Goal: Task Accomplishment & Management: Manage account settings

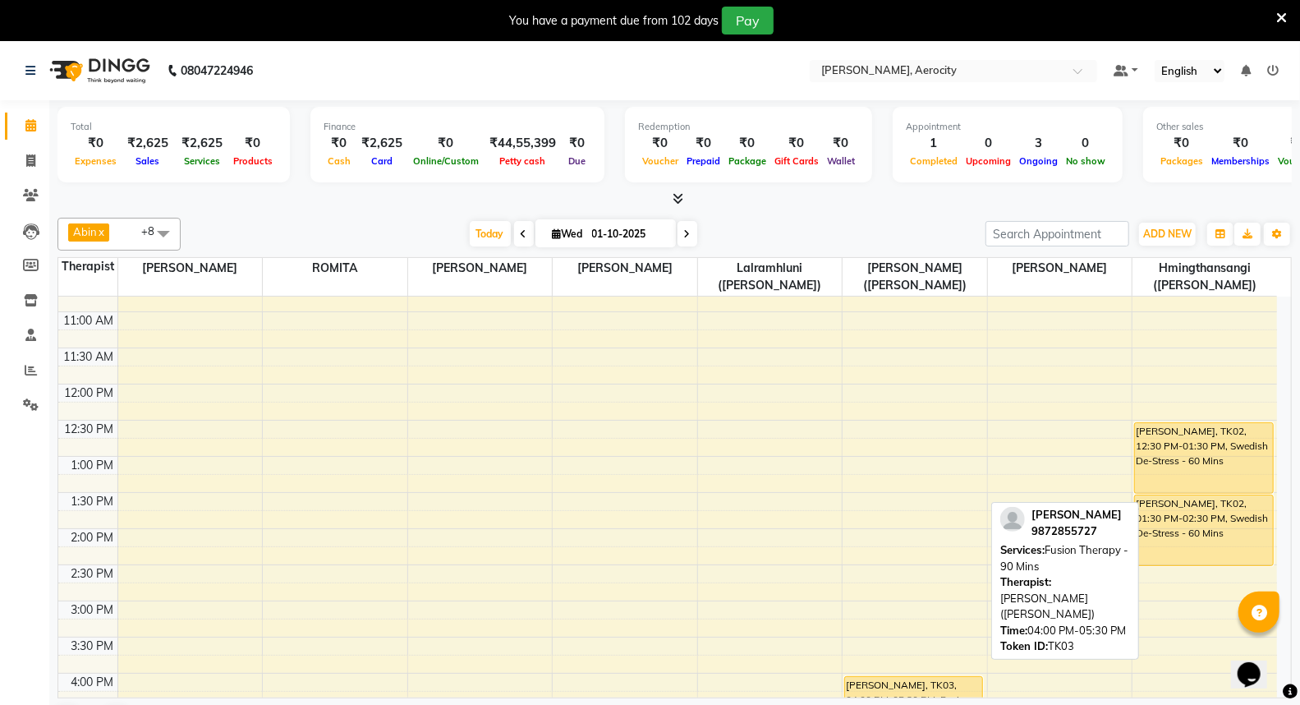
scroll to position [456, 0]
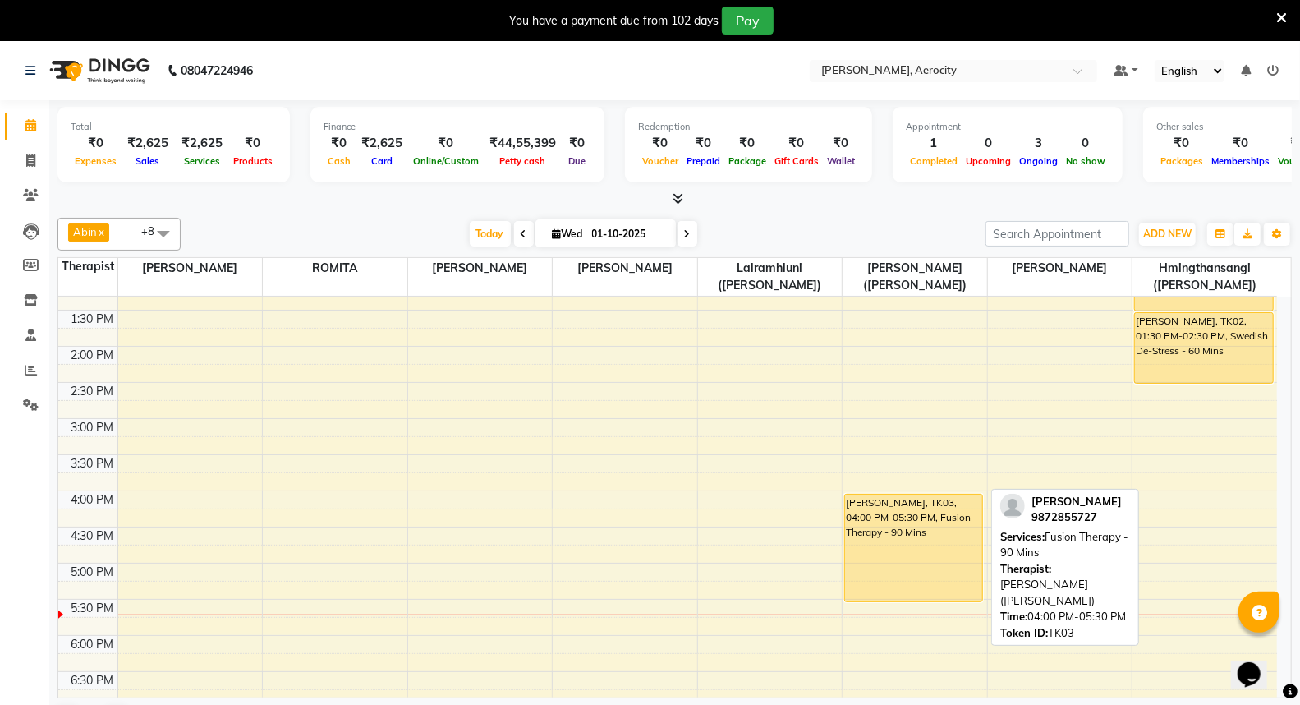
click at [913, 546] on div "[PERSON_NAME], TK03, 04:00 PM-05:30 PM, Fusion Therapy - 90 Mins" at bounding box center [913, 548] width 137 height 107
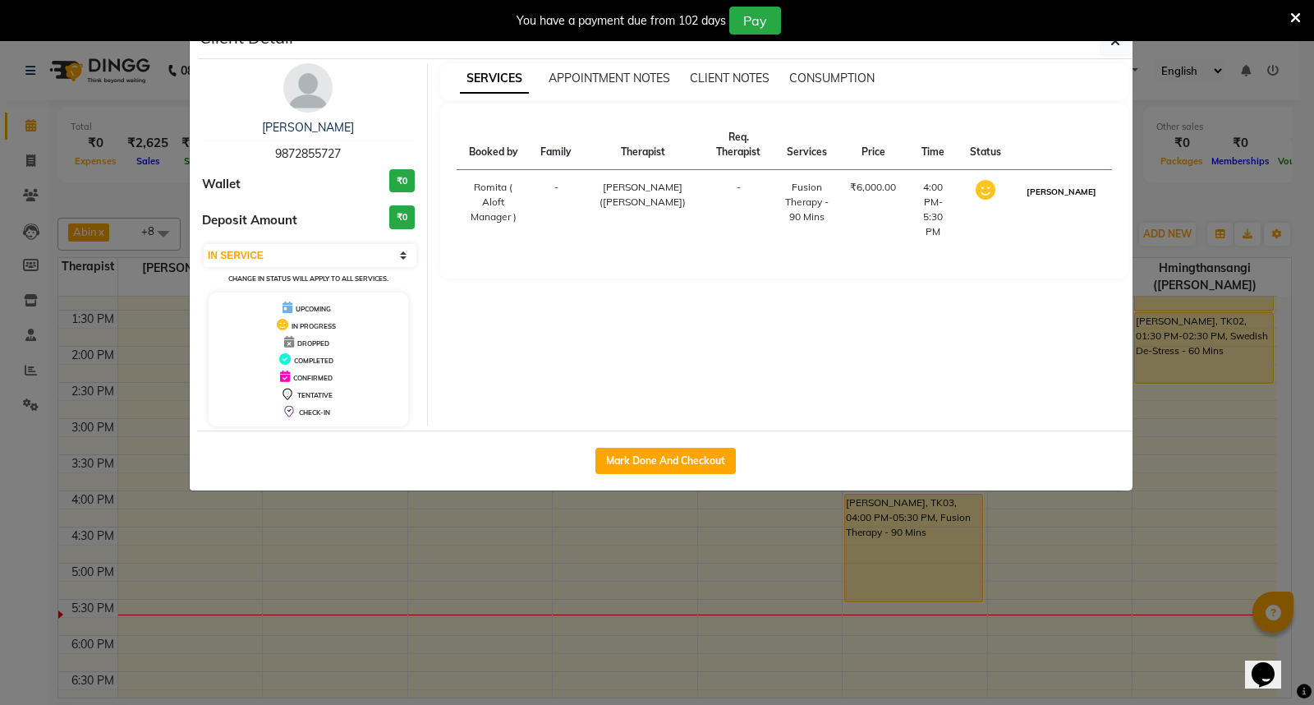
click at [1080, 198] on button "[PERSON_NAME]" at bounding box center [1062, 192] width 78 height 21
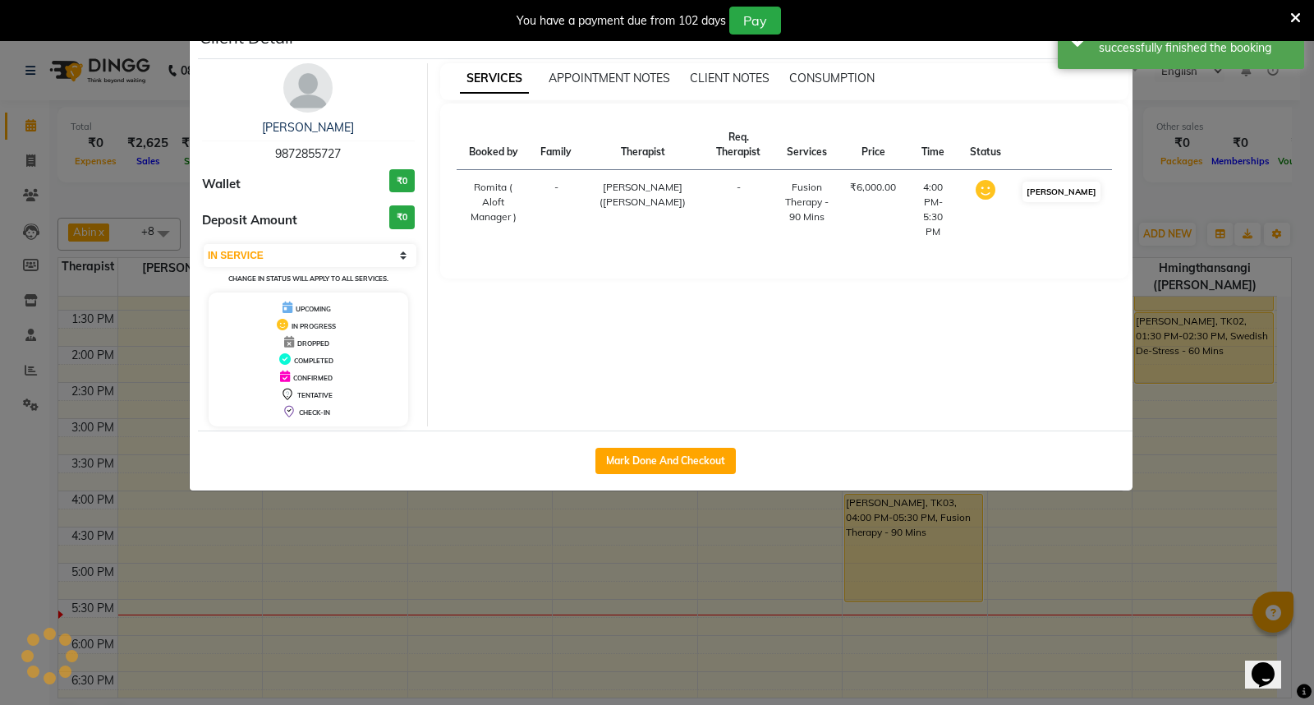
select select "3"
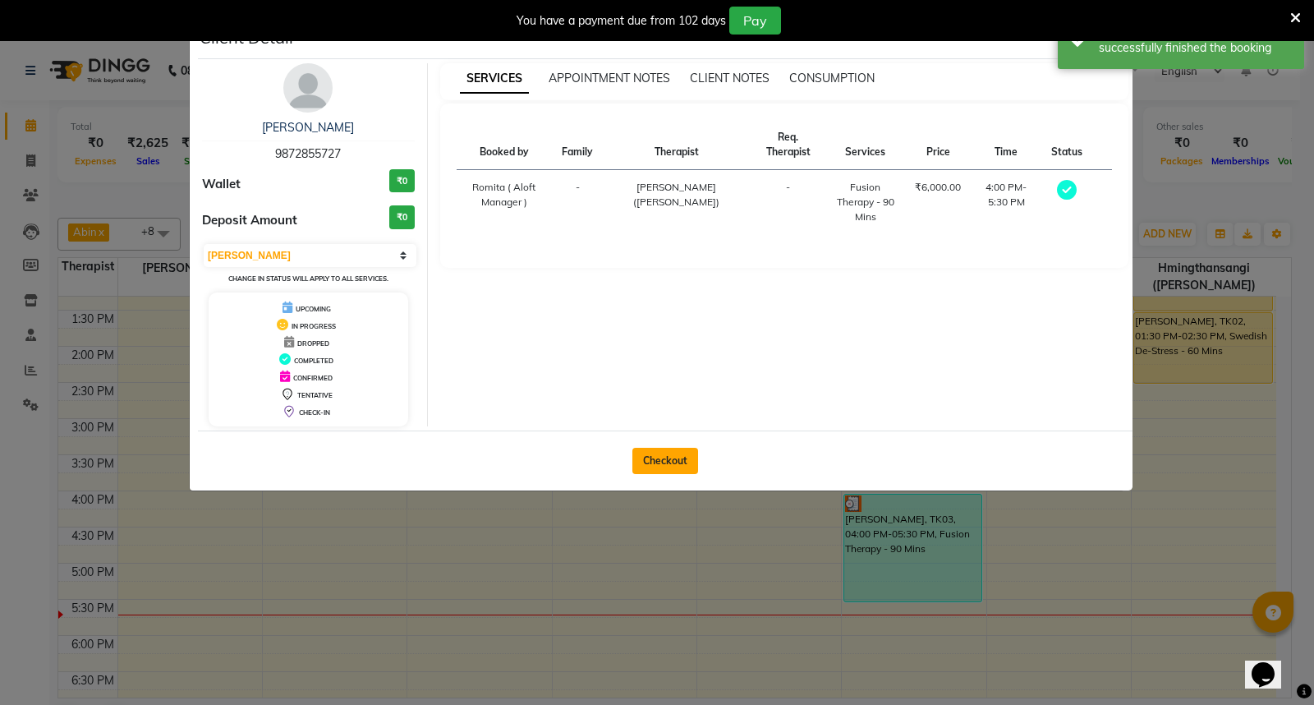
click at [668, 463] on button "Checkout" at bounding box center [666, 461] width 66 height 26
select select "6403"
select select "service"
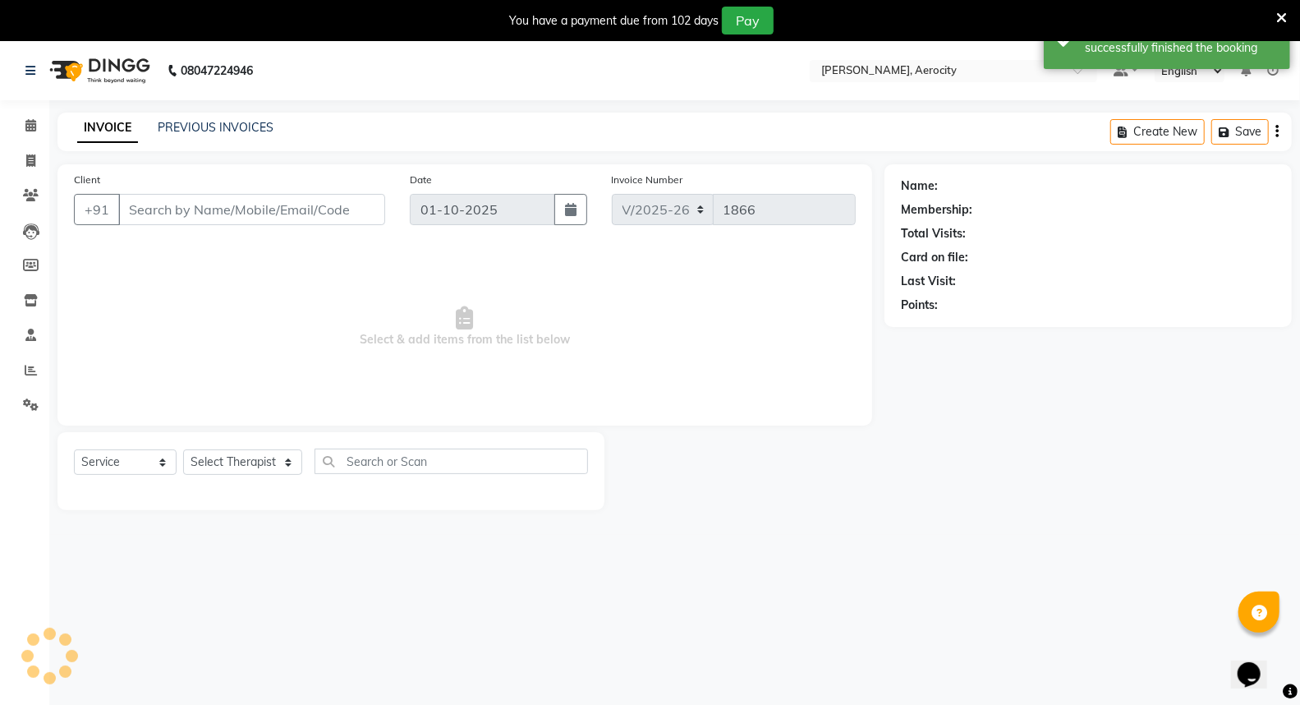
type input "9872855727"
select select "48460"
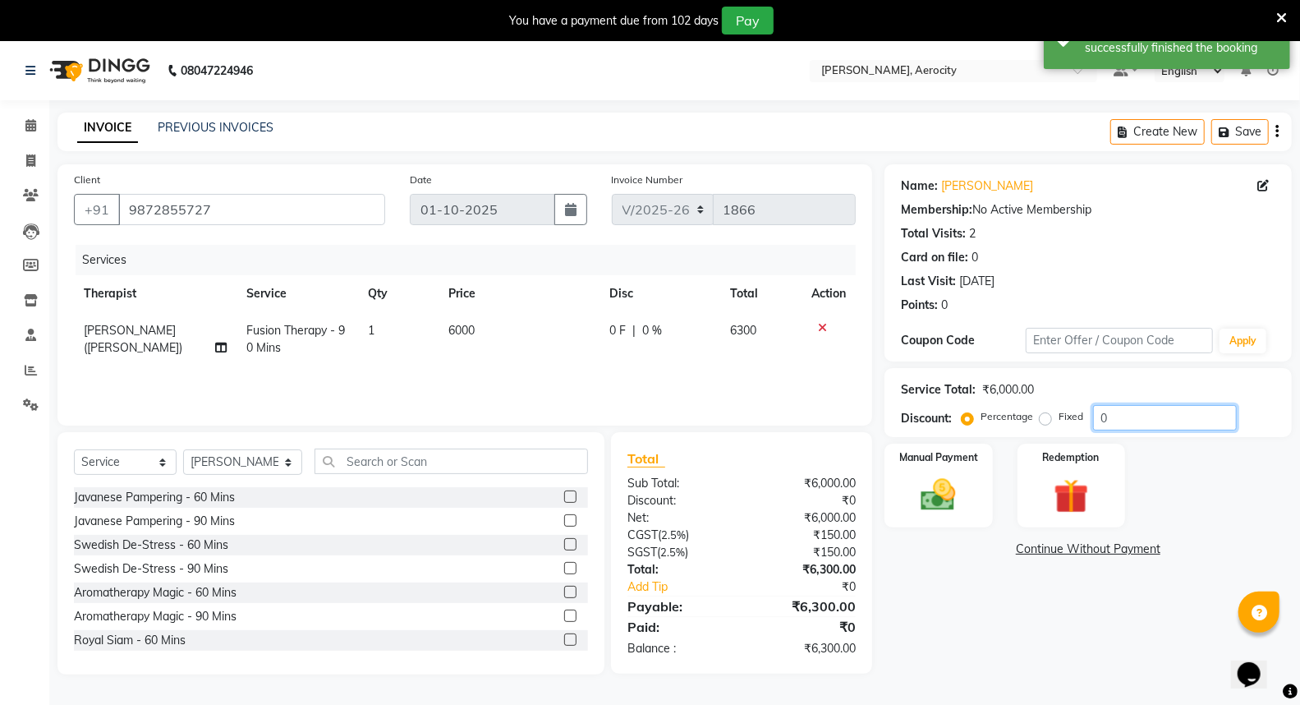
drag, startPoint x: 1120, startPoint y: 417, endPoint x: 1087, endPoint y: 419, distance: 32.9
click at [1087, 419] on div "Percentage Fixed 0" at bounding box center [1101, 417] width 272 height 25
type input "15"
click at [946, 478] on img at bounding box center [938, 495] width 58 height 42
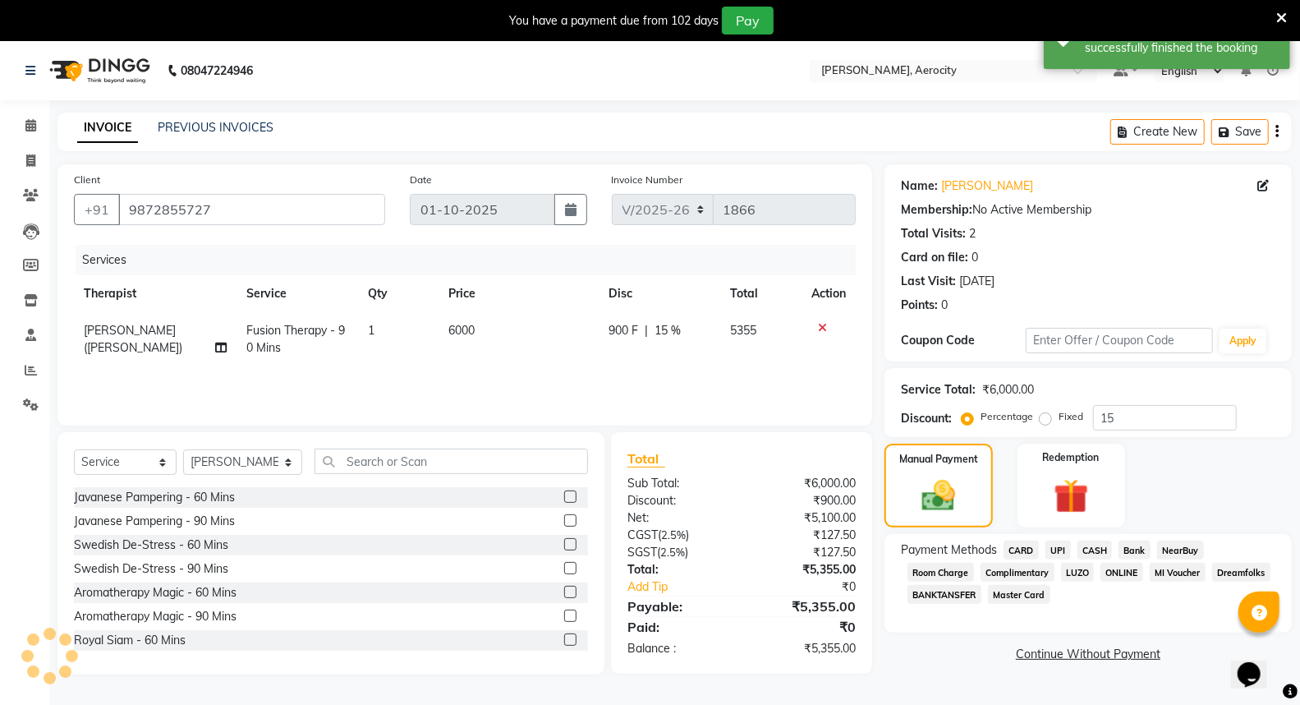
click at [1024, 549] on span "CARD" at bounding box center [1021, 550] width 35 height 19
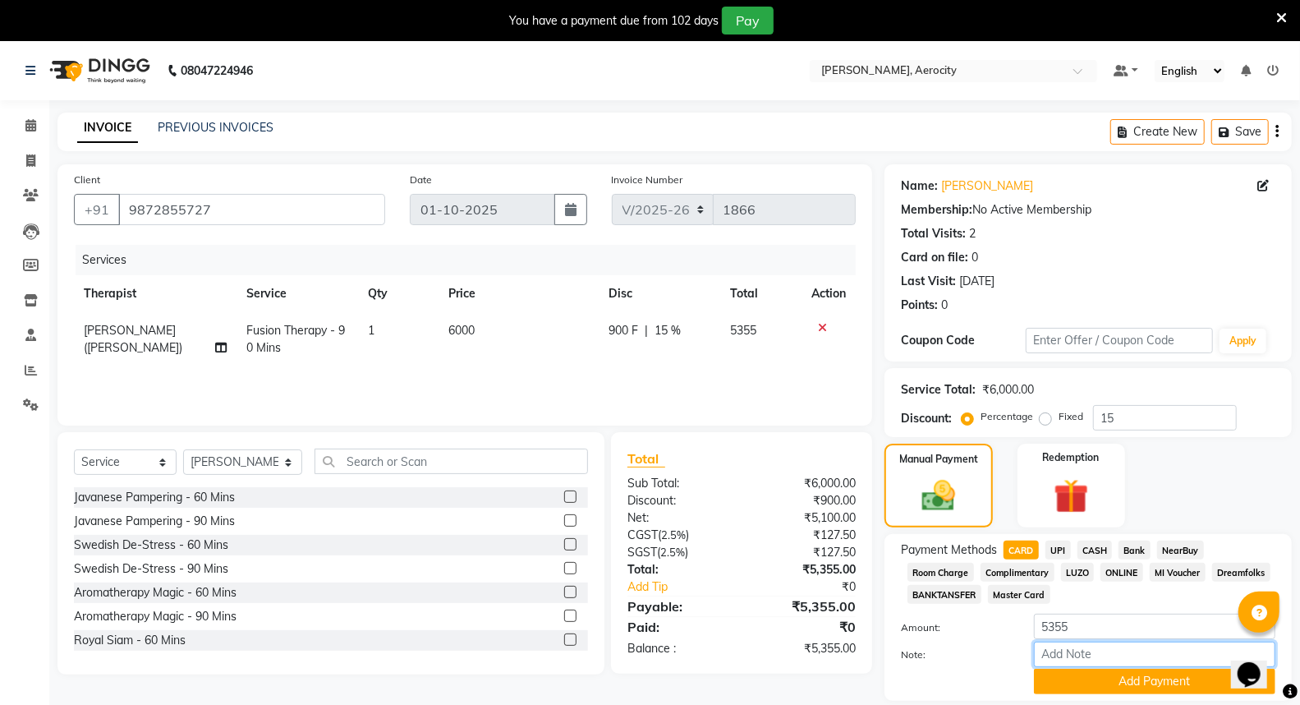
click at [1086, 666] on input "Note:" at bounding box center [1155, 654] width 242 height 25
type input "Visa-1072"
click at [1209, 688] on button "Add Payment" at bounding box center [1155, 681] width 242 height 25
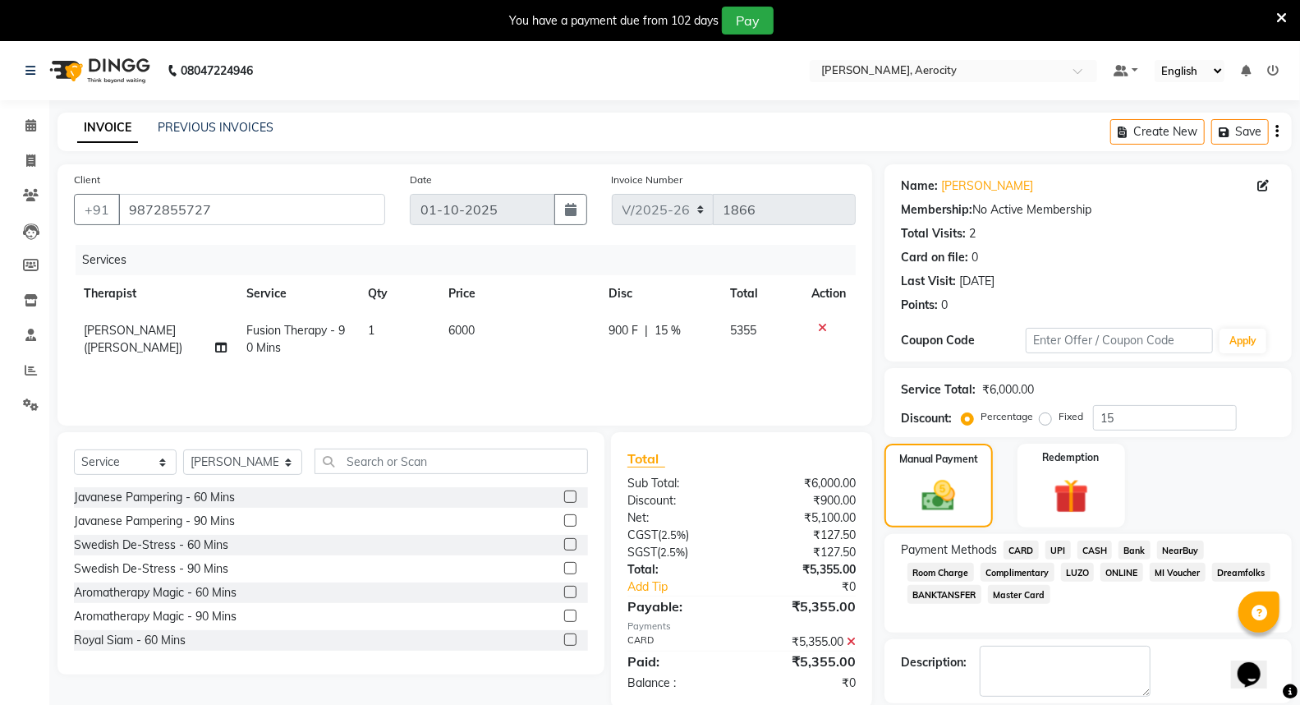
scroll to position [110, 0]
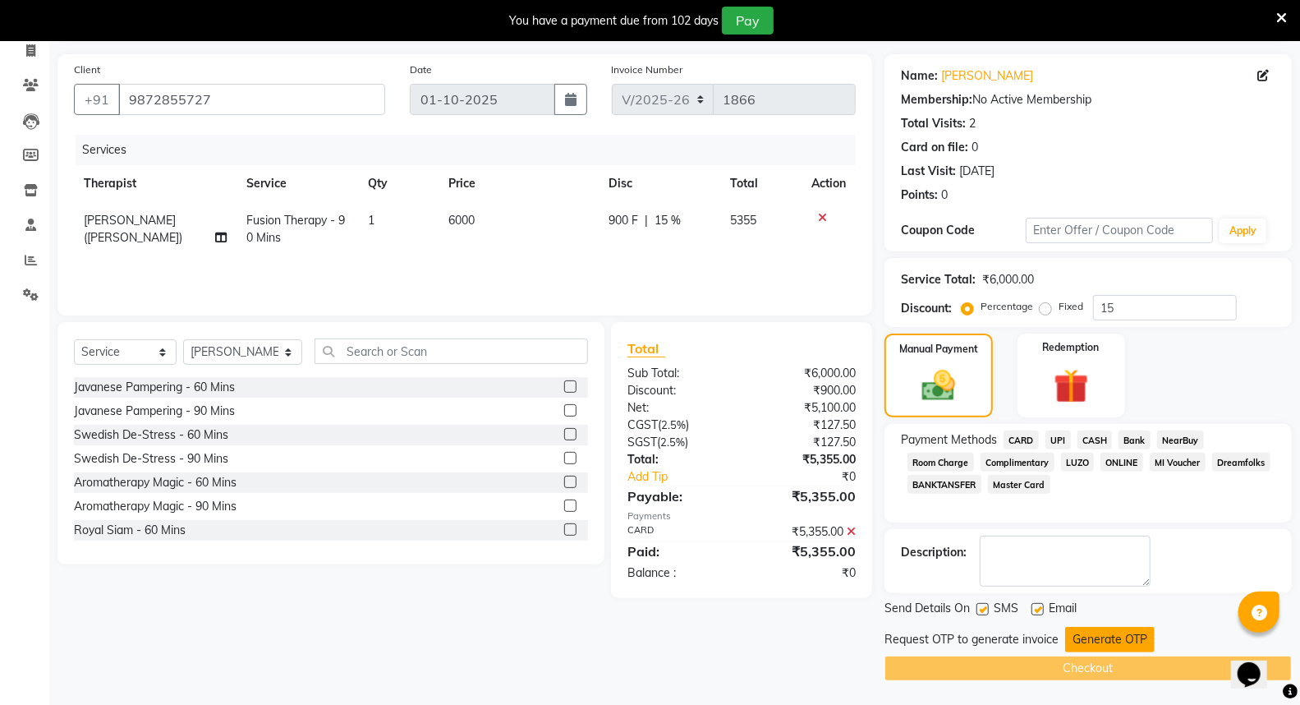
click at [1111, 639] on button "Generate OTP" at bounding box center [1110, 639] width 90 height 25
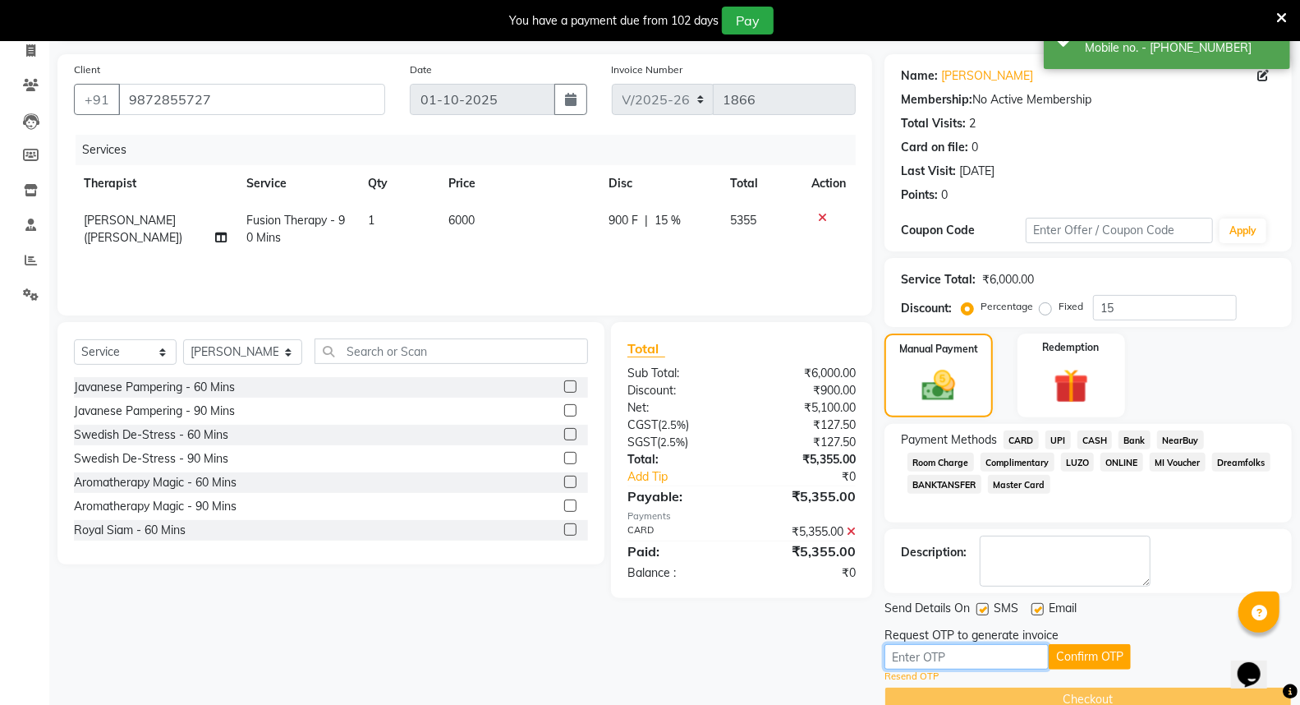
click at [923, 657] on input "text" at bounding box center [967, 656] width 164 height 25
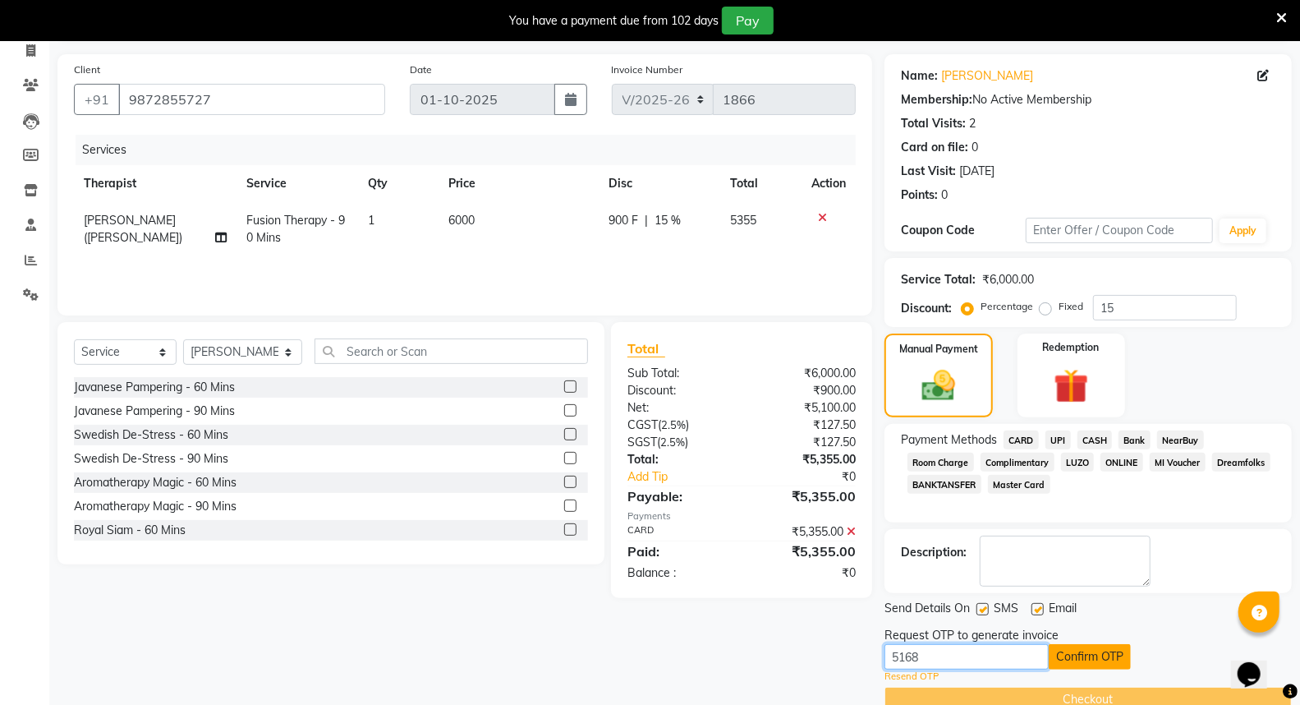
type input "5168"
click at [1104, 654] on button "Confirm OTP" at bounding box center [1090, 656] width 82 height 25
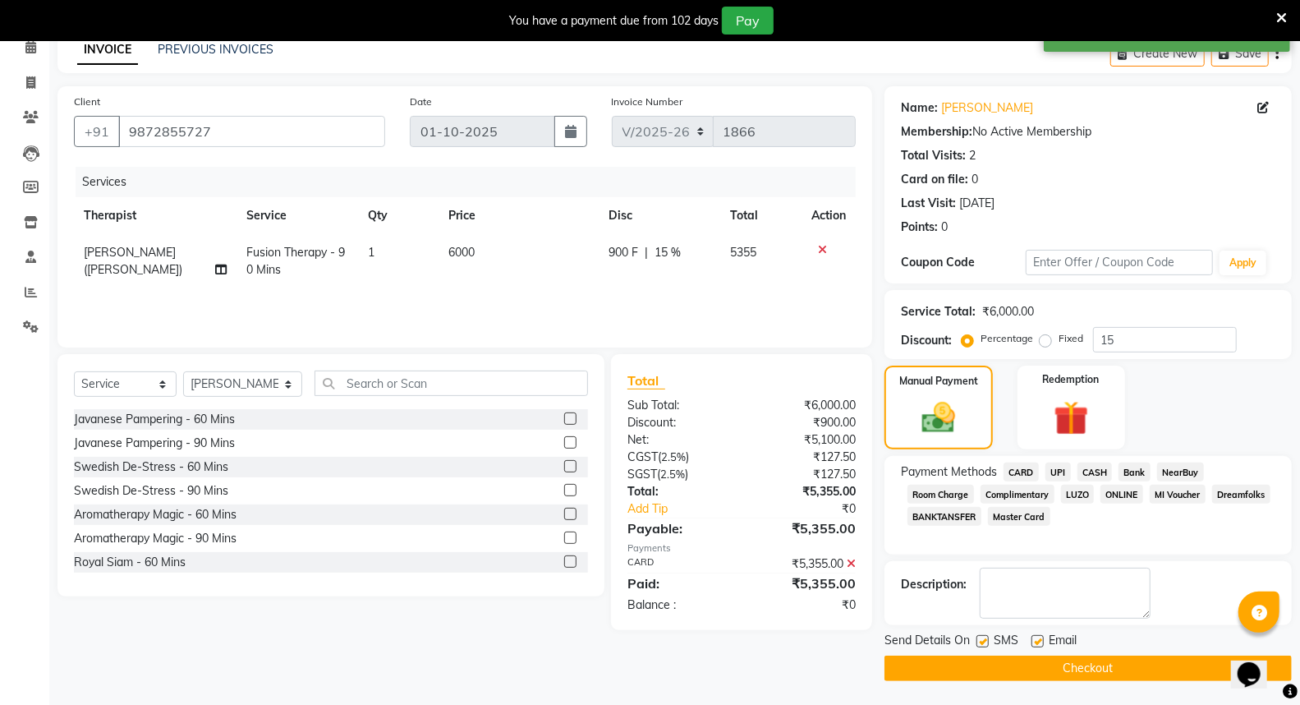
click at [1111, 671] on button "Checkout" at bounding box center [1088, 668] width 407 height 25
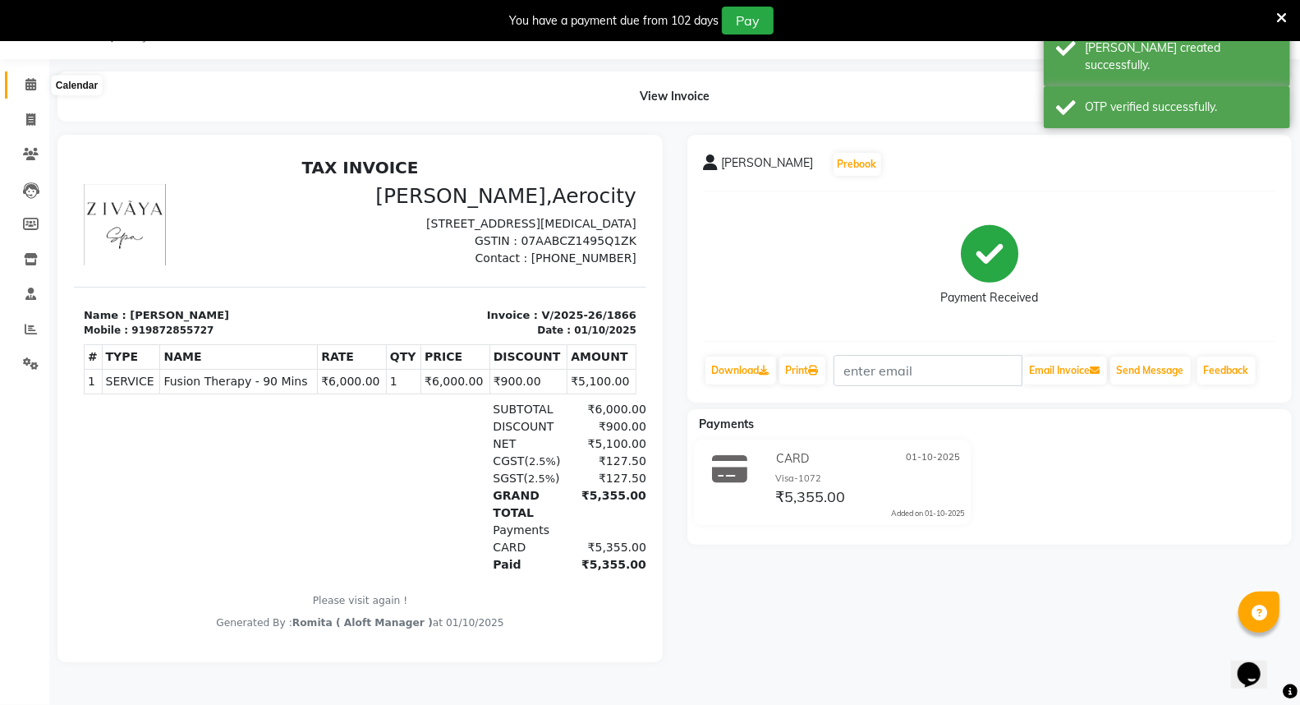
click at [31, 81] on icon at bounding box center [30, 84] width 11 height 12
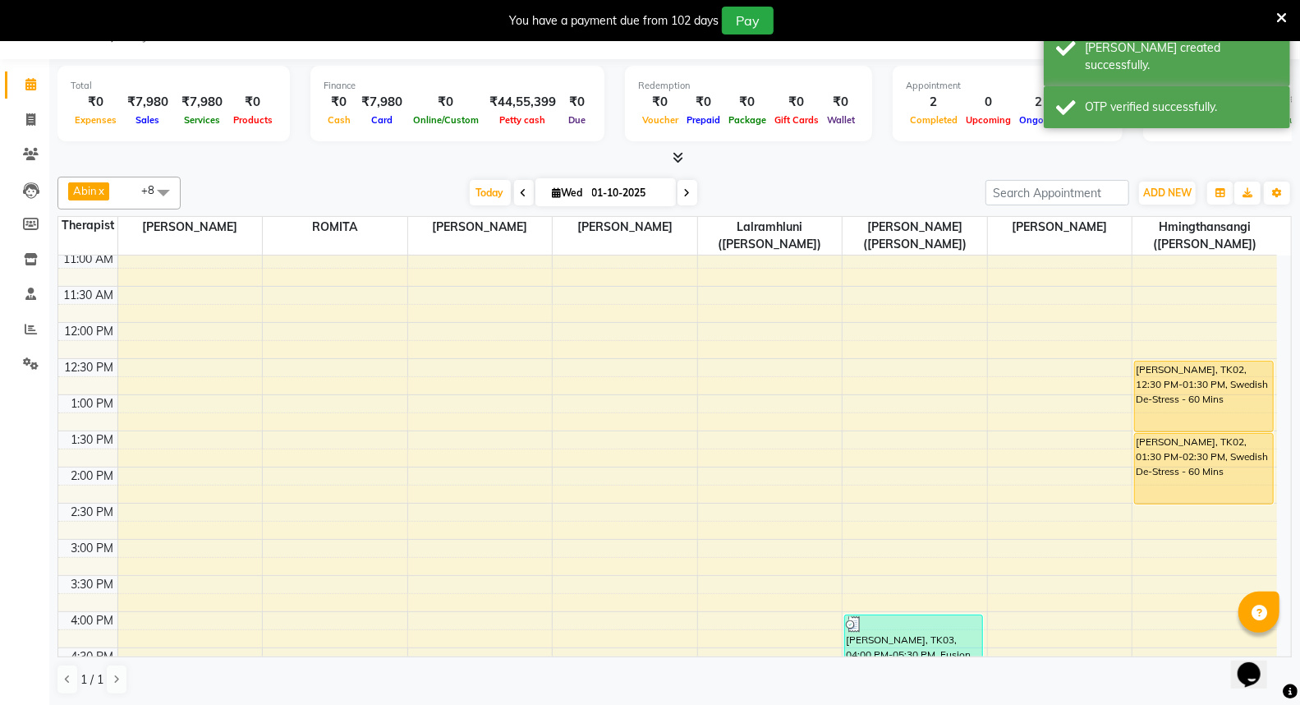
scroll to position [365, 0]
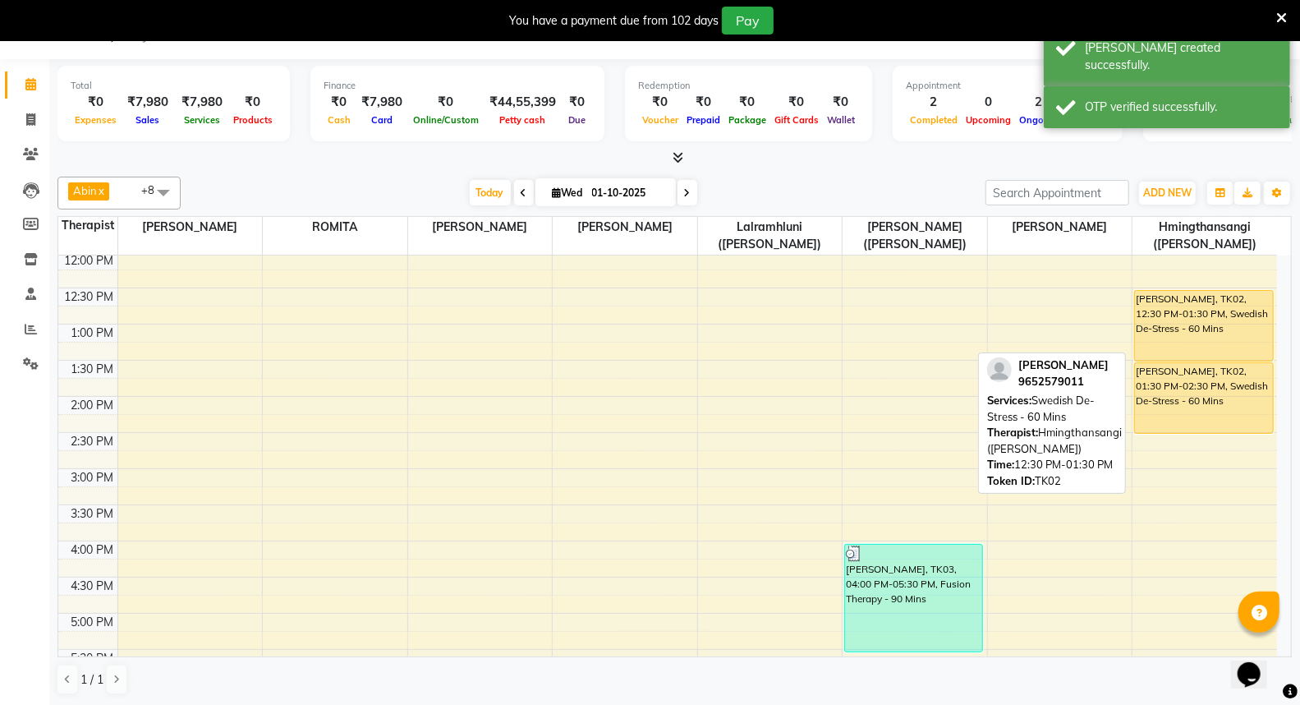
click at [1189, 342] on div "[PERSON_NAME], TK02, 12:30 PM-01:30 PM, Swedish De-Stress - 60 Mins" at bounding box center [1204, 326] width 138 height 70
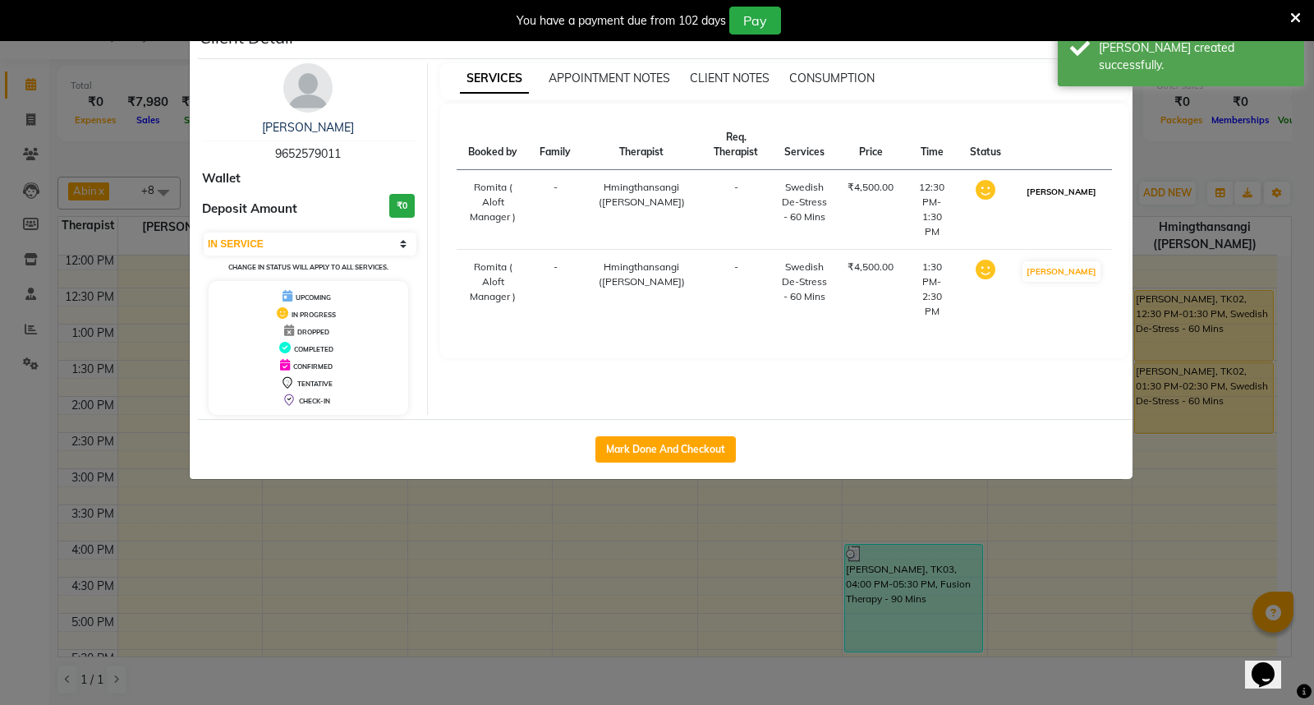
click at [1081, 202] on button "[PERSON_NAME]" at bounding box center [1062, 192] width 78 height 21
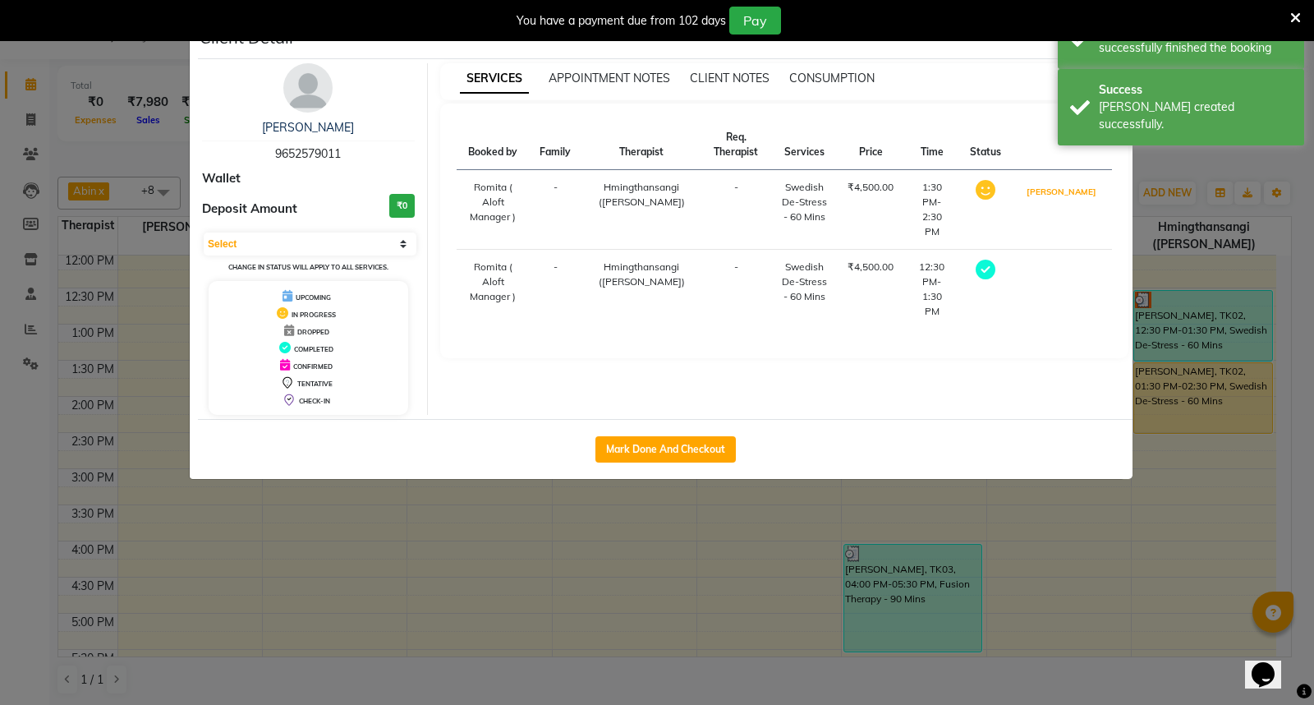
click at [1081, 202] on button "[PERSON_NAME]" at bounding box center [1062, 192] width 78 height 21
select select "3"
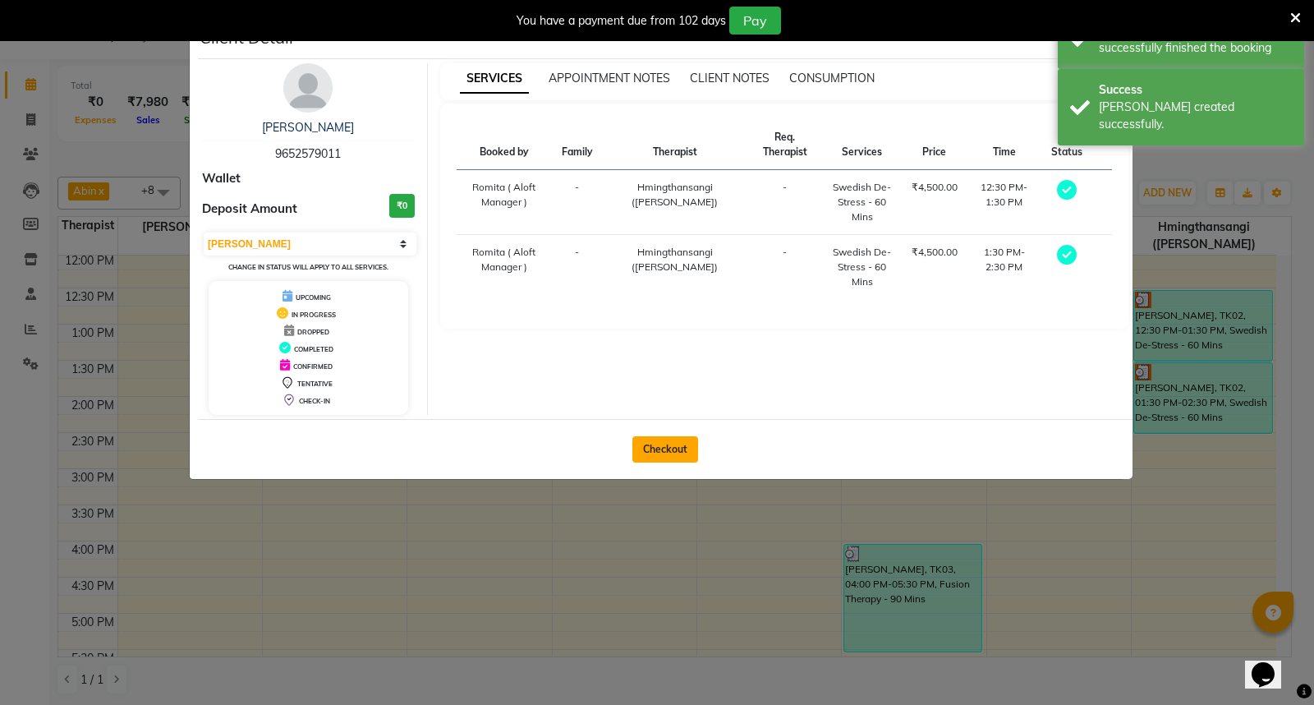
click at [658, 438] on button "Checkout" at bounding box center [666, 449] width 66 height 26
select select "service"
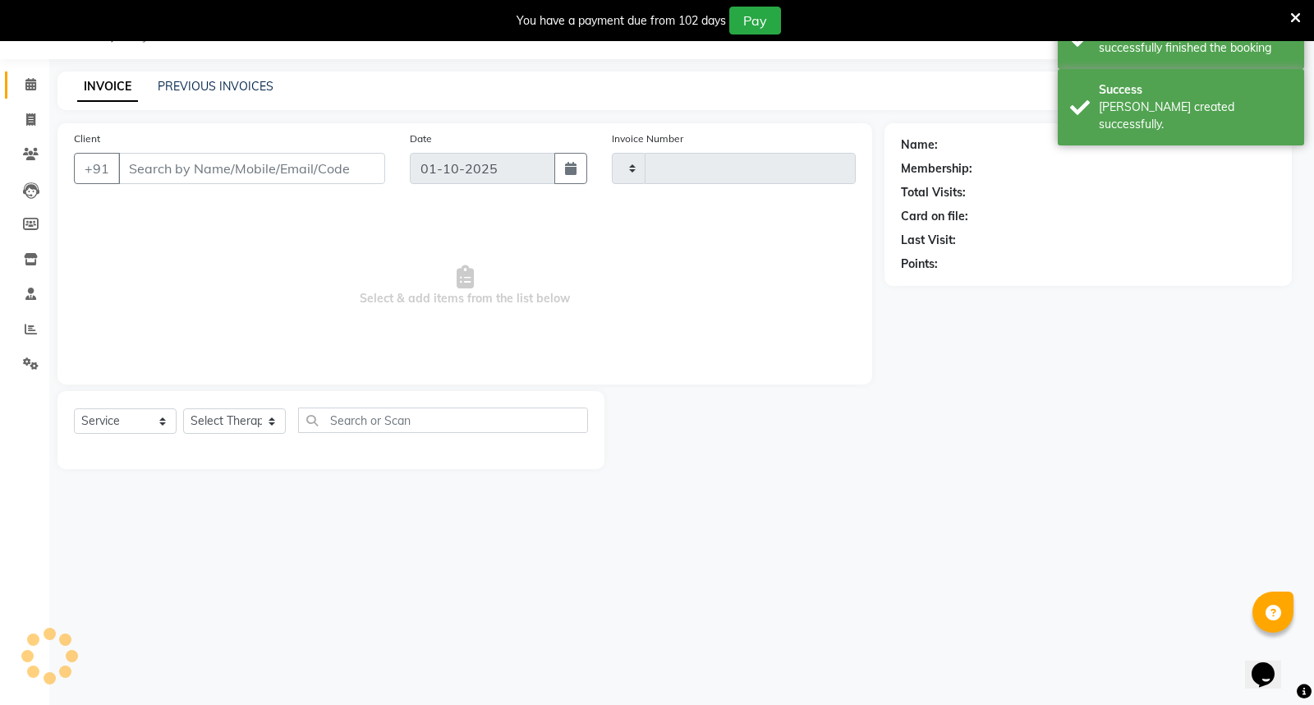
type input "1867"
select select "6403"
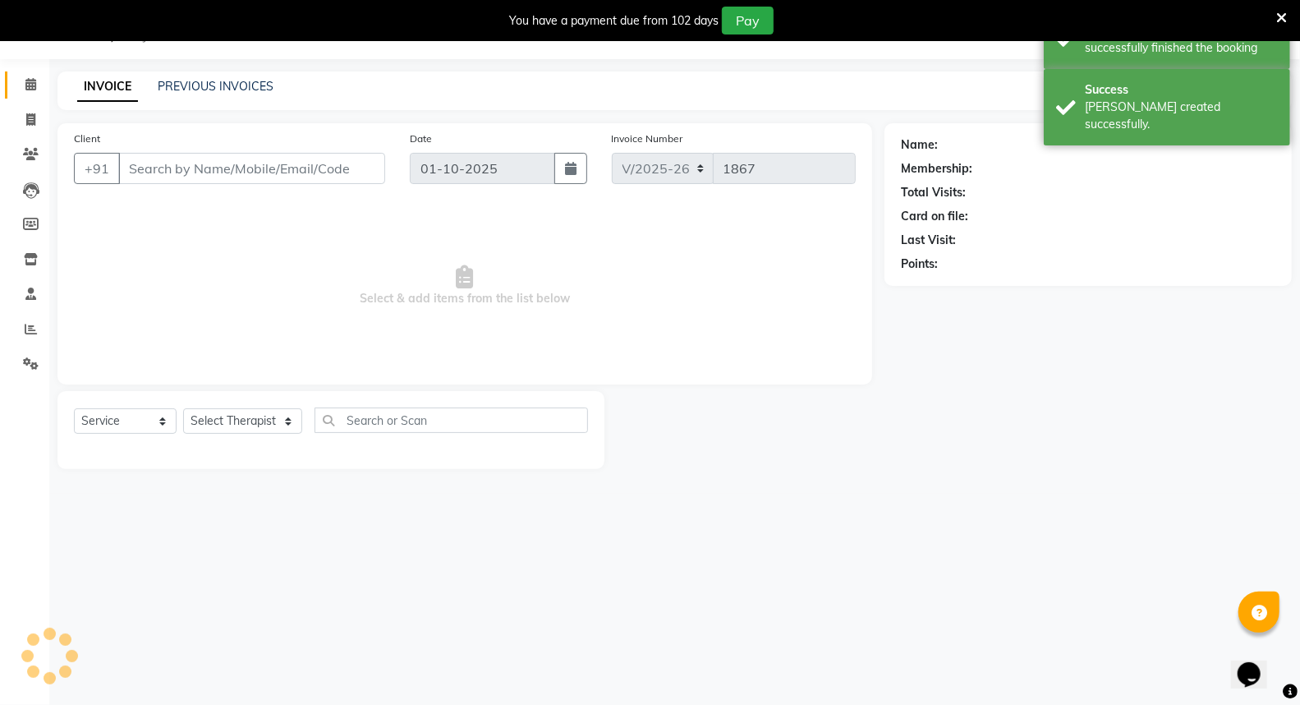
type input "9652579011"
select select "48462"
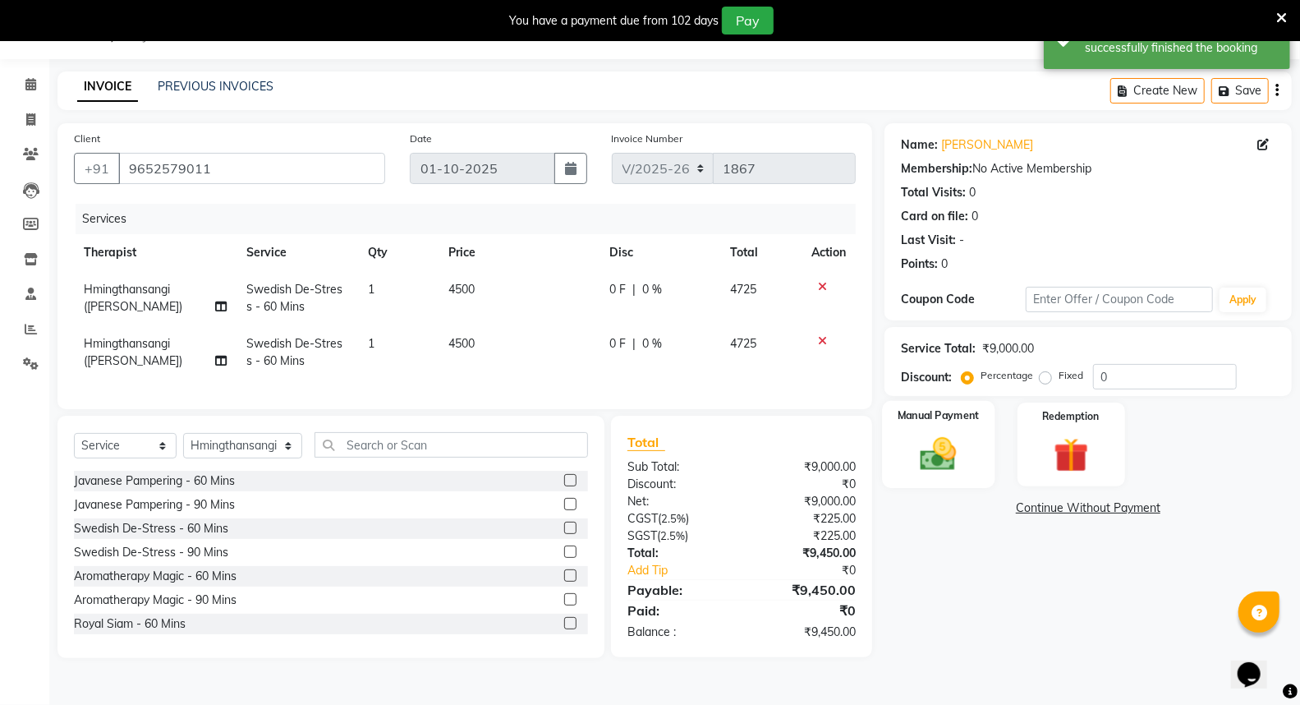
click at [935, 439] on img at bounding box center [938, 454] width 58 height 42
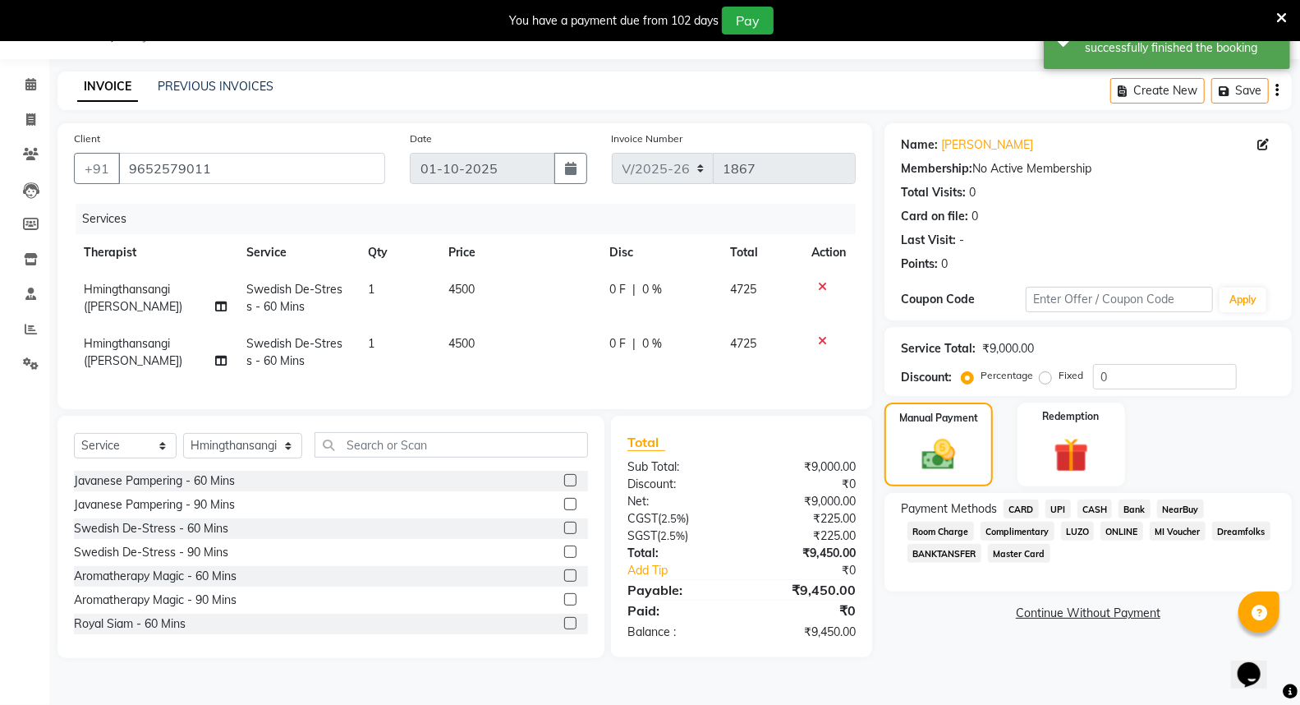
click at [1186, 504] on span "NearBuy" at bounding box center [1180, 508] width 47 height 19
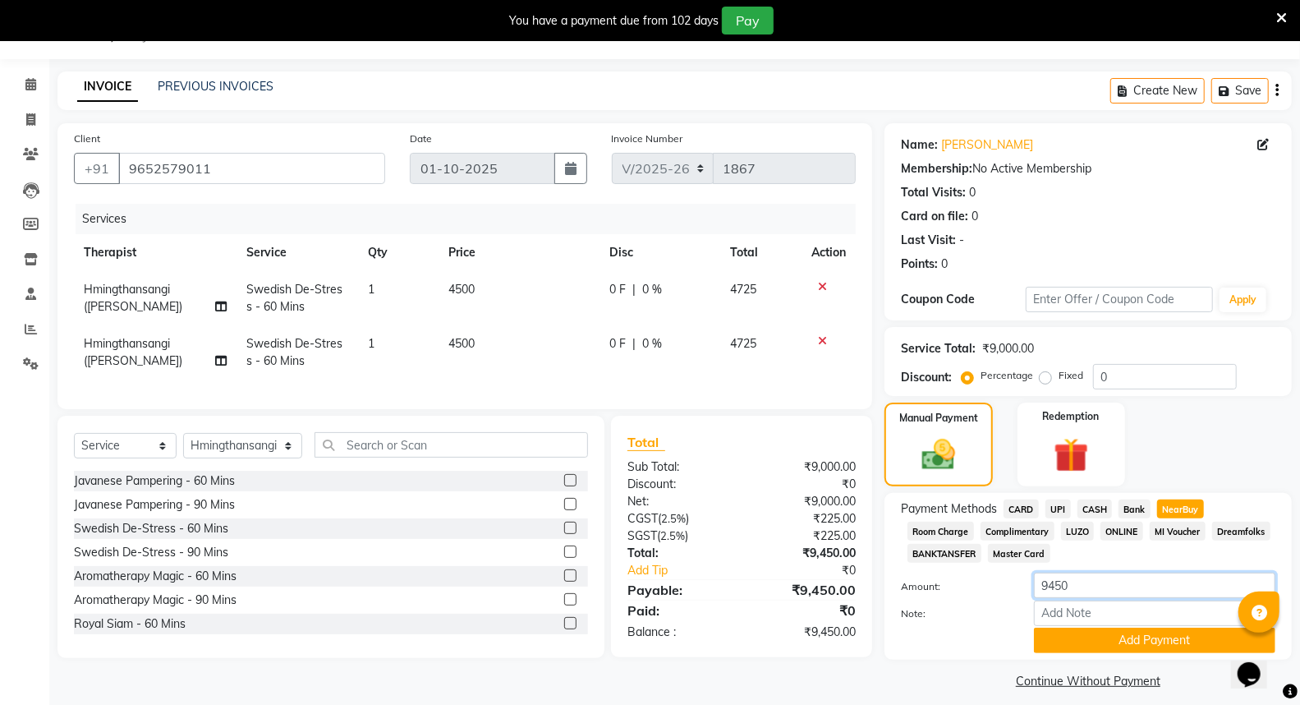
drag, startPoint x: 1071, startPoint y: 588, endPoint x: 1032, endPoint y: 587, distance: 39.4
click at [1032, 587] on div "9450" at bounding box center [1155, 585] width 266 height 25
type input "6998"
click at [1076, 613] on input "Note:" at bounding box center [1155, 612] width 242 height 25
click at [1106, 609] on input "NUH97EK &N7YJQU7" at bounding box center [1155, 612] width 242 height 25
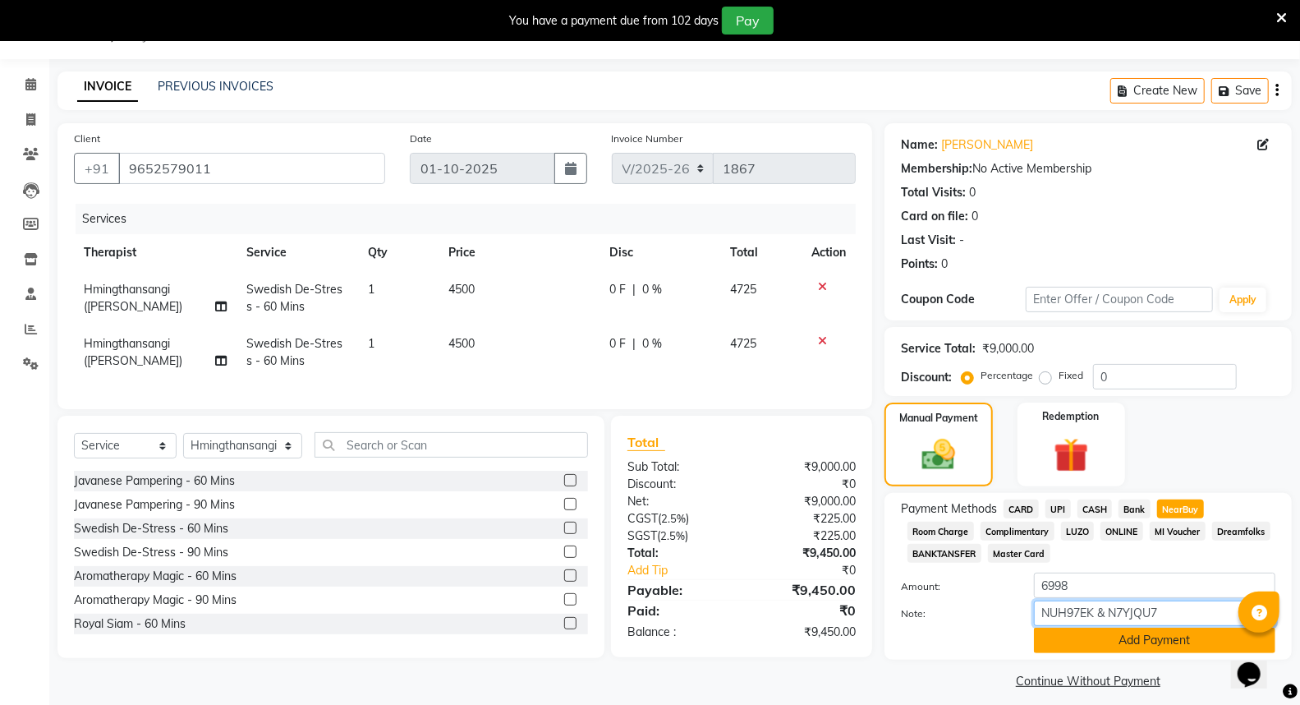
type input "NUH97EK & N7YJQU7"
click at [1165, 642] on button "Add Payment" at bounding box center [1155, 640] width 242 height 25
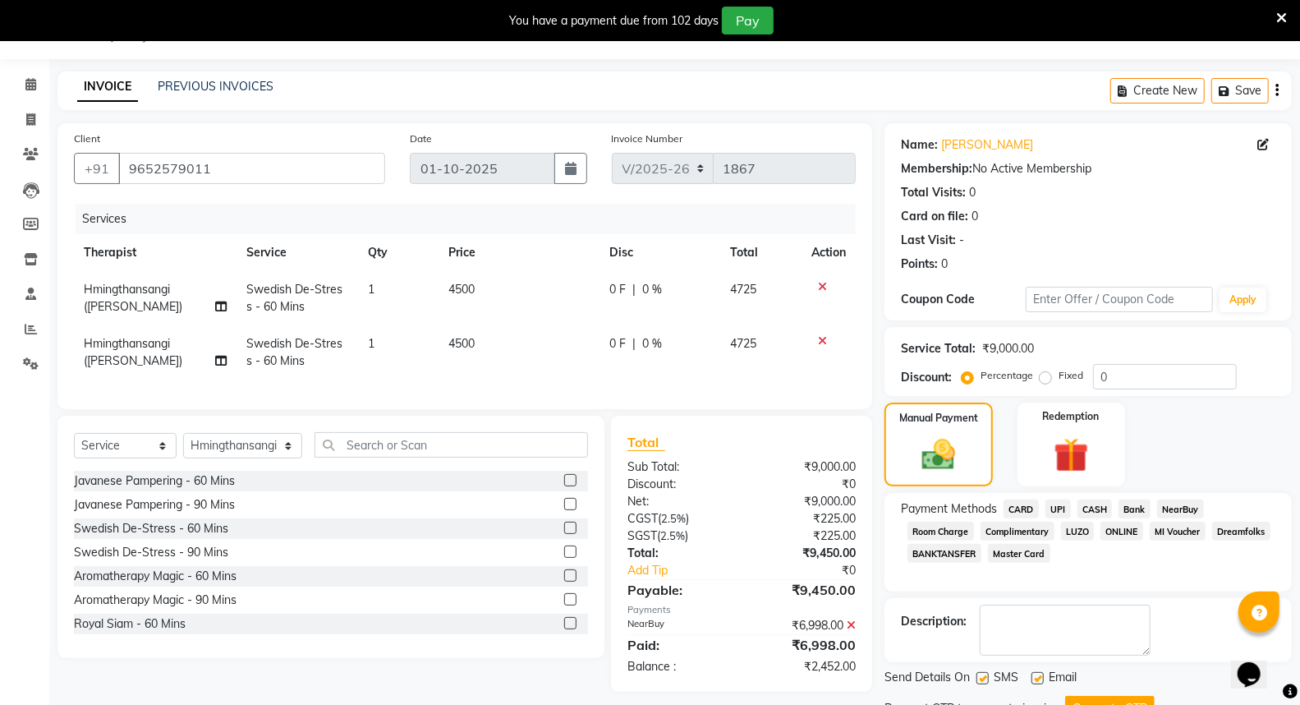
scroll to position [110, 0]
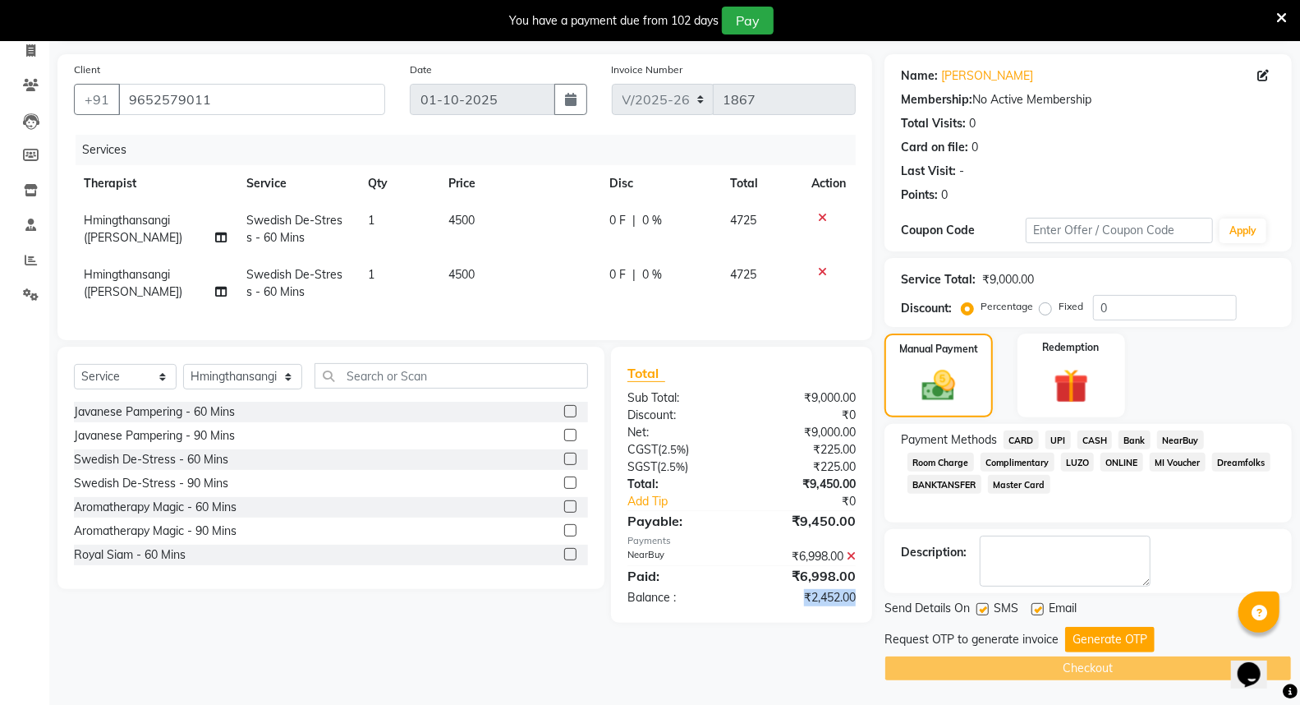
drag, startPoint x: 800, startPoint y: 612, endPoint x: 867, endPoint y: 619, distance: 66.9
click at [867, 606] on div "₹2,452.00" at bounding box center [805, 597] width 127 height 17
copy div "₹2,452.00"
click at [1059, 306] on label "Fixed" at bounding box center [1071, 306] width 25 height 15
click at [1047, 306] on input "Fixed" at bounding box center [1049, 307] width 12 height 12
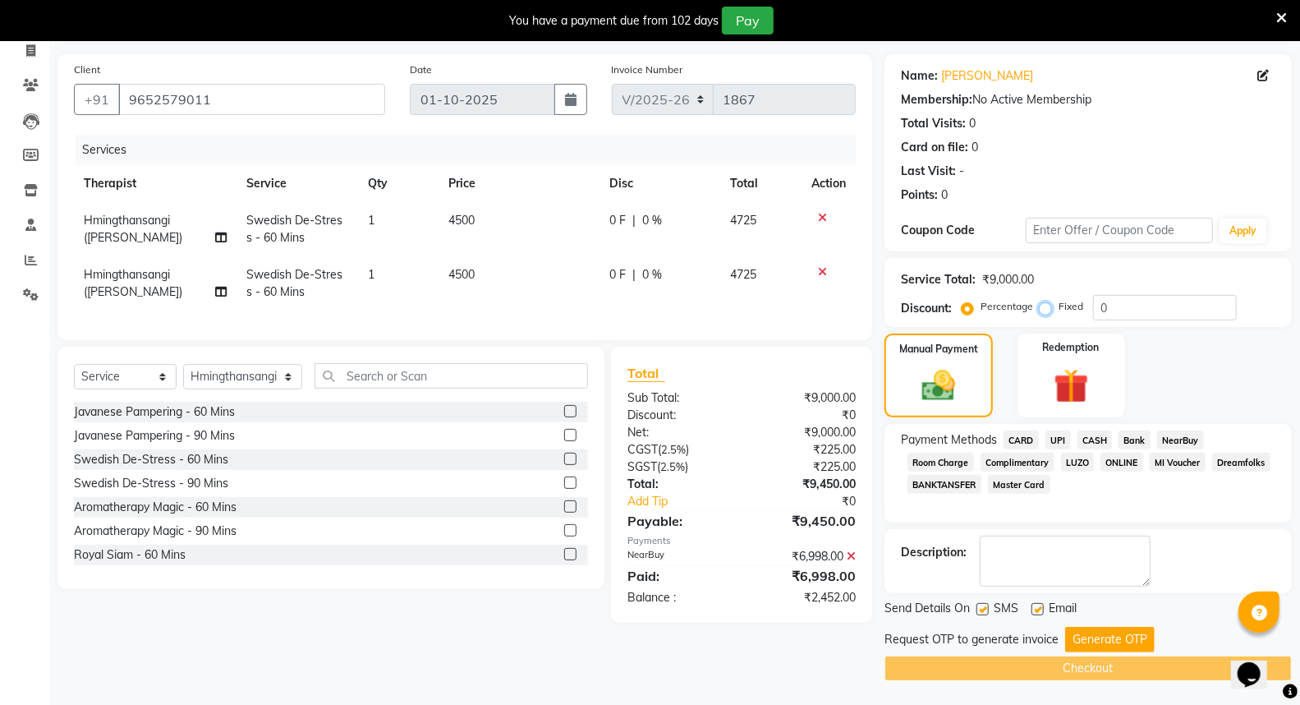
radio input "true"
drag, startPoint x: 1123, startPoint y: 304, endPoint x: 1090, endPoint y: 301, distance: 33.0
click at [1090, 301] on div "Percentage Fixed 0" at bounding box center [1101, 307] width 272 height 25
paste input "2452.0"
type input "2452.00"
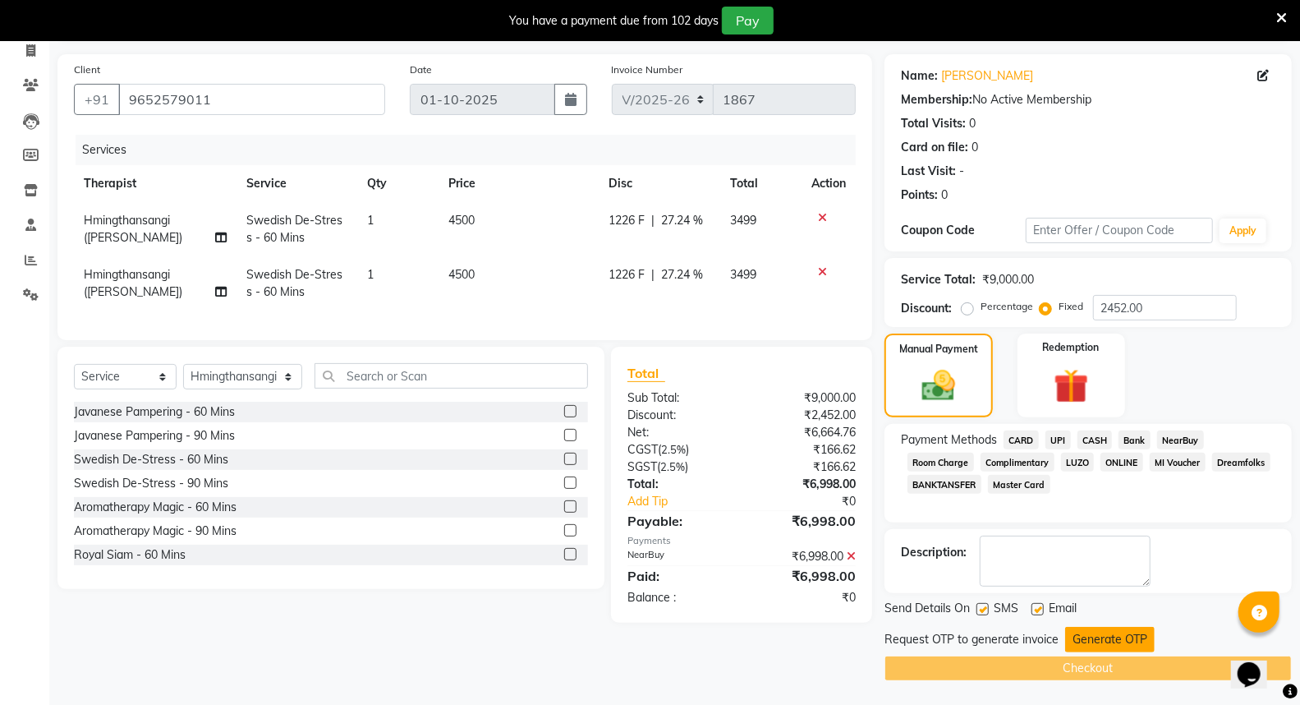
click at [1107, 634] on button "Generate OTP" at bounding box center [1110, 639] width 90 height 25
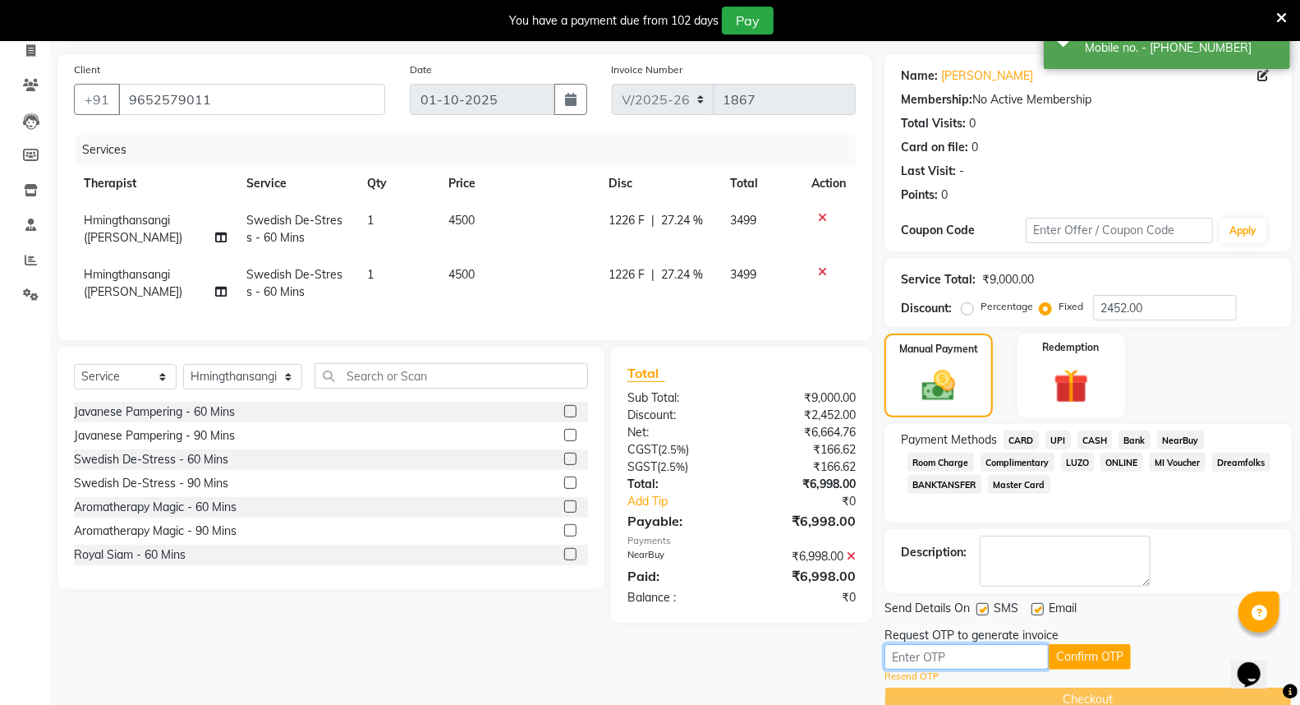
click at [978, 657] on input "text" at bounding box center [967, 656] width 164 height 25
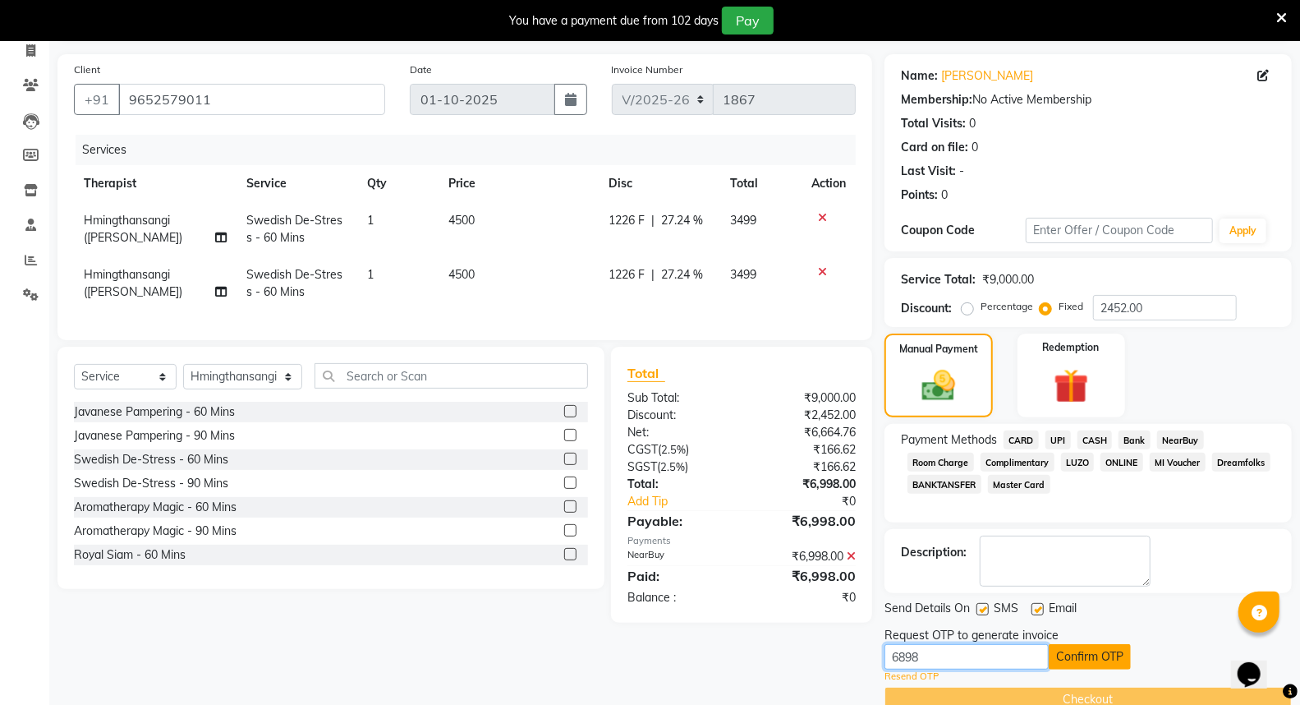
type input "6898"
click at [1099, 656] on button "Confirm OTP" at bounding box center [1090, 656] width 82 height 25
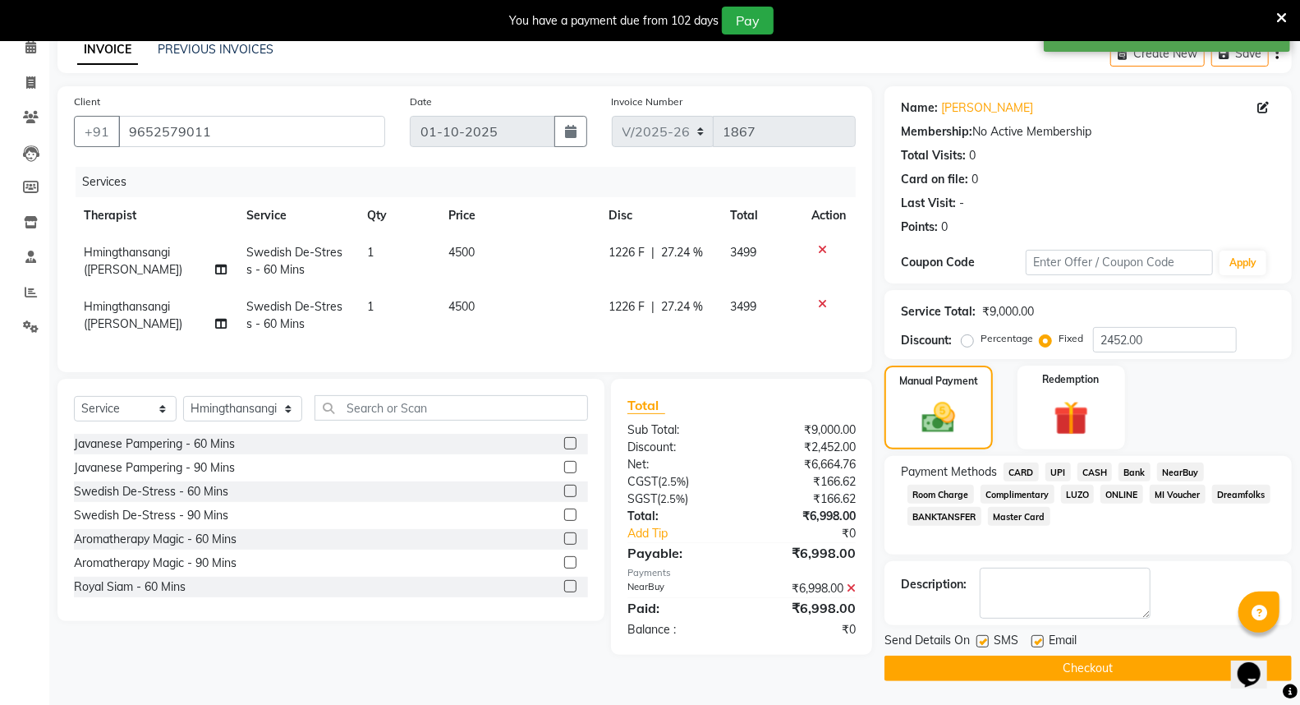
click at [1061, 666] on button "Checkout" at bounding box center [1088, 668] width 407 height 25
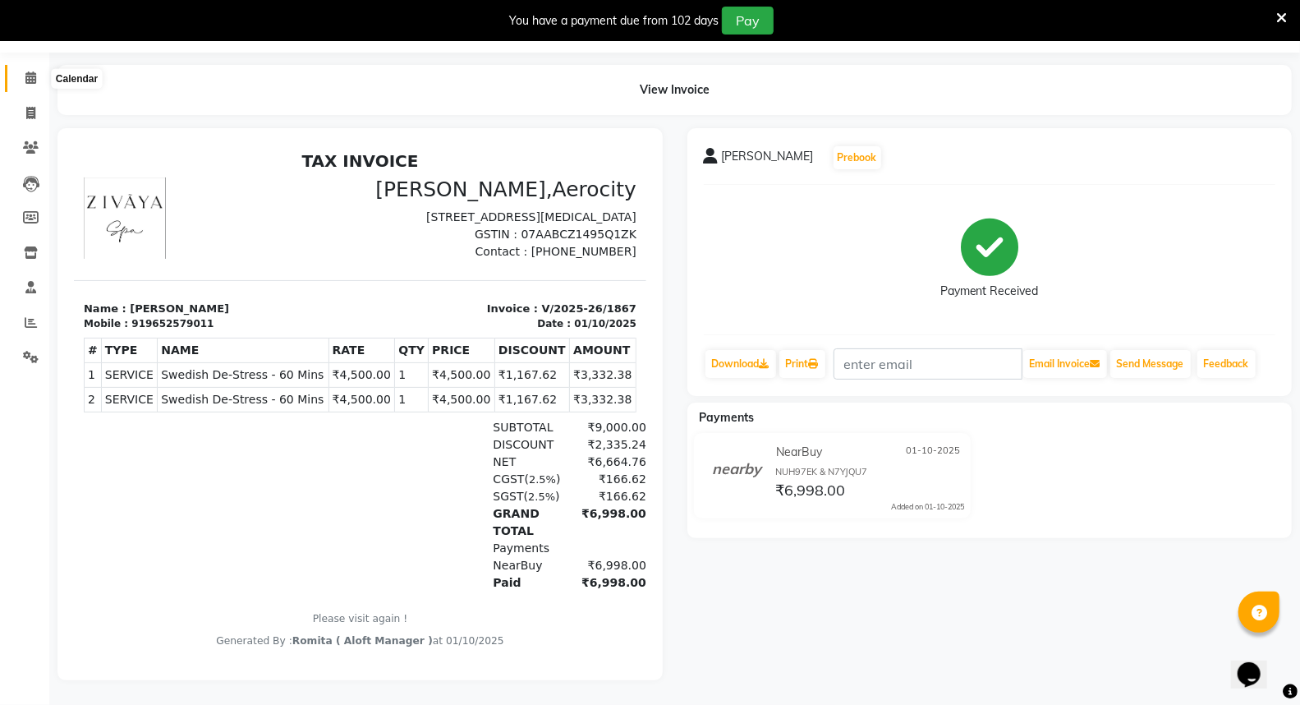
click at [25, 71] on icon at bounding box center [30, 77] width 11 height 12
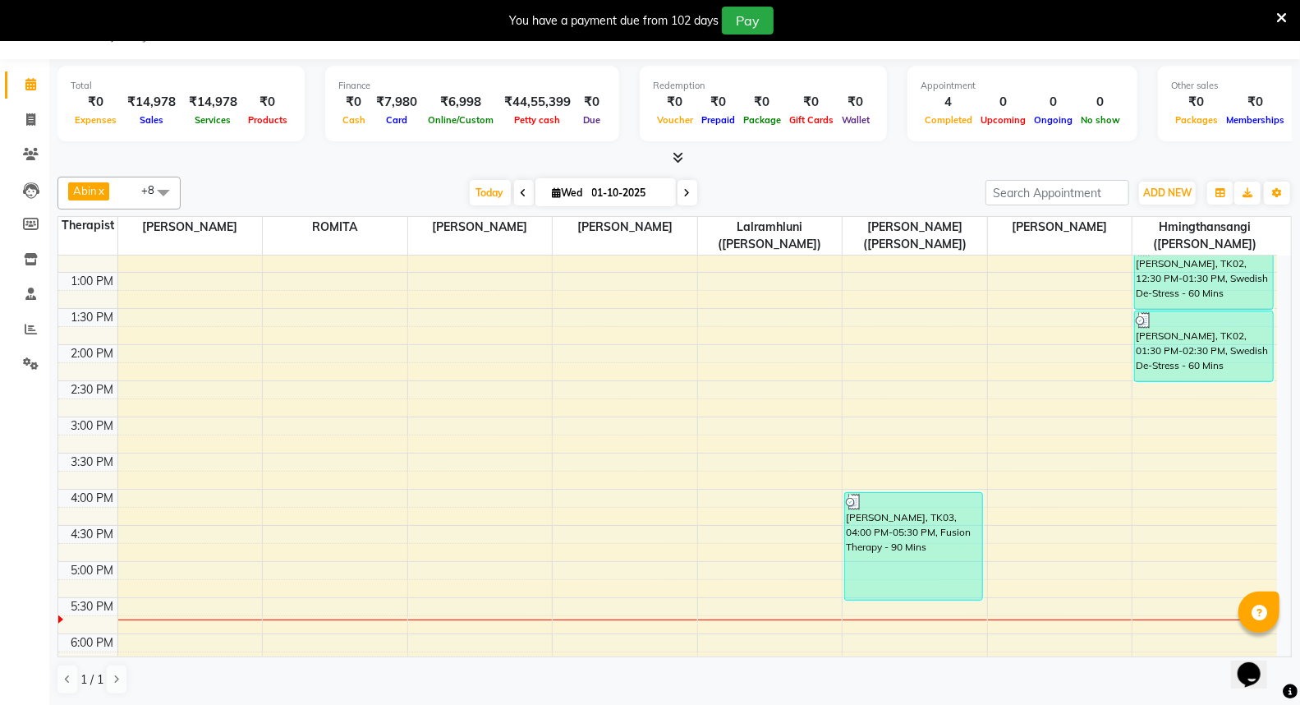
scroll to position [453, 0]
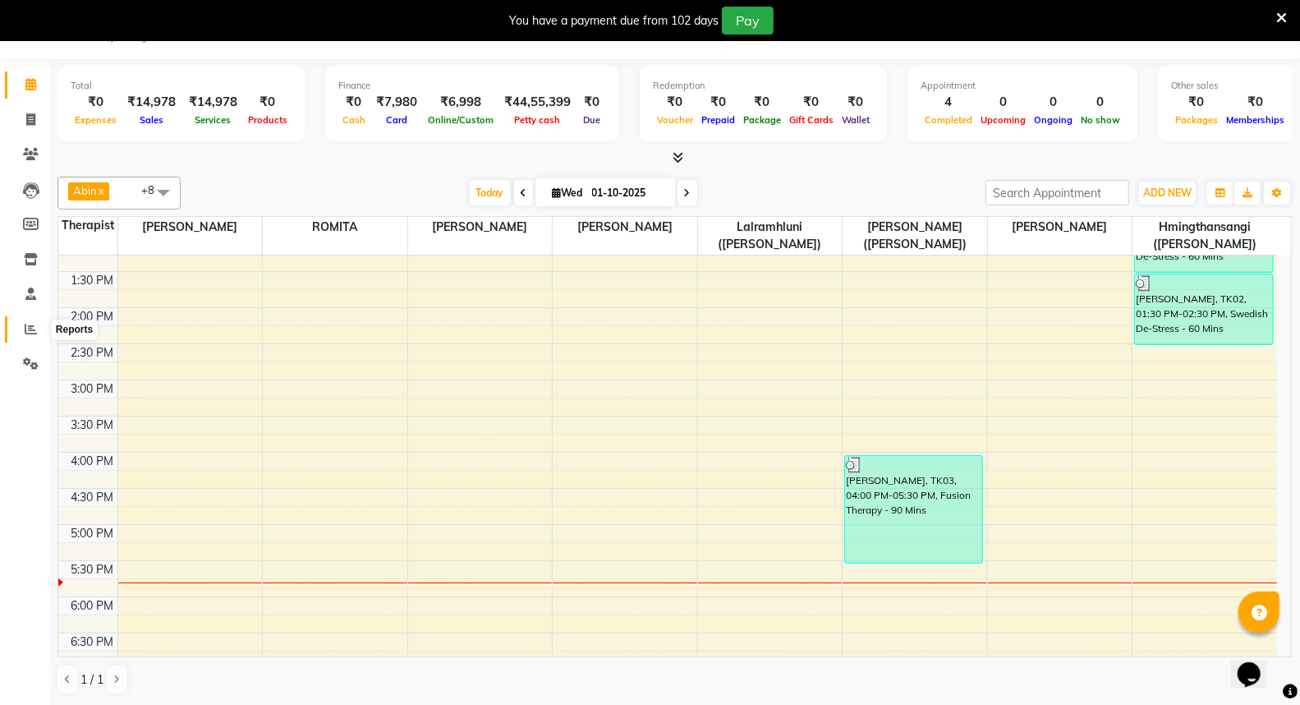
click at [25, 334] on icon at bounding box center [31, 329] width 12 height 12
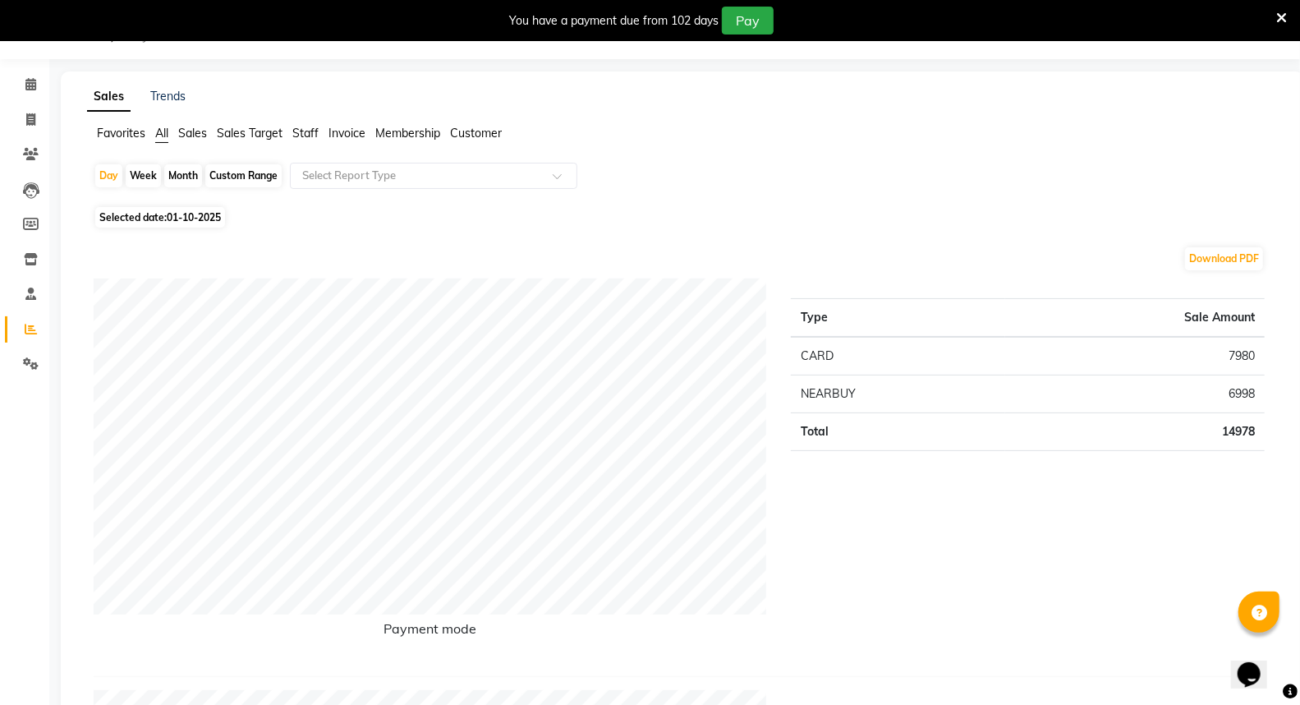
click at [305, 130] on span "Staff" at bounding box center [305, 133] width 26 height 15
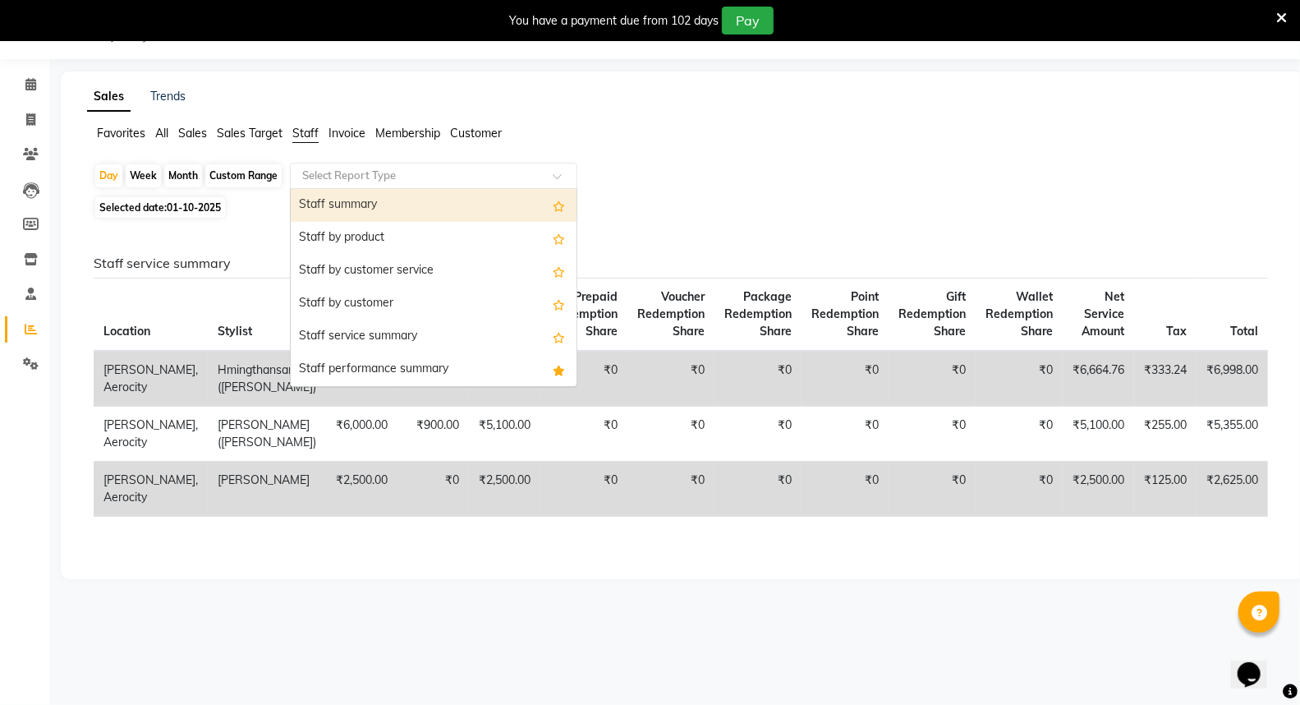
click at [557, 173] on span at bounding box center [563, 181] width 21 height 16
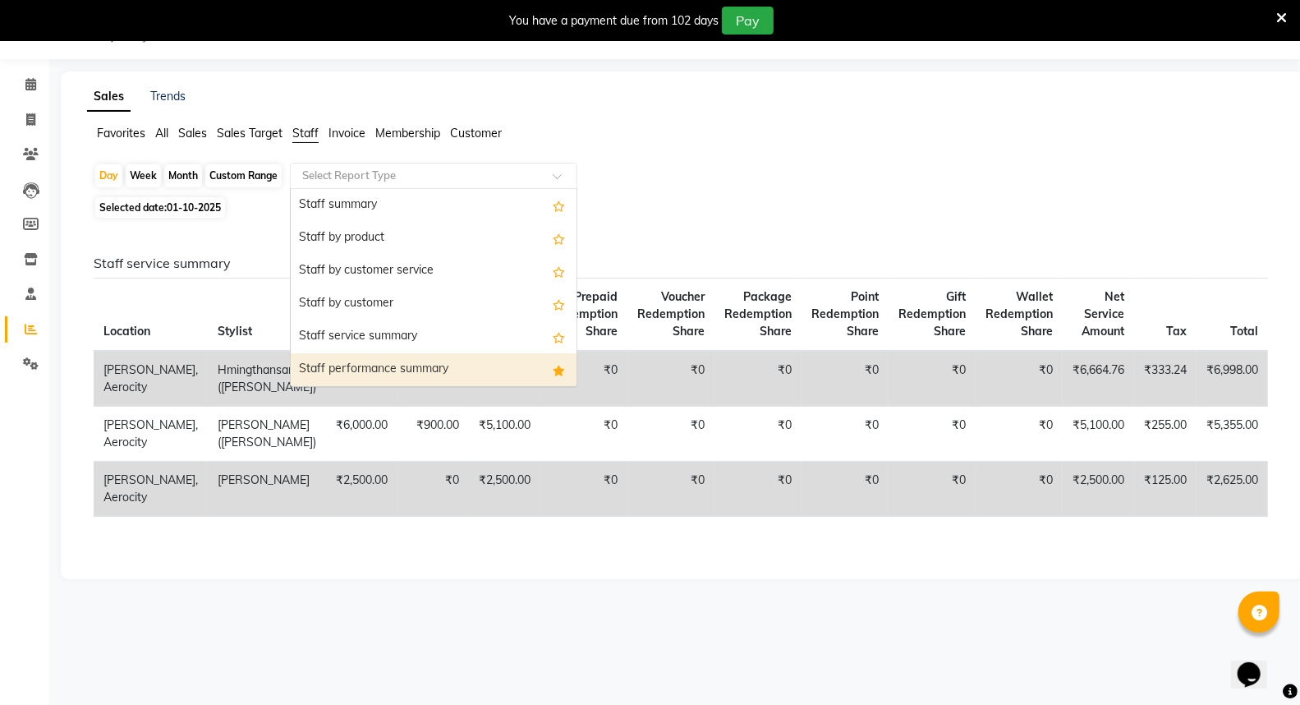
click at [444, 370] on div "Staff performance summary" at bounding box center [434, 369] width 286 height 33
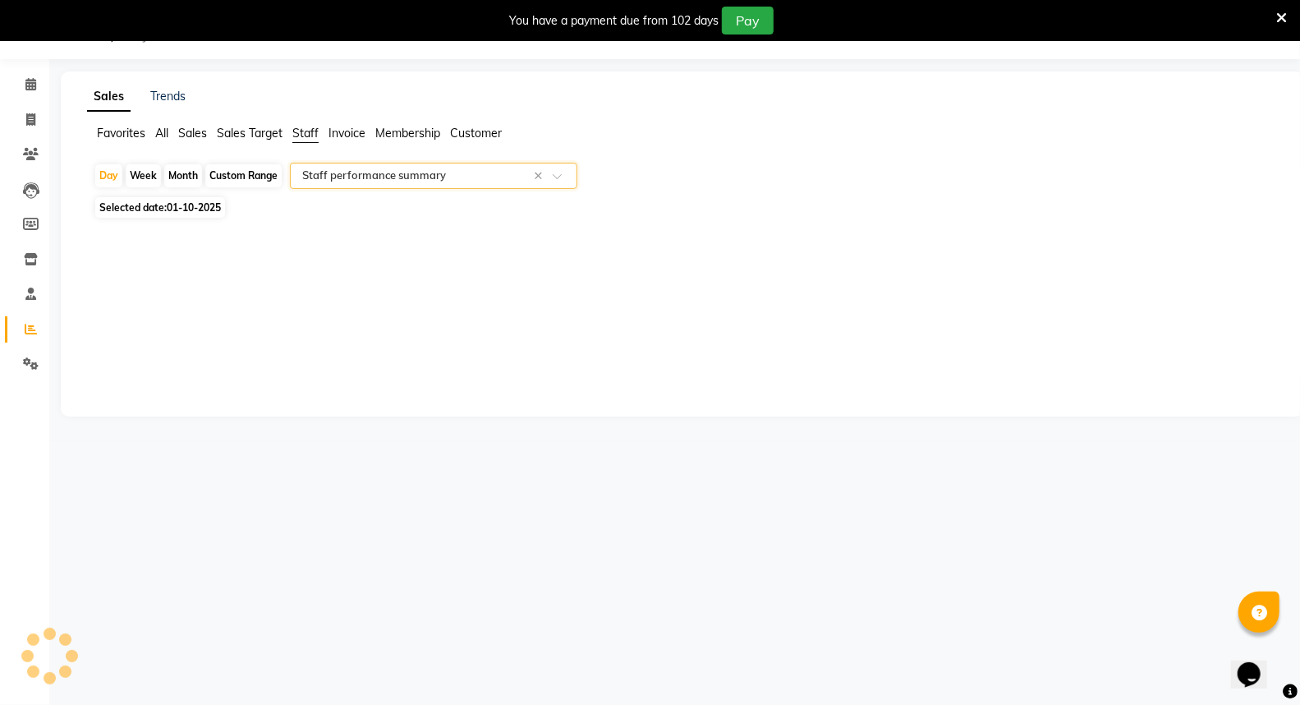
select select "full_report"
select select "csv"
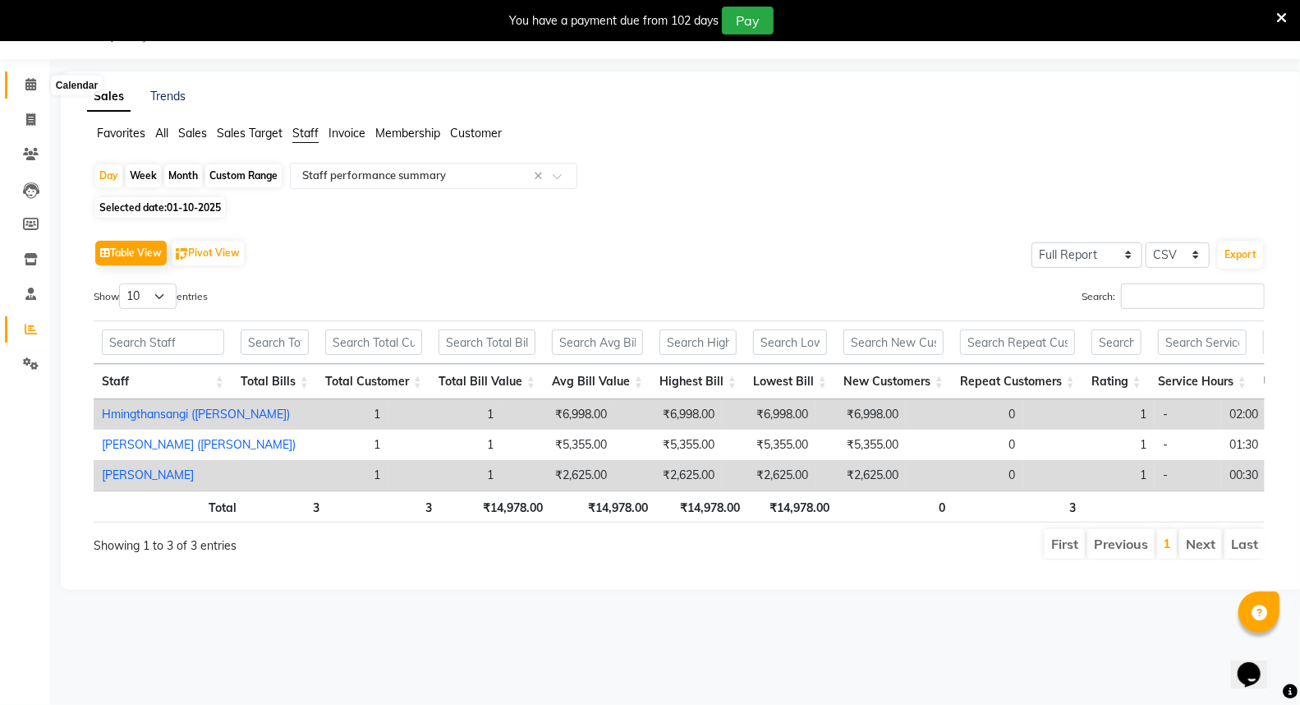
click at [30, 82] on icon at bounding box center [30, 84] width 11 height 12
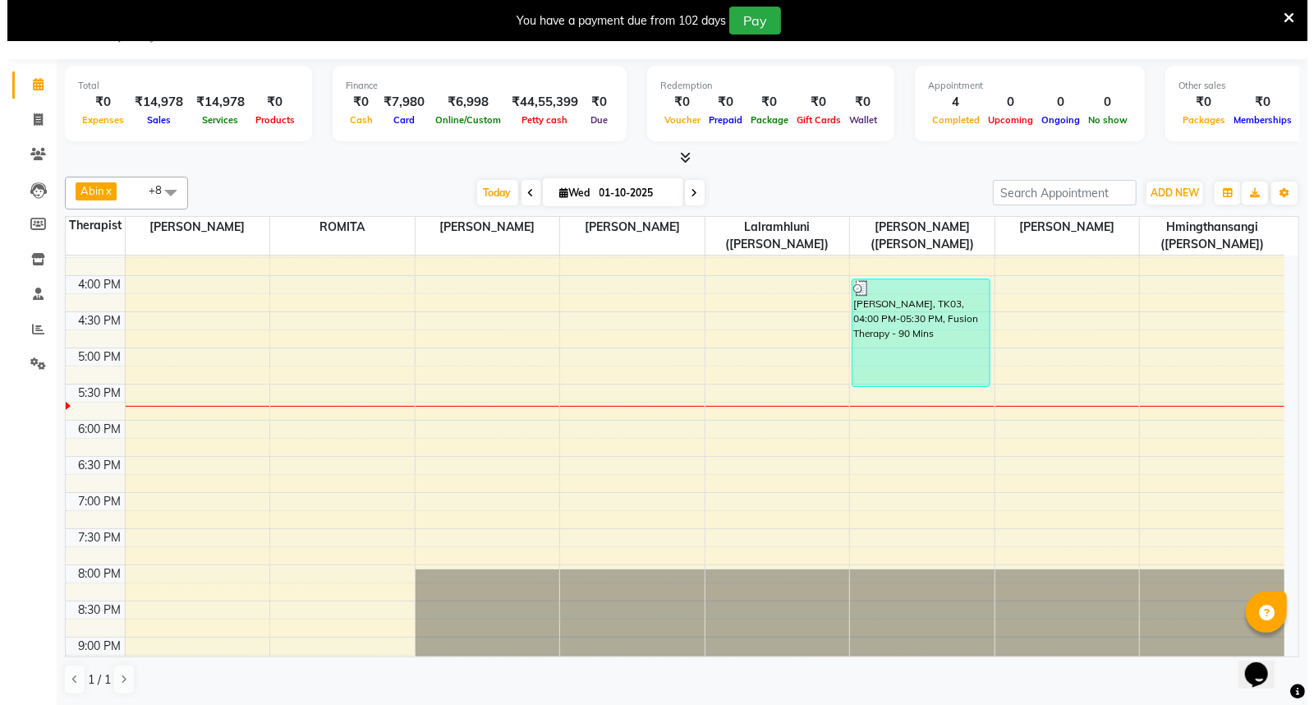
scroll to position [638, 0]
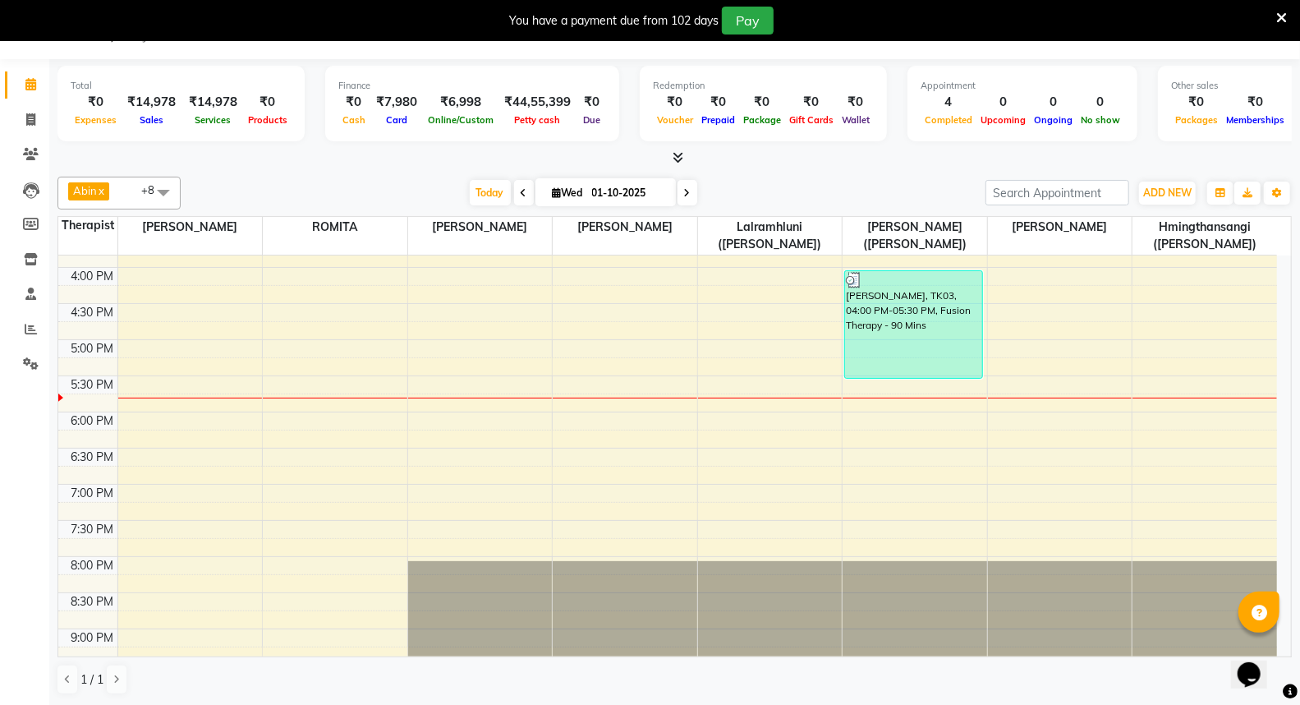
click at [677, 153] on icon at bounding box center [678, 157] width 11 height 12
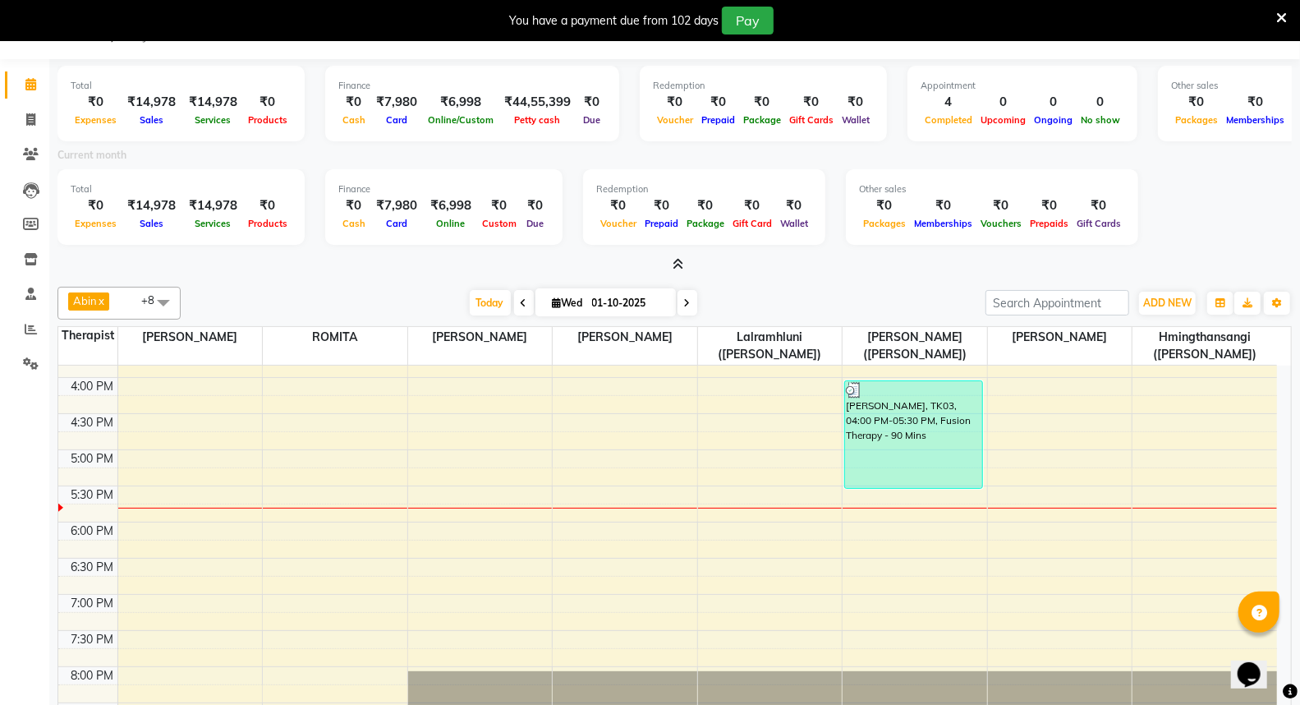
click at [678, 259] on icon at bounding box center [678, 264] width 11 height 12
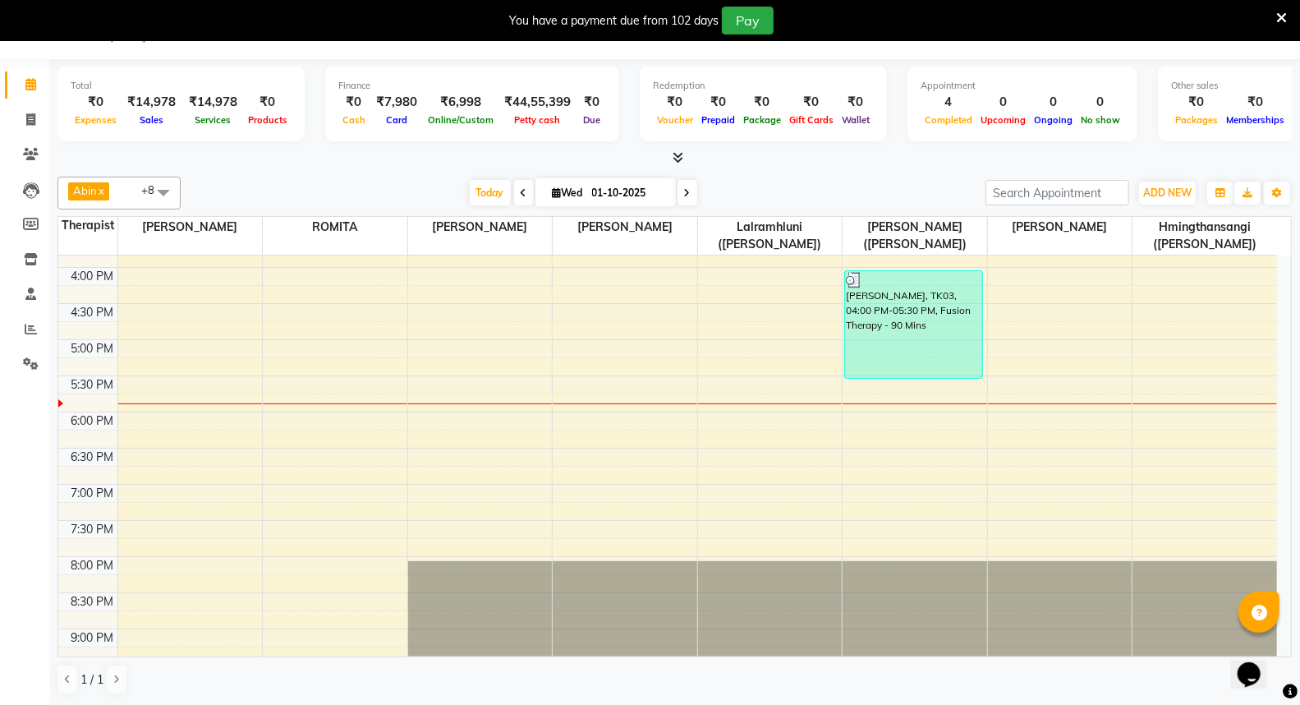
click at [154, 421] on div "7:00 AM 7:30 AM 8:00 AM 8:30 AM 9:00 AM 9:30 AM 10:00 AM 10:30 AM 11:00 AM 11:3…" at bounding box center [667, 231] width 1219 height 1228
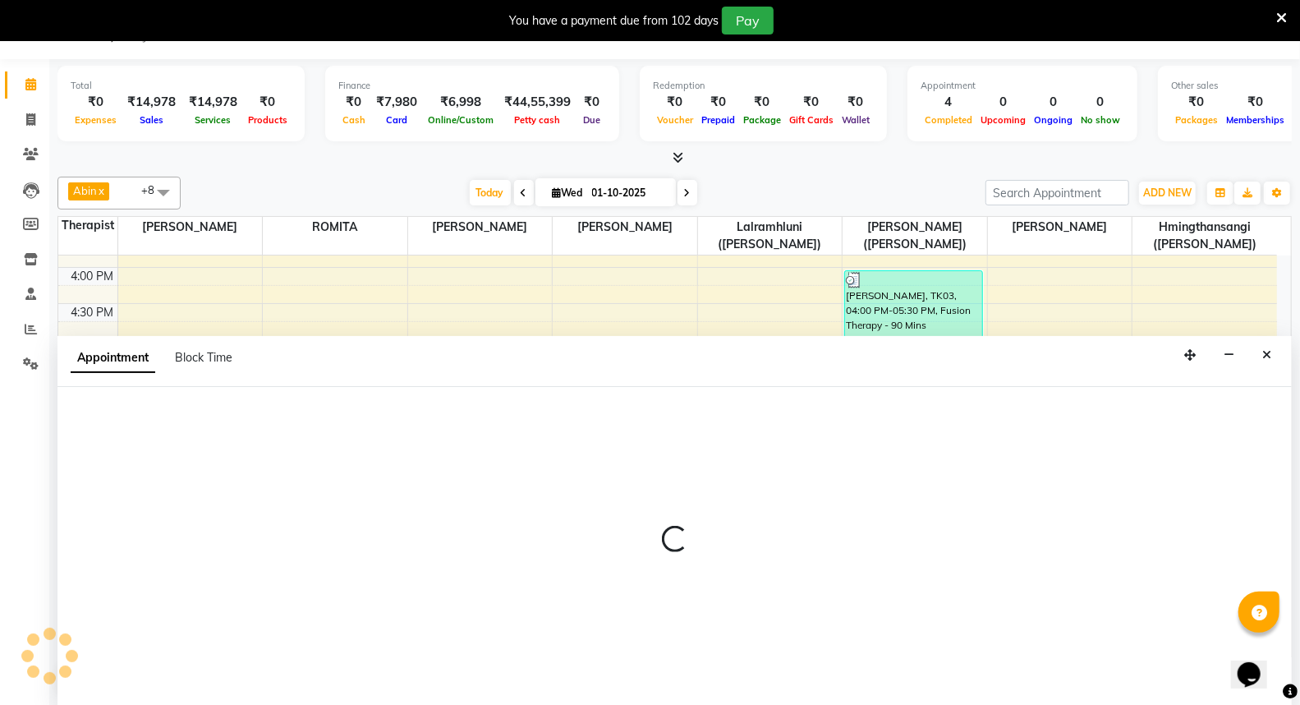
select select "48454"
select select "tentative"
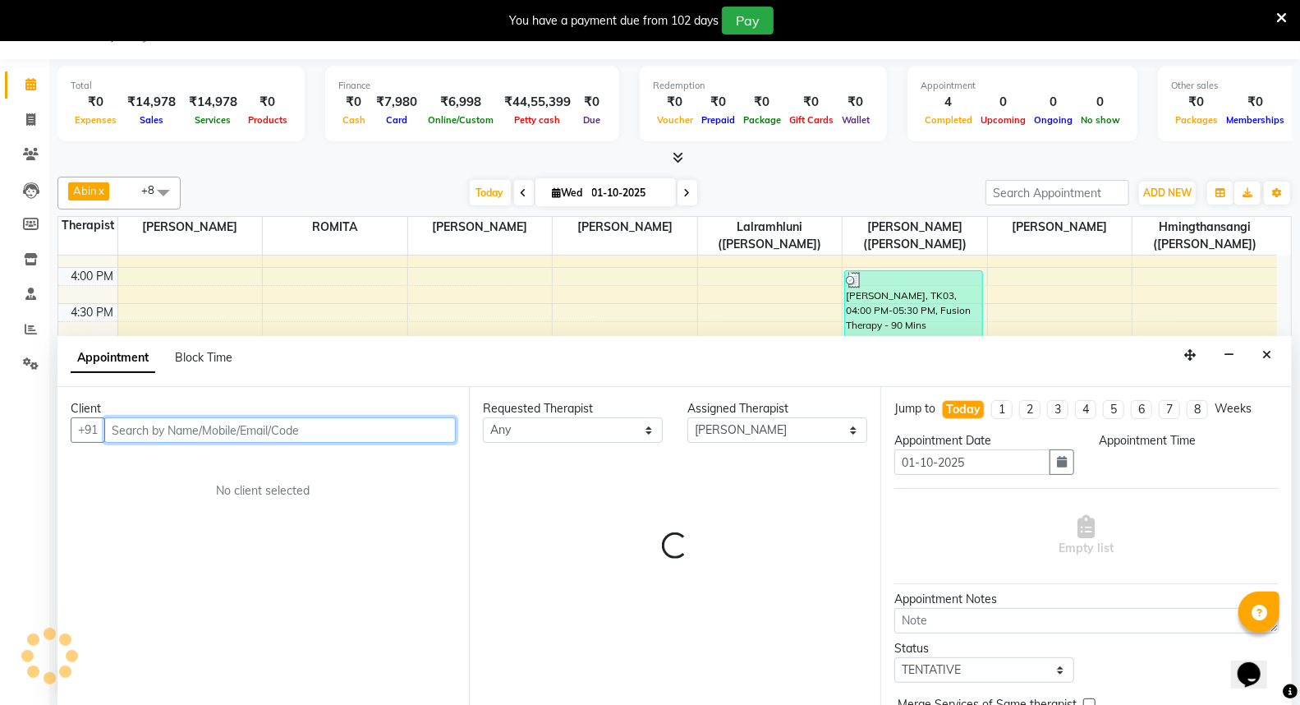
select select "1080"
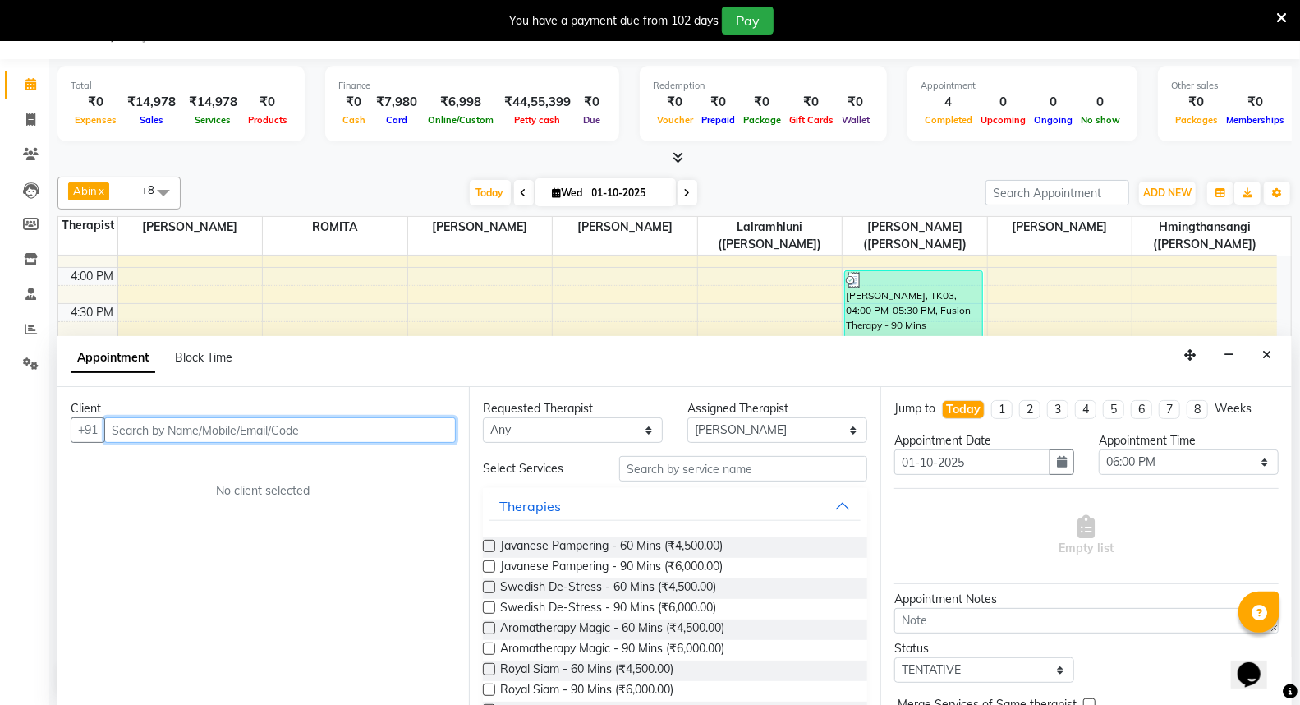
paste input "[PERSON_NAME]"
type input "[PERSON_NAME]"
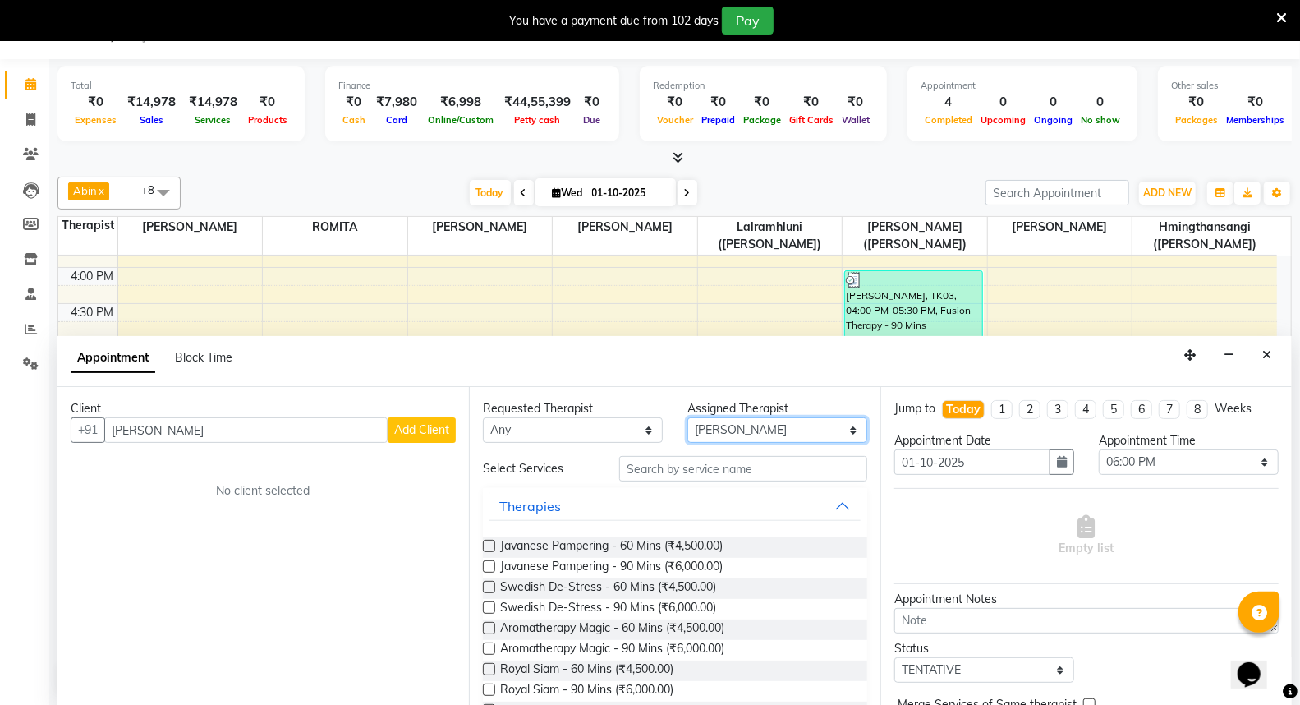
click at [844, 431] on select "Select [PERSON_NAME] ([PERSON_NAME]) [PERSON_NAME] ([PERSON_NAME]) [PERSON_NAME…" at bounding box center [778, 429] width 180 height 25
select select "48461"
click at [688, 417] on select "Select [PERSON_NAME] ([PERSON_NAME]) [PERSON_NAME] ([PERSON_NAME]) [PERSON_NAME…" at bounding box center [778, 429] width 180 height 25
click at [422, 430] on span "Add Client" at bounding box center [421, 429] width 55 height 15
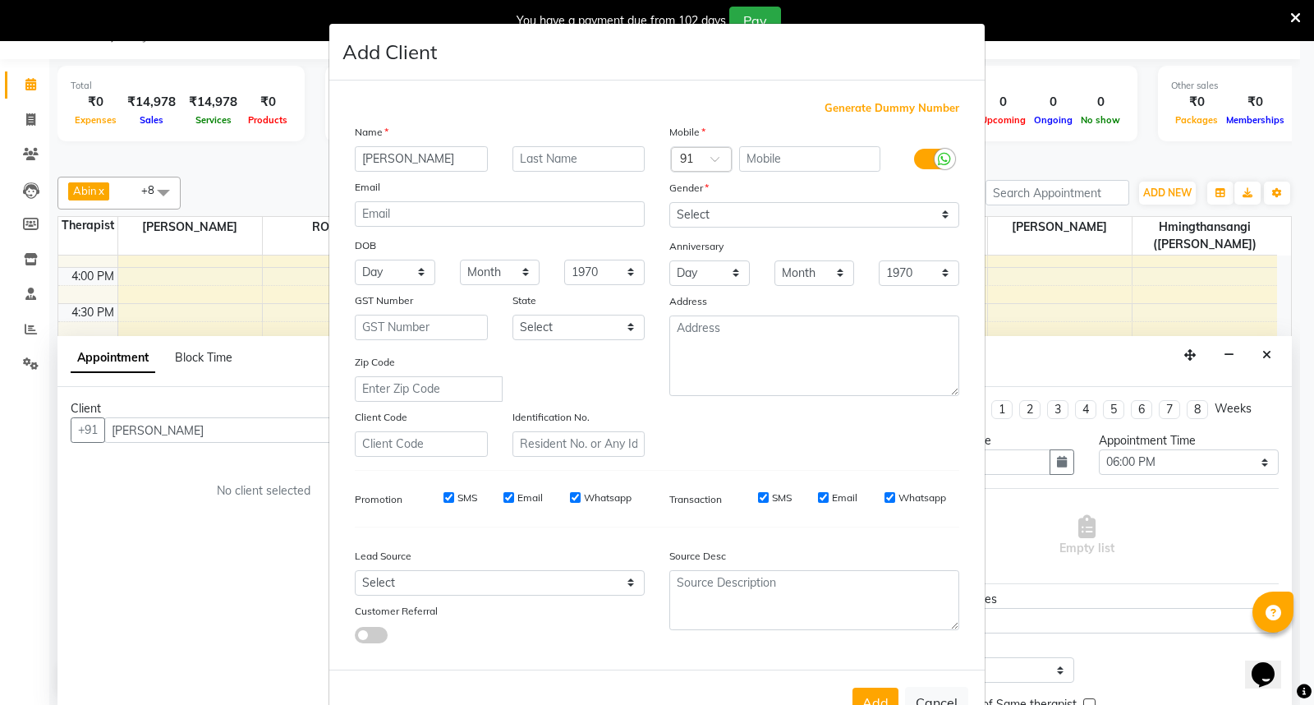
drag, startPoint x: 381, startPoint y: 159, endPoint x: 454, endPoint y: 153, distance: 73.3
click at [454, 153] on input "[PERSON_NAME]" at bounding box center [421, 158] width 133 height 25
type input "[PERSON_NAME]"
click at [514, 156] on input "text" at bounding box center [579, 158] width 133 height 25
paste input "[PERSON_NAME]"
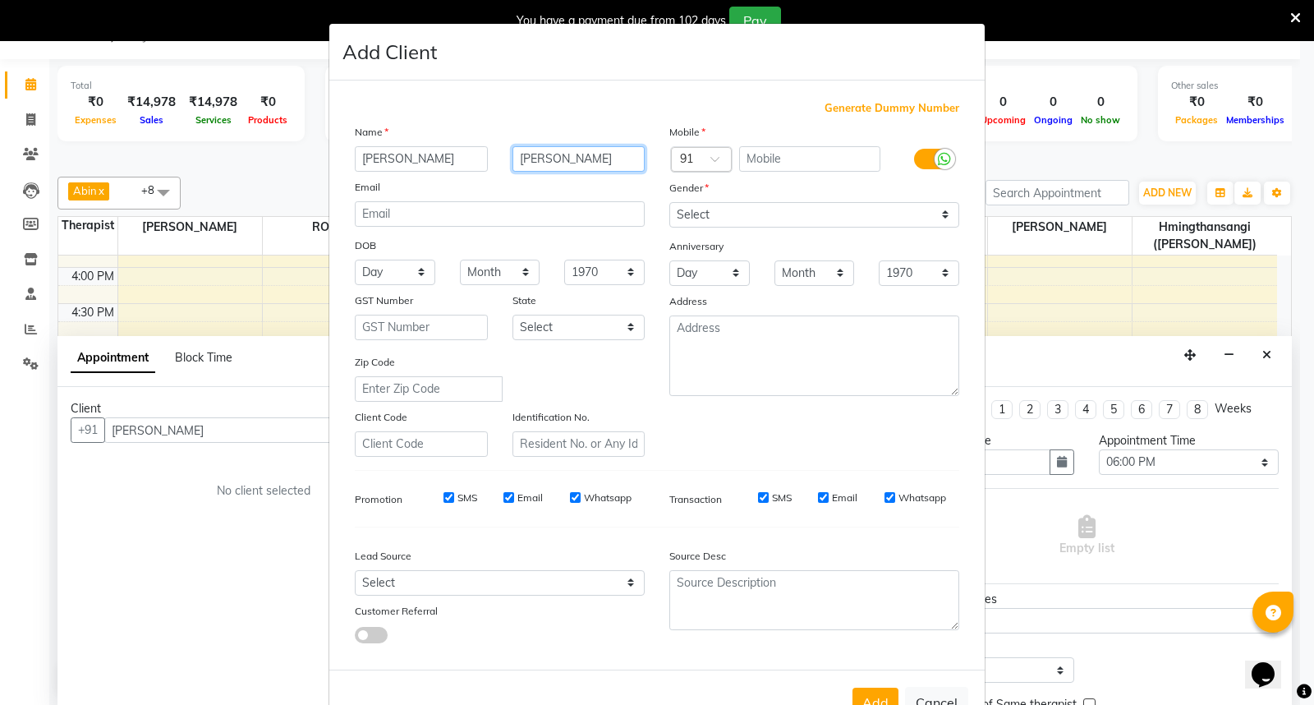
type input "[PERSON_NAME]"
click at [688, 154] on div at bounding box center [701, 160] width 59 height 17
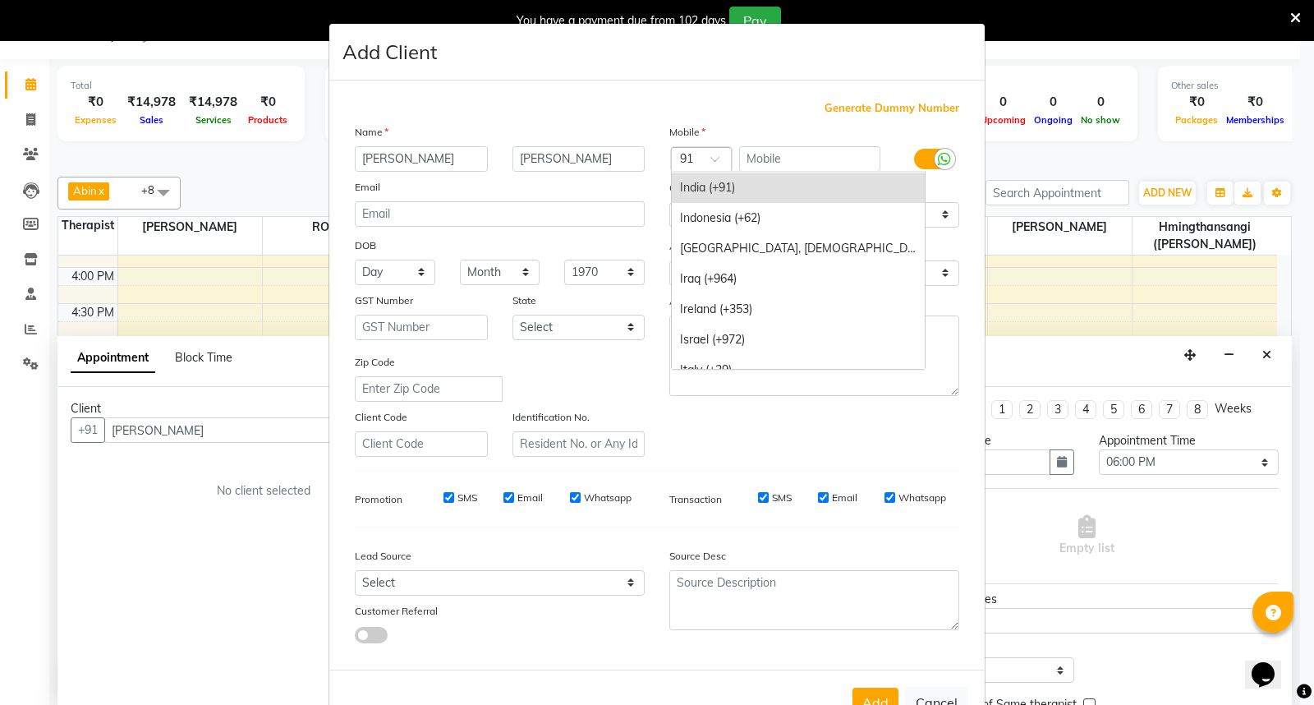
type input "1"
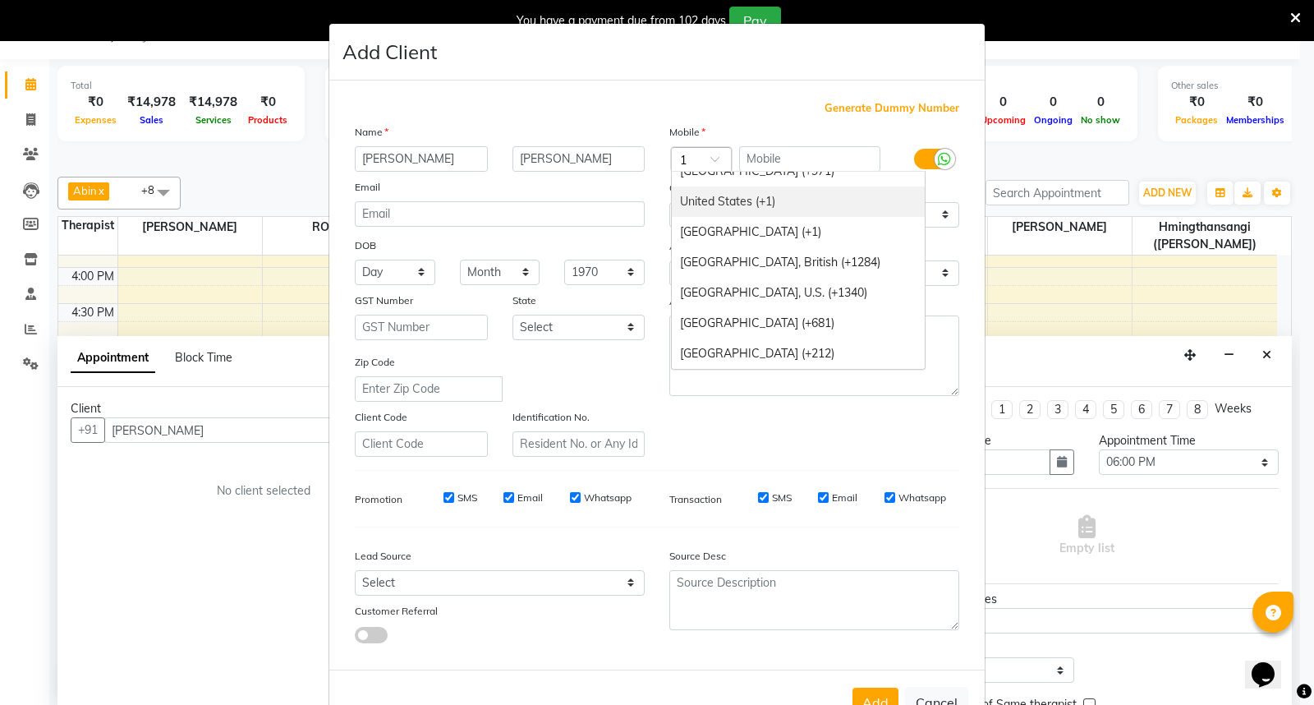
click at [748, 198] on div "United States (+1)" at bounding box center [798, 201] width 253 height 30
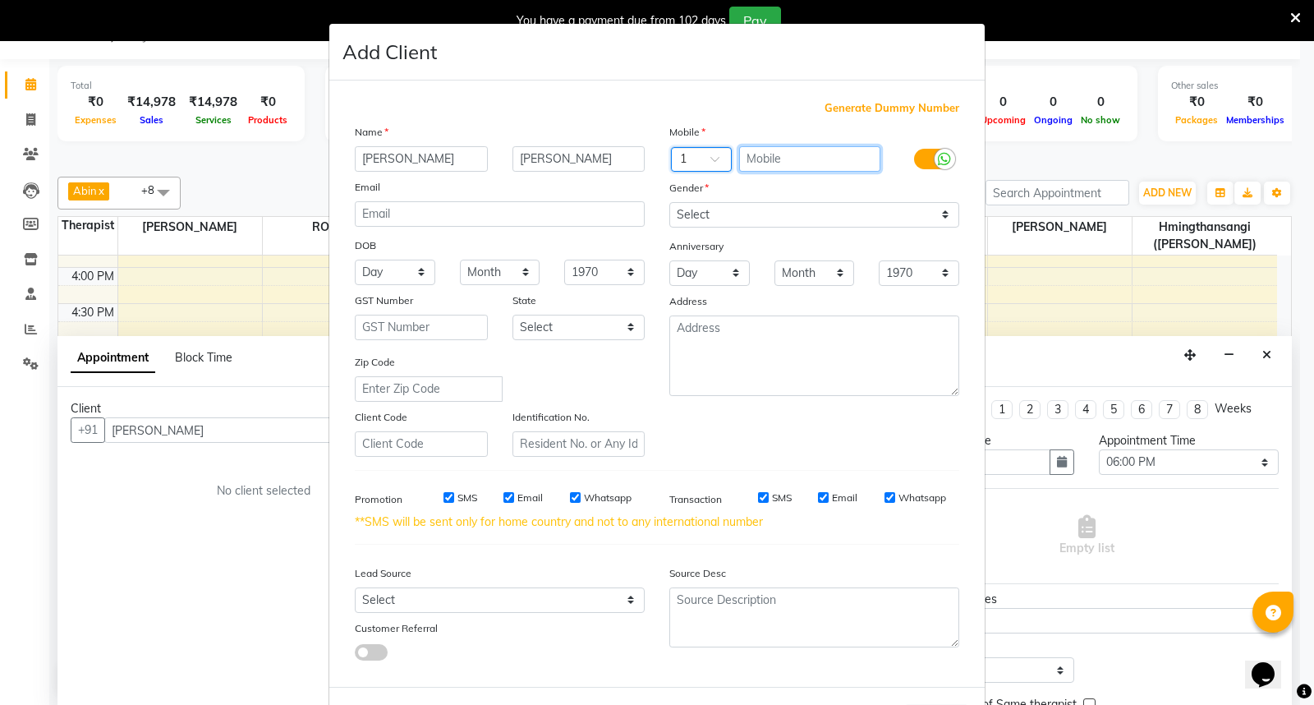
click at [762, 154] on input "text" at bounding box center [810, 158] width 142 height 25
click at [783, 158] on input "text" at bounding box center [810, 158] width 142 height 25
paste input "972) 876-8369"
click at [767, 159] on input "972) 876-8369" at bounding box center [810, 158] width 142 height 25
click at [787, 156] on input "972876-8369" at bounding box center [810, 158] width 142 height 25
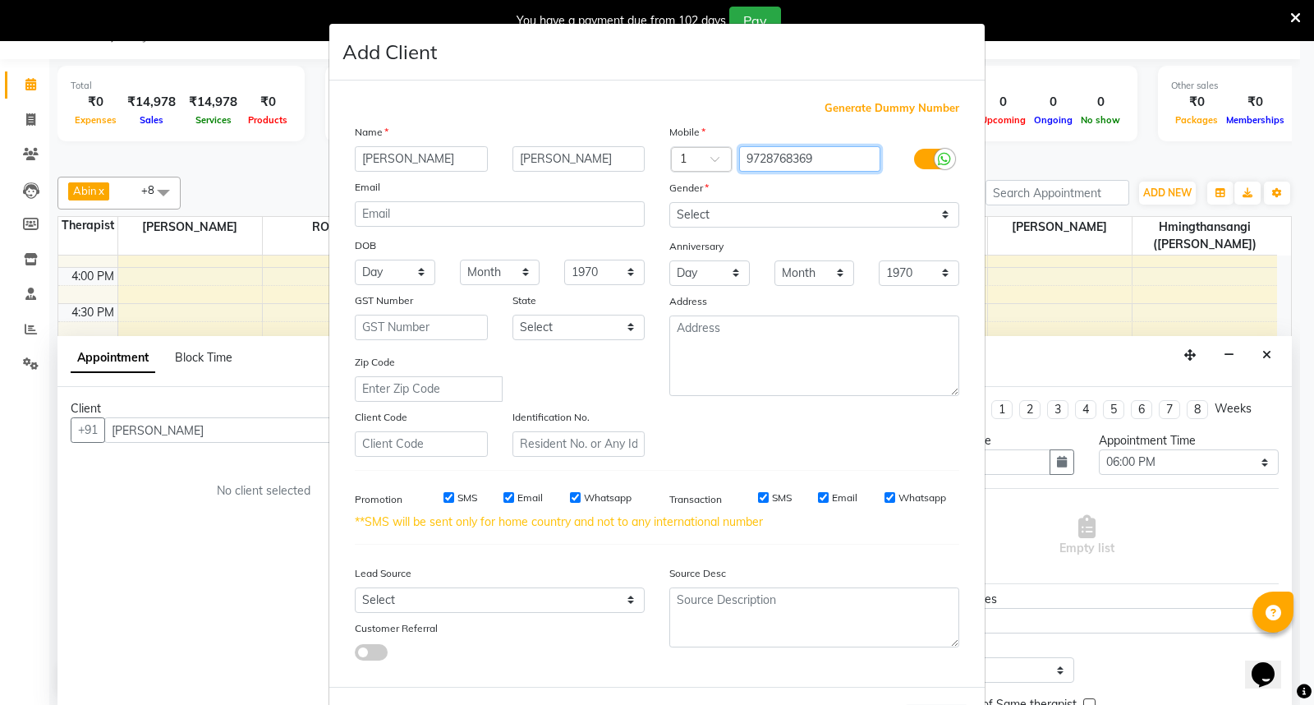
type input "9728768369"
click at [938, 214] on div "Mobile Country Code × 1 9728768369 Gender Select [DEMOGRAPHIC_DATA] [DEMOGRAPHI…" at bounding box center [814, 290] width 315 height 334
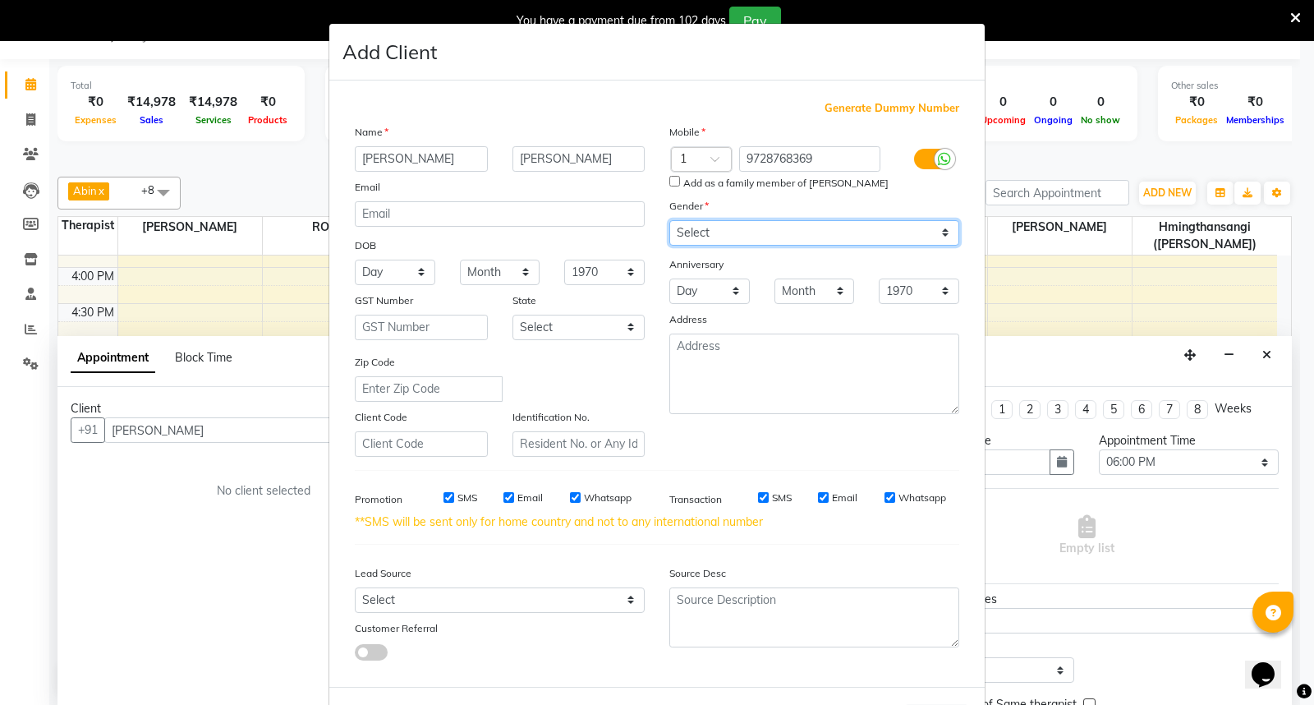
select select "[DEMOGRAPHIC_DATA]"
click at [669, 220] on select "Select [DEMOGRAPHIC_DATA] [DEMOGRAPHIC_DATA] Other Prefer Not To Say" at bounding box center [814, 232] width 290 height 25
drag, startPoint x: 735, startPoint y: 158, endPoint x: 835, endPoint y: 157, distance: 100.2
click at [835, 157] on input "9728768369" at bounding box center [810, 158] width 142 height 25
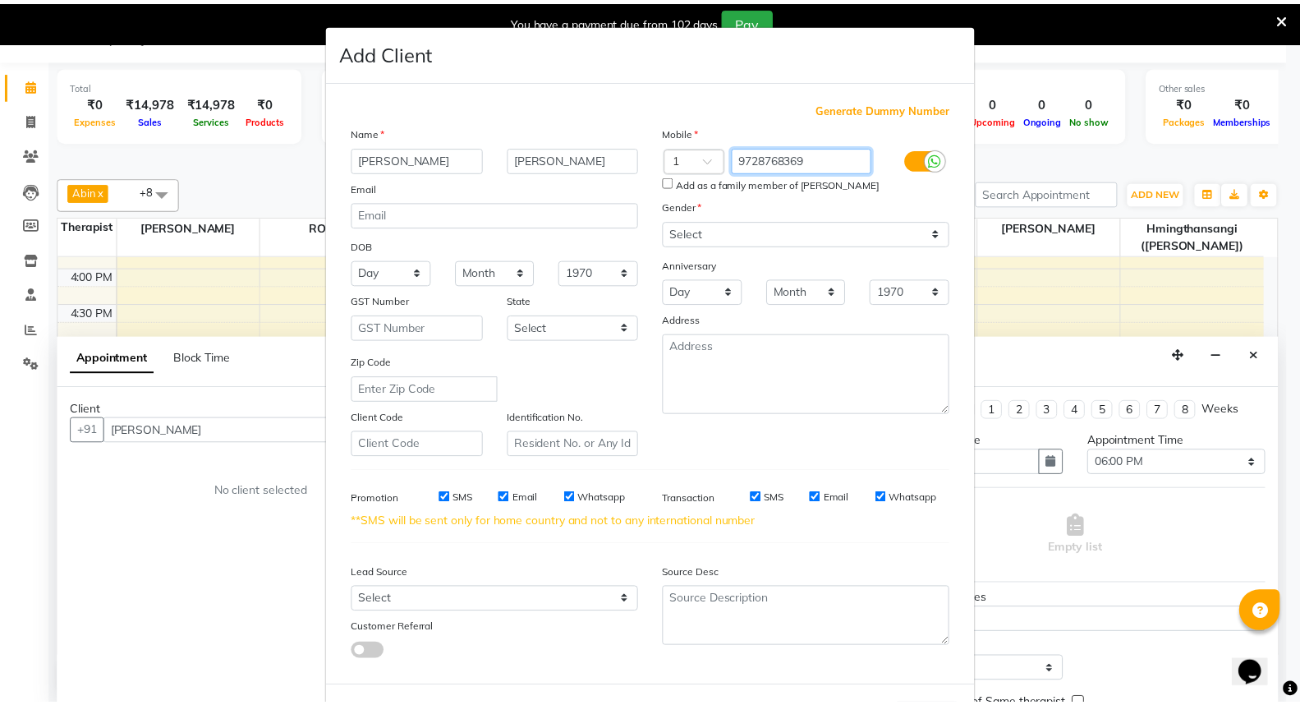
scroll to position [71, 0]
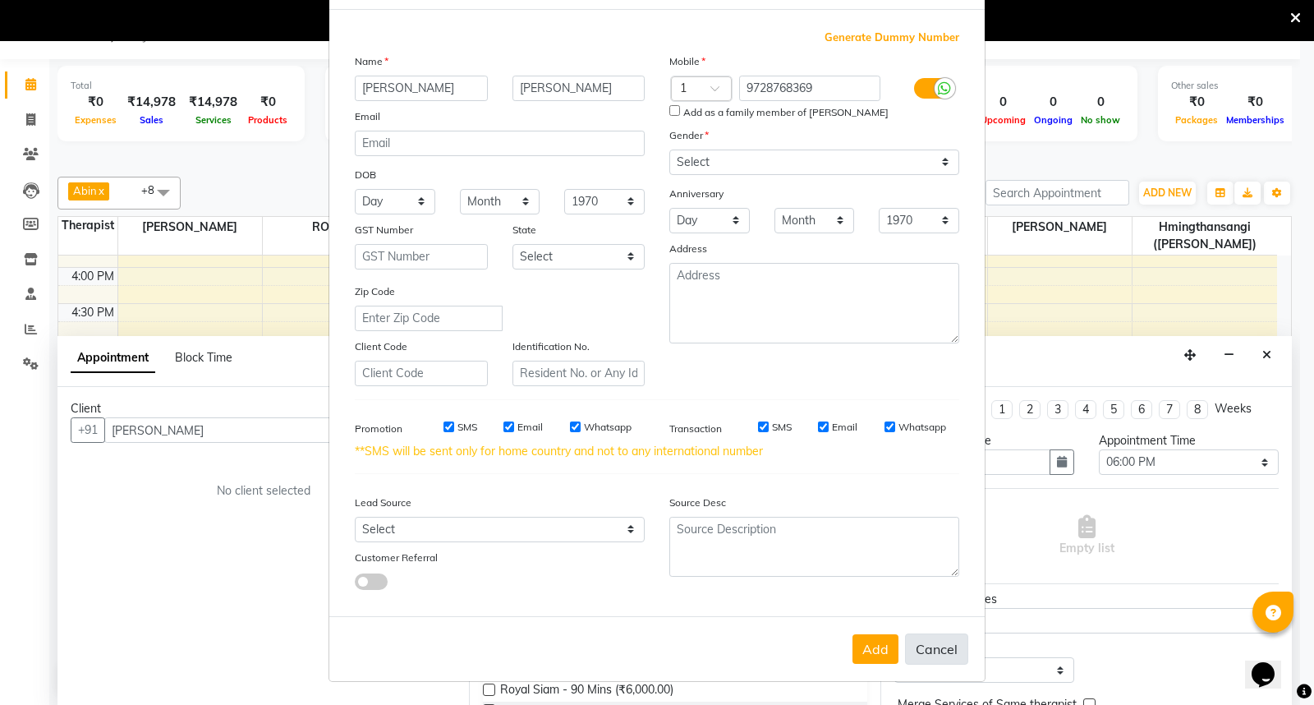
click at [927, 644] on button "Cancel" at bounding box center [936, 648] width 63 height 31
select select
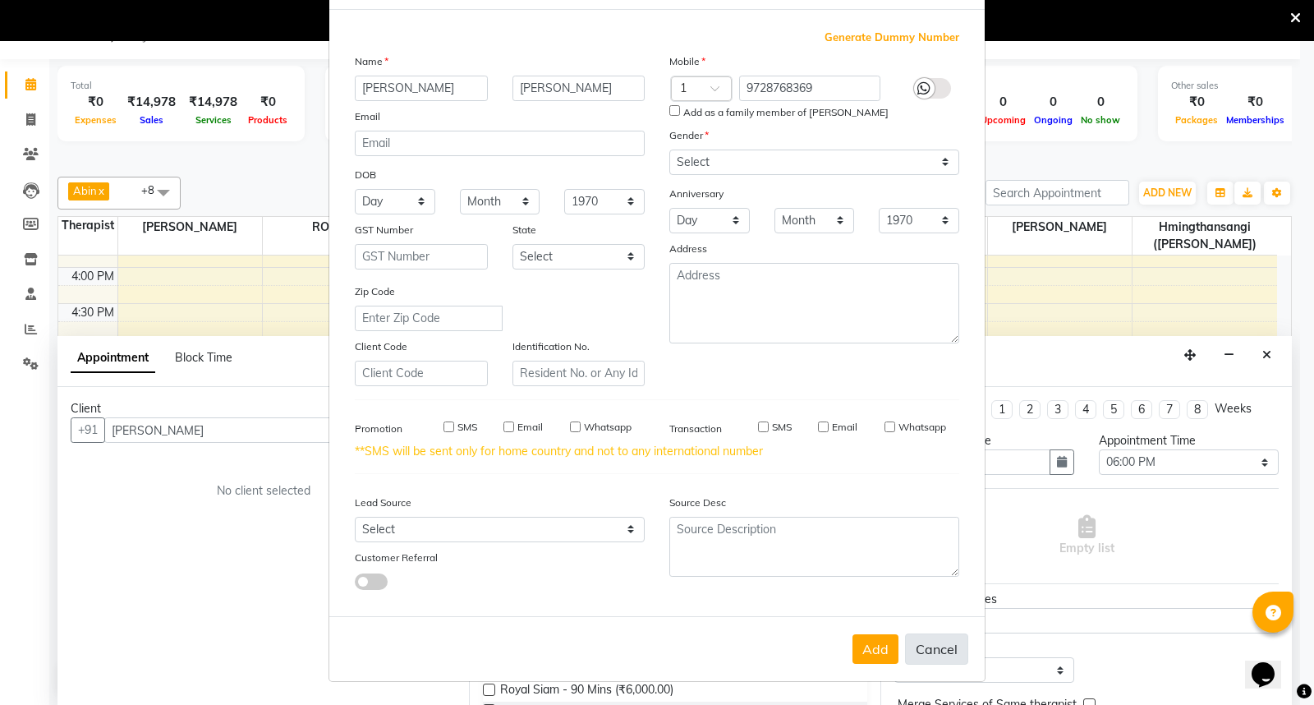
select select
checkbox input "false"
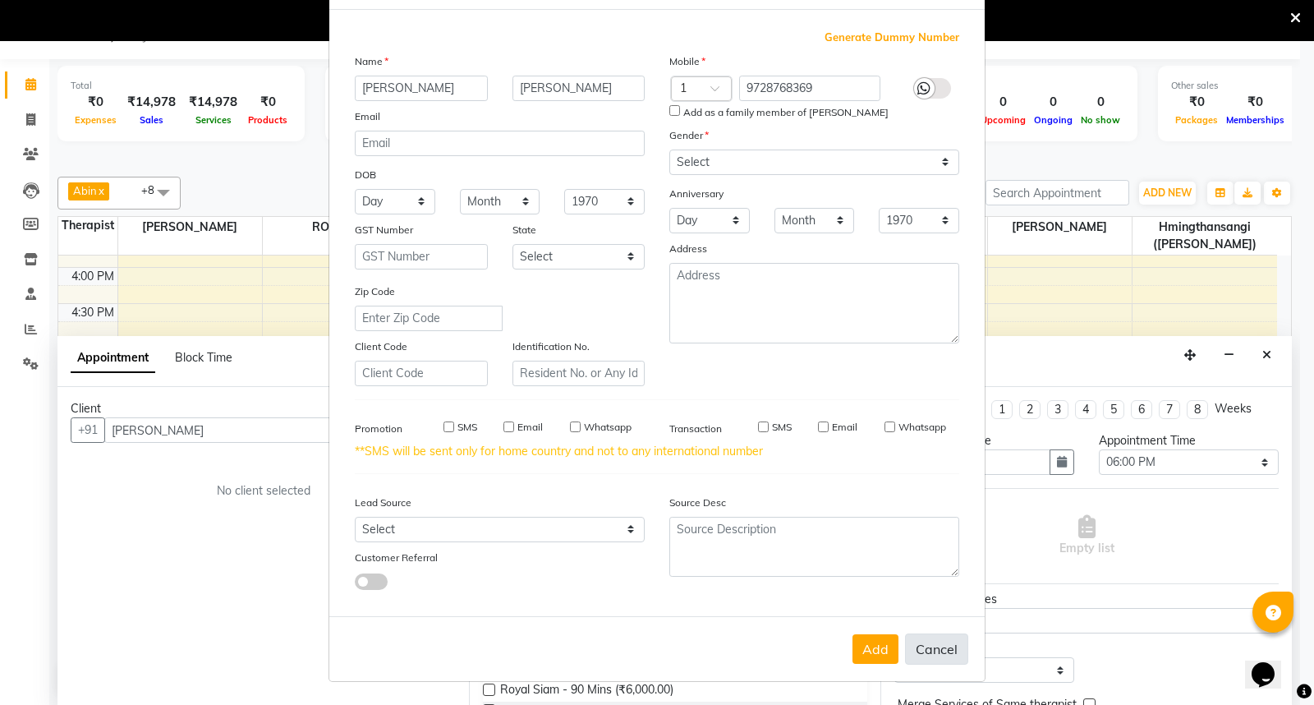
checkbox input "false"
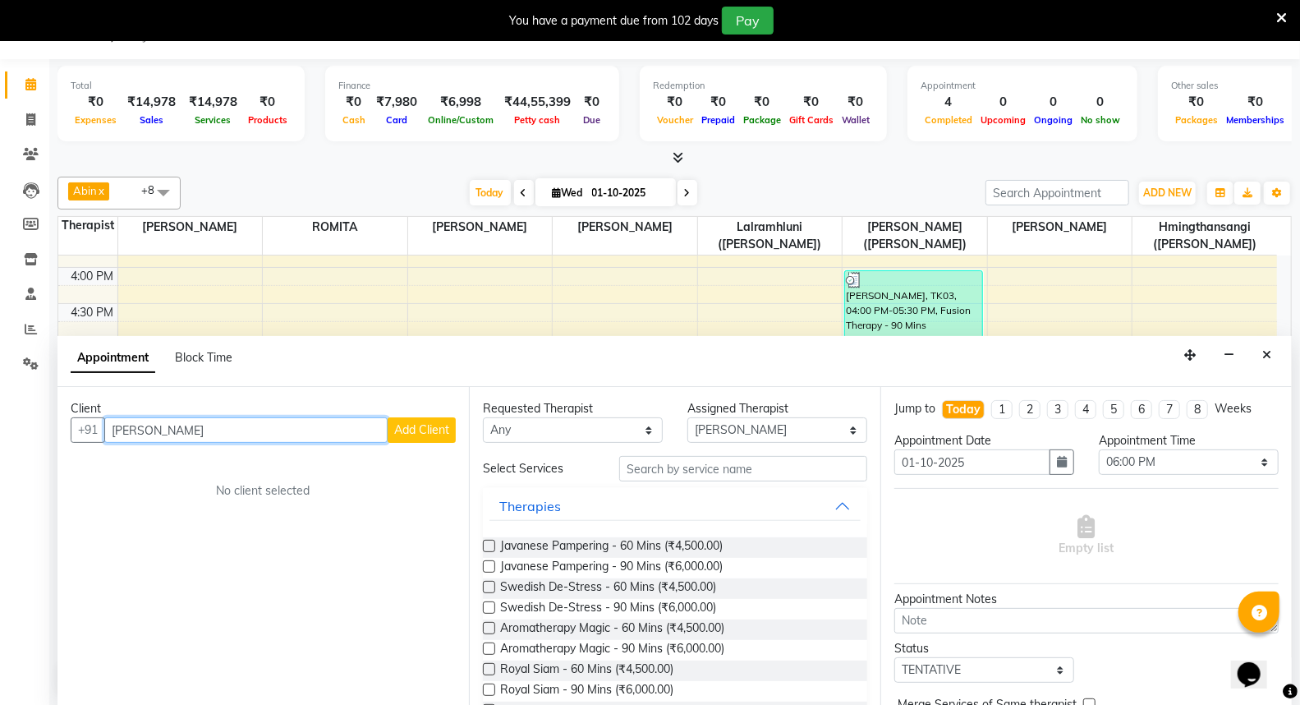
drag, startPoint x: 201, startPoint y: 431, endPoint x: 104, endPoint y: 453, distance: 99.4
click at [104, 453] on div "Client +91 [PERSON_NAME] Add Client No client selected" at bounding box center [264, 546] width 412 height 319
paste input "9728768369"
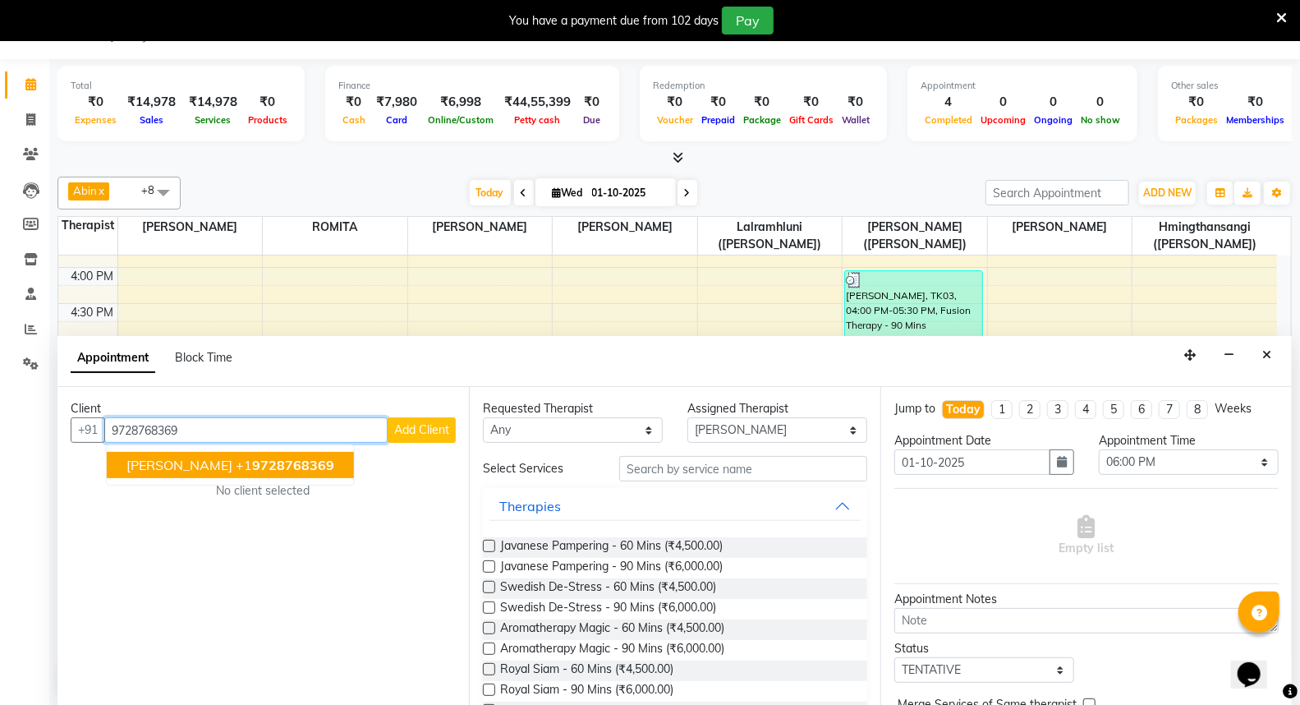
click at [252, 471] on span "9728768369" at bounding box center [293, 465] width 82 height 16
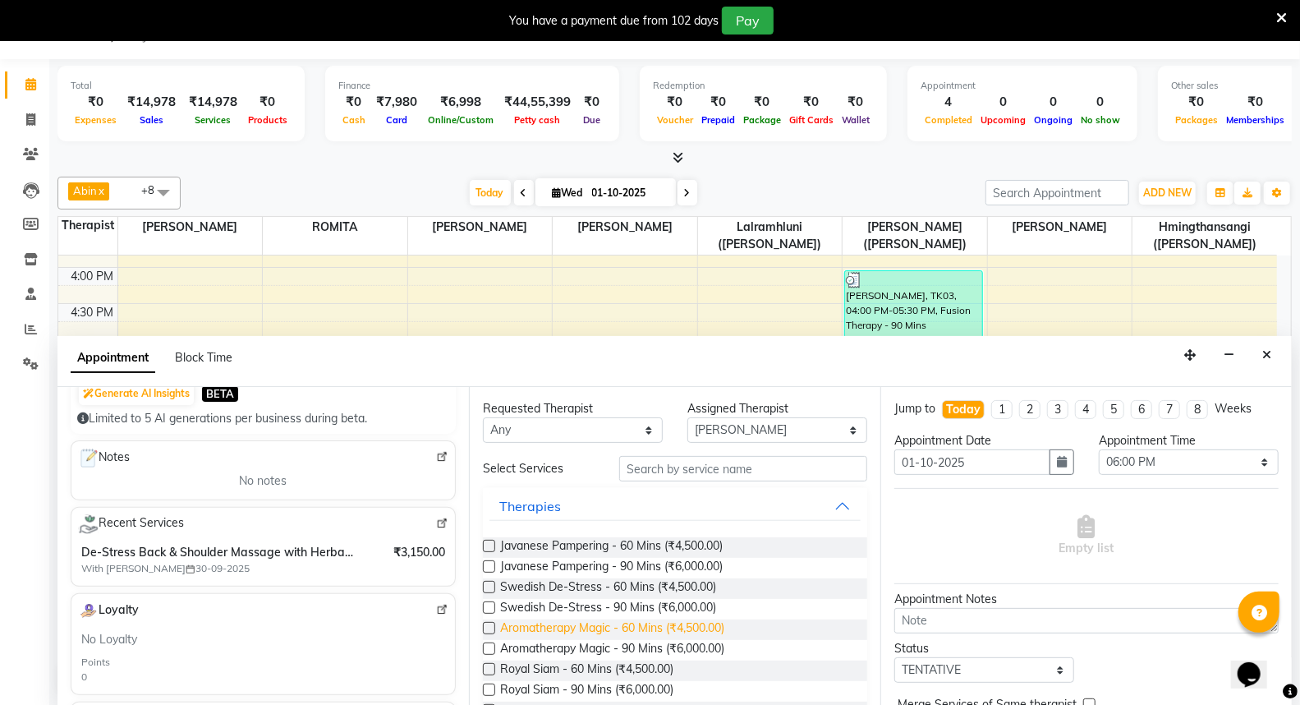
scroll to position [91, 0]
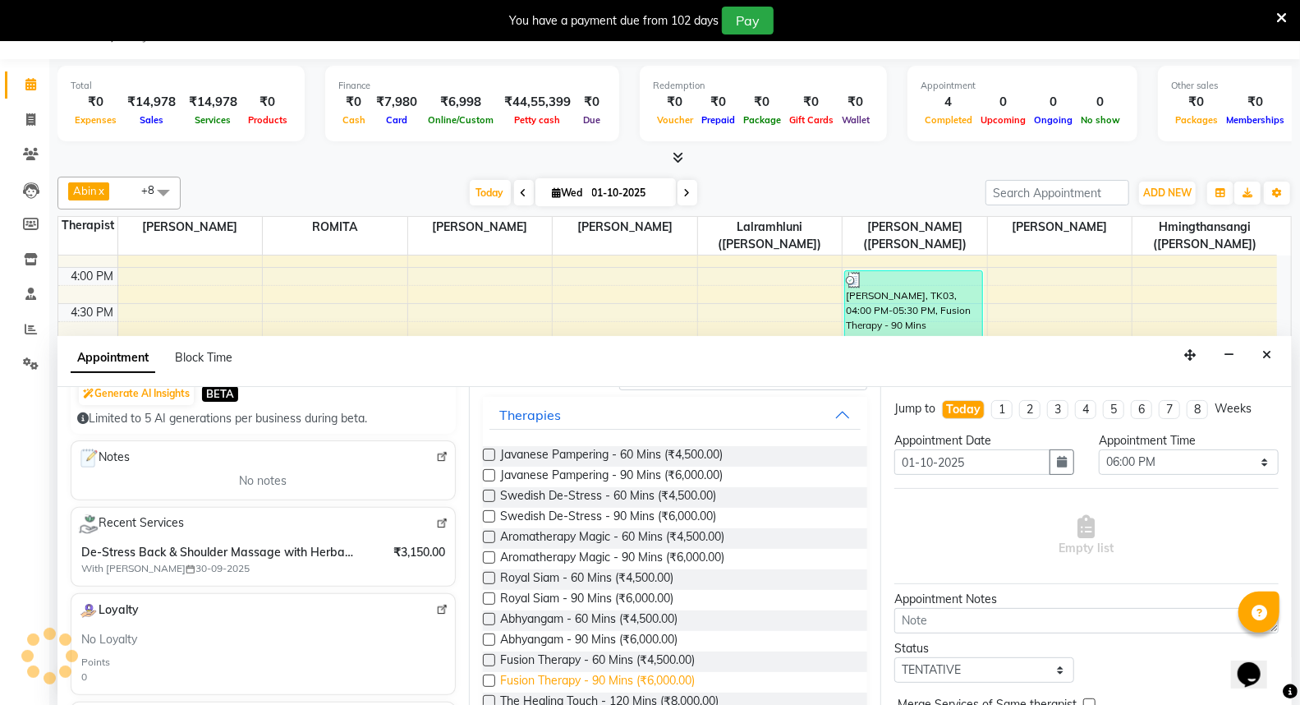
type input "9728768369"
click at [622, 676] on span "Fusion Therapy - 90 Mins (₹6,000.00)" at bounding box center [597, 682] width 195 height 21
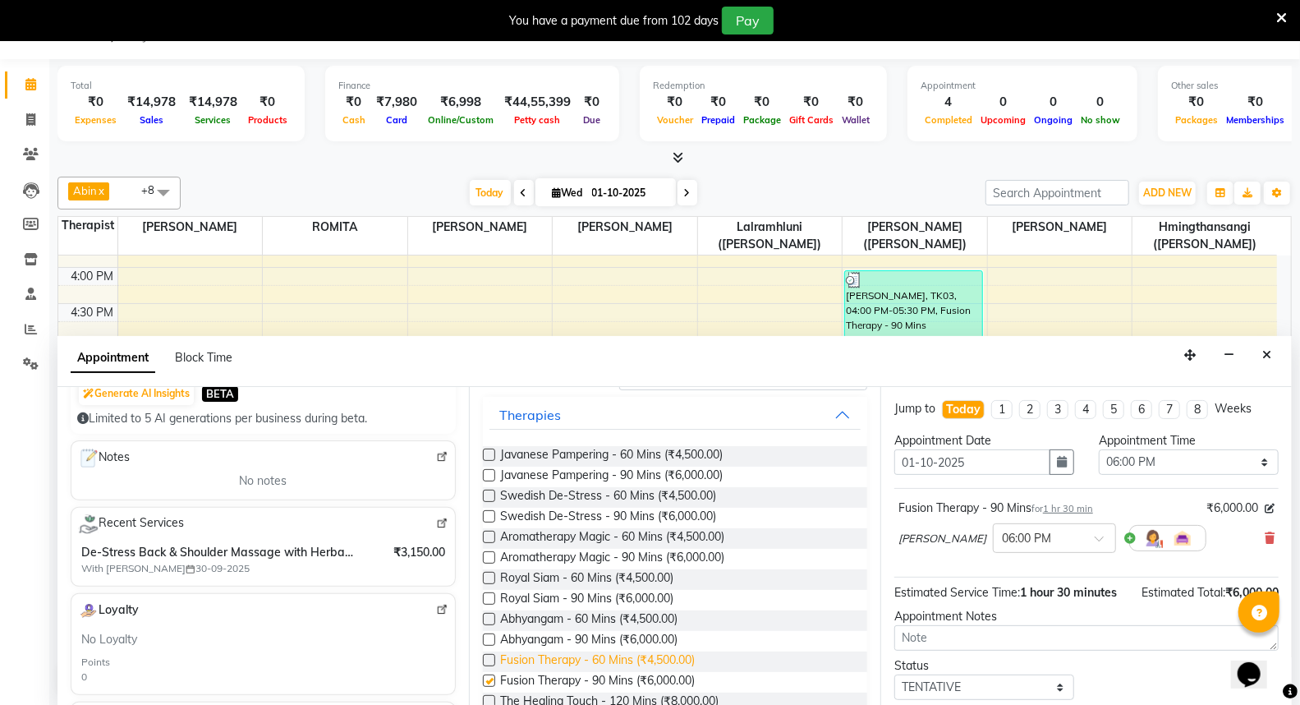
checkbox input "false"
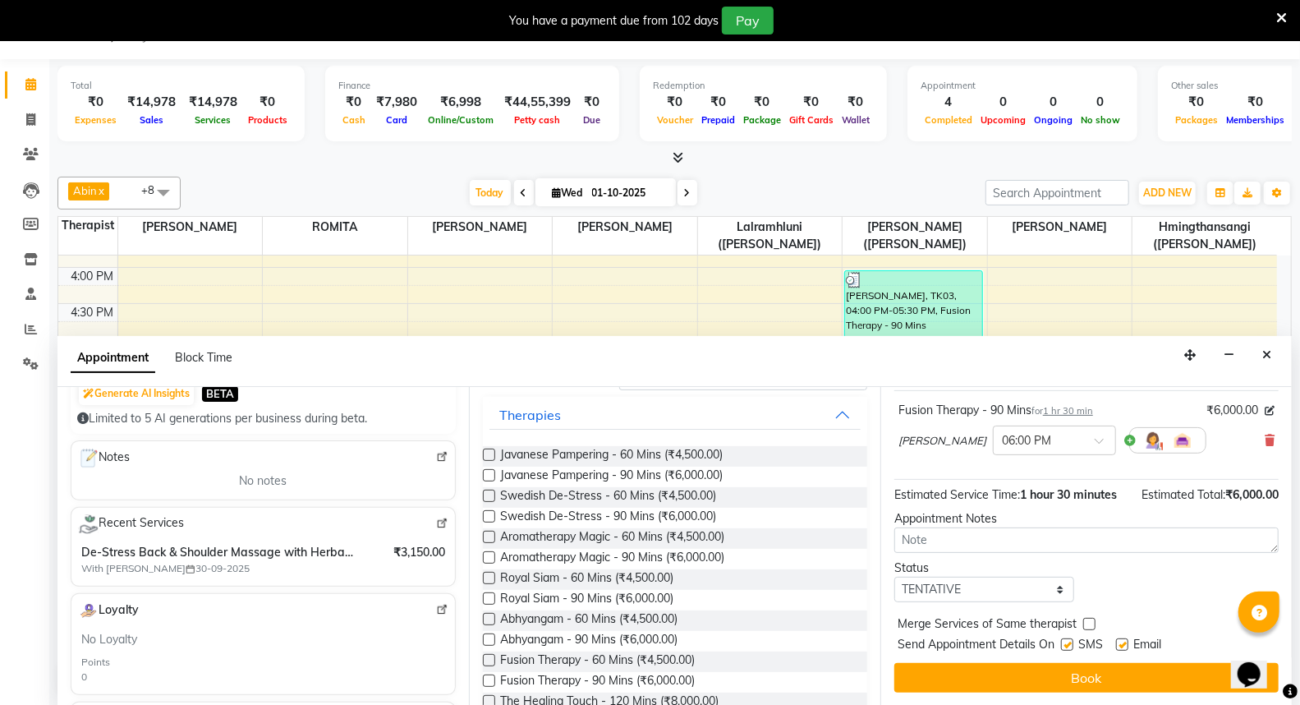
scroll to position [116, 0]
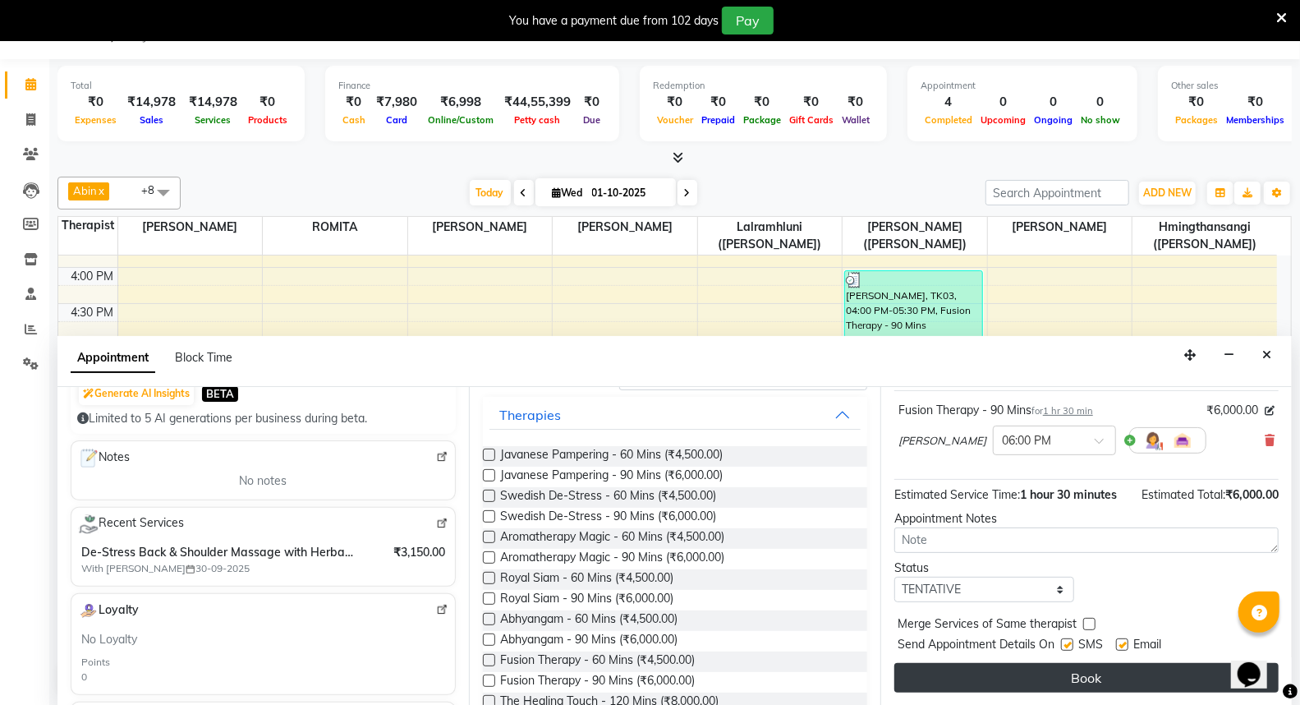
click at [1102, 679] on button "Book" at bounding box center [1087, 678] width 384 height 30
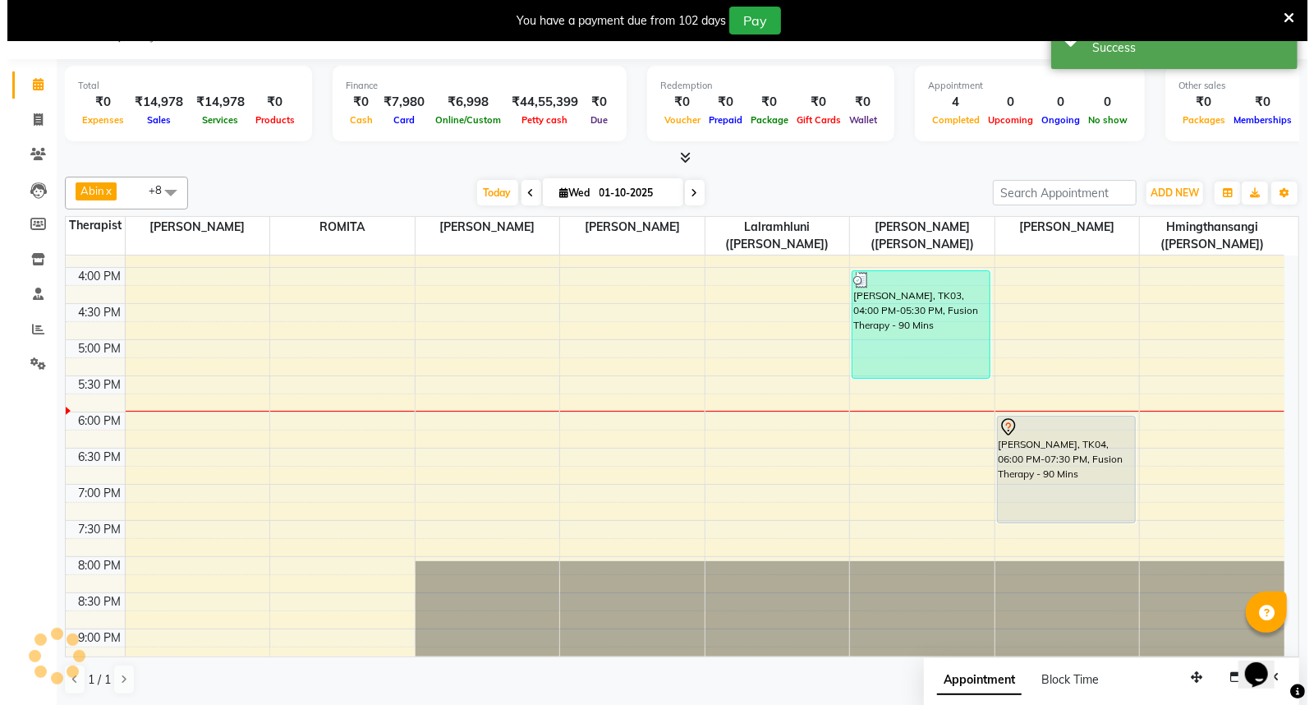
scroll to position [0, 0]
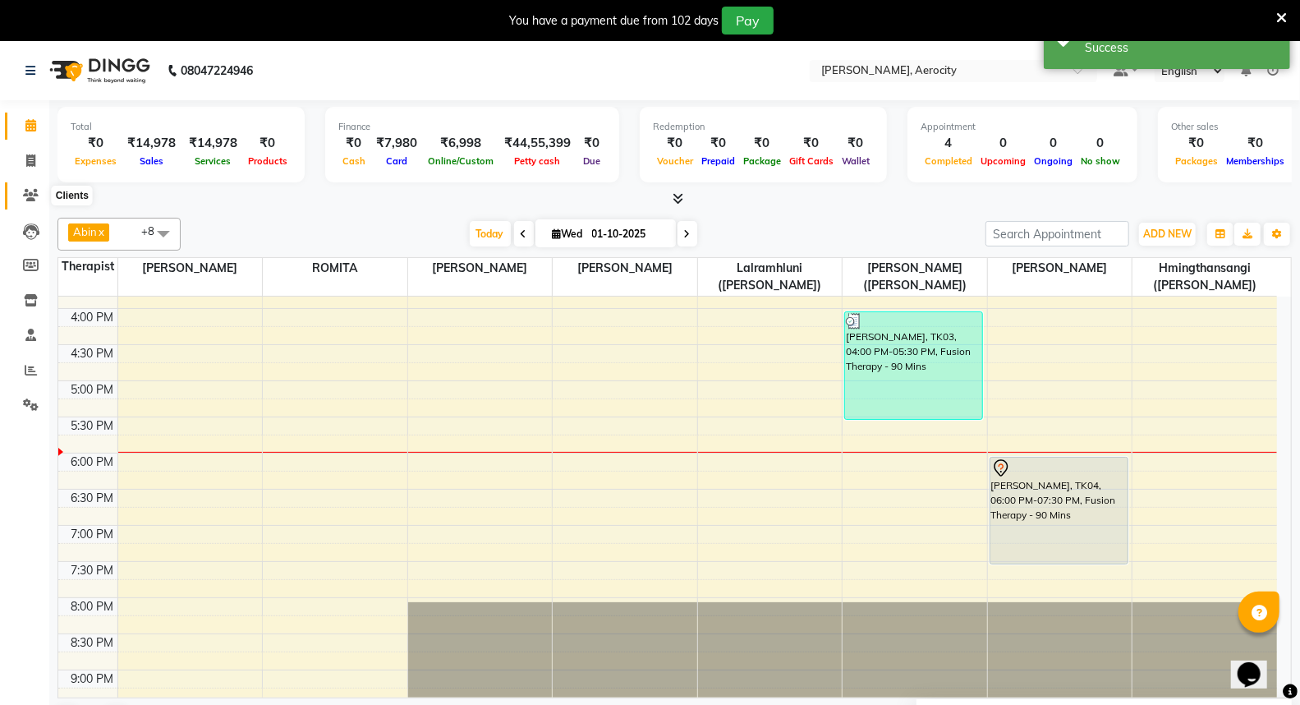
click at [31, 191] on icon at bounding box center [31, 195] width 16 height 12
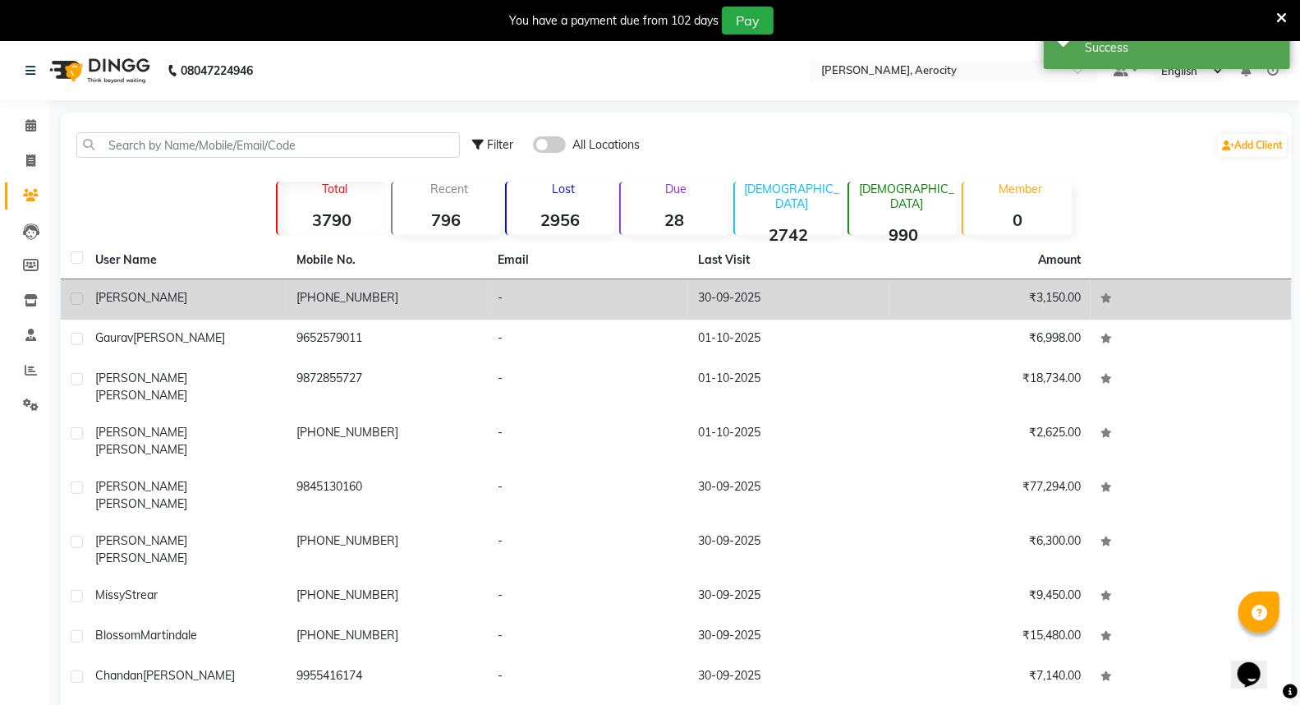
click at [370, 297] on td "[PHONE_NUMBER]" at bounding box center [387, 299] width 201 height 40
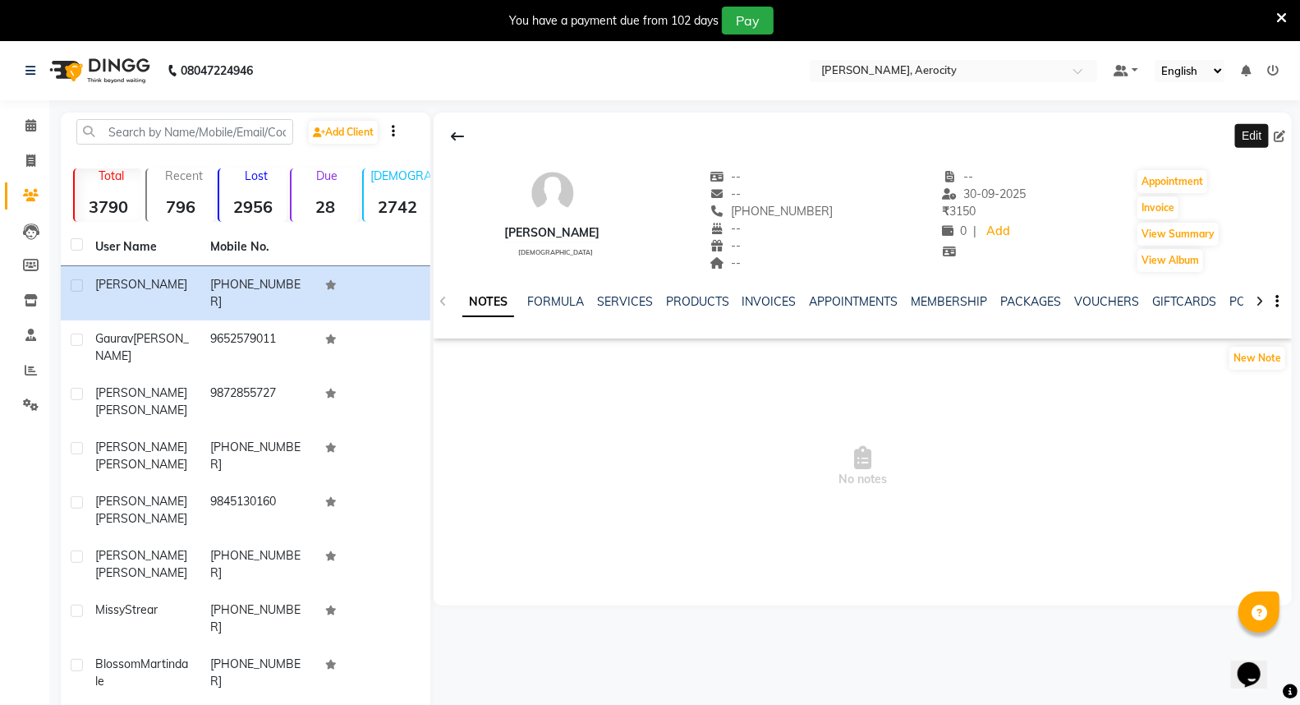
click at [1280, 133] on icon at bounding box center [1280, 137] width 12 height 12
select select "[DEMOGRAPHIC_DATA]"
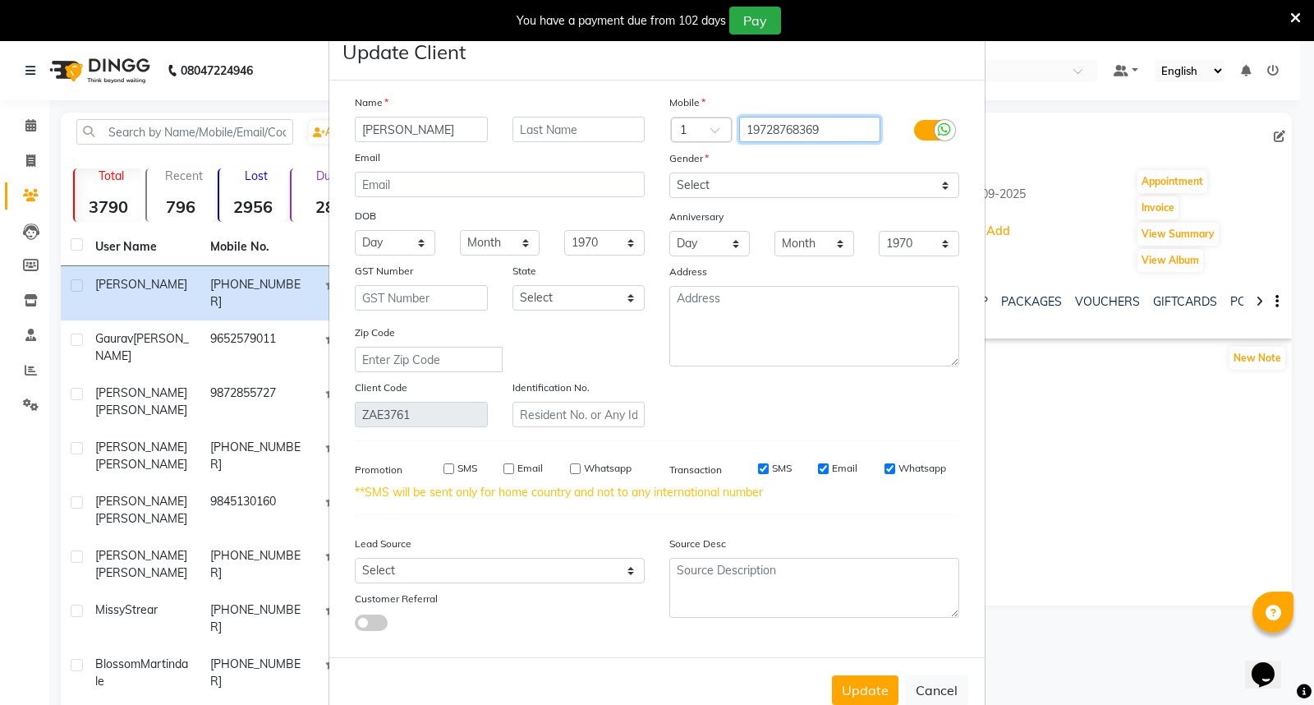
drag, startPoint x: 741, startPoint y: 131, endPoint x: 838, endPoint y: 130, distance: 96.9
click at [838, 130] on input "19728768369" at bounding box center [810, 129] width 142 height 25
paste input "972) 876-"
click at [768, 133] on input "972) 876-8369" at bounding box center [810, 129] width 142 height 25
click at [785, 126] on input "972876-8369" at bounding box center [810, 129] width 142 height 25
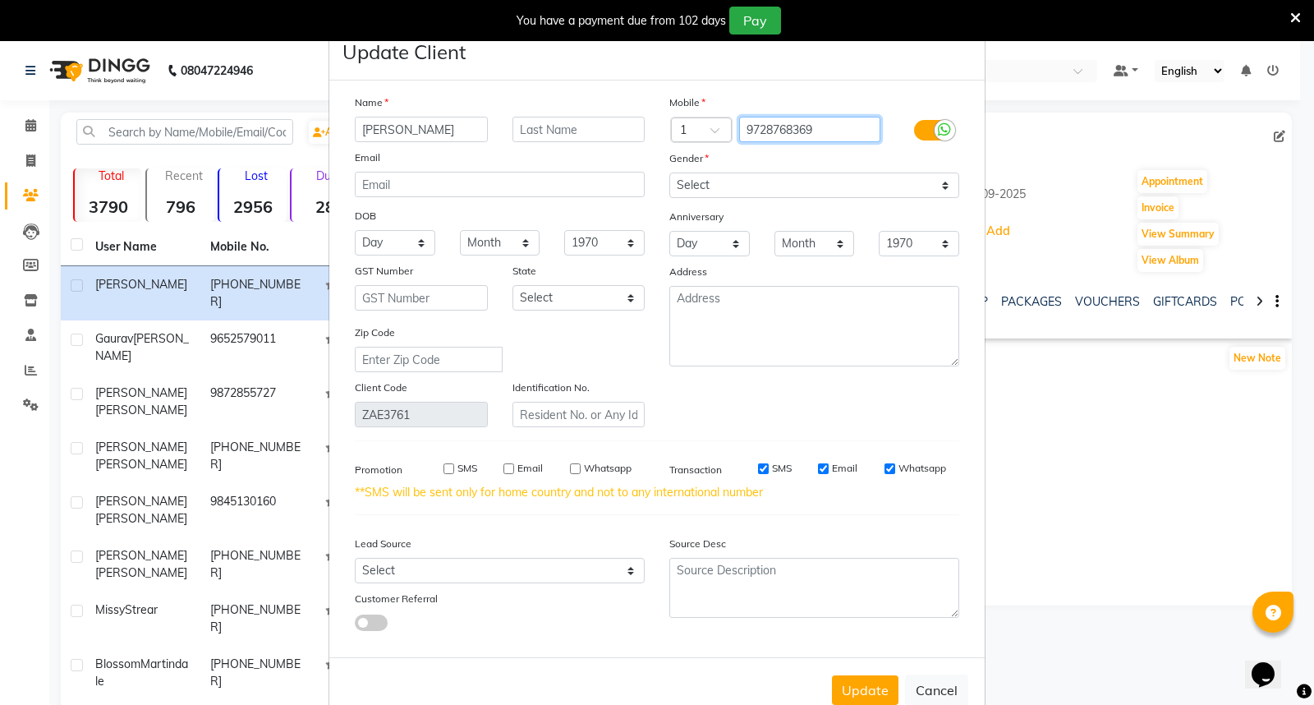
type input "9728768369"
click at [571, 129] on input "text" at bounding box center [579, 129] width 133 height 25
paste input "[PERSON_NAME]"
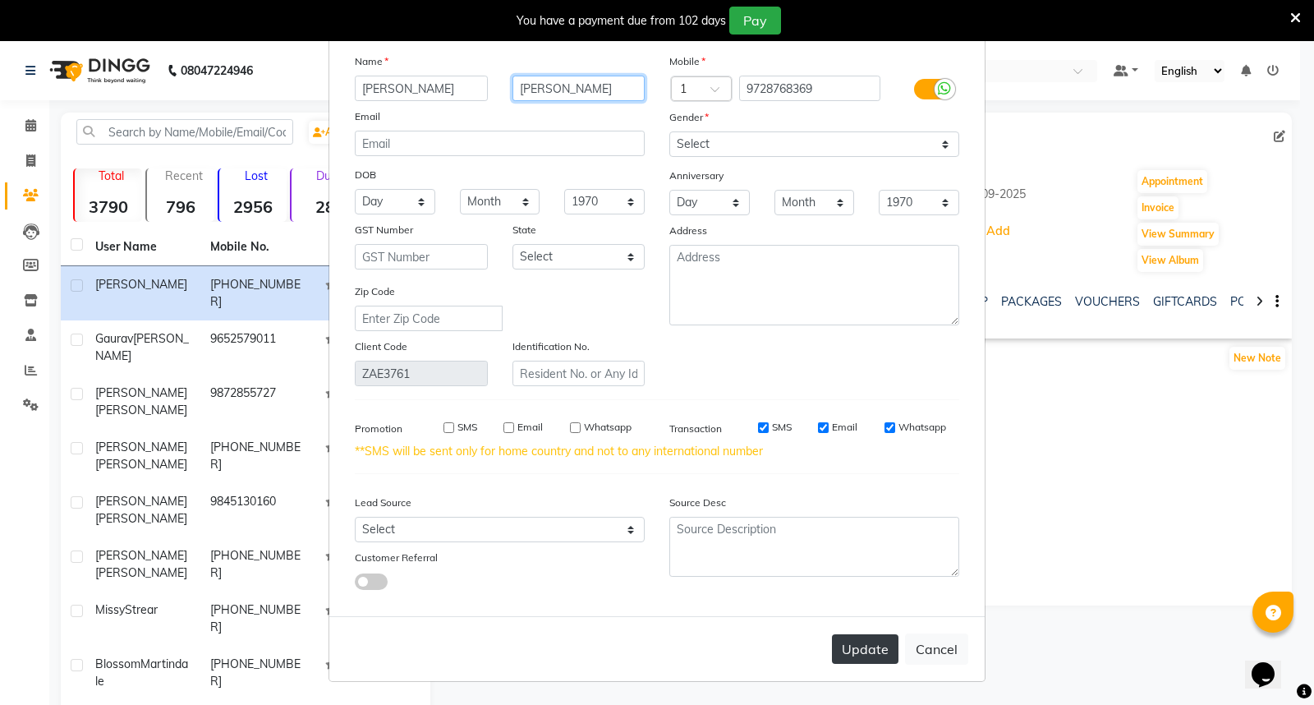
type input "[PERSON_NAME]"
click at [858, 651] on button "Update" at bounding box center [865, 649] width 67 height 30
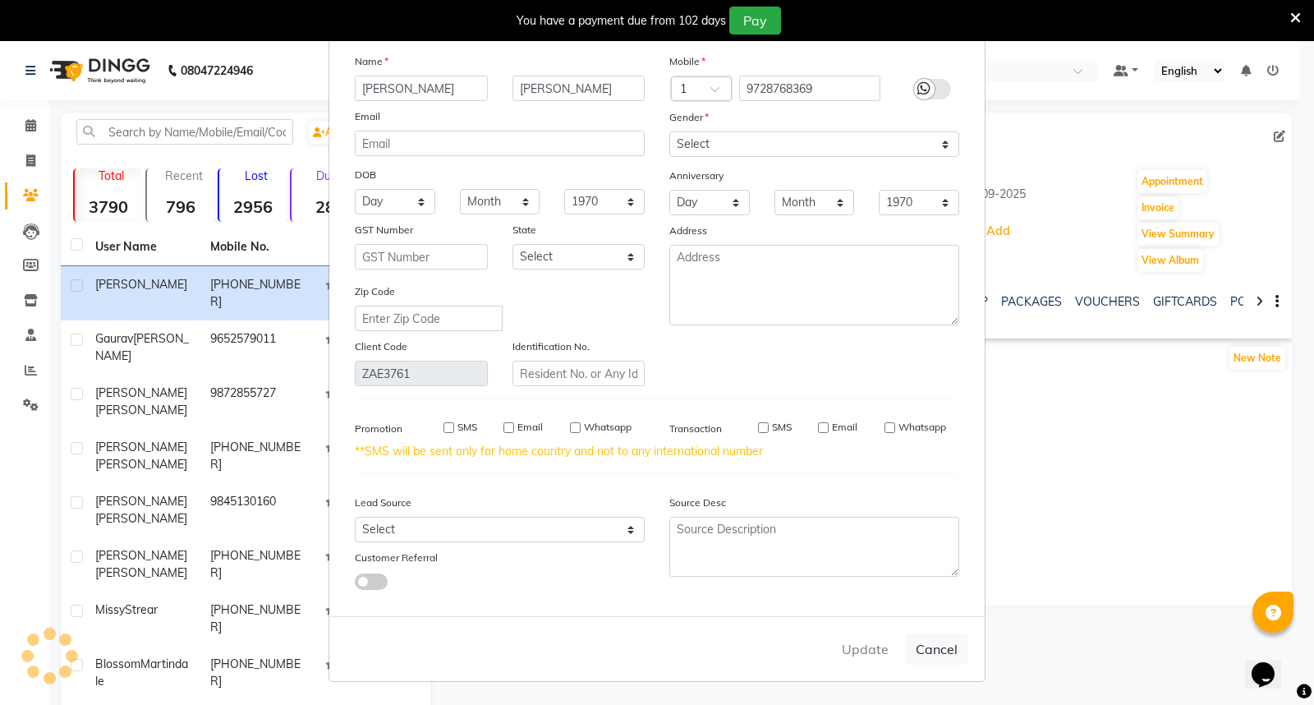
select select
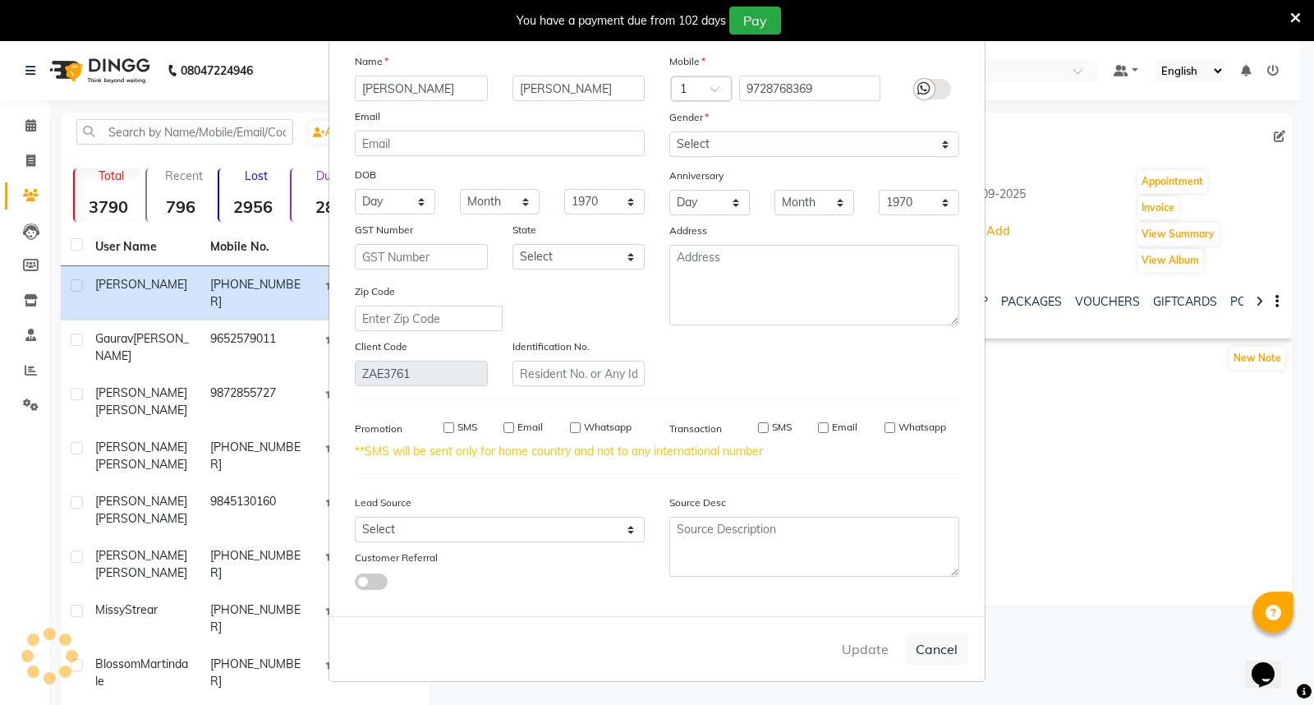
select select
checkbox input "false"
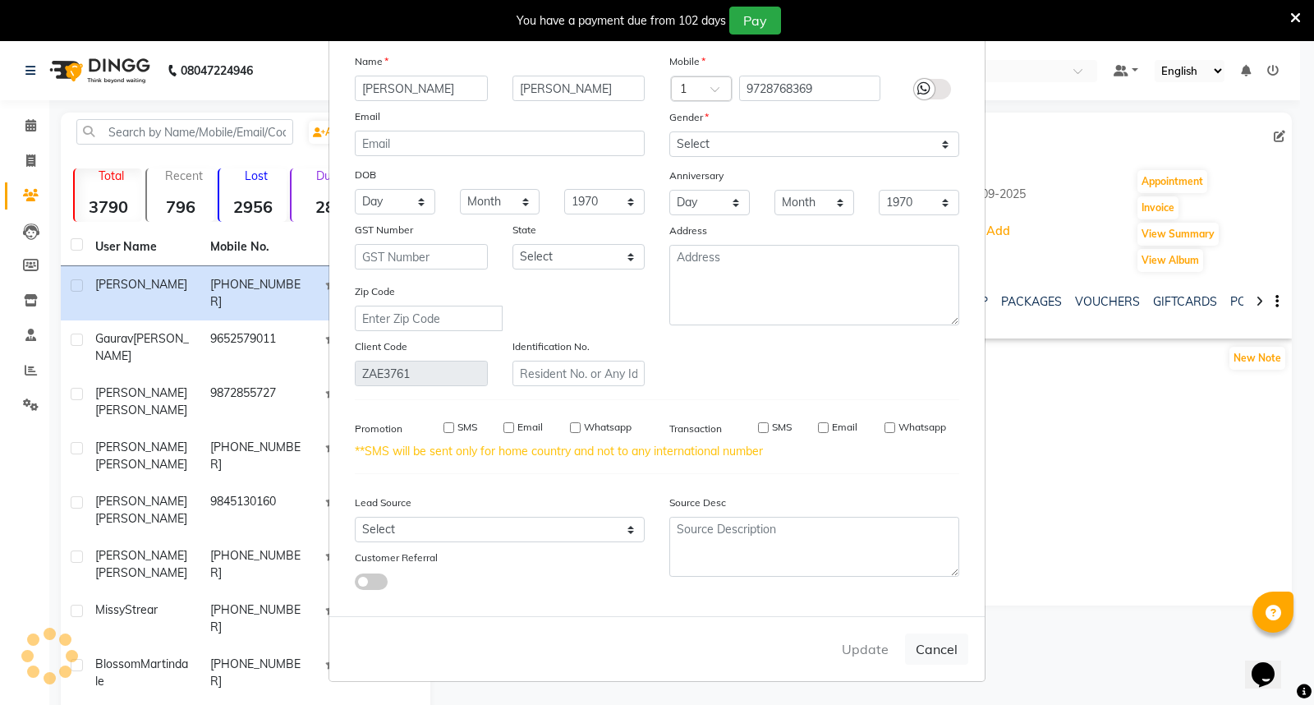
checkbox input "false"
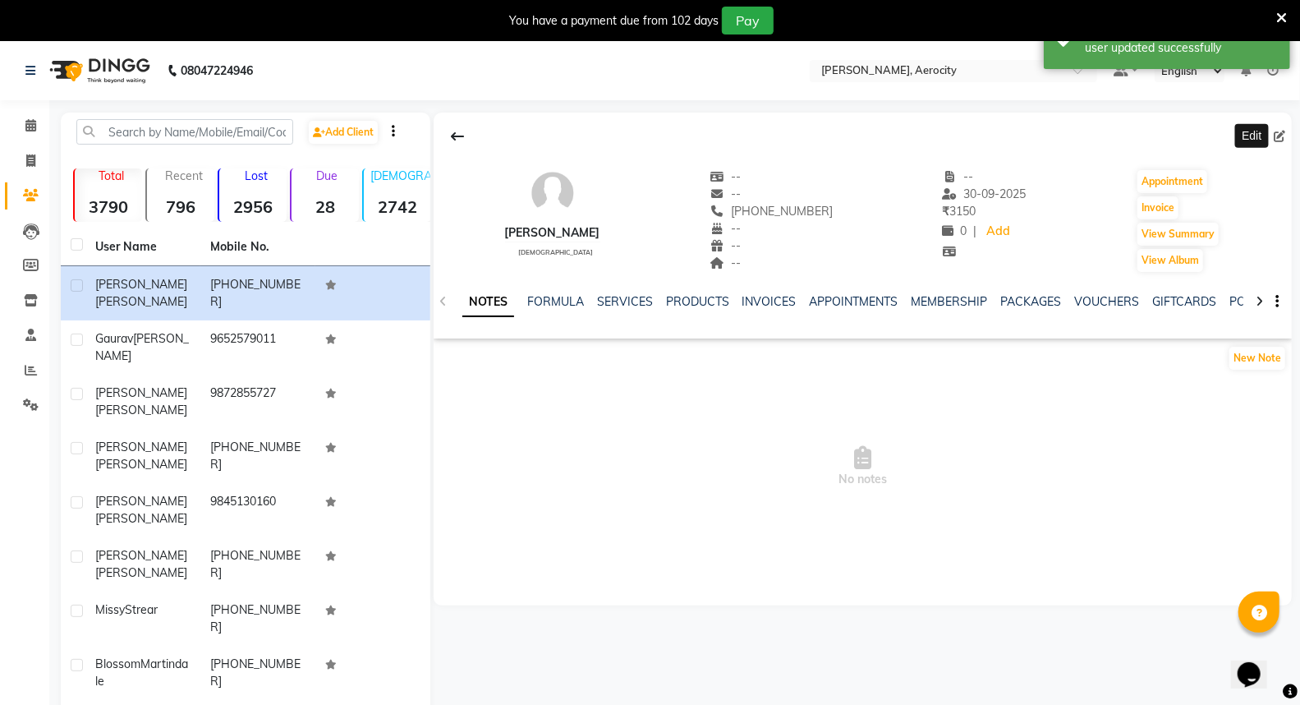
click at [1279, 136] on icon at bounding box center [1280, 137] width 12 height 12
select select "[DEMOGRAPHIC_DATA]"
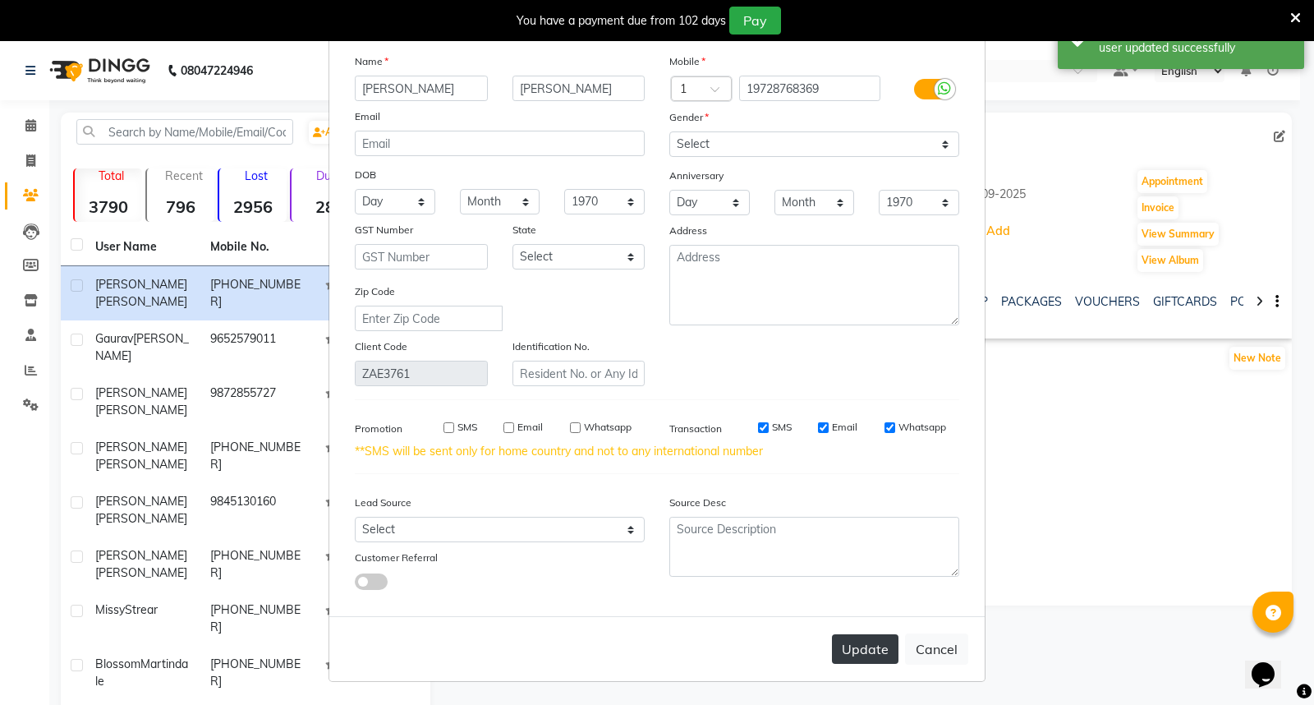
click at [867, 642] on button "Update" at bounding box center [865, 649] width 67 height 30
select select
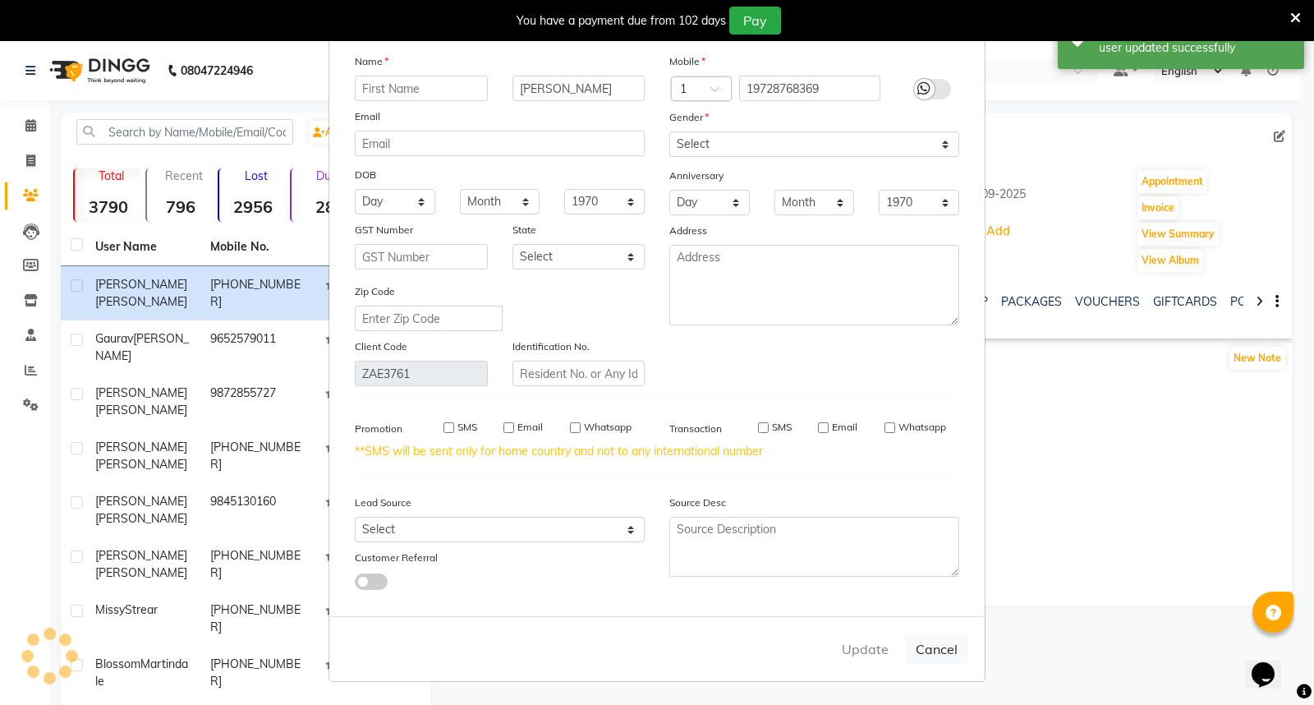
select select
checkbox input "false"
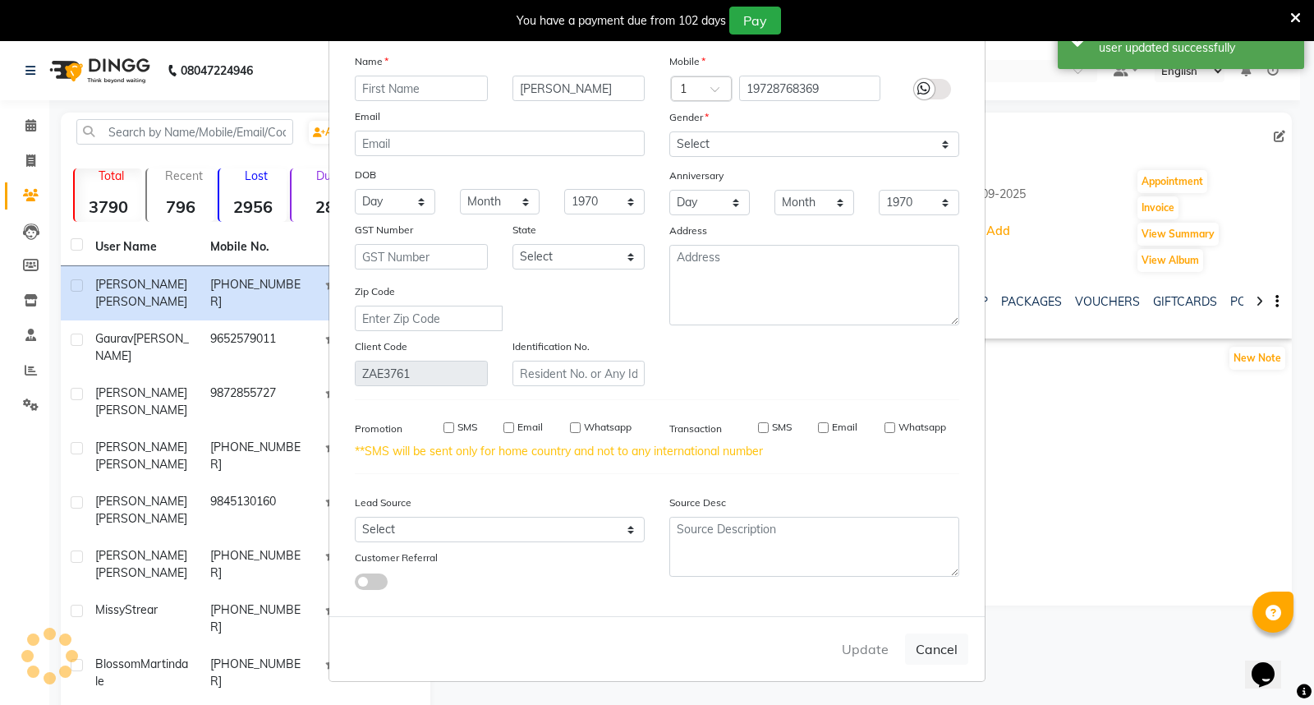
checkbox input "false"
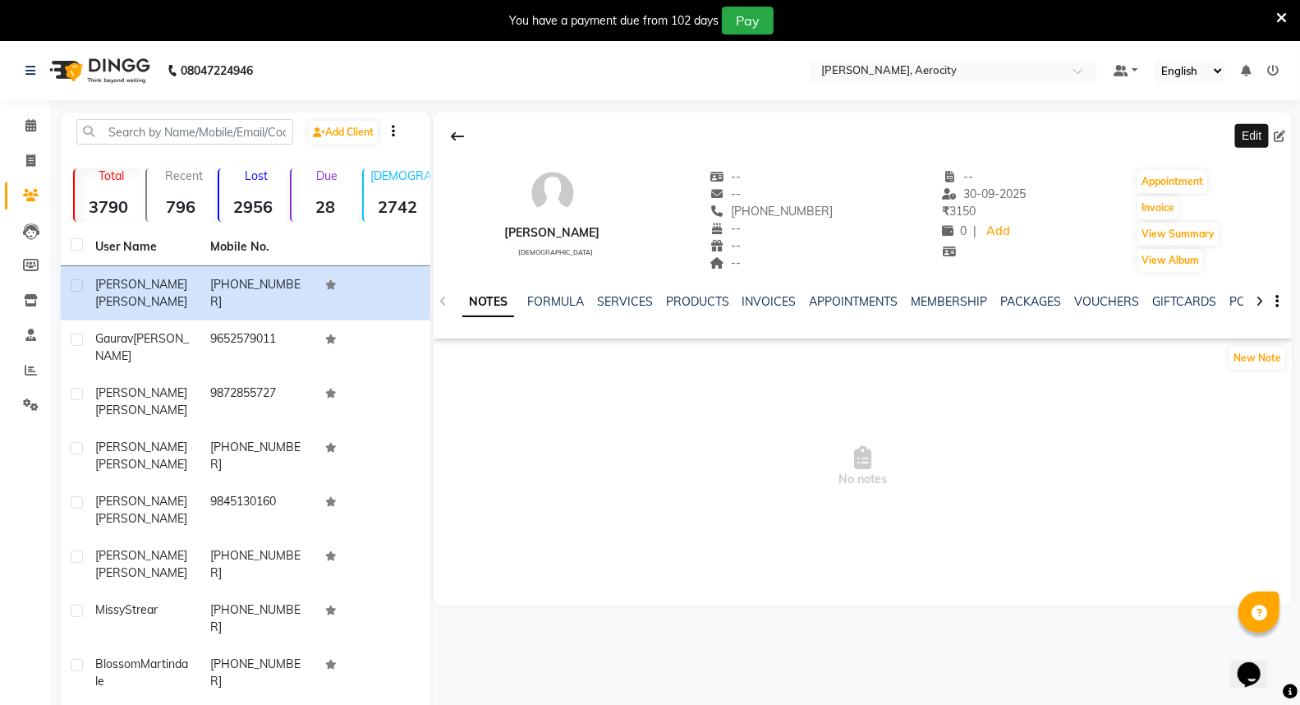
click at [1279, 140] on icon at bounding box center [1280, 137] width 12 height 12
select select "[DEMOGRAPHIC_DATA]"
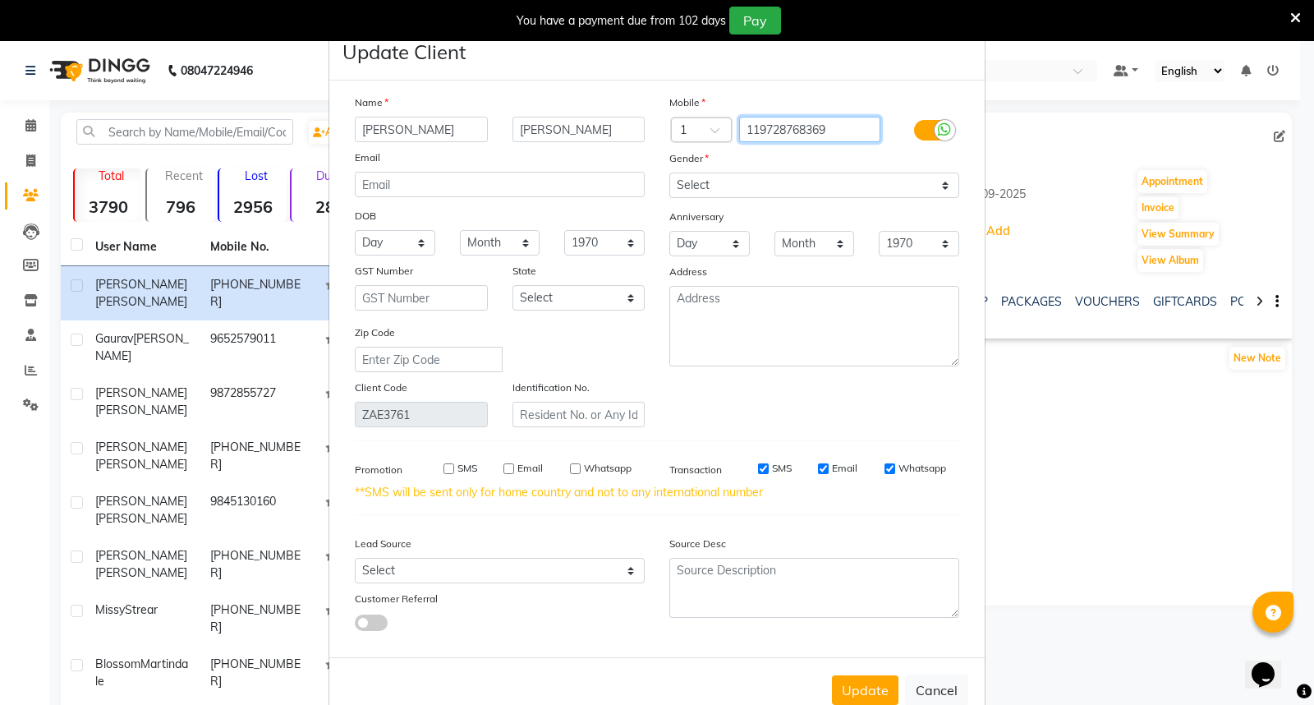
click at [752, 133] on input "119728768369" at bounding box center [810, 129] width 142 height 25
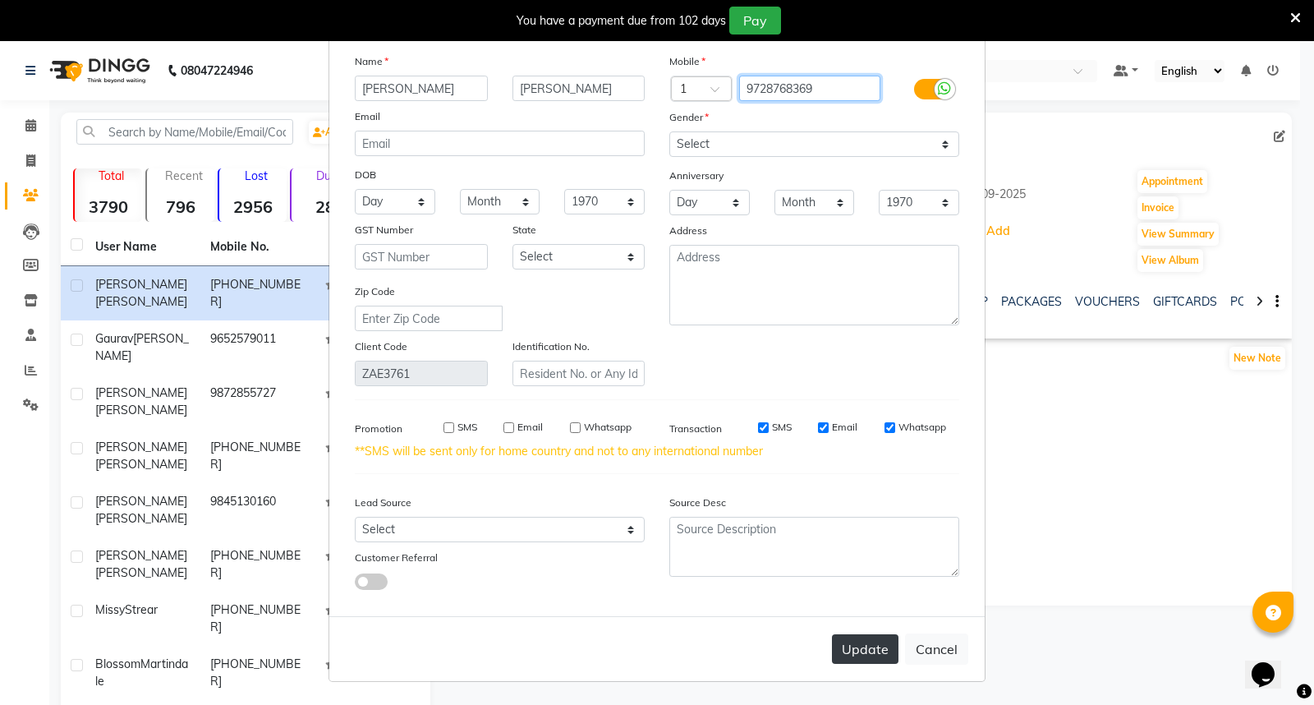
type input "9728768369"
click at [868, 650] on button "Update" at bounding box center [865, 649] width 67 height 30
select select
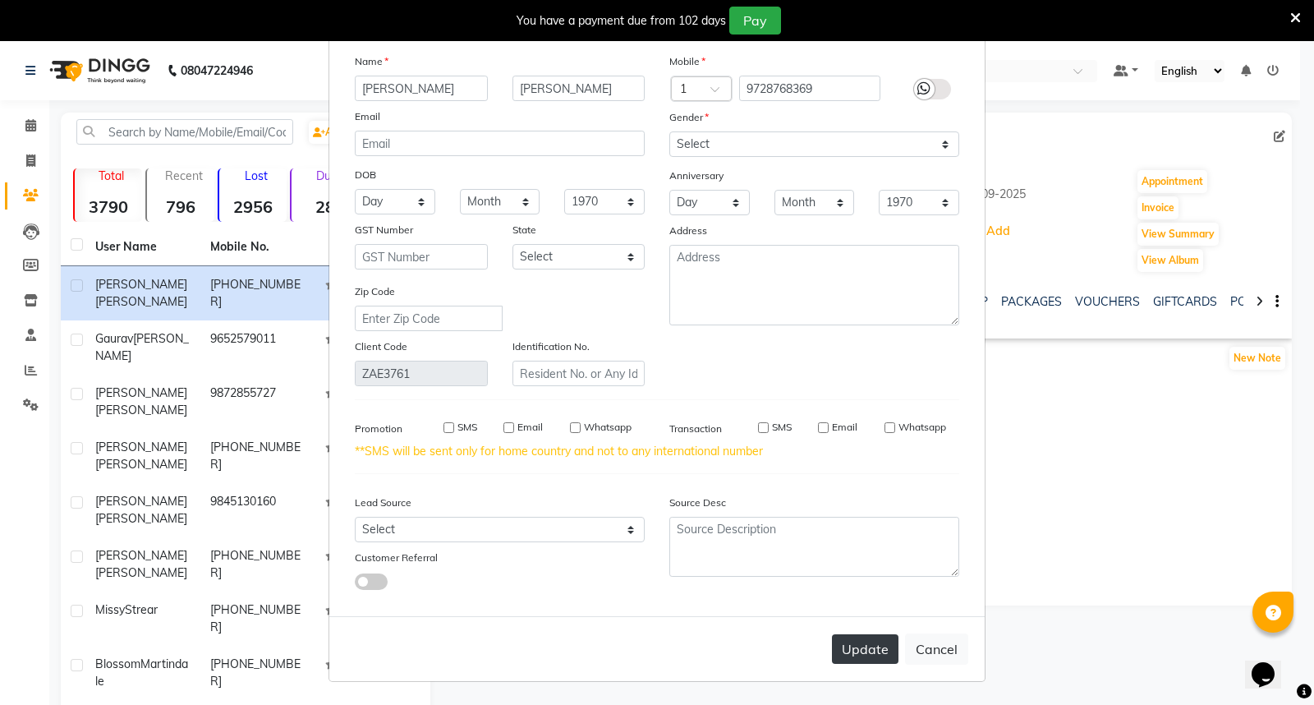
select select
checkbox input "false"
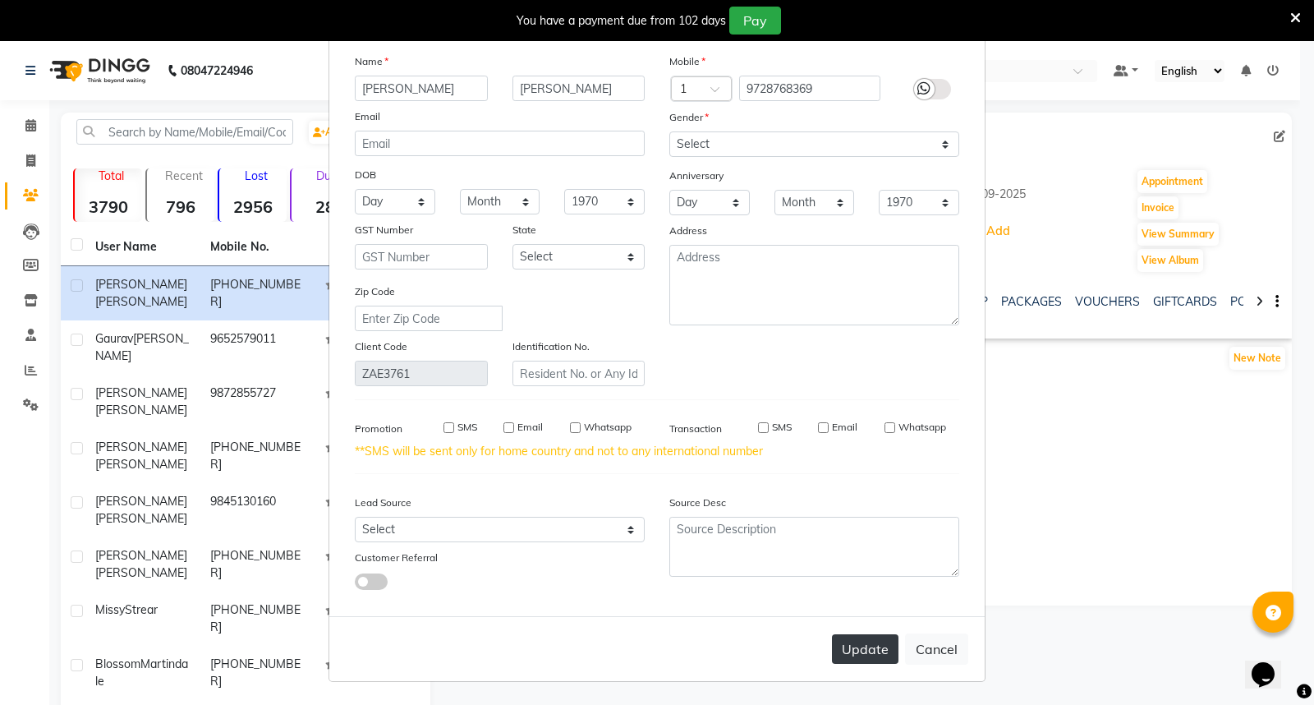
checkbox input "false"
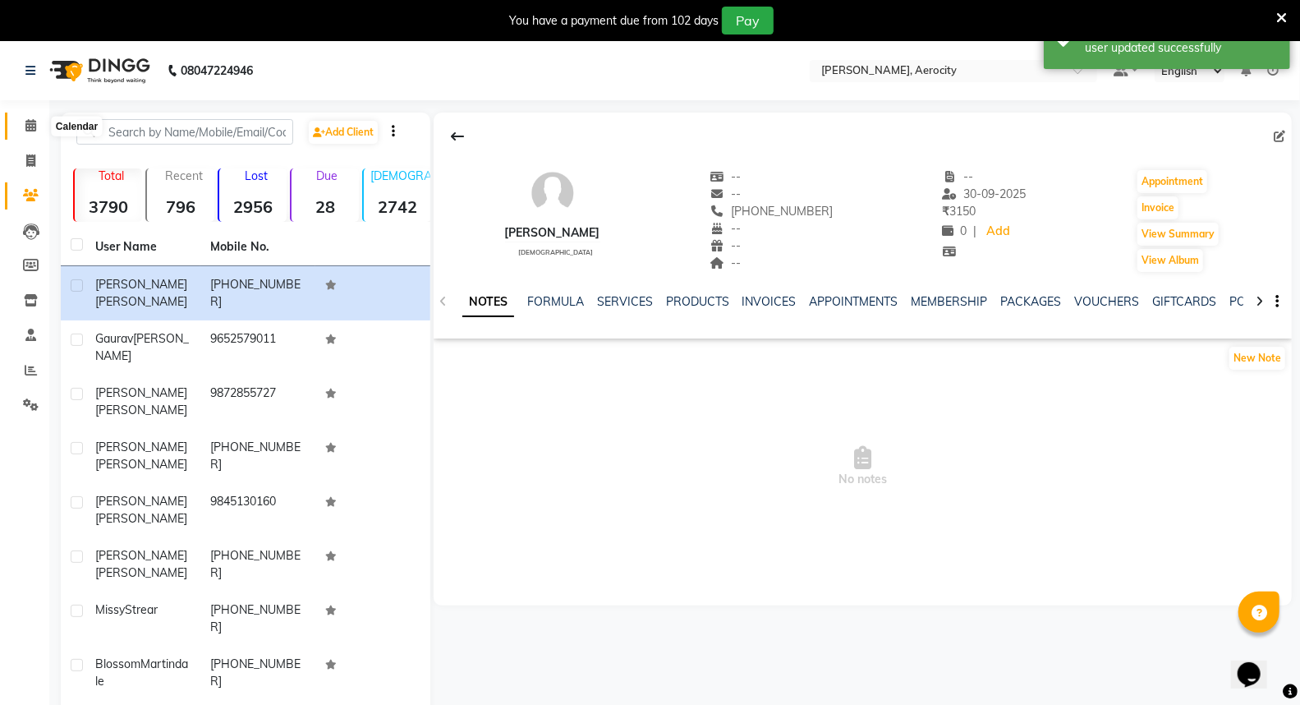
click at [28, 121] on icon at bounding box center [30, 125] width 11 height 12
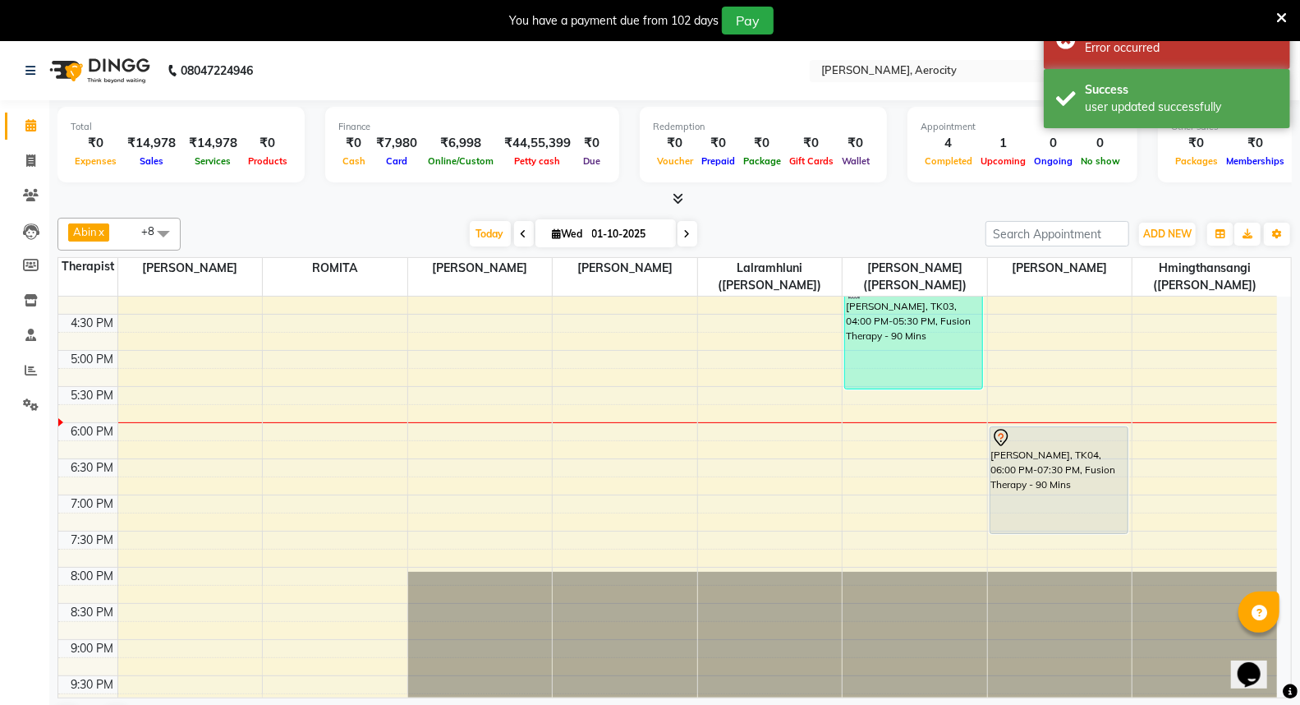
scroll to position [821, 0]
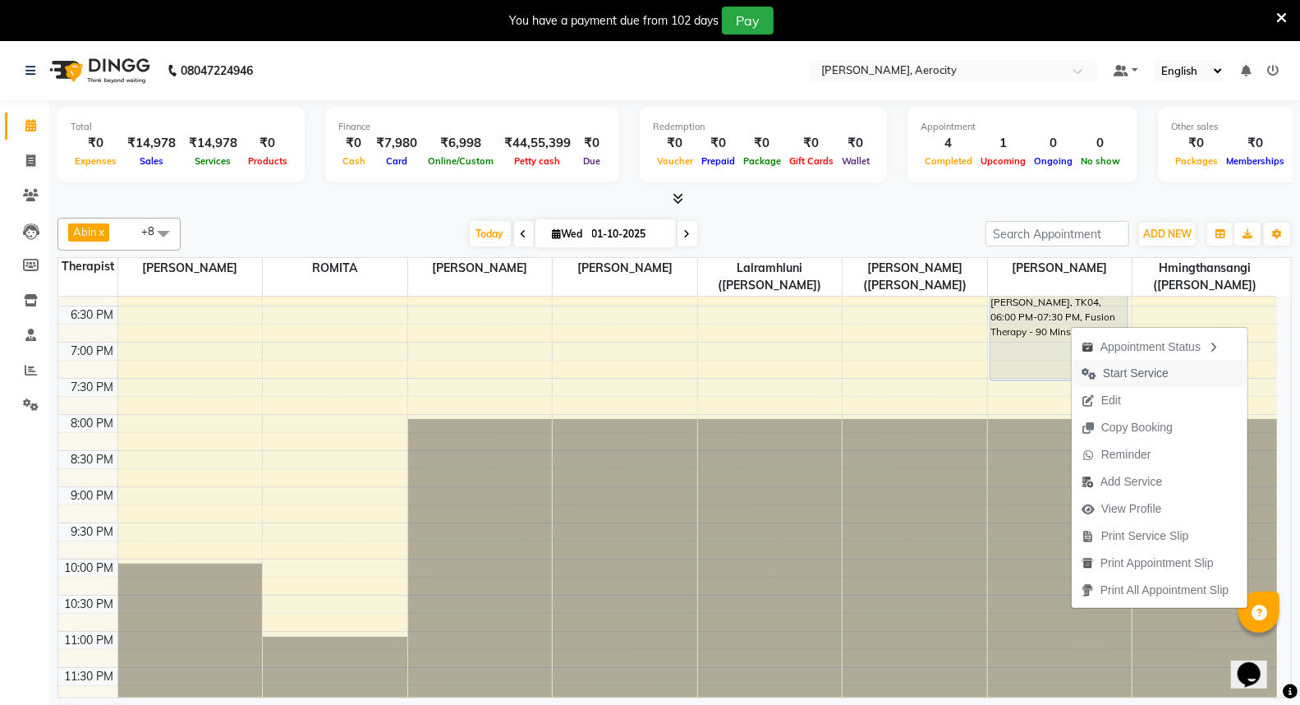
click at [1139, 373] on span "Start Service" at bounding box center [1136, 373] width 66 height 17
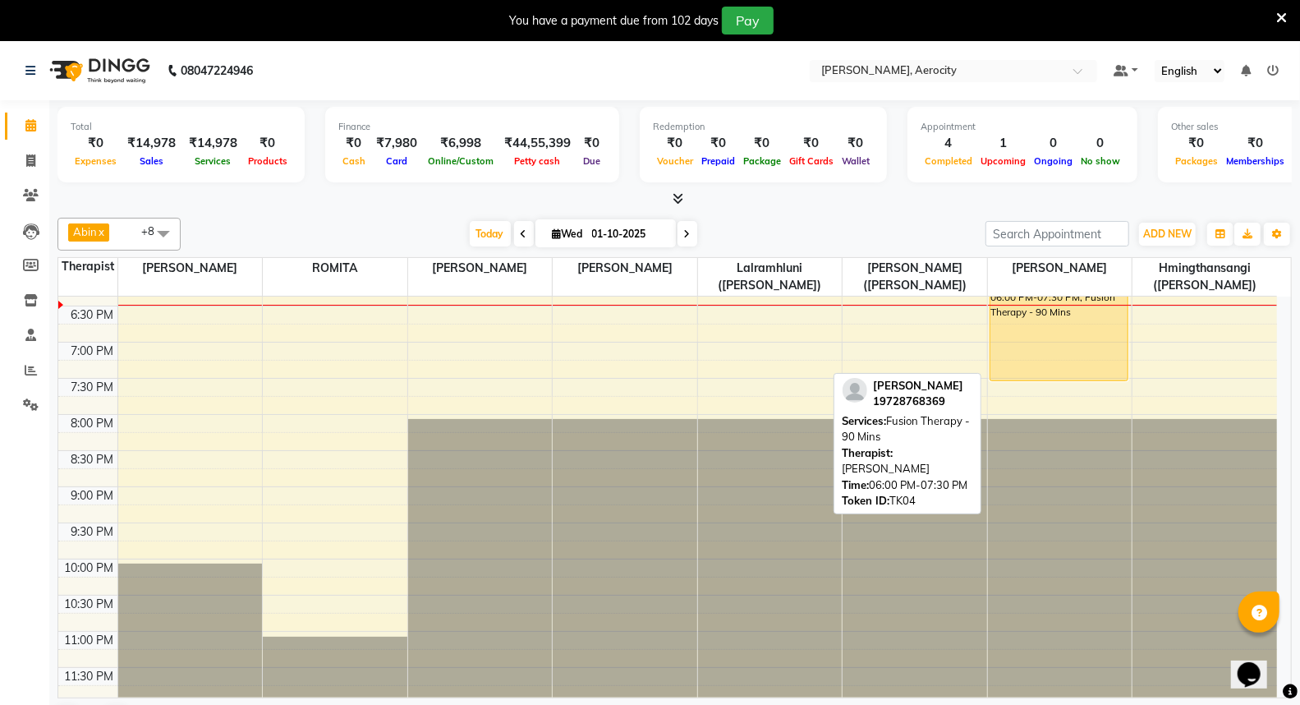
click at [1061, 348] on div "[PERSON_NAME], TK04, 06:00 PM-07:30 PM, Fusion Therapy - 90 Mins" at bounding box center [1059, 327] width 137 height 106
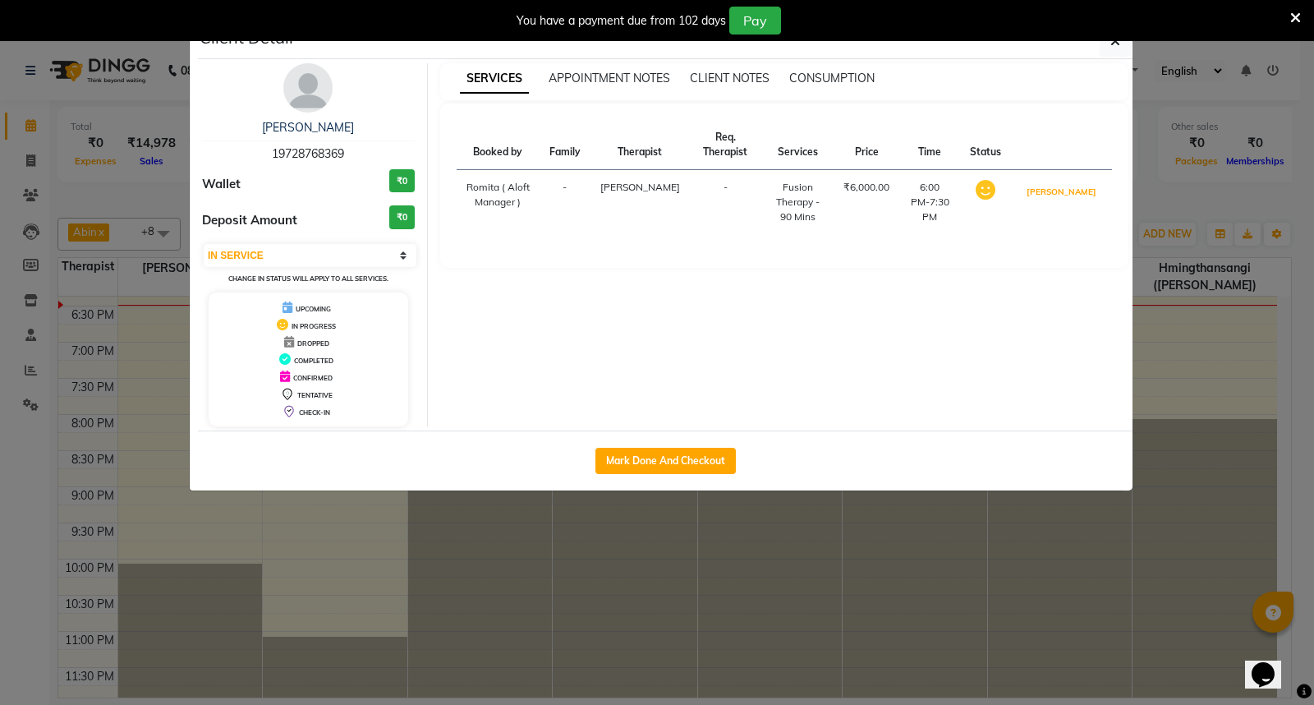
click at [1079, 191] on button "[PERSON_NAME]" at bounding box center [1062, 192] width 78 height 21
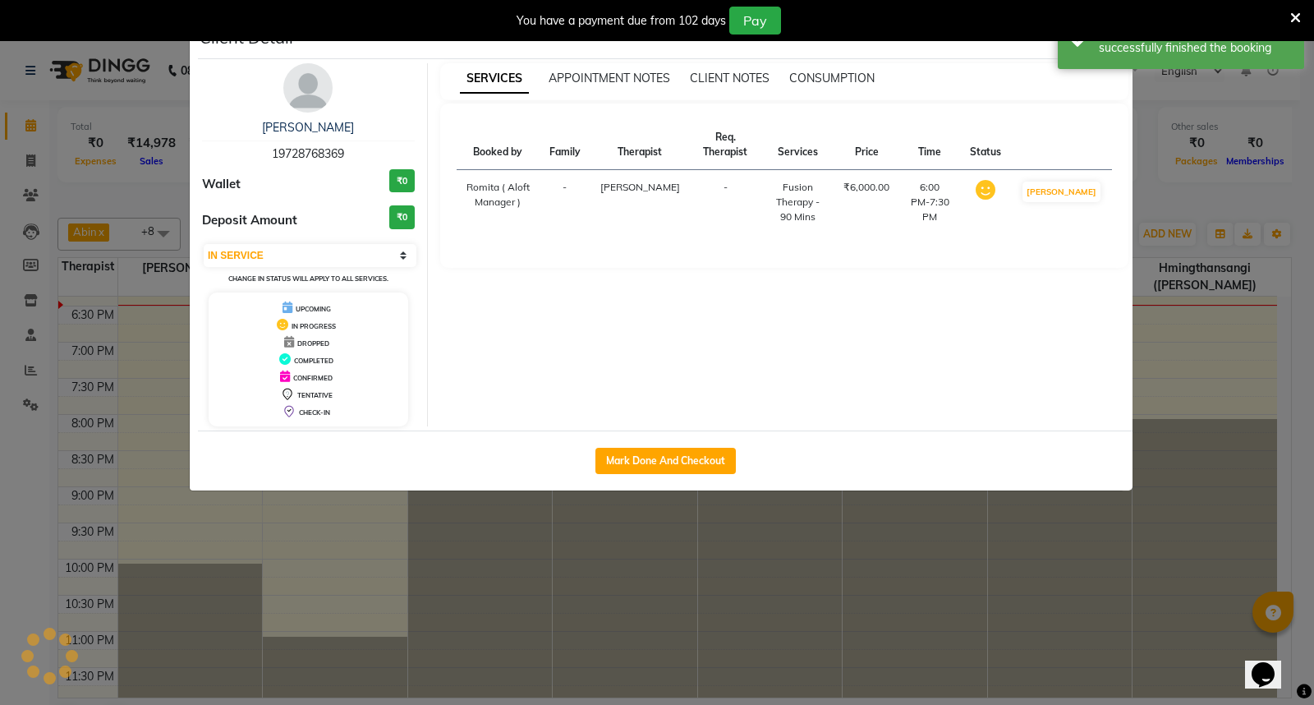
select select "3"
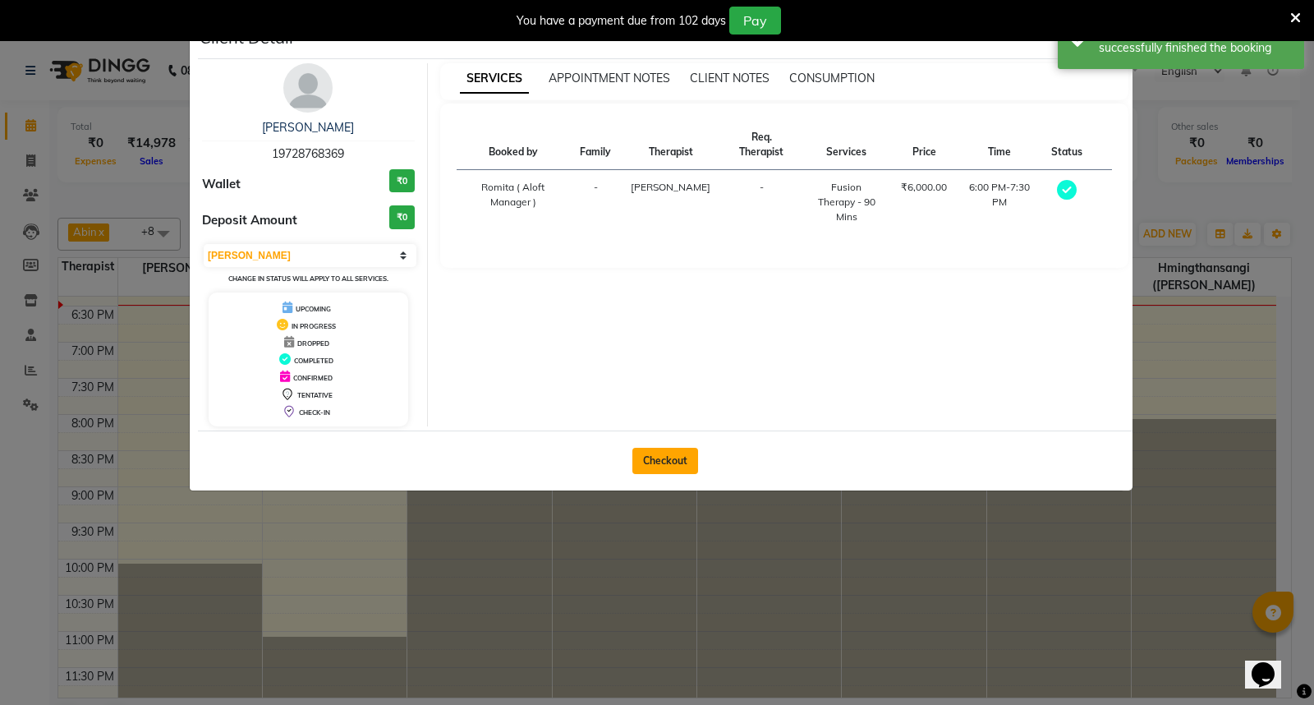
click at [671, 449] on button "Checkout" at bounding box center [666, 461] width 66 height 26
select select "6403"
select select "service"
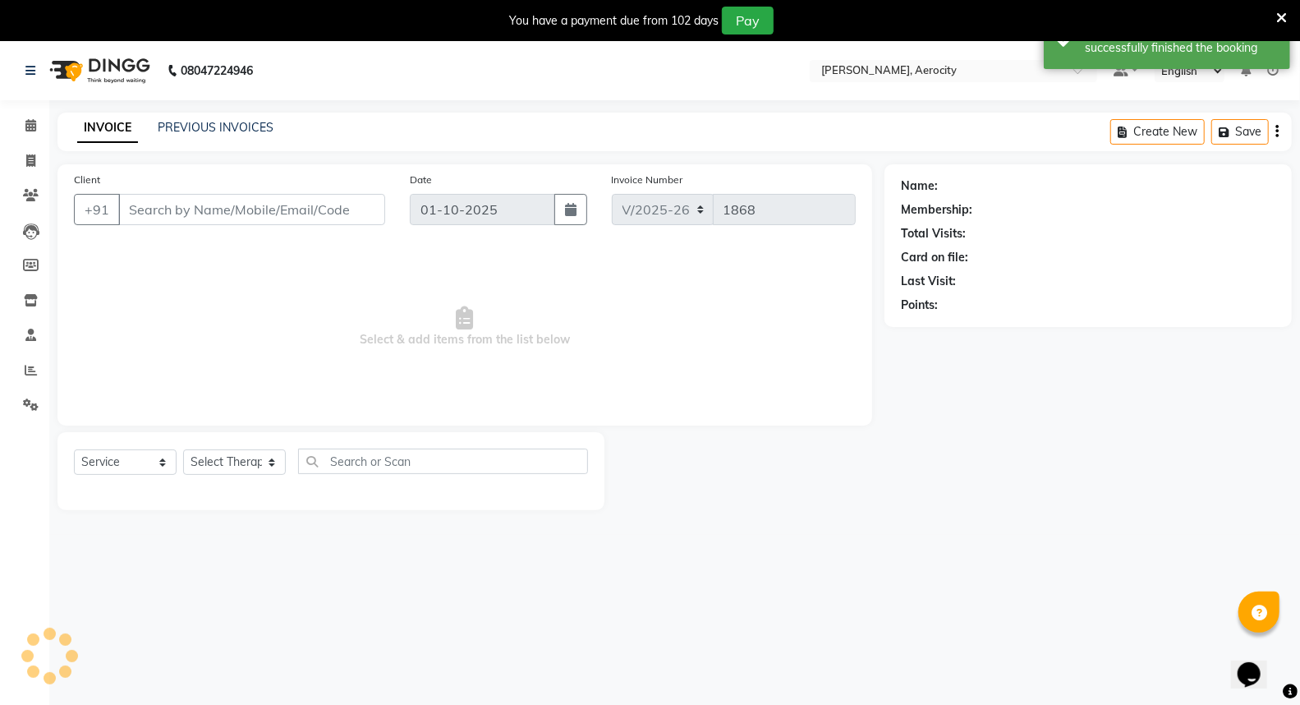
type input "19728768369"
select select "48461"
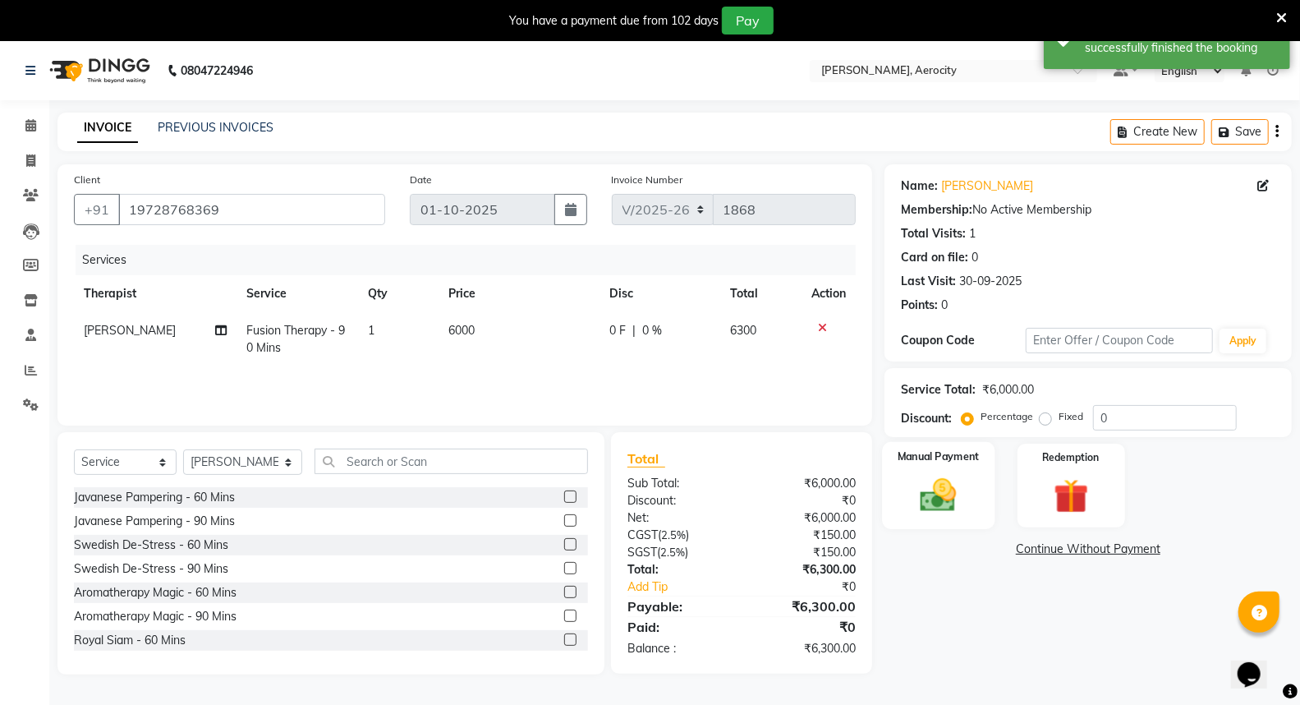
click at [939, 489] on img at bounding box center [938, 495] width 58 height 42
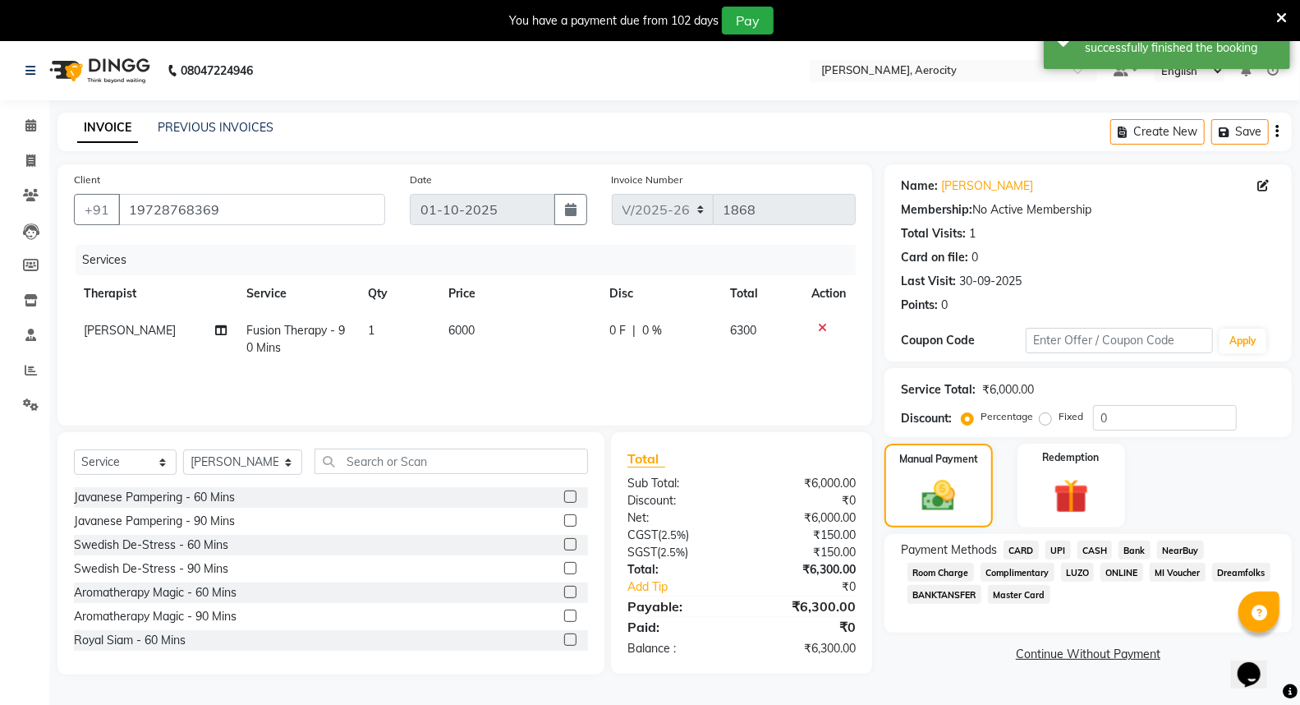
click at [1022, 552] on span "CARD" at bounding box center [1021, 550] width 35 height 19
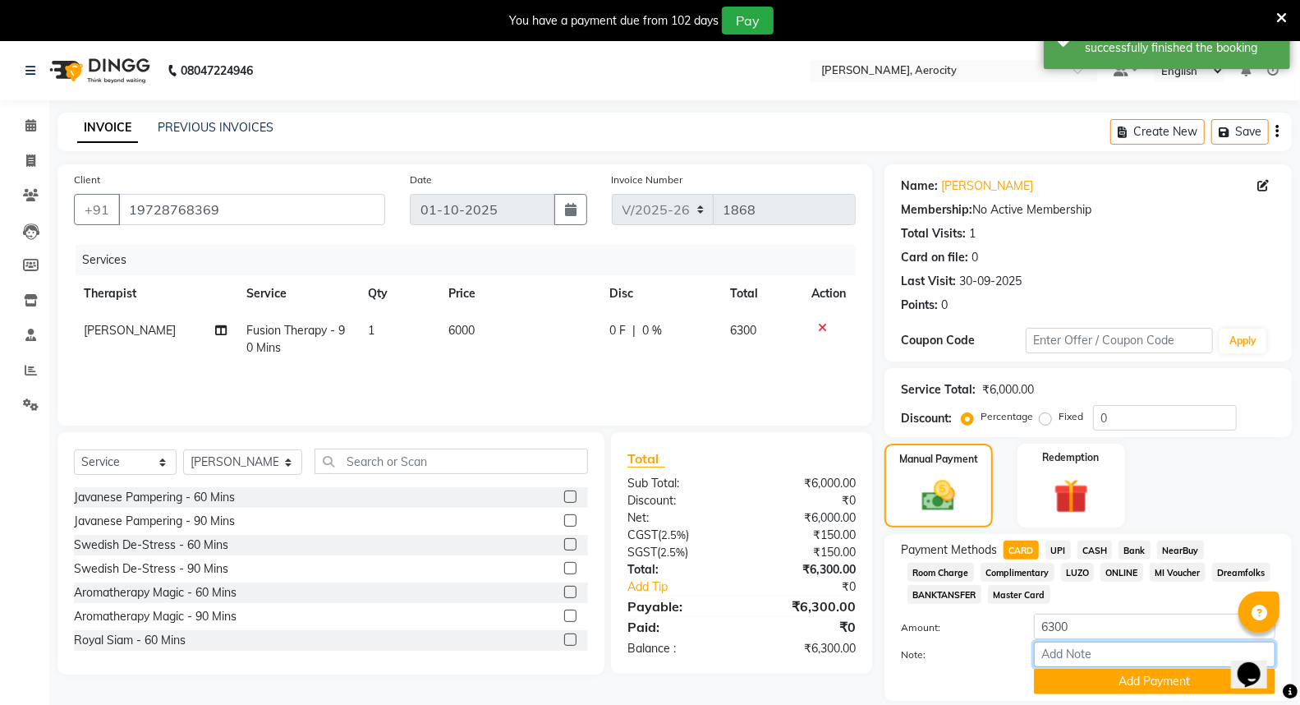
click at [1074, 656] on input "Note:" at bounding box center [1155, 654] width 242 height 25
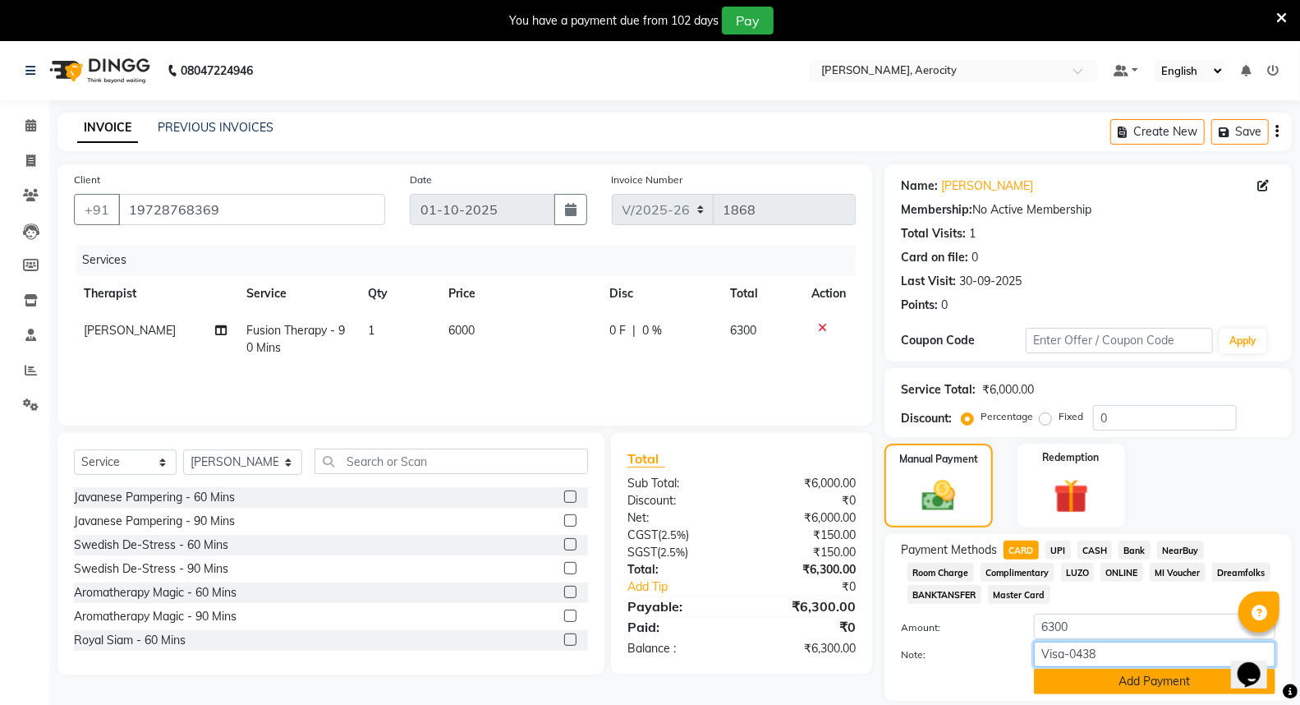
type input "Visa-0438"
click at [1167, 683] on button "Add Payment" at bounding box center [1155, 681] width 242 height 25
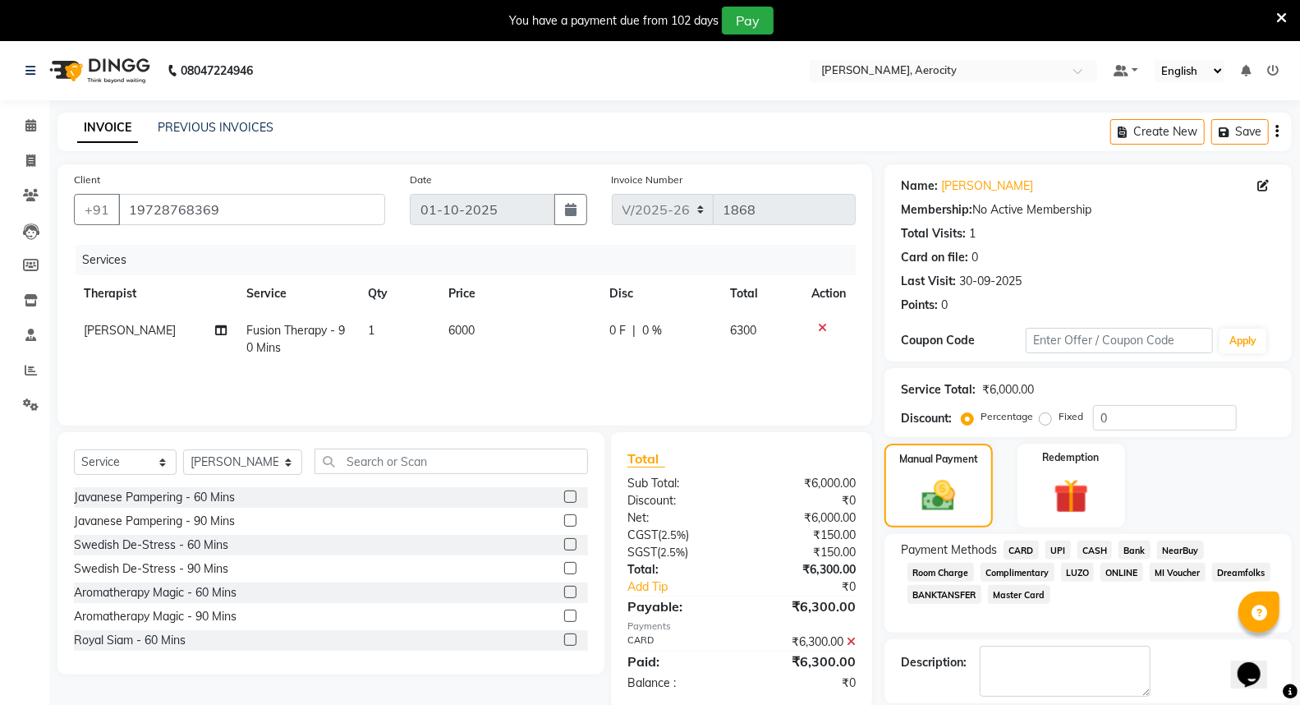
scroll to position [110, 0]
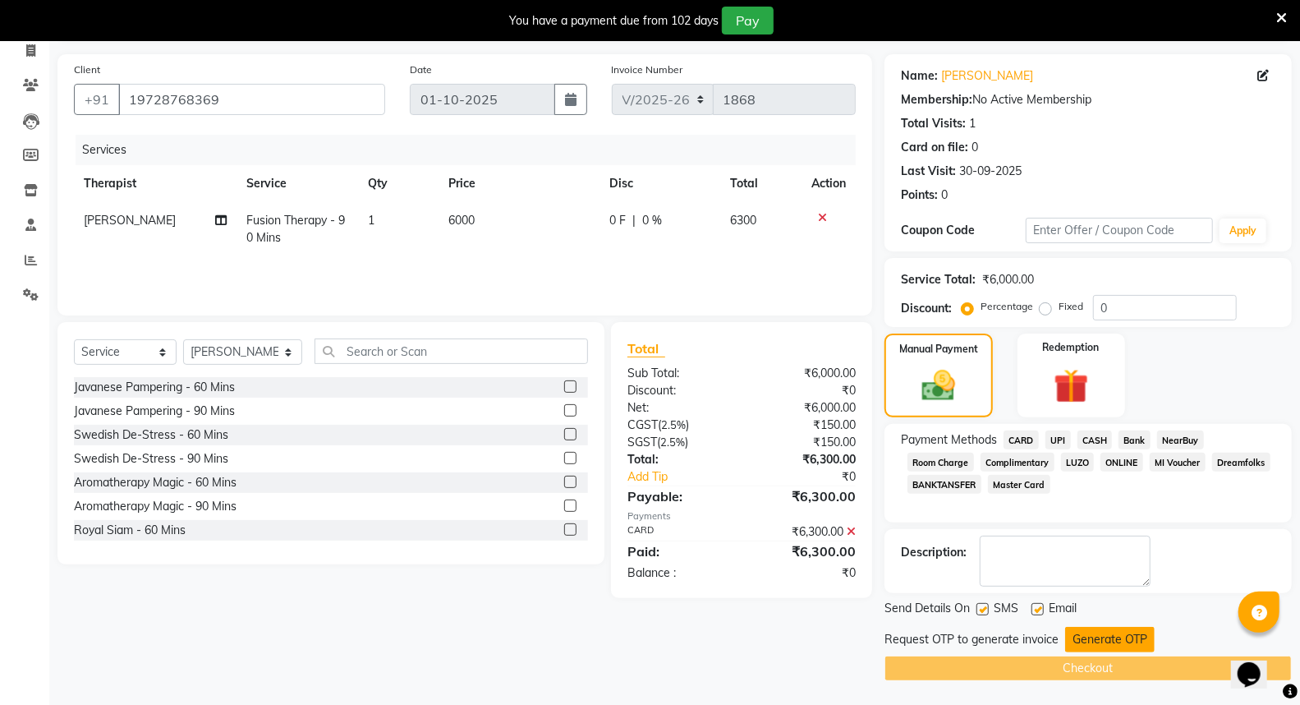
click at [1112, 638] on button "Generate OTP" at bounding box center [1110, 639] width 90 height 25
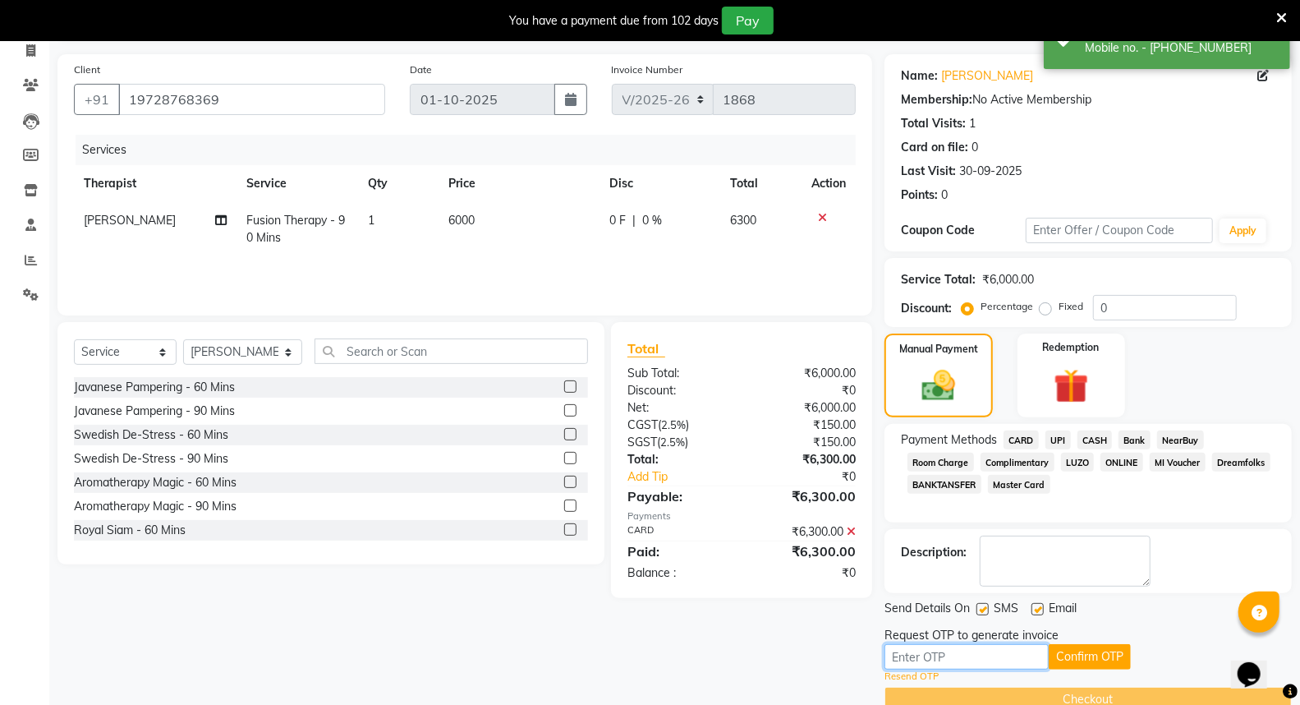
click at [992, 655] on input "text" at bounding box center [967, 656] width 164 height 25
type input "6898"
click at [1103, 659] on button "Confirm OTP" at bounding box center [1090, 656] width 82 height 25
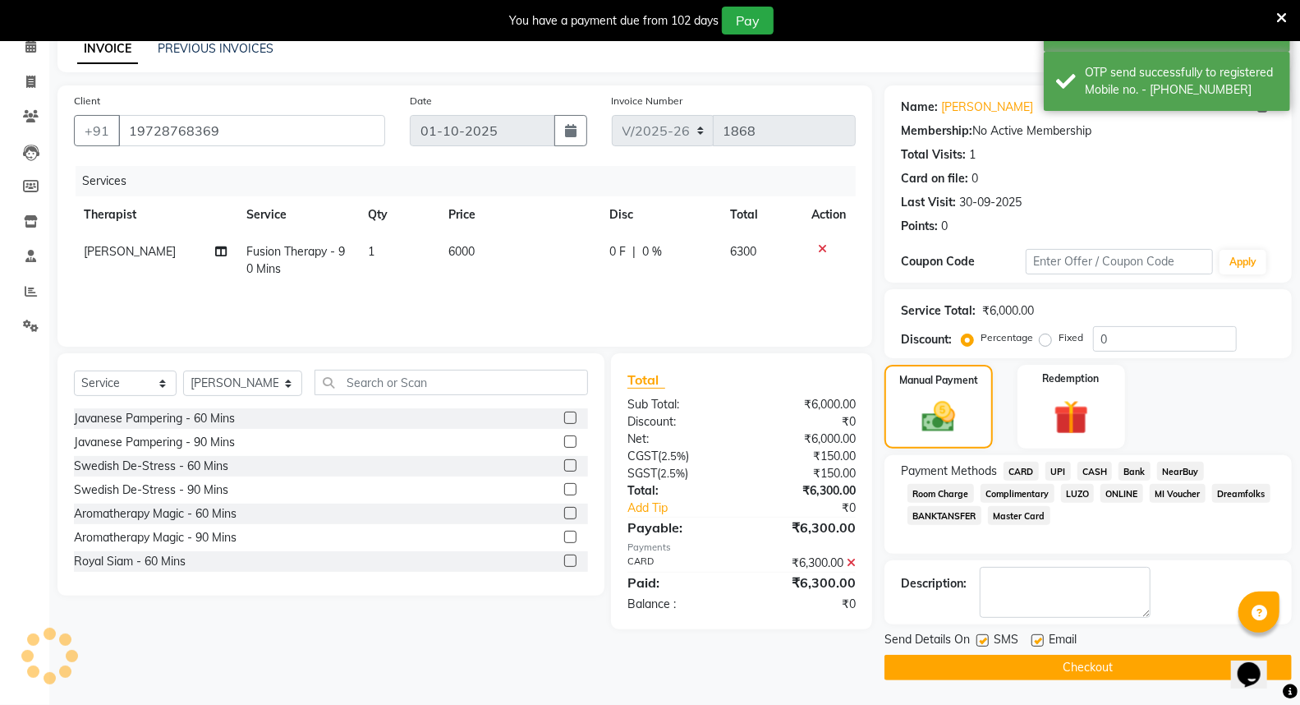
scroll to position [78, 0]
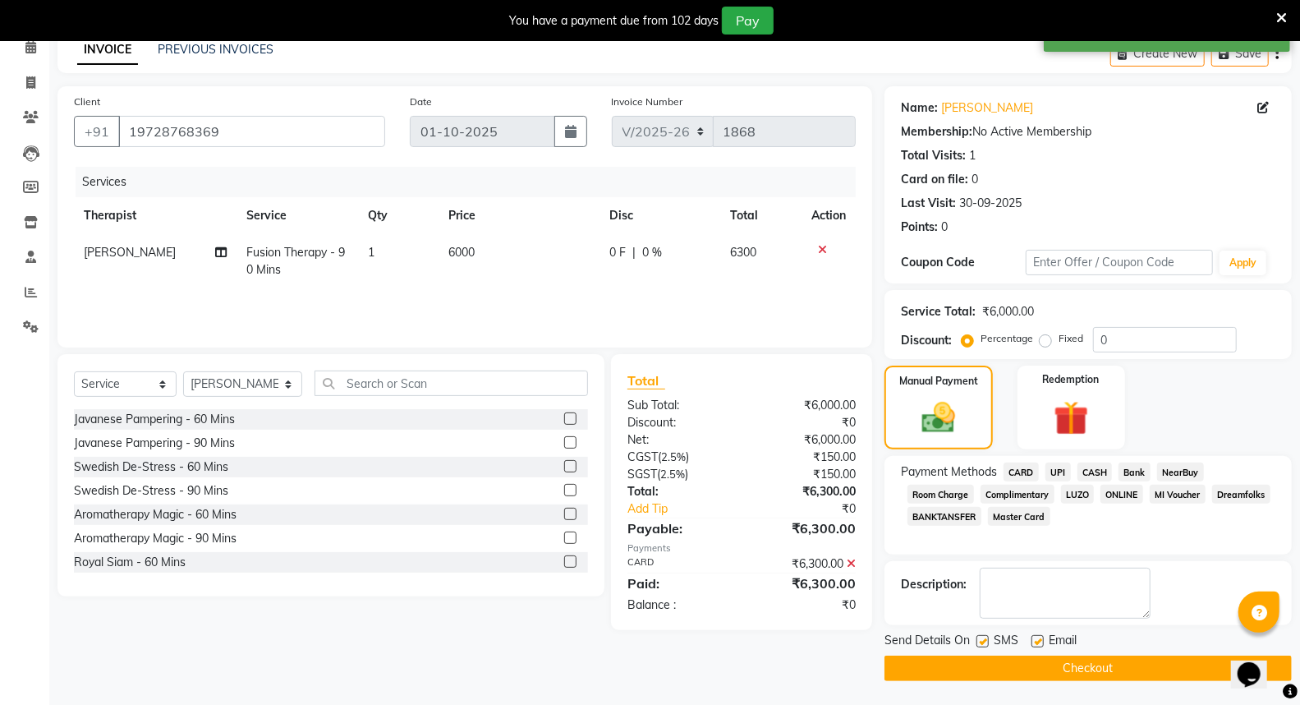
click at [1095, 669] on button "Checkout" at bounding box center [1088, 668] width 407 height 25
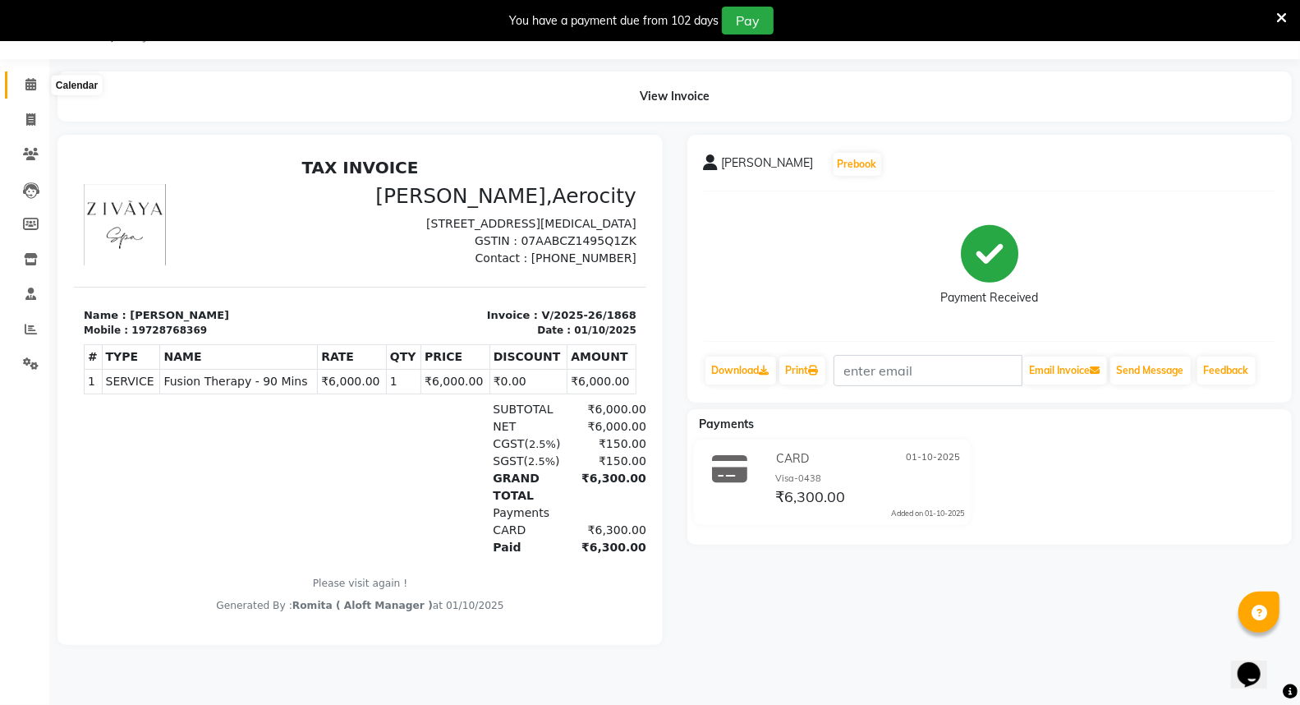
click at [36, 85] on span at bounding box center [30, 85] width 29 height 19
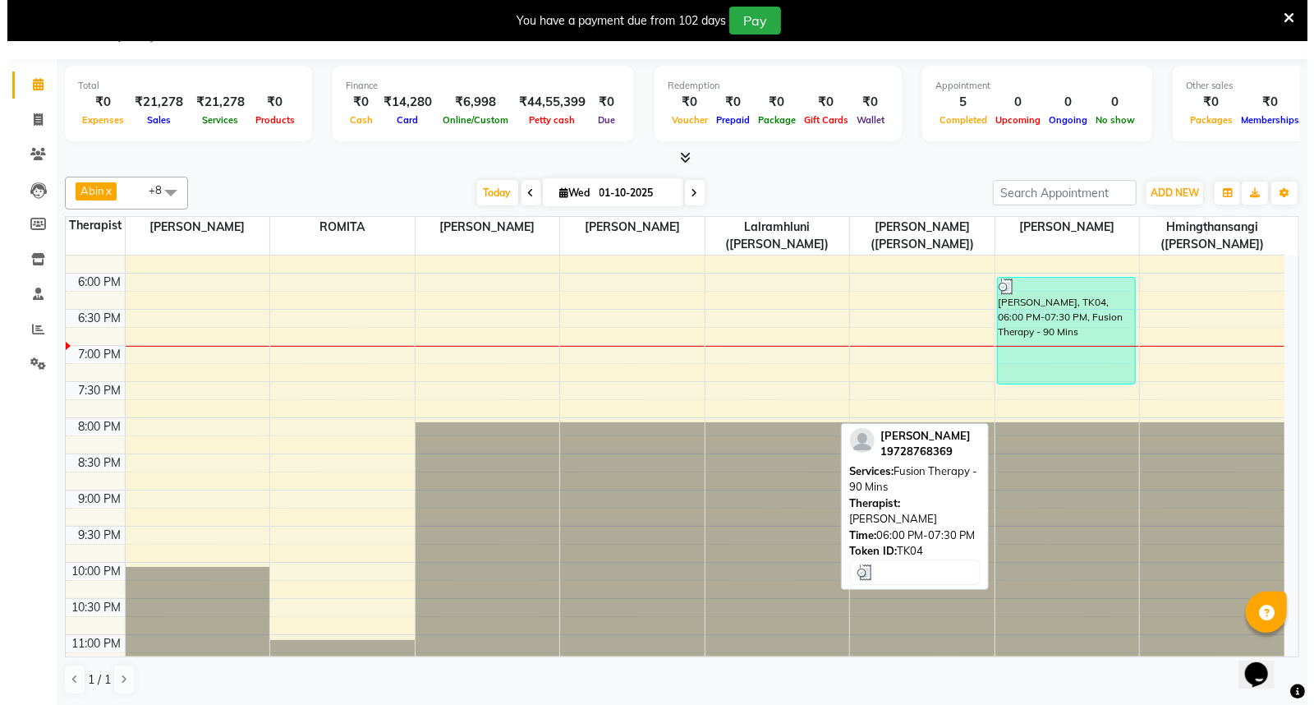
scroll to position [821, 0]
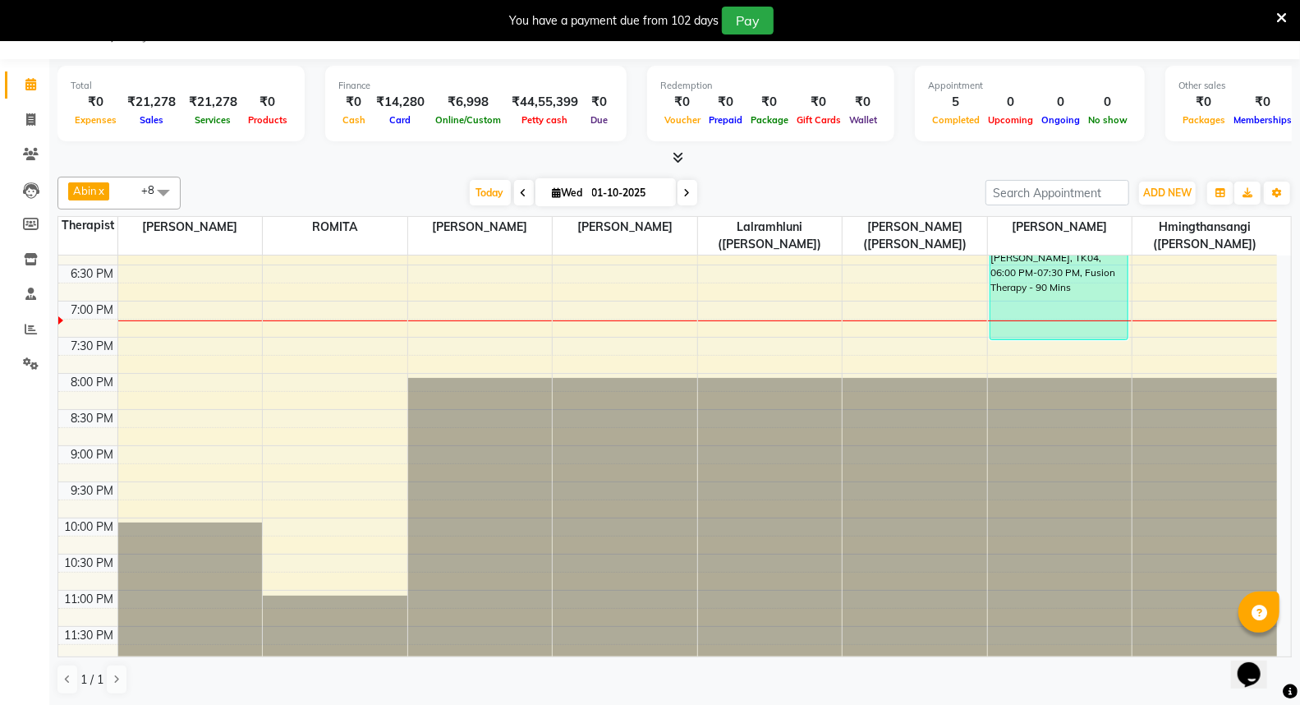
click at [877, 311] on div "7:00 AM 7:30 AM 8:00 AM 8:30 AM 9:00 AM 9:30 AM 10:00 AM 10:30 AM 11:00 AM 11:3…" at bounding box center [667, 48] width 1219 height 1228
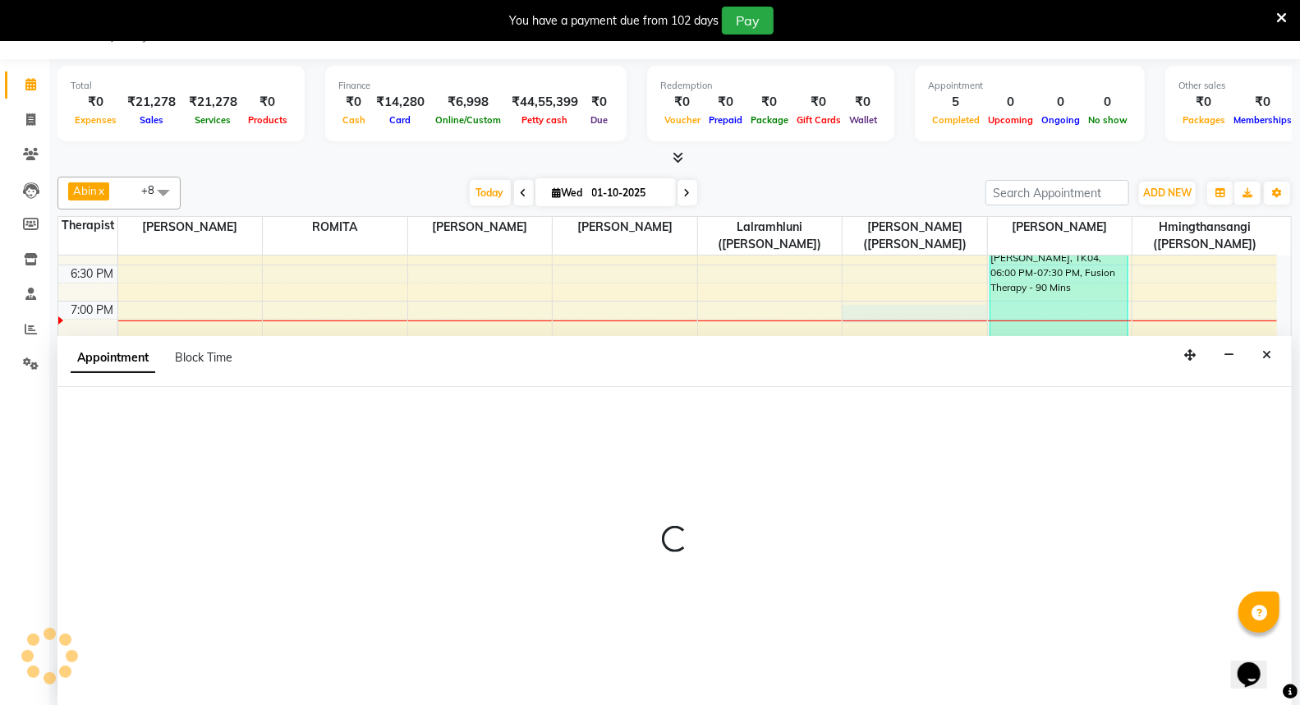
select select "48460"
select select "1140"
select select "tentative"
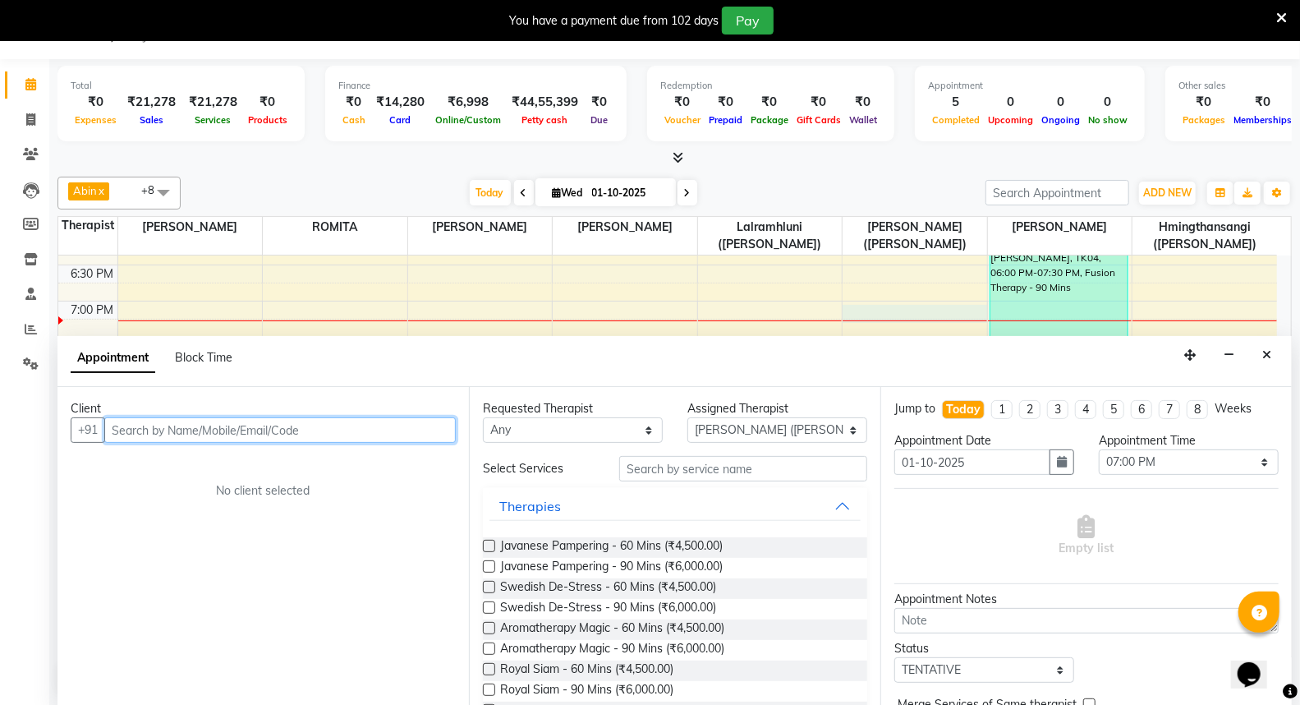
click at [206, 432] on input "text" at bounding box center [280, 429] width 352 height 25
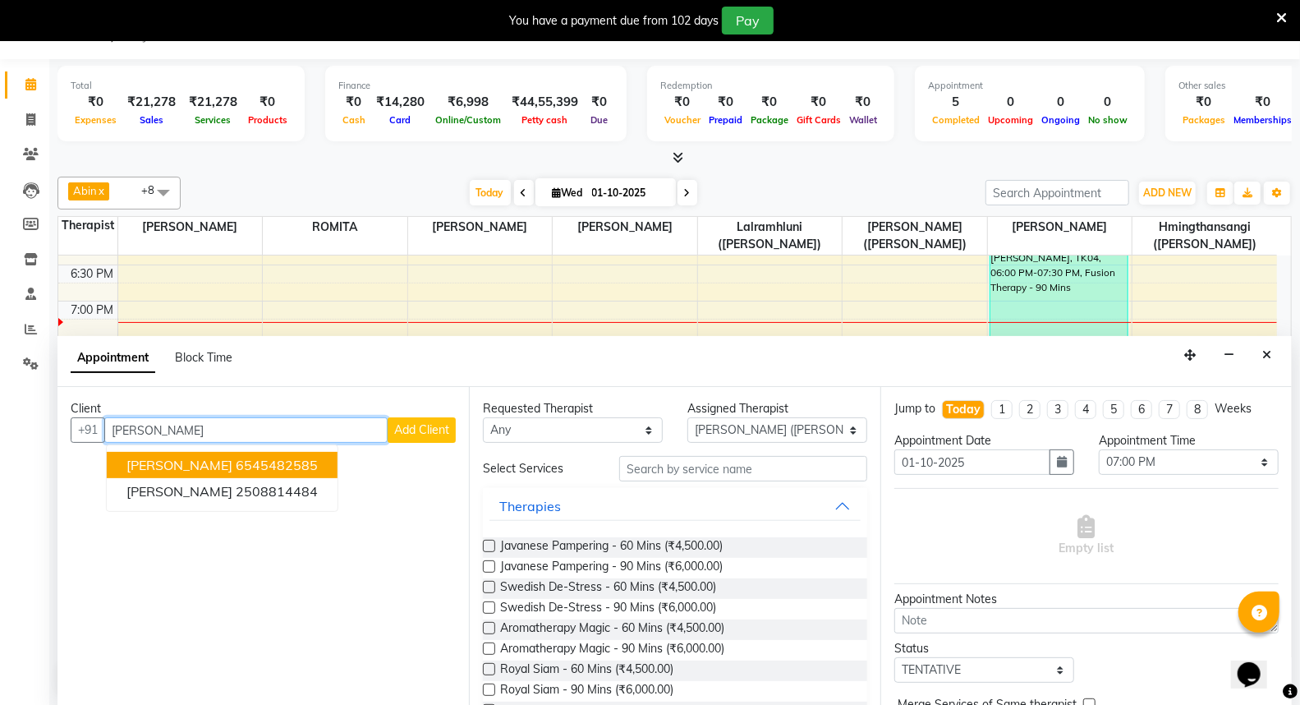
type input "Gina"
click at [409, 432] on span "Add Client" at bounding box center [421, 429] width 55 height 15
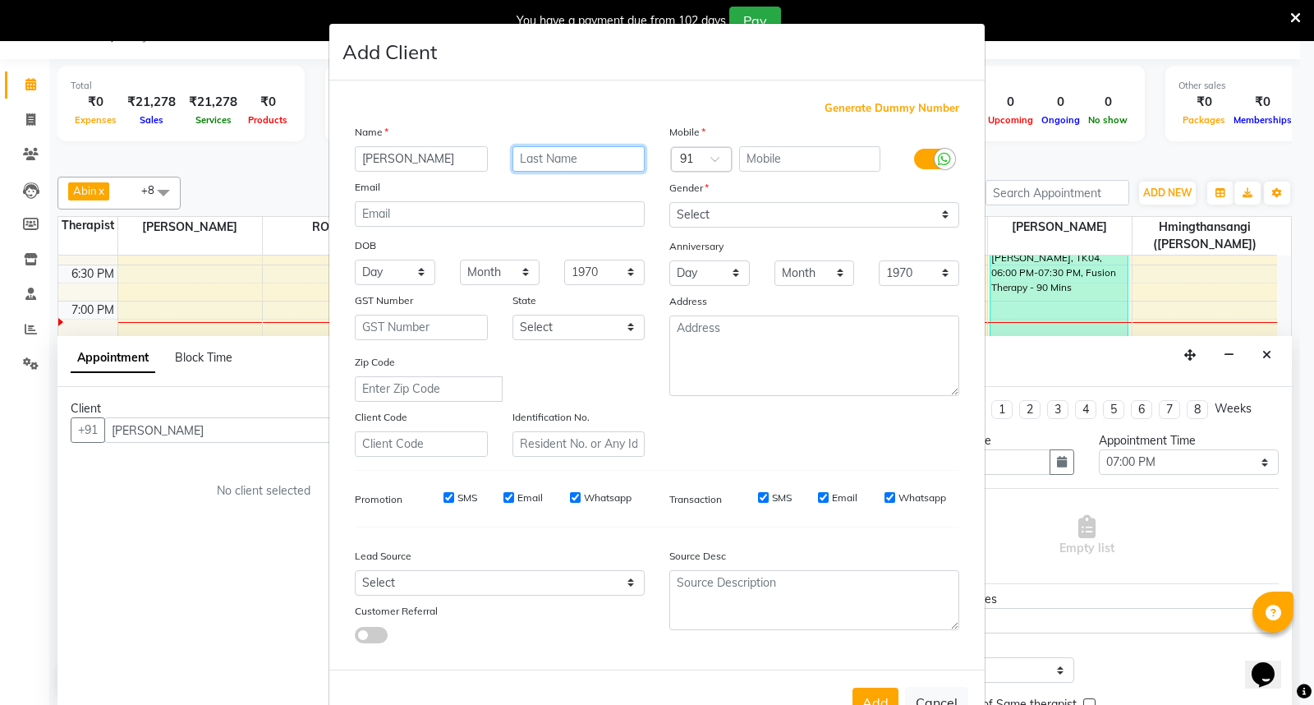
click at [536, 160] on input "text" at bounding box center [579, 158] width 133 height 25
type input "Isla"
click at [682, 158] on input "text" at bounding box center [685, 160] width 10 height 17
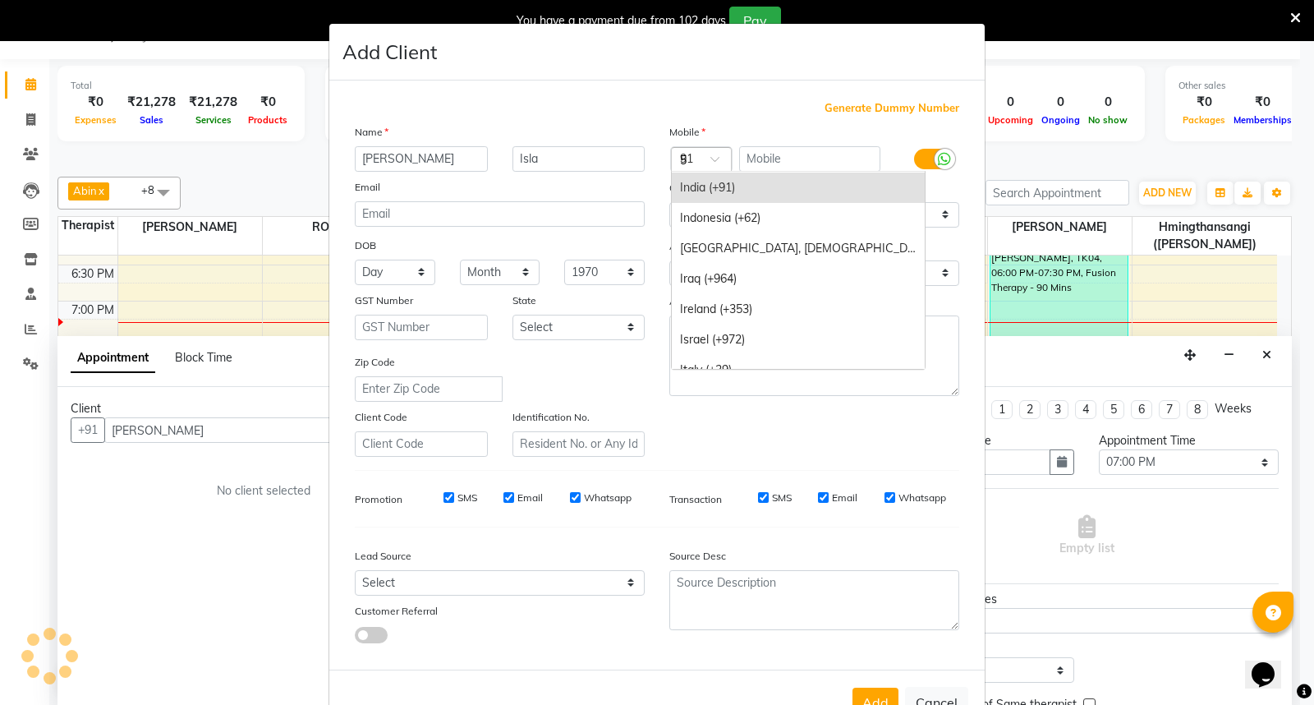
scroll to position [1838, 0]
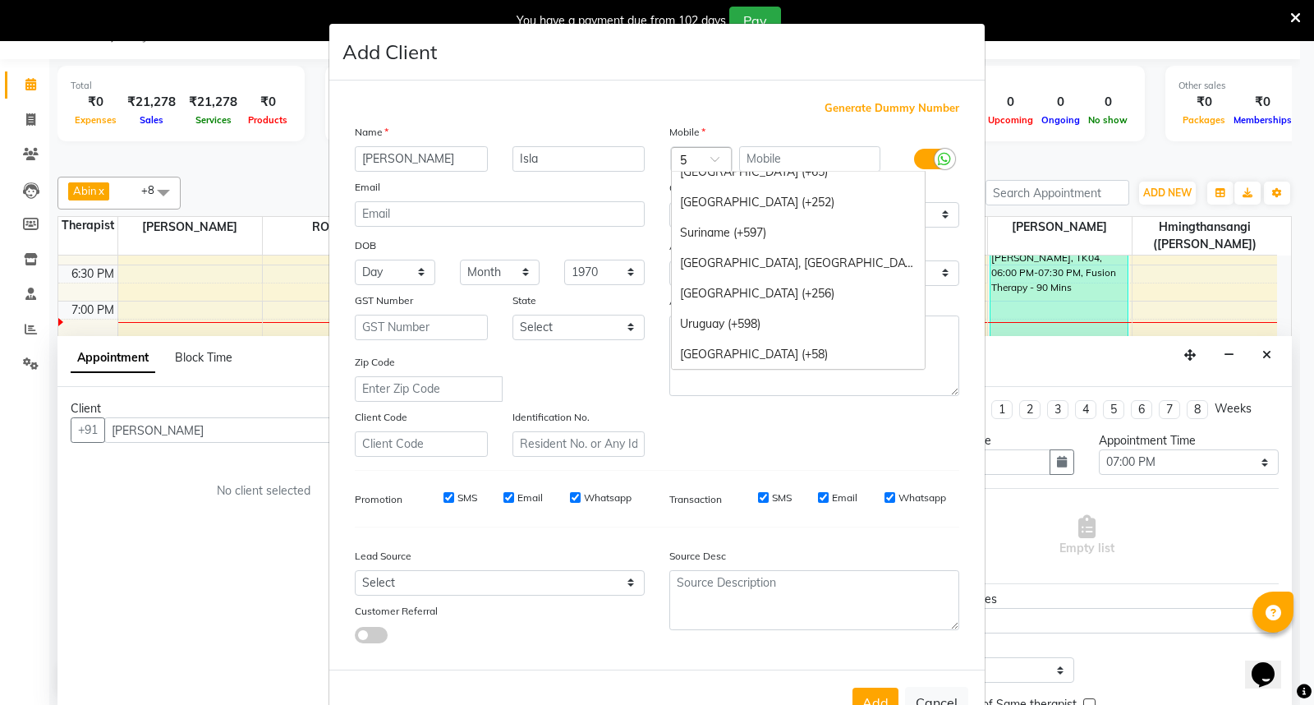
type input "51"
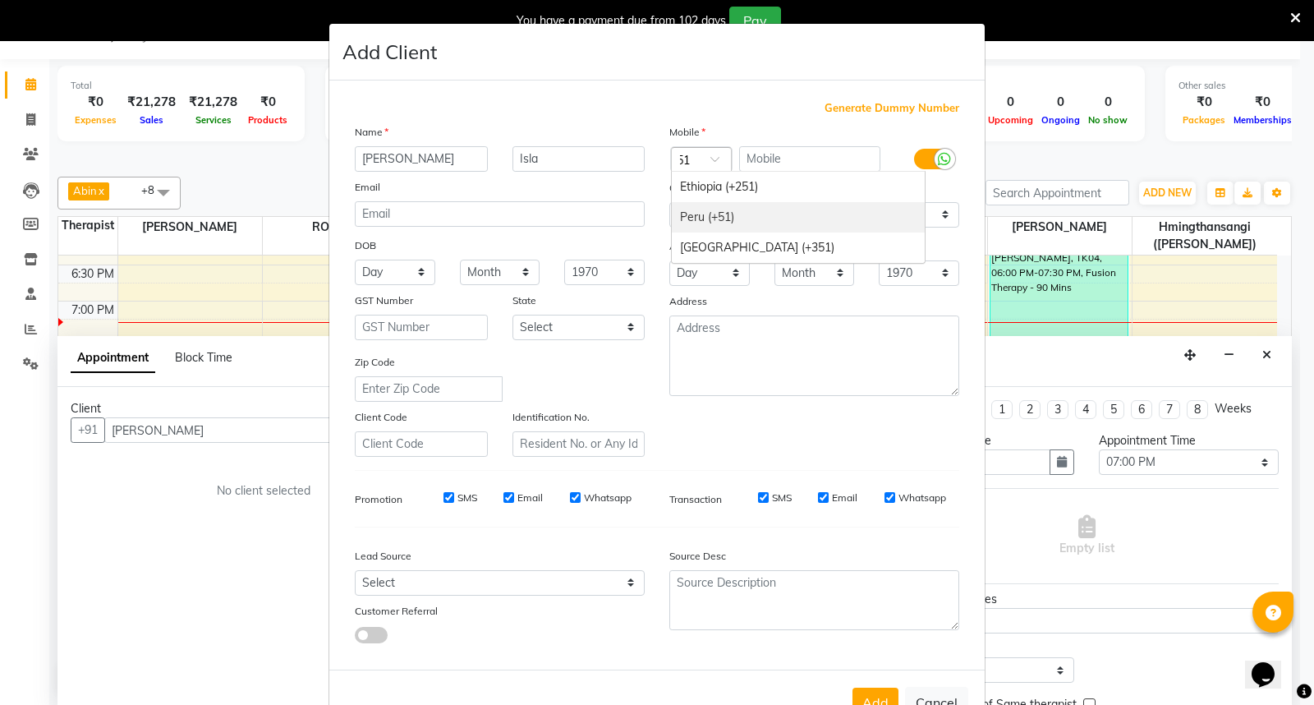
click at [697, 214] on div "Peru (+51)" at bounding box center [798, 217] width 253 height 30
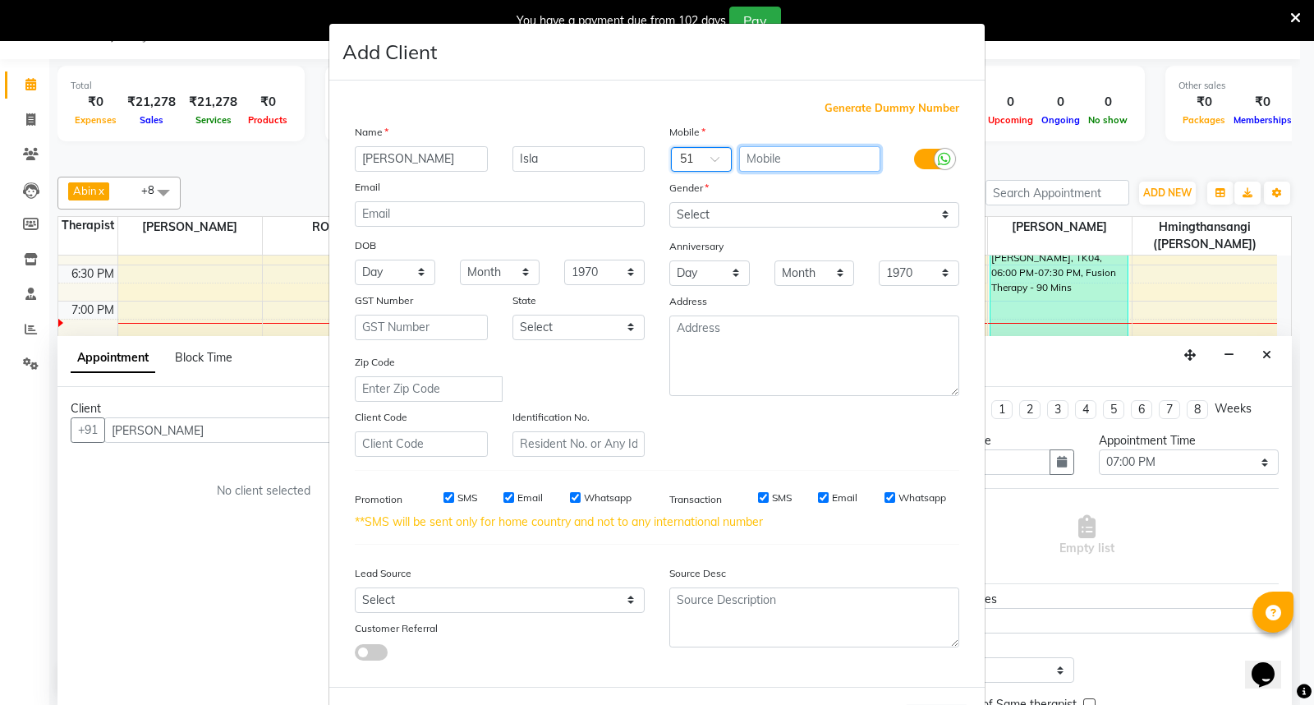
click at [761, 159] on input "text" at bounding box center [810, 158] width 142 height 25
type input "94516849"
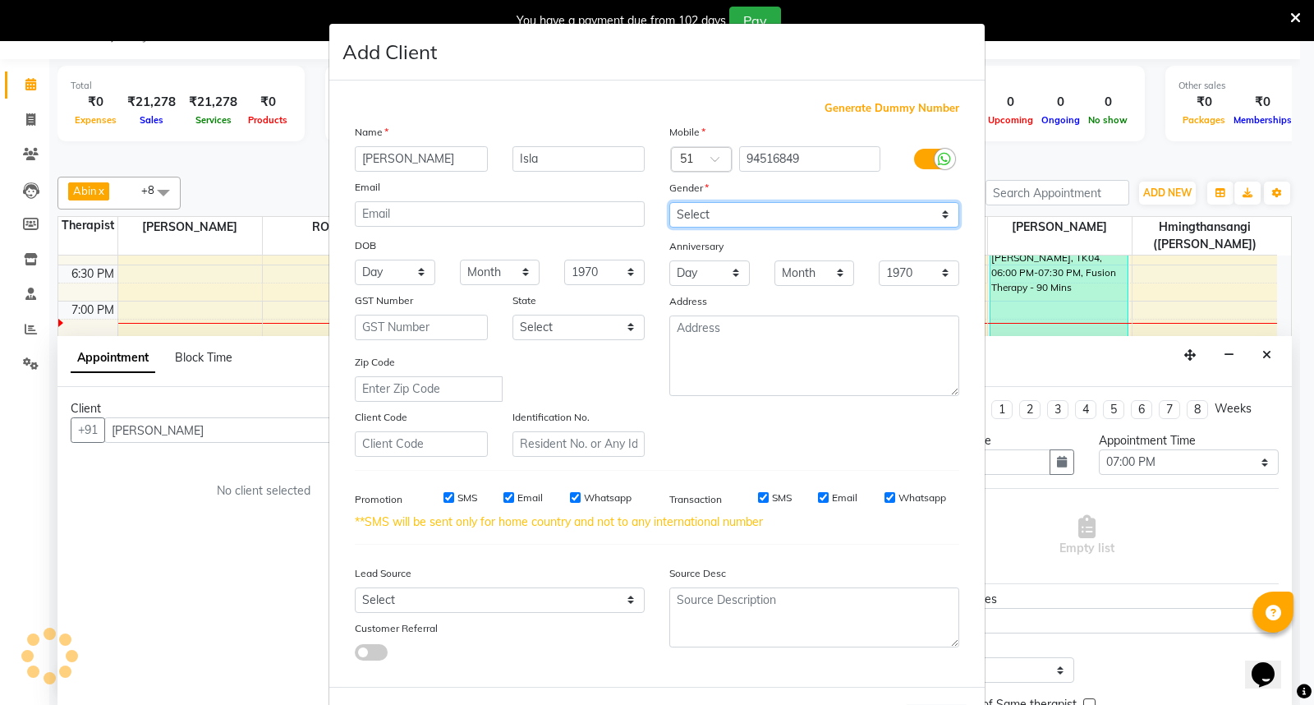
click at [942, 214] on select "Select [DEMOGRAPHIC_DATA] [DEMOGRAPHIC_DATA] Other Prefer Not To Say" at bounding box center [814, 214] width 290 height 25
select select "female"
click at [669, 202] on select "Select [DEMOGRAPHIC_DATA] [DEMOGRAPHIC_DATA] Other Prefer Not To Say" at bounding box center [814, 214] width 290 height 25
click at [444, 501] on input "SMS" at bounding box center [449, 497] width 11 height 11
checkbox input "false"
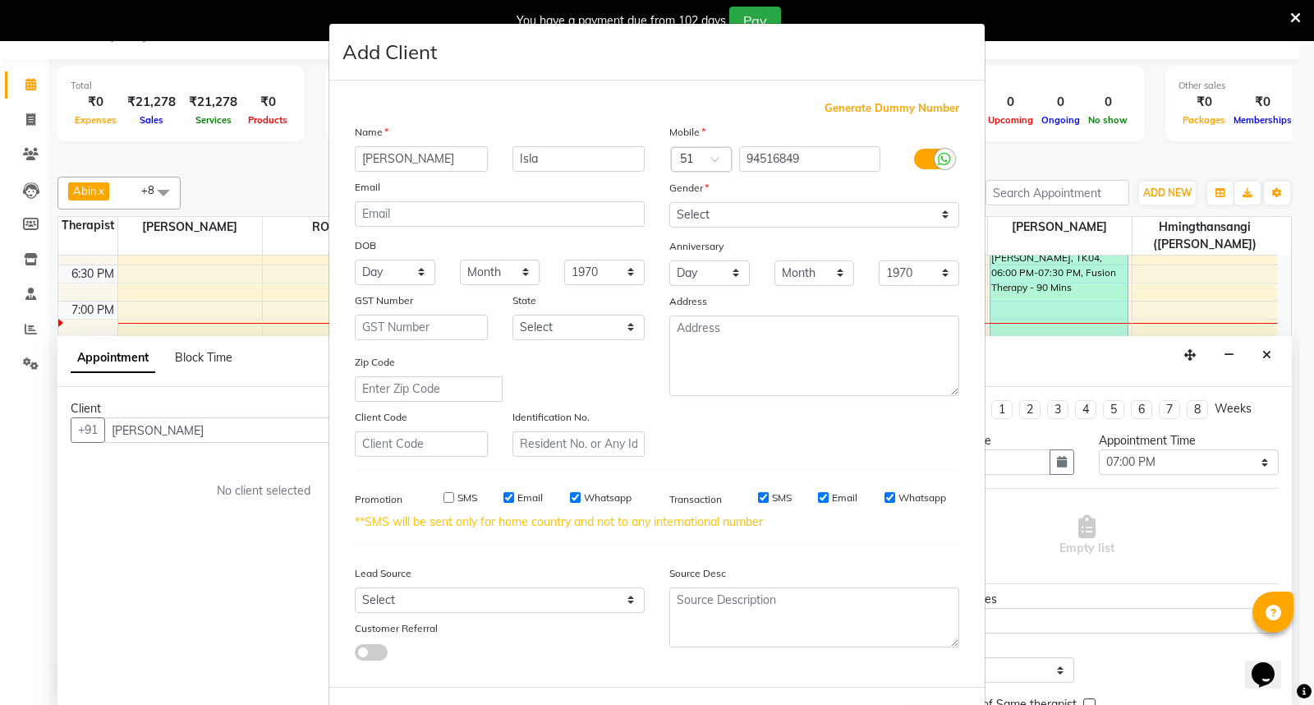
click at [504, 495] on input "Email" at bounding box center [509, 497] width 11 height 11
checkbox input "false"
click at [570, 498] on input "Whatsapp" at bounding box center [575, 497] width 11 height 11
checkbox input "false"
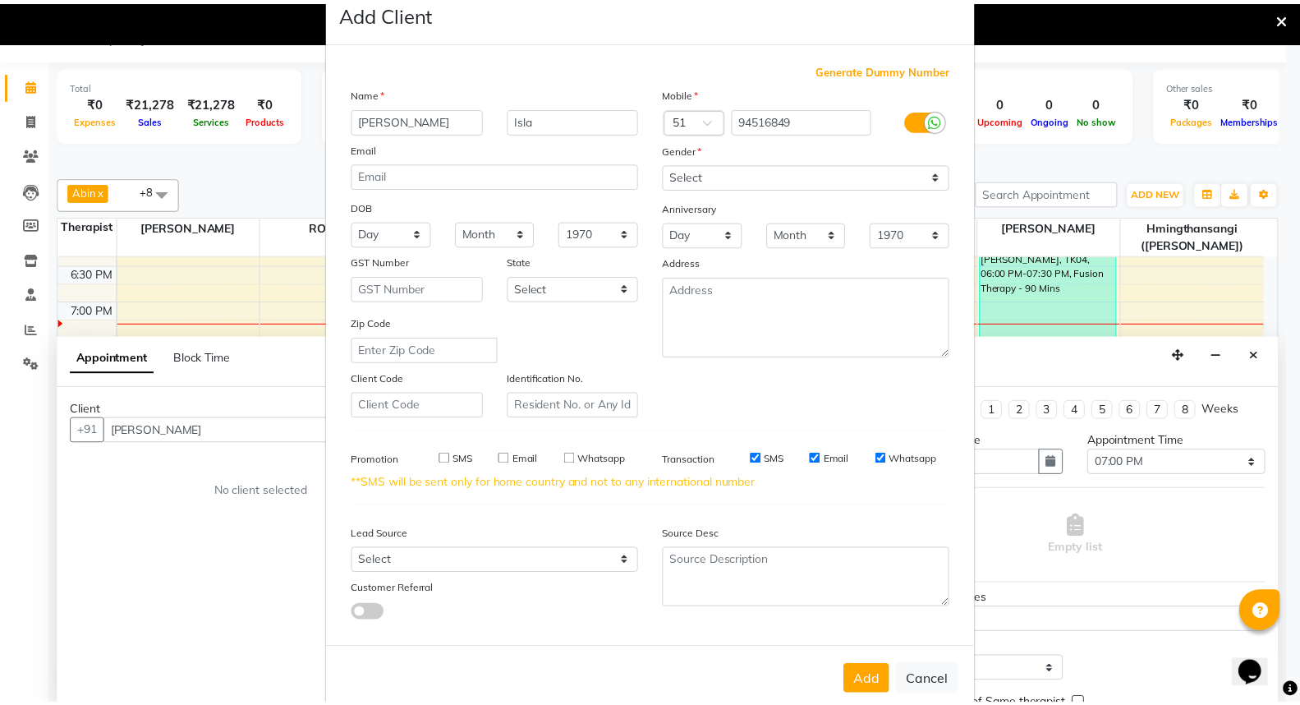
scroll to position [71, 0]
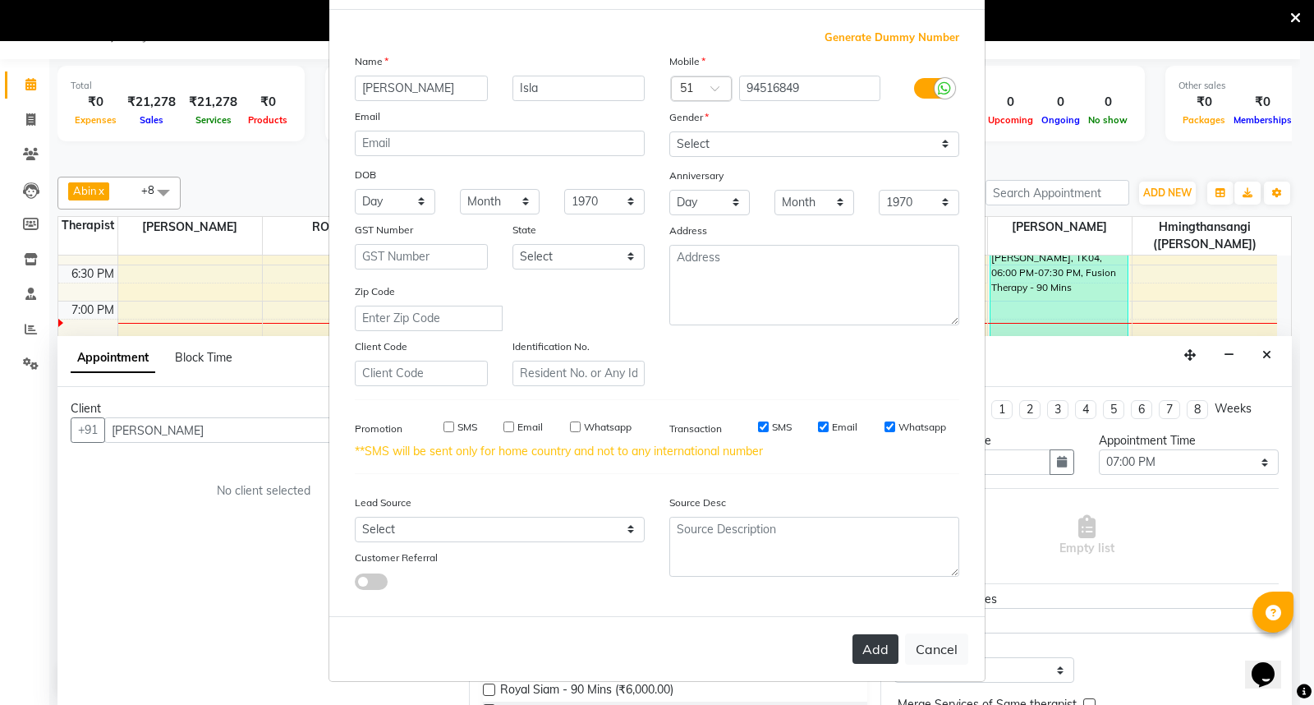
click at [874, 651] on button "Add" at bounding box center [876, 649] width 46 height 30
type input "94516849"
select select
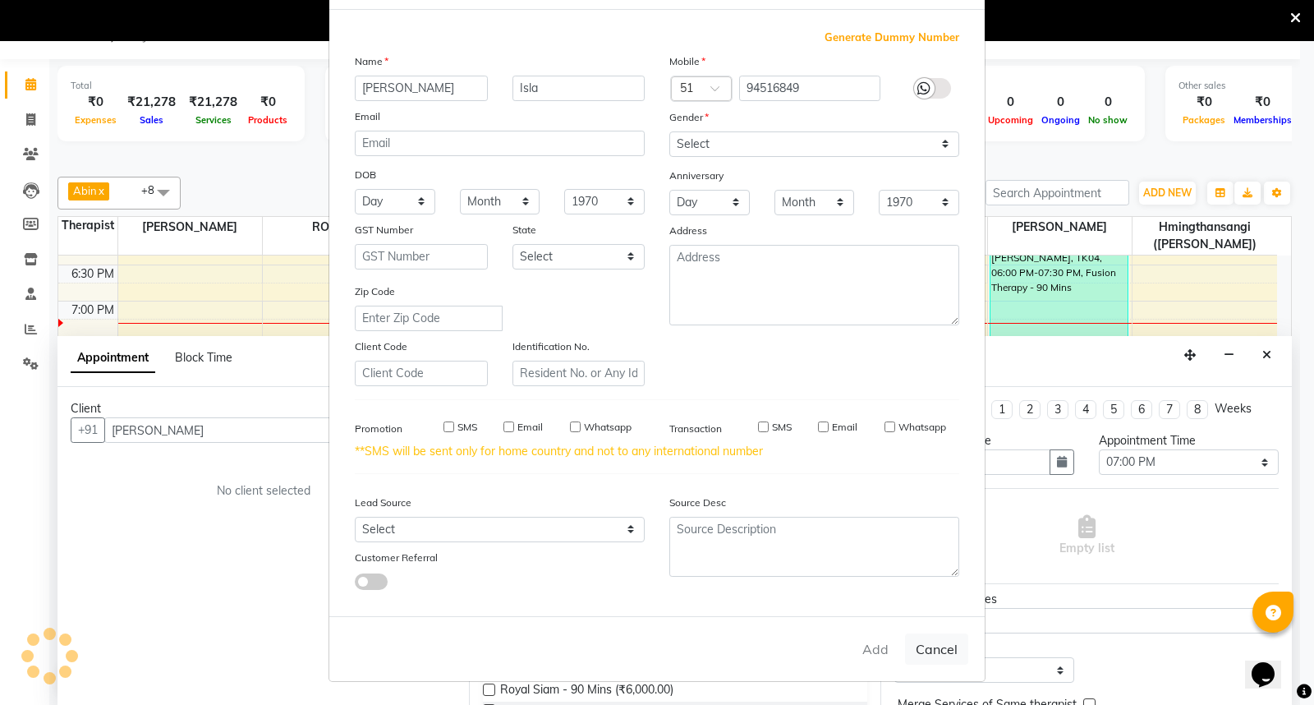
select select
checkbox input "false"
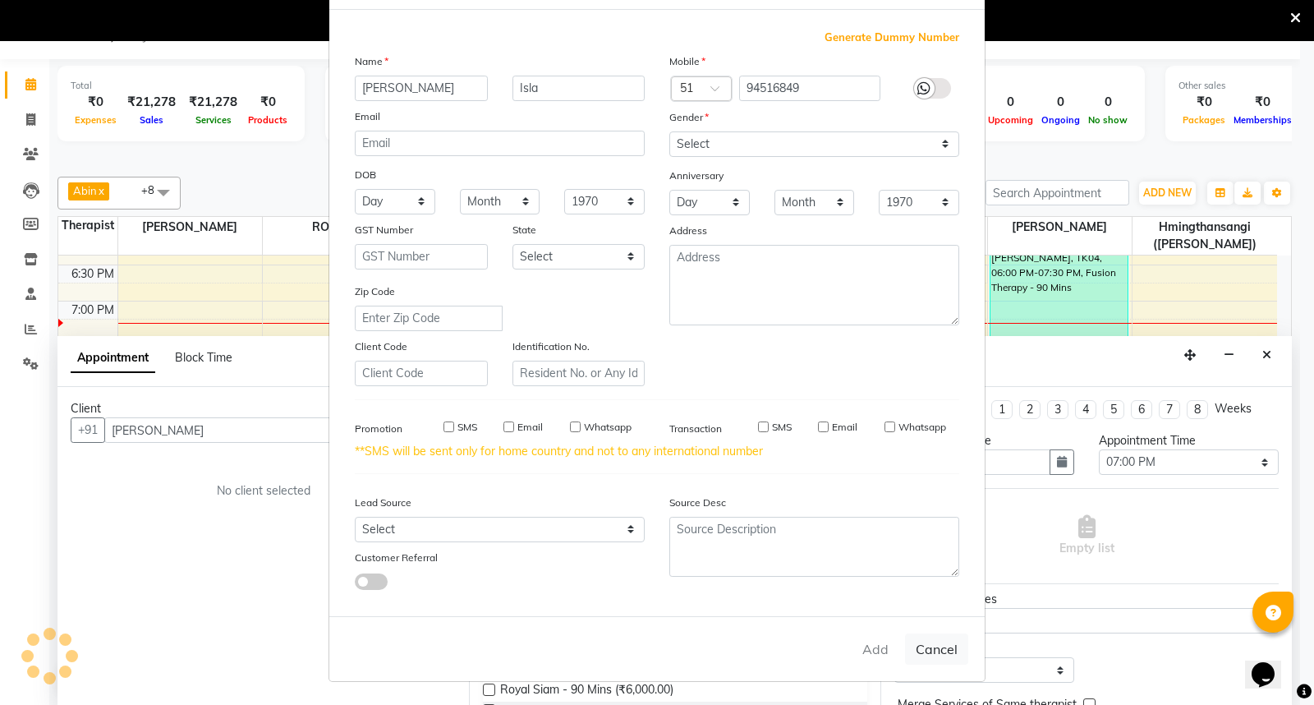
checkbox input "false"
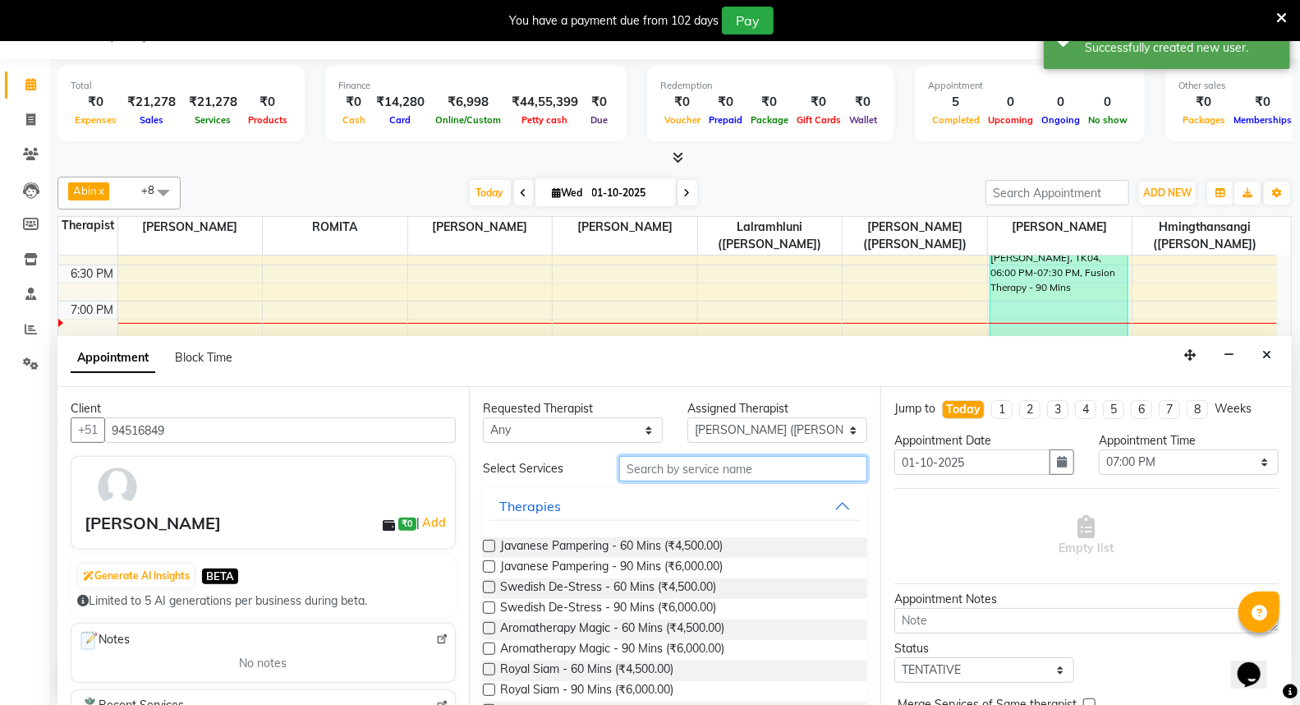
click at [667, 467] on input "text" at bounding box center [743, 468] width 248 height 25
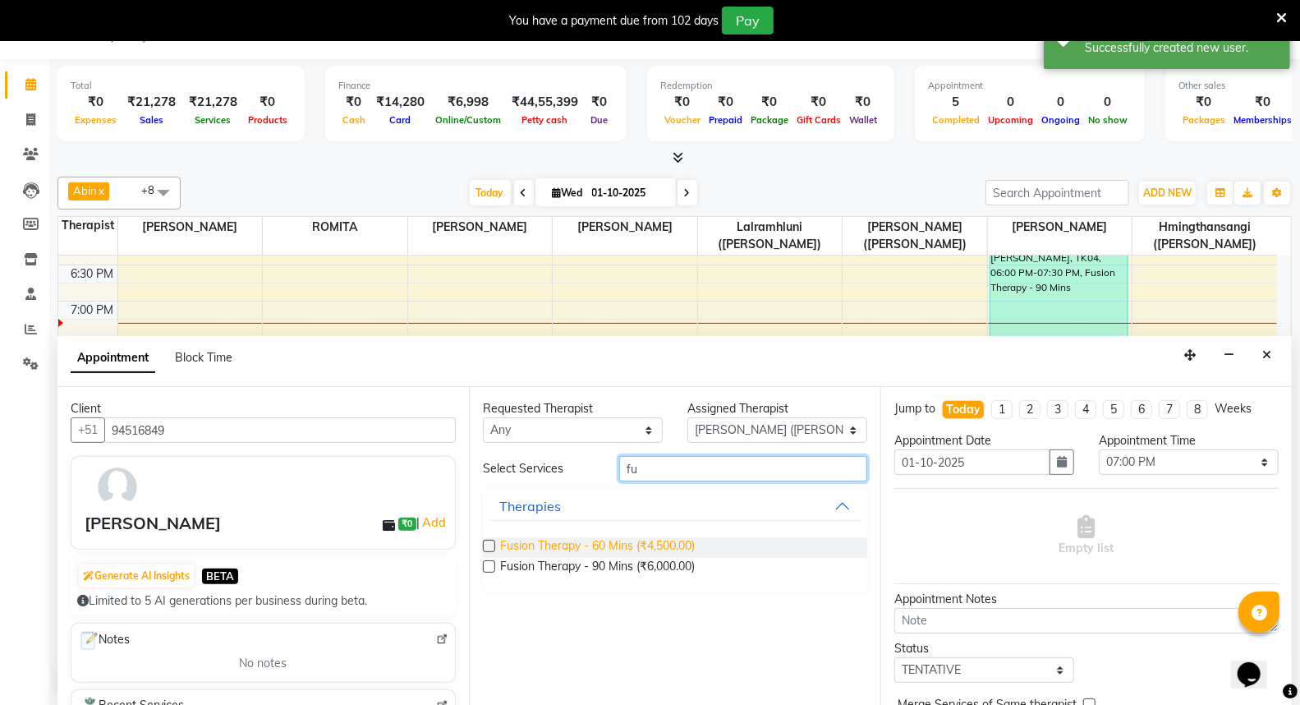
type input "fu"
click at [665, 542] on span "Fusion Therapy - 60 Mins (₹4,500.00)" at bounding box center [597, 547] width 195 height 21
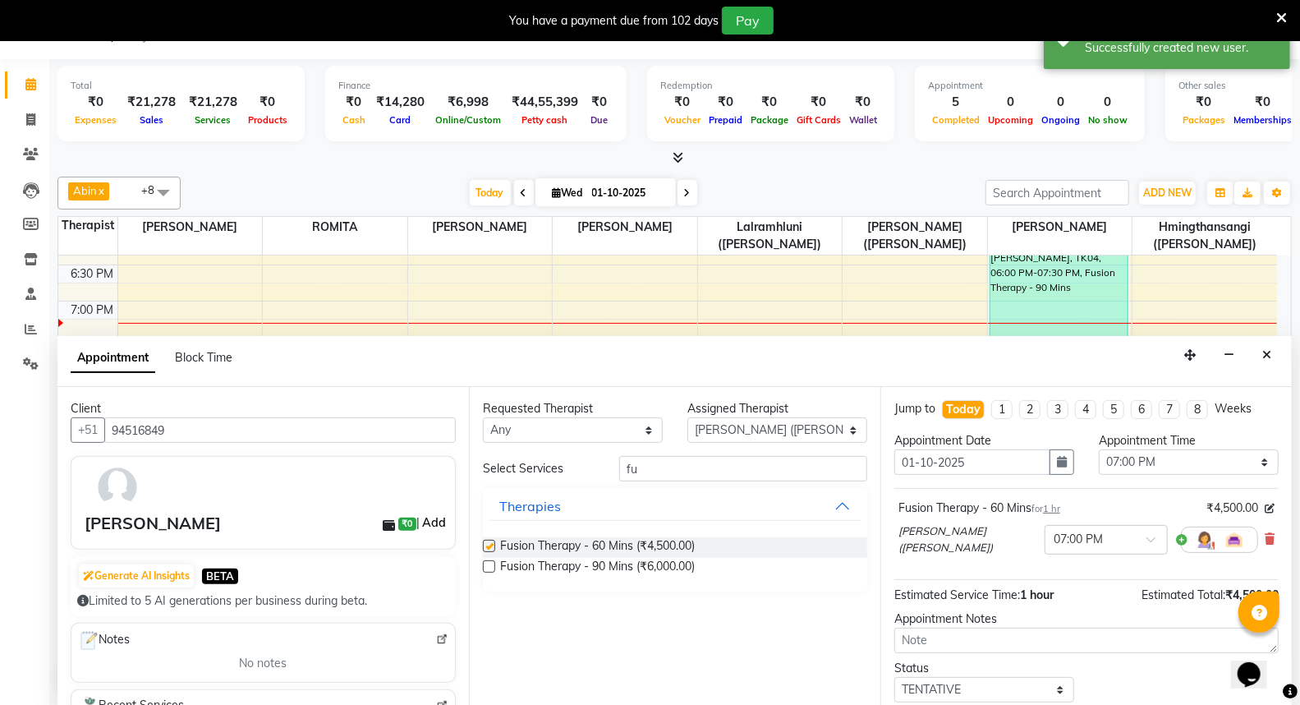
checkbox input "false"
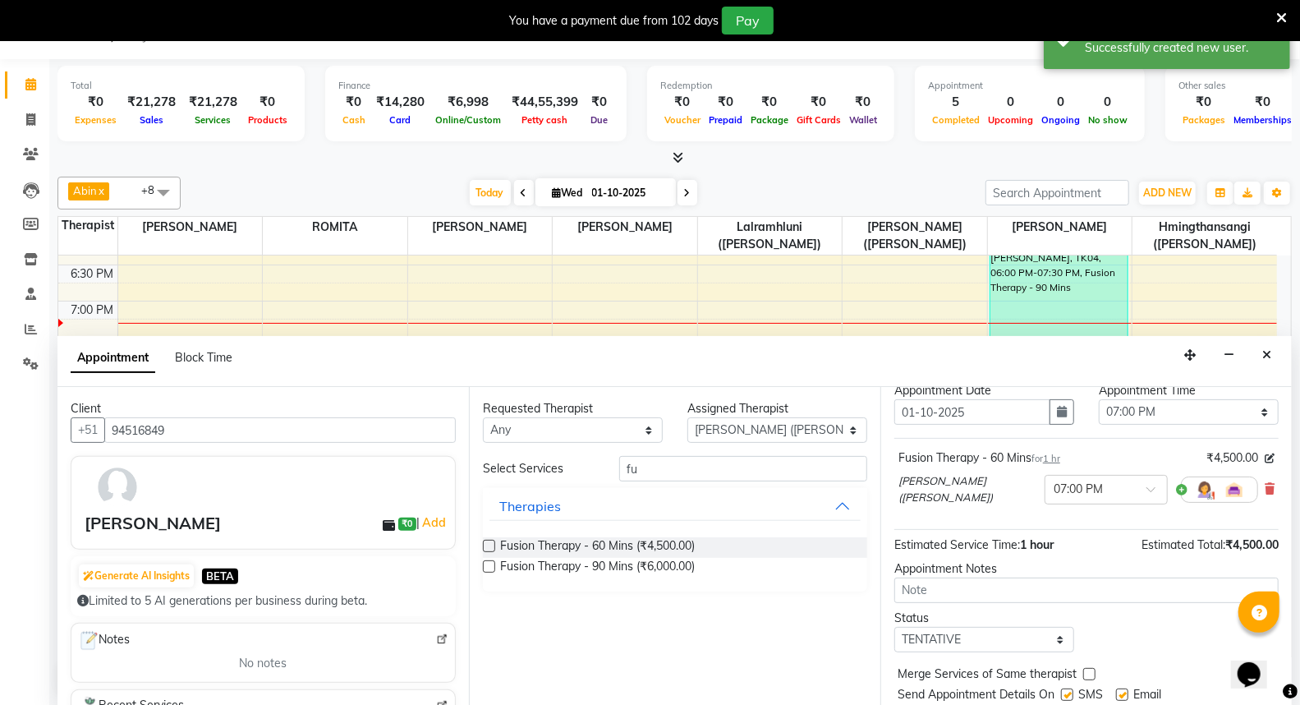
scroll to position [99, 0]
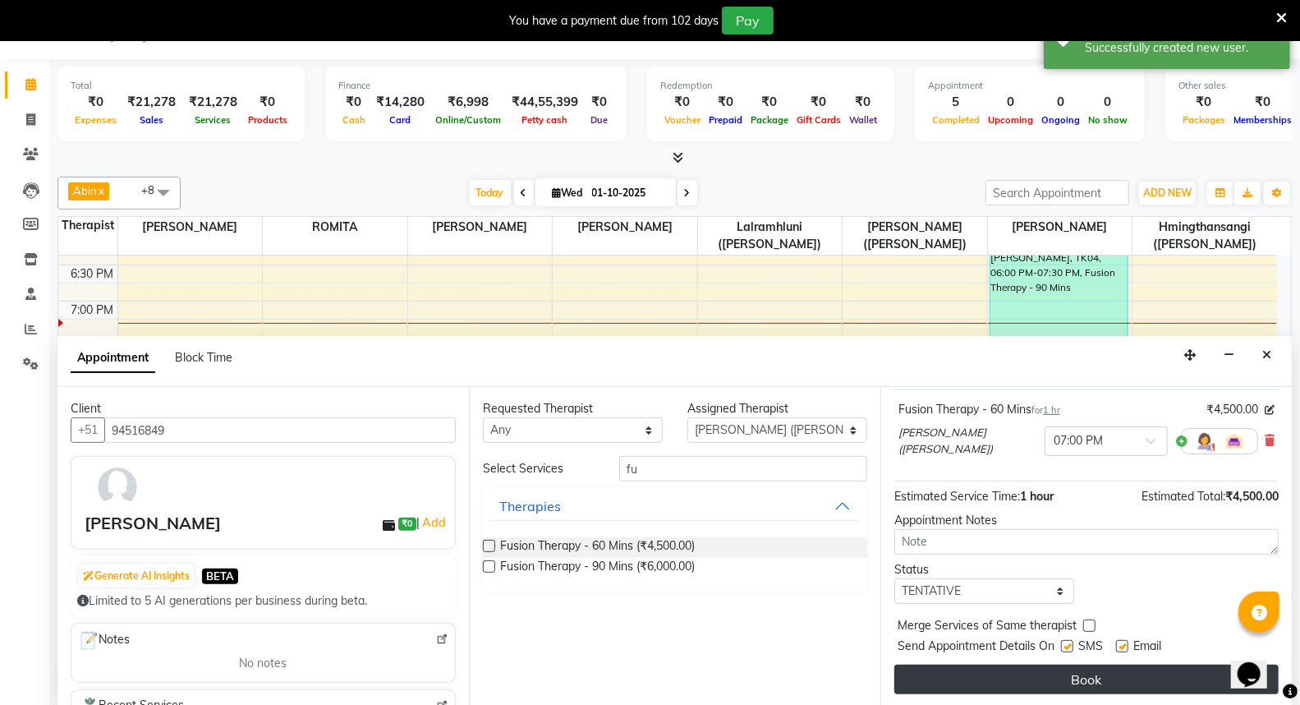
click at [1122, 676] on button "Book" at bounding box center [1087, 680] width 384 height 30
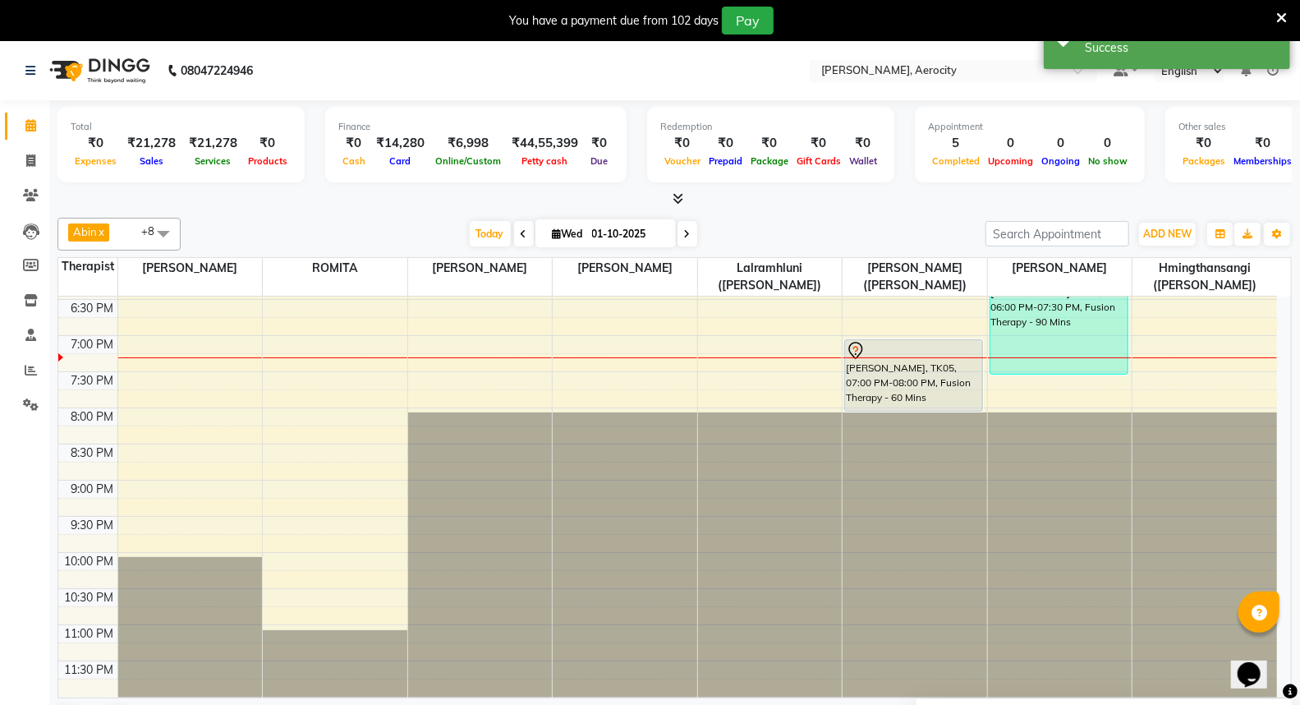
scroll to position [833, 0]
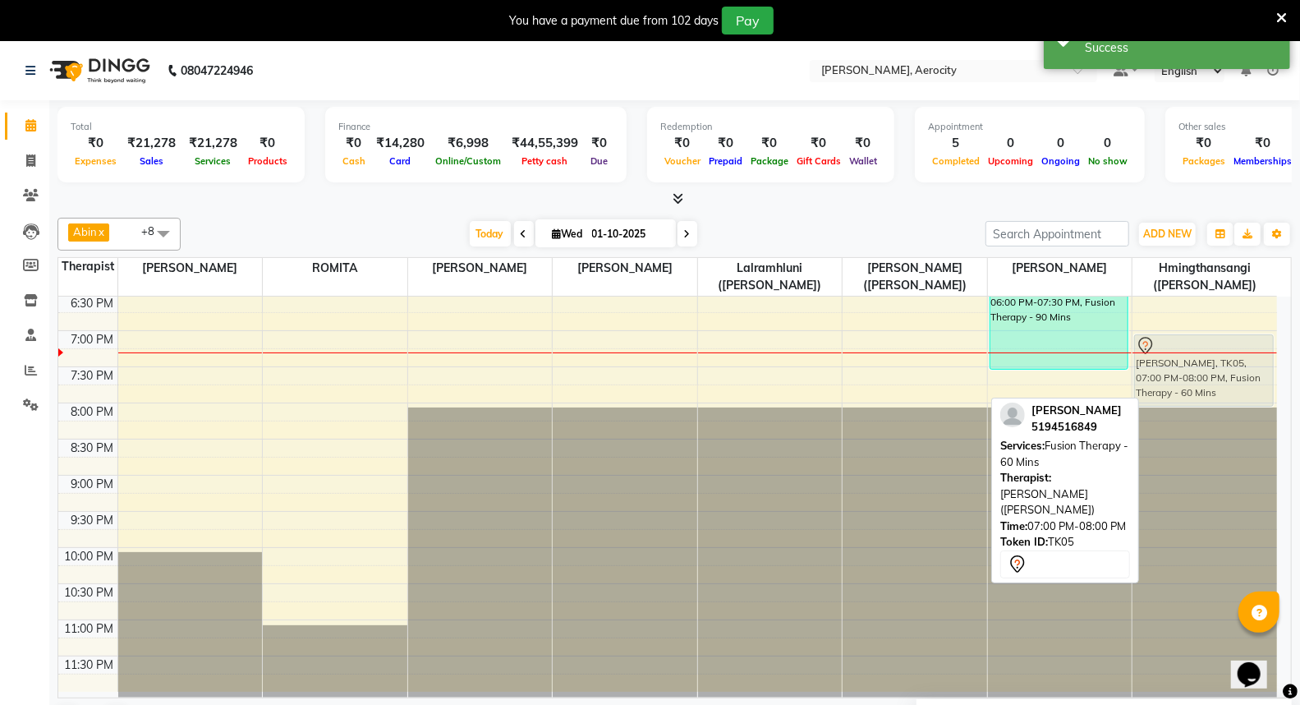
drag, startPoint x: 877, startPoint y: 359, endPoint x: 1184, endPoint y: 366, distance: 307.3
click at [1184, 366] on tr "Narinder Dhillon, TK03, 04:00 PM-05:30 PM, Fusion Therapy - 90 Mins Gina Isla, …" at bounding box center [667, 78] width 1219 height 1228
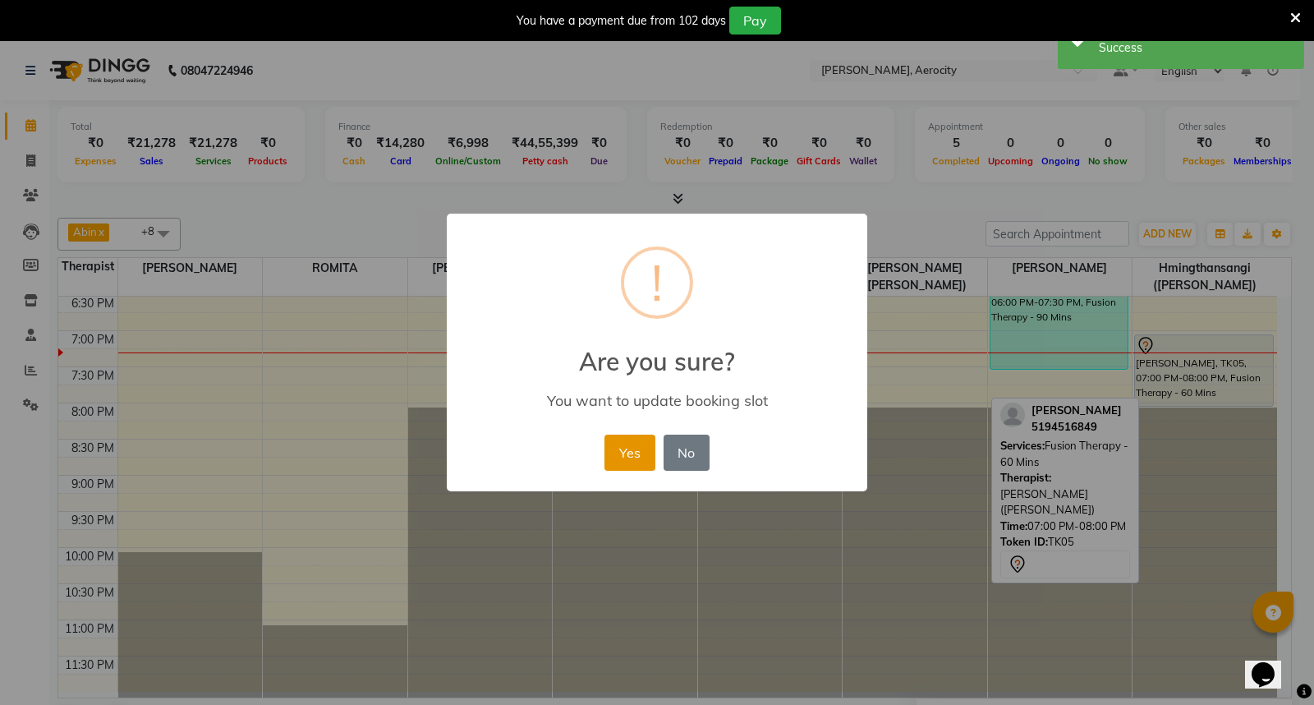
click at [628, 442] on button "Yes" at bounding box center [630, 453] width 50 height 36
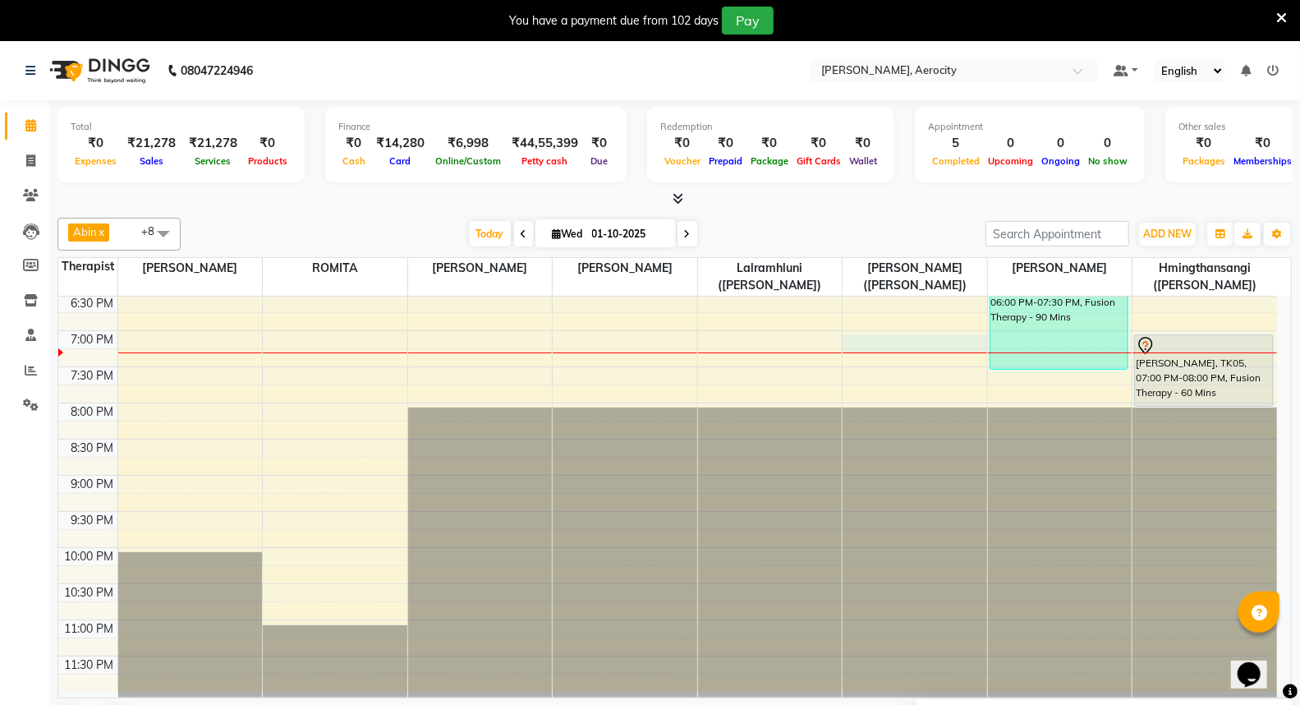
click at [882, 348] on div "7:00 AM 7:30 AM 8:00 AM 8:30 AM 9:00 AM 9:30 AM 10:00 AM 10:30 AM 11:00 AM 11:3…" at bounding box center [667, 78] width 1219 height 1228
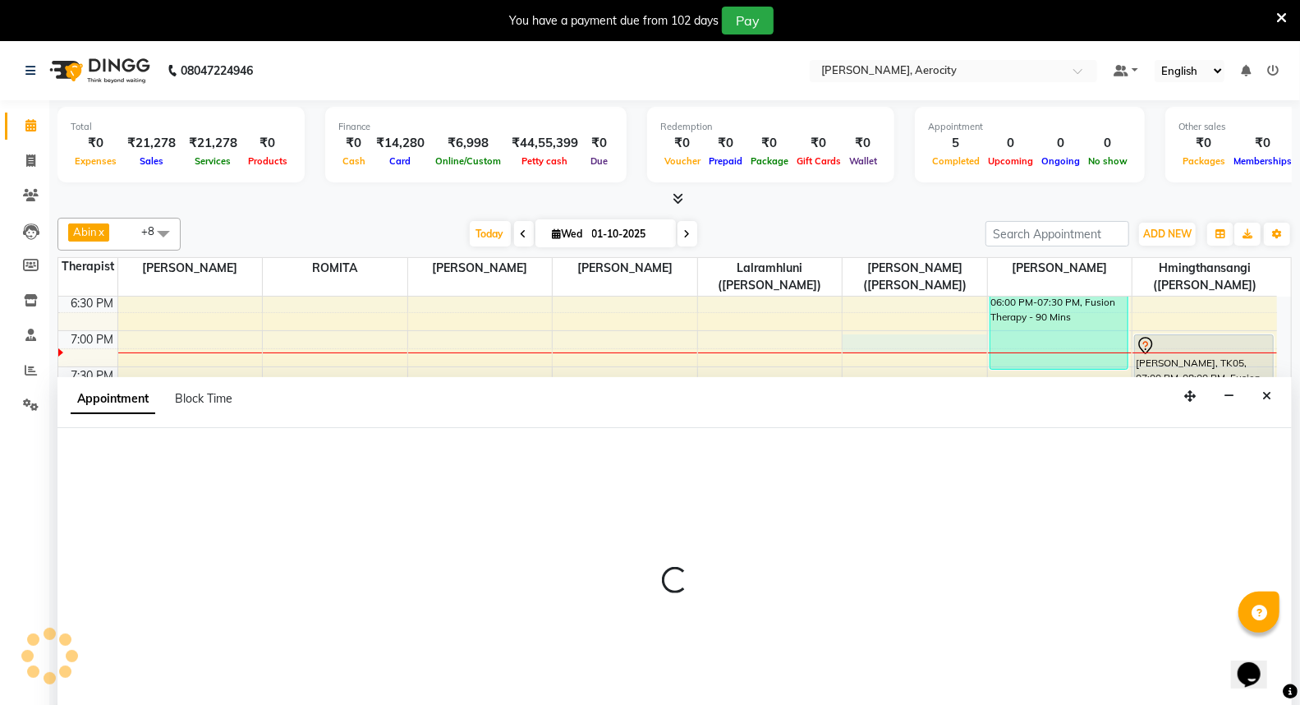
select select "48460"
select select "tentative"
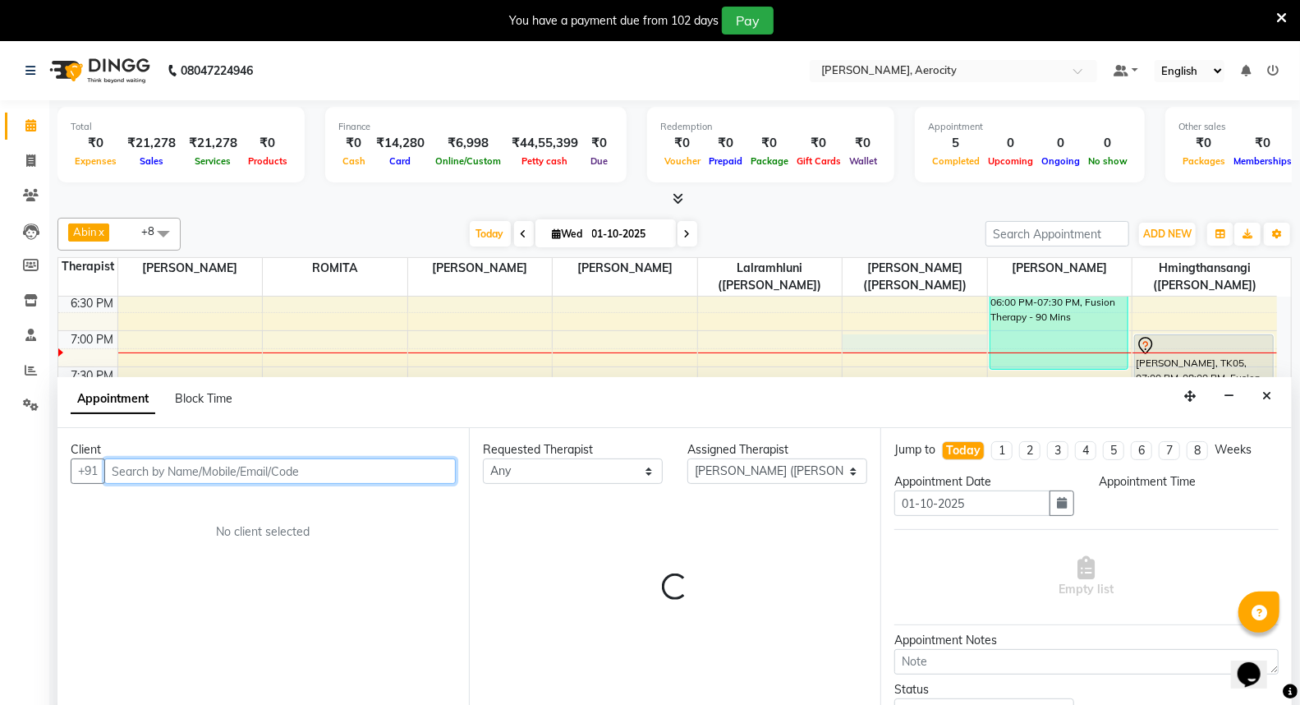
select select "1140"
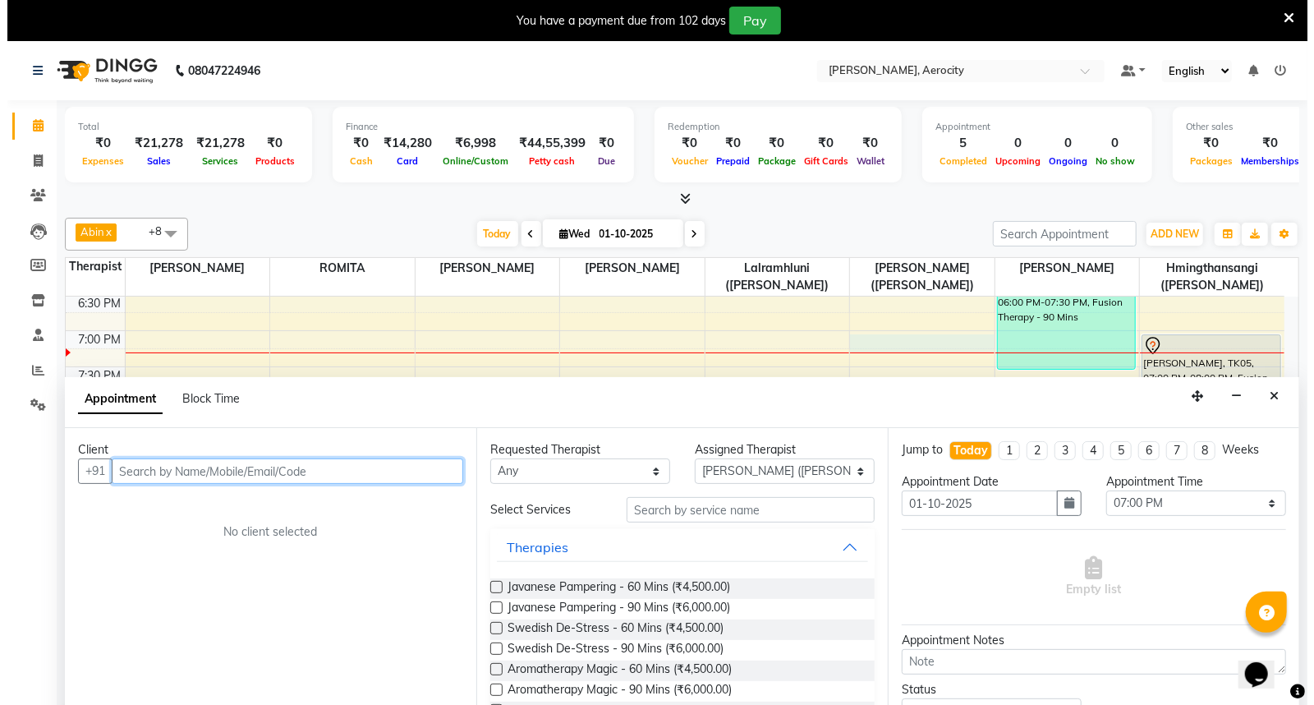
scroll to position [41, 0]
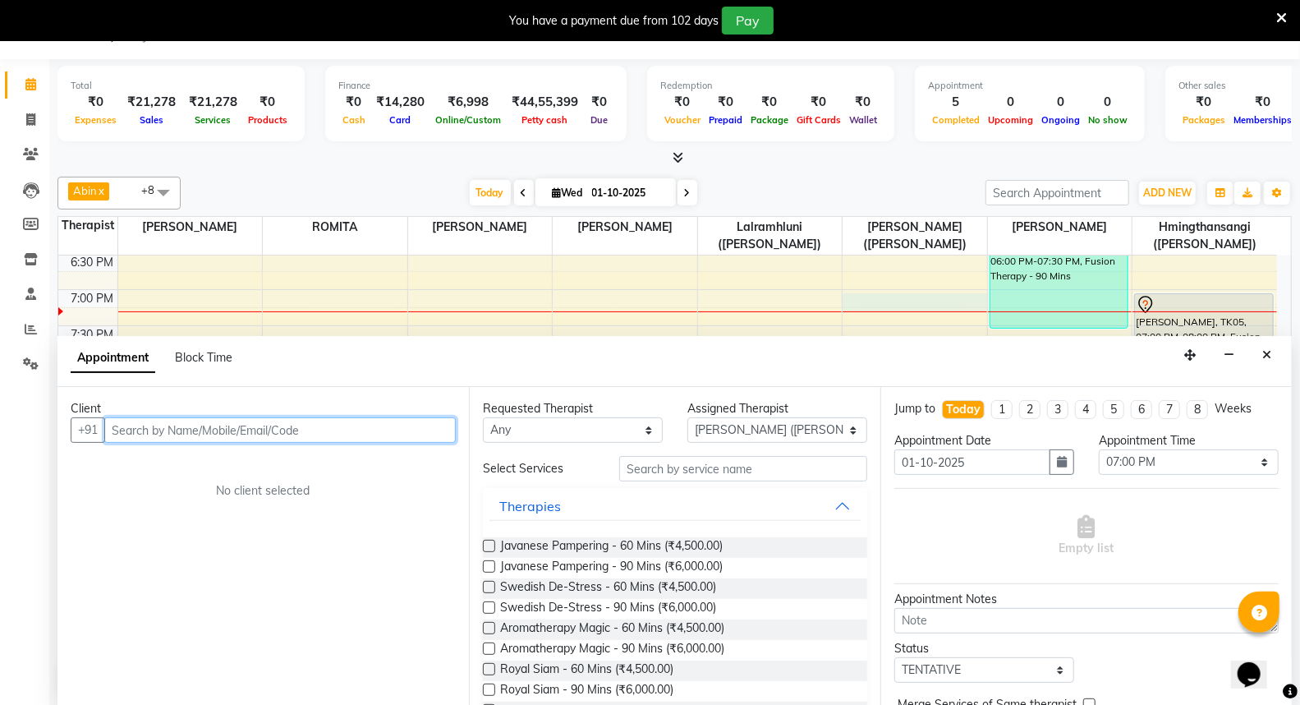
click at [196, 429] on input "text" at bounding box center [280, 429] width 352 height 25
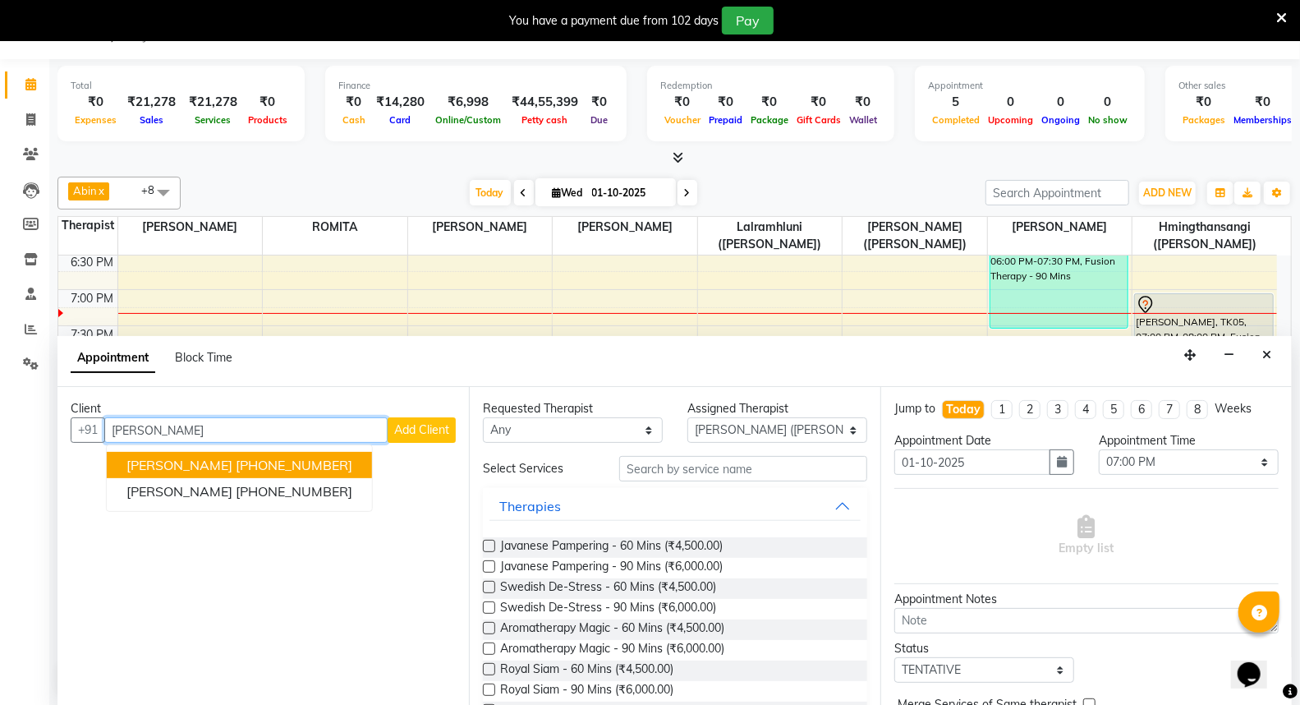
type input "Johanna"
click at [407, 434] on span "Add Client" at bounding box center [421, 429] width 55 height 15
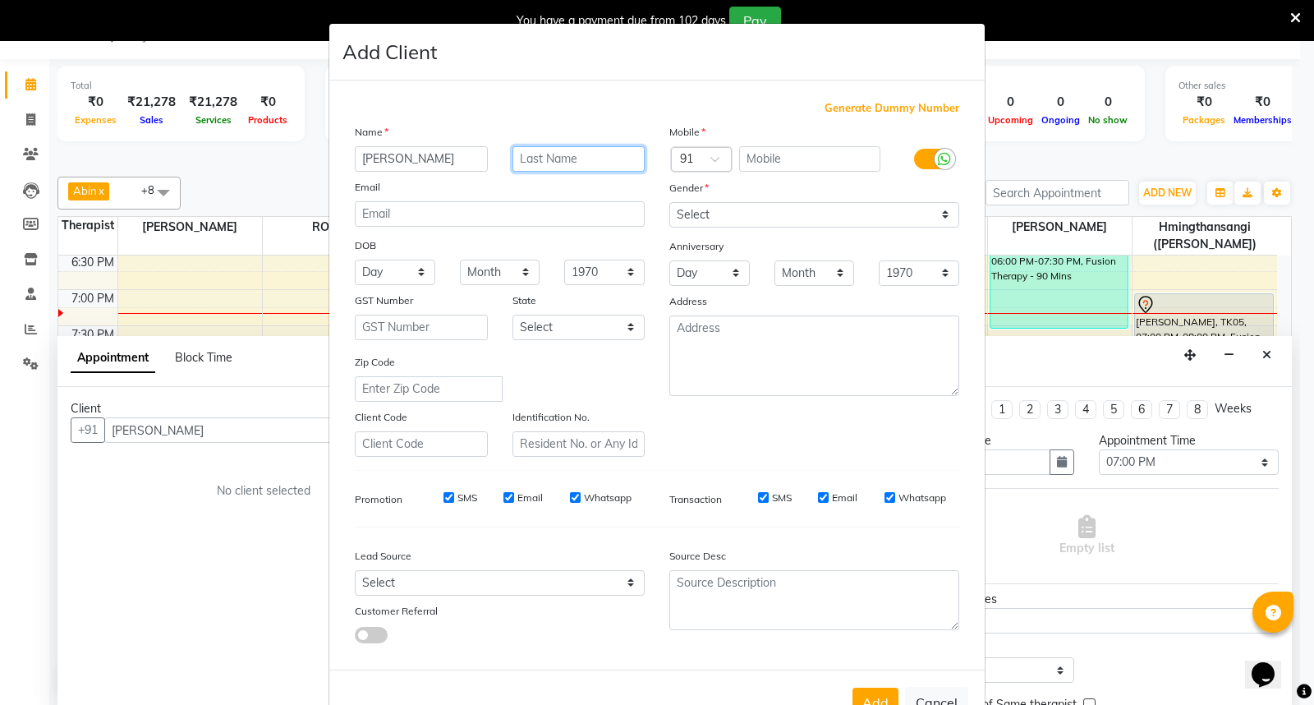
click at [545, 153] on input "text" at bounding box center [579, 158] width 133 height 25
type input "Poveda"
click at [685, 158] on div at bounding box center [701, 160] width 59 height 17
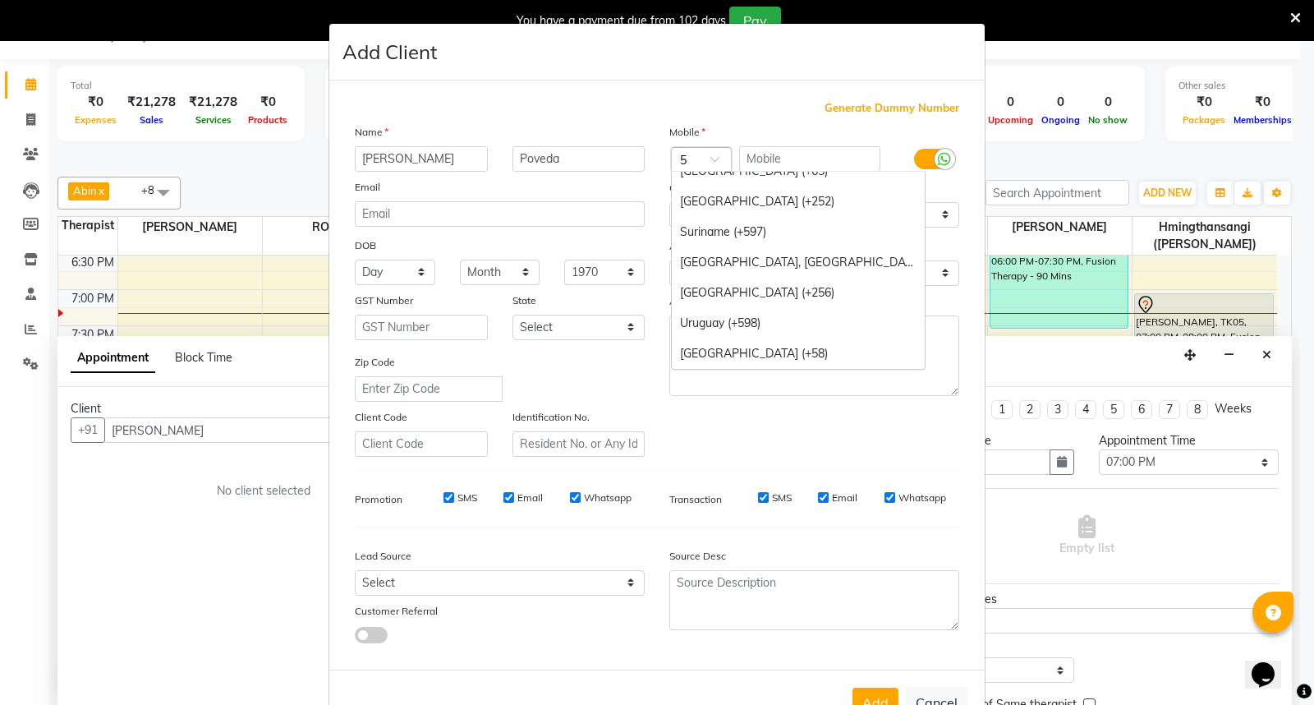
scroll to position [1838, 0]
type input "51"
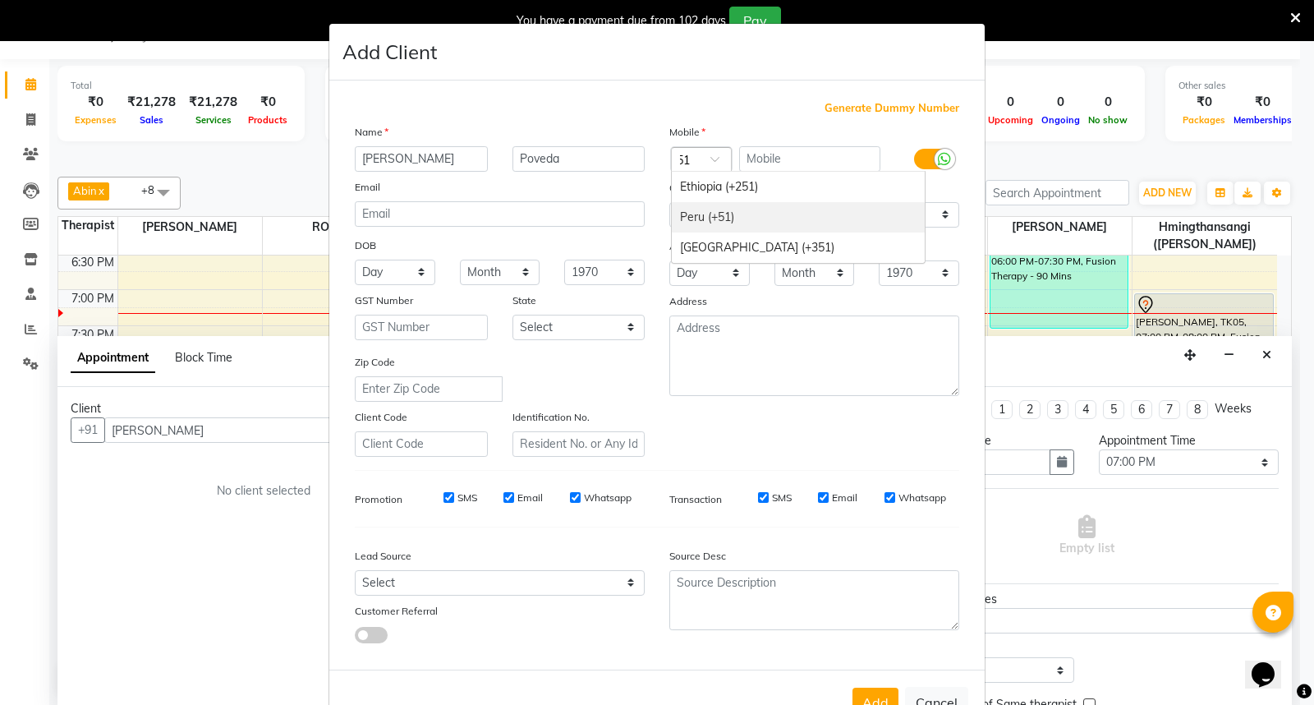
click at [697, 215] on div "Peru (+51)" at bounding box center [798, 217] width 253 height 30
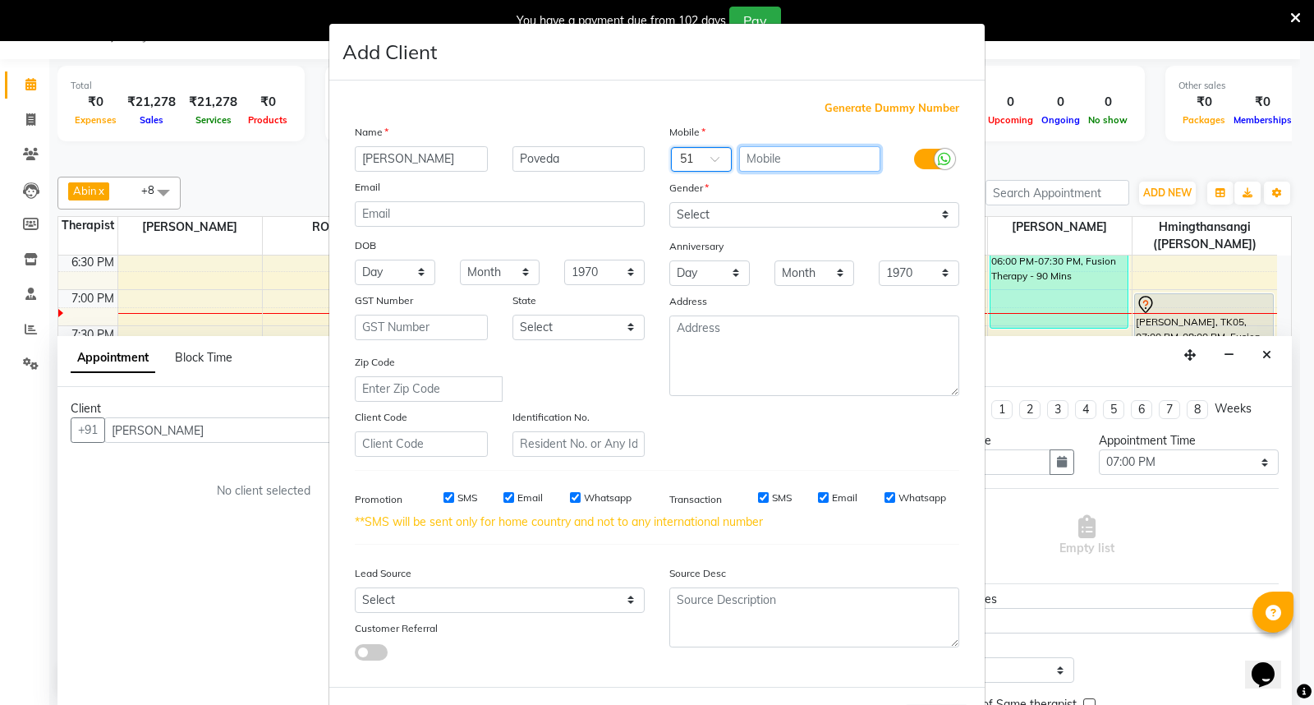
click at [766, 159] on input "text" at bounding box center [810, 158] width 142 height 25
type input "9546639181"
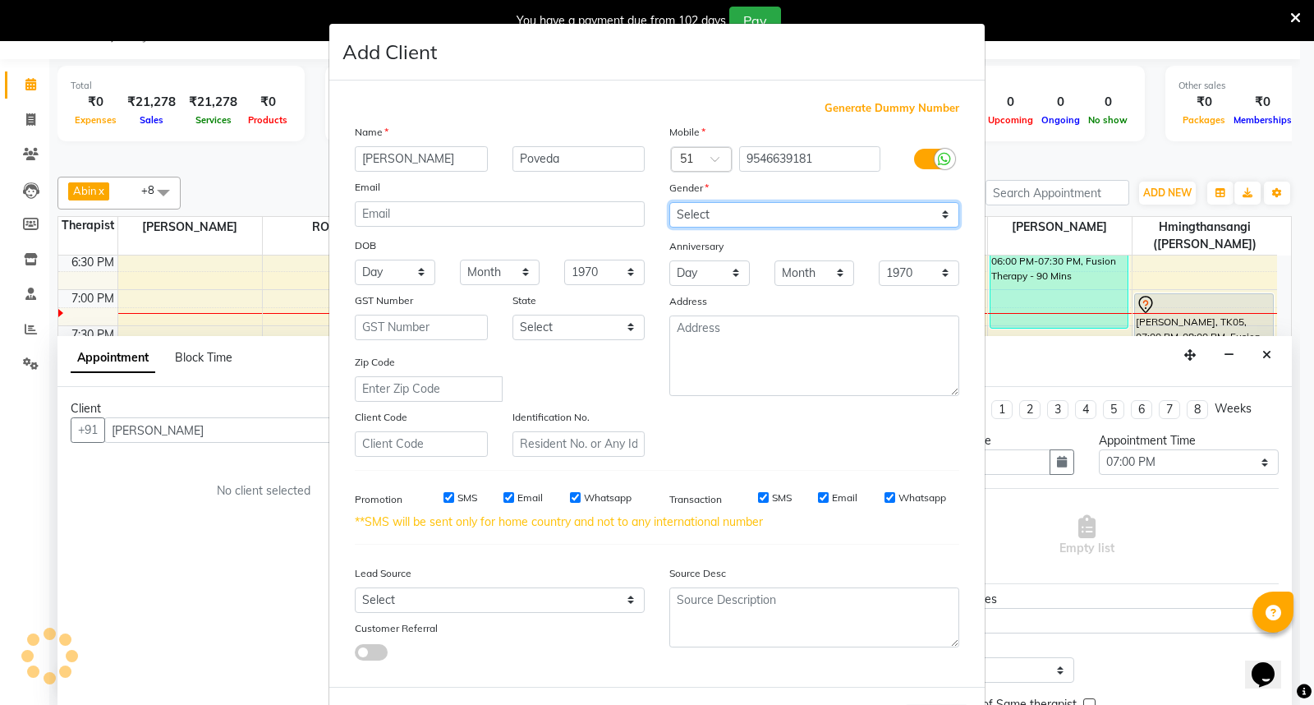
click at [937, 216] on select "Select [DEMOGRAPHIC_DATA] [DEMOGRAPHIC_DATA] Other Prefer Not To Say" at bounding box center [814, 214] width 290 height 25
select select "female"
click at [669, 202] on select "Select [DEMOGRAPHIC_DATA] [DEMOGRAPHIC_DATA] Other Prefer Not To Say" at bounding box center [814, 214] width 290 height 25
click at [444, 502] on input "SMS" at bounding box center [449, 497] width 11 height 11
checkbox input "false"
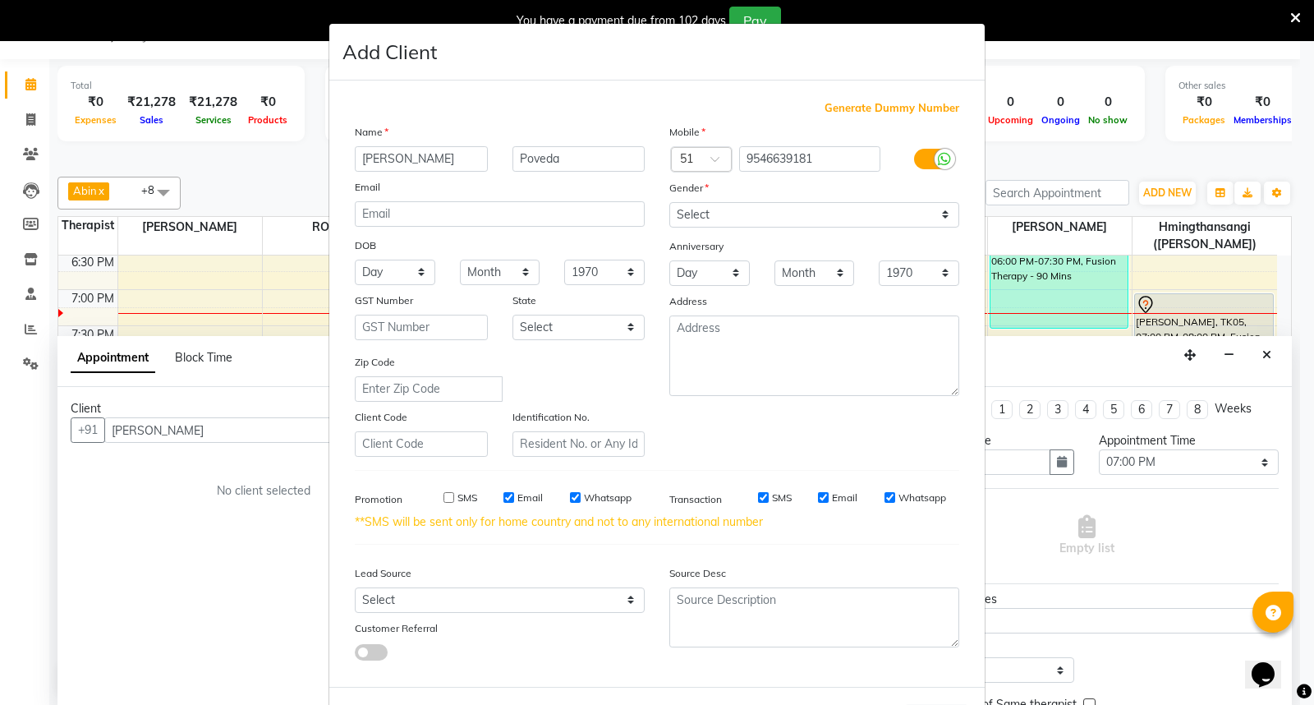
click at [510, 495] on div "Email" at bounding box center [523, 497] width 39 height 15
click at [504, 499] on input "Email" at bounding box center [509, 497] width 11 height 11
checkbox input "false"
click at [570, 491] on div "Whatsapp" at bounding box center [601, 497] width 62 height 15
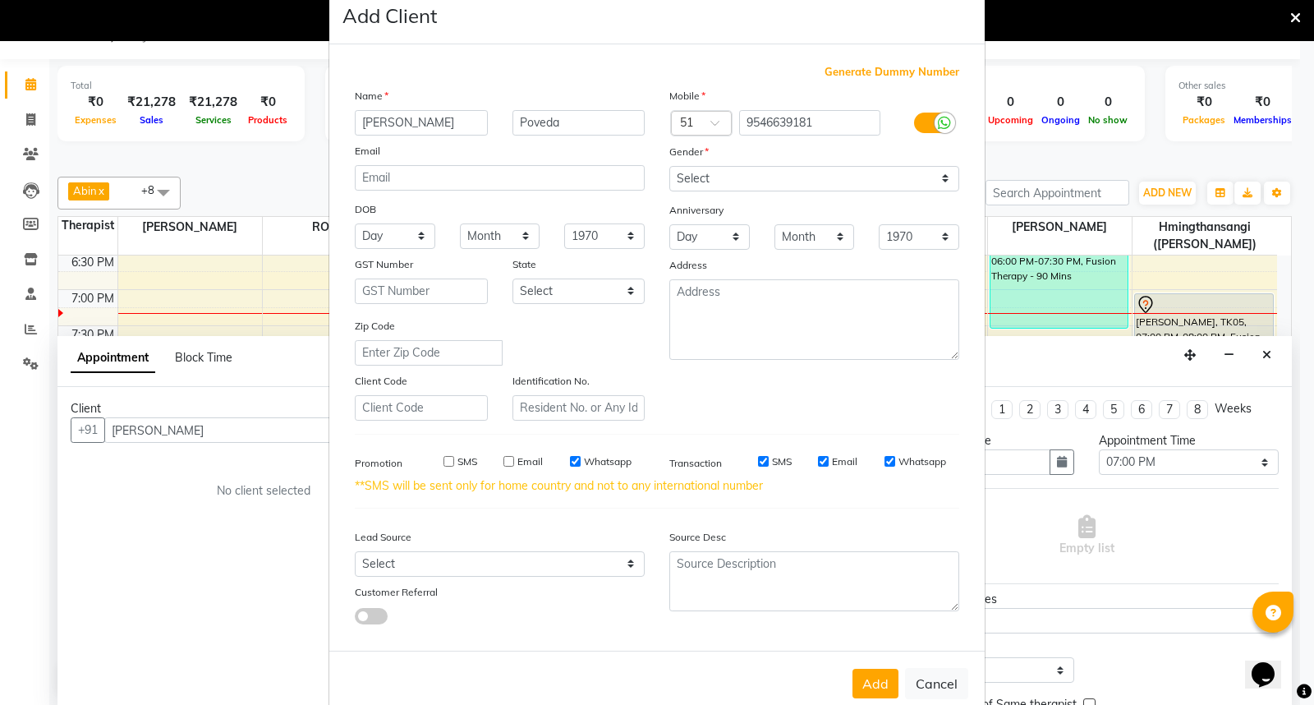
scroll to position [71, 0]
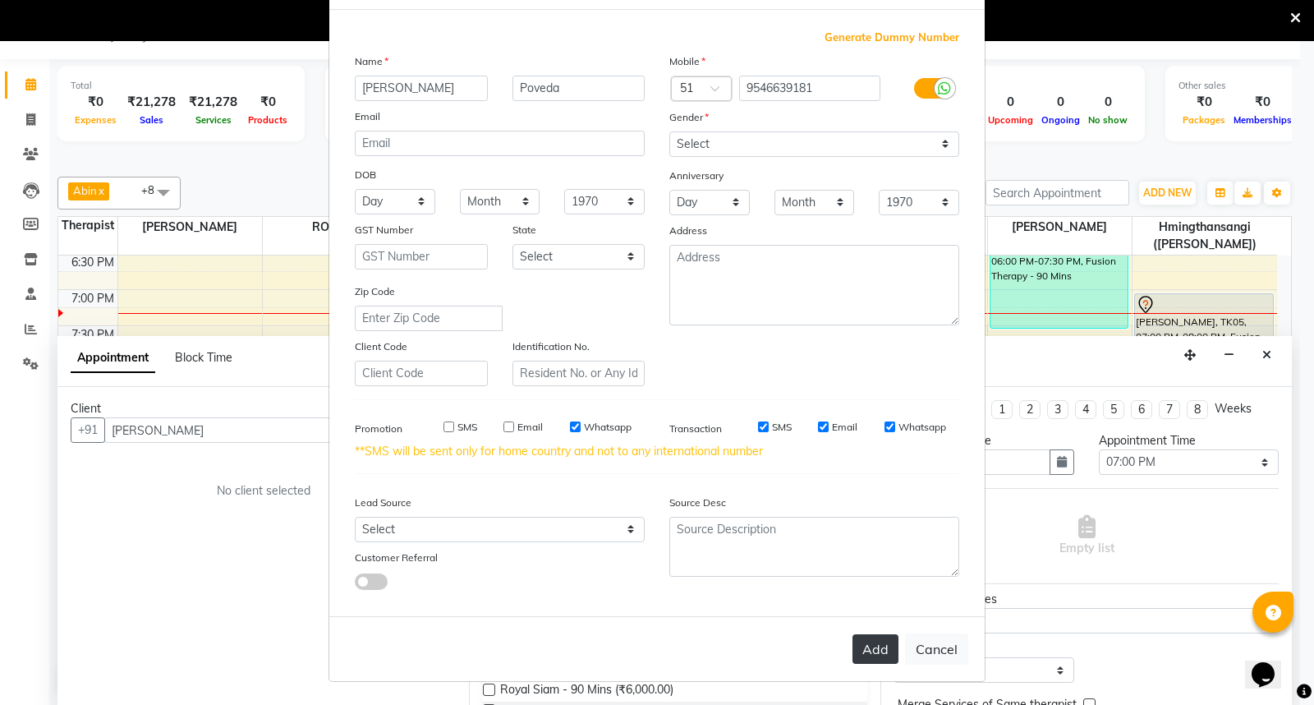
click at [866, 639] on button "Add" at bounding box center [876, 649] width 46 height 30
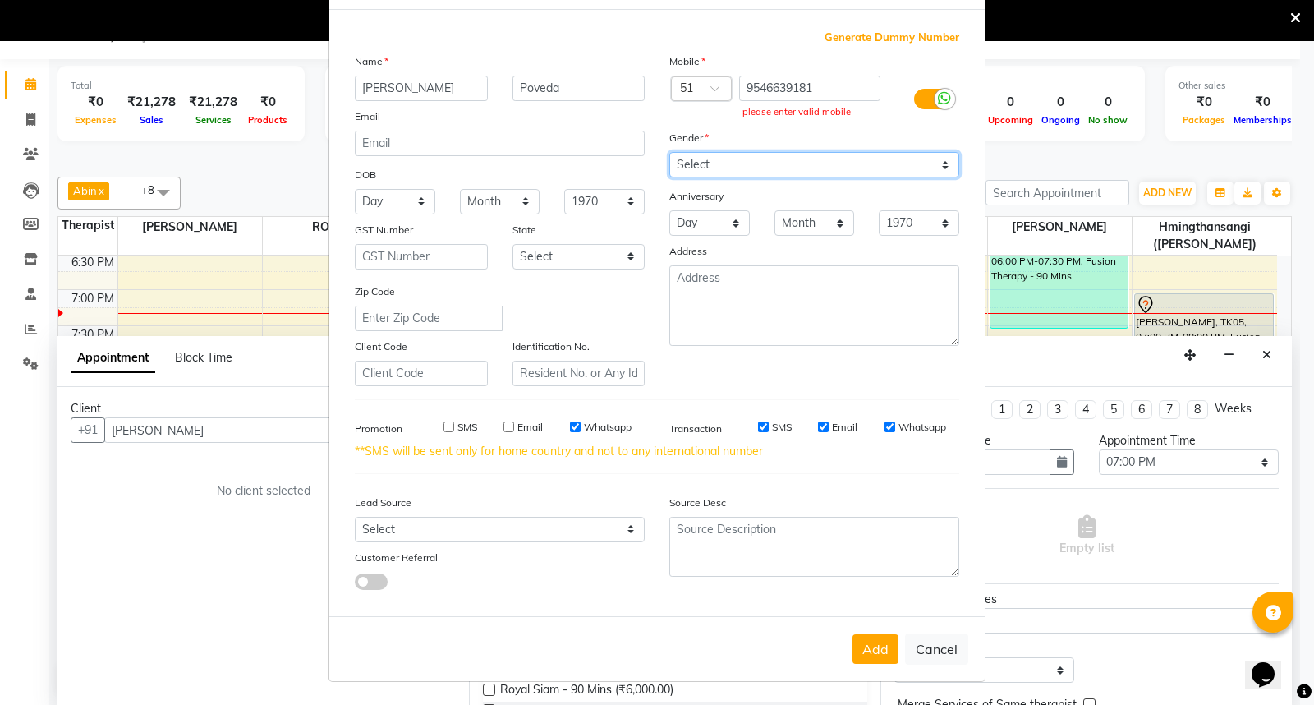
click at [946, 153] on select "Select [DEMOGRAPHIC_DATA] [DEMOGRAPHIC_DATA] Other Prefer Not To Say" at bounding box center [814, 164] width 290 height 25
click at [669, 152] on select "Select [DEMOGRAPHIC_DATA] [DEMOGRAPHIC_DATA] Other Prefer Not To Say" at bounding box center [814, 164] width 290 height 25
click at [739, 88] on input "9546639181" at bounding box center [810, 88] width 142 height 25
click at [695, 88] on div at bounding box center [701, 89] width 59 height 17
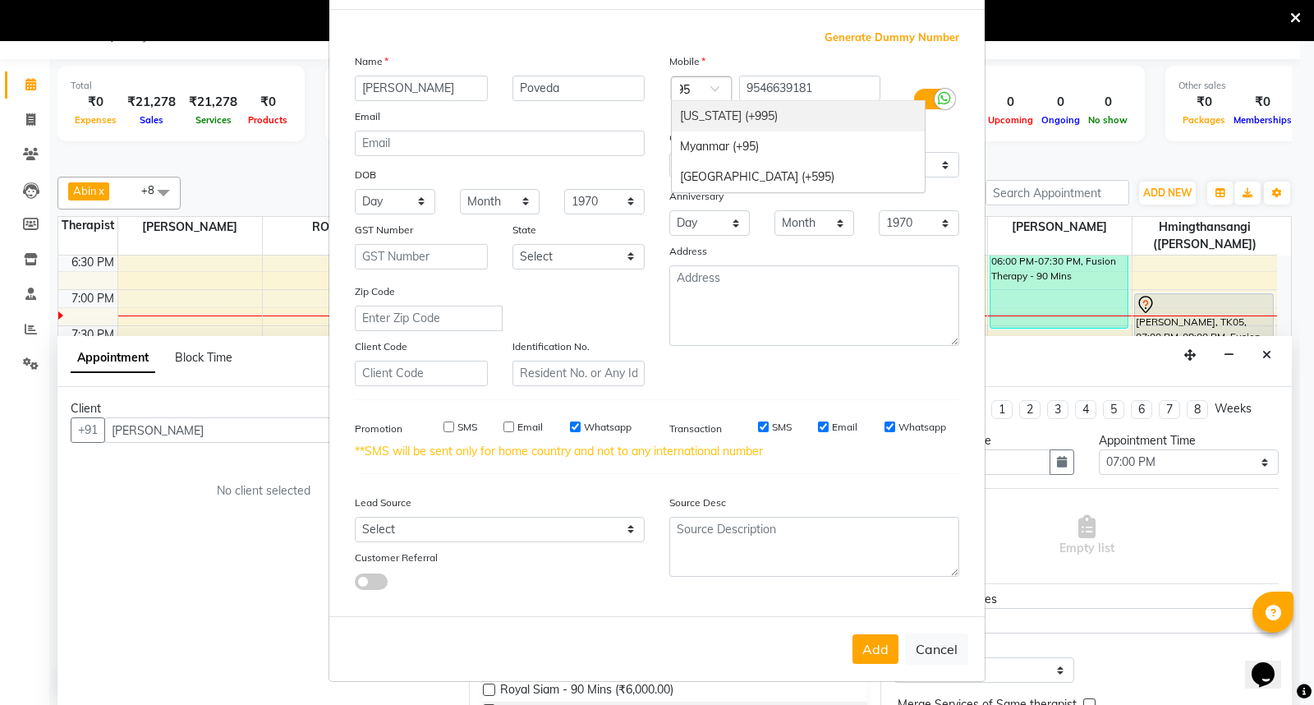
type input "95"
click at [711, 85] on span at bounding box center [721, 93] width 21 height 17
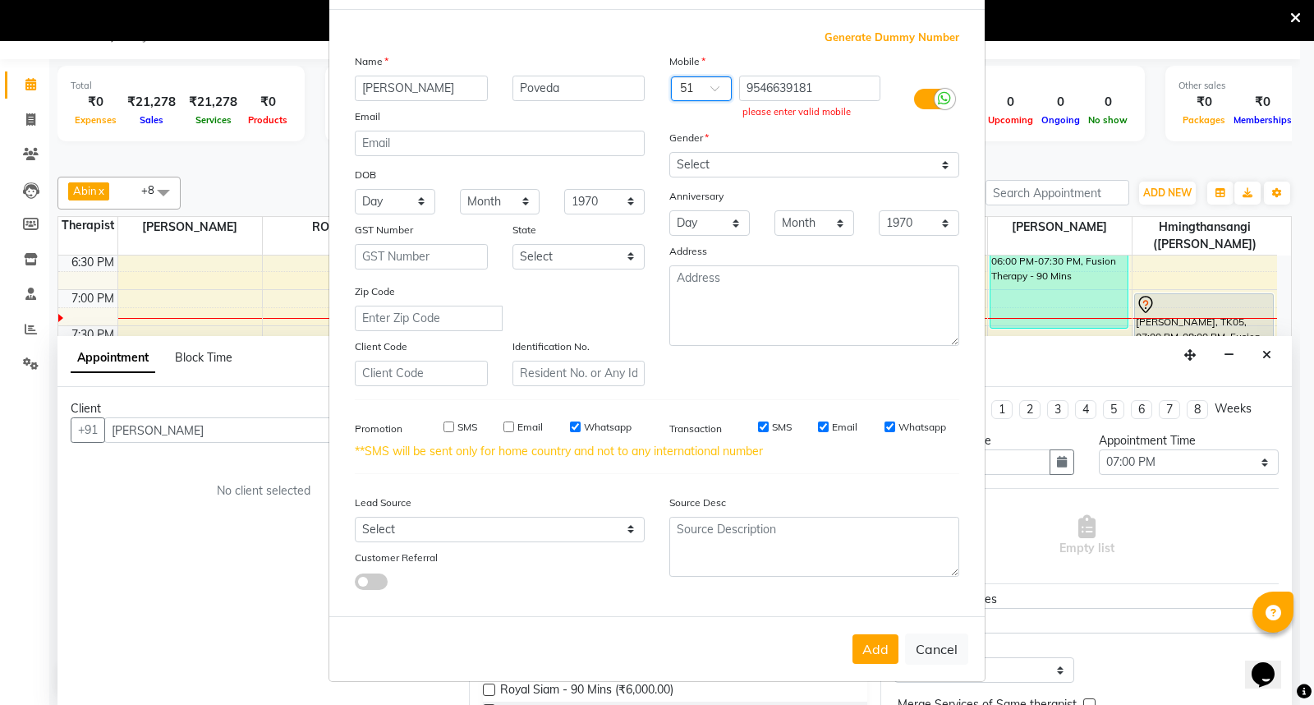
click at [693, 85] on div at bounding box center [701, 89] width 59 height 17
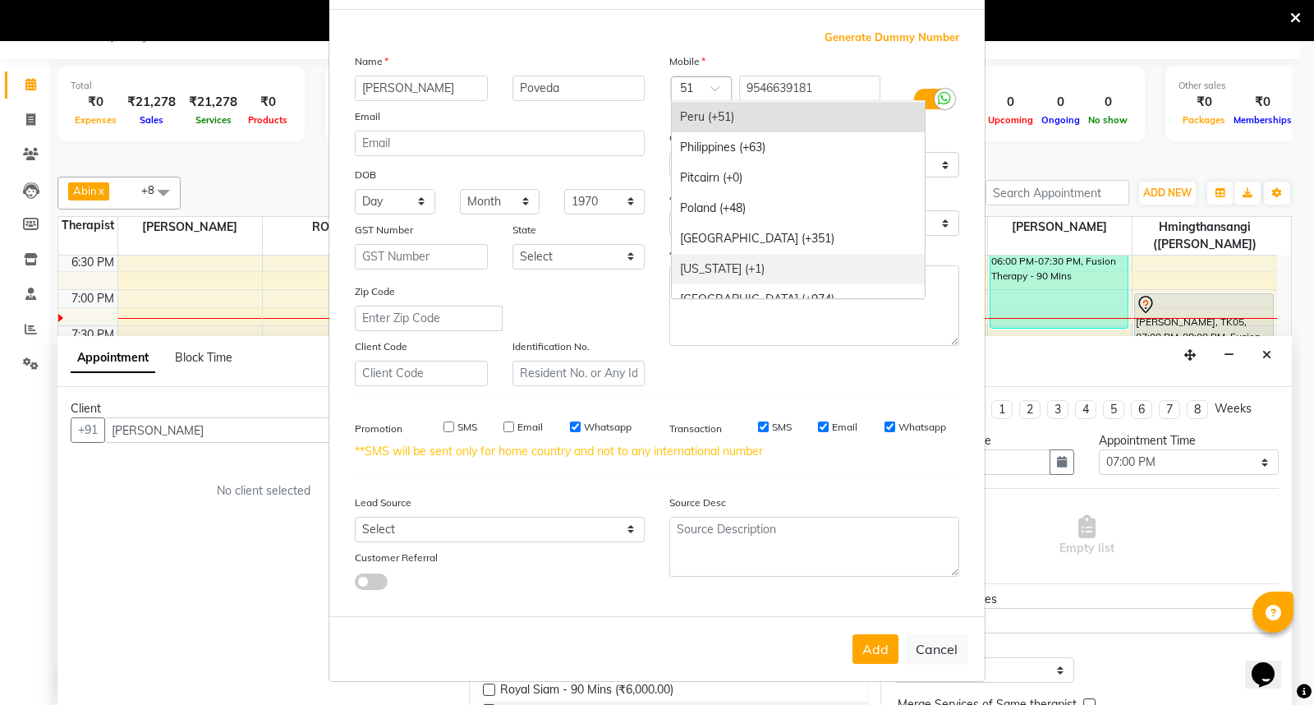
click at [724, 260] on div "Puerto Rico (+1)" at bounding box center [798, 269] width 253 height 30
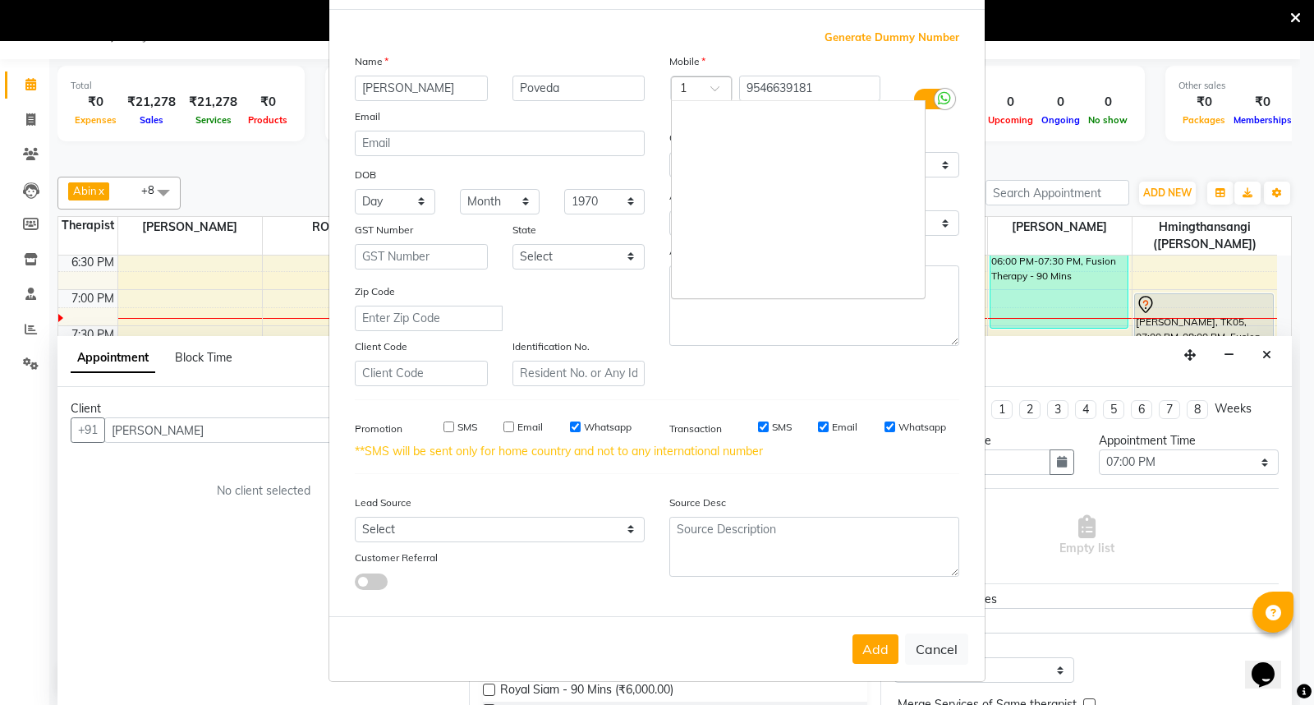
click at [692, 83] on div at bounding box center [701, 89] width 59 height 17
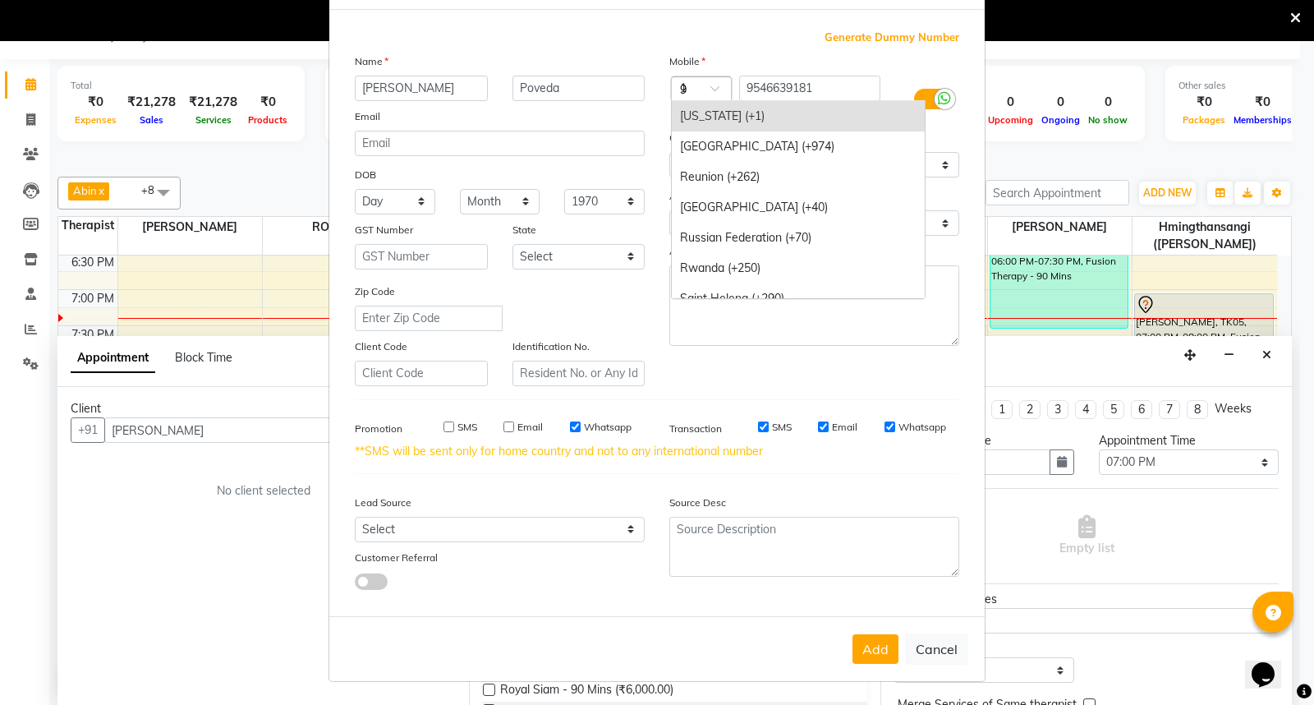
scroll to position [1718, 0]
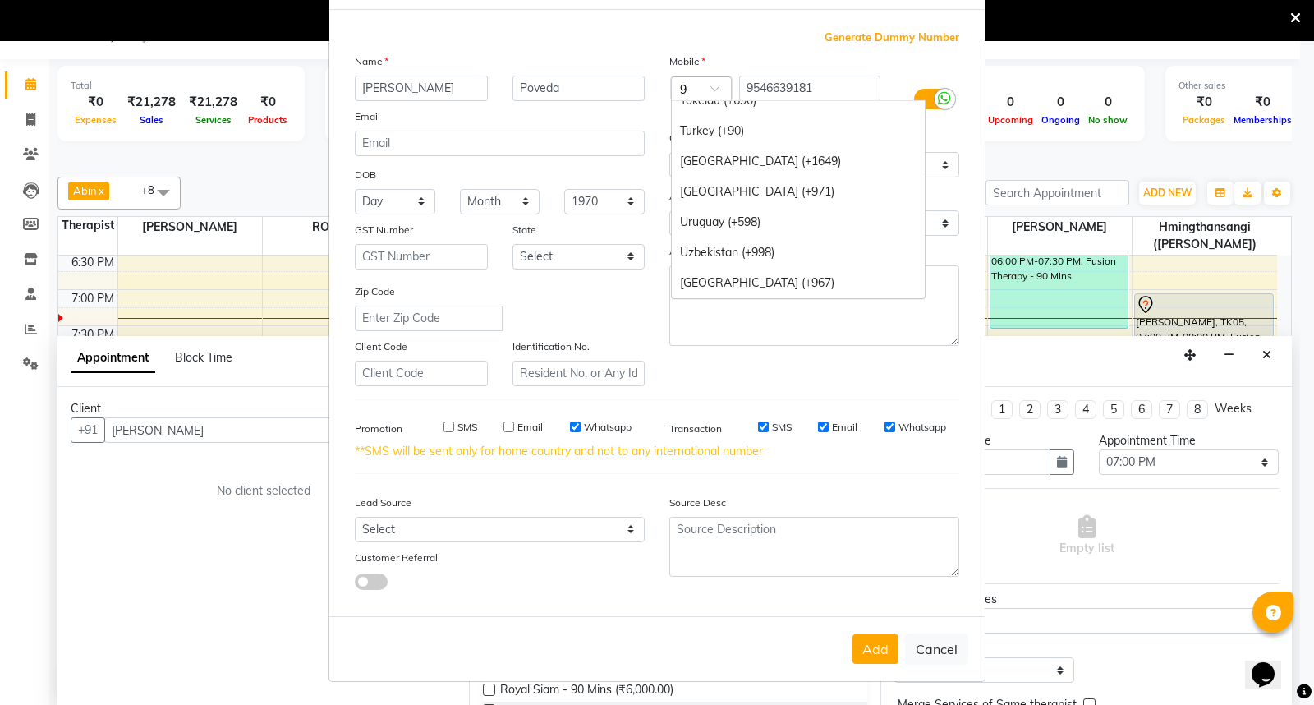
type input "91"
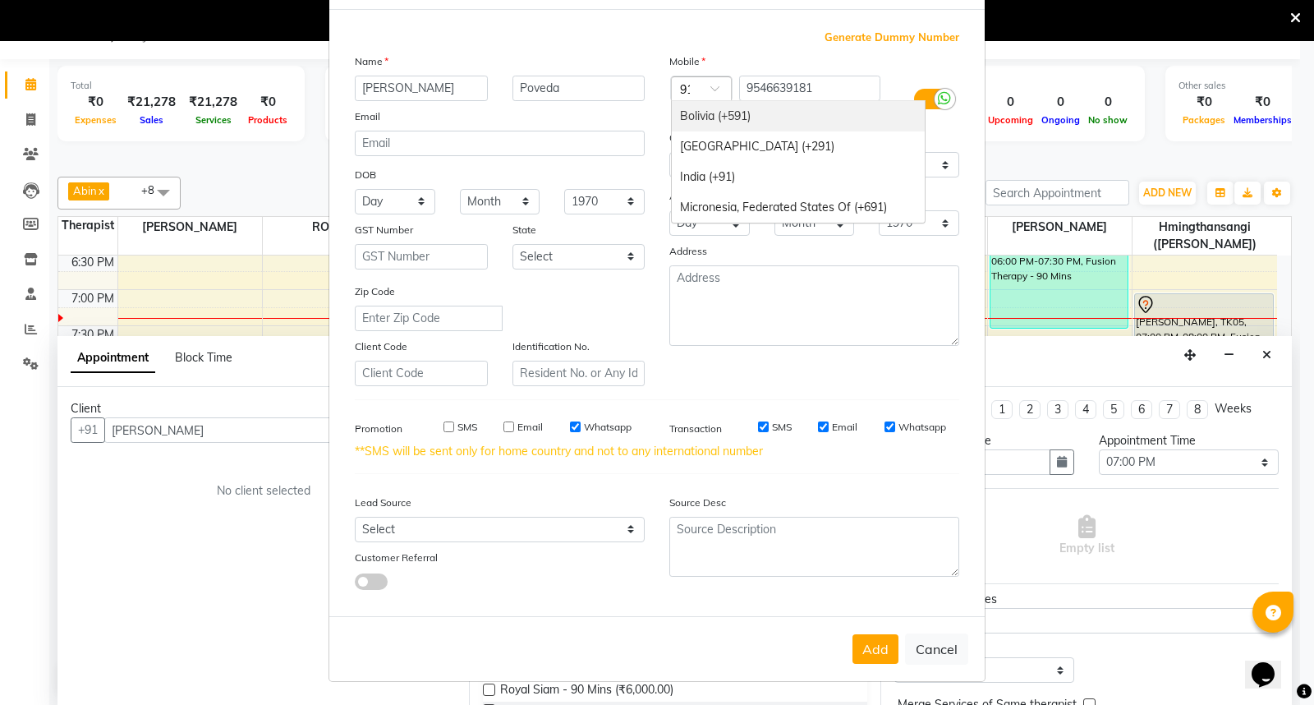
scroll to position [0, 0]
click at [693, 179] on div "India (+91)" at bounding box center [798, 177] width 253 height 30
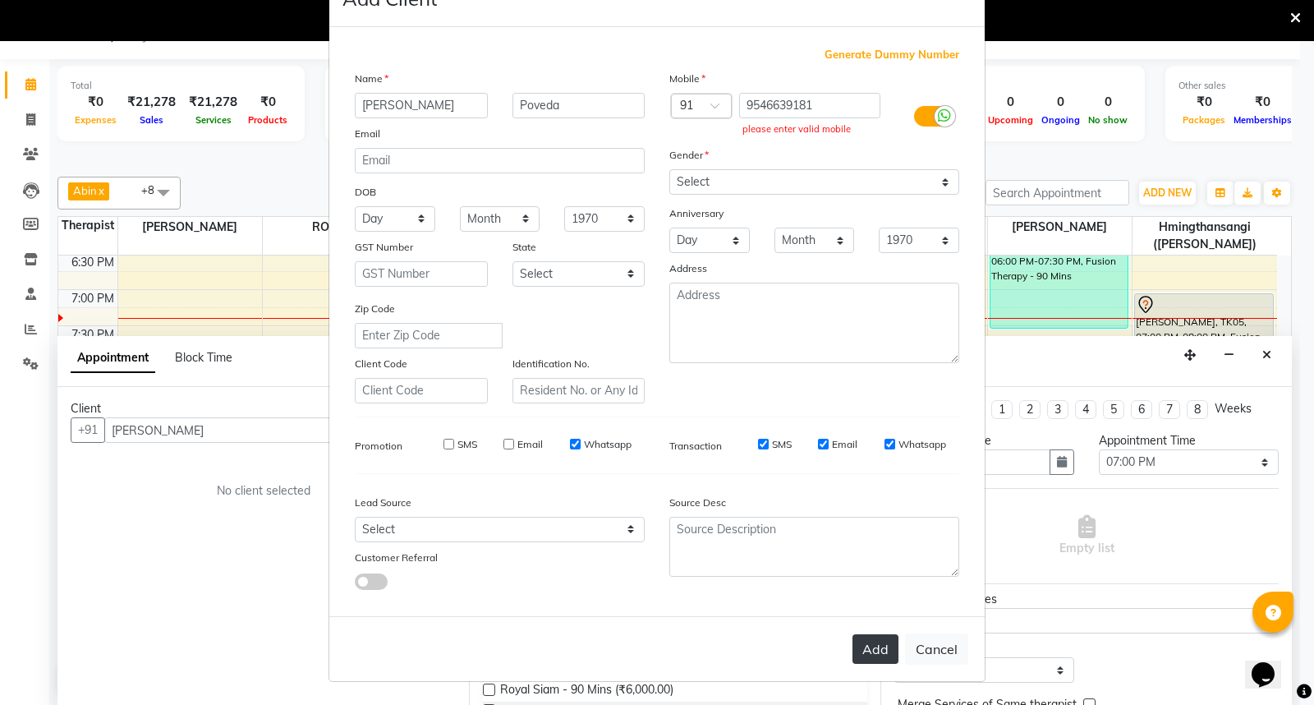
click at [863, 646] on button "Add" at bounding box center [876, 649] width 46 height 30
click at [690, 99] on div at bounding box center [701, 107] width 59 height 17
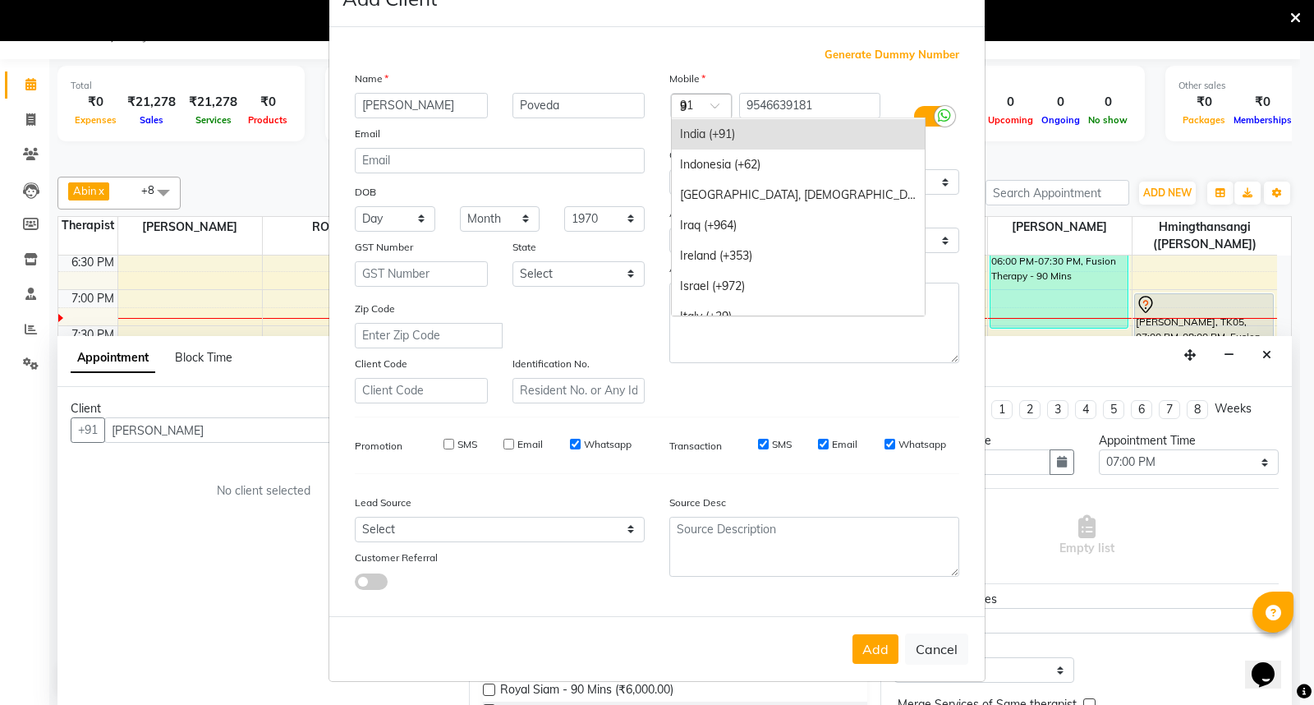
scroll to position [1718, 0]
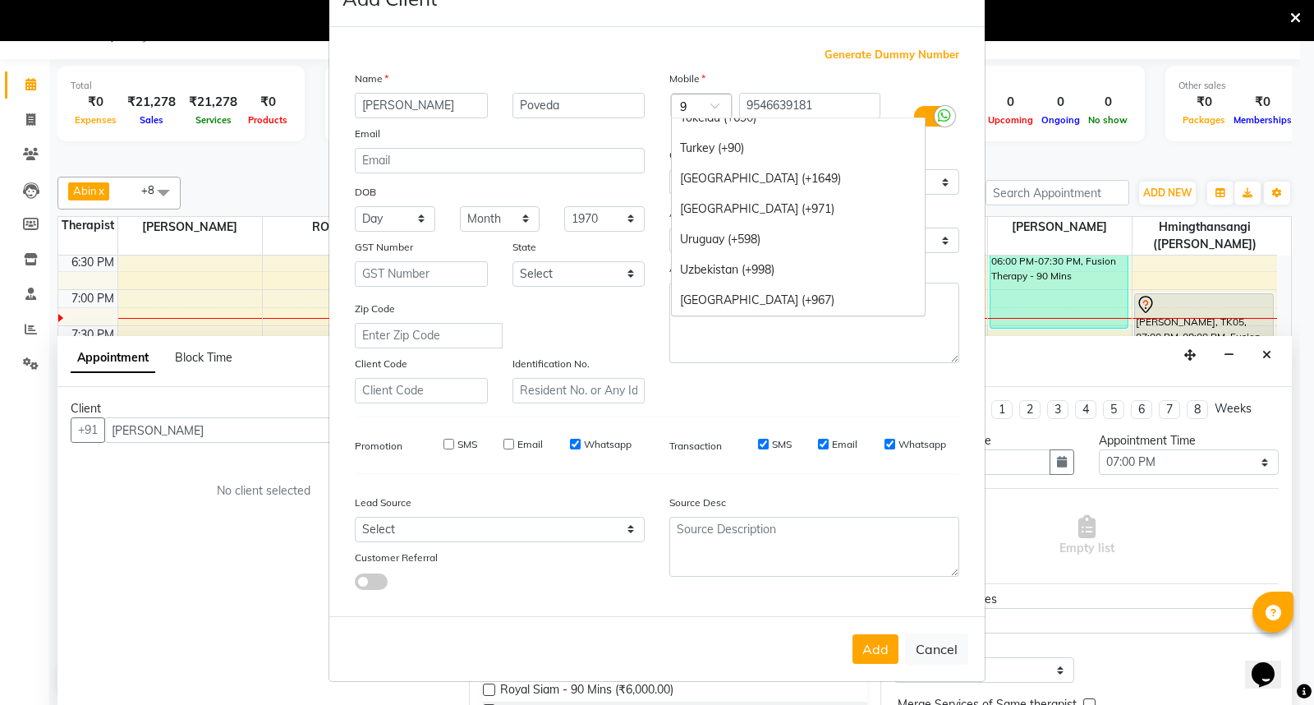
type input "95"
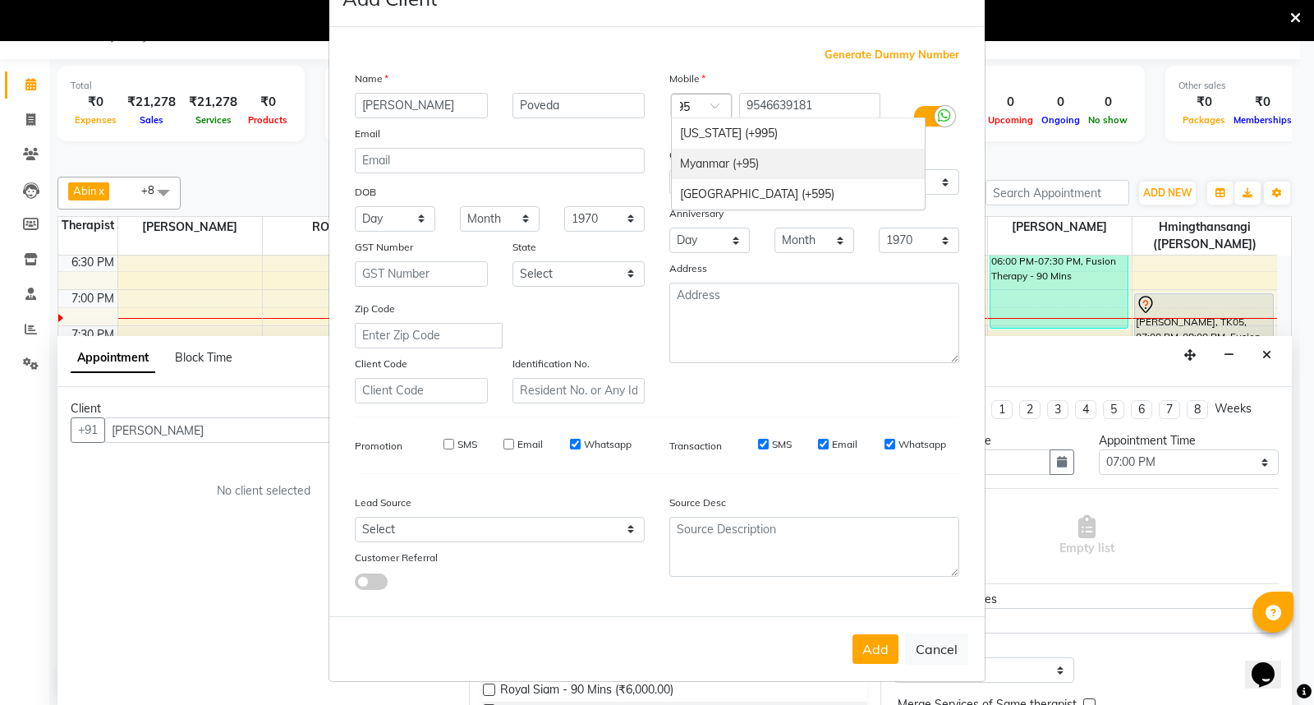
click at [720, 161] on div "Myanmar (+95)" at bounding box center [798, 164] width 253 height 30
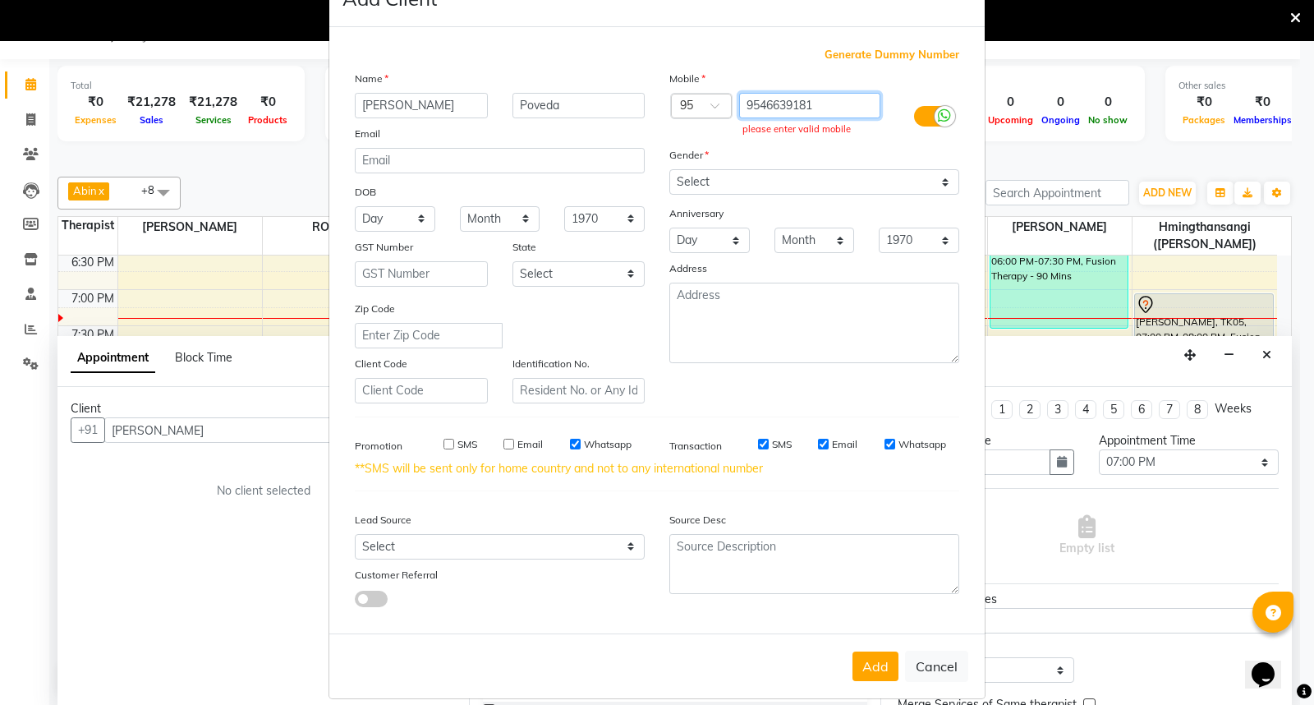
click at [753, 104] on input "9546639181" at bounding box center [810, 105] width 142 height 25
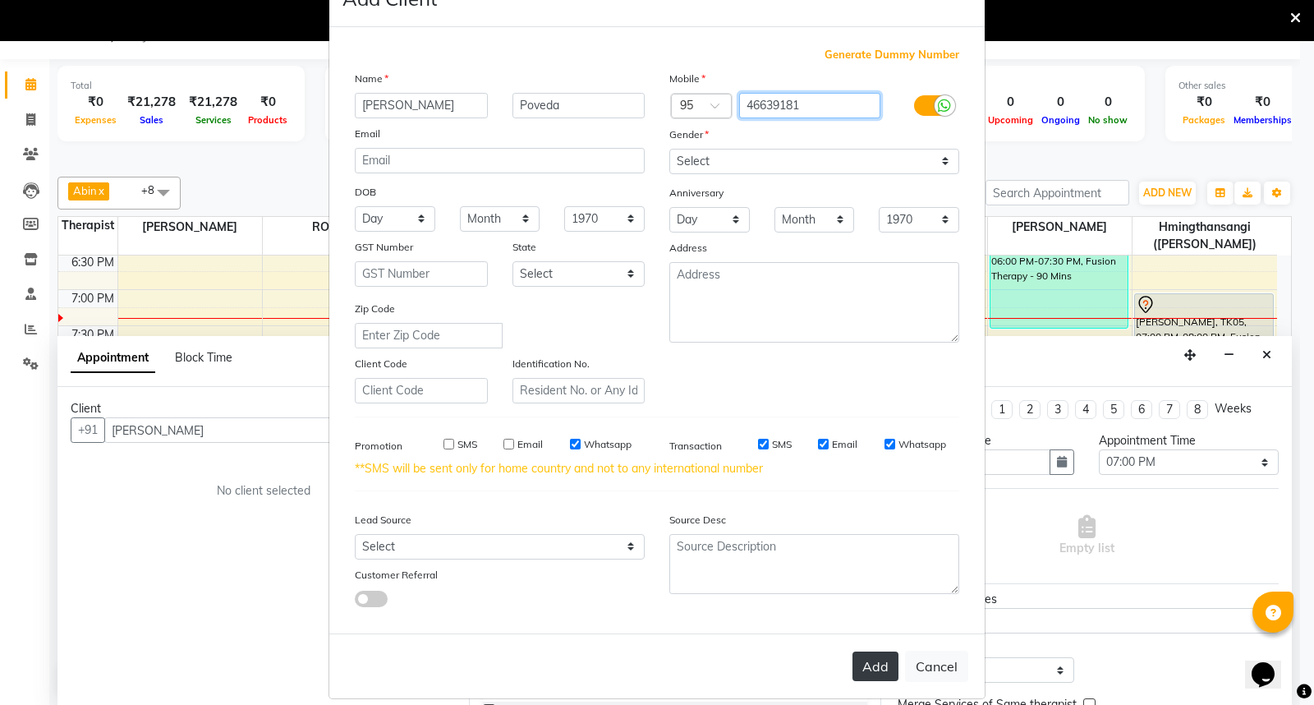
type input "46639181"
click at [865, 662] on button "Add" at bounding box center [876, 666] width 46 height 30
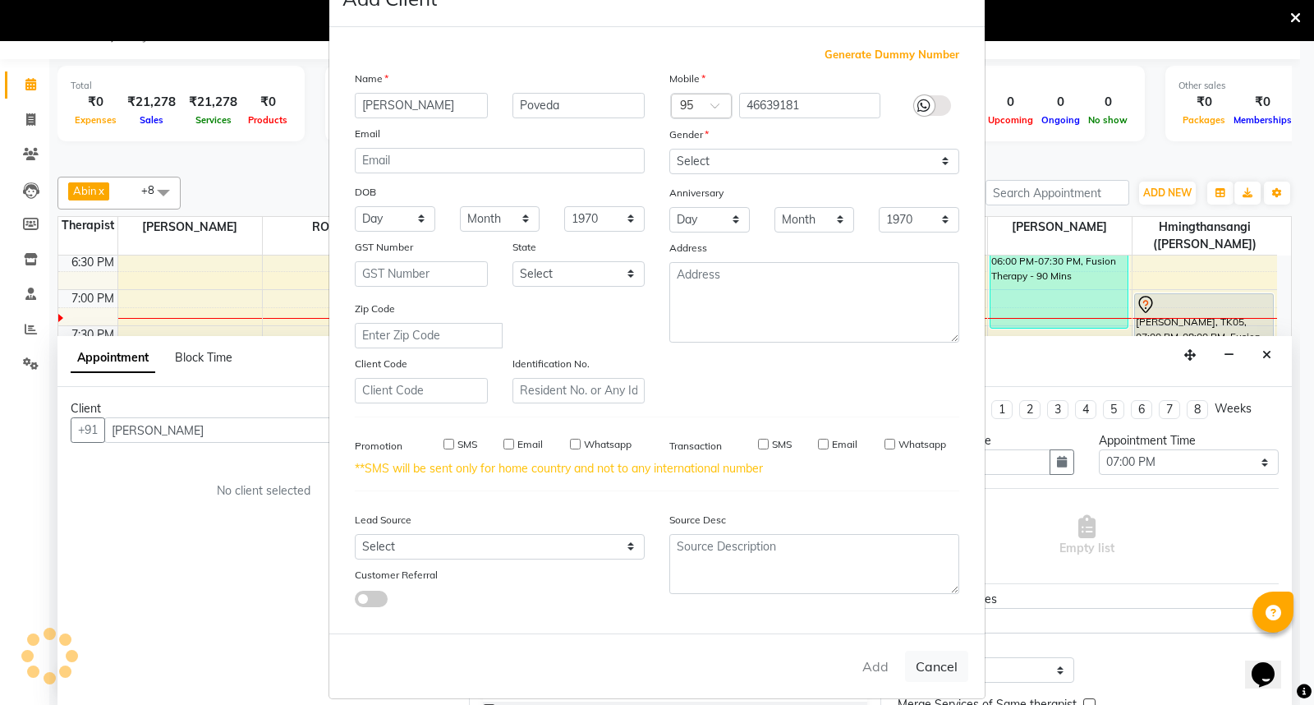
type input "46639181"
select select
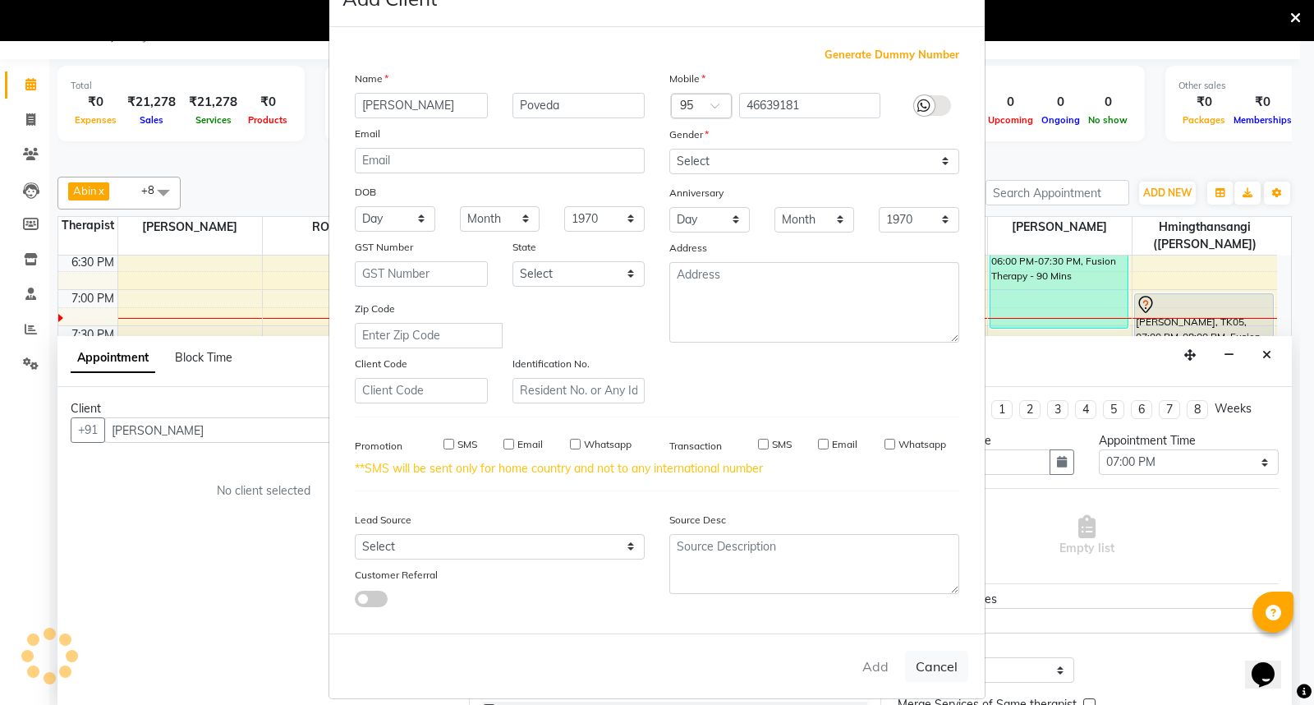
select select
checkbox input "false"
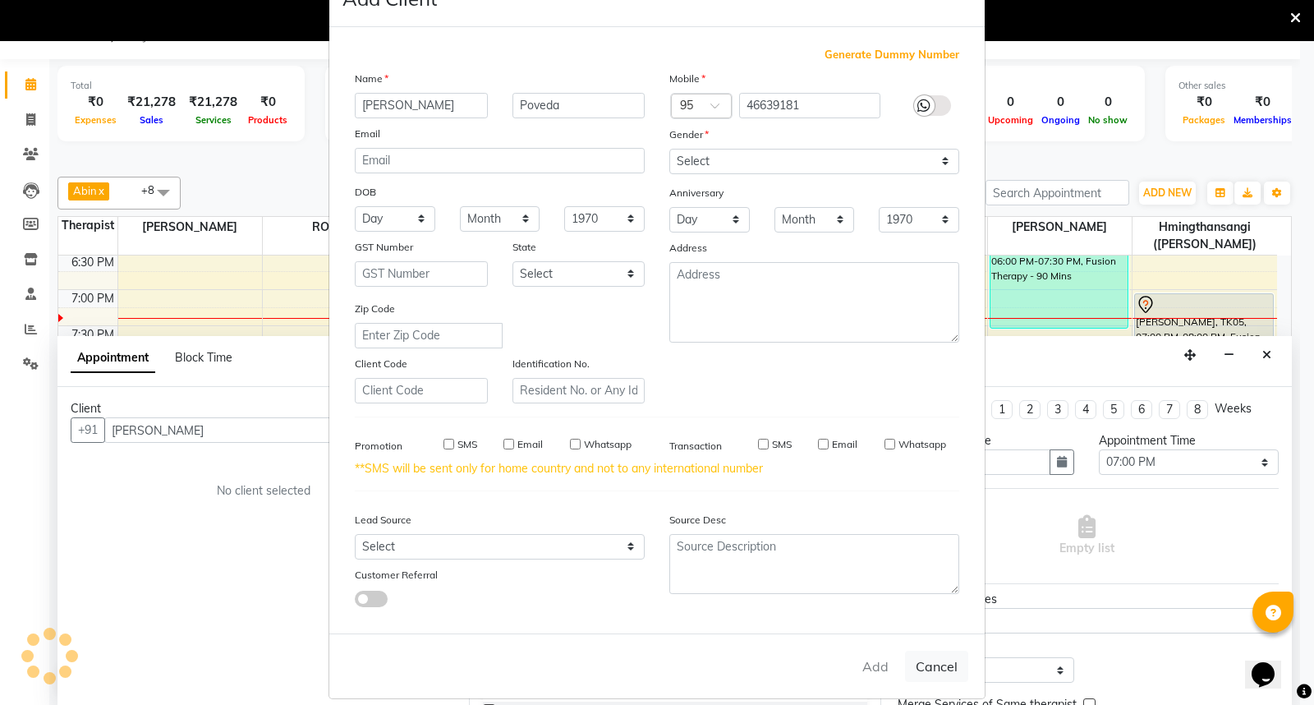
checkbox input "false"
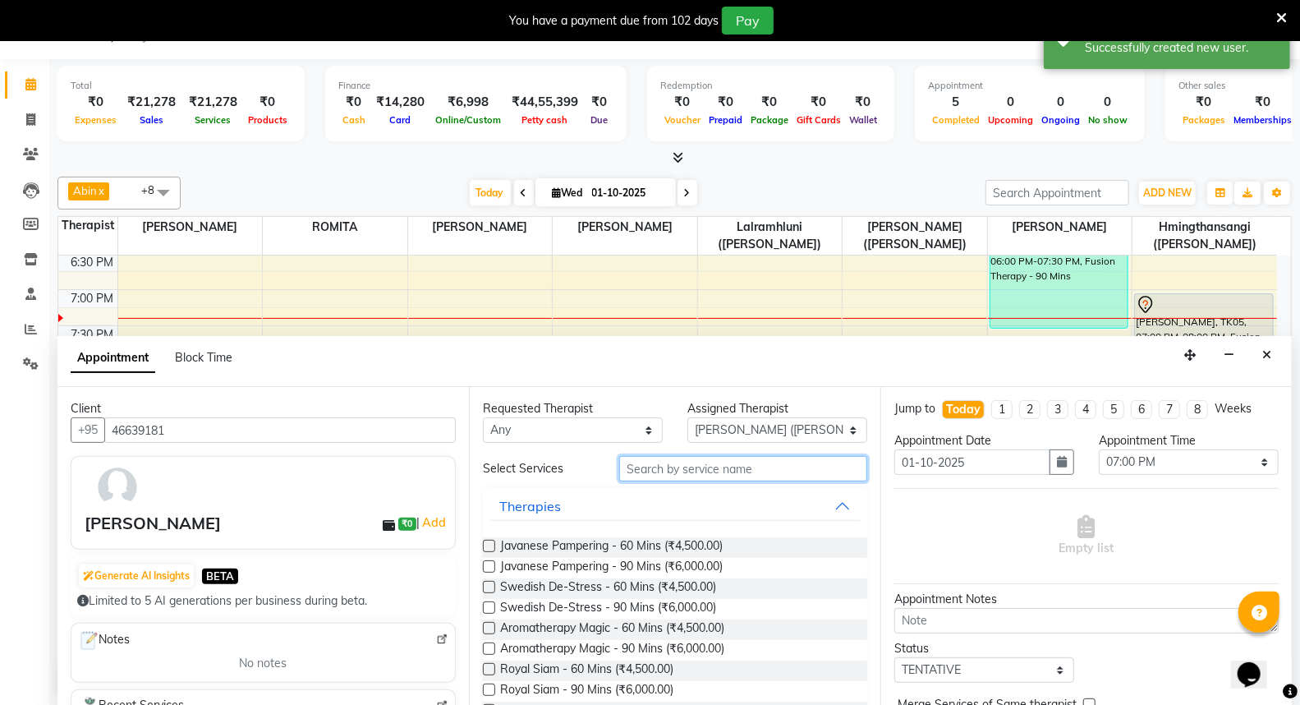
click at [669, 467] on input "text" at bounding box center [743, 468] width 248 height 25
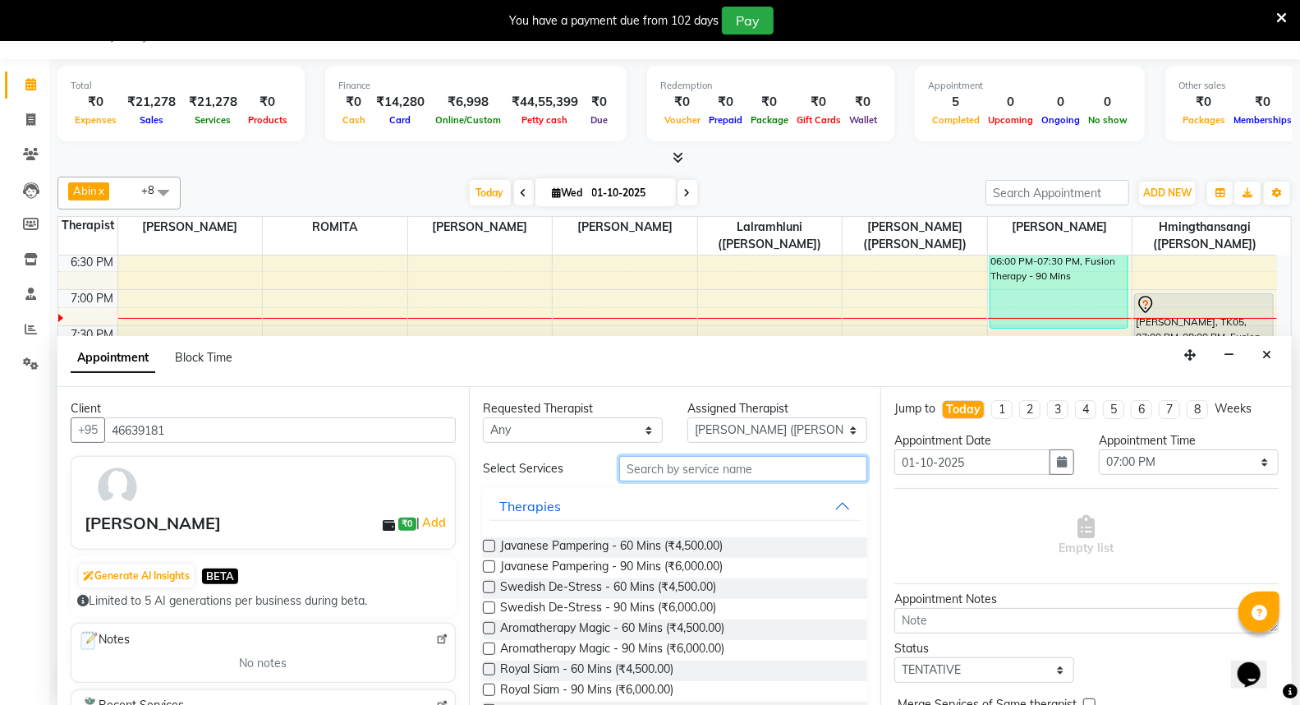
click at [674, 463] on input "text" at bounding box center [743, 468] width 248 height 25
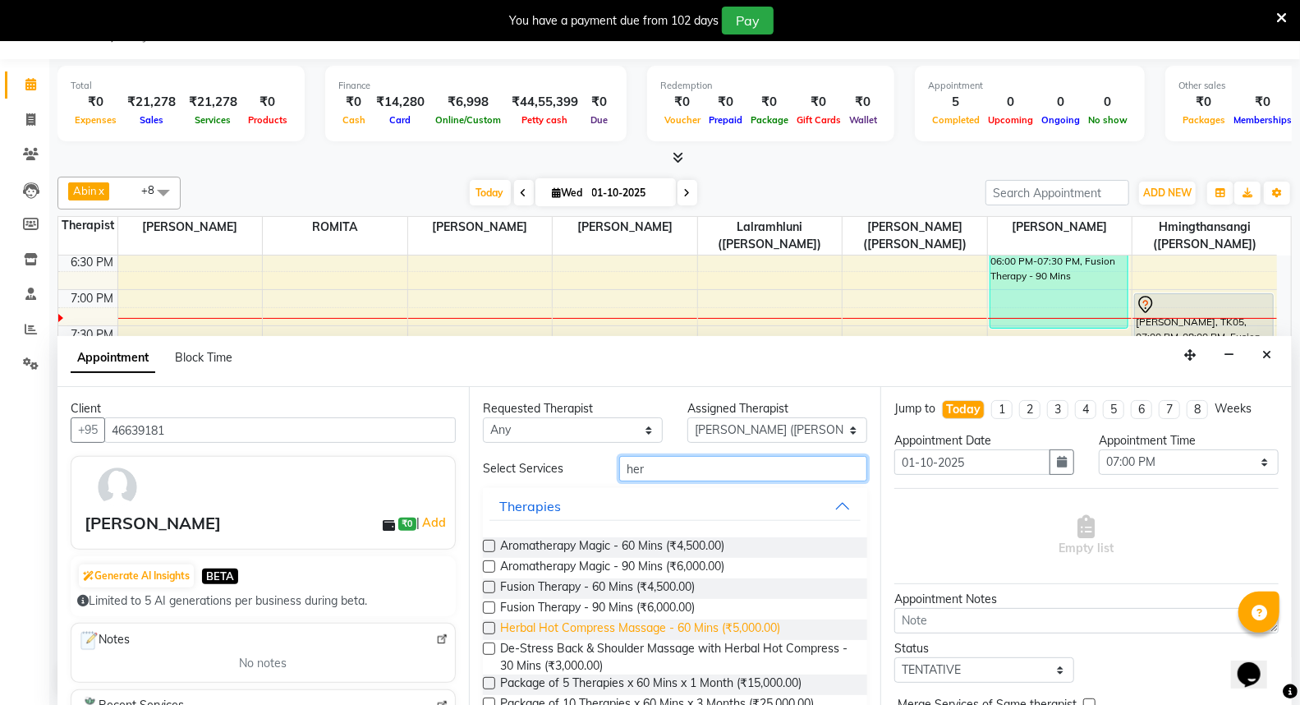
type input "her"
click at [698, 625] on span "Herbal Hot Compress Massage - 60 Mins (₹5,000.00)" at bounding box center [640, 629] width 280 height 21
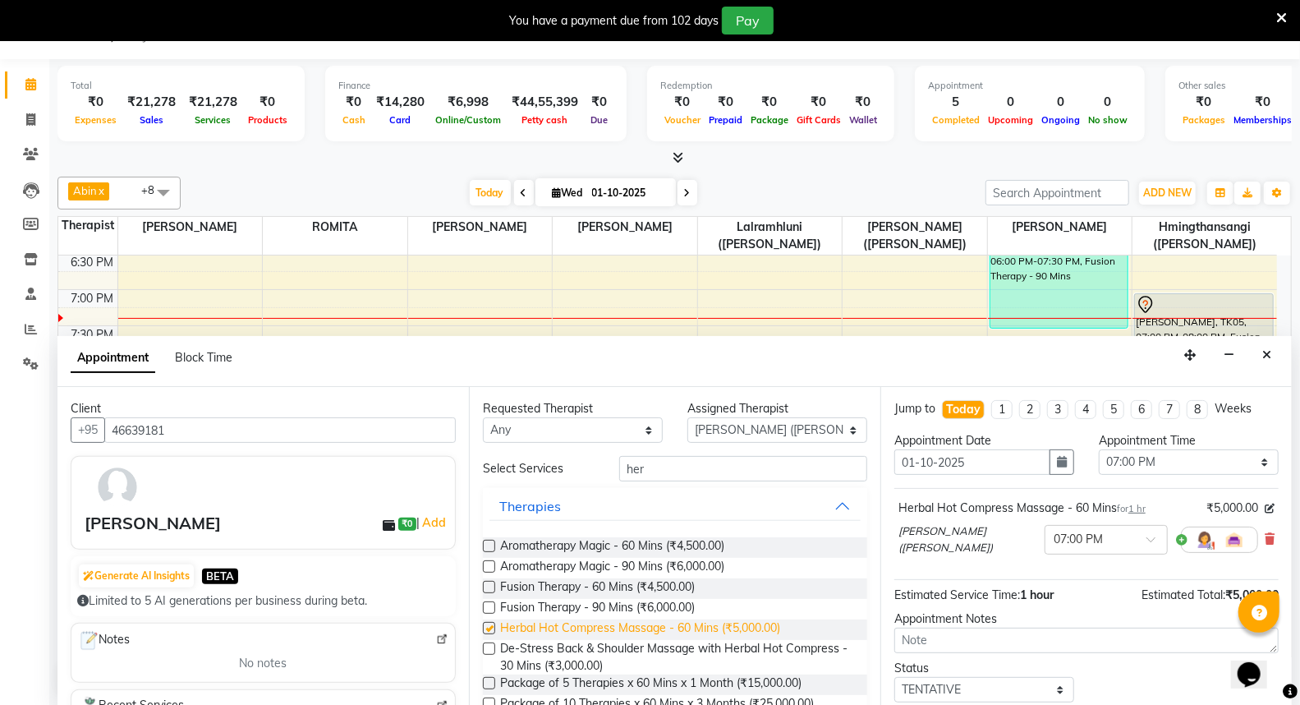
checkbox input "false"
click at [710, 468] on input "her" at bounding box center [743, 468] width 248 height 25
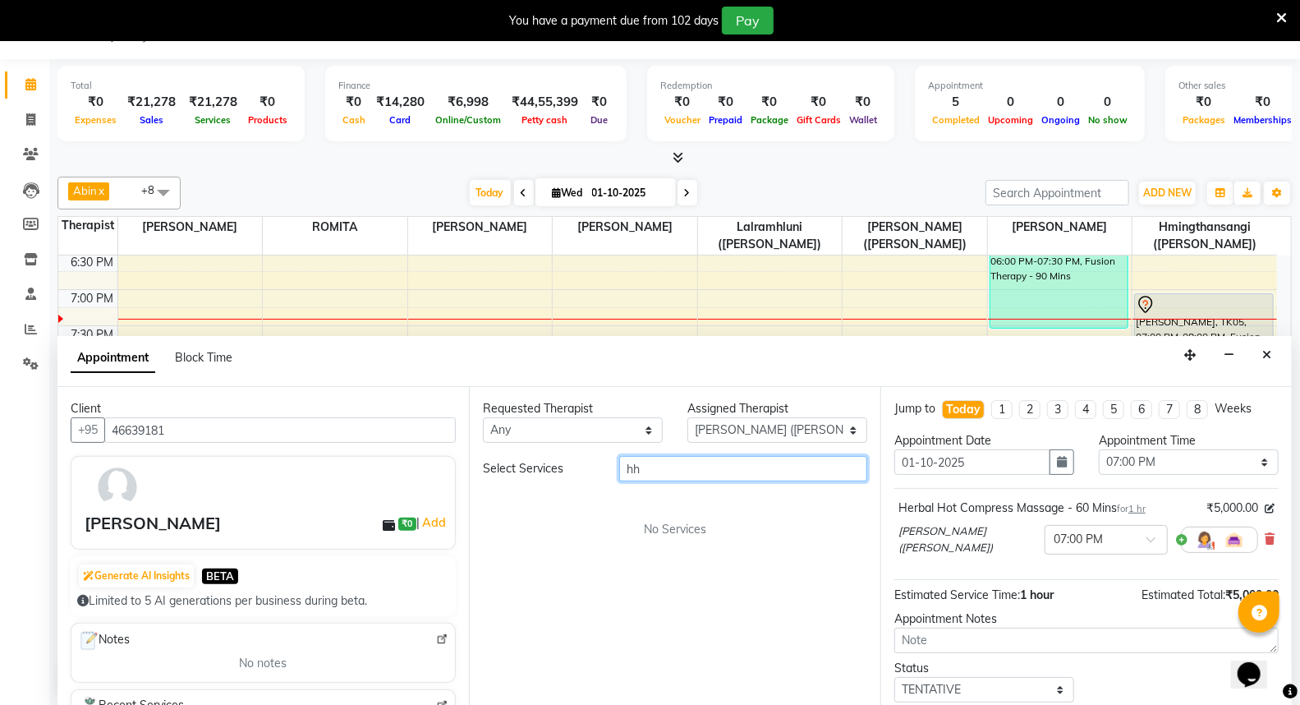
type input "h"
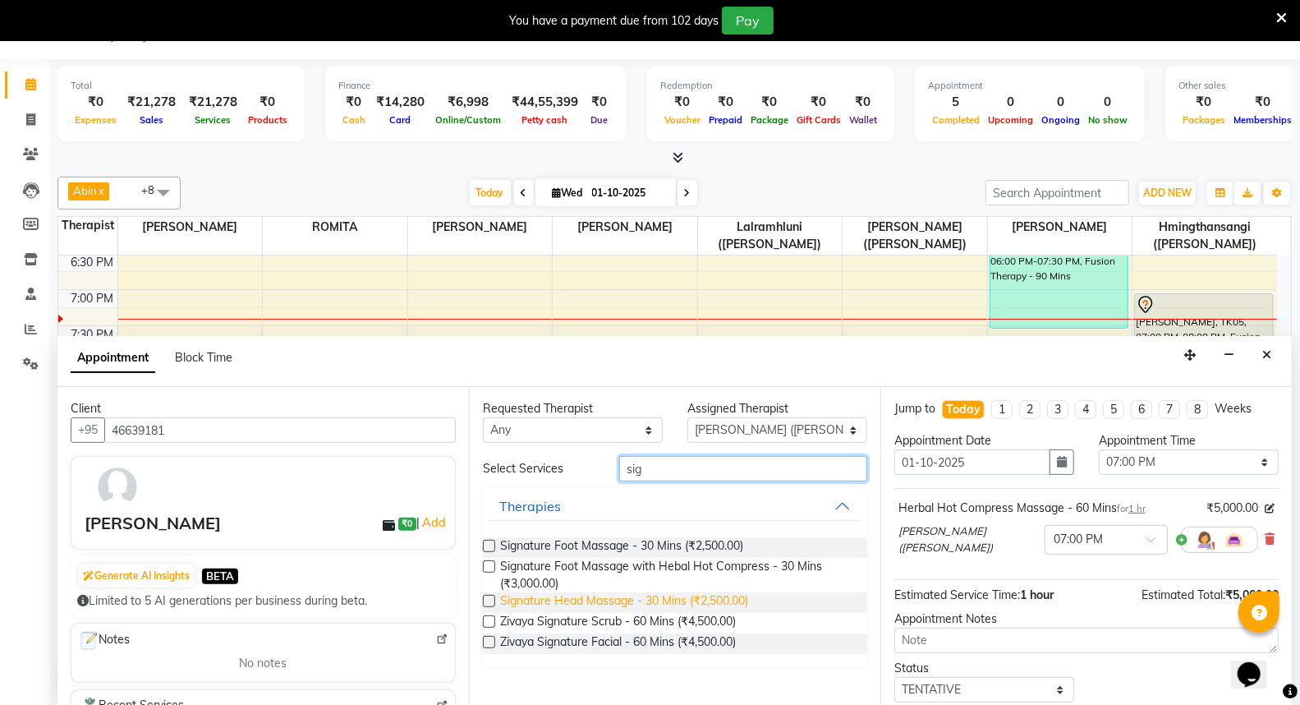
type input "sig"
click at [685, 601] on span "Signature Head Massage - 30 Mins (₹2,500.00)" at bounding box center [624, 602] width 248 height 21
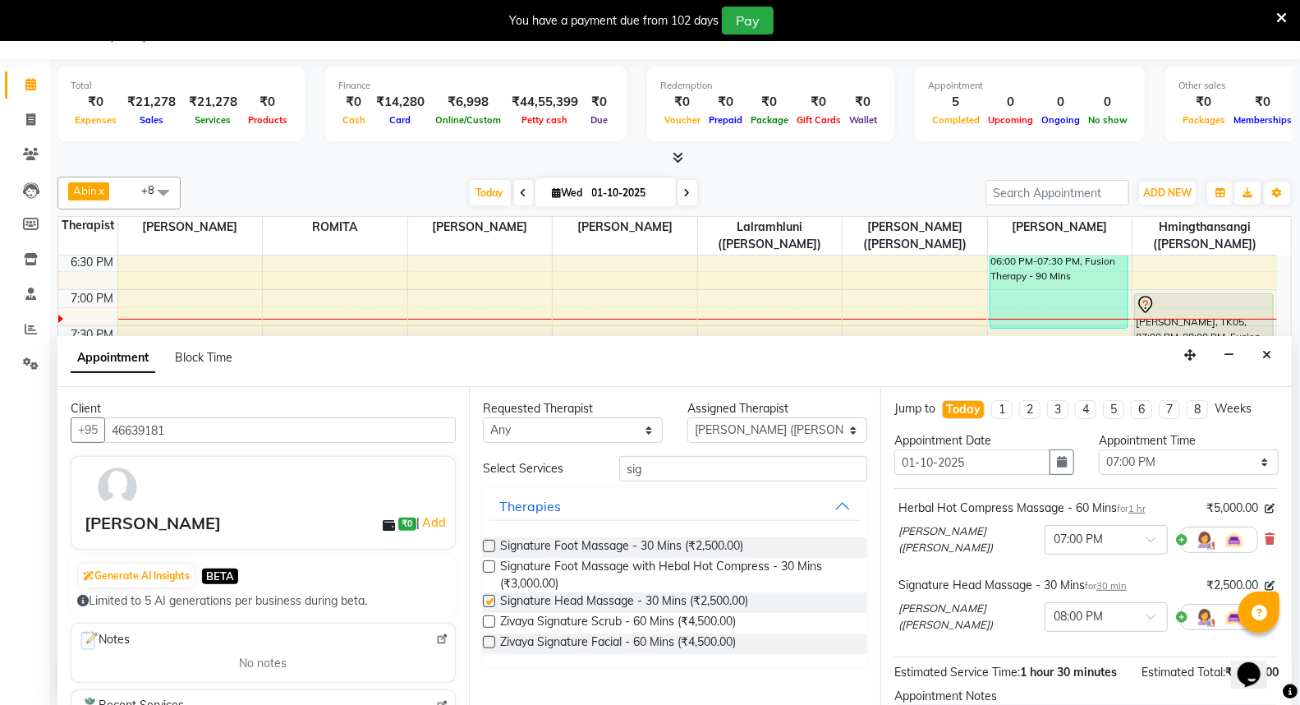
checkbox input "false"
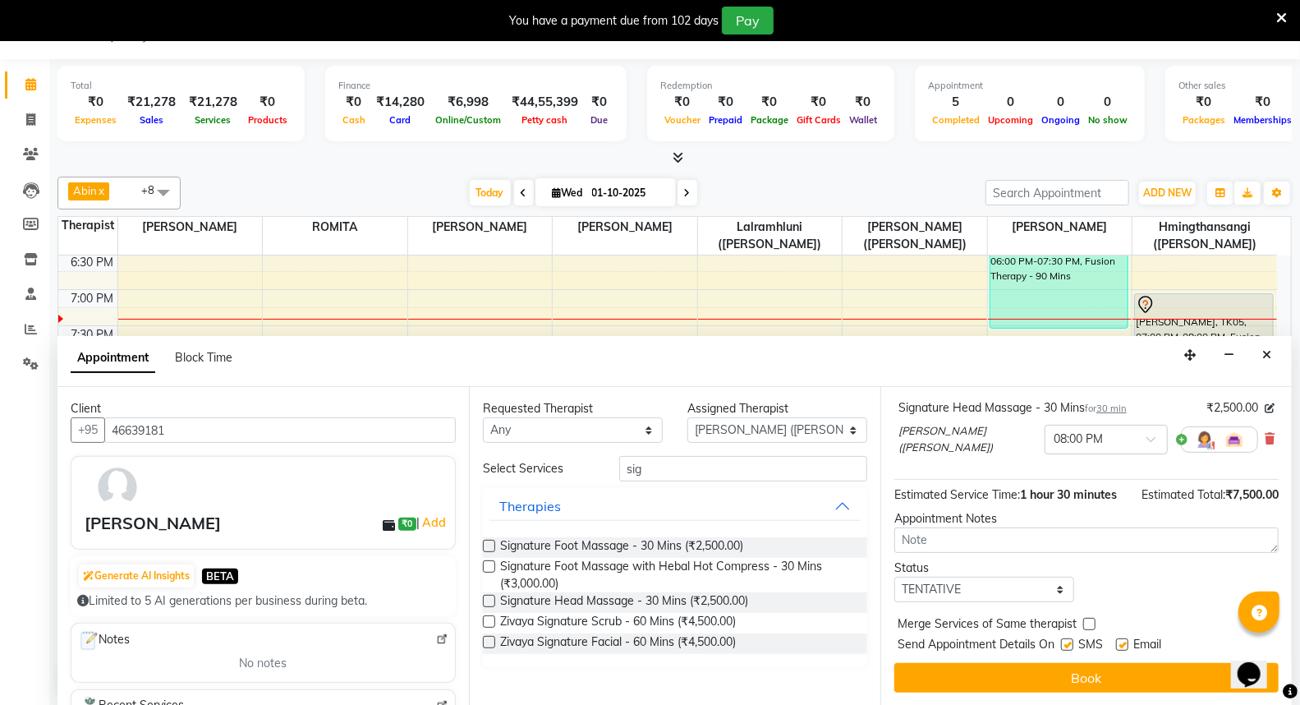
scroll to position [190, 0]
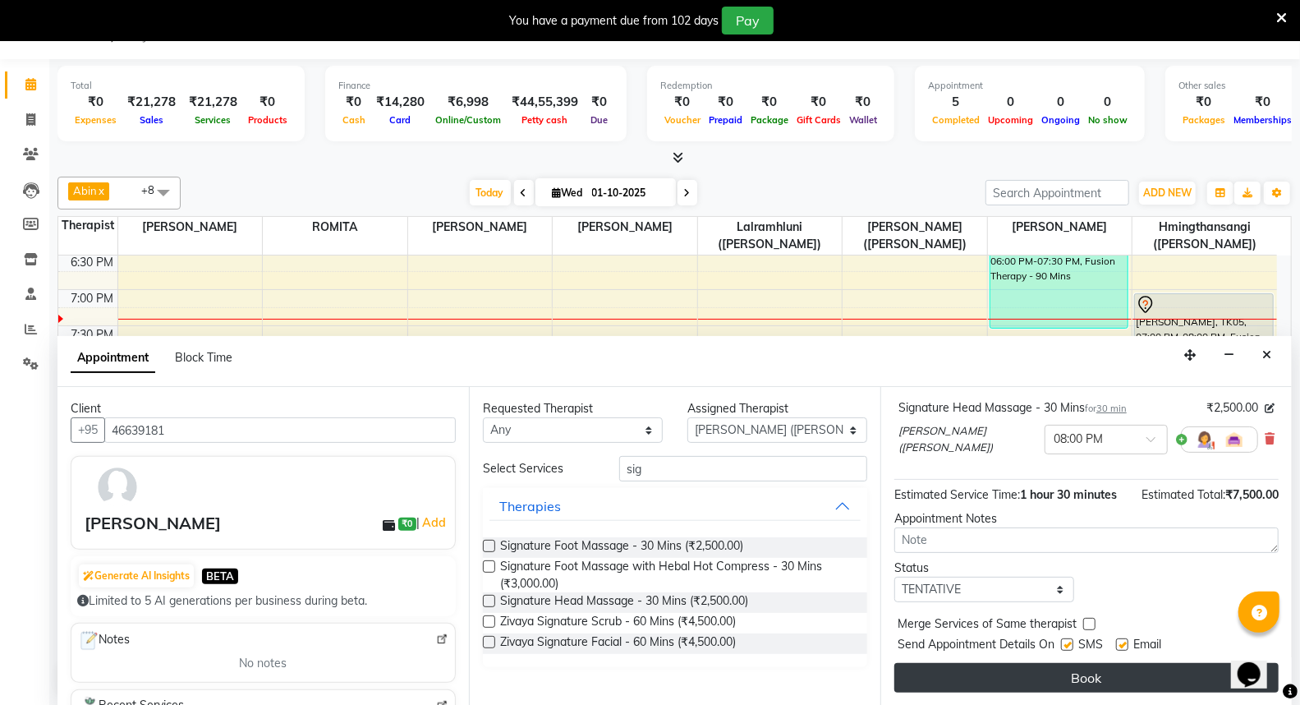
click at [1085, 676] on button "Book" at bounding box center [1087, 678] width 384 height 30
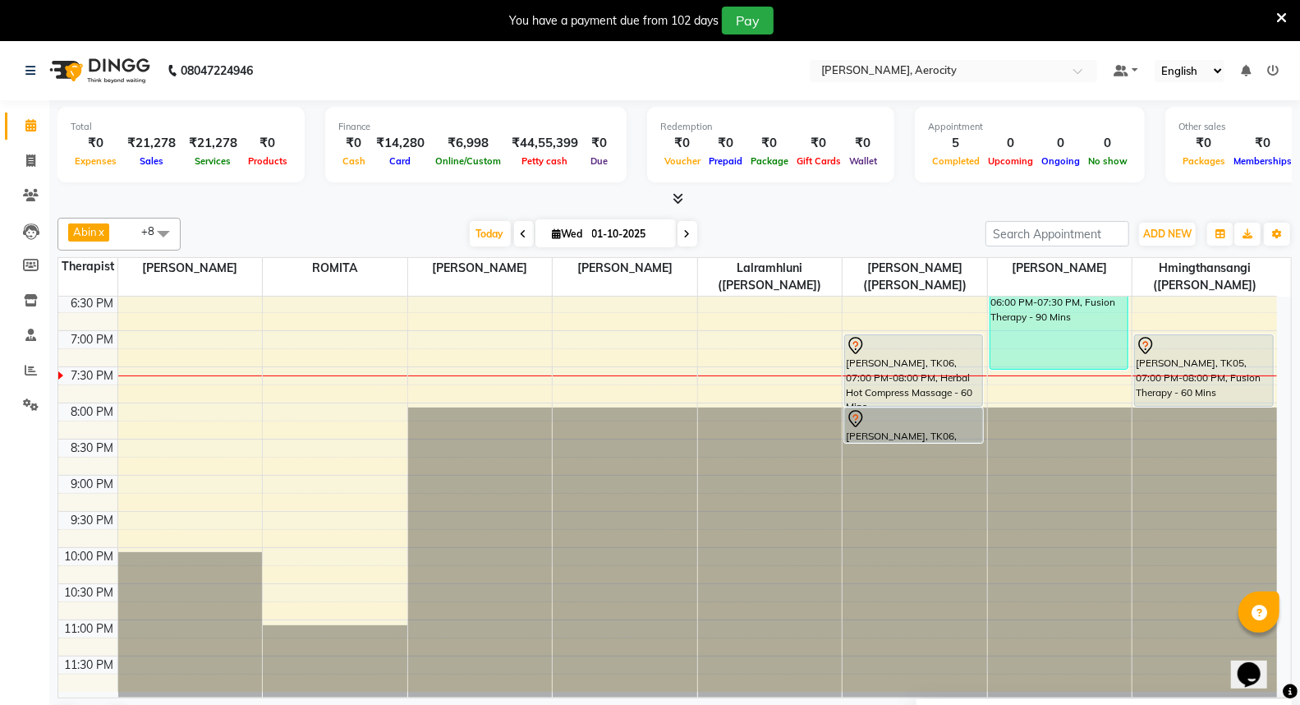
scroll to position [41, 0]
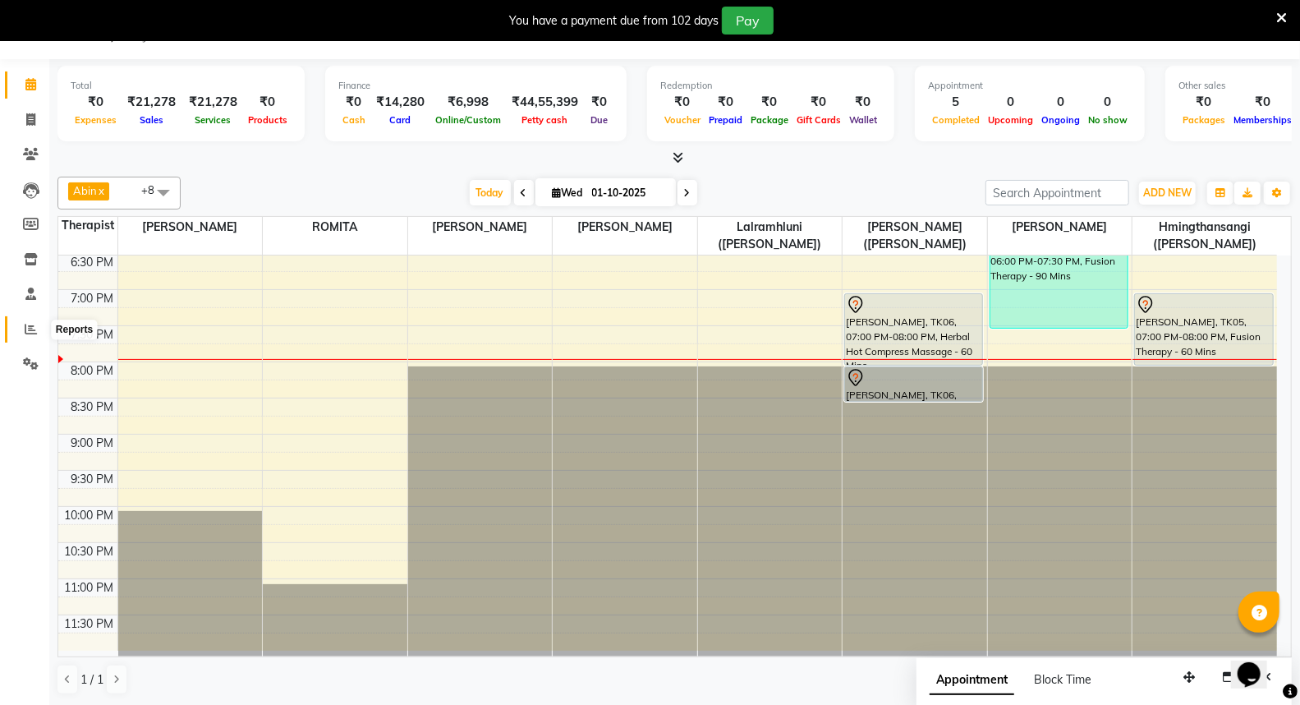
click at [25, 325] on icon at bounding box center [31, 329] width 12 height 12
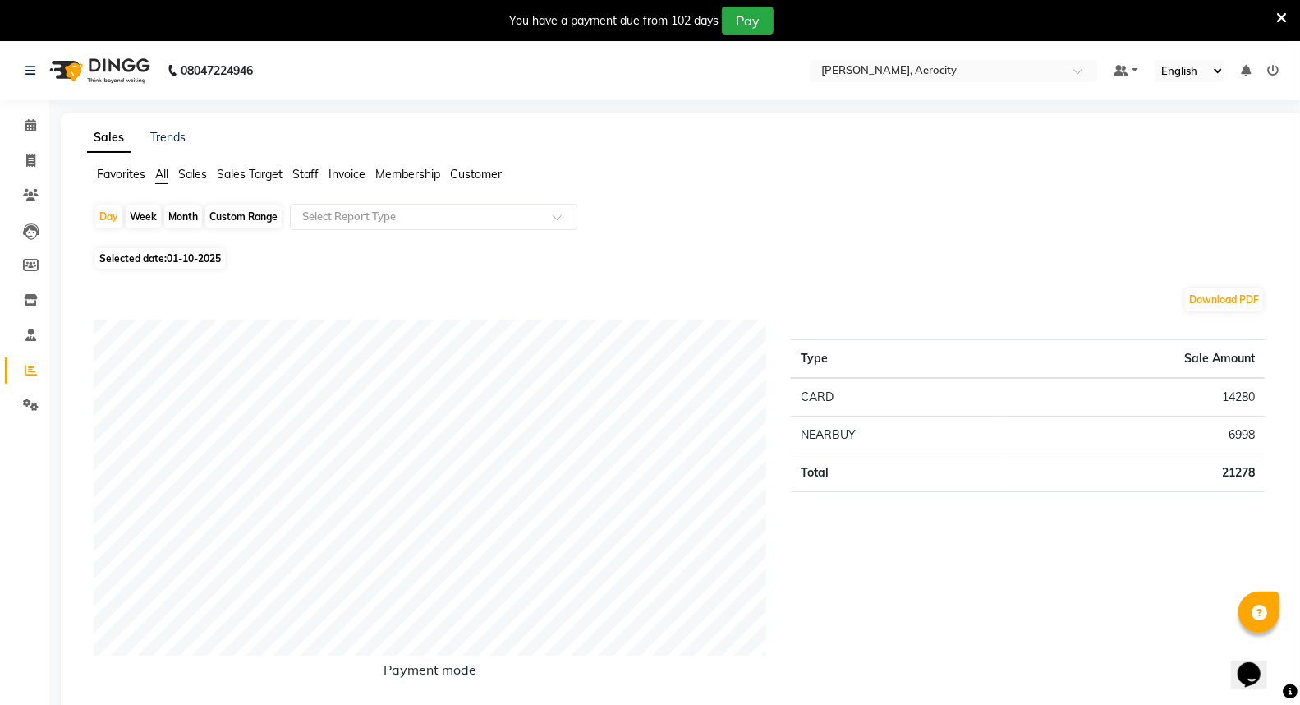
click at [247, 170] on span "Sales Target" at bounding box center [250, 174] width 66 height 15
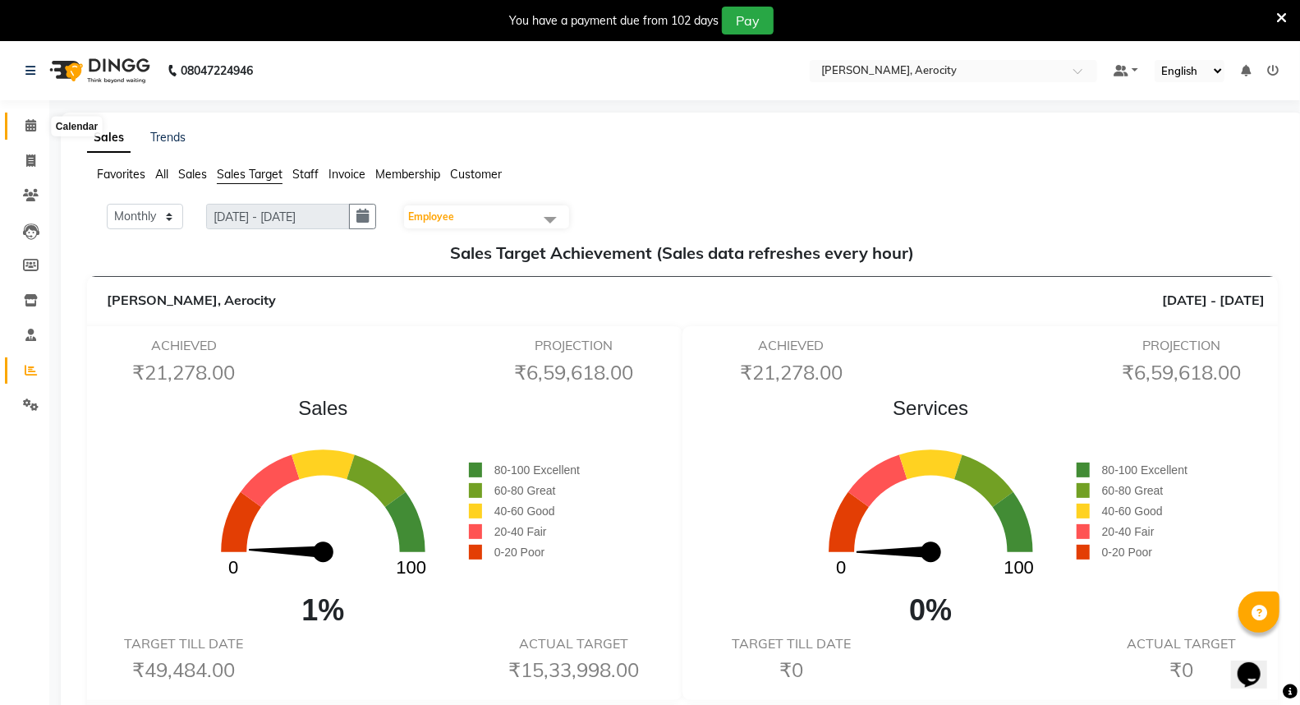
click at [39, 129] on span at bounding box center [30, 126] width 29 height 19
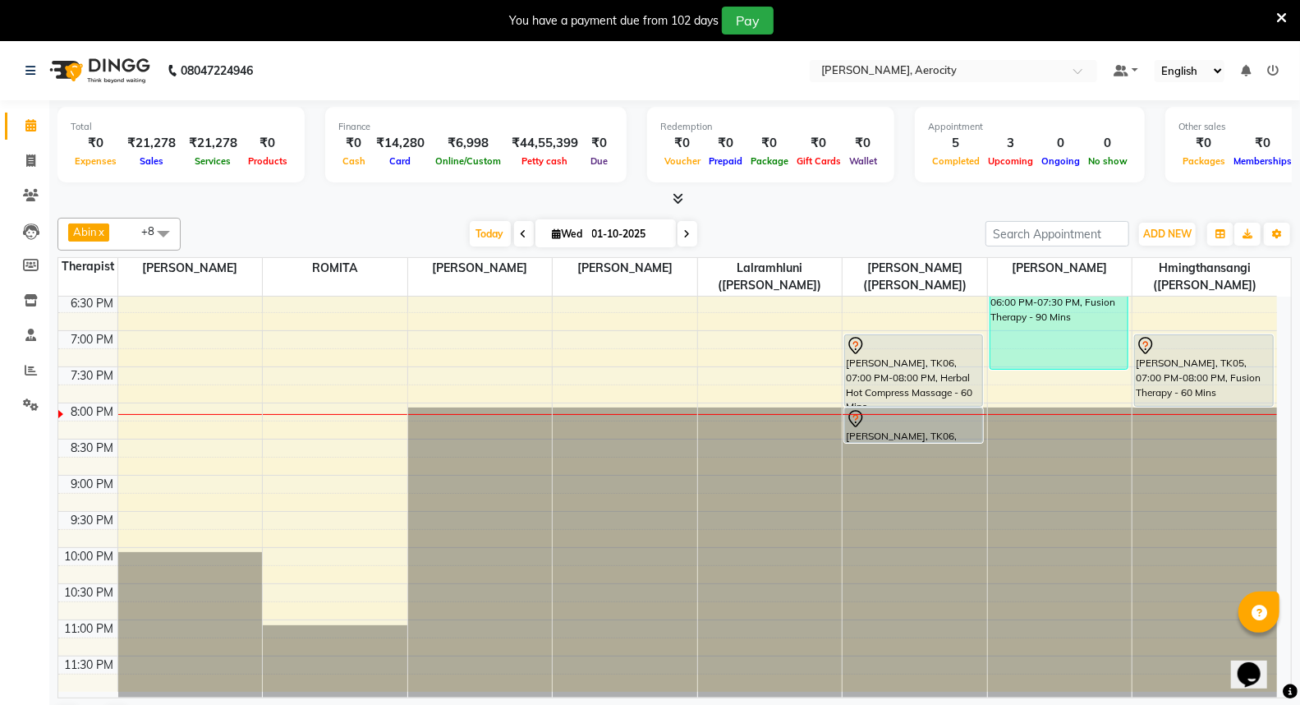
scroll to position [41, 0]
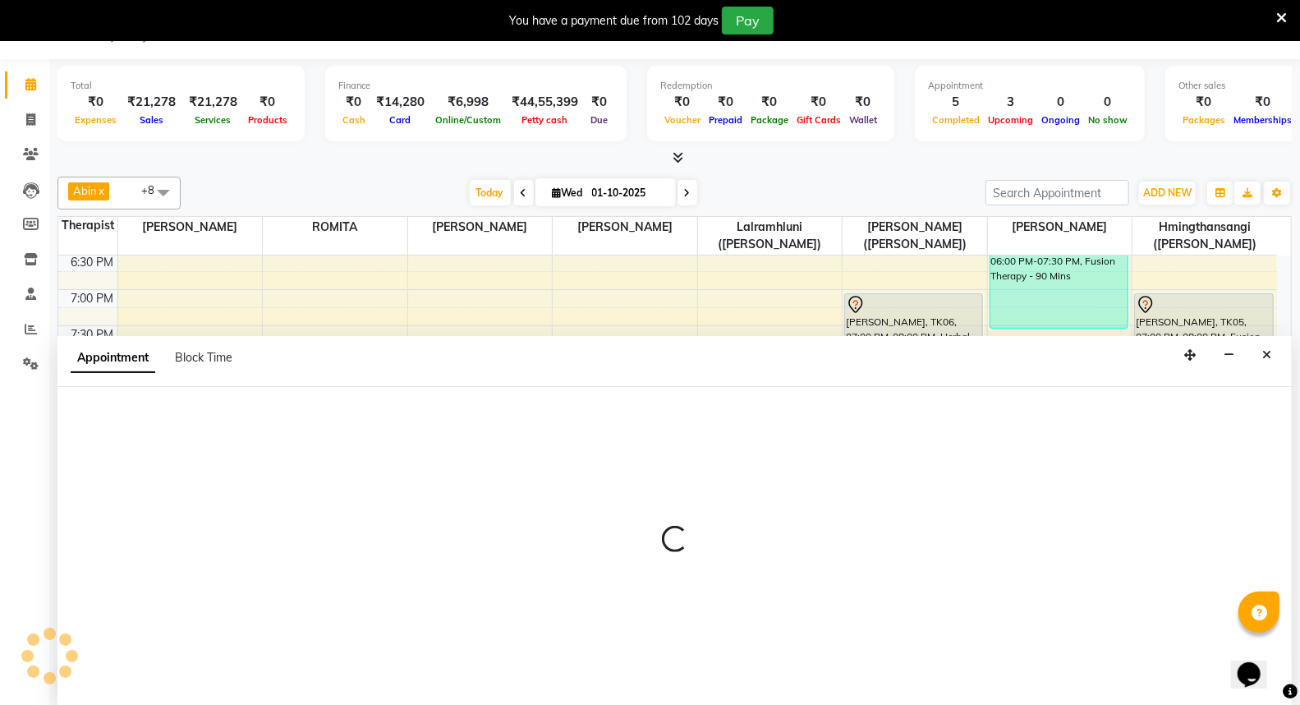
select select "48462"
select select "1200"
select select "tentative"
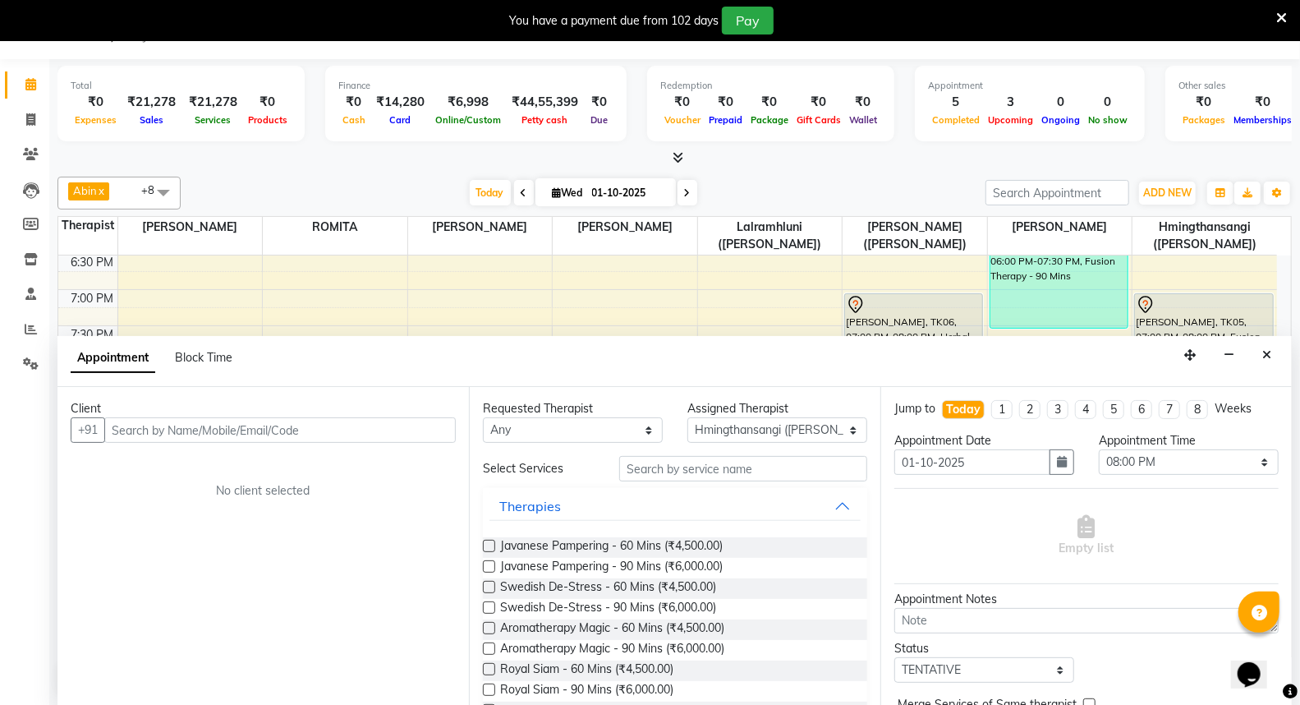
click at [285, 423] on input "text" at bounding box center [280, 429] width 352 height 25
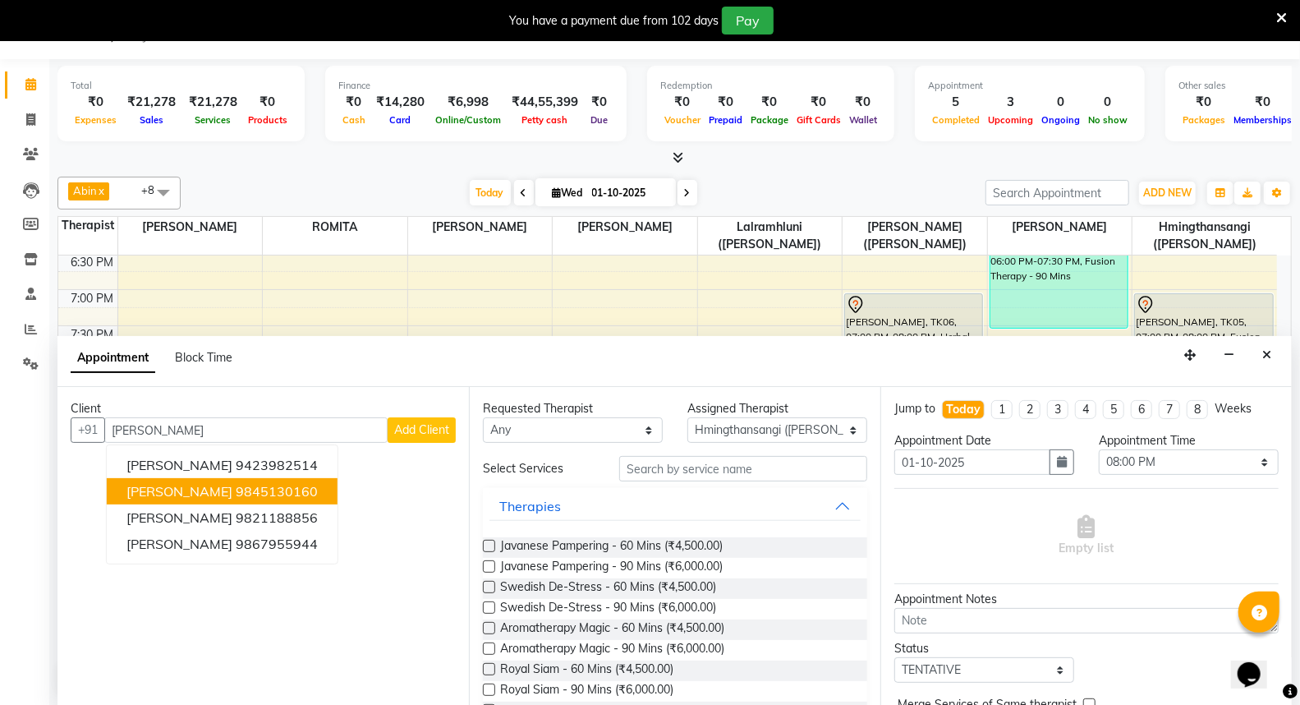
click at [236, 490] on ngb-highlight "9845130160" at bounding box center [277, 491] width 82 height 16
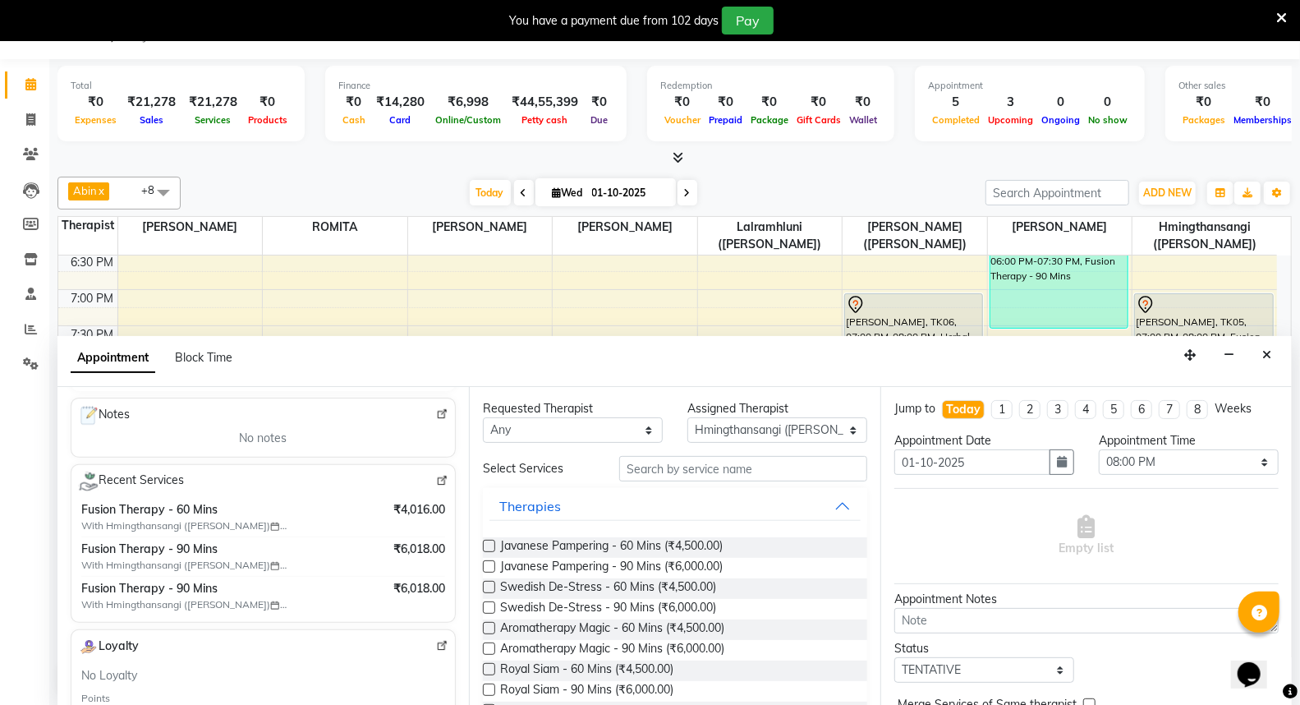
scroll to position [182, 0]
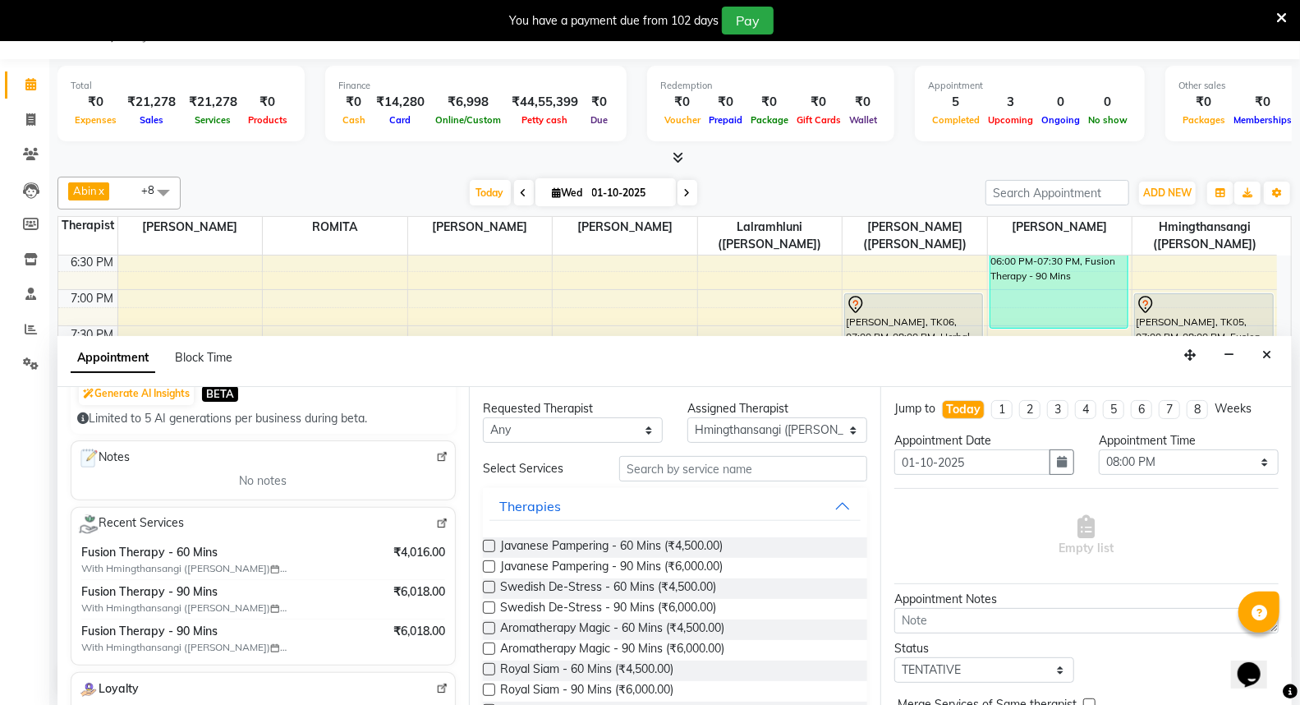
type input "9845130160"
click at [696, 470] on input "text" at bounding box center [743, 468] width 248 height 25
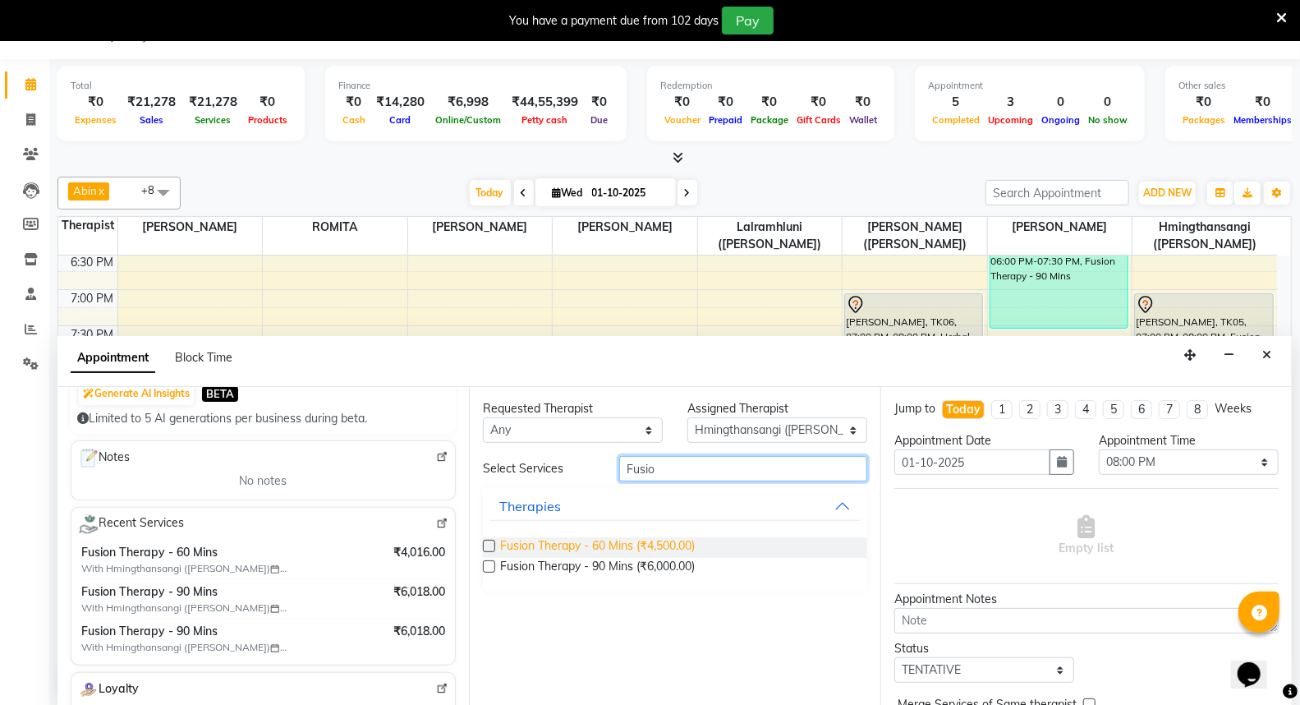
type input "Fusio"
click at [679, 540] on span "Fusion Therapy - 60 Mins (₹4,500.00)" at bounding box center [597, 547] width 195 height 21
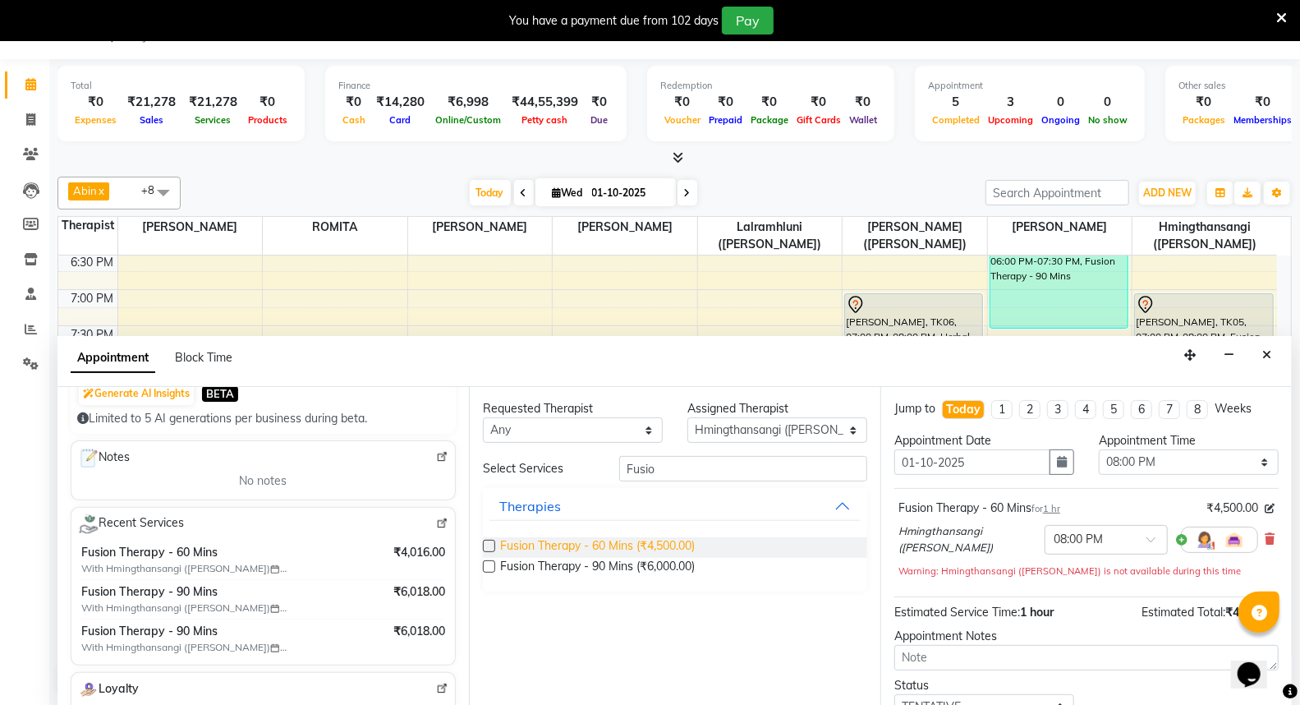
click at [674, 546] on span "Fusion Therapy - 60 Mins (₹4,500.00)" at bounding box center [597, 547] width 195 height 21
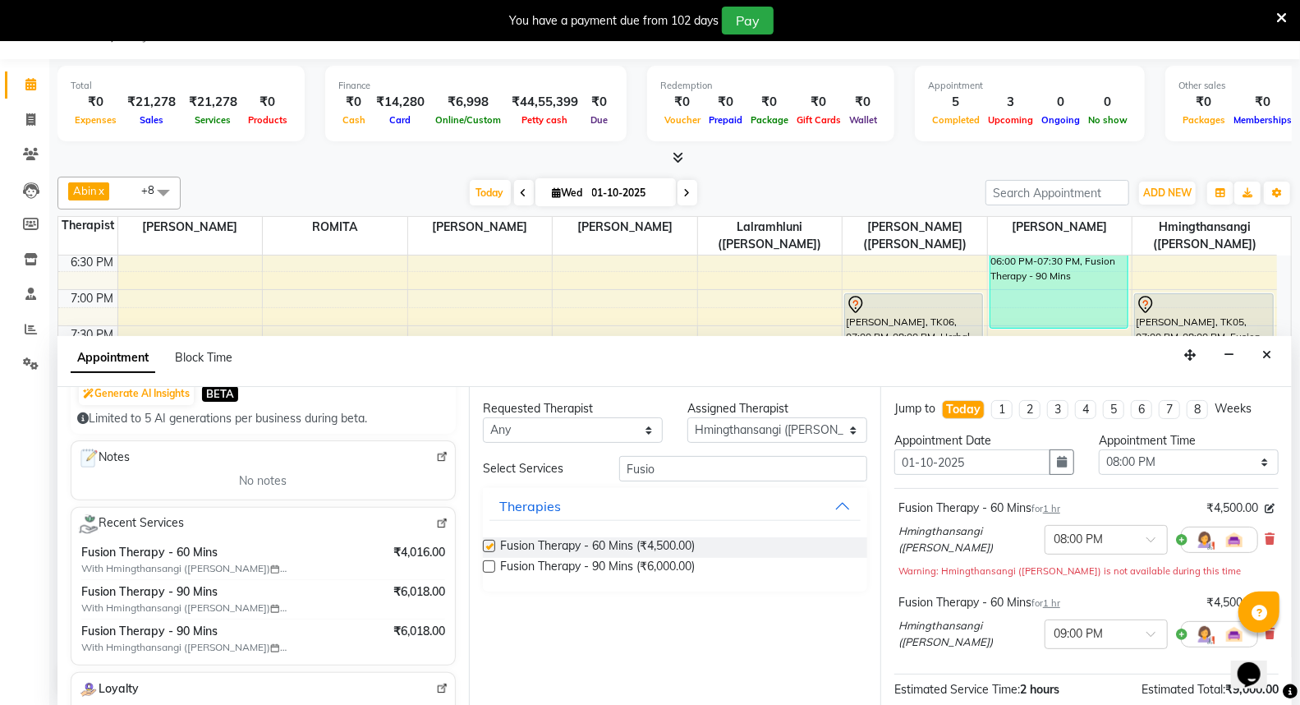
checkbox input "false"
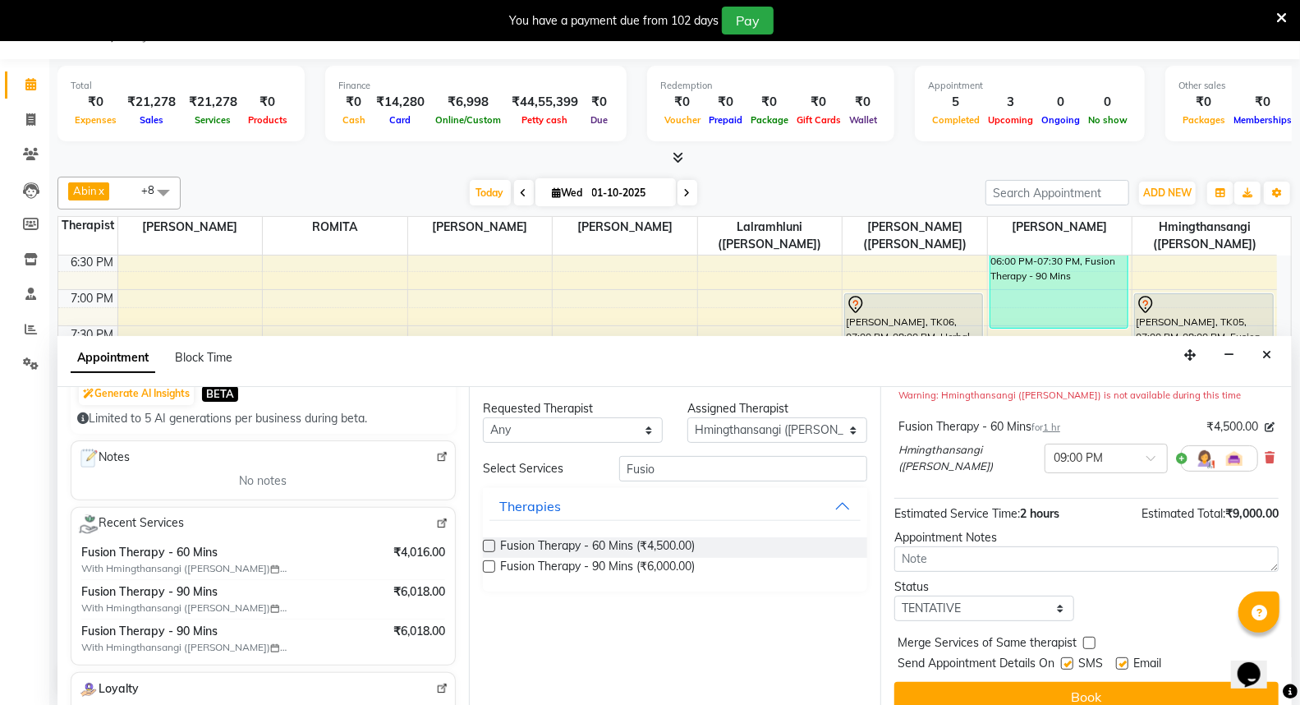
scroll to position [190, 0]
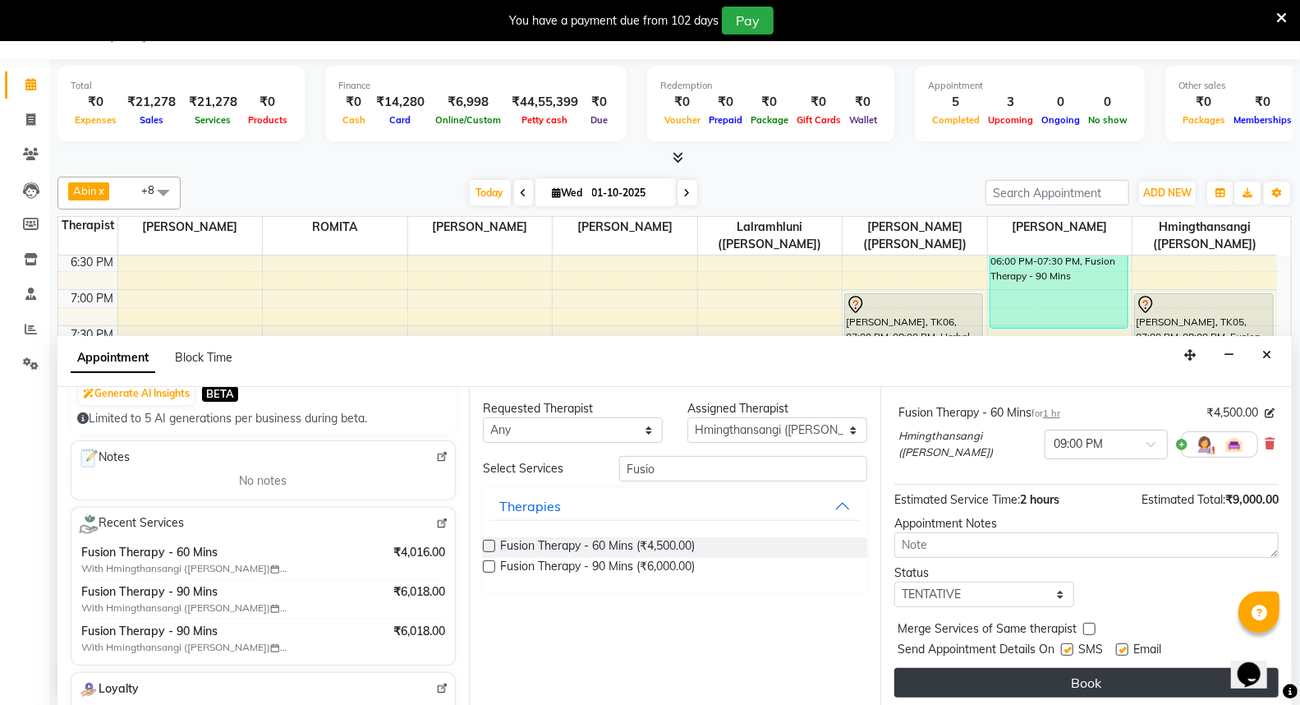
click at [1046, 671] on button "Book" at bounding box center [1087, 683] width 384 height 30
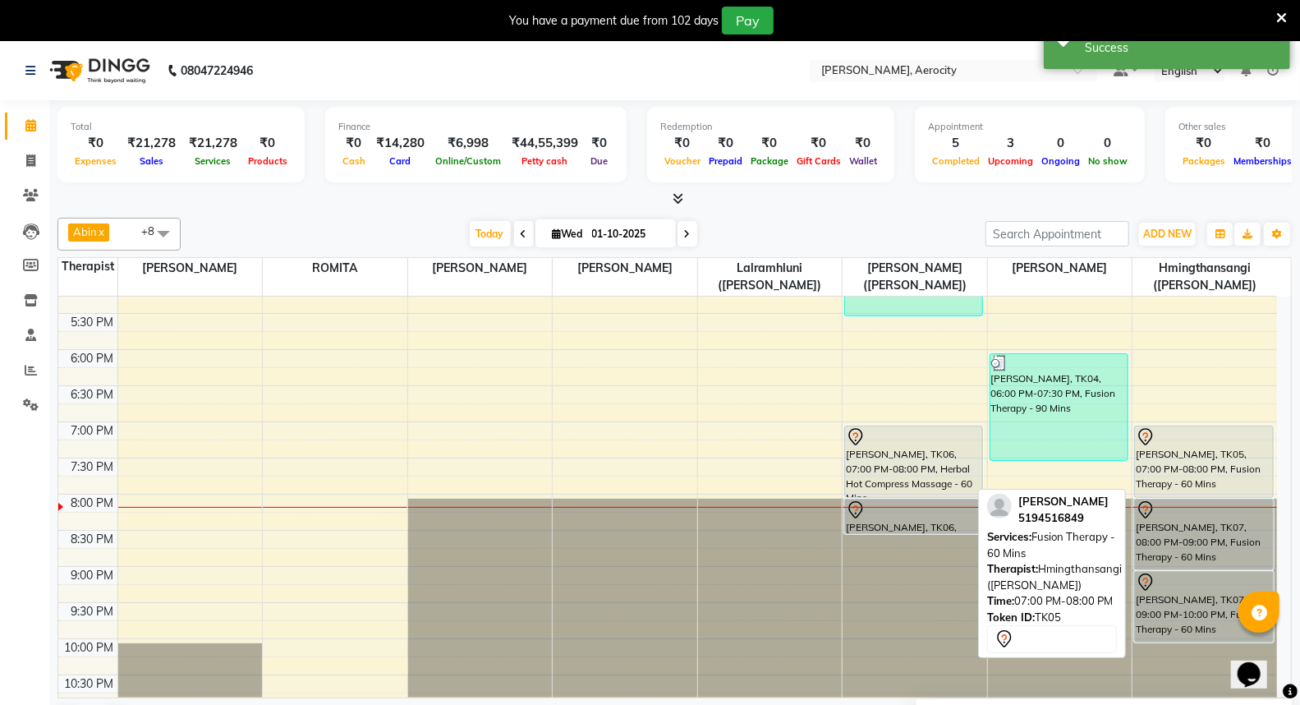
scroll to position [833, 0]
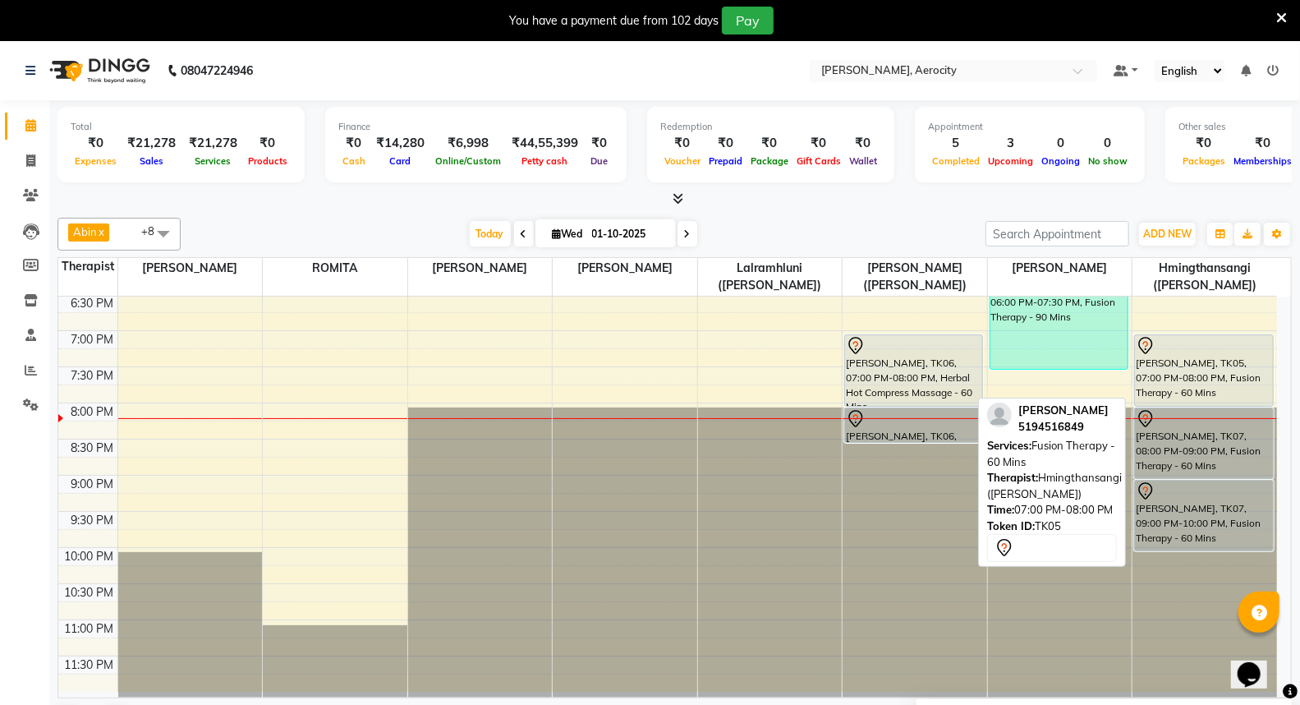
click at [1160, 362] on div "Gina Isla, TK05, 07:00 PM-08:00 PM, Fusion Therapy - 60 Mins" at bounding box center [1204, 370] width 138 height 71
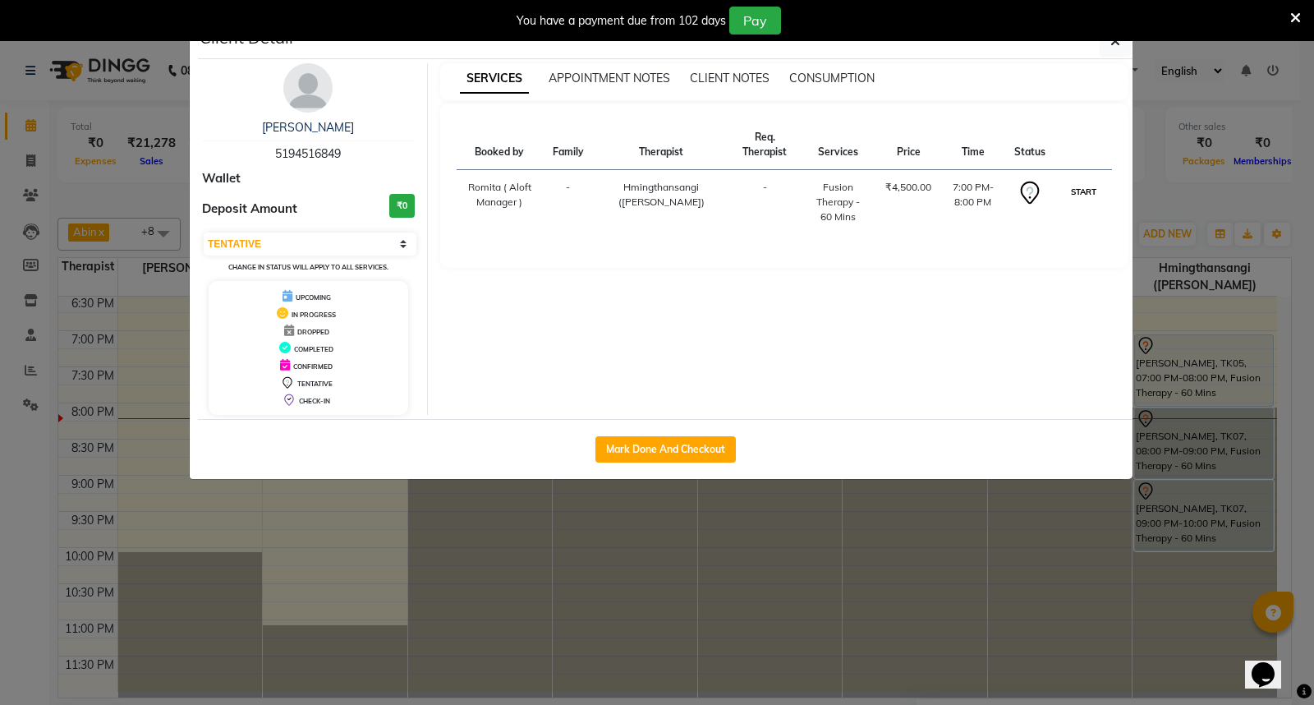
click at [1080, 191] on button "START" at bounding box center [1084, 192] width 34 height 21
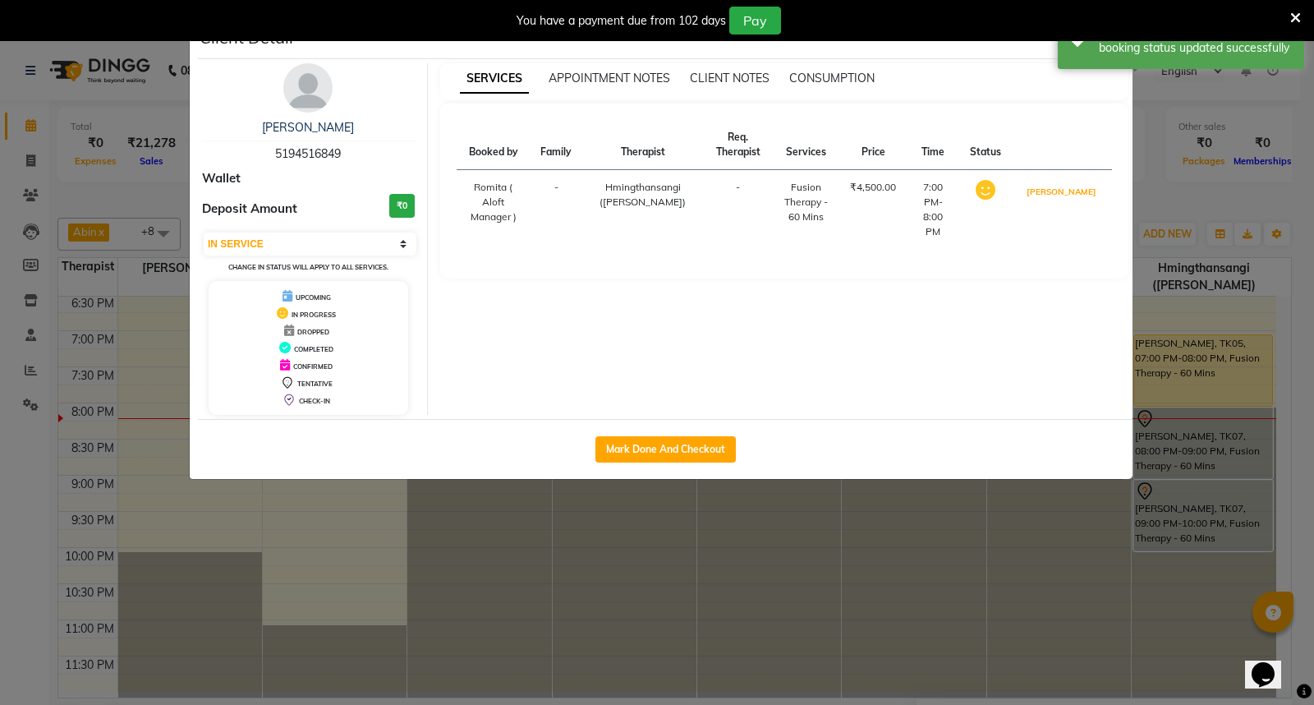
click at [1080, 191] on button "[PERSON_NAME]" at bounding box center [1062, 192] width 78 height 21
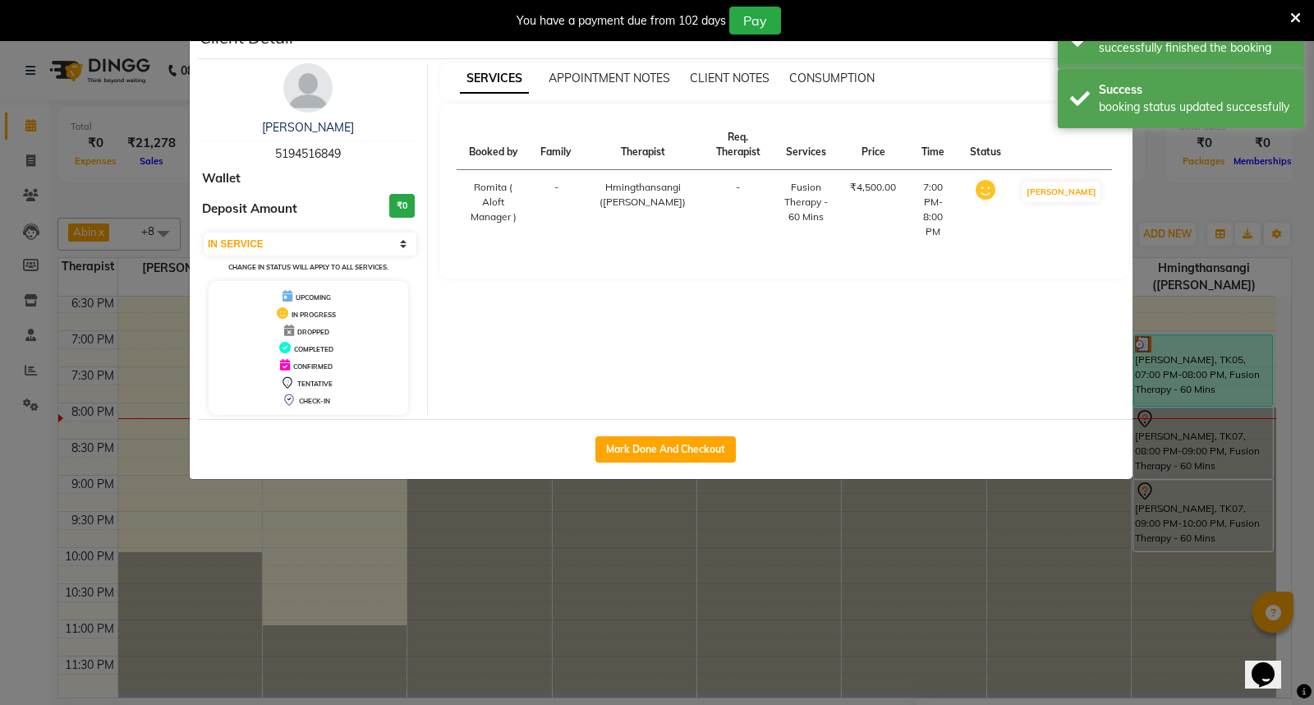
select select "3"
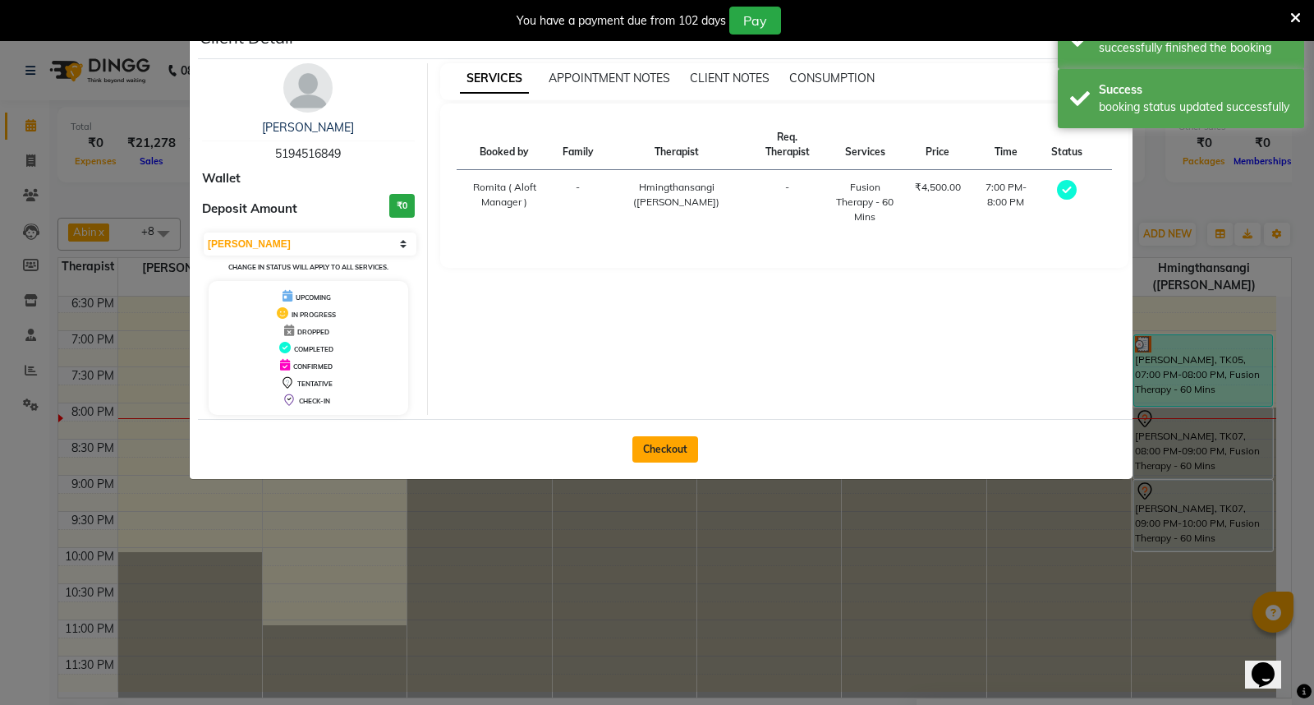
click at [679, 436] on button "Checkout" at bounding box center [666, 449] width 66 height 26
select select "service"
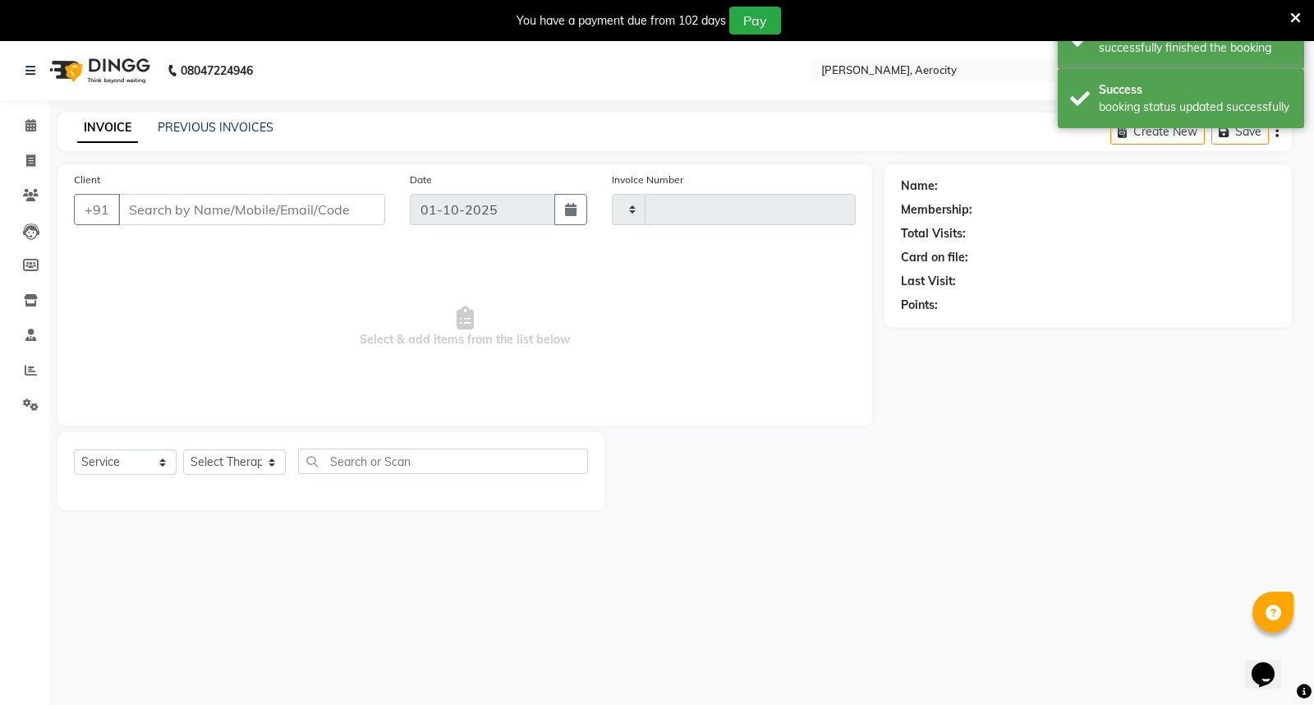
type input "1869"
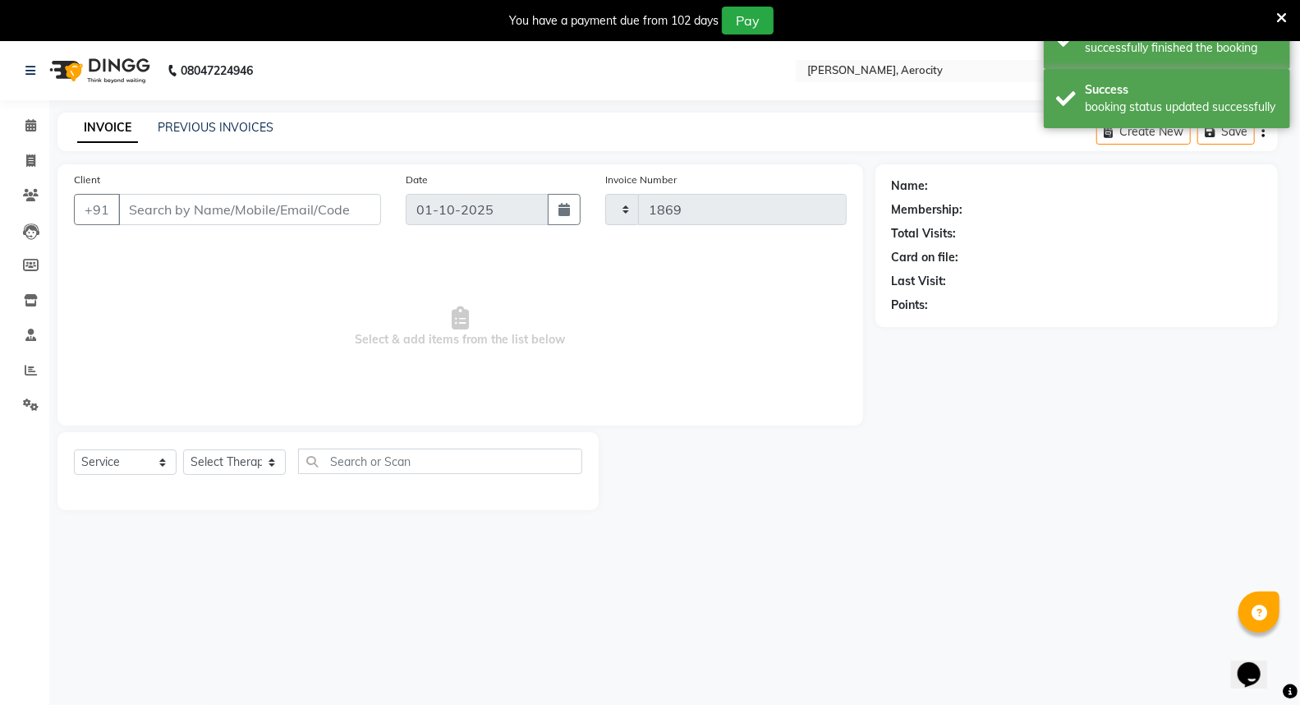
select select "6403"
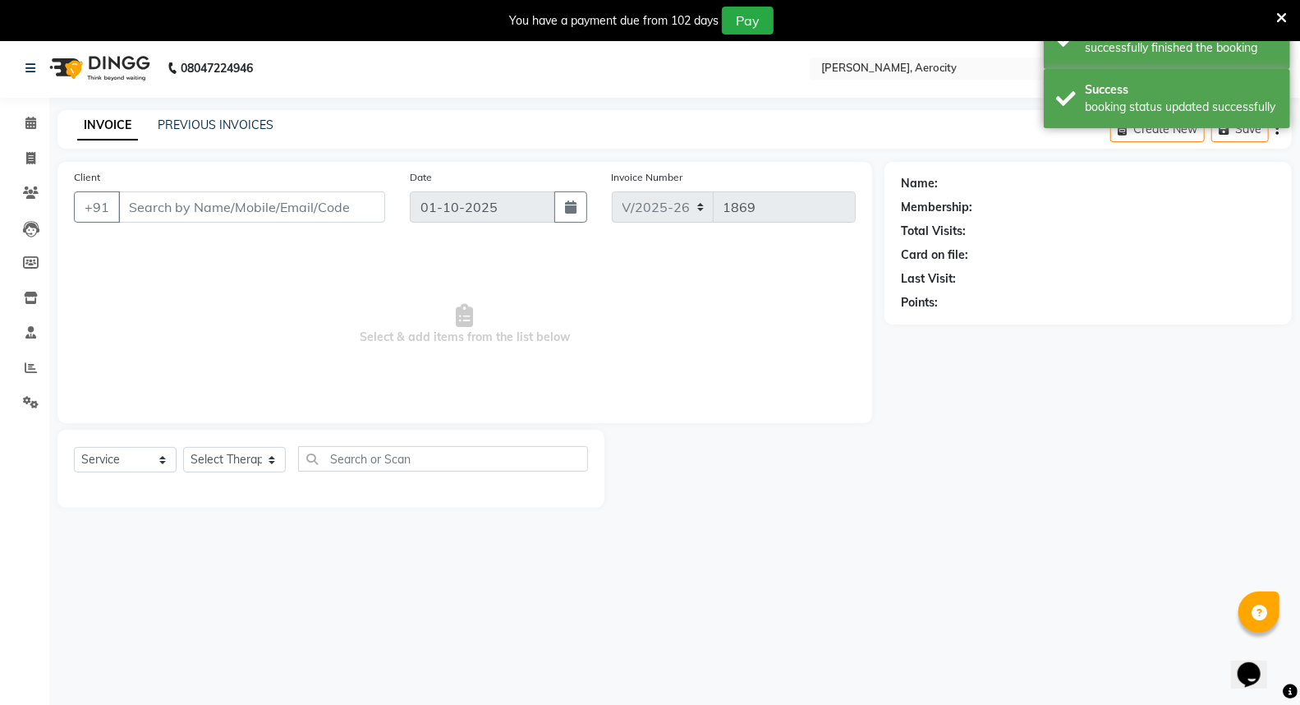
scroll to position [41, 0]
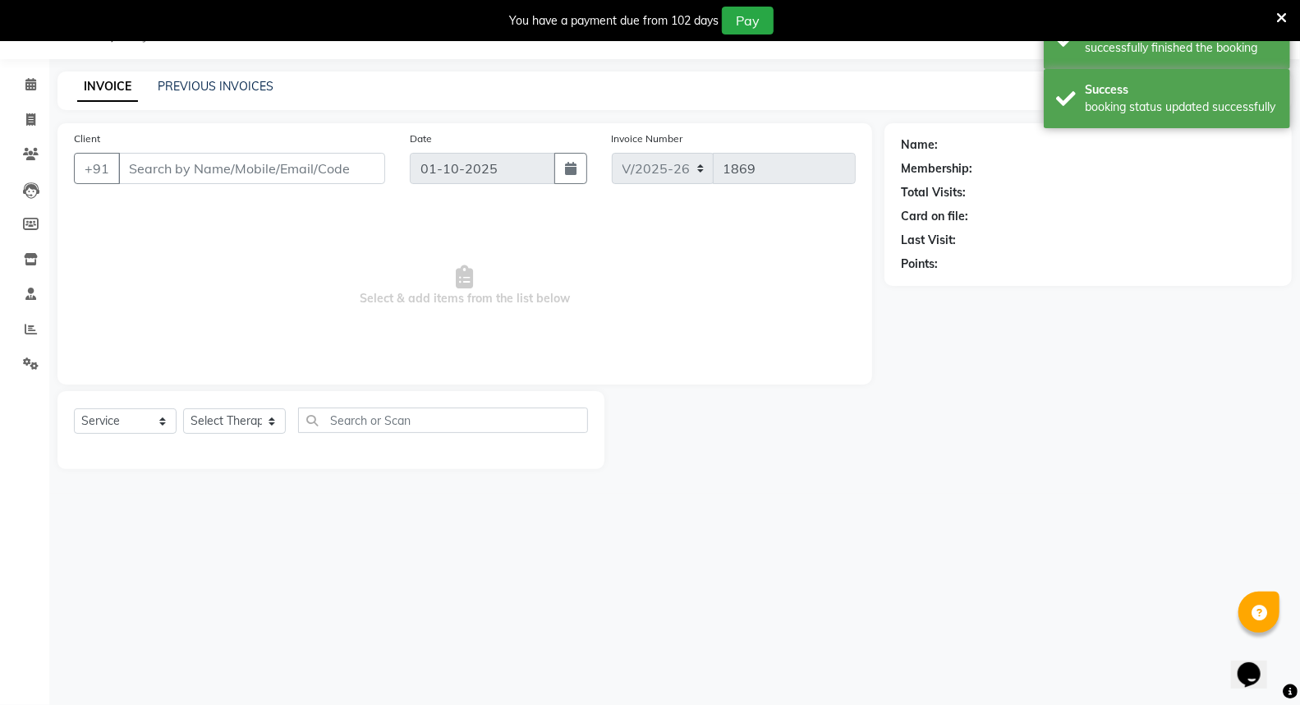
type input "5194516849"
select select "48462"
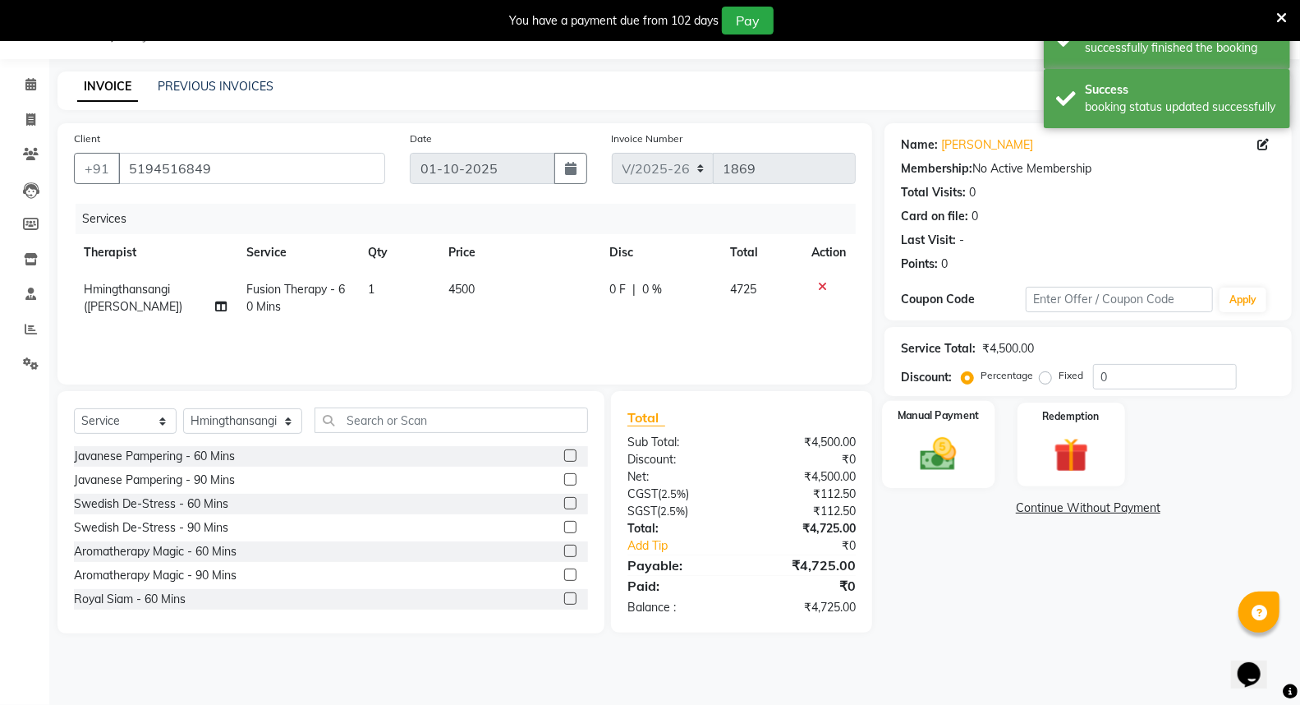
click at [975, 421] on label "Manual Payment" at bounding box center [939, 415] width 82 height 16
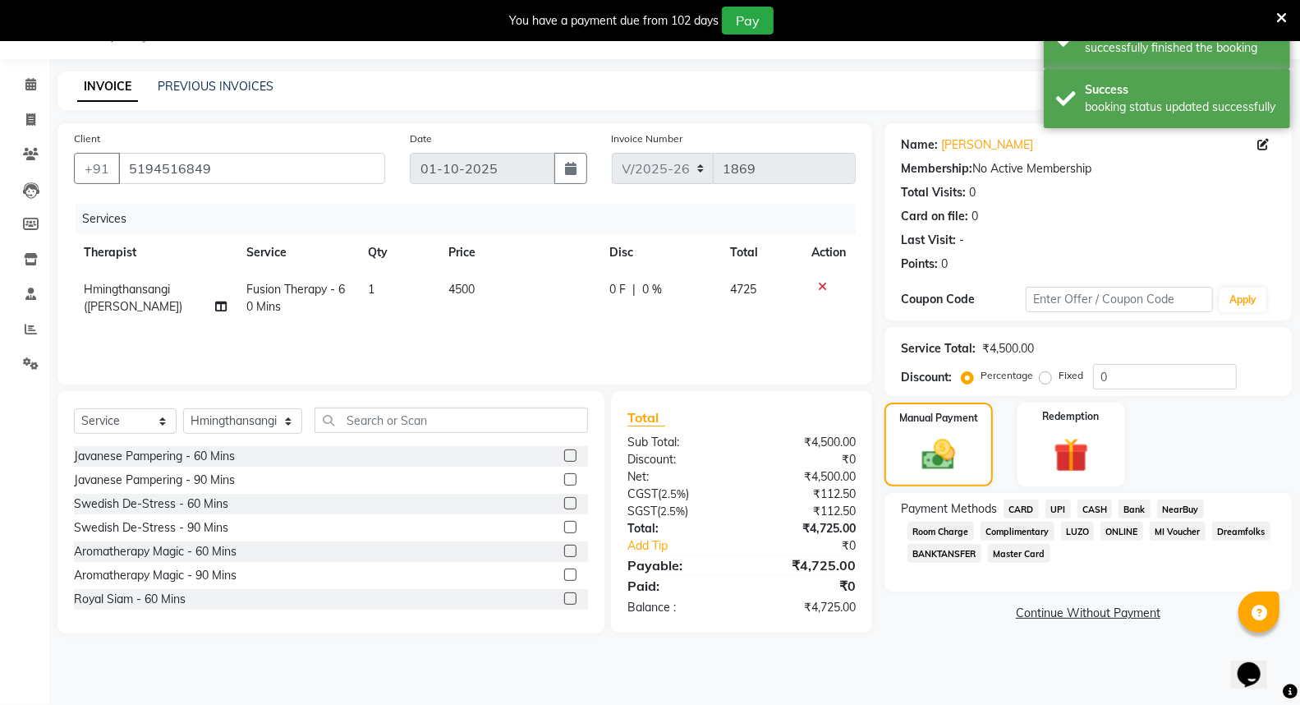
click at [1023, 504] on span "CARD" at bounding box center [1021, 508] width 35 height 19
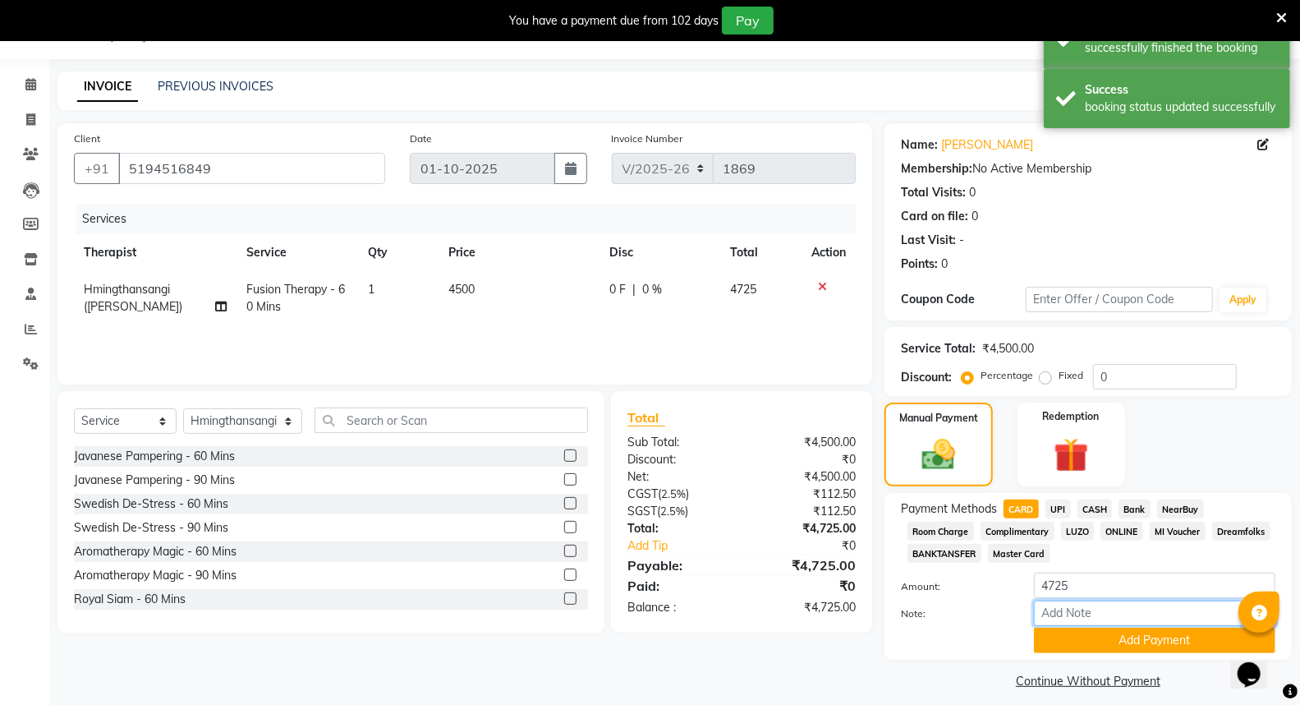
drag, startPoint x: 1068, startPoint y: 608, endPoint x: 1080, endPoint y: 608, distance: 12.3
click at [1068, 608] on input "Note:" at bounding box center [1155, 612] width 242 height 25
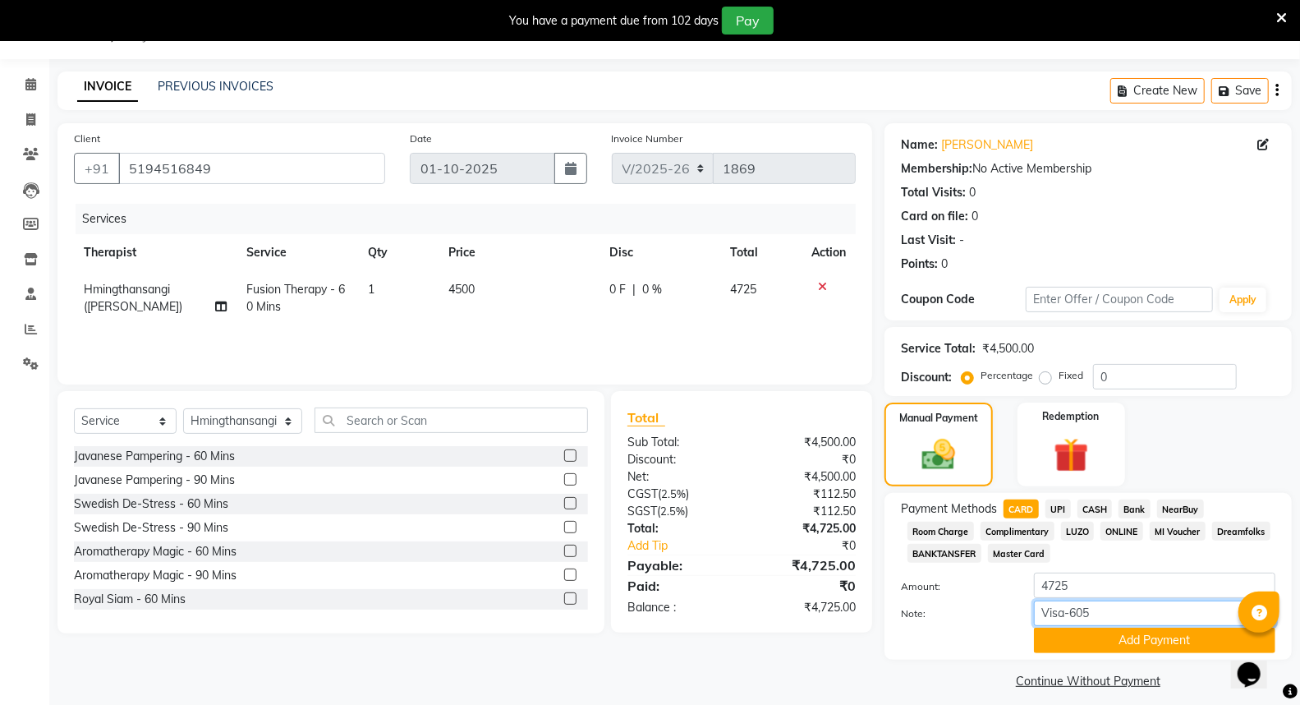
type input "Visa-6057"
click at [1128, 644] on button "Add Payment" at bounding box center [1155, 640] width 242 height 25
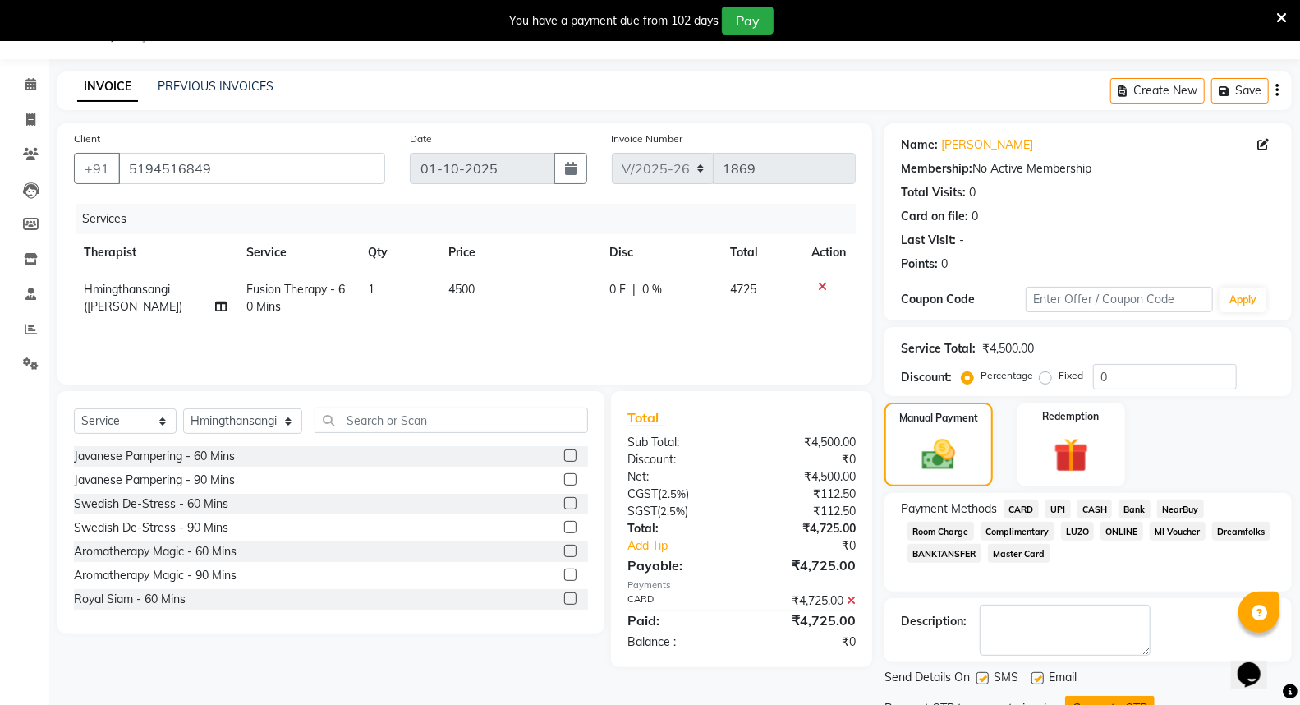
scroll to position [110, 0]
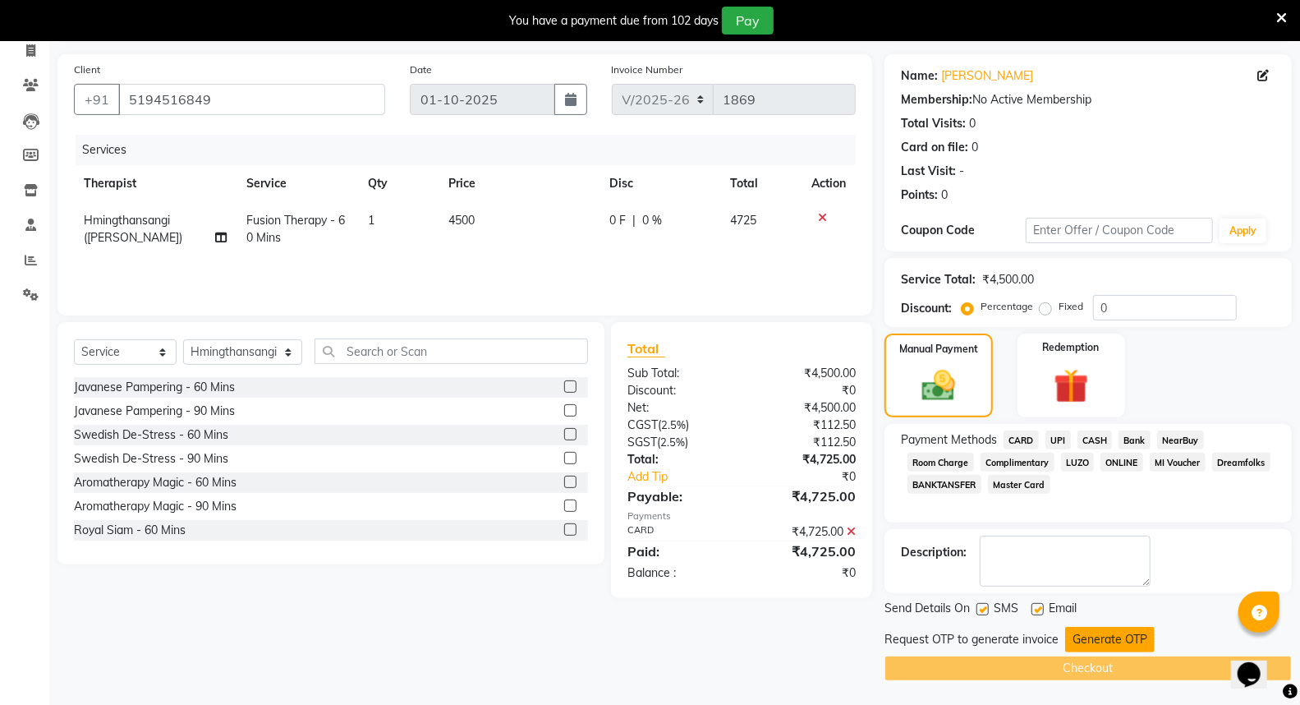
click at [1104, 641] on button "Generate OTP" at bounding box center [1110, 639] width 90 height 25
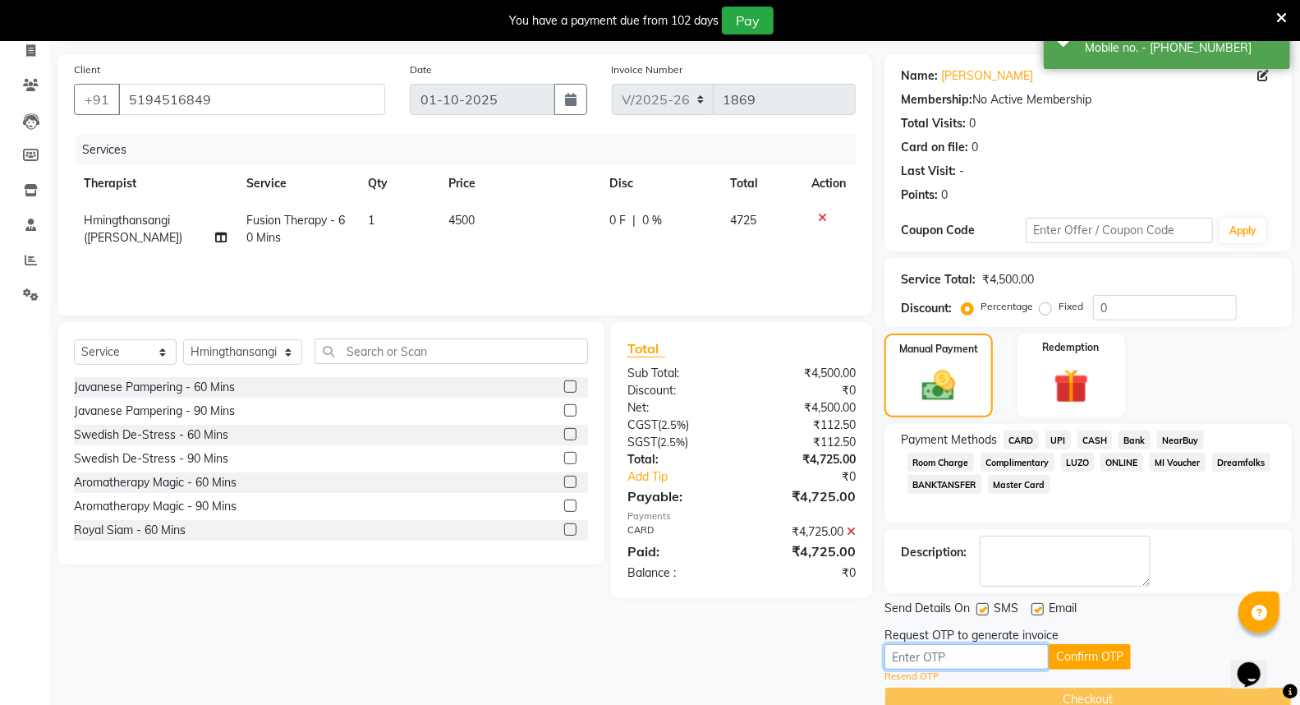
click at [986, 658] on input "text" at bounding box center [967, 656] width 164 height 25
click at [1083, 651] on button "Confirm OTP" at bounding box center [1090, 656] width 82 height 25
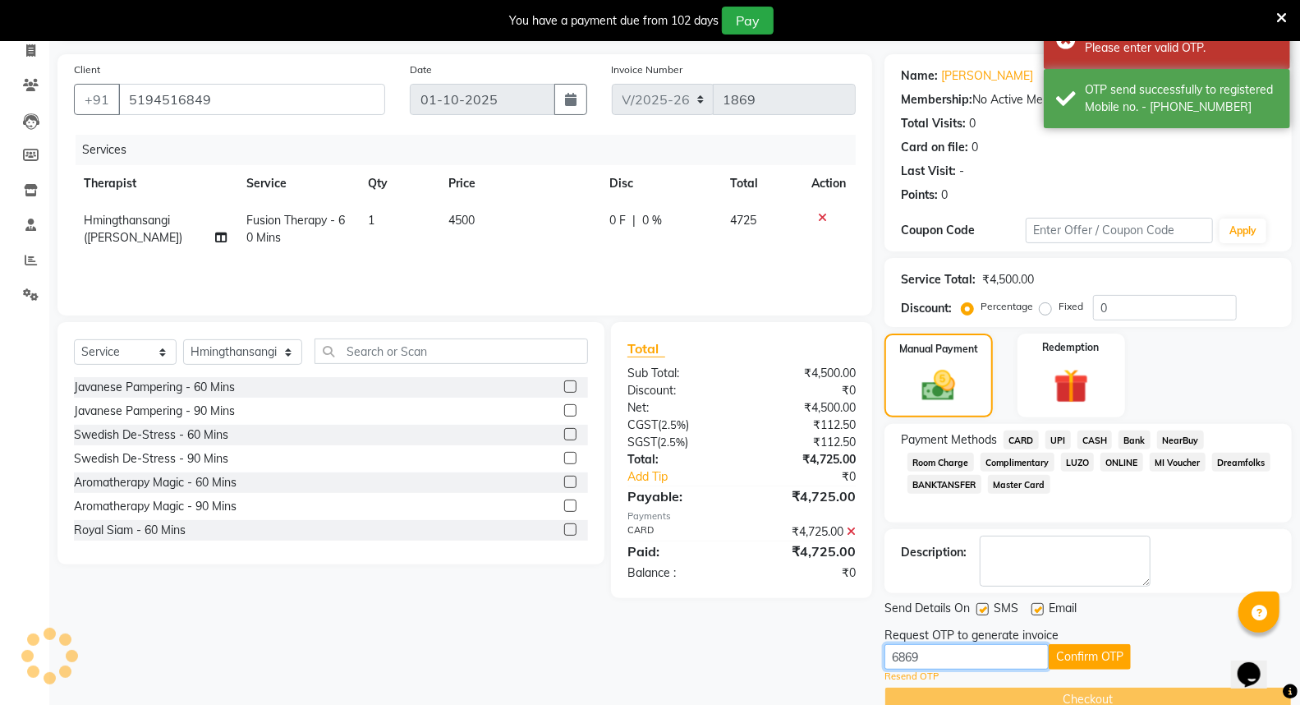
click at [950, 651] on input "6869" at bounding box center [967, 656] width 164 height 25
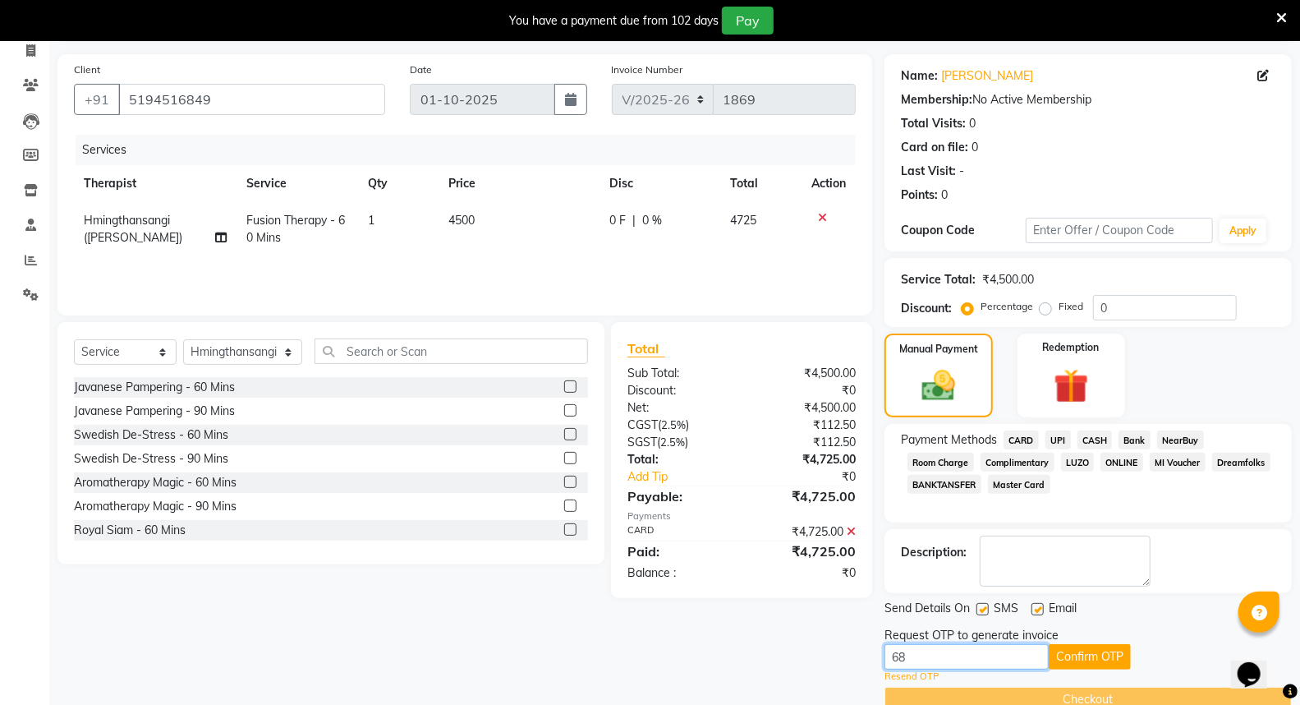
type input "6"
click at [1074, 653] on button "Confirm OTP" at bounding box center [1090, 656] width 82 height 25
click at [971, 656] on input "6158" at bounding box center [967, 656] width 164 height 25
type input "6"
type input "6968"
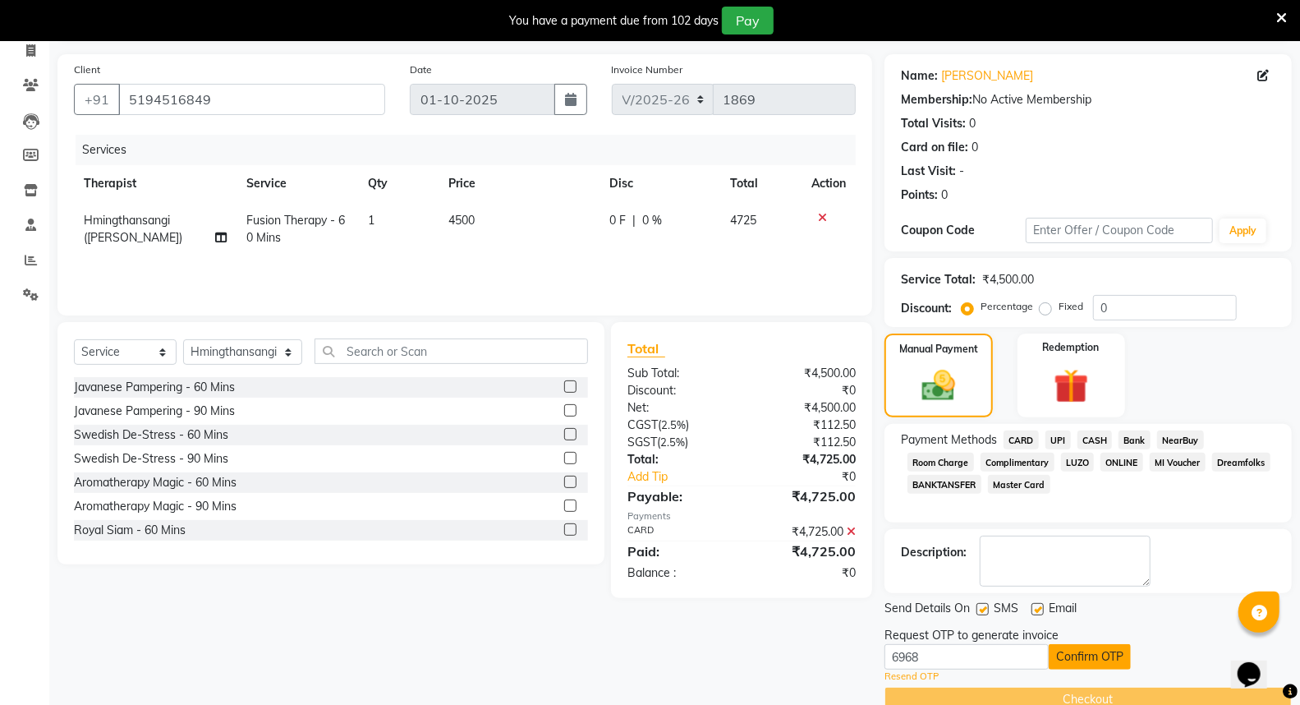
click at [1055, 661] on button "Confirm OTP" at bounding box center [1090, 656] width 82 height 25
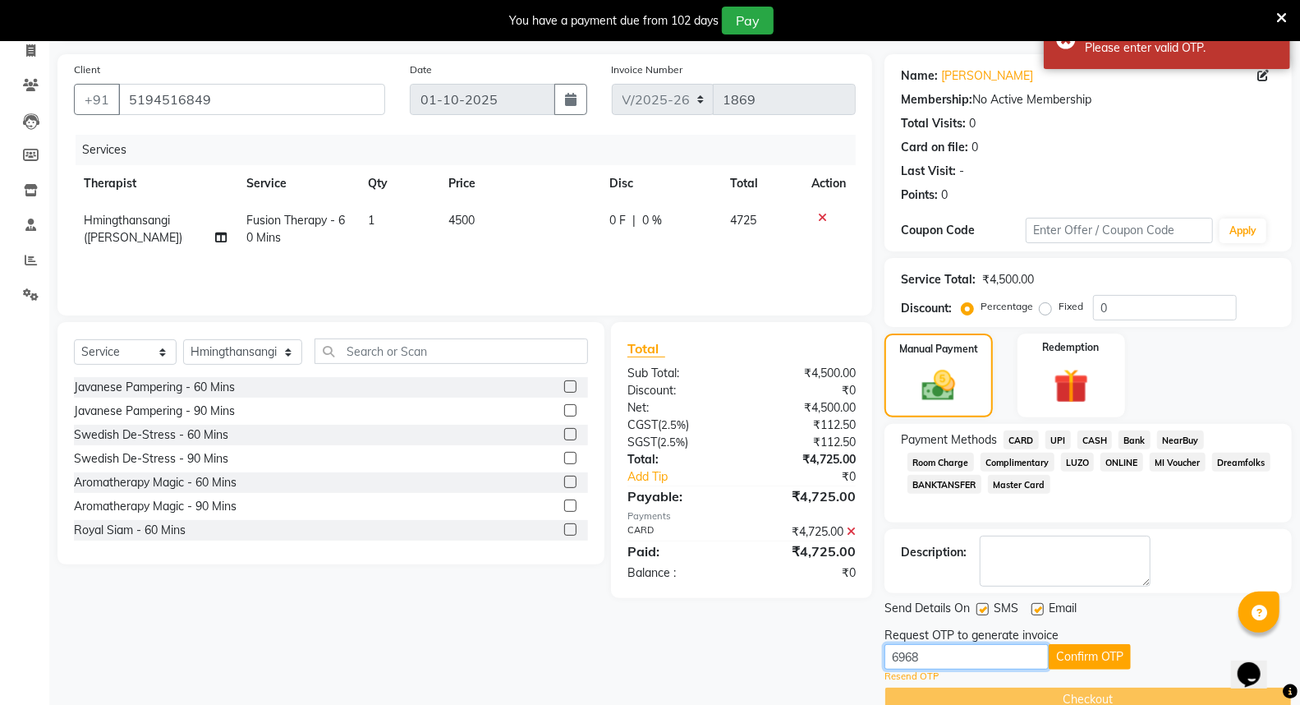
drag, startPoint x: 964, startPoint y: 666, endPoint x: 889, endPoint y: 660, distance: 75.8
click at [889, 660] on input "6968" at bounding box center [967, 656] width 164 height 25
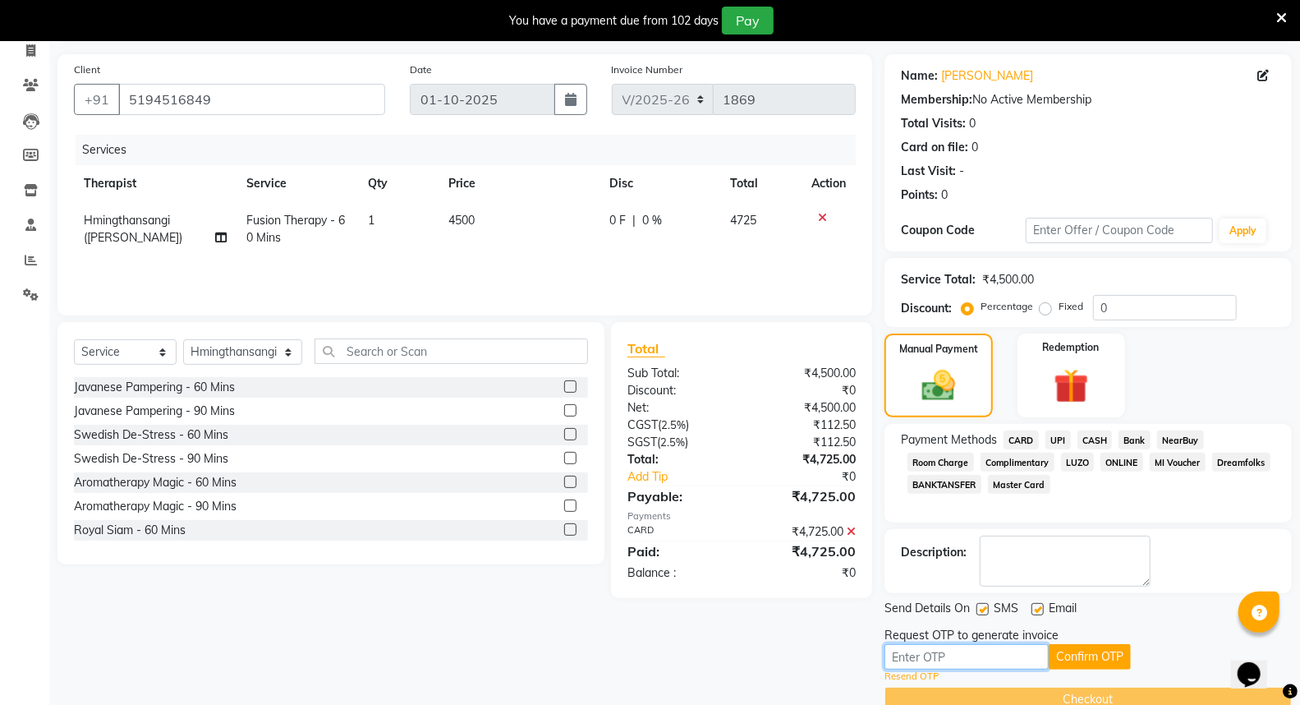
click at [979, 658] on input "text" at bounding box center [967, 656] width 164 height 25
click at [980, 651] on input "text" at bounding box center [967, 656] width 164 height 25
click at [922, 661] on input "text" at bounding box center [967, 656] width 164 height 25
click at [947, 659] on input "text" at bounding box center [967, 656] width 164 height 25
type input "7160"
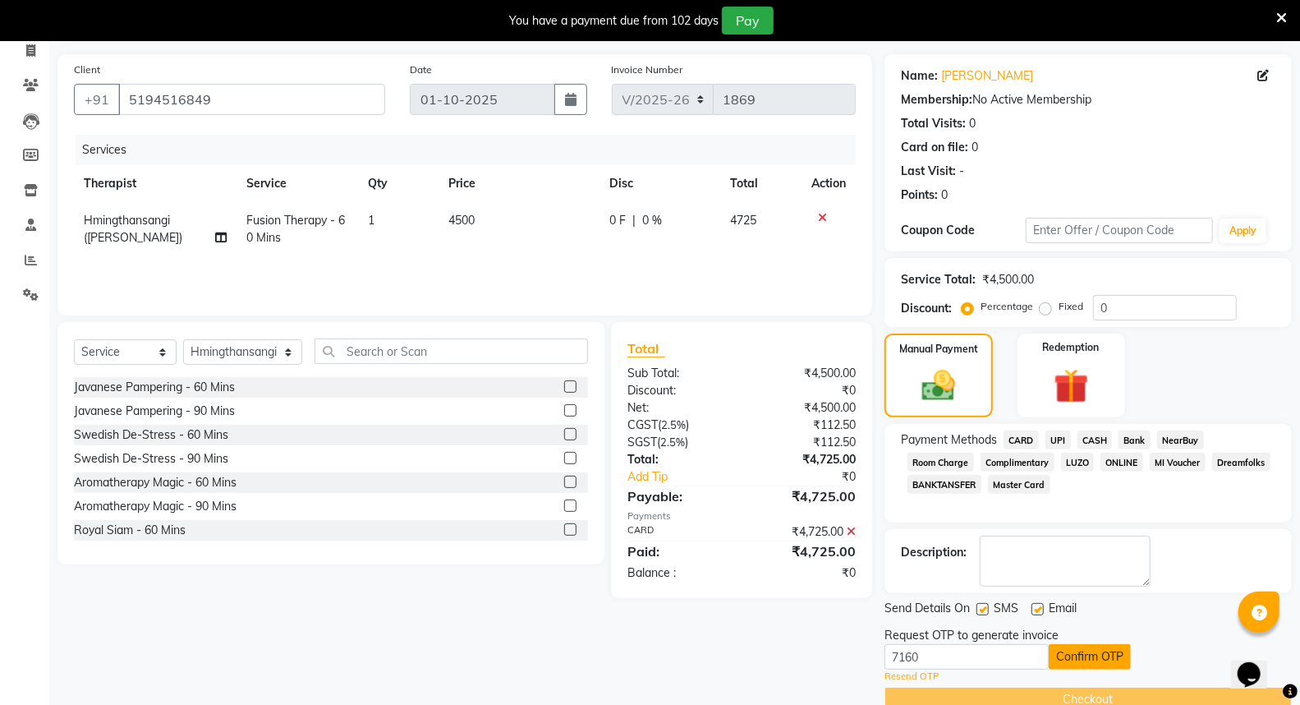
click at [1106, 652] on button "Confirm OTP" at bounding box center [1090, 656] width 82 height 25
click at [1074, 662] on button "Confirm OTP" at bounding box center [1090, 656] width 82 height 25
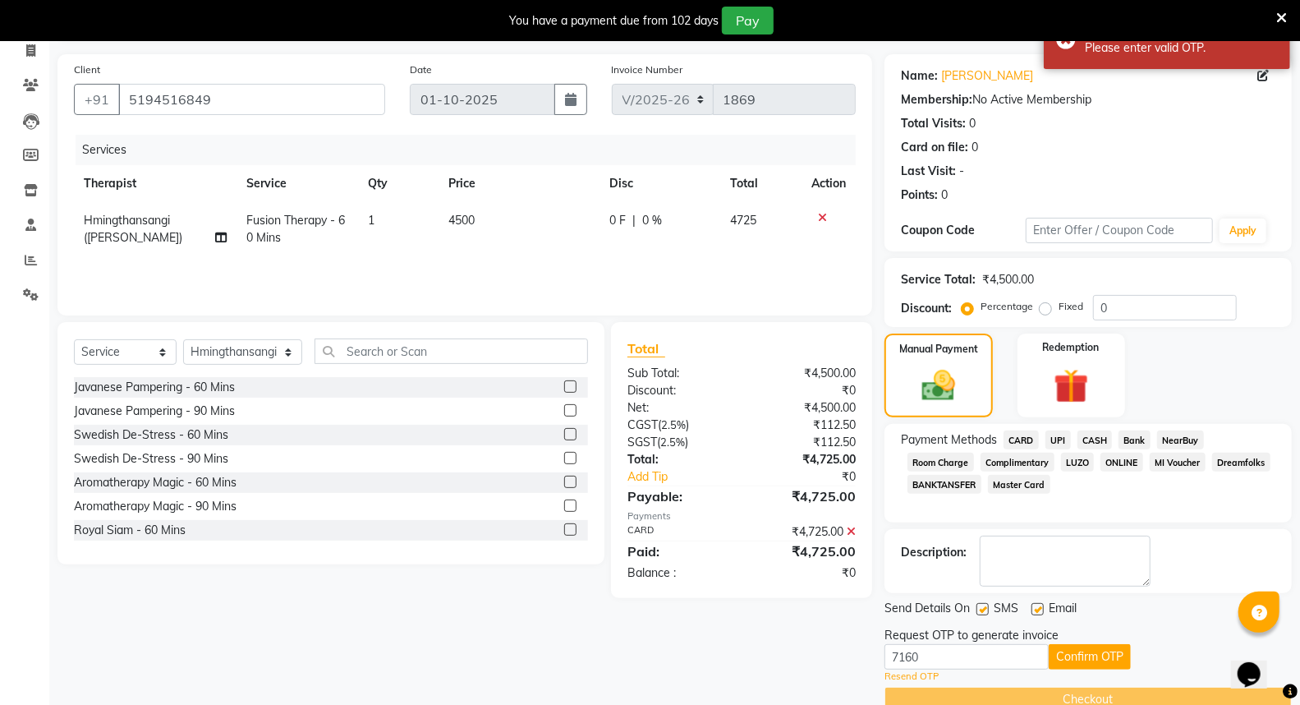
click at [1278, 17] on icon at bounding box center [1282, 18] width 11 height 15
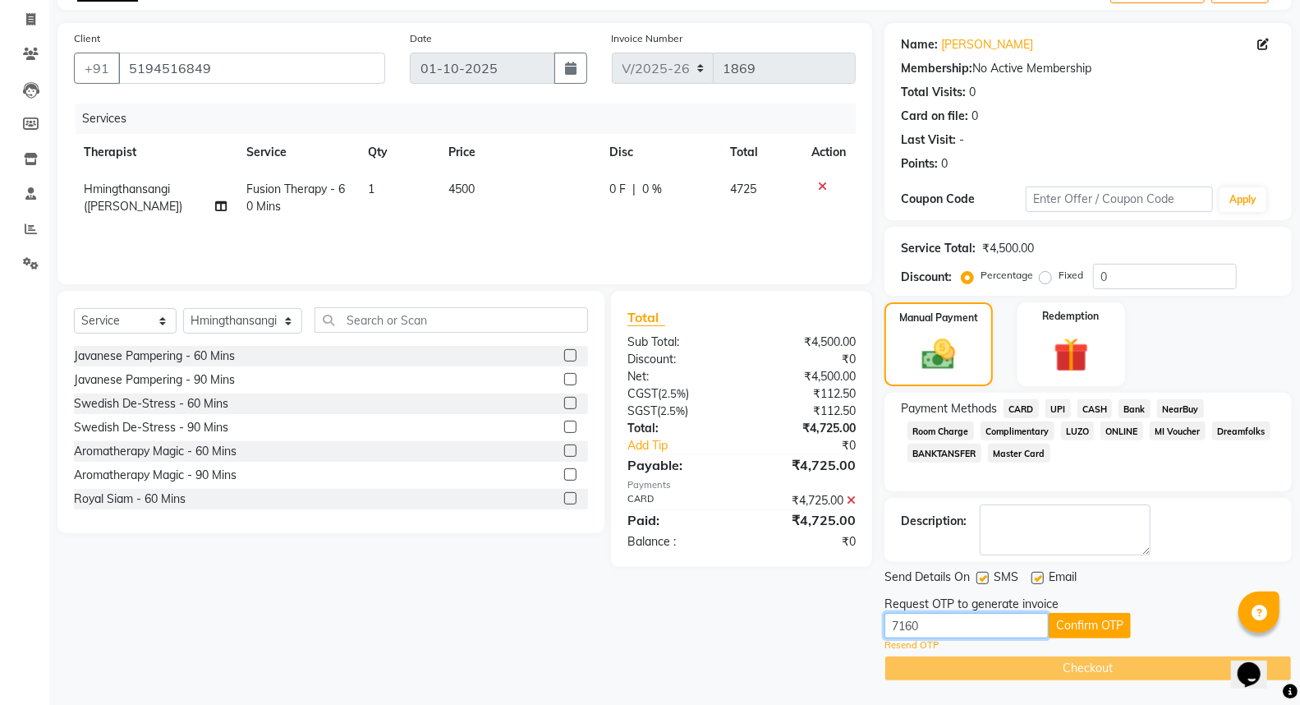
drag, startPoint x: 950, startPoint y: 620, endPoint x: 877, endPoint y: 626, distance: 74.2
click at [877, 626] on div "Client +91 5194516849 Date 01-10-2025 Invoice Number V/2025 V/2025-26 1869 Serv…" at bounding box center [674, 352] width 1259 height 658
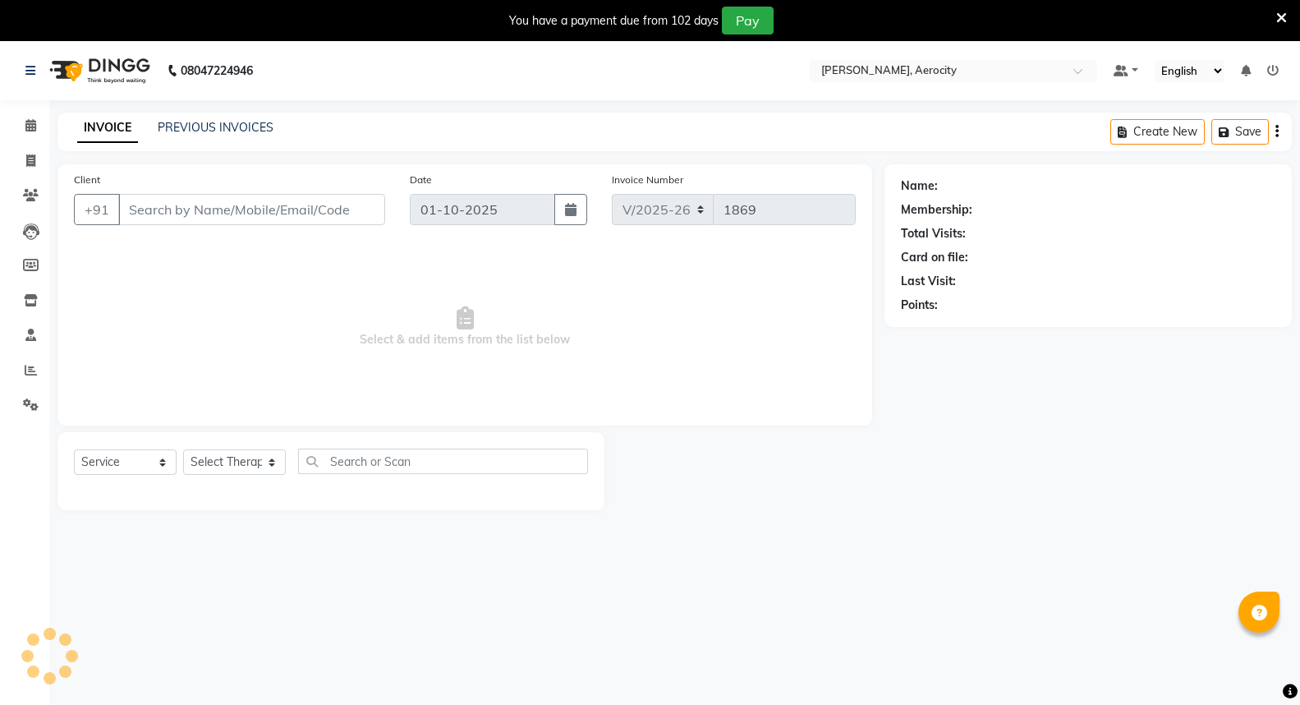
select select "6403"
select select "service"
type input "5194516849"
select select "48462"
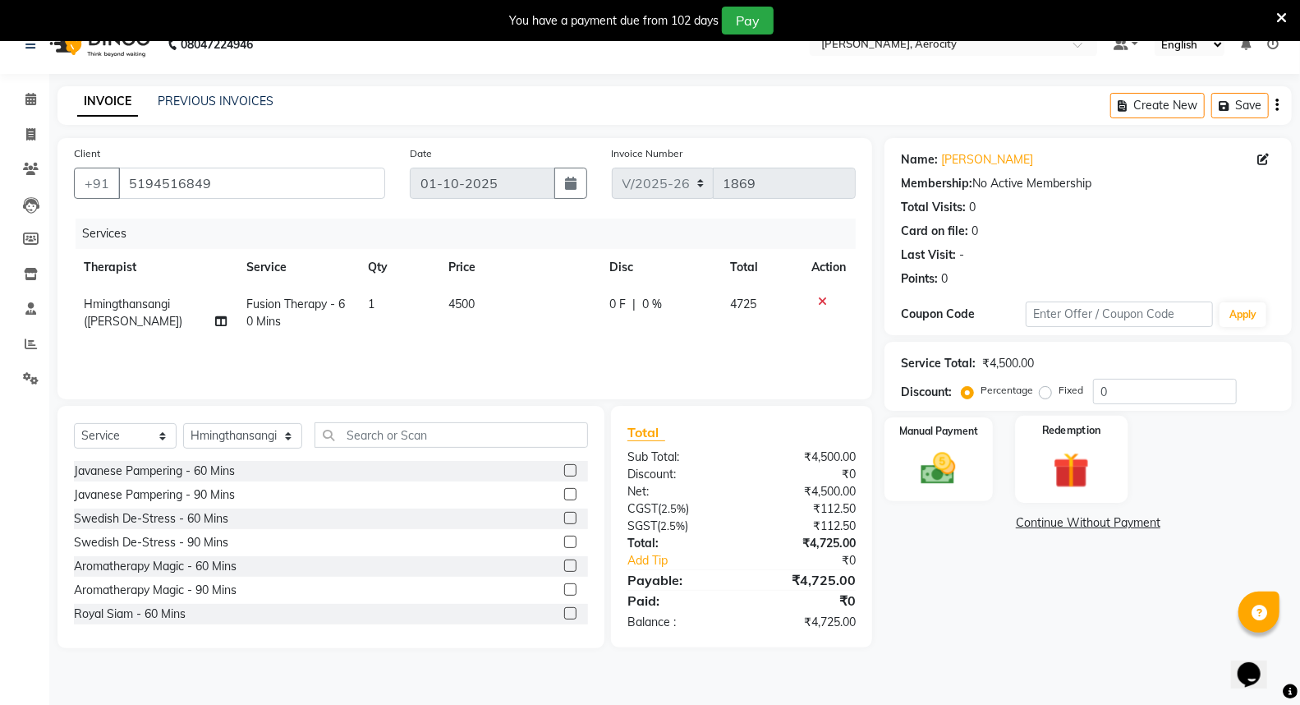
scroll to position [41, 0]
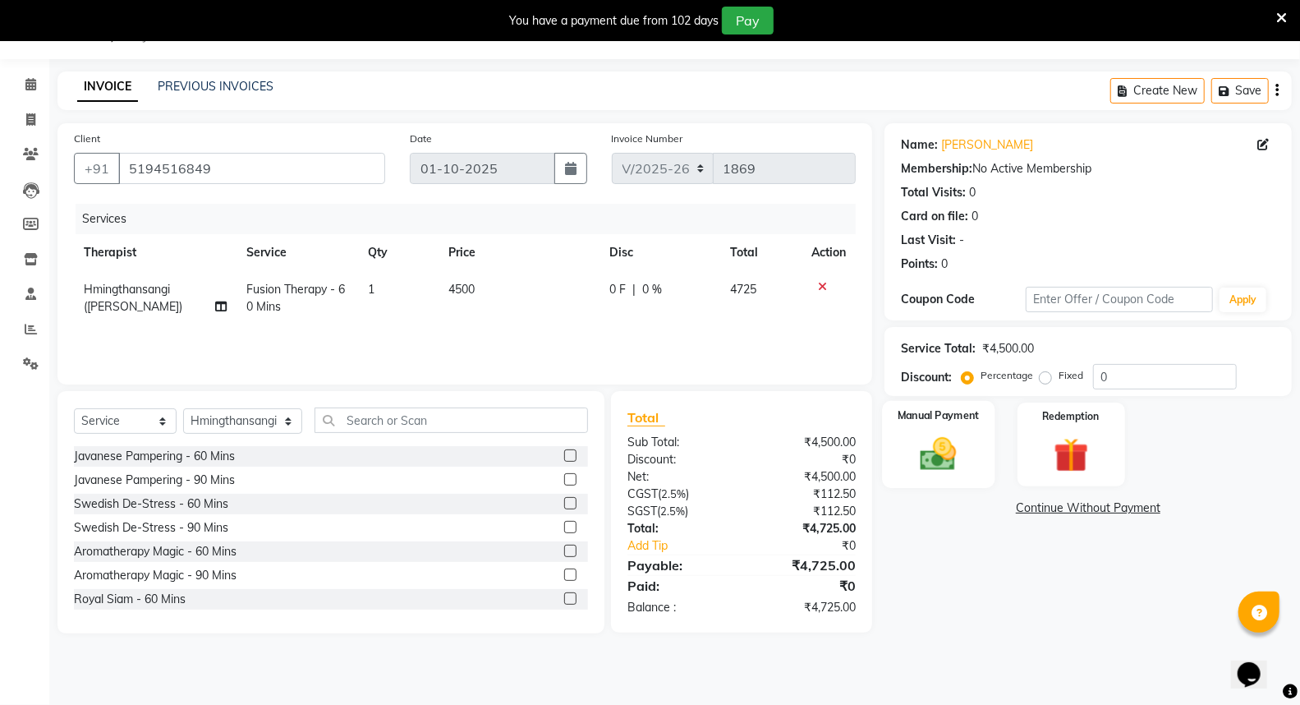
click at [962, 444] on img at bounding box center [938, 454] width 58 height 42
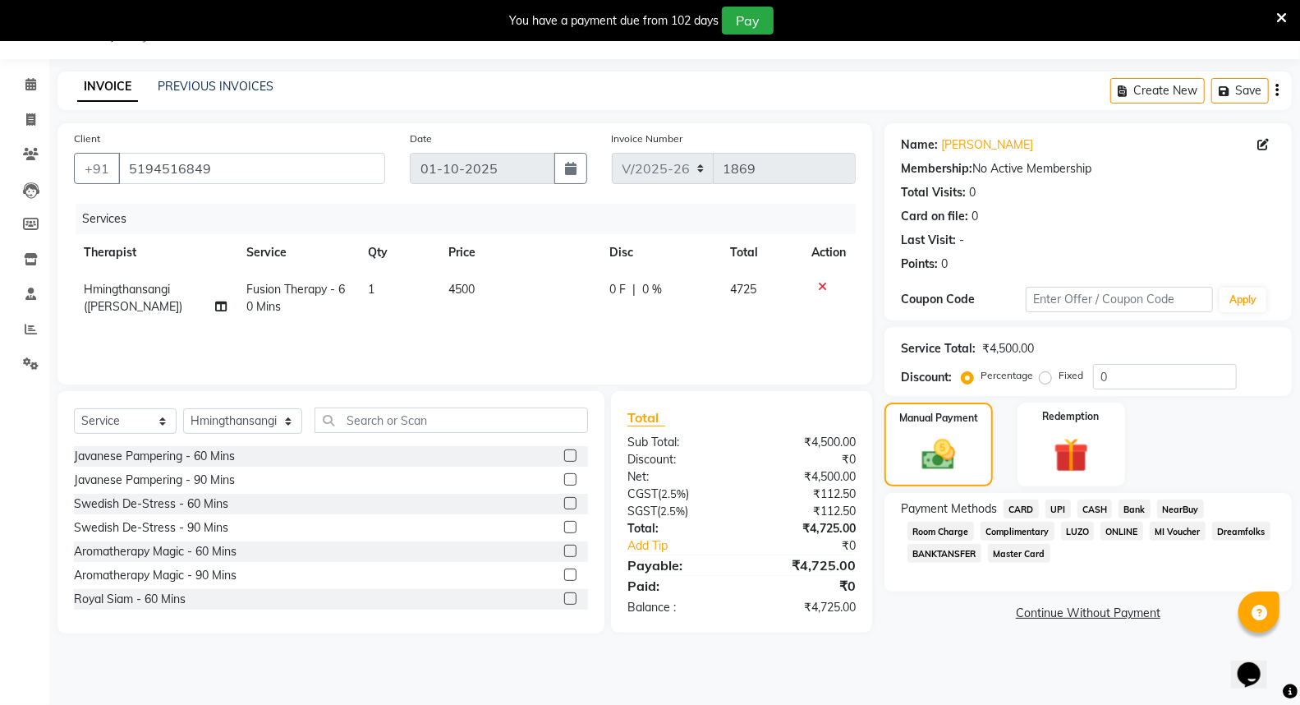
click at [1031, 509] on span "CARD" at bounding box center [1021, 508] width 35 height 19
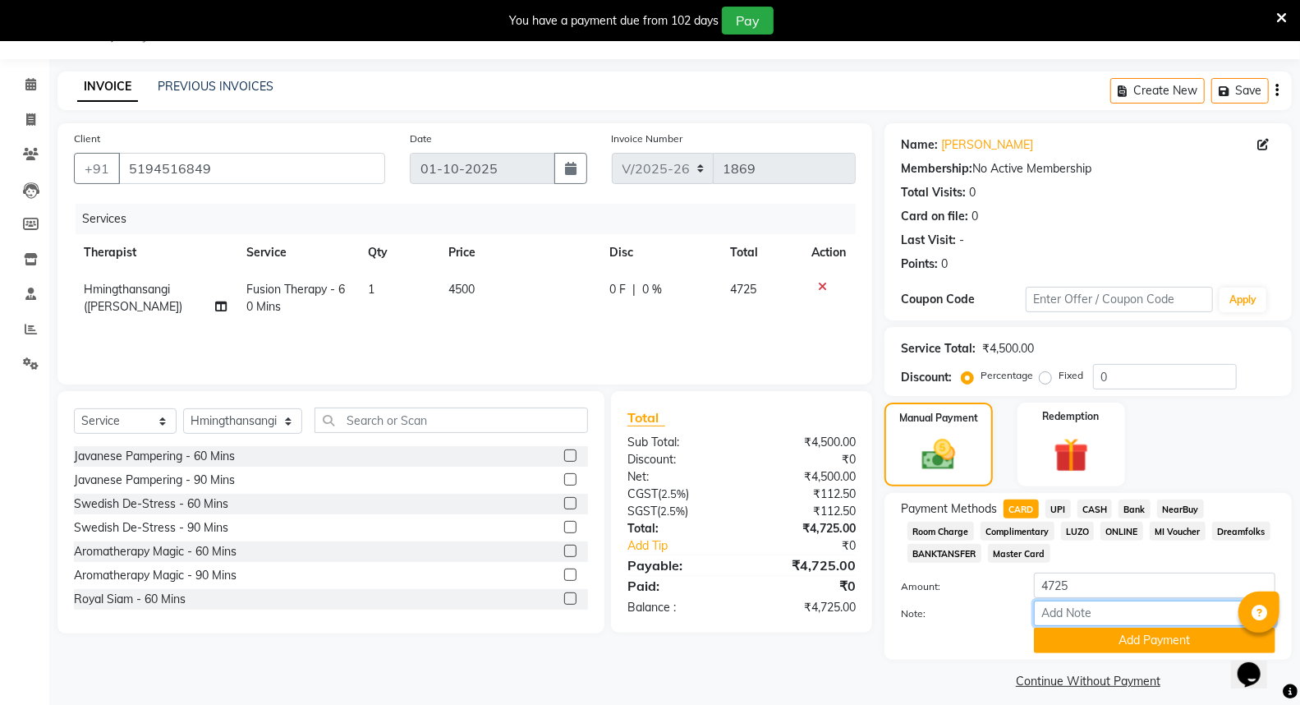
click at [1065, 605] on input "Note:" at bounding box center [1155, 612] width 242 height 25
type input "visa-6057"
click at [1093, 641] on button "Add Payment" at bounding box center [1155, 640] width 242 height 25
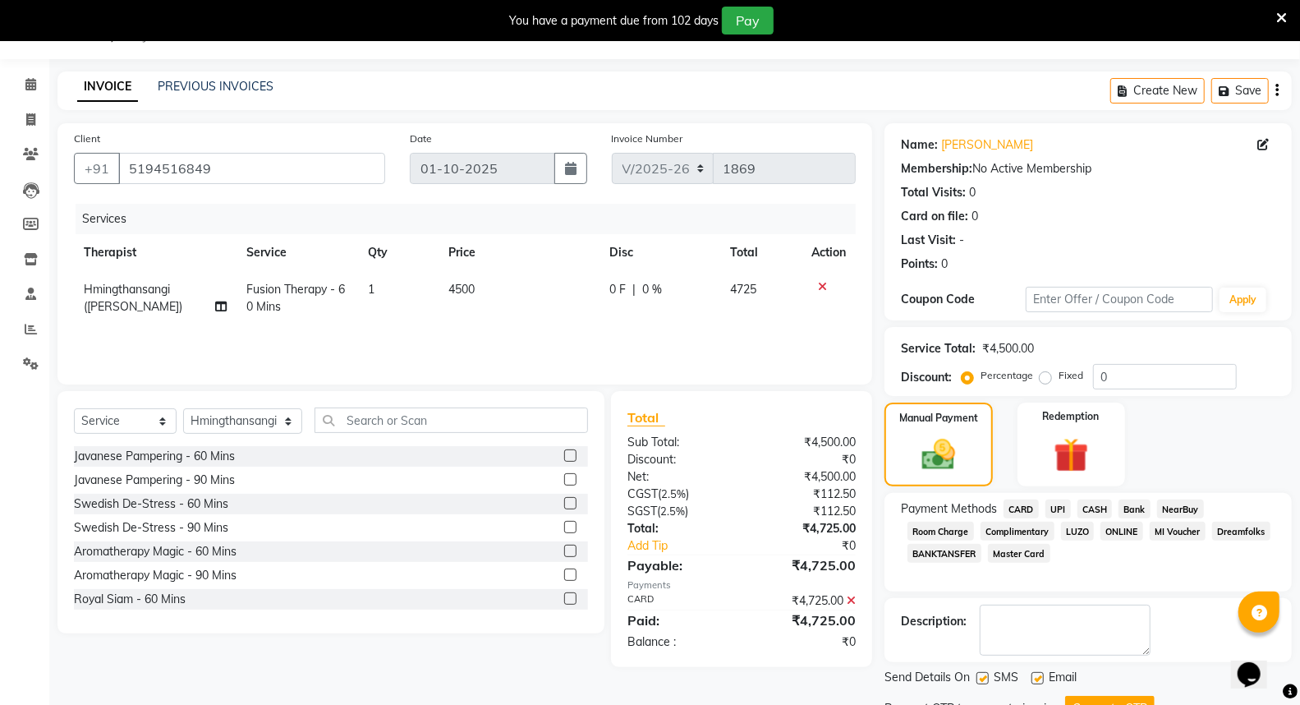
scroll to position [110, 0]
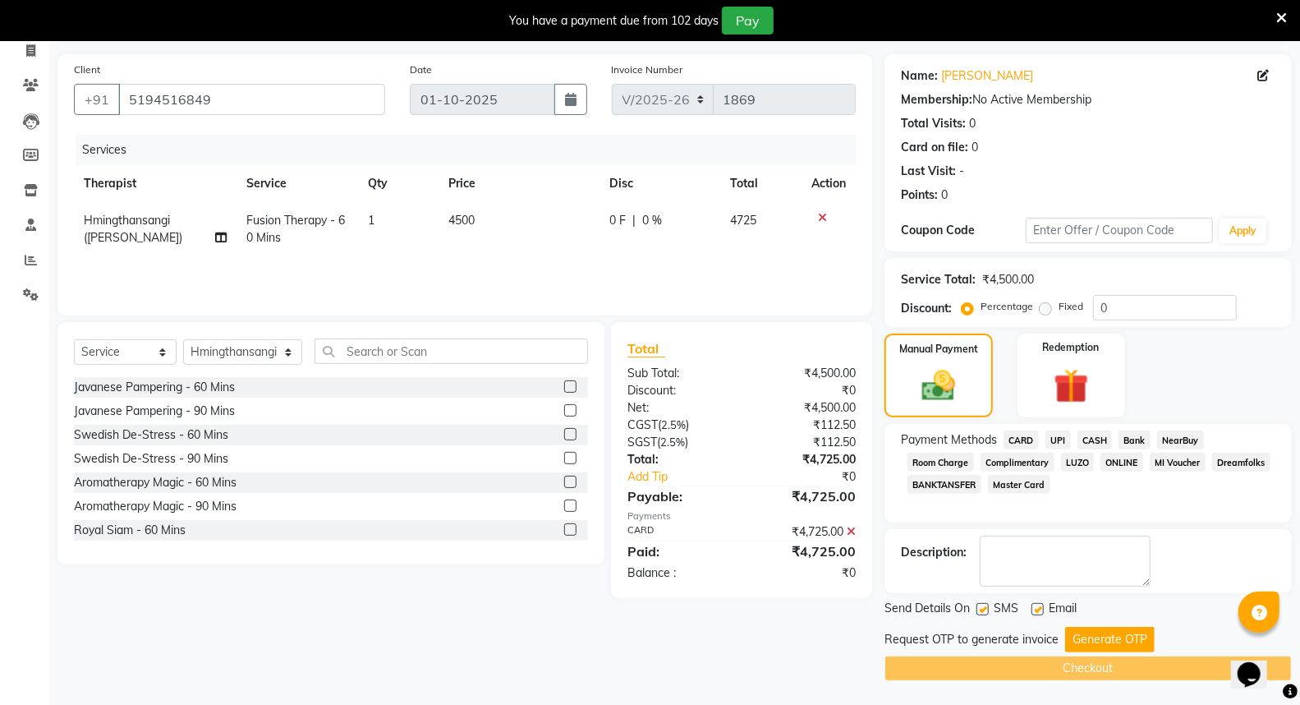
click at [1104, 642] on button "Generate OTP" at bounding box center [1110, 639] width 90 height 25
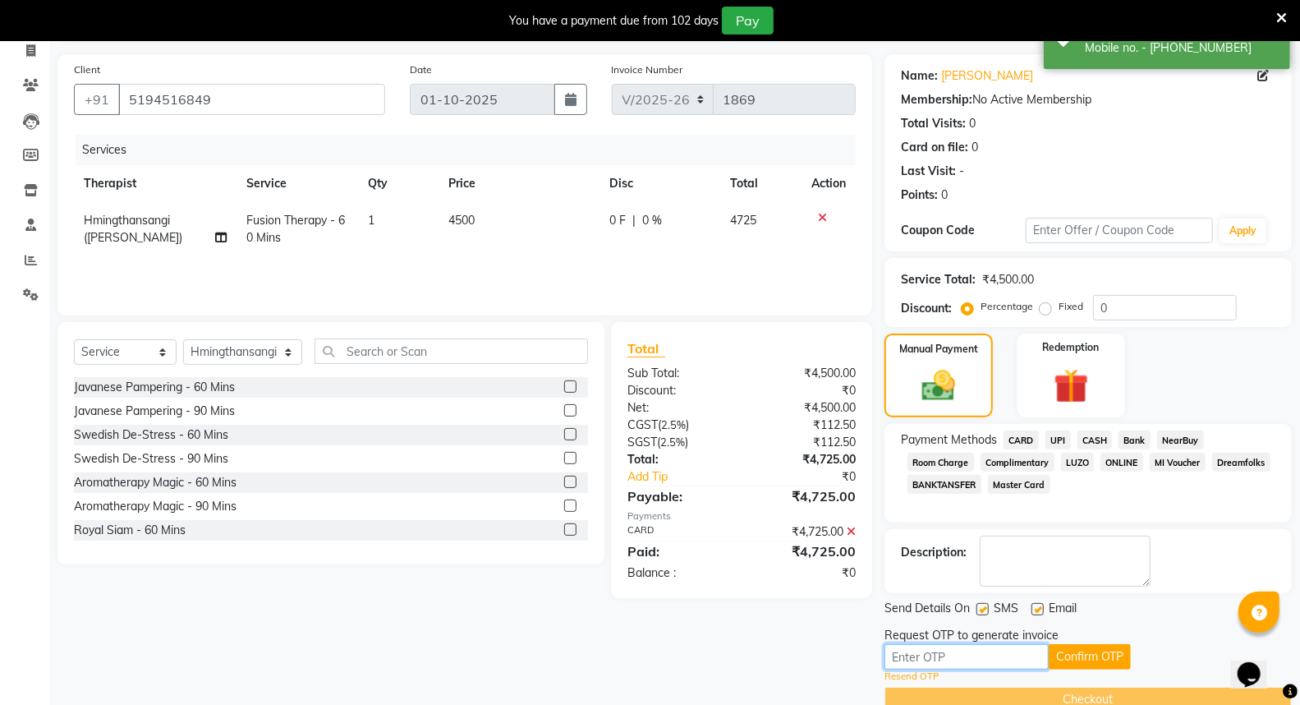
click at [973, 652] on input "text" at bounding box center [967, 656] width 164 height 25
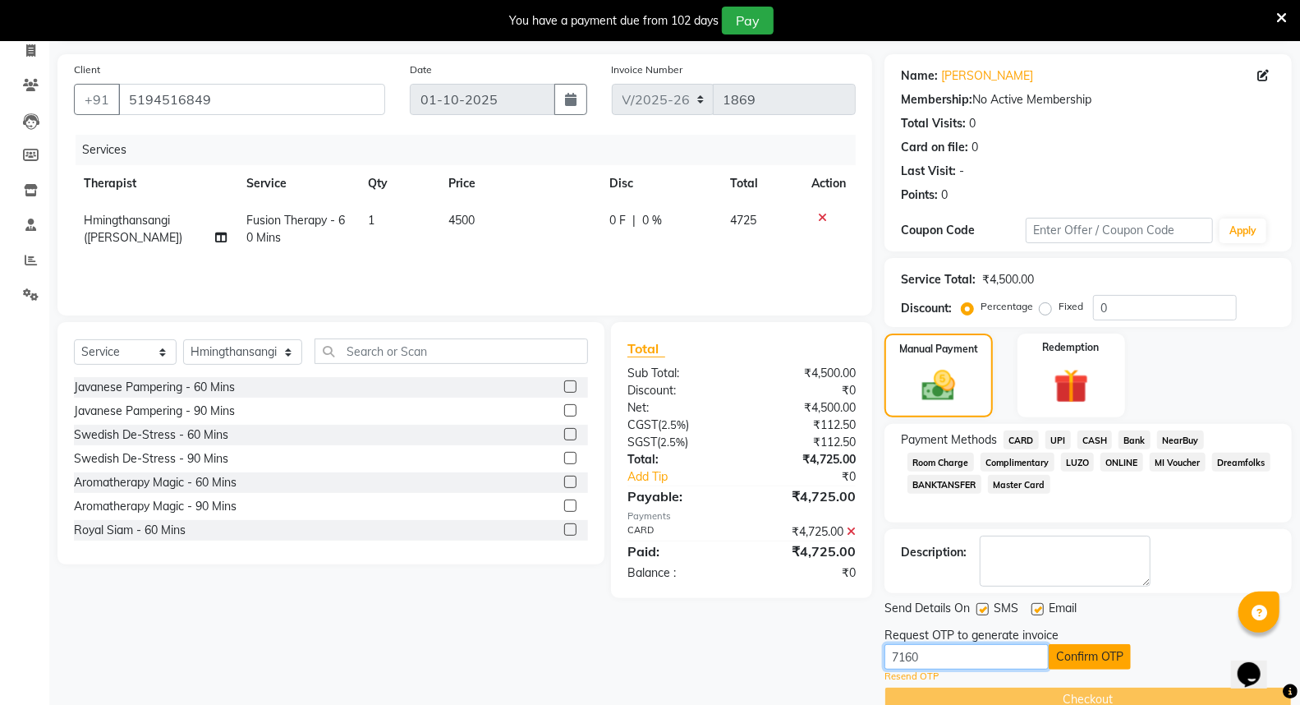
type input "7160"
click at [1105, 657] on button "Confirm OTP" at bounding box center [1090, 656] width 82 height 25
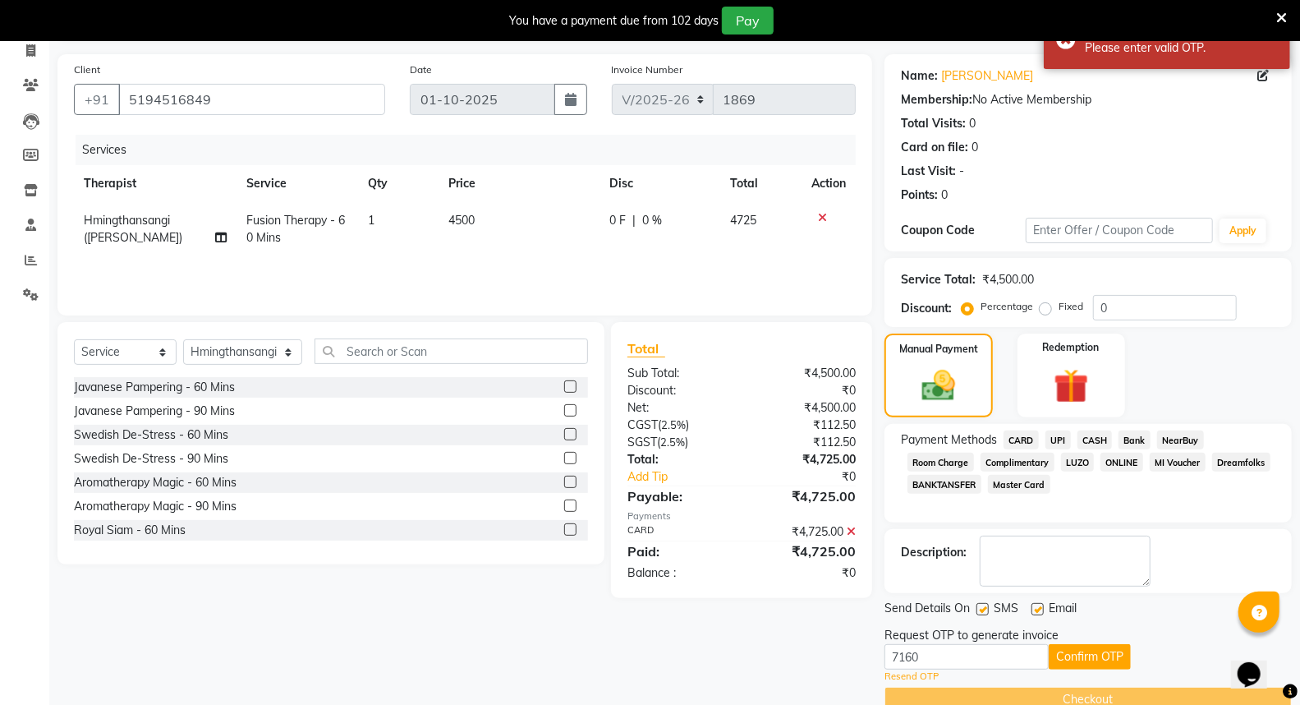
click at [1277, 13] on icon at bounding box center [1282, 18] width 11 height 15
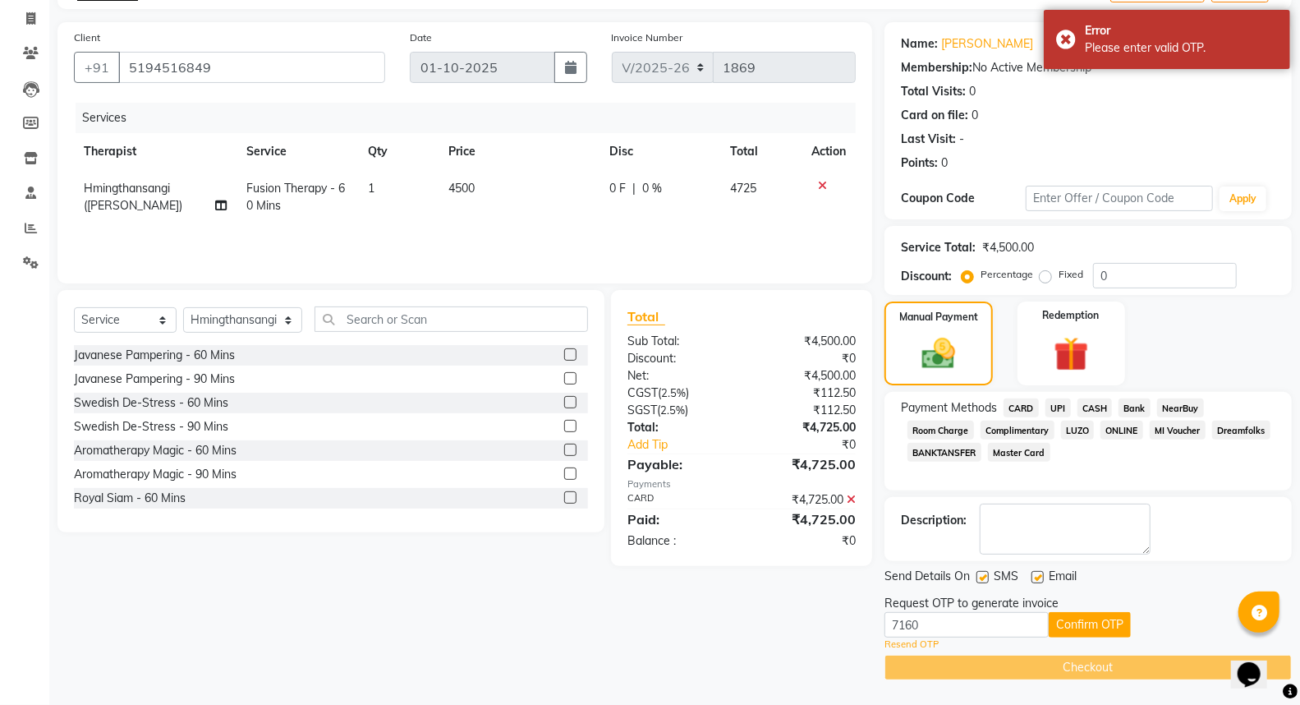
scroll to position [100, 0]
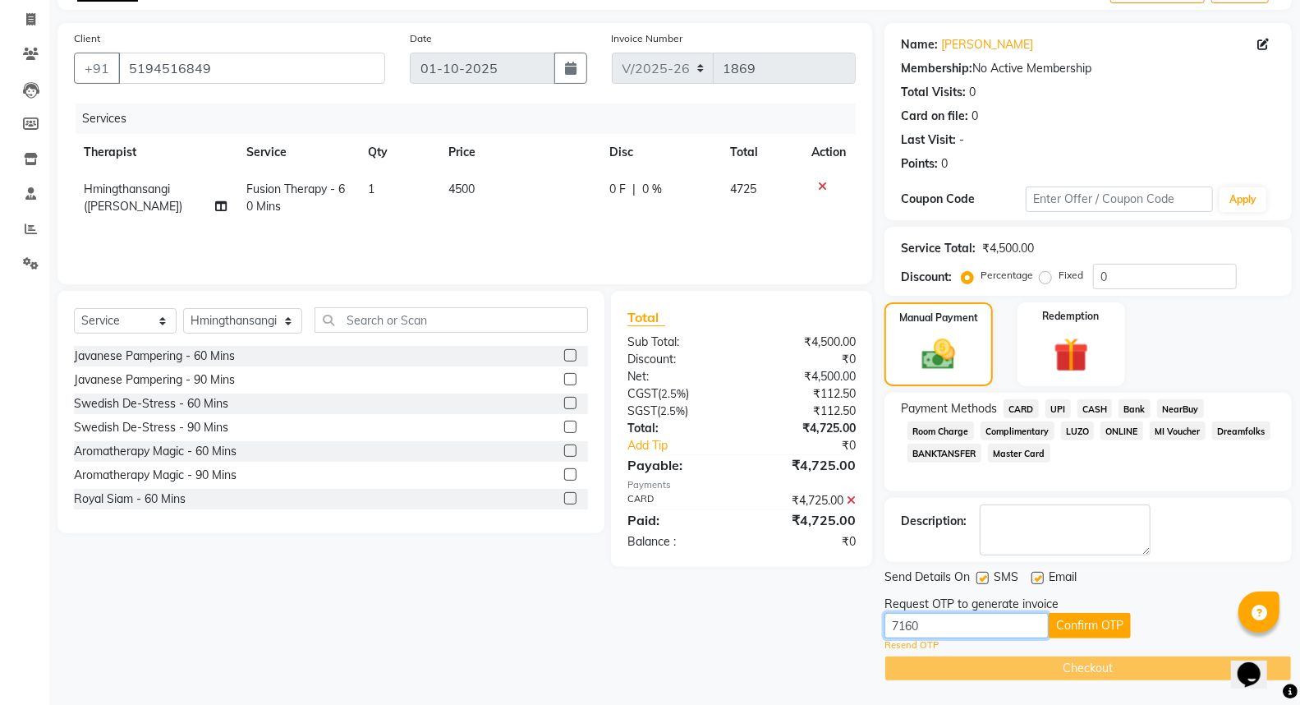
drag, startPoint x: 957, startPoint y: 628, endPoint x: 893, endPoint y: 624, distance: 64.2
click at [893, 624] on input "7160" at bounding box center [967, 625] width 164 height 25
type input "6898"
click at [1058, 620] on button "Confirm OTP" at bounding box center [1090, 625] width 82 height 25
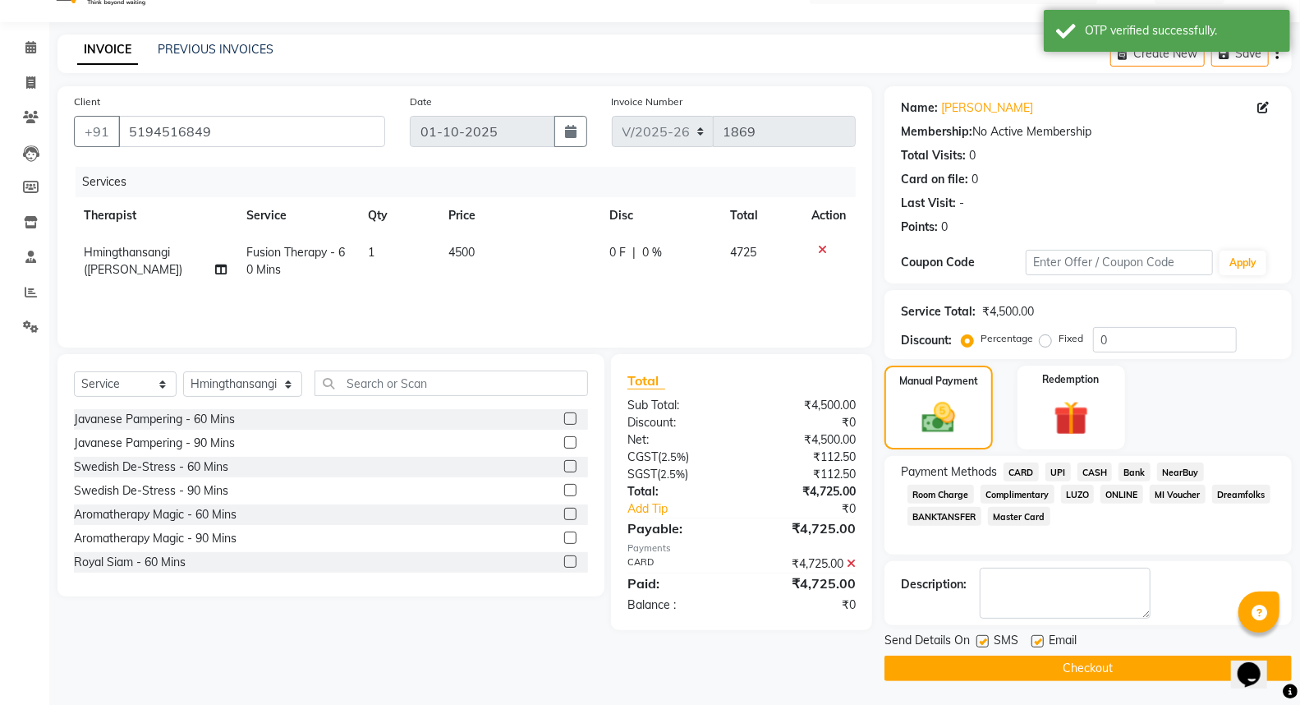
click at [1040, 674] on button "Checkout" at bounding box center [1088, 668] width 407 height 25
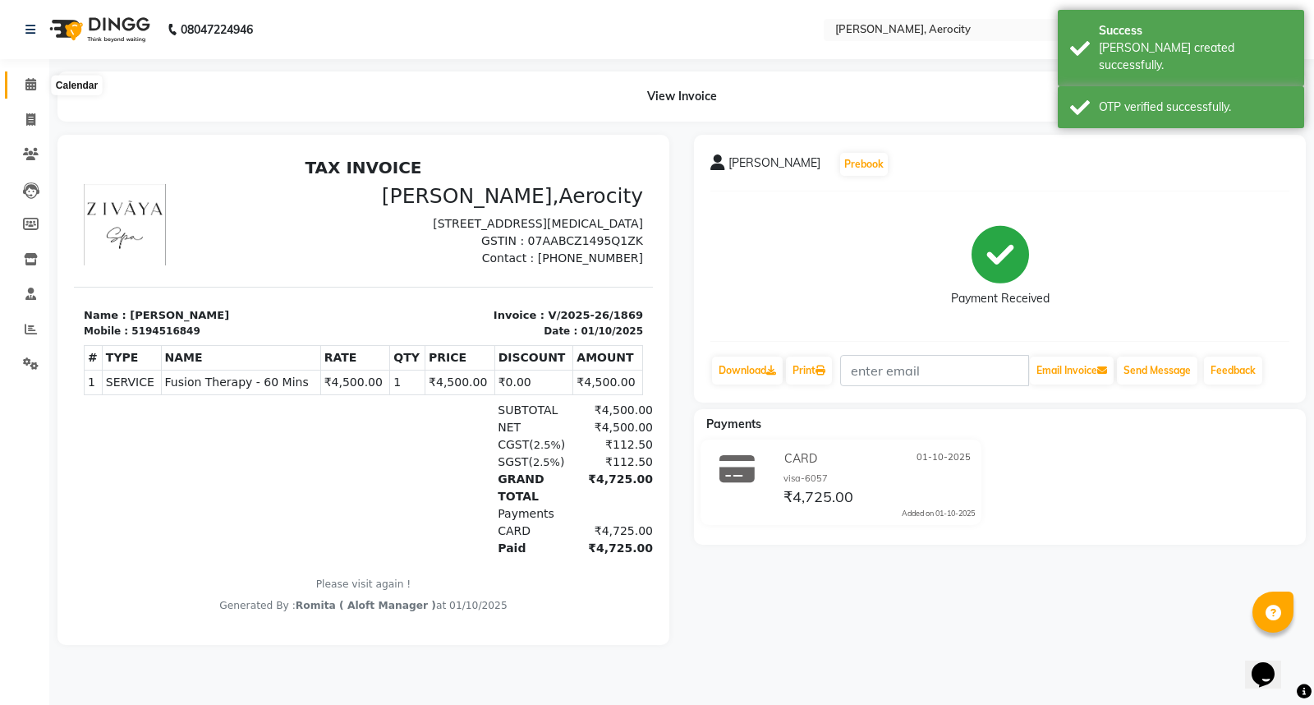
click at [25, 82] on icon at bounding box center [30, 84] width 11 height 12
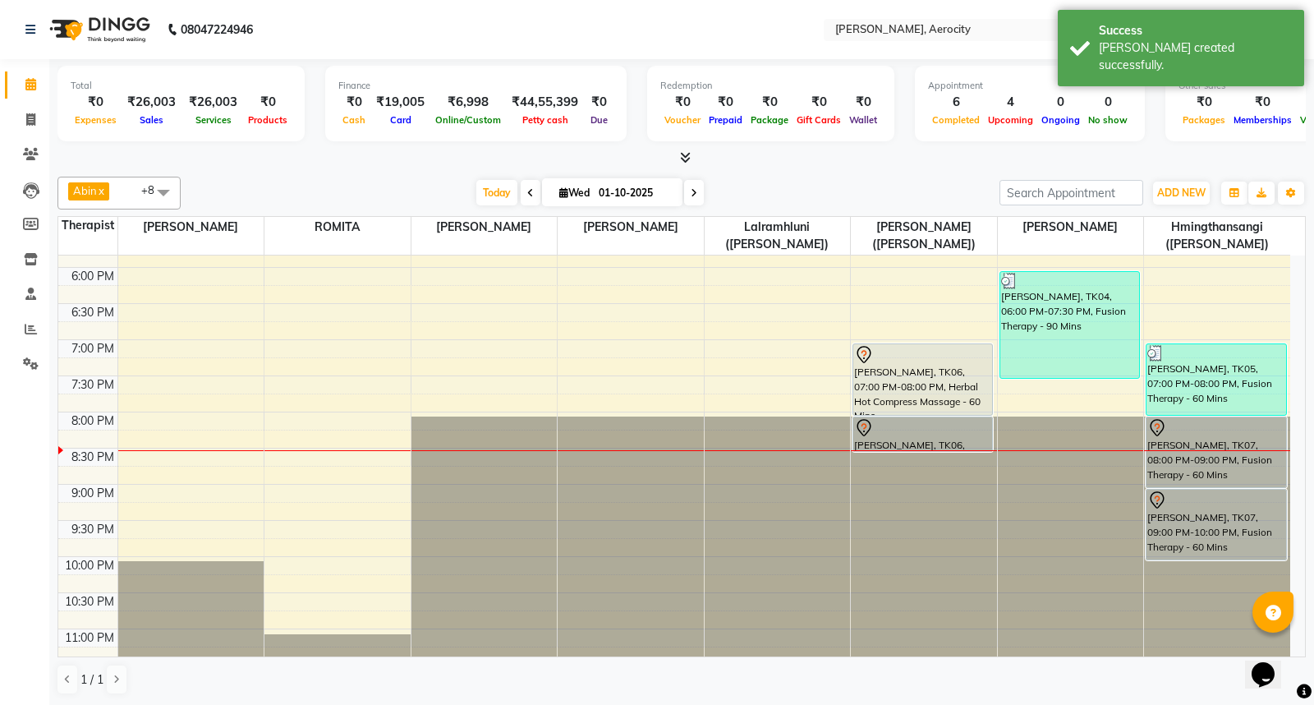
scroll to position [833, 0]
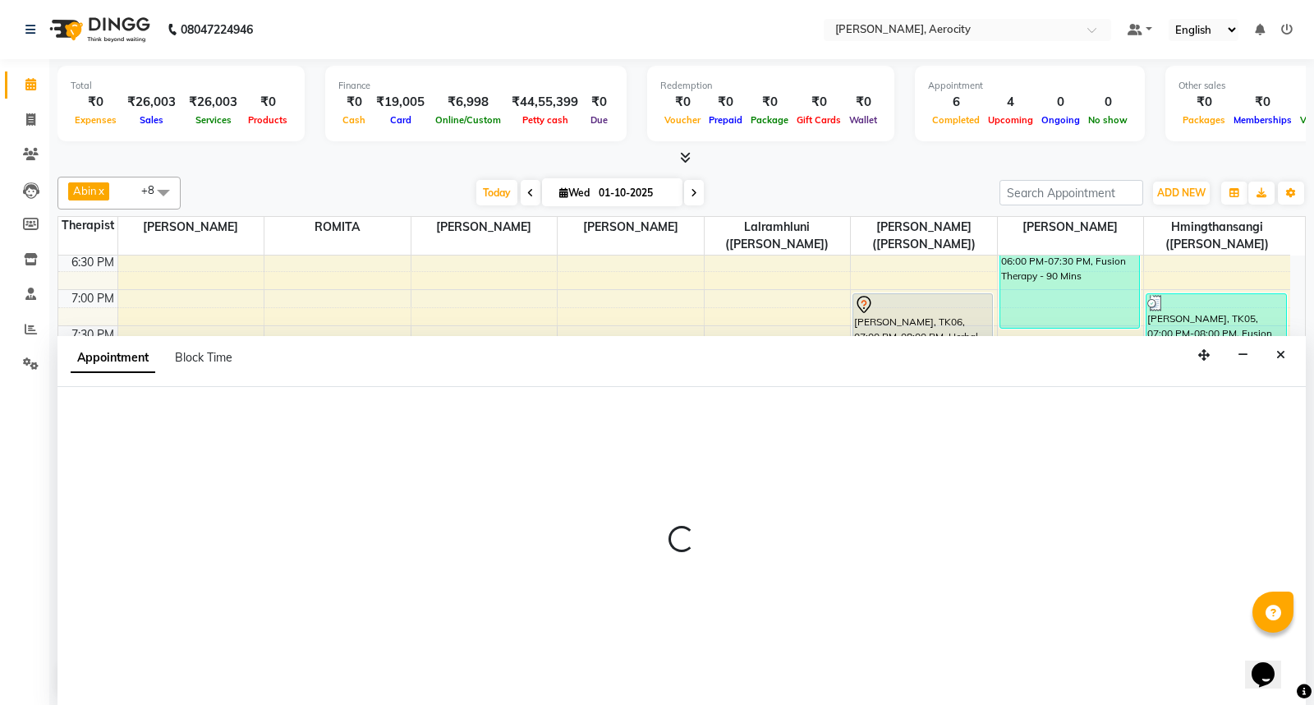
select select "48460"
select select "1230"
select select "tentative"
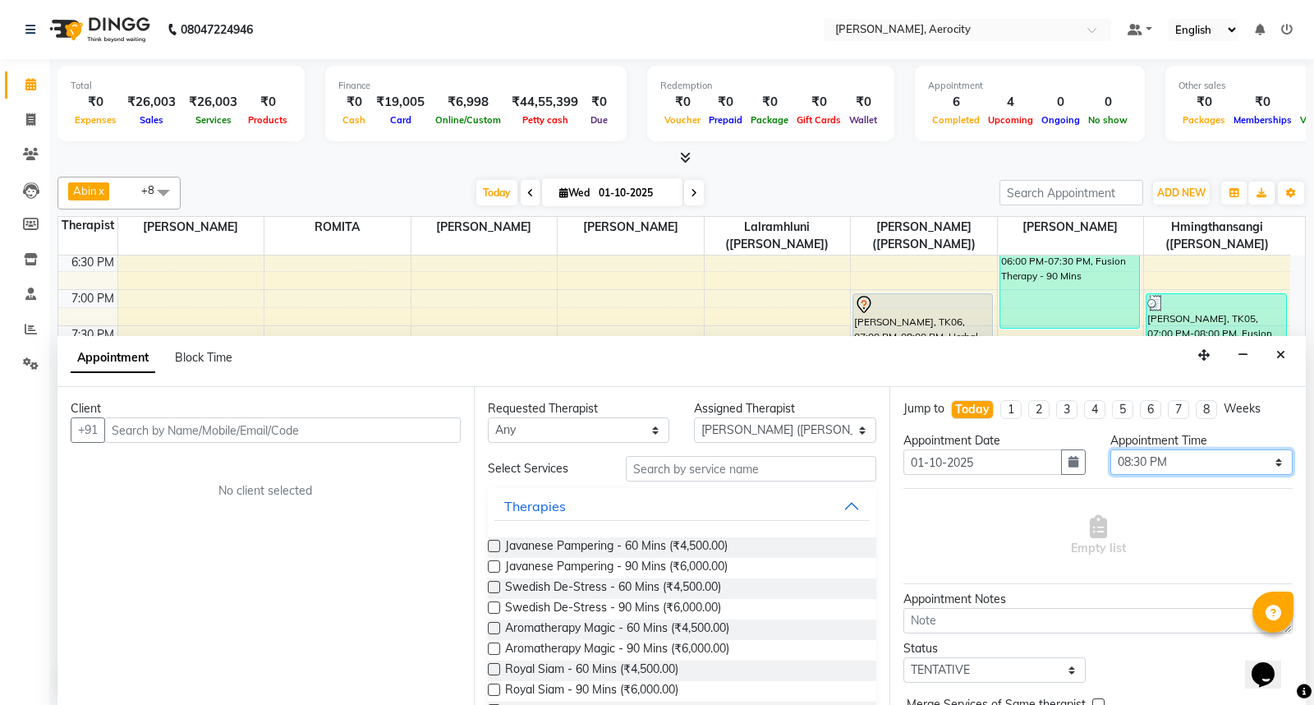
click at [1165, 458] on select "Select 08:00 AM 08:15 AM 08:30 AM 08:45 AM 09:00 AM 09:15 AM 09:30 AM 09:45 AM …" at bounding box center [1202, 461] width 182 height 25
select select "1245"
click at [1111, 449] on select "Select 08:00 AM 08:15 AM 08:30 AM 08:45 AM 09:00 AM 09:15 AM 09:30 AM 09:45 AM …" at bounding box center [1202, 461] width 182 height 25
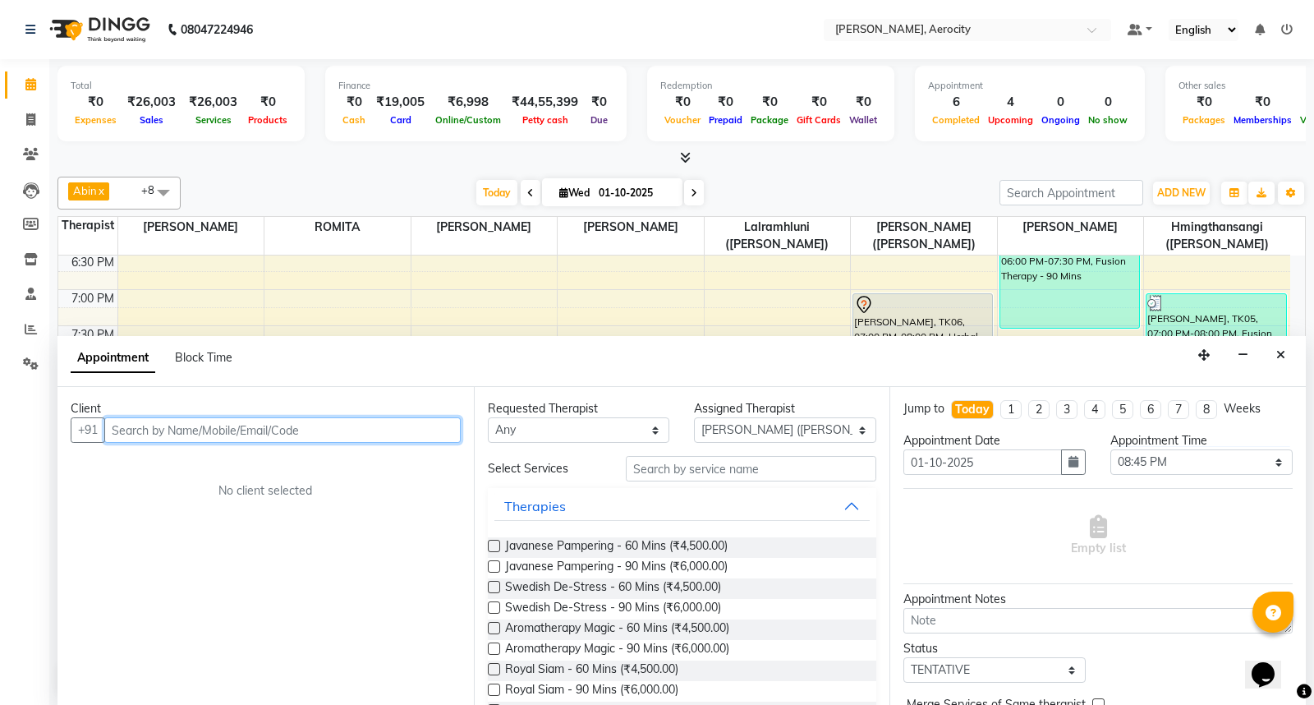
click at [343, 436] on input "text" at bounding box center [282, 429] width 357 height 25
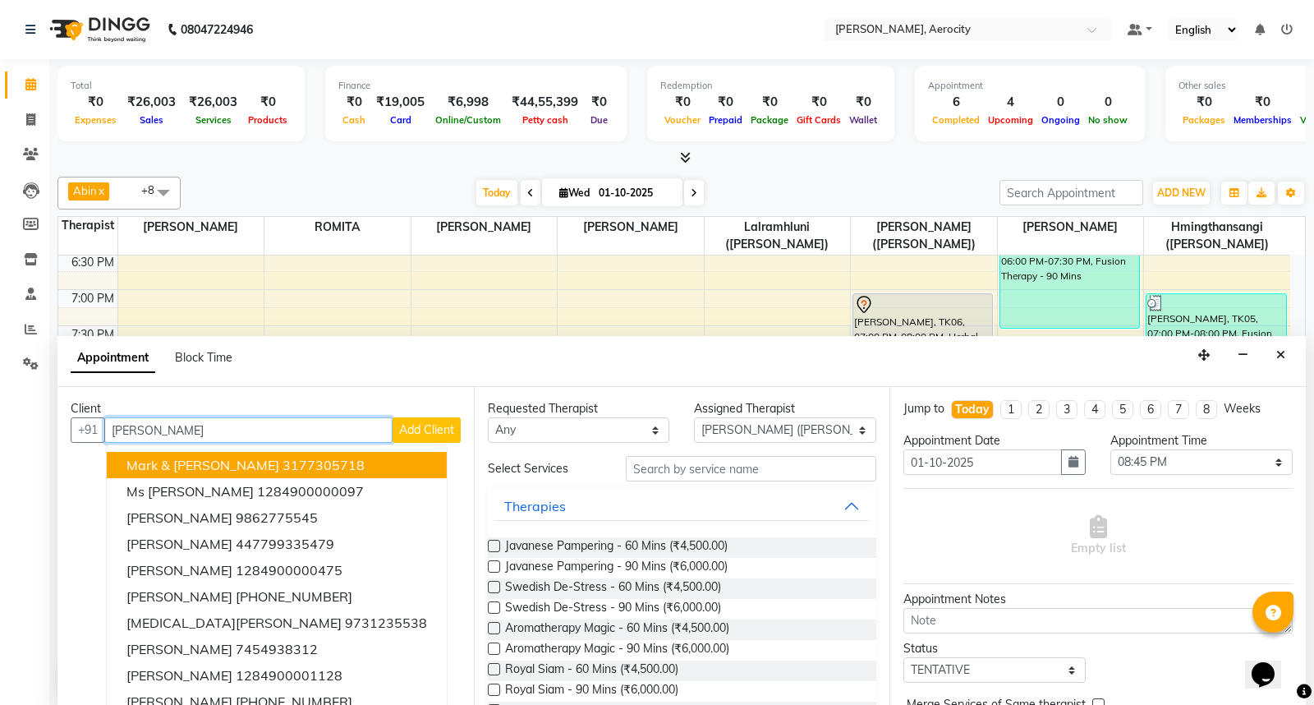
type input "Maria"
click at [409, 424] on span "Add Client" at bounding box center [426, 429] width 55 height 15
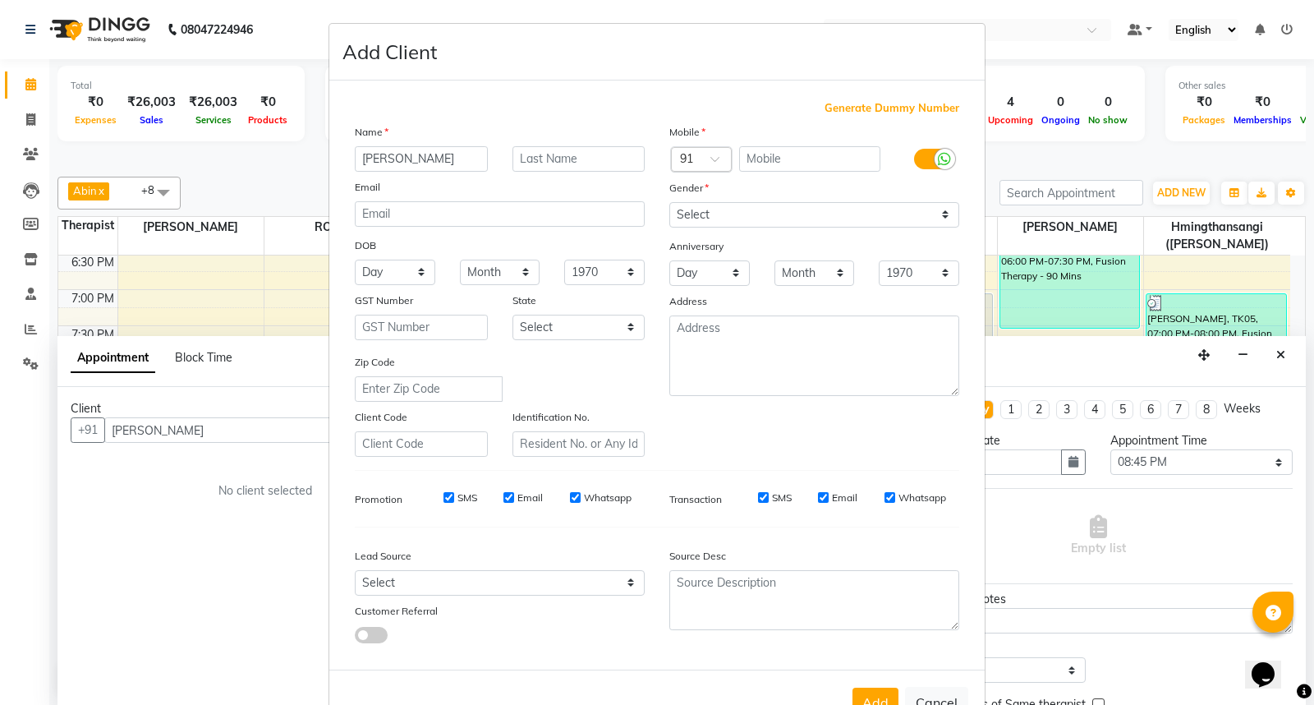
click at [687, 154] on div at bounding box center [701, 160] width 59 height 17
type input "1"
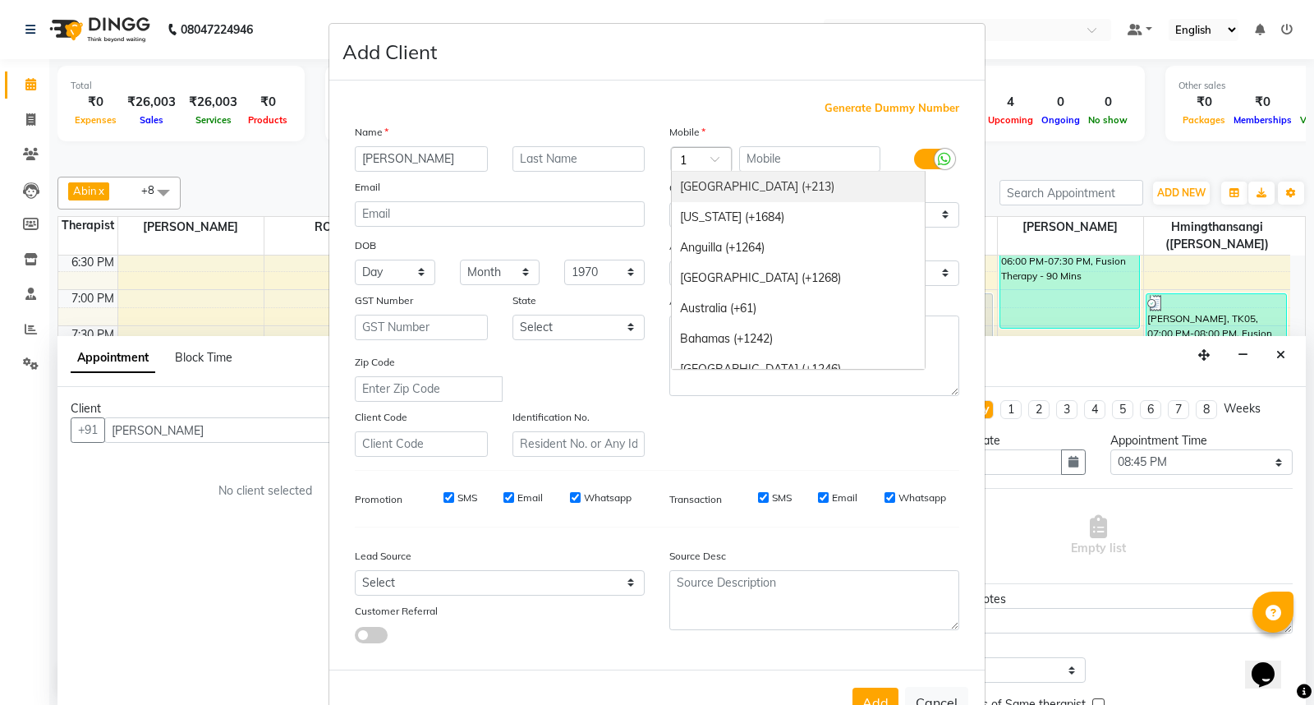
scroll to position [0, 0]
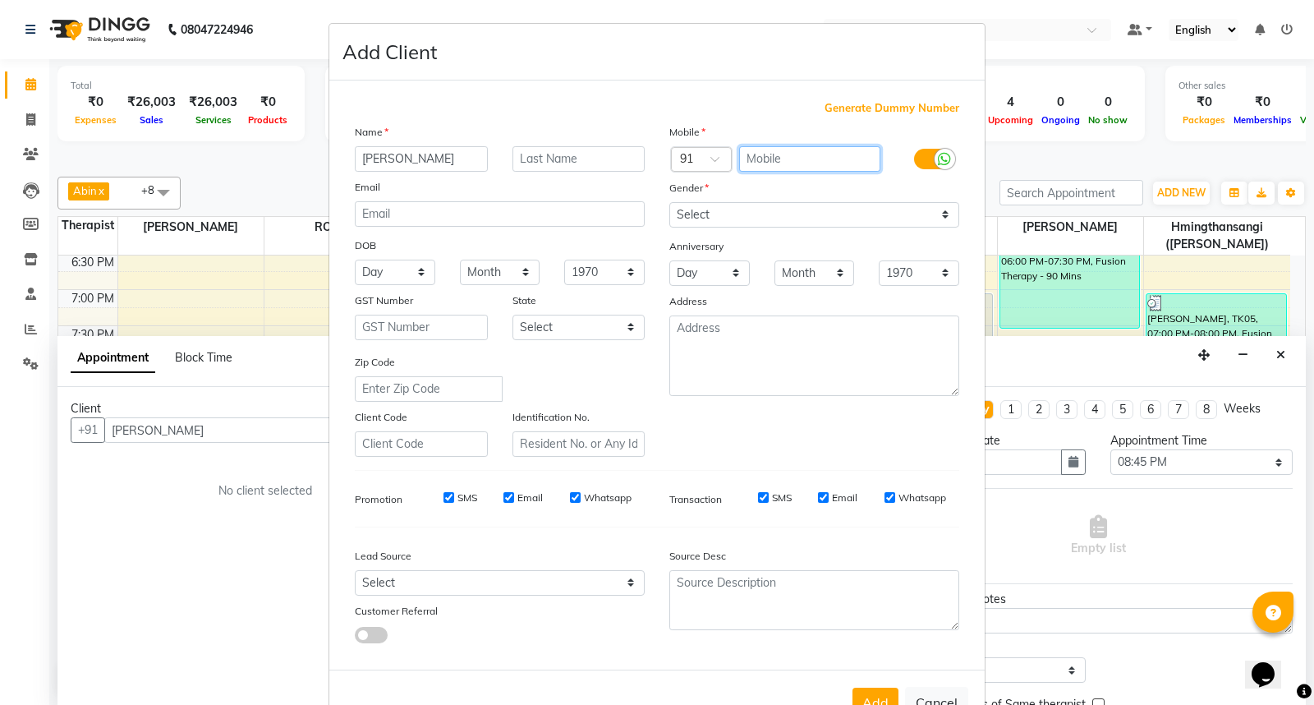
click at [791, 153] on input "text" at bounding box center [810, 158] width 142 height 25
type input "17862853316"
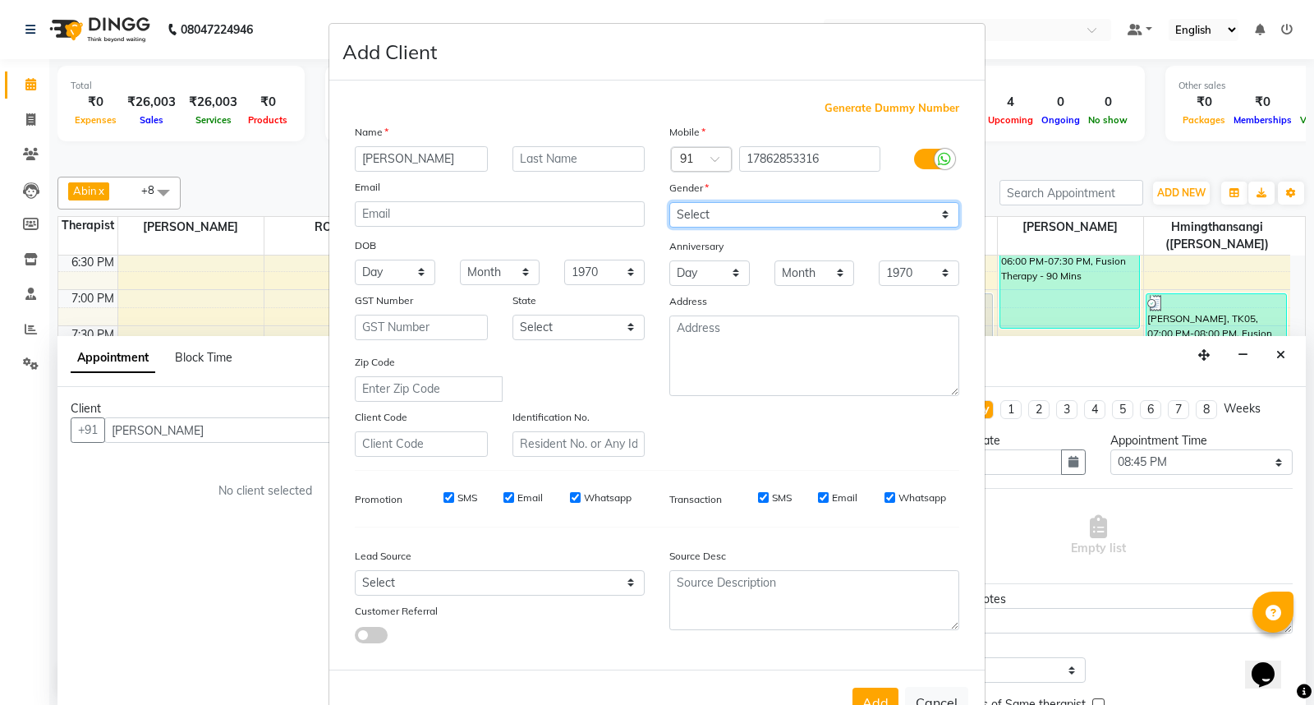
click at [778, 210] on select "Select [DEMOGRAPHIC_DATA] [DEMOGRAPHIC_DATA] Other Prefer Not To Say" at bounding box center [814, 214] width 290 height 25
select select "female"
click at [669, 202] on select "Select [DEMOGRAPHIC_DATA] [DEMOGRAPHIC_DATA] Other Prefer Not To Say" at bounding box center [814, 214] width 290 height 25
click at [447, 501] on div "SMS" at bounding box center [449, 497] width 57 height 15
click at [507, 498] on input "Email" at bounding box center [509, 497] width 11 height 11
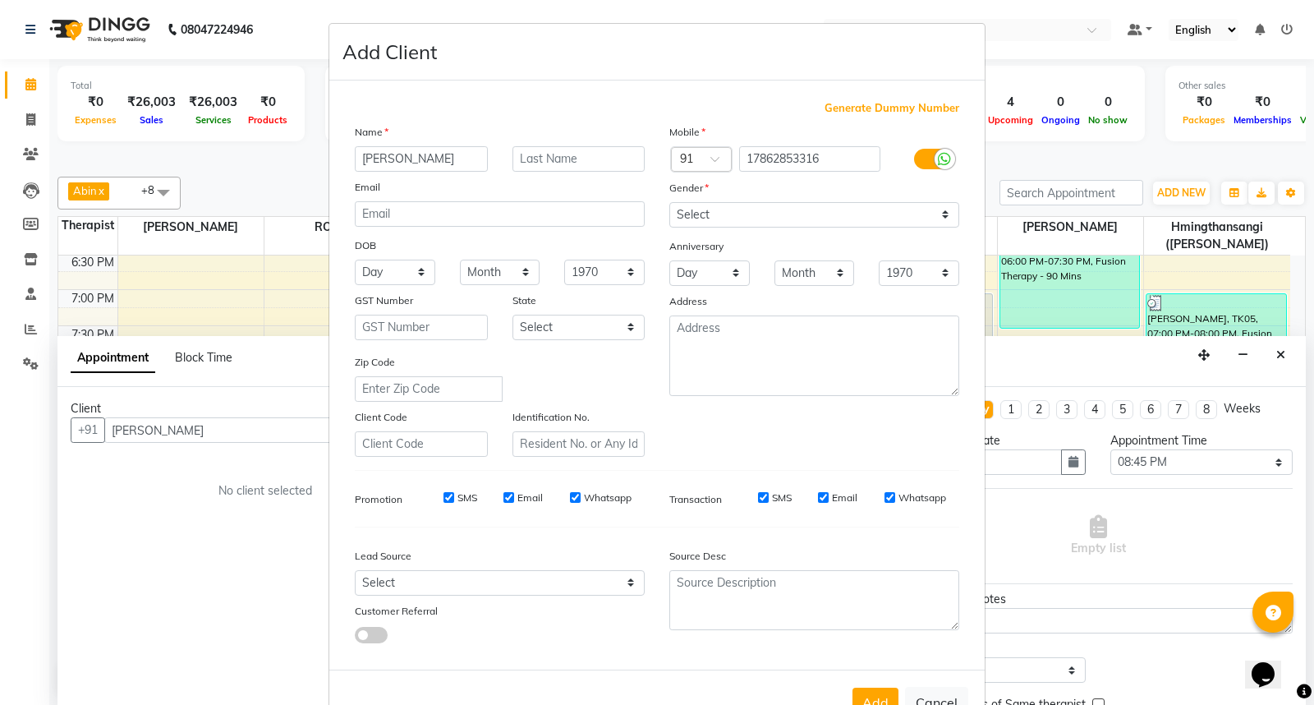
checkbox input "false"
click at [458, 497] on label "SMS" at bounding box center [468, 497] width 20 height 15
click at [452, 497] on input "SMS" at bounding box center [449, 497] width 11 height 11
checkbox input "false"
click at [570, 498] on input "Whatsapp" at bounding box center [575, 497] width 11 height 11
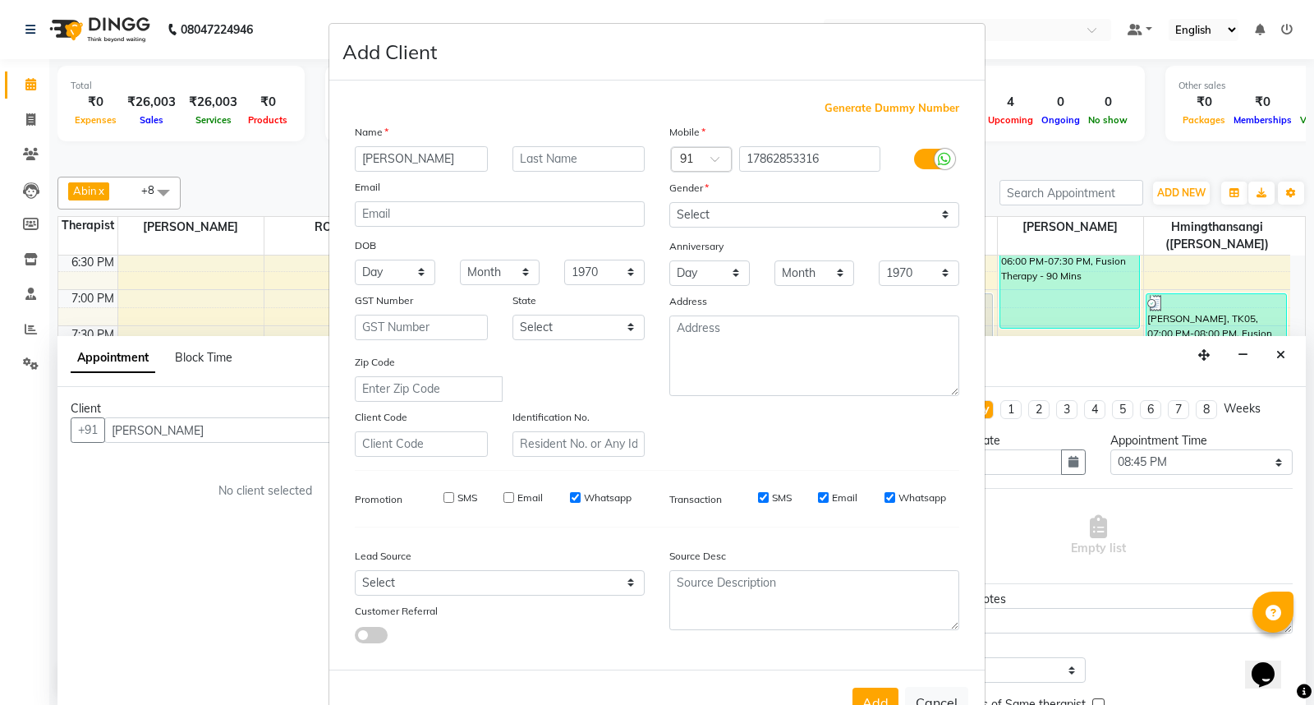
checkbox input "false"
click at [867, 691] on button "Add" at bounding box center [876, 703] width 46 height 30
type input "17862853316"
select select
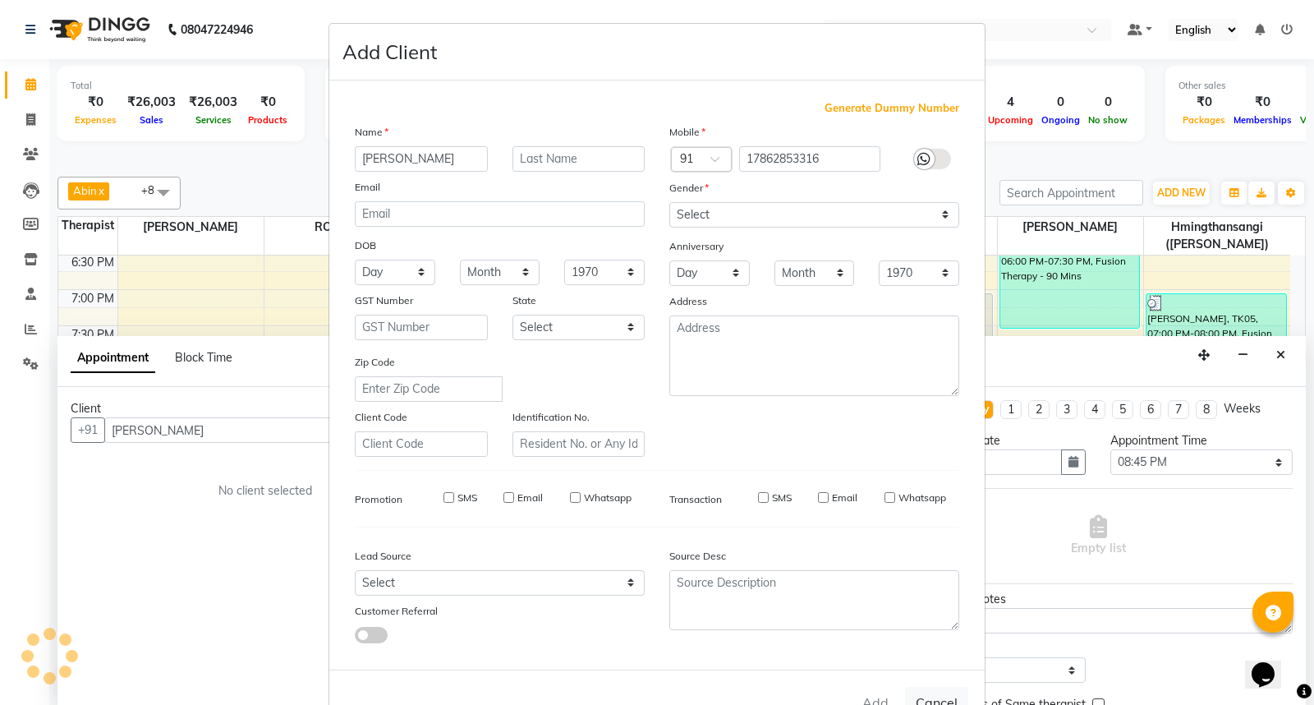
select select
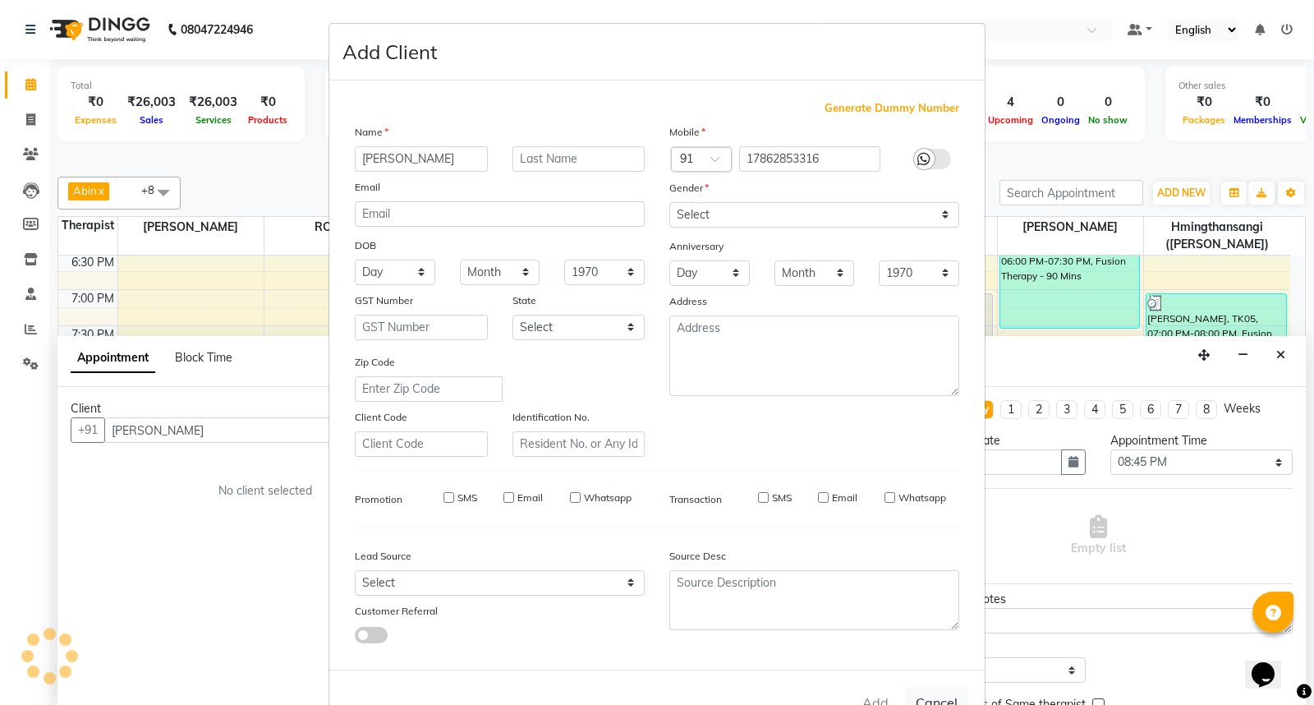
checkbox input "false"
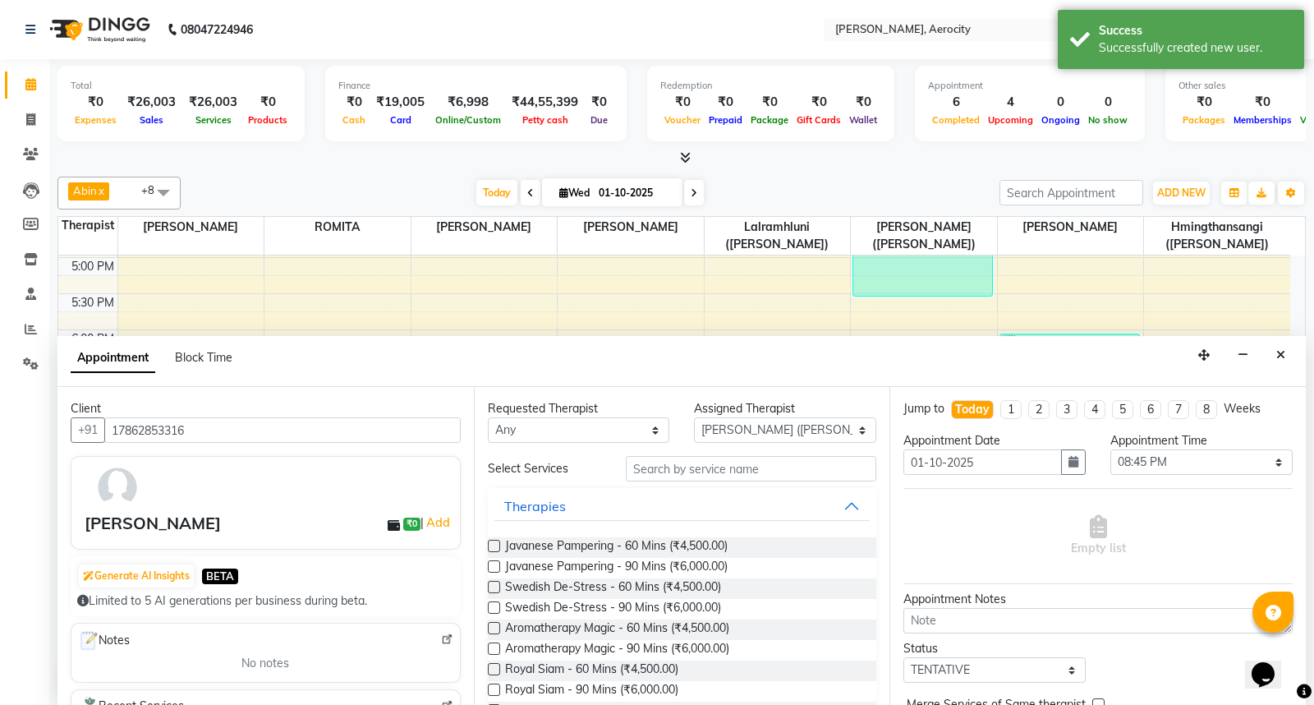
scroll to position [833, 0]
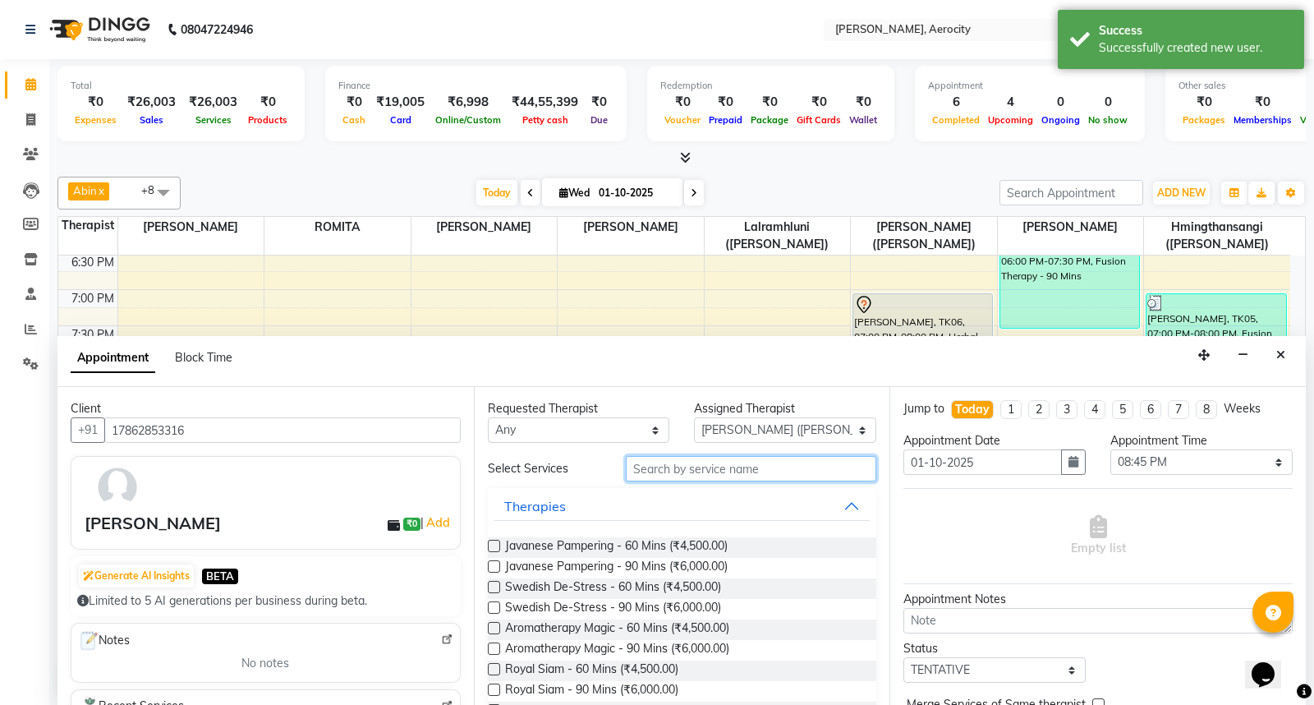
click at [672, 471] on input "text" at bounding box center [751, 468] width 251 height 25
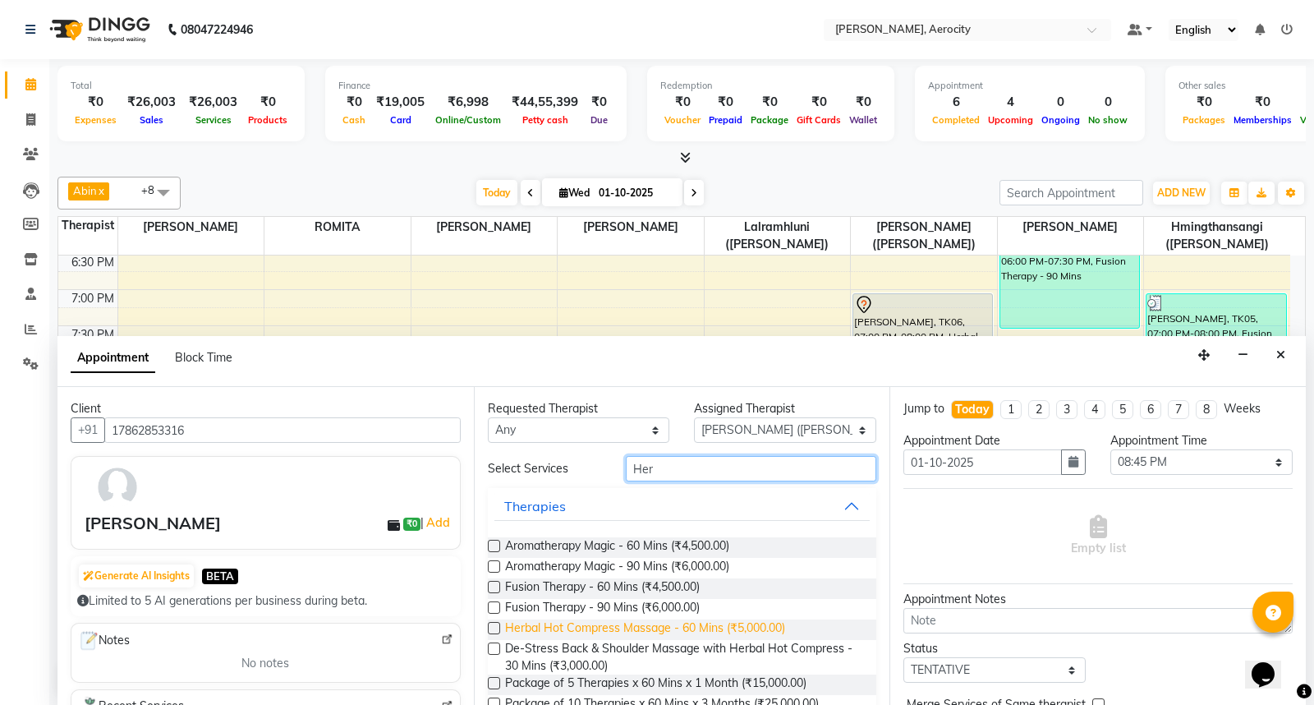
type input "Her"
click at [619, 628] on span "Herbal Hot Compress Massage - 60 Mins (₹5,000.00)" at bounding box center [645, 629] width 280 height 21
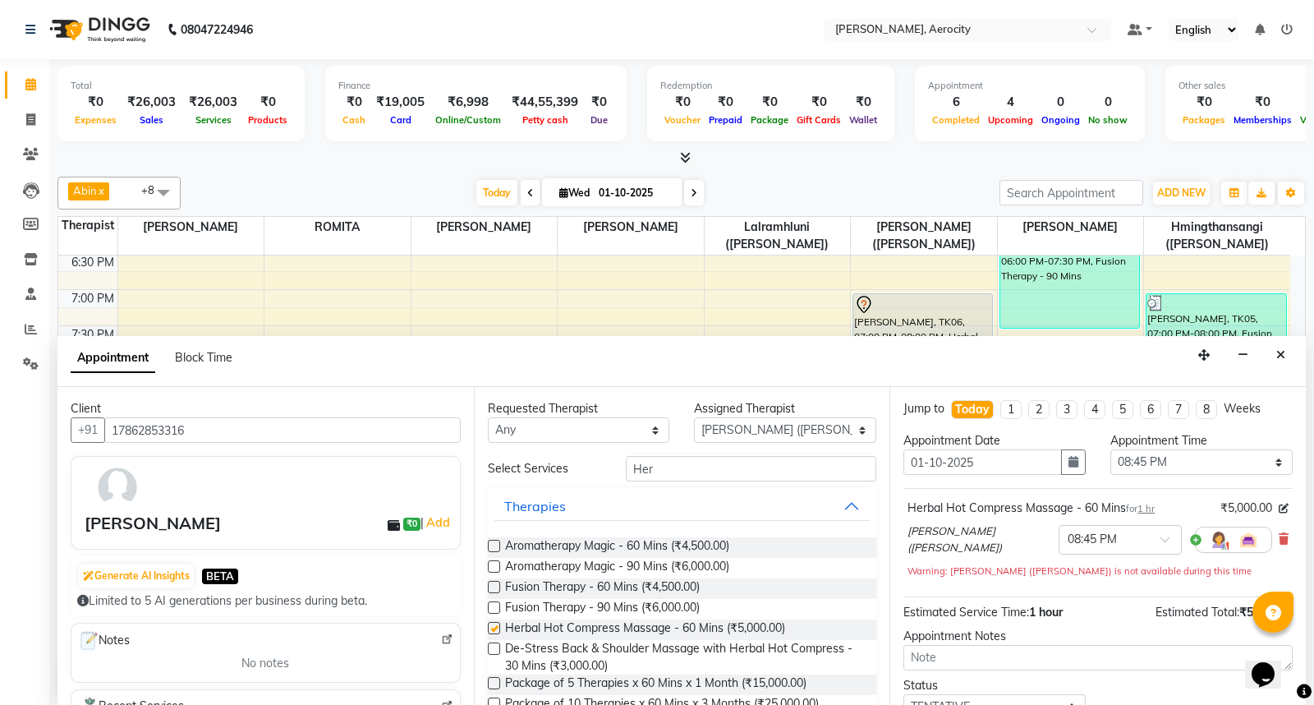
checkbox input "false"
click at [745, 465] on input "Her" at bounding box center [751, 468] width 251 height 25
type input "H"
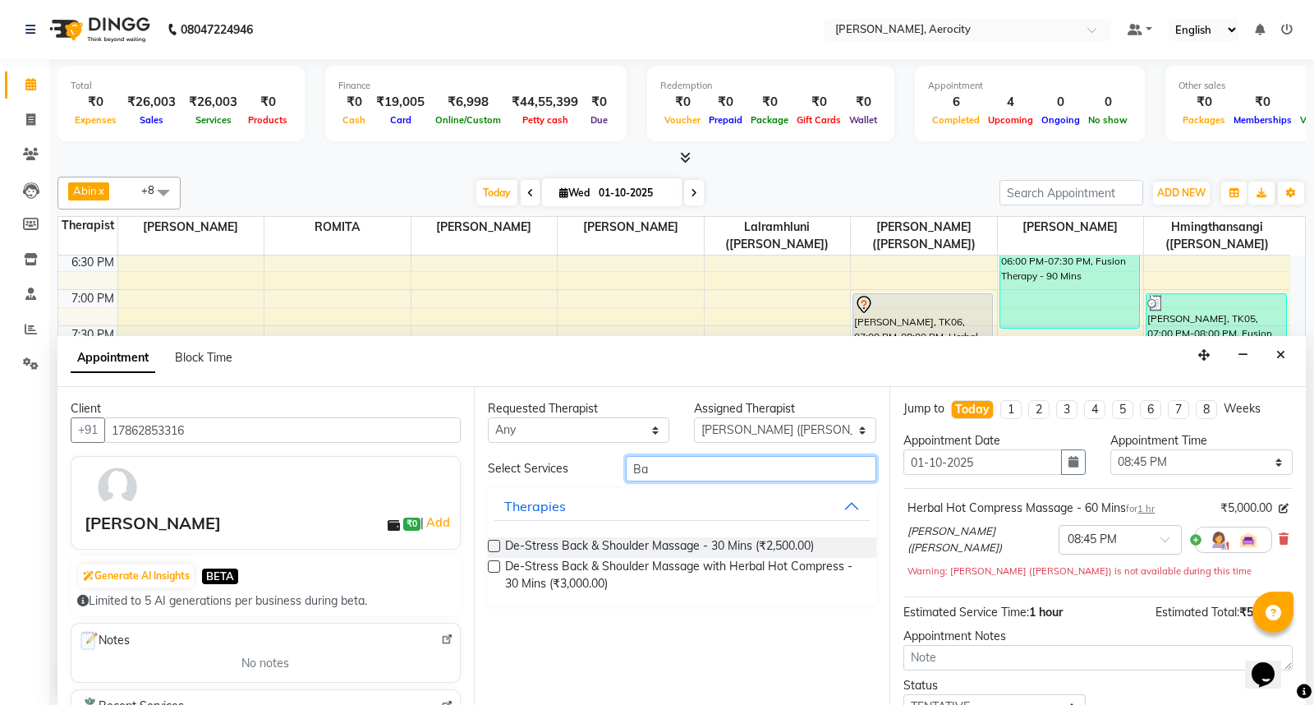
type input "B"
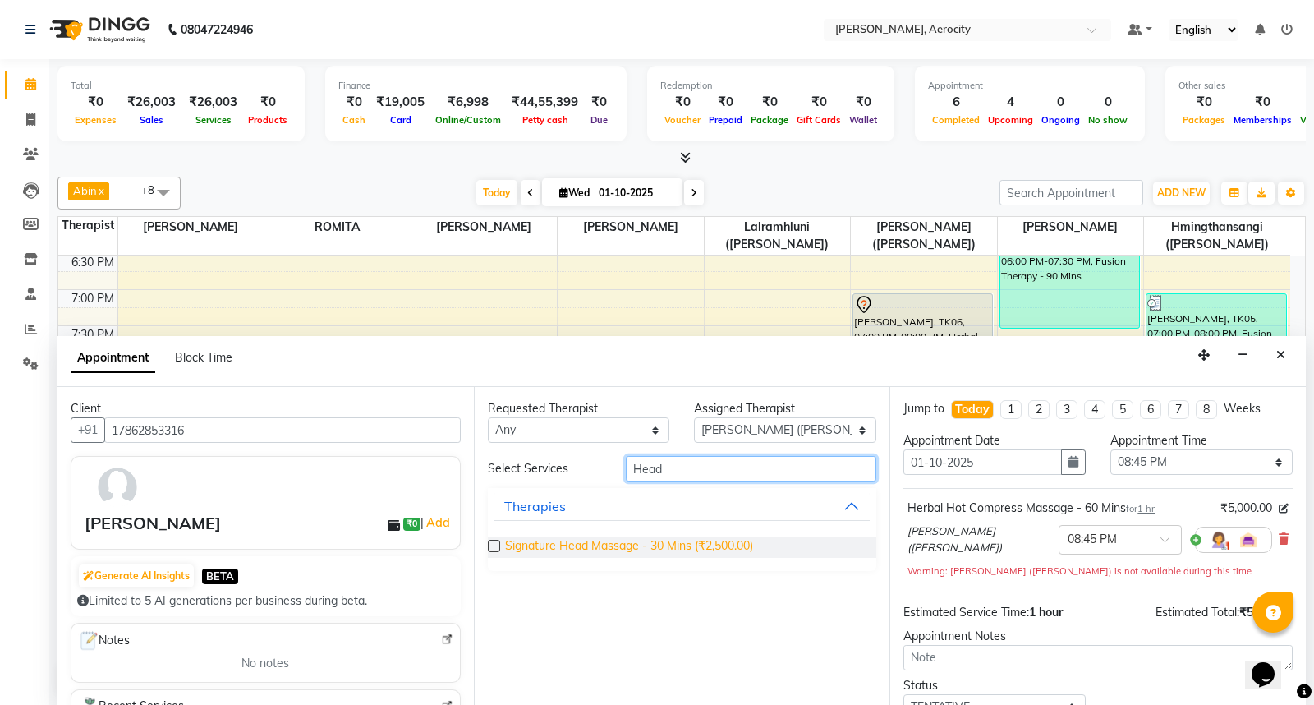
type input "Head"
click at [718, 544] on span "Signature Head Massage - 30 Mins (₹2,500.00)" at bounding box center [629, 547] width 248 height 21
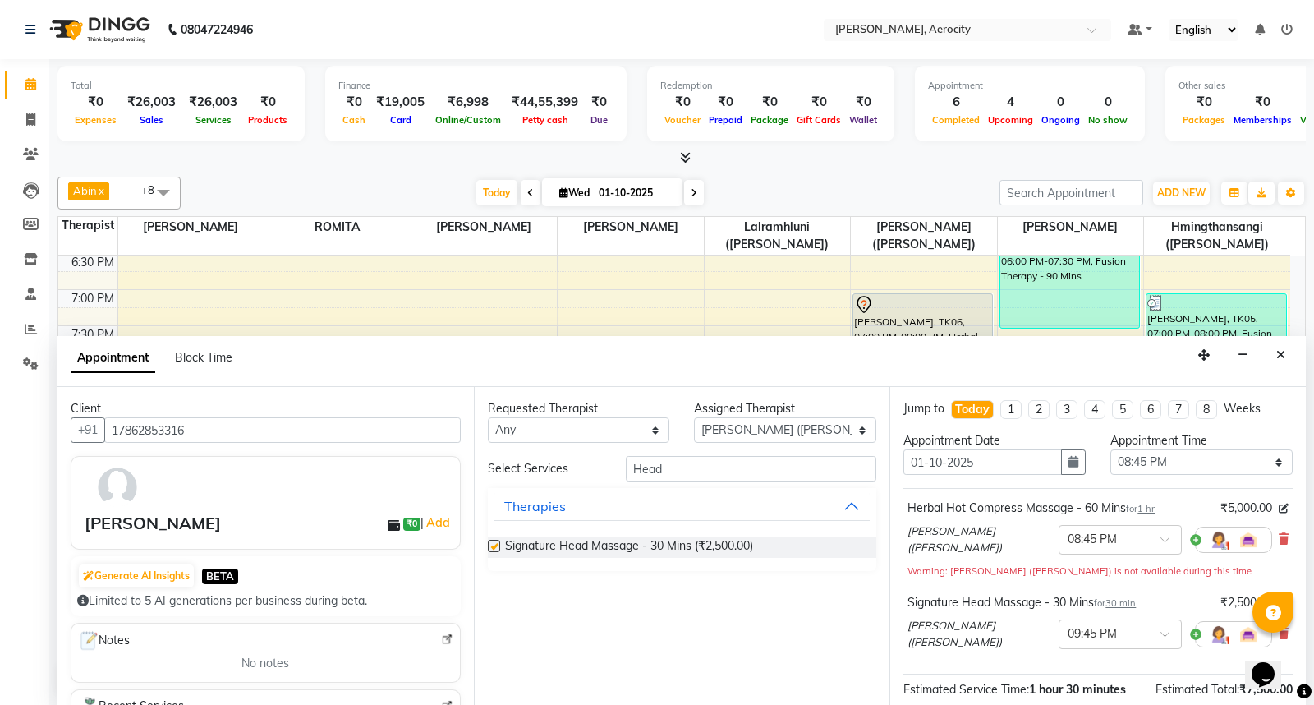
checkbox input "false"
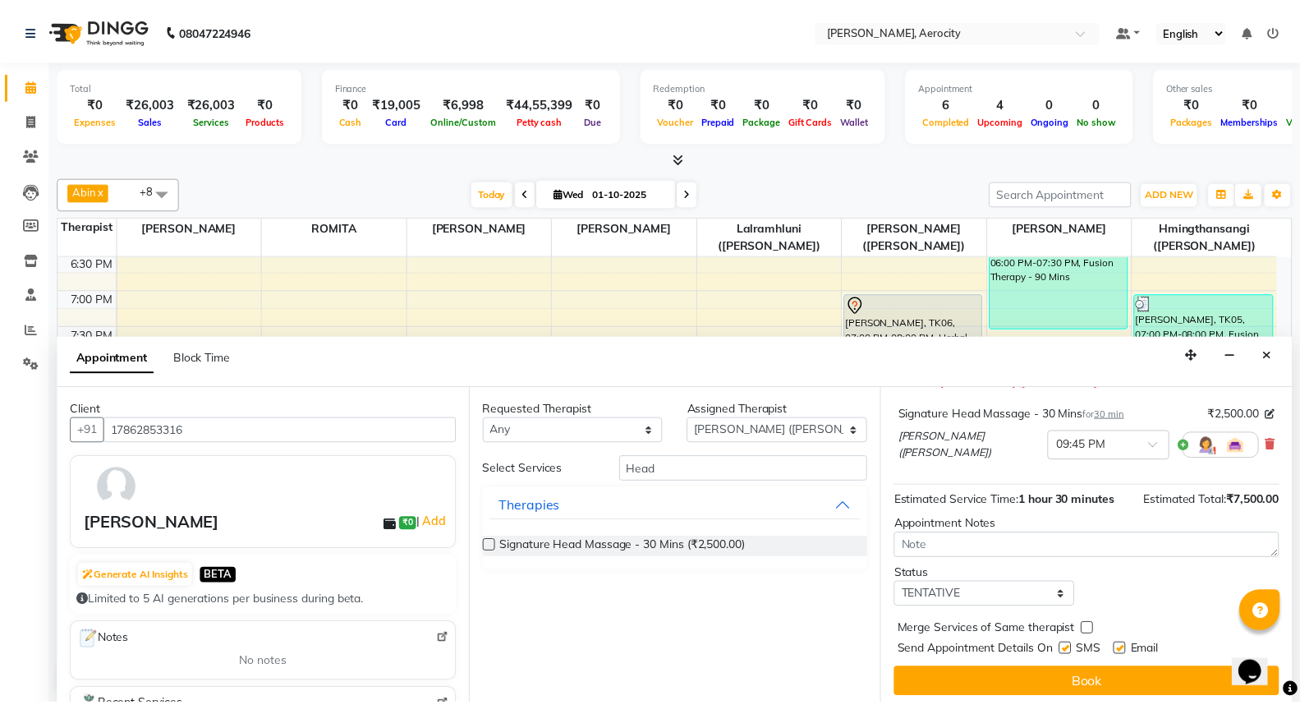
scroll to position [190, 0]
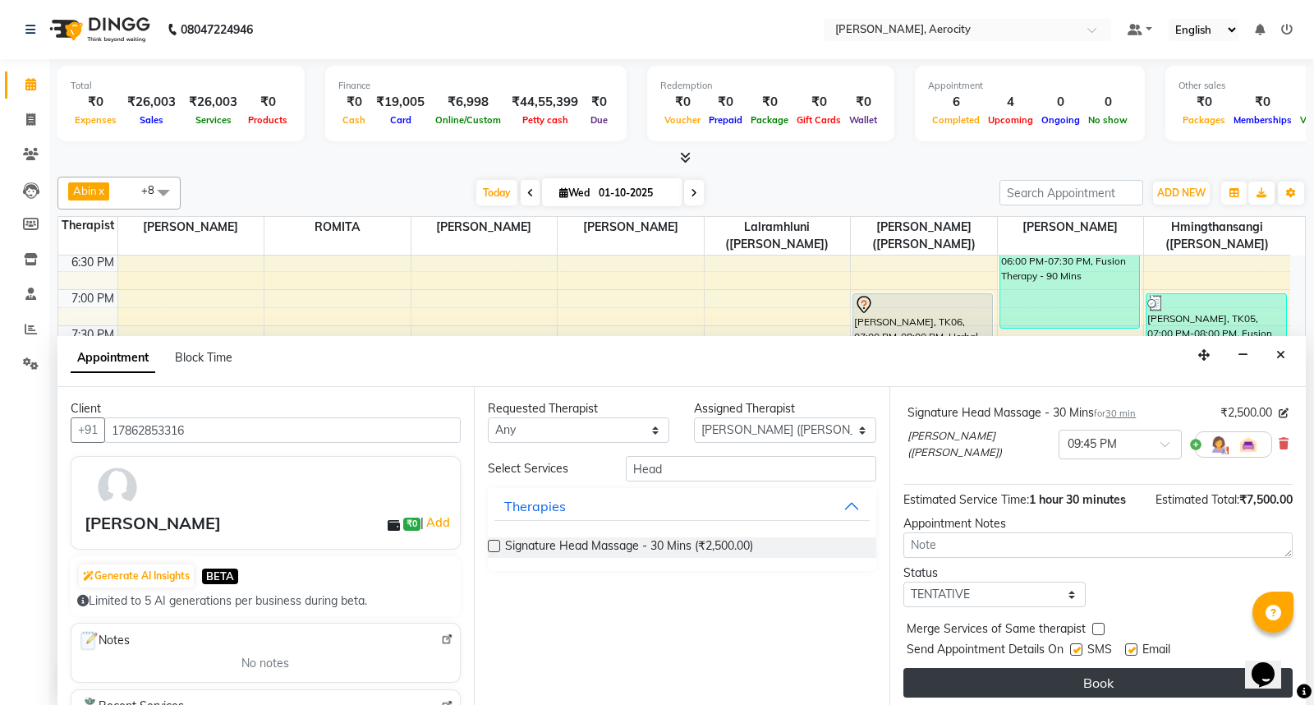
click at [1031, 669] on button "Book" at bounding box center [1098, 683] width 389 height 30
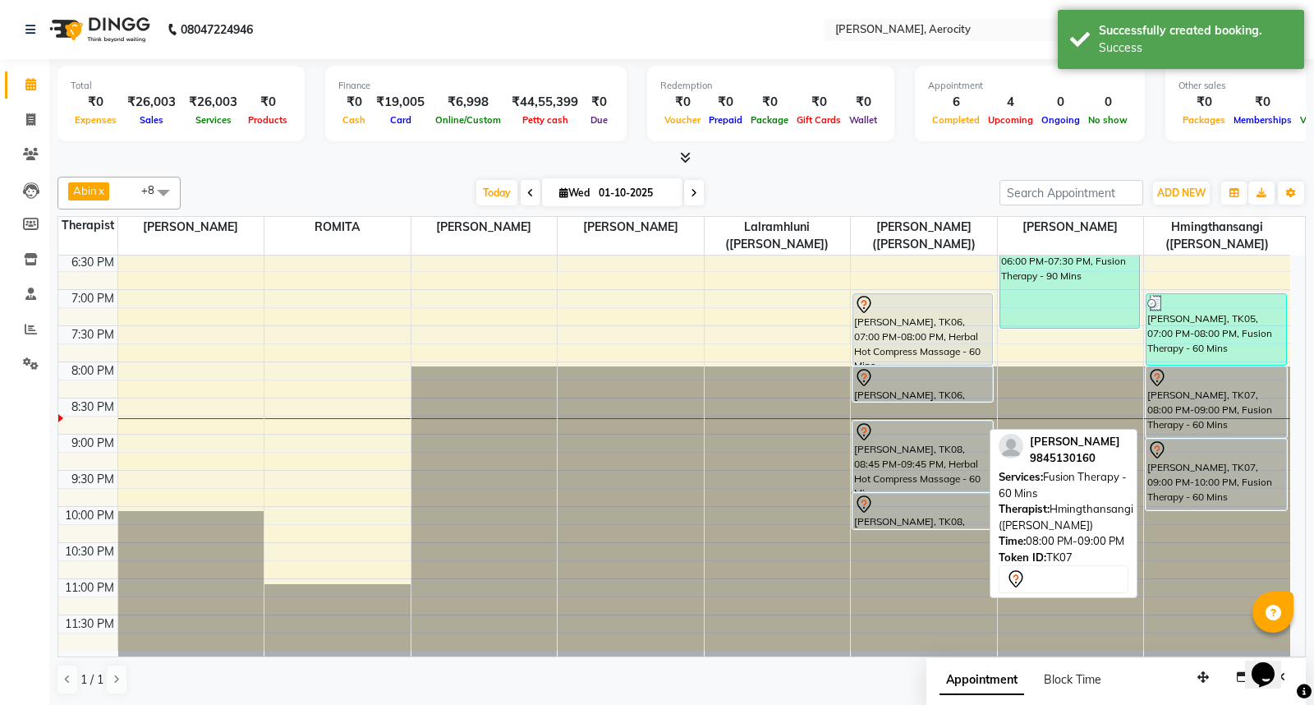
click at [1200, 415] on div "Pravin Surana, TK07, 08:00 PM-09:00 PM, Fusion Therapy - 60 Mins" at bounding box center [1217, 402] width 140 height 70
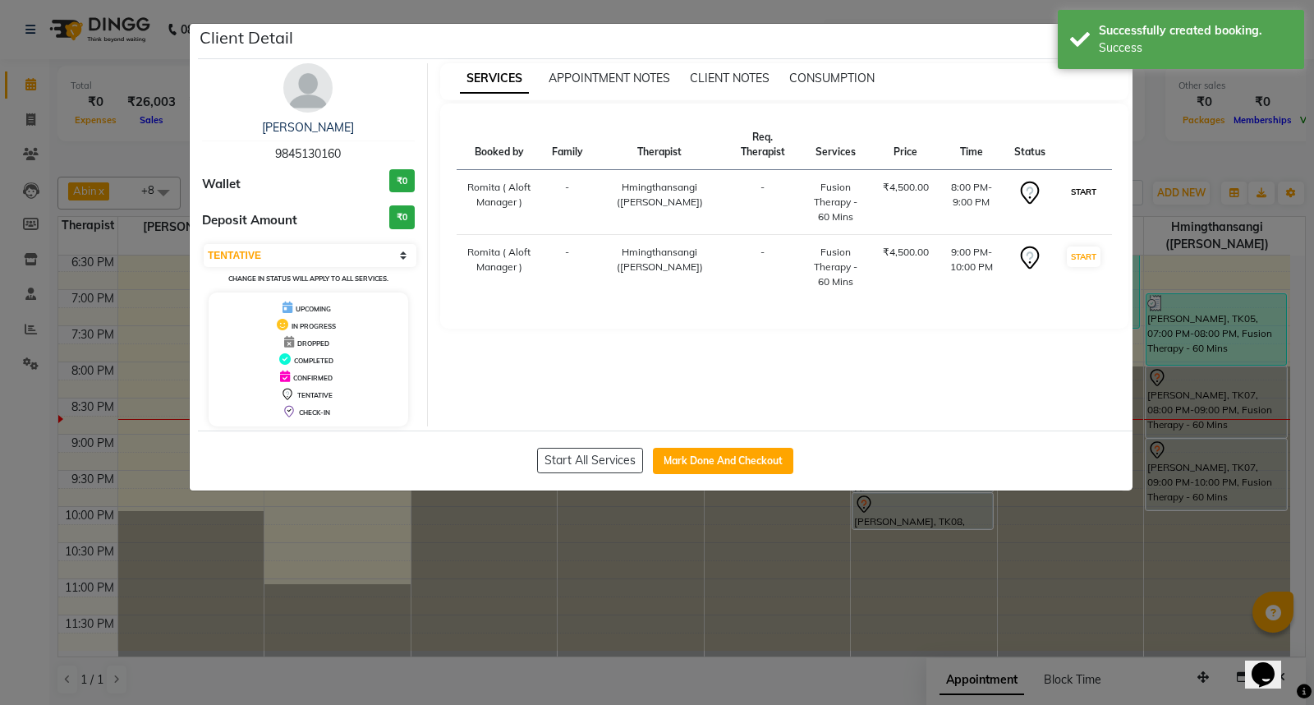
click at [1093, 191] on button "START" at bounding box center [1084, 192] width 34 height 21
click at [1091, 200] on button "START" at bounding box center [1084, 192] width 34 height 21
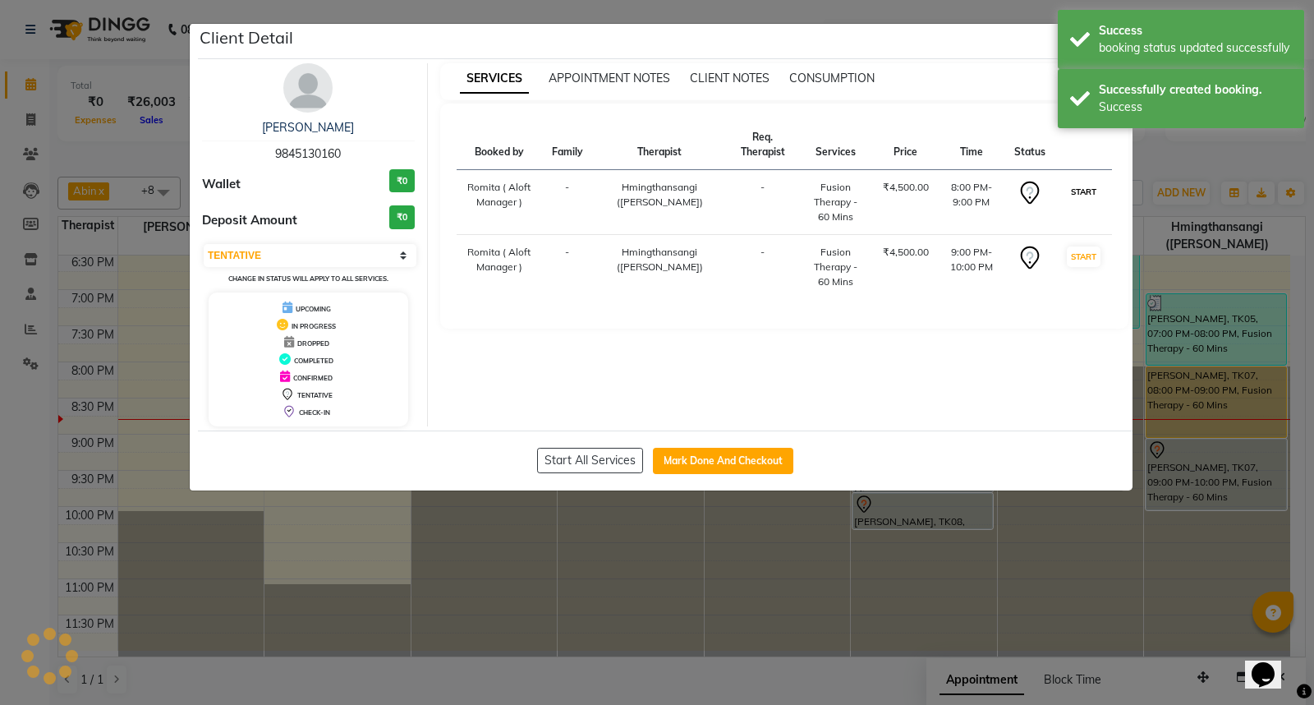
click at [1091, 200] on button "START" at bounding box center [1084, 192] width 34 height 21
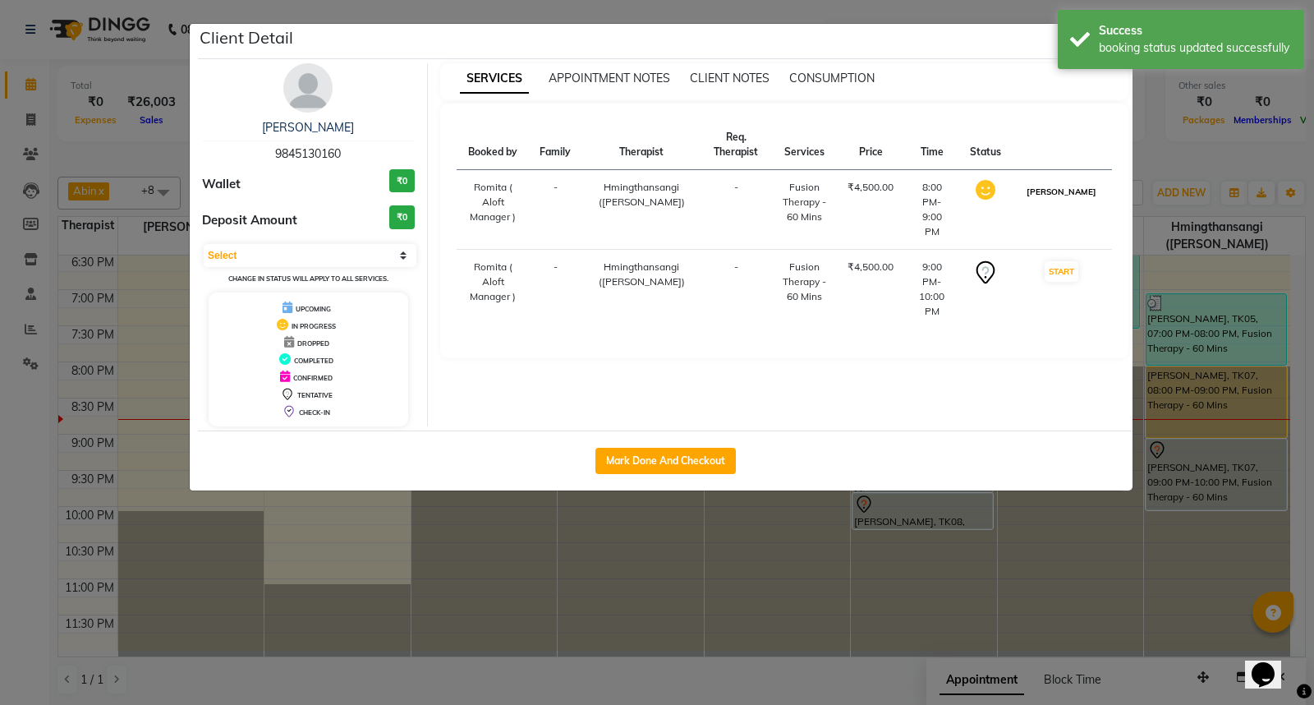
click at [1078, 198] on button "[PERSON_NAME]" at bounding box center [1062, 192] width 78 height 21
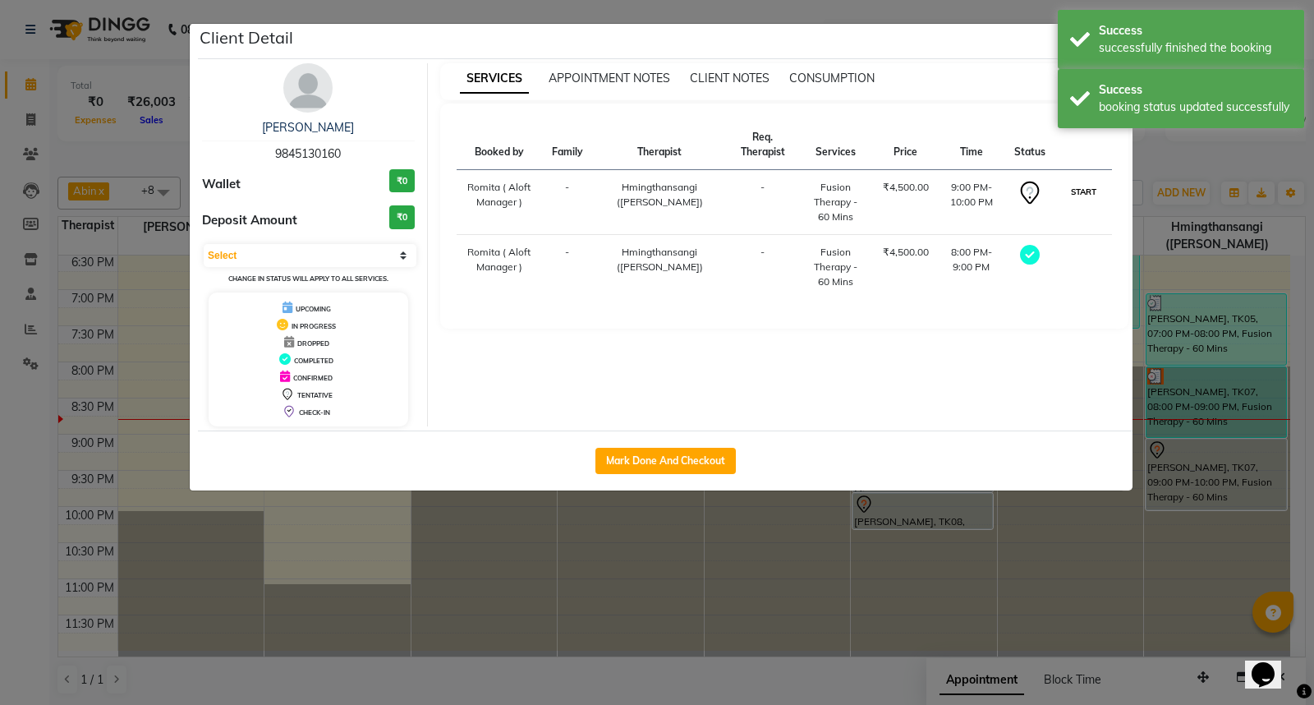
click at [1077, 186] on button "START" at bounding box center [1084, 192] width 34 height 21
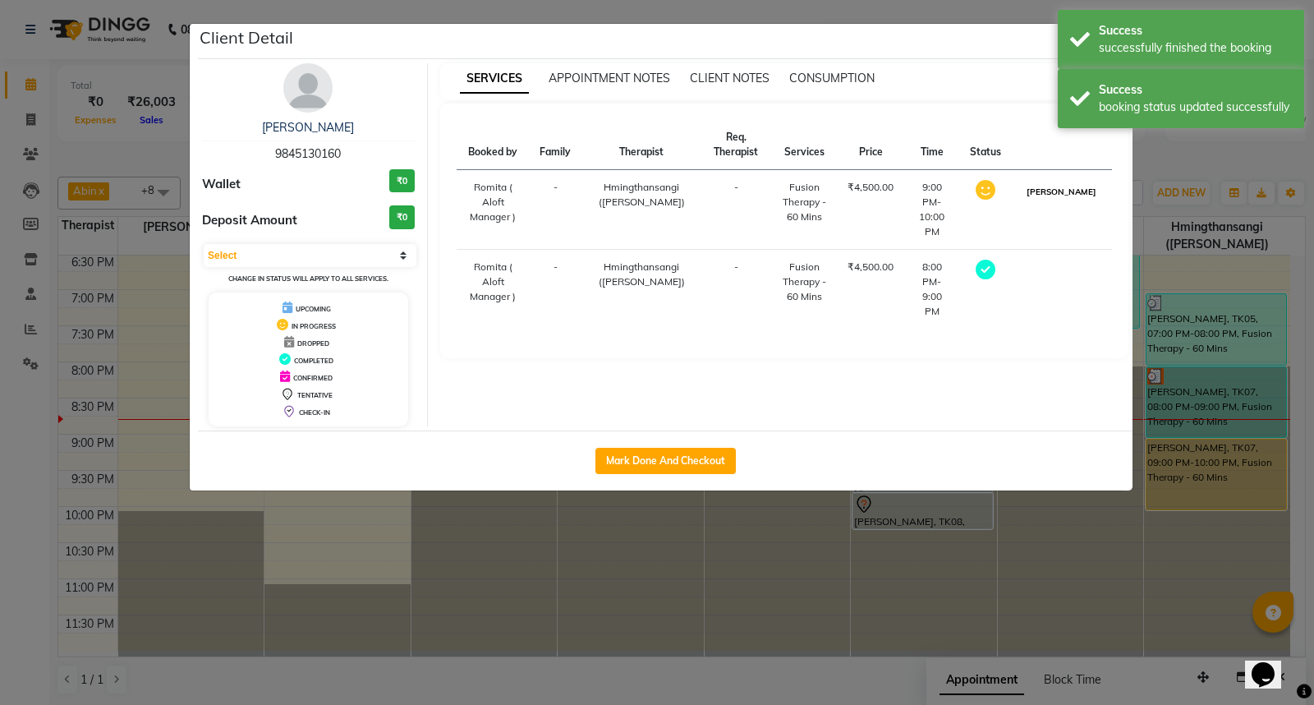
click at [1078, 202] on button "[PERSON_NAME]" at bounding box center [1062, 192] width 78 height 21
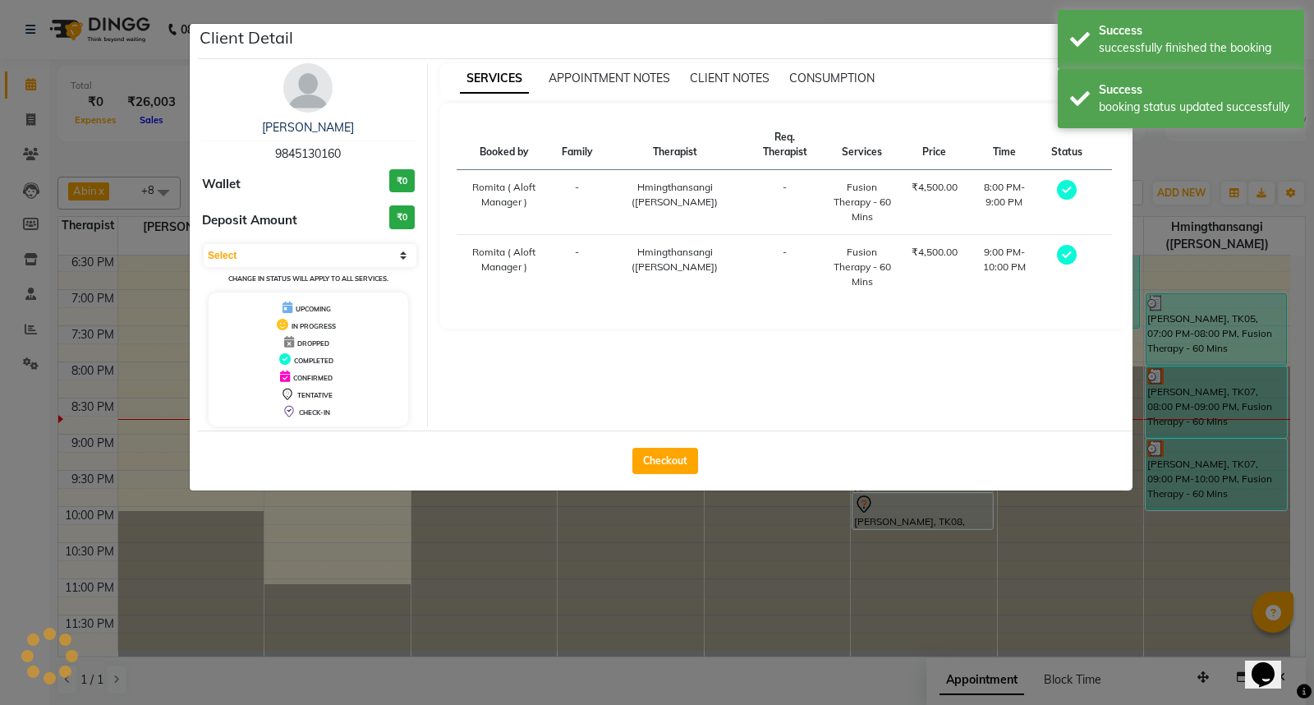
select select "3"
click at [692, 461] on button "Checkout" at bounding box center [666, 461] width 66 height 26
select select "service"
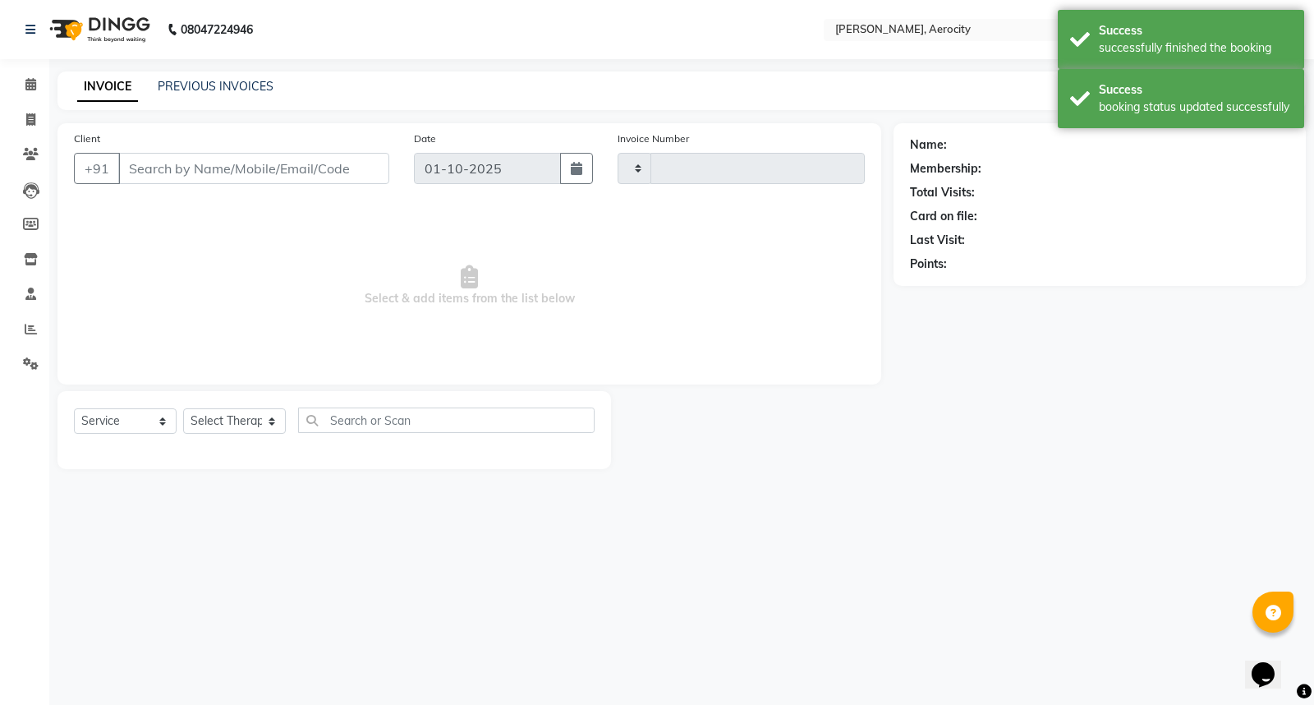
type input "1870"
select select "6403"
type input "9845130160"
select select "48462"
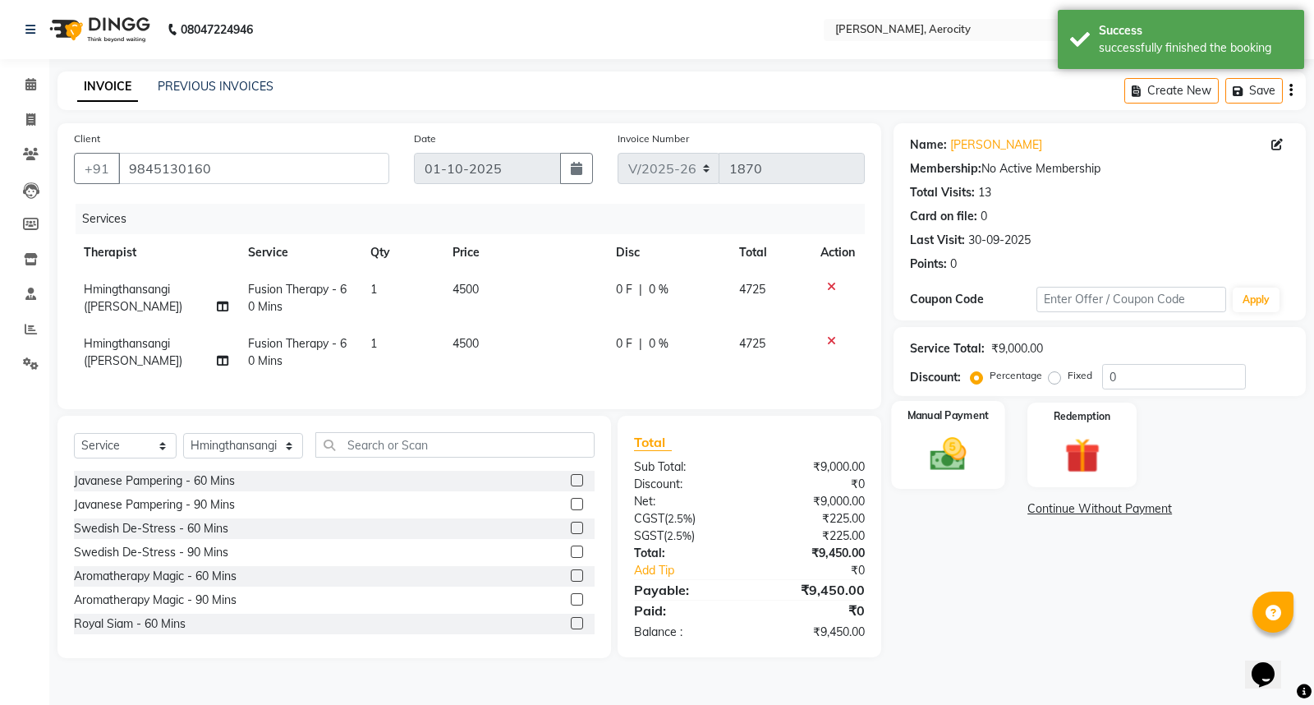
click at [896, 450] on div "Manual Payment" at bounding box center [948, 445] width 113 height 88
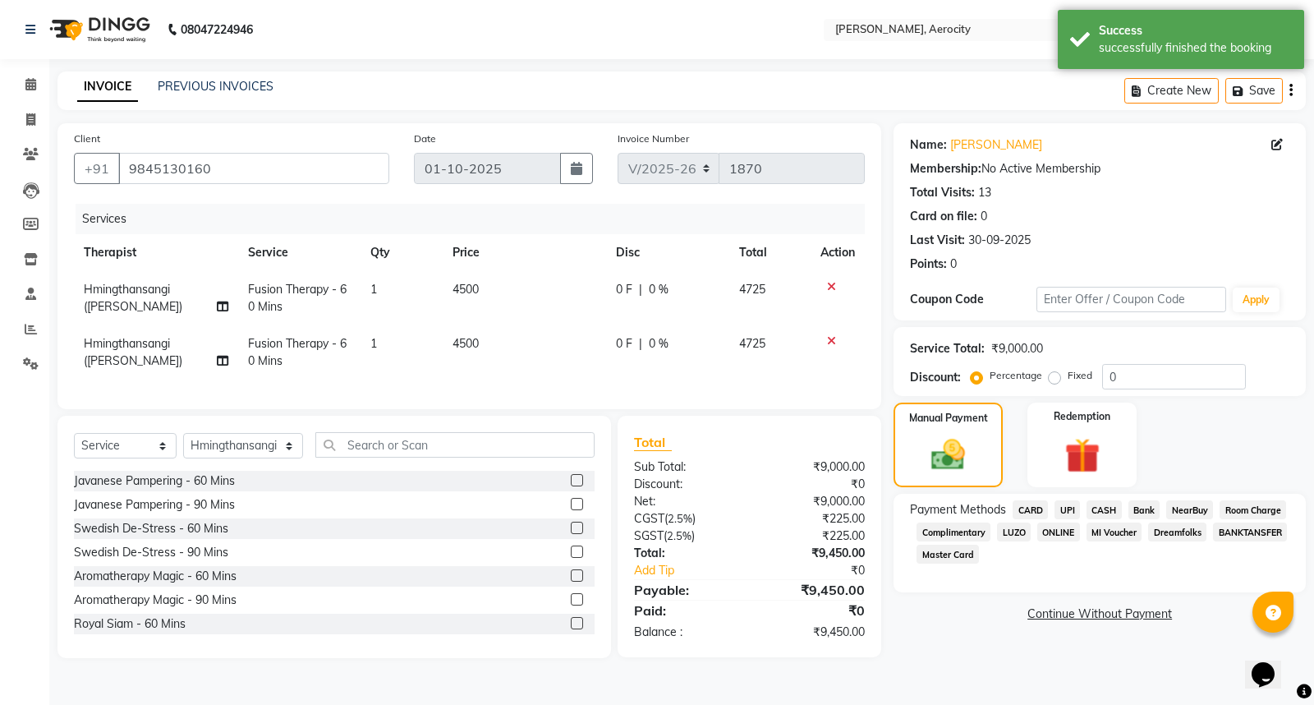
click at [1033, 509] on span "CARD" at bounding box center [1030, 509] width 35 height 19
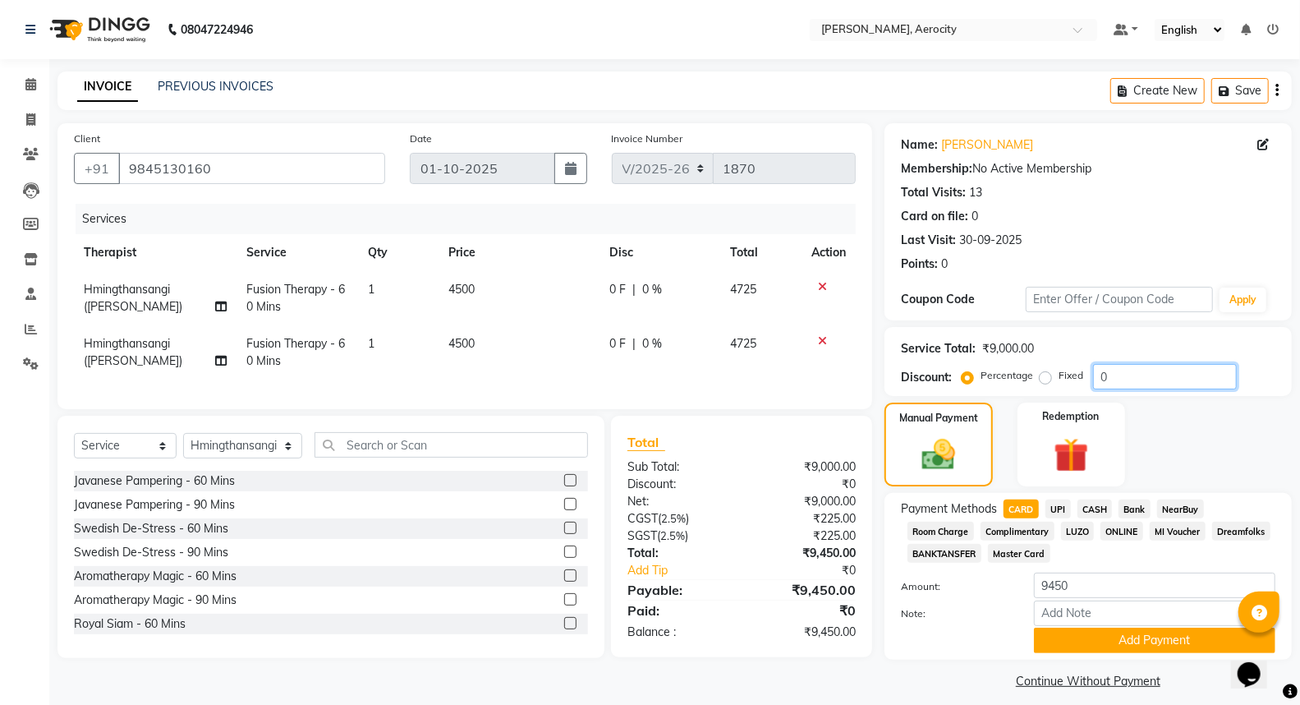
click at [1125, 375] on input "0" at bounding box center [1165, 376] width 144 height 25
type input "15"
click at [1028, 501] on span "CARD" at bounding box center [1021, 508] width 35 height 19
type input "8032.5"
click at [1070, 503] on span "UPI" at bounding box center [1058, 508] width 25 height 19
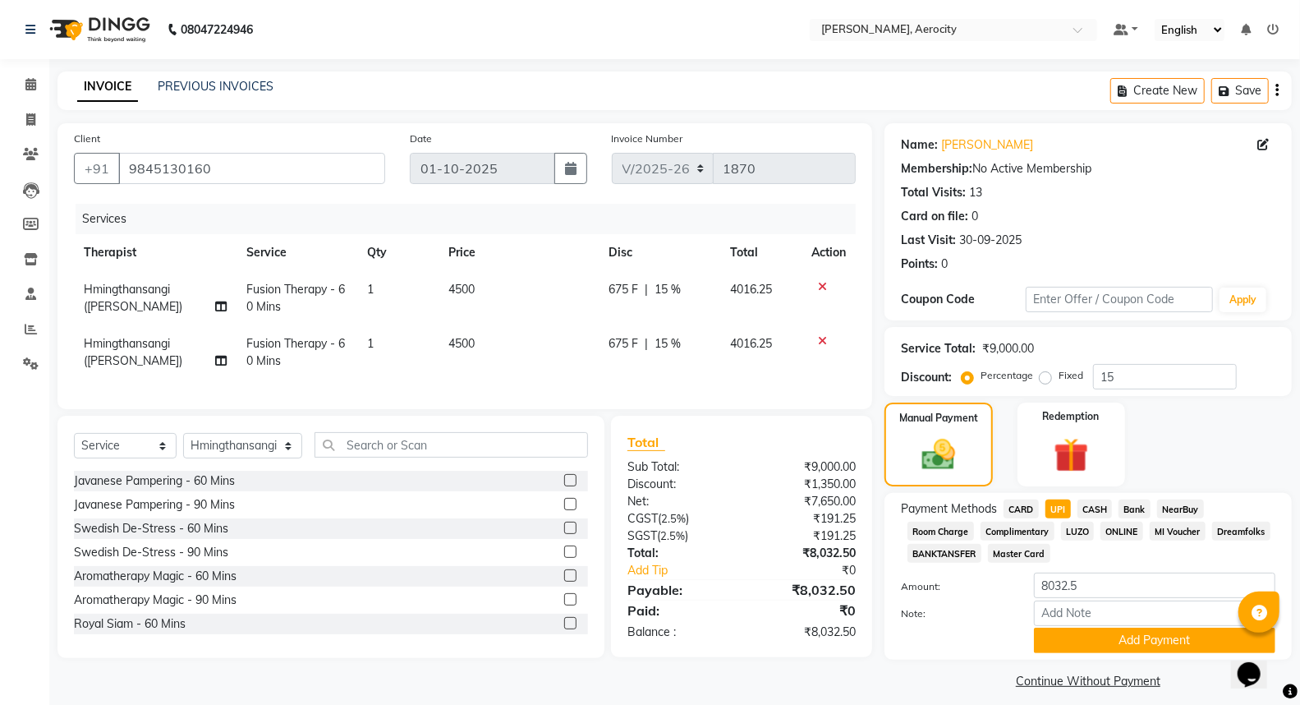
click at [1020, 509] on span "CARD" at bounding box center [1021, 508] width 35 height 19
click at [1093, 586] on input "8032.5" at bounding box center [1155, 585] width 242 height 25
click at [1071, 614] on input "Note:" at bounding box center [1155, 612] width 242 height 25
type input "c"
drag, startPoint x: 1085, startPoint y: 582, endPoint x: 1070, endPoint y: 585, distance: 15.1
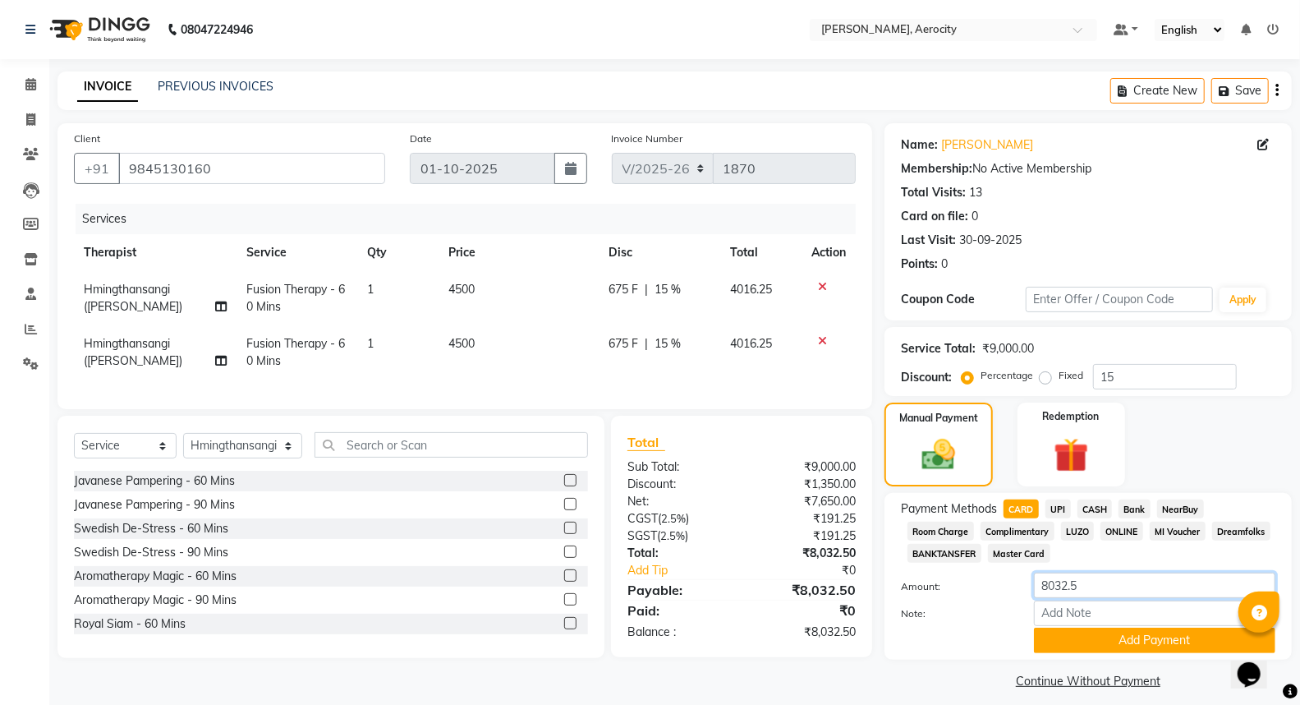
click at [1070, 585] on input "8032.5" at bounding box center [1155, 585] width 242 height 25
type input "8032"
click at [1037, 373] on div "Percentage Fixed" at bounding box center [1029, 376] width 128 height 21
click at [1059, 373] on label "Fixed" at bounding box center [1071, 375] width 25 height 15
click at [1043, 373] on input "Fixed" at bounding box center [1049, 376] width 12 height 12
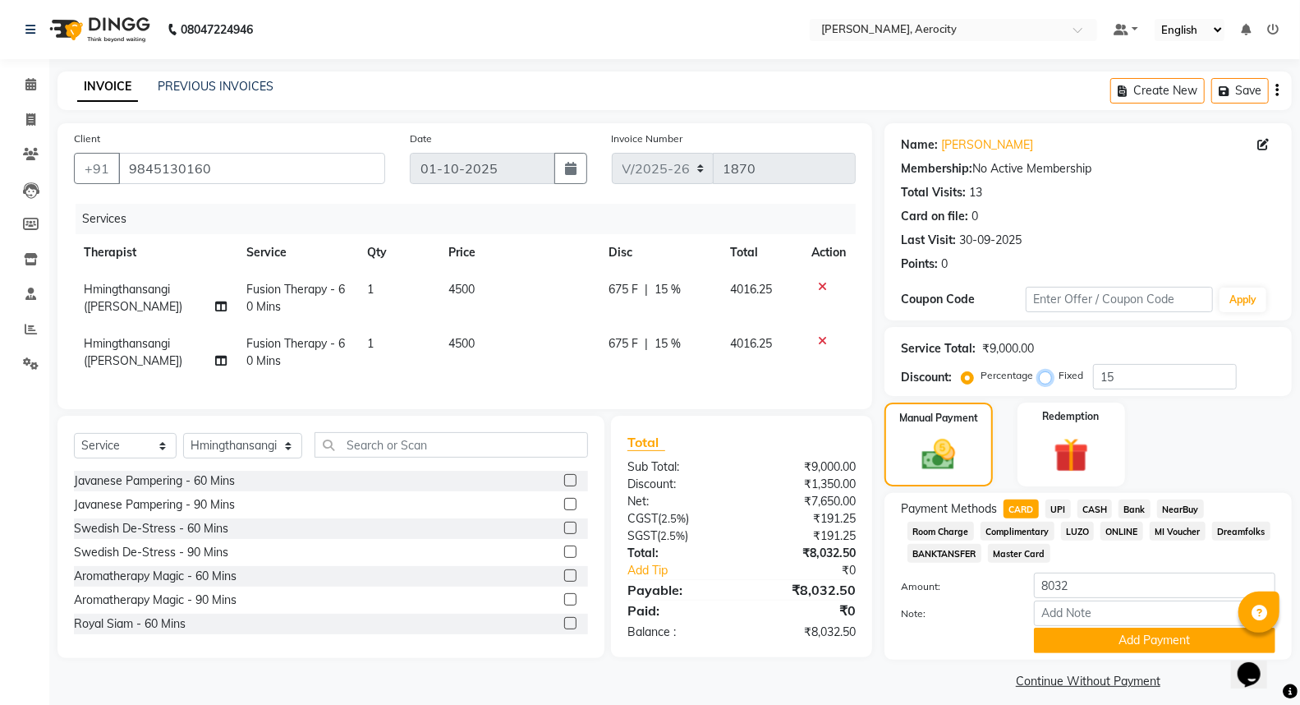
radio input "true"
click at [1093, 613] on input "Note:" at bounding box center [1155, 612] width 242 height 25
type input "Amex-2003"
click at [1089, 638] on button "Add Payment" at bounding box center [1155, 640] width 242 height 25
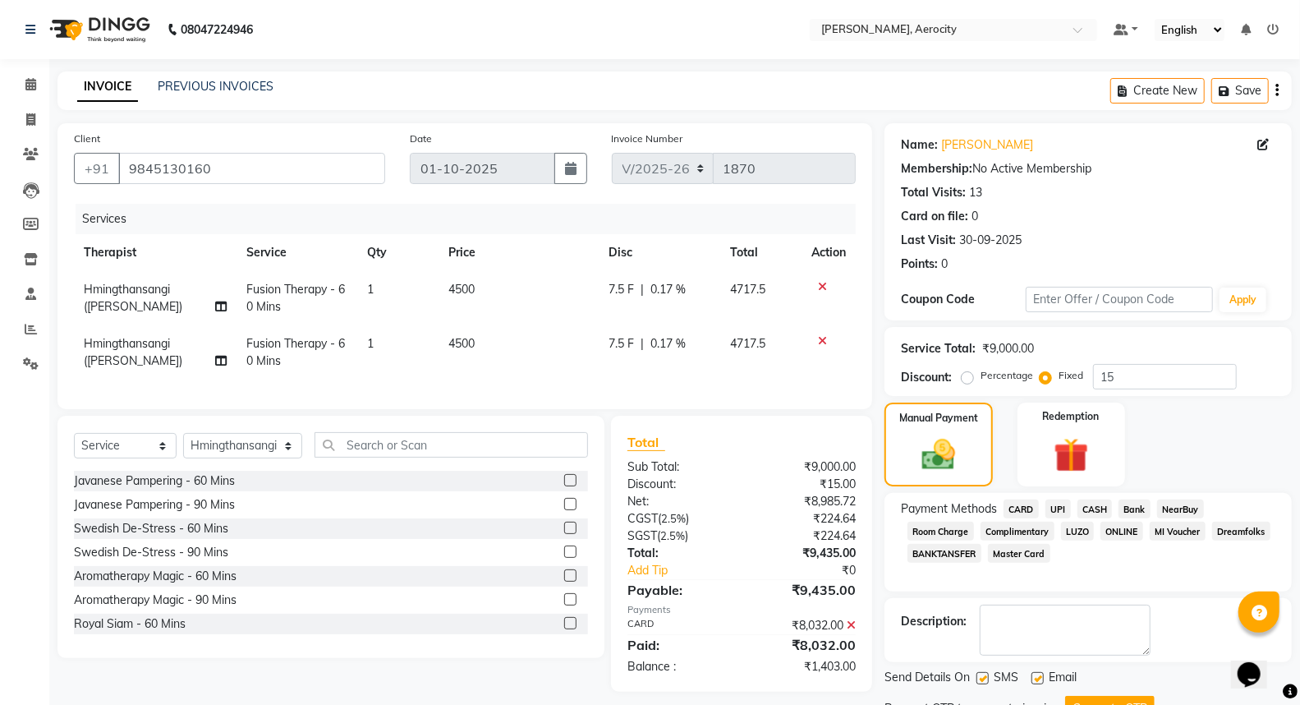
scroll to position [69, 0]
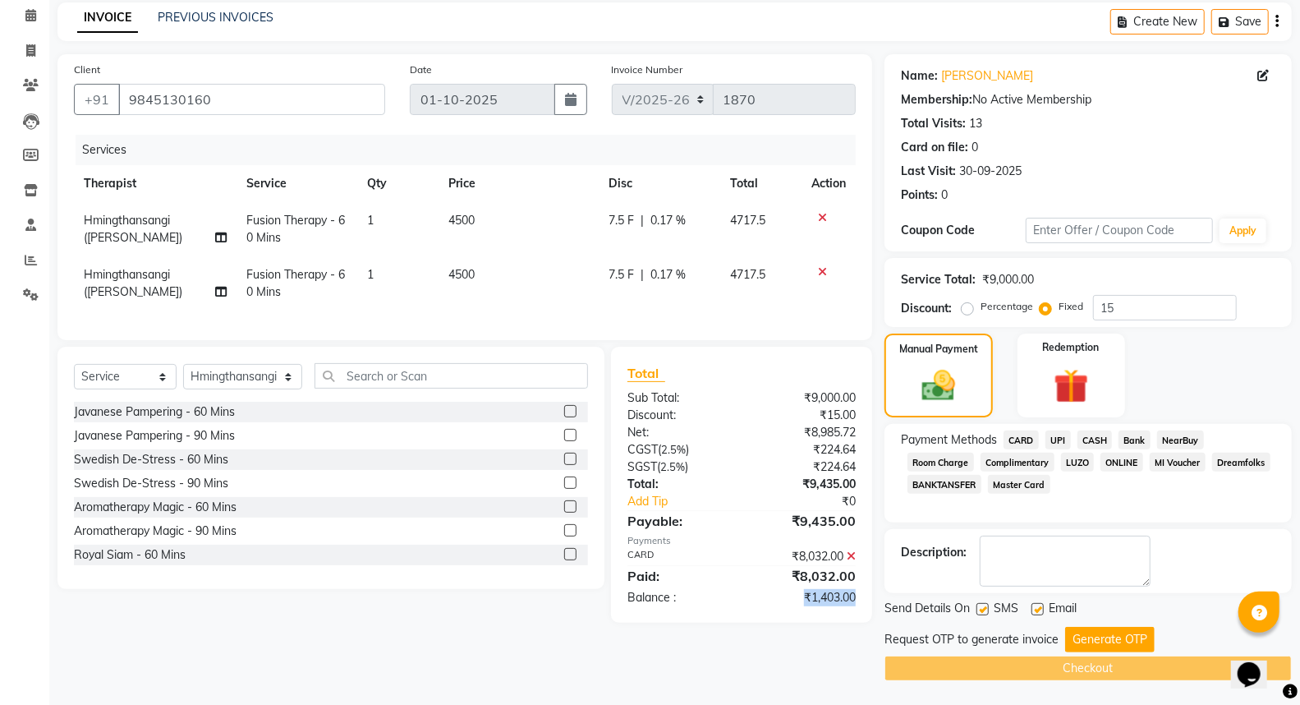
drag, startPoint x: 789, startPoint y: 601, endPoint x: 863, endPoint y: 609, distance: 73.5
click at [863, 606] on div "₹1,403.00" at bounding box center [805, 597] width 127 height 17
copy div "₹1,403.00"
click at [1143, 311] on input "15" at bounding box center [1165, 307] width 144 height 25
type input "1"
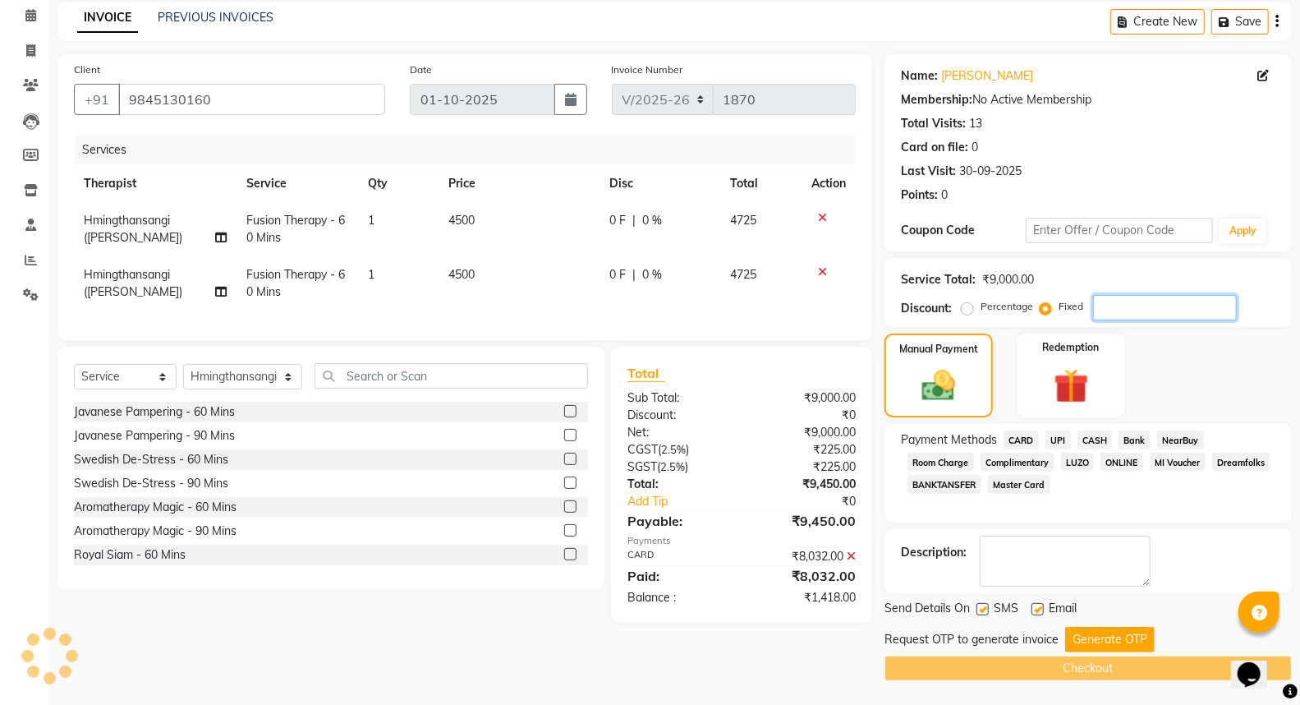
paste input "1403.00"
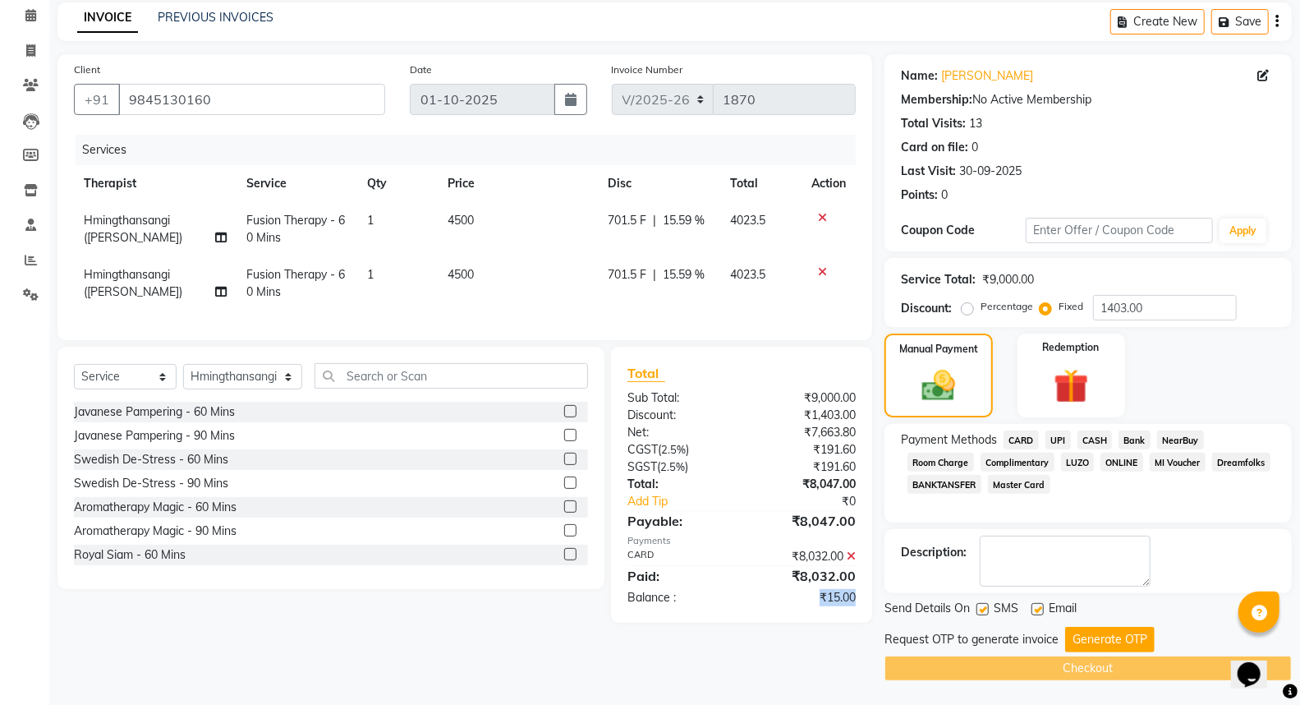
drag, startPoint x: 808, startPoint y: 614, endPoint x: 875, endPoint y: 614, distance: 66.5
click at [875, 614] on div "Total Sub Total: ₹9,000.00 Discount: ₹1,403.00 Net: ₹7,663.80 CGST ( 2.5% ) ₹19…" at bounding box center [745, 485] width 280 height 276
copy div "₹15.00"
drag, startPoint x: 1152, startPoint y: 307, endPoint x: 1102, endPoint y: 307, distance: 50.1
click at [1102, 307] on input "1403.00" at bounding box center [1165, 307] width 144 height 25
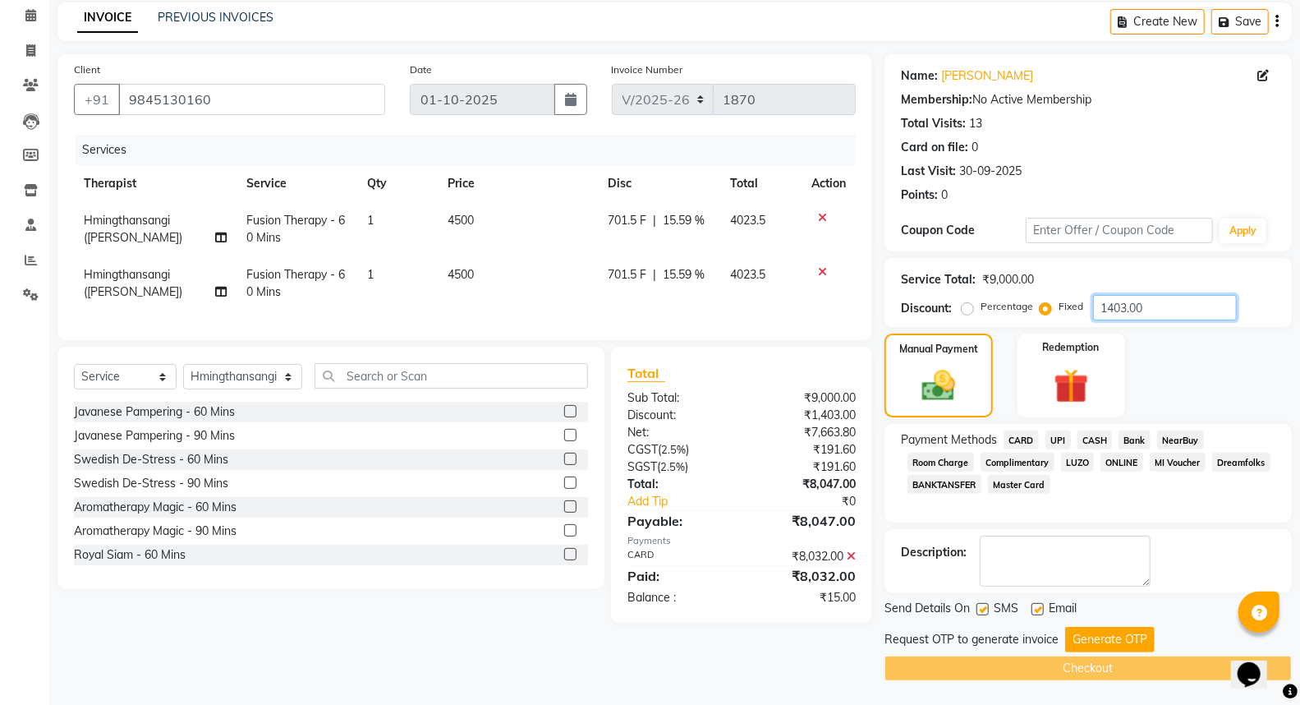
paste input "5"
type input "1"
drag, startPoint x: 798, startPoint y: 605, endPoint x: 858, endPoint y: 605, distance: 60.0
click at [858, 605] on div "₹1,418.00" at bounding box center [805, 597] width 127 height 17
copy div "₹1,418.00"
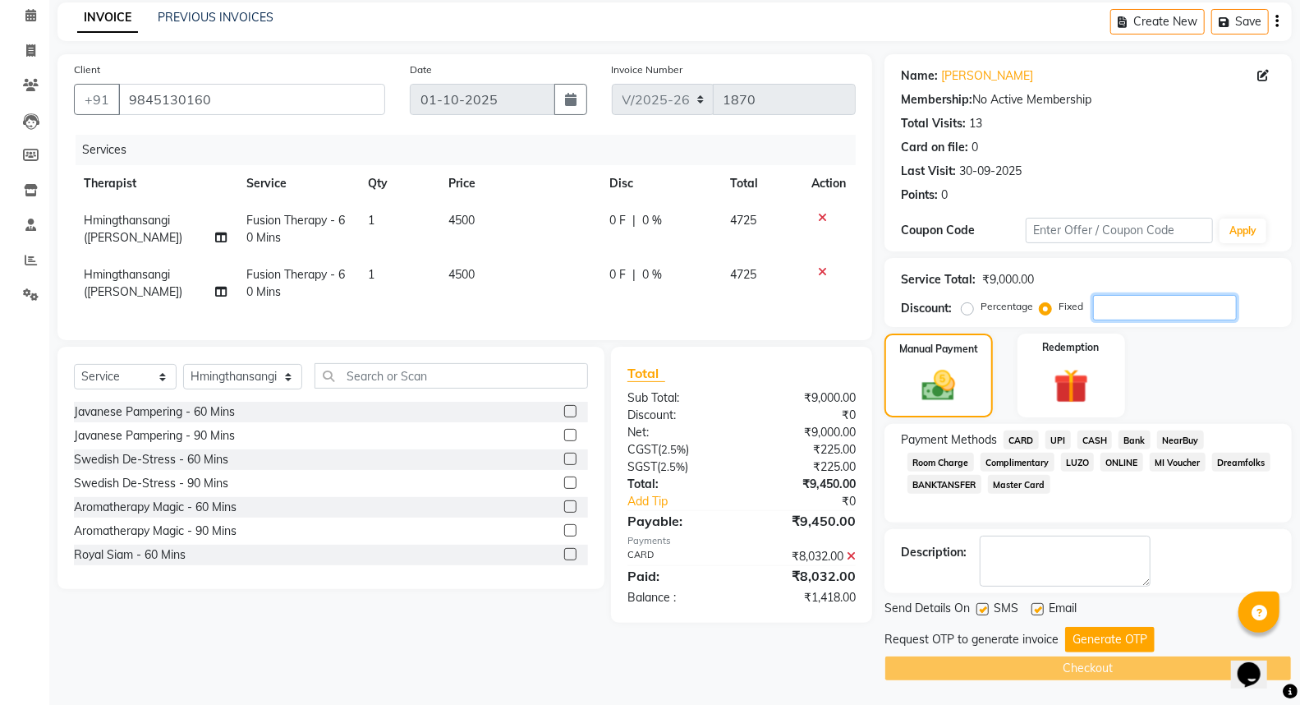
click at [1128, 310] on input "number" at bounding box center [1165, 307] width 144 height 25
paste input "1418.00"
type input "1418.00"
click at [1077, 630] on button "Generate OTP" at bounding box center [1110, 639] width 90 height 25
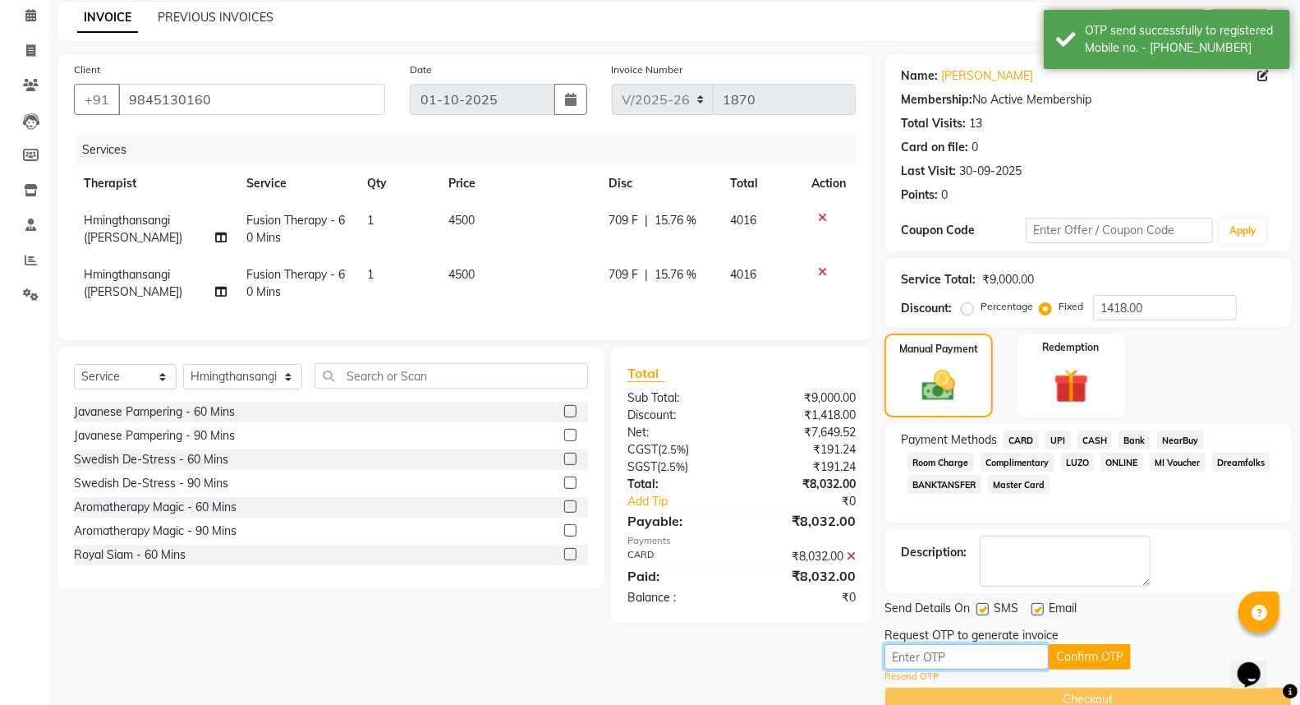
click at [961, 650] on input "text" at bounding box center [967, 656] width 164 height 25
type input "6898"
click at [1088, 651] on button "Confirm OTP" at bounding box center [1090, 656] width 82 height 25
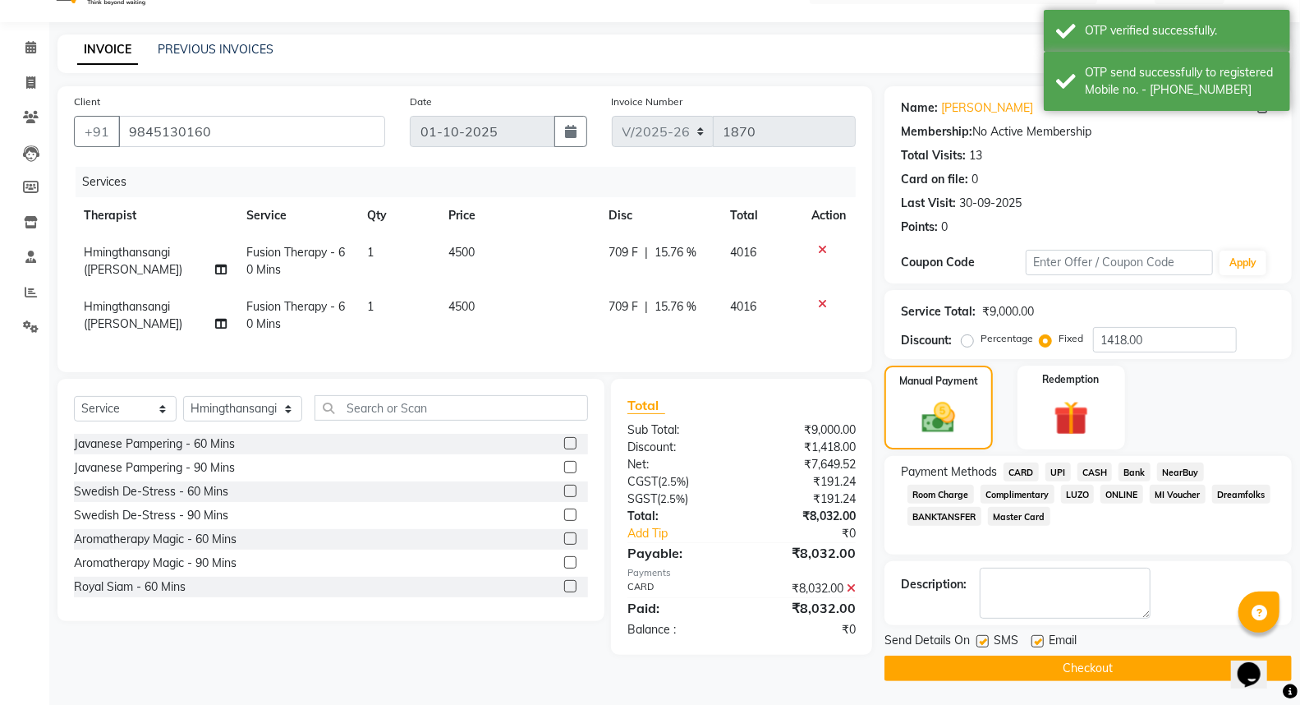
click at [1030, 664] on button "Checkout" at bounding box center [1088, 668] width 407 height 25
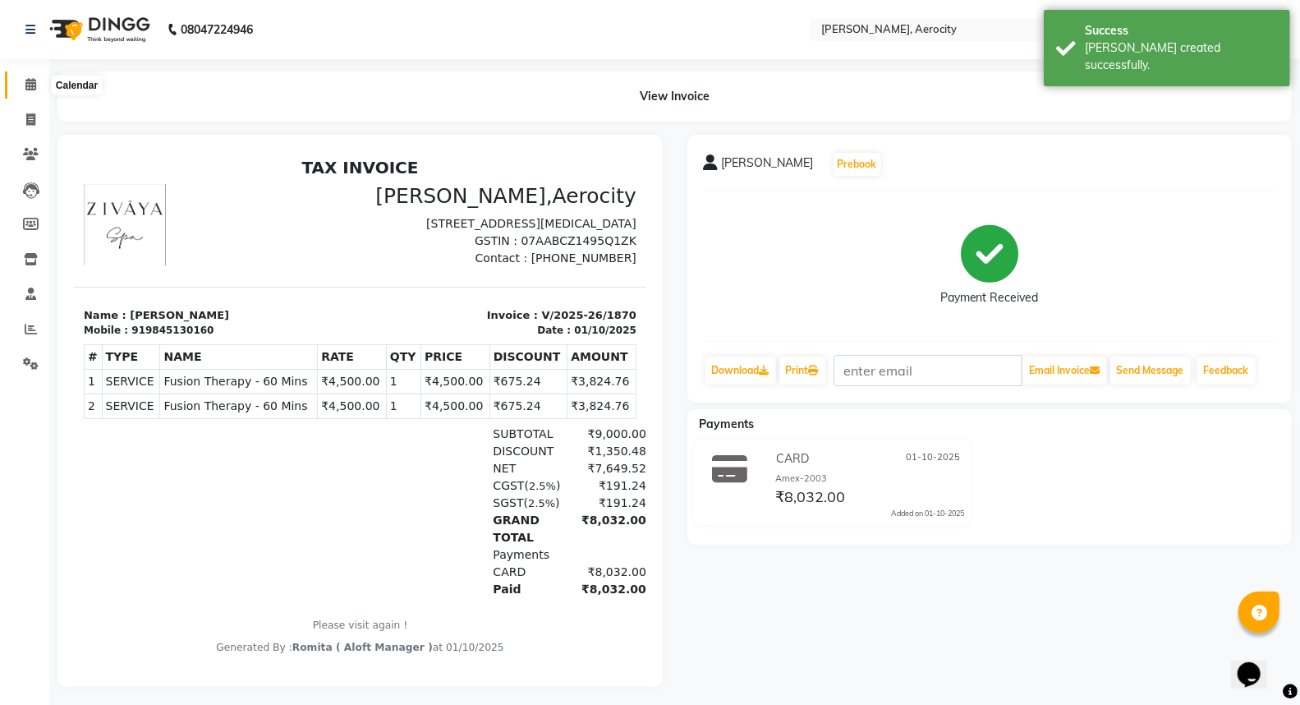
click at [35, 78] on span at bounding box center [30, 85] width 29 height 19
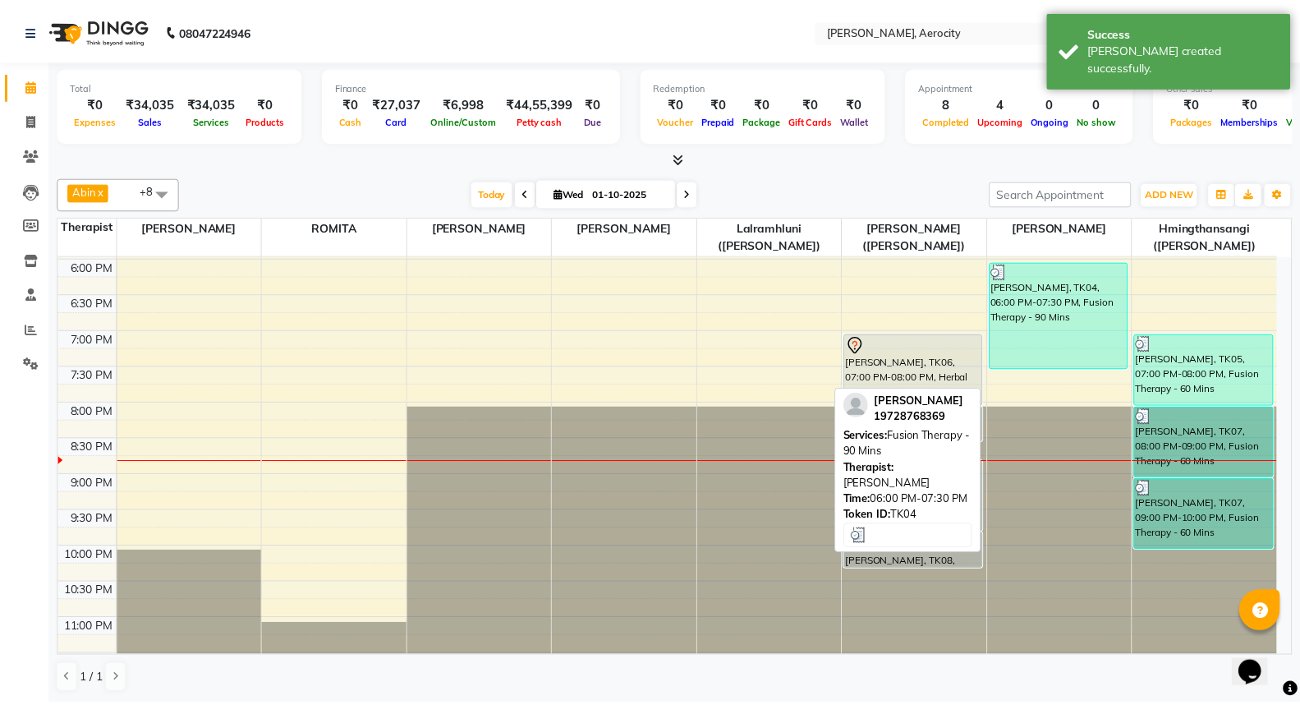
scroll to position [821, 0]
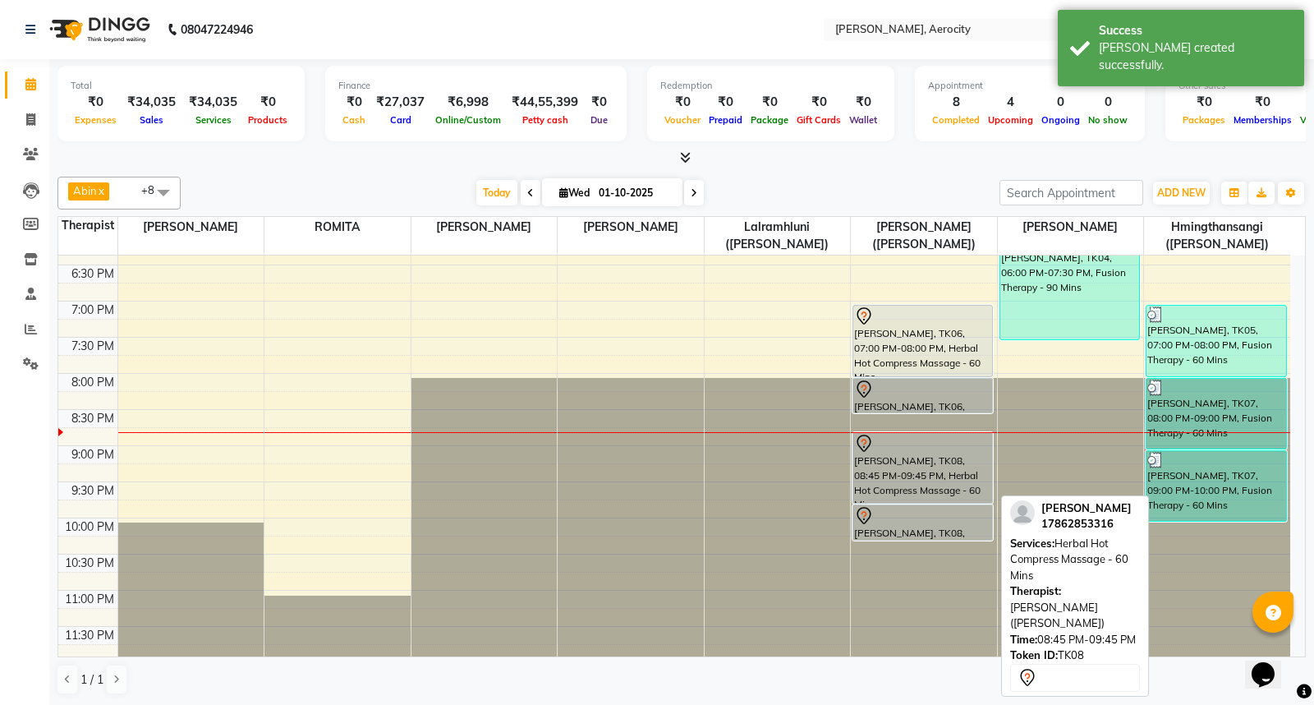
click at [957, 466] on div "Maria, TK08, 08:45 PM-09:45 PM, Herbal Hot Compress Massage - 60 Mins" at bounding box center [923, 468] width 139 height 70
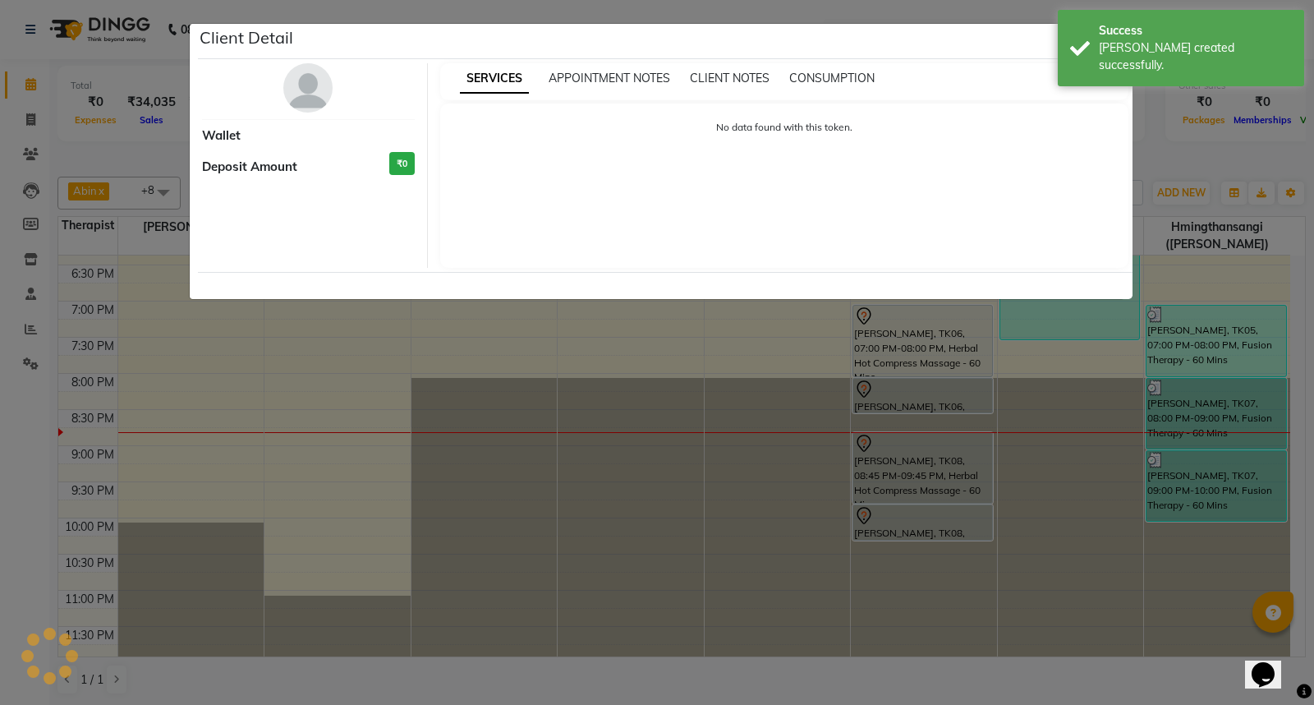
select select "7"
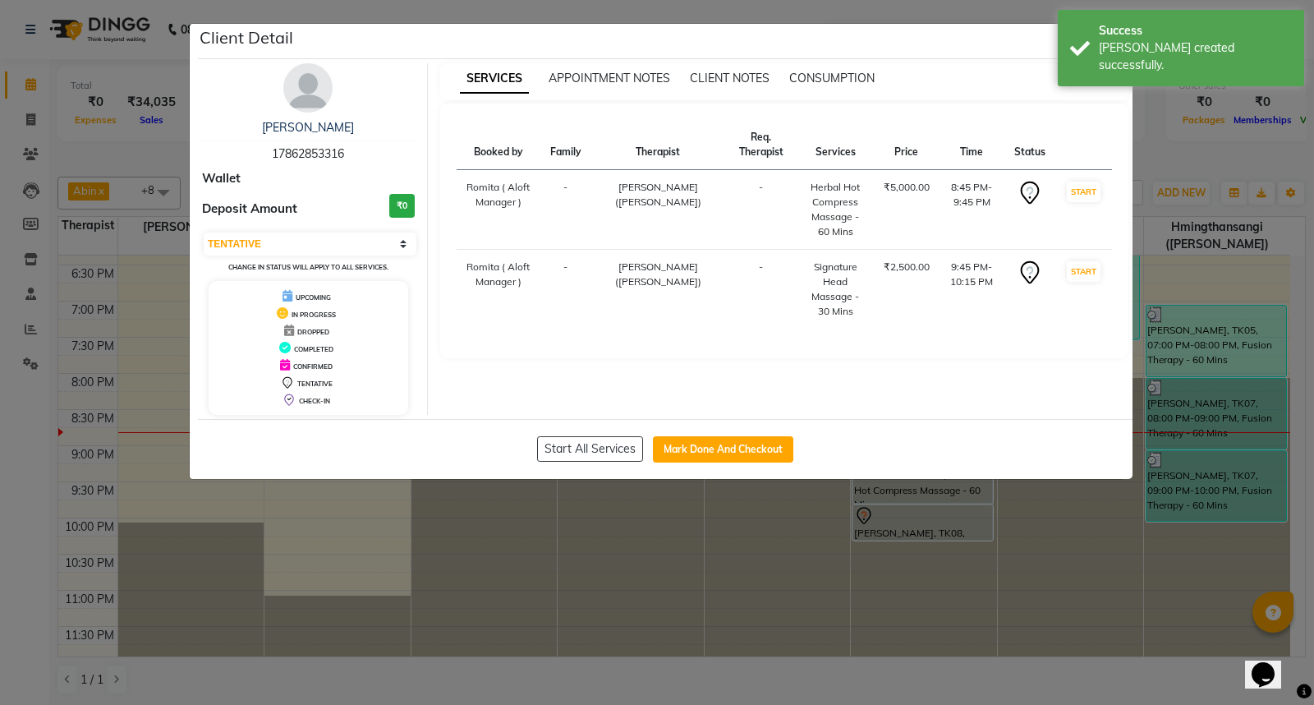
click at [690, 633] on ngb-modal-window "Client Detail Maria 17862853316 Wallet Deposit Amount ₹0 Select IN SERVICE CONF…" at bounding box center [657, 352] width 1314 height 705
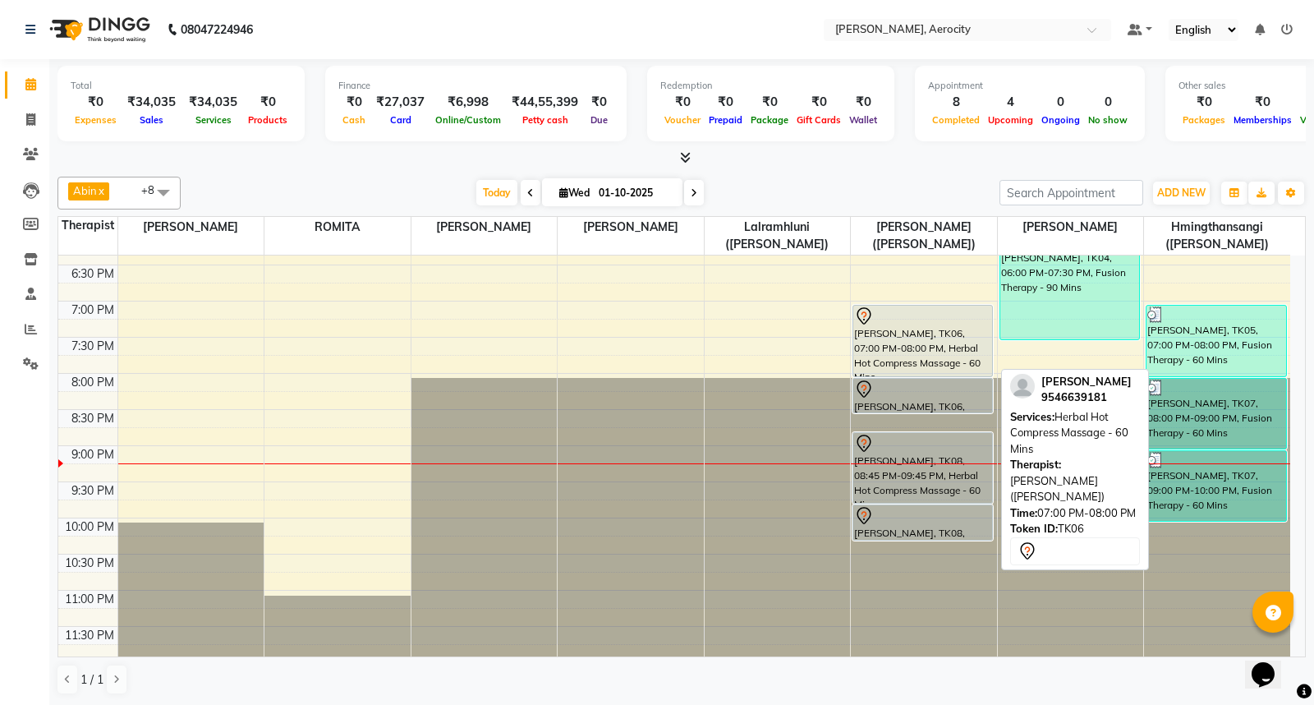
click at [963, 338] on div "Johanna Poveda, TK06, 07:00 PM-08:00 PM, Herbal Hot Compress Massage - 60 Mins" at bounding box center [923, 341] width 139 height 71
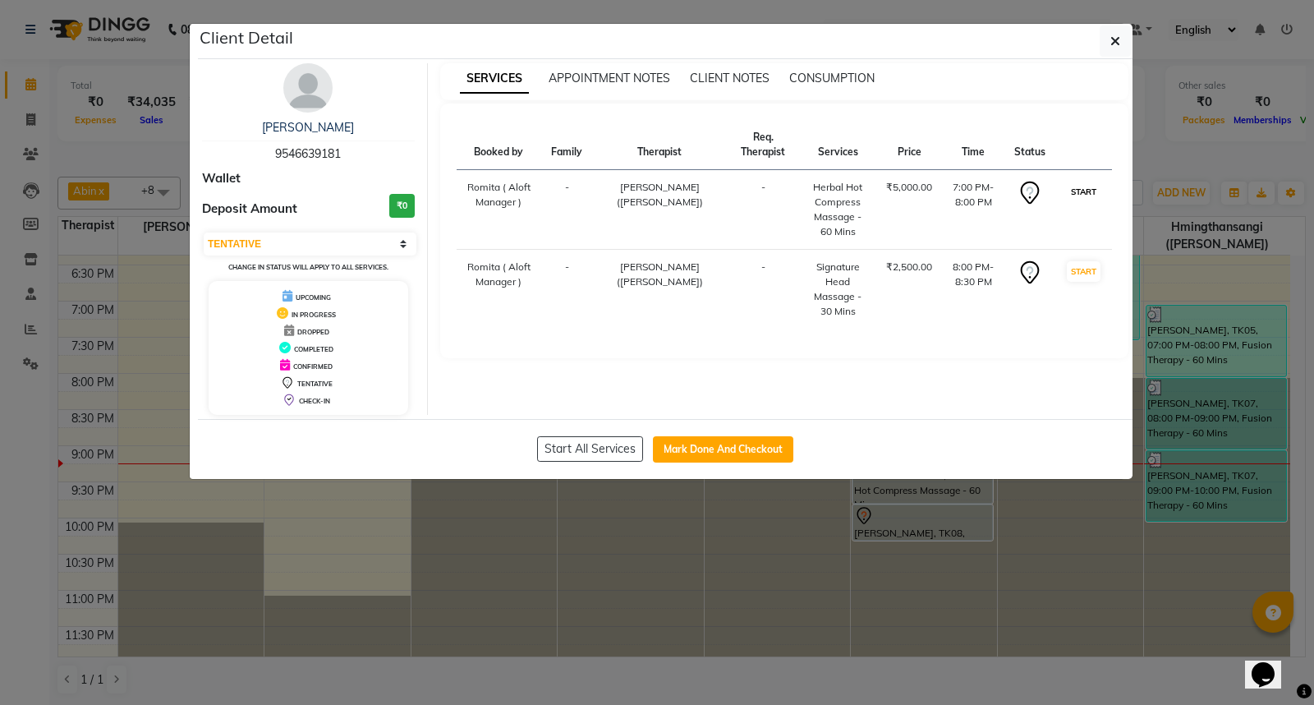
click at [1087, 200] on button "START" at bounding box center [1084, 192] width 34 height 21
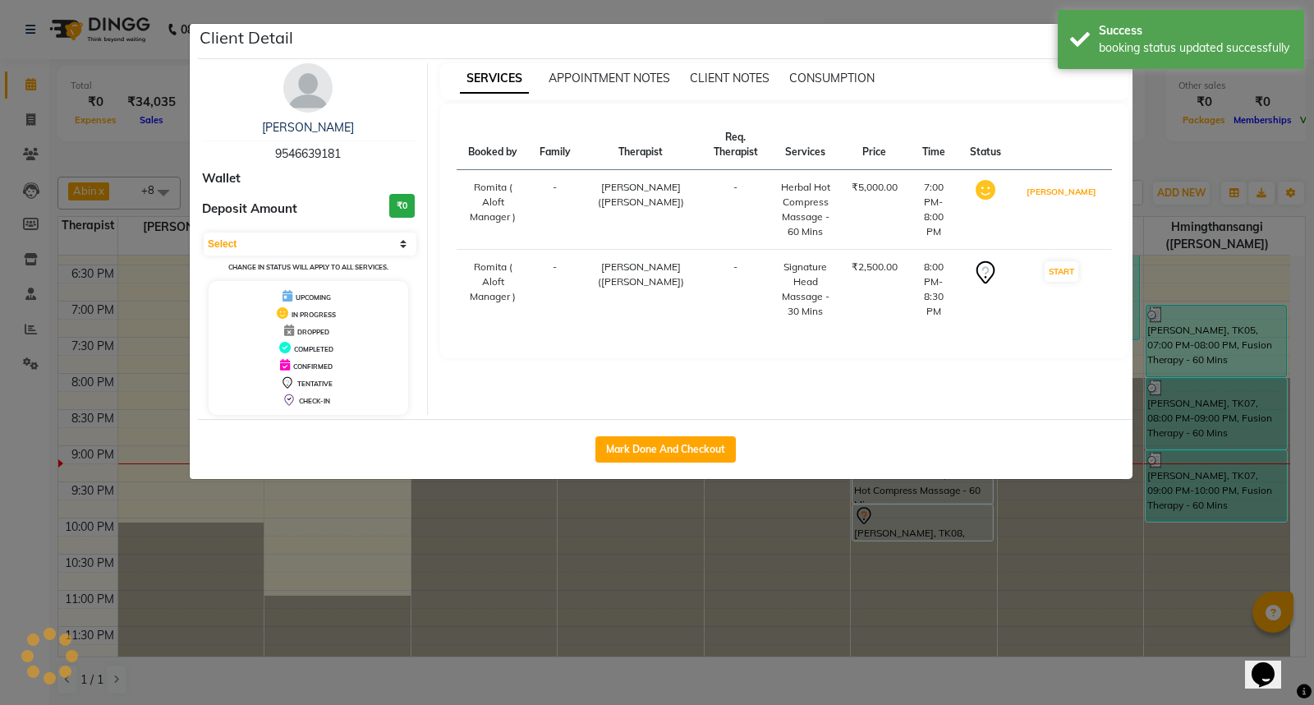
click at [1087, 200] on button "[PERSON_NAME]" at bounding box center [1062, 192] width 78 height 21
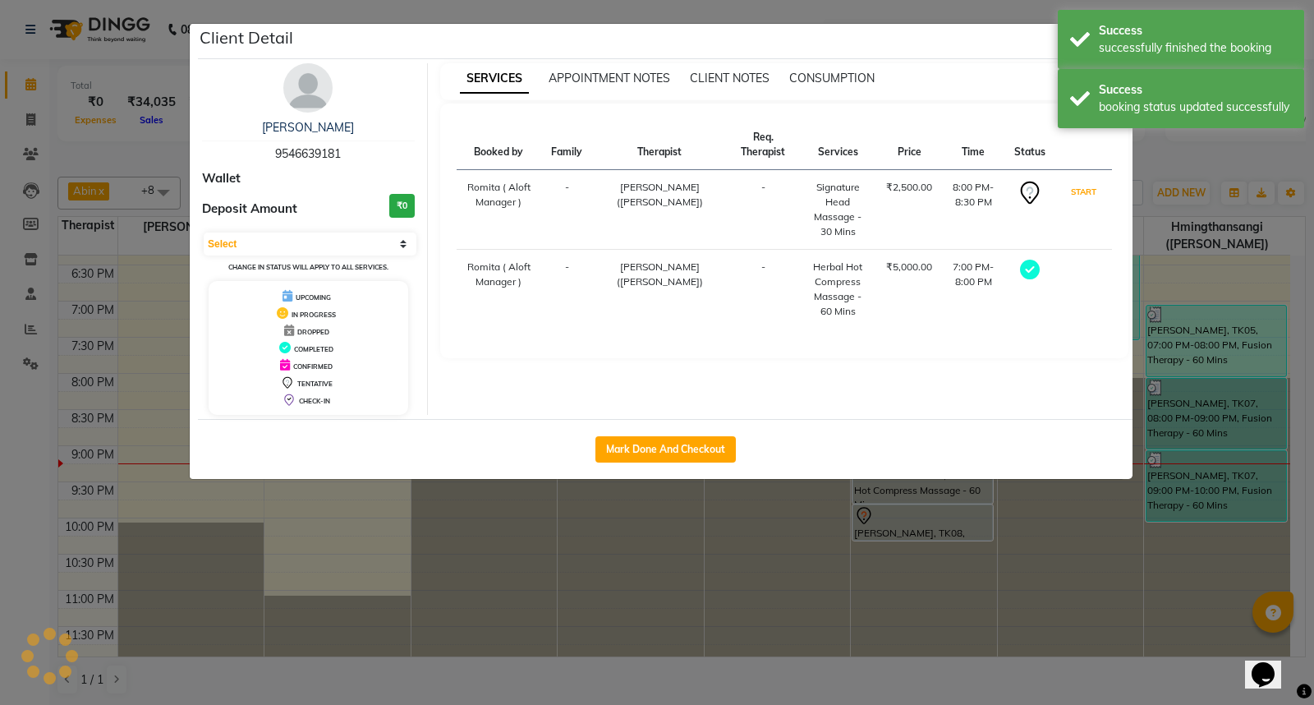
click at [1087, 200] on button "START" at bounding box center [1084, 192] width 34 height 21
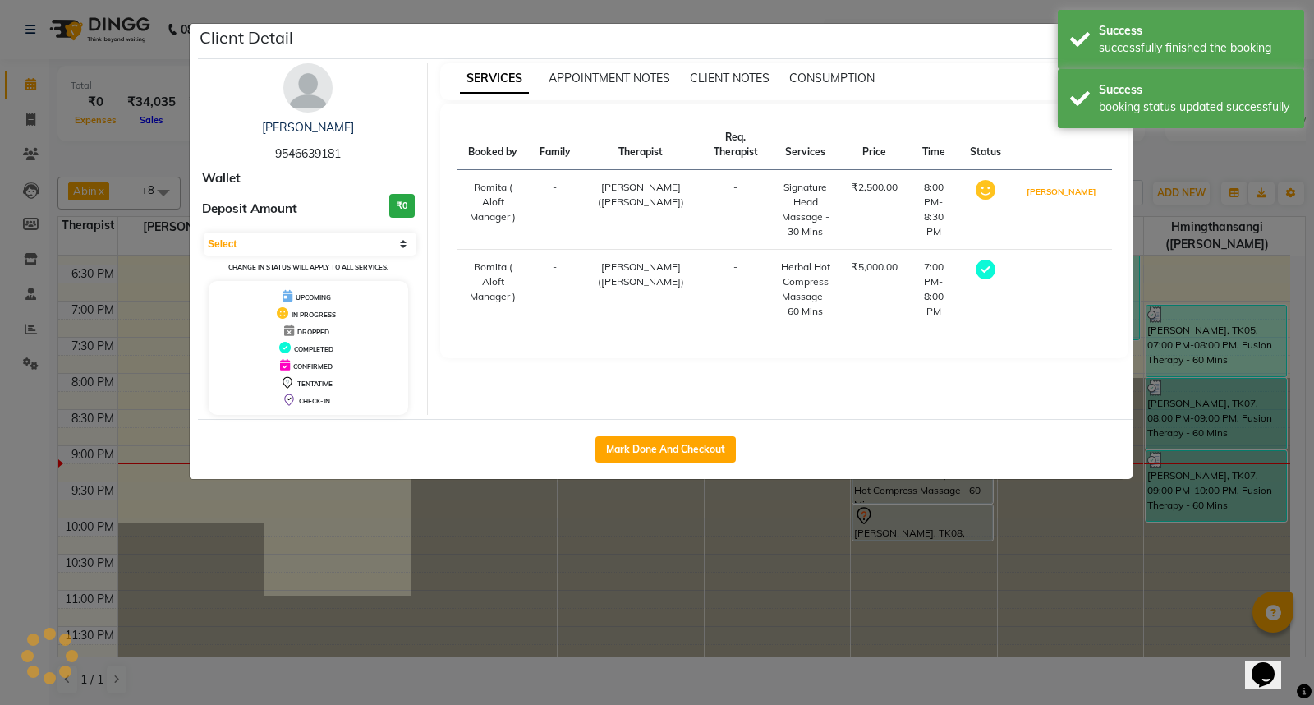
click at [1087, 200] on button "[PERSON_NAME]" at bounding box center [1062, 192] width 78 height 21
select select "3"
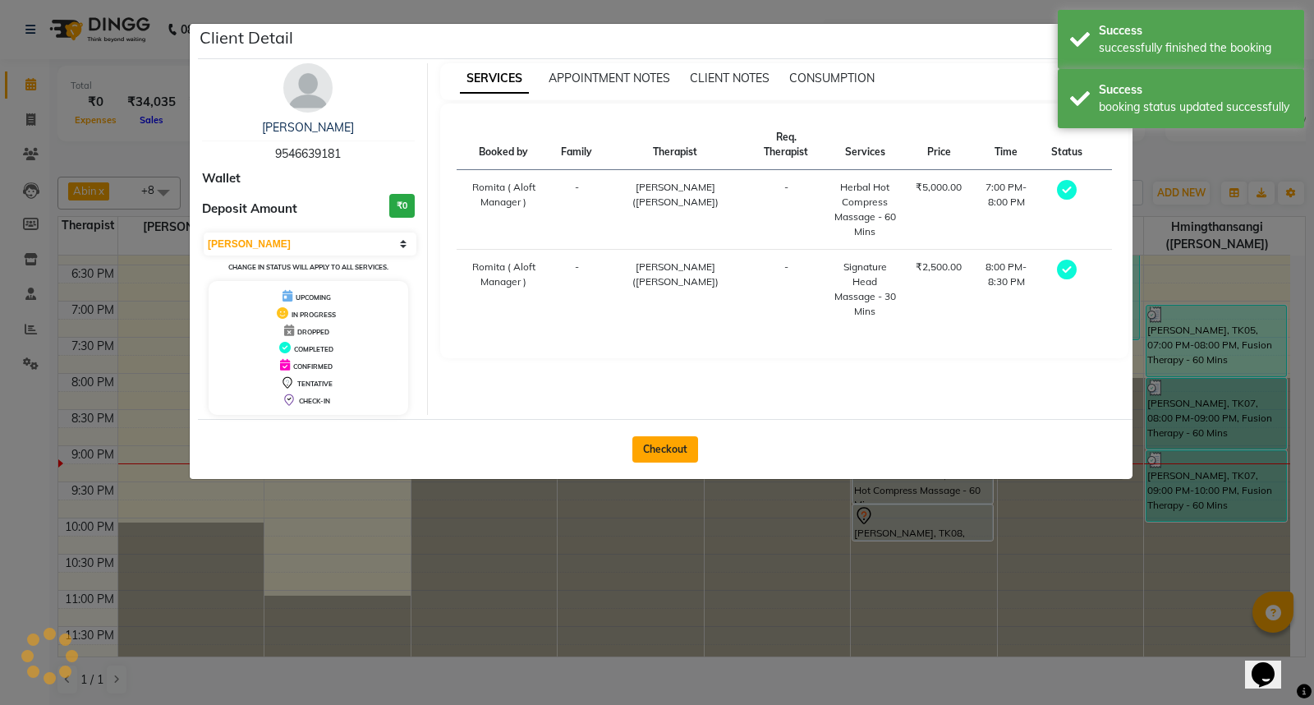
click at [665, 440] on button "Checkout" at bounding box center [666, 449] width 66 height 26
select select "6403"
select select "service"
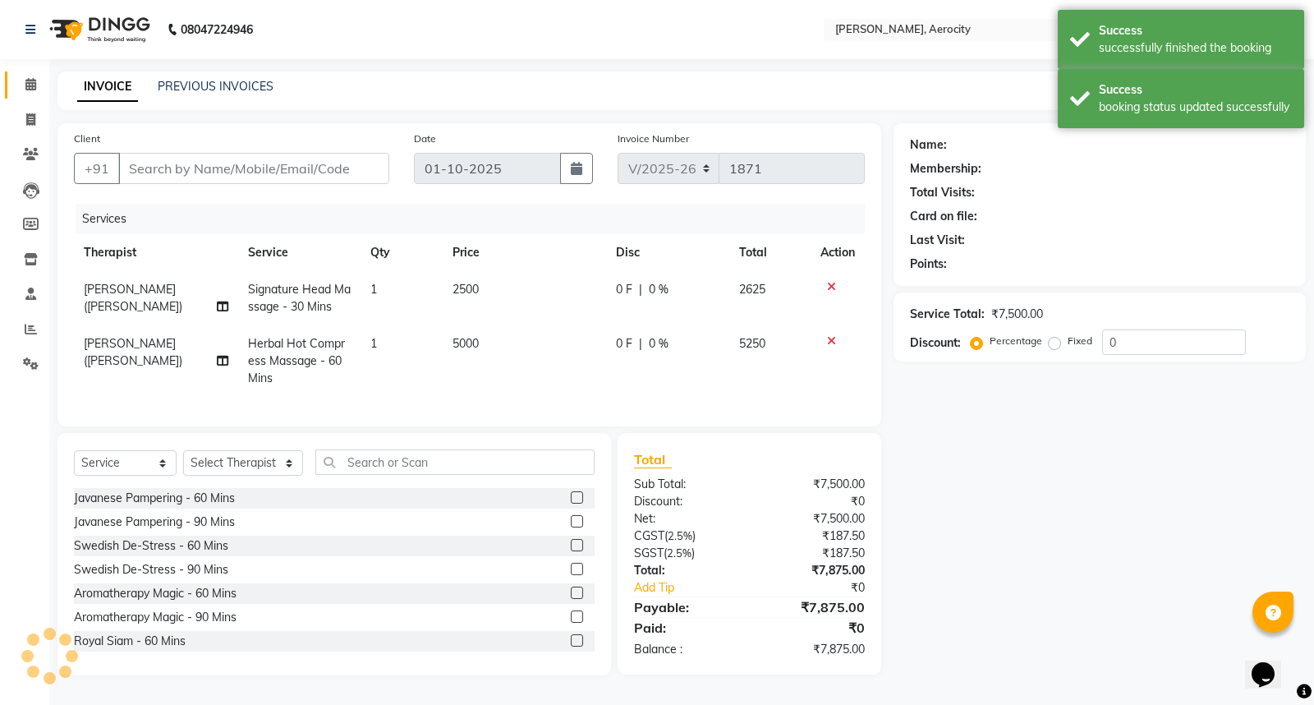
type input "9546639181"
select select "48460"
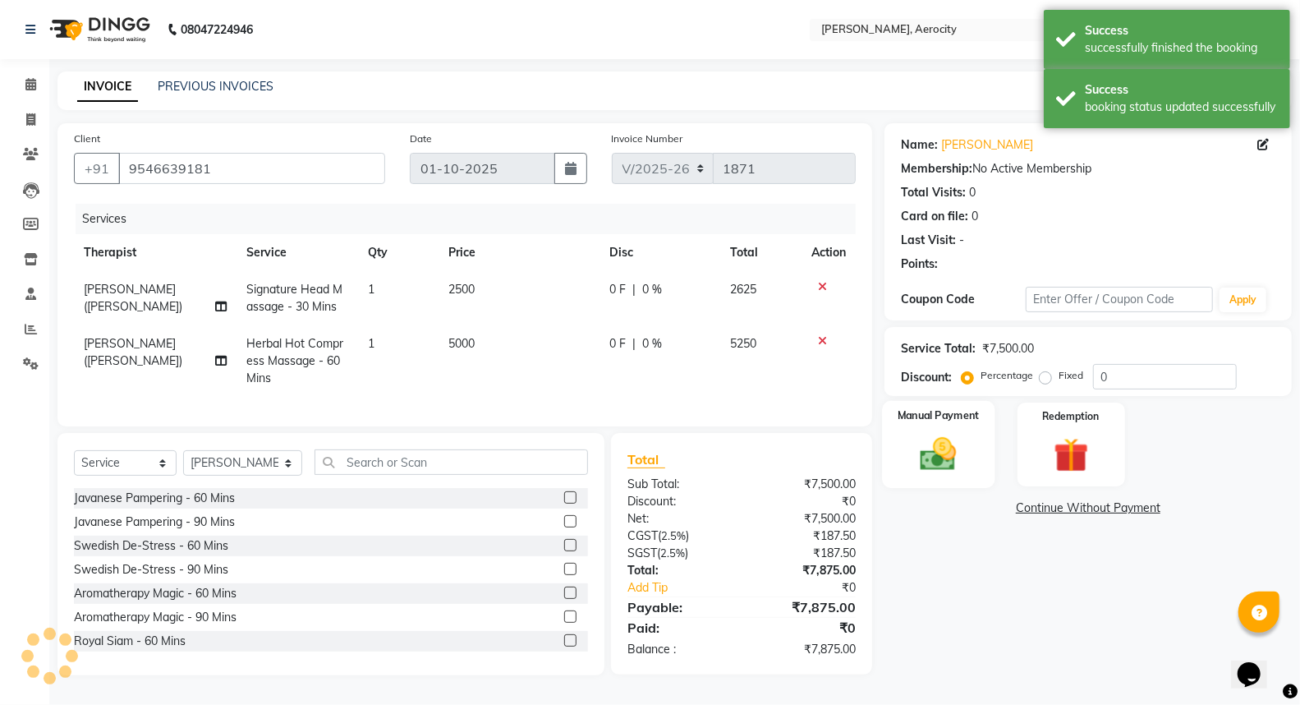
click at [965, 444] on img at bounding box center [938, 454] width 58 height 42
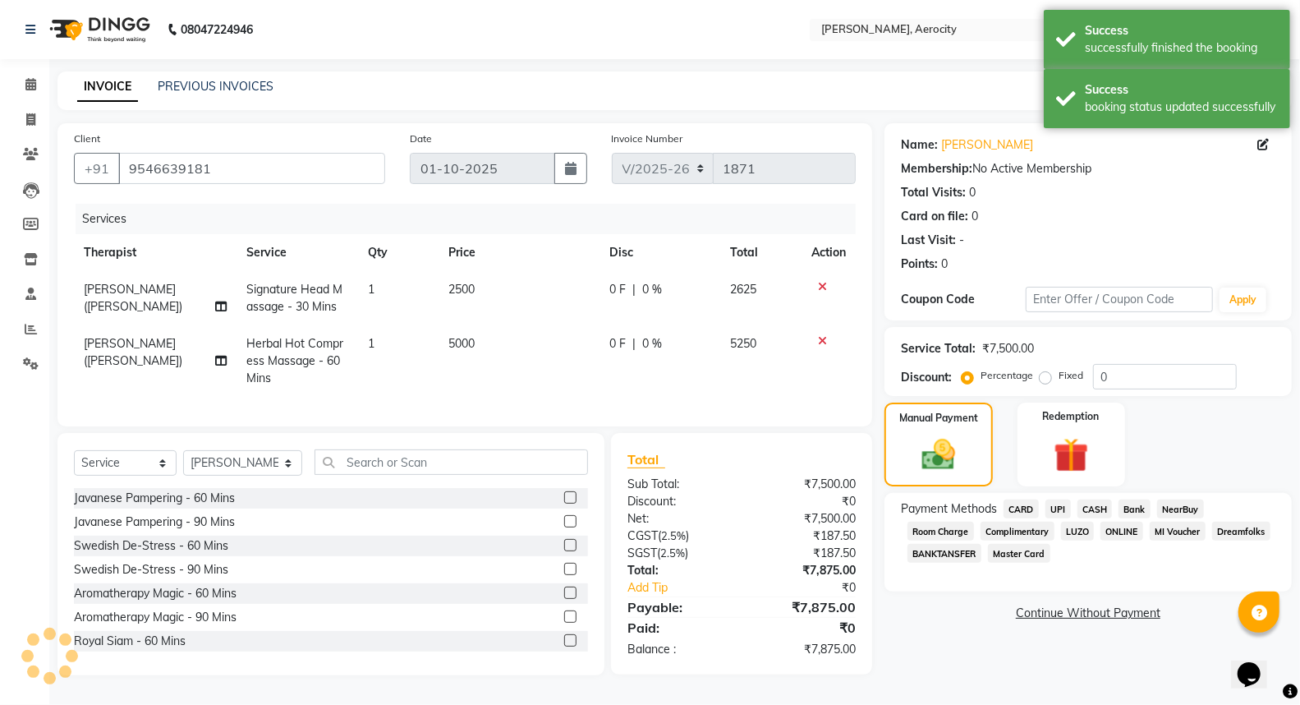
scroll to position [8, 0]
click at [1011, 499] on span "CARD" at bounding box center [1021, 508] width 35 height 19
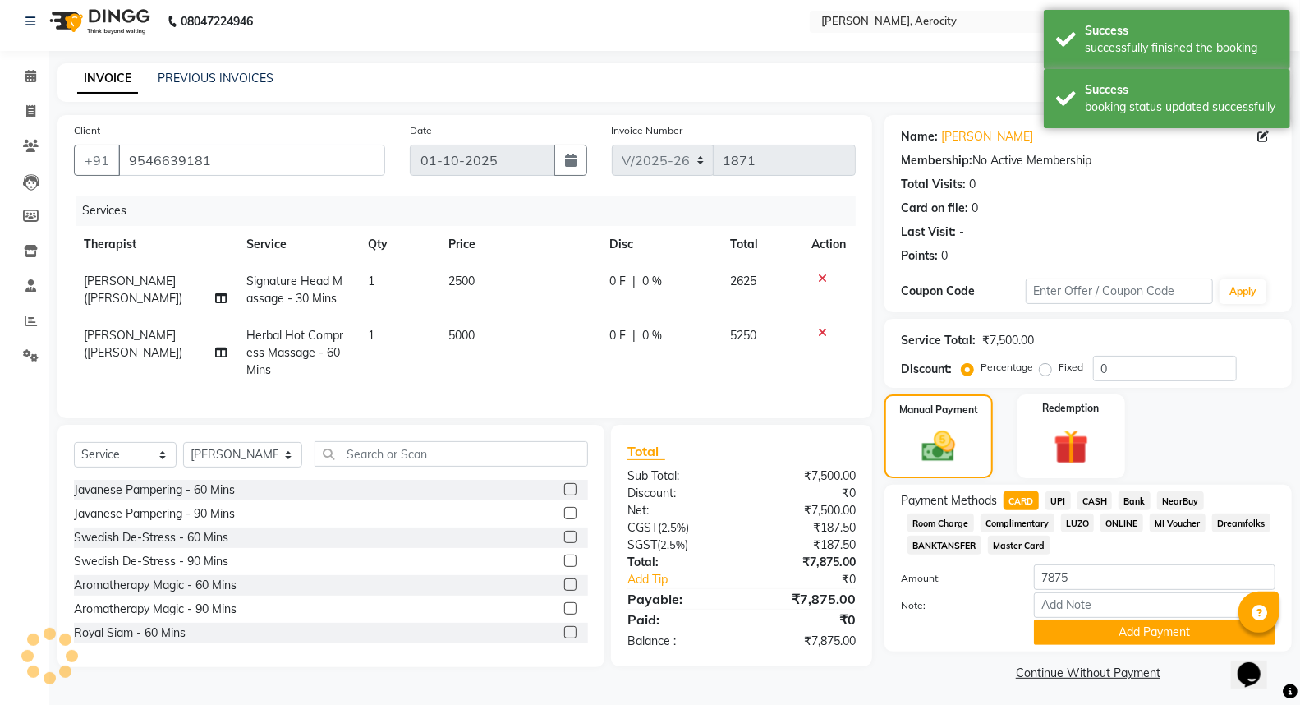
scroll to position [13, 0]
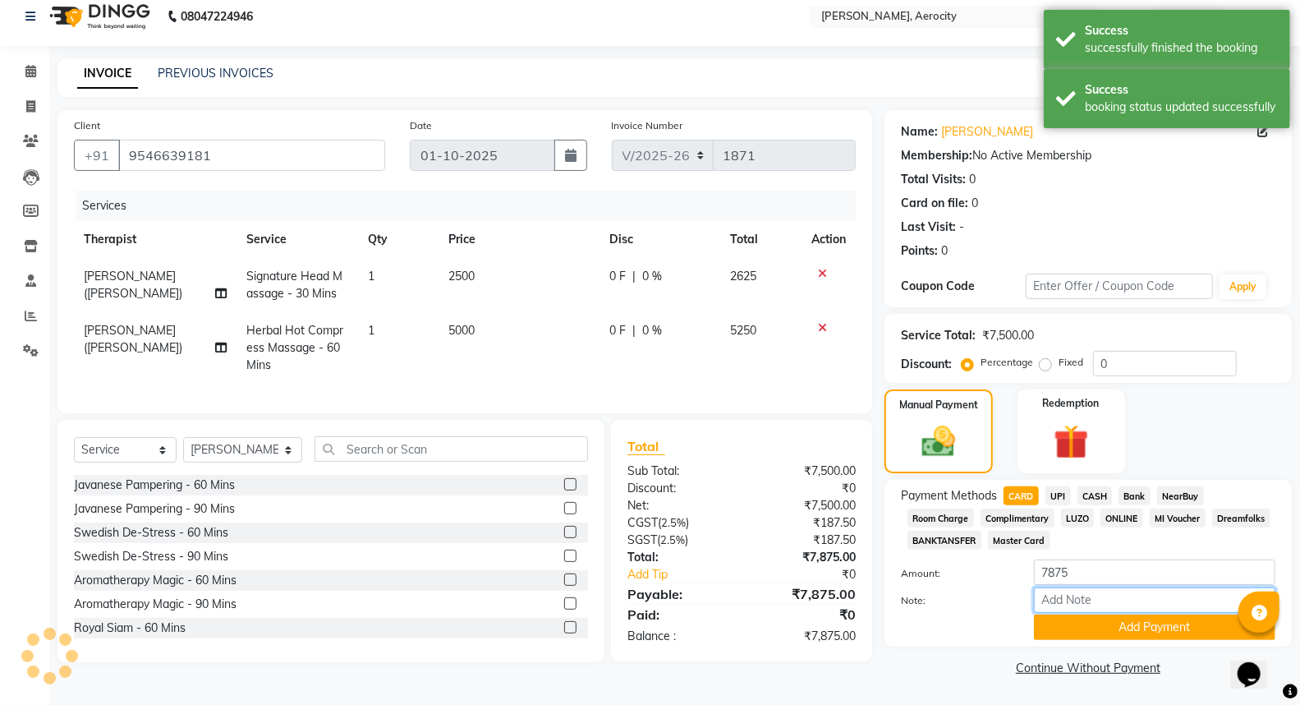
click at [1088, 597] on input "Note:" at bounding box center [1155, 599] width 242 height 25
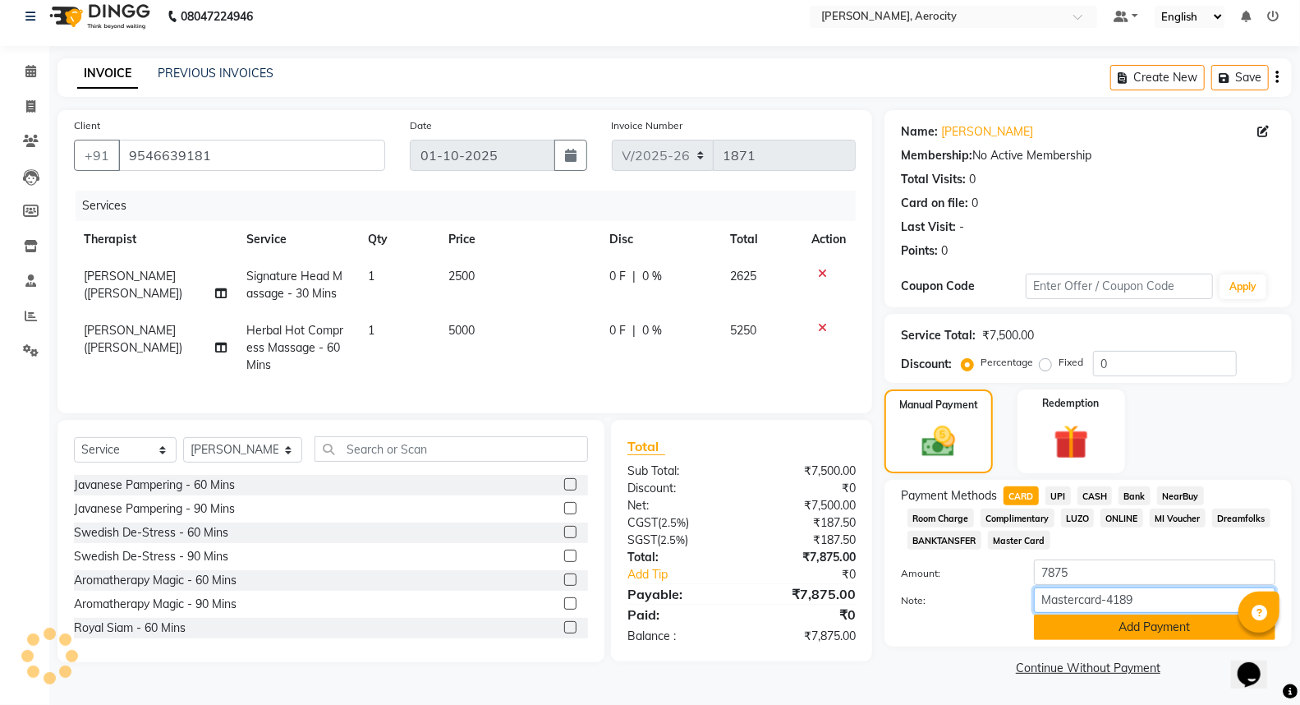
type input "Mastercard-4189"
click at [1165, 624] on button "Add Payment" at bounding box center [1155, 626] width 242 height 25
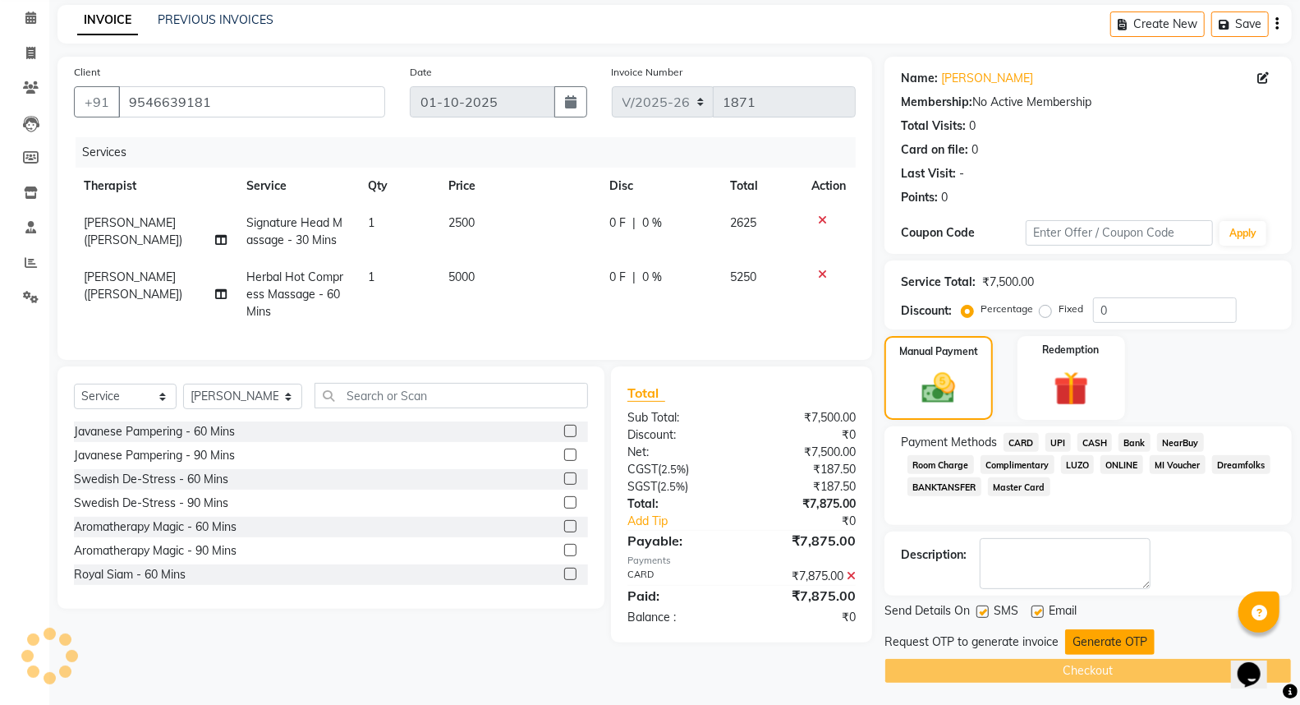
scroll to position [69, 0]
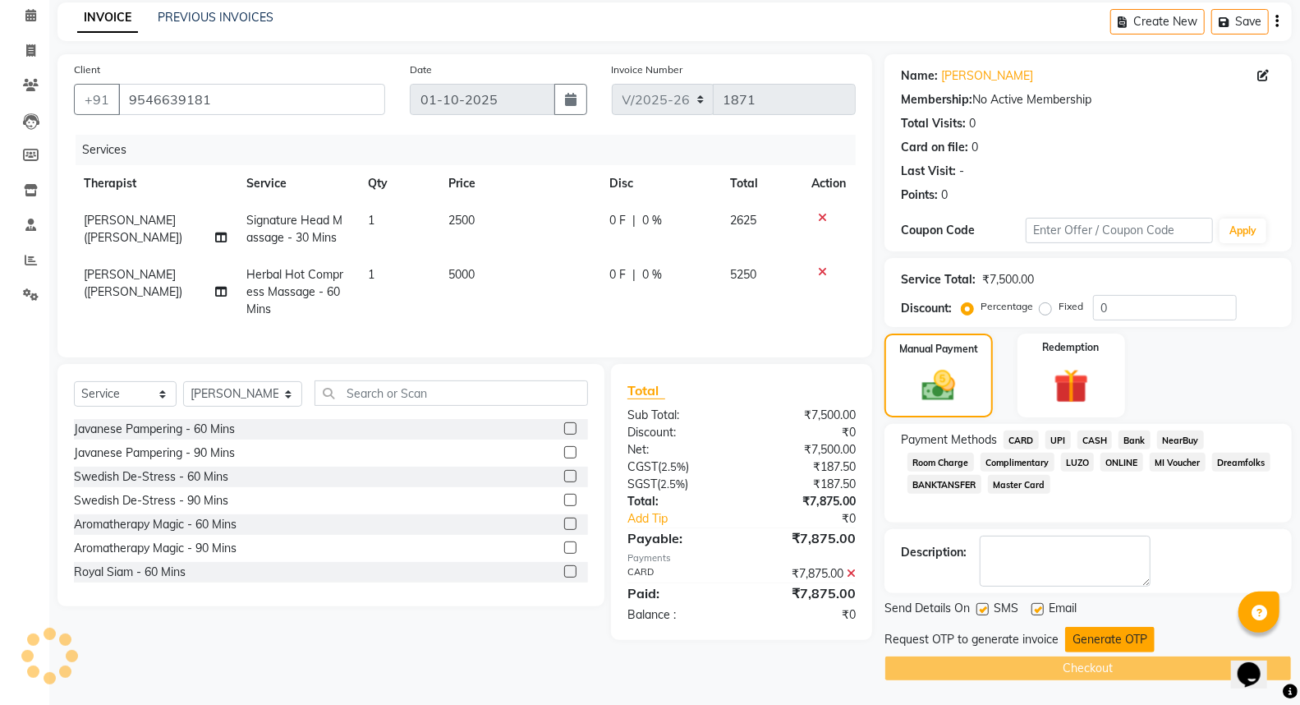
click at [1115, 634] on button "Generate OTP" at bounding box center [1110, 639] width 90 height 25
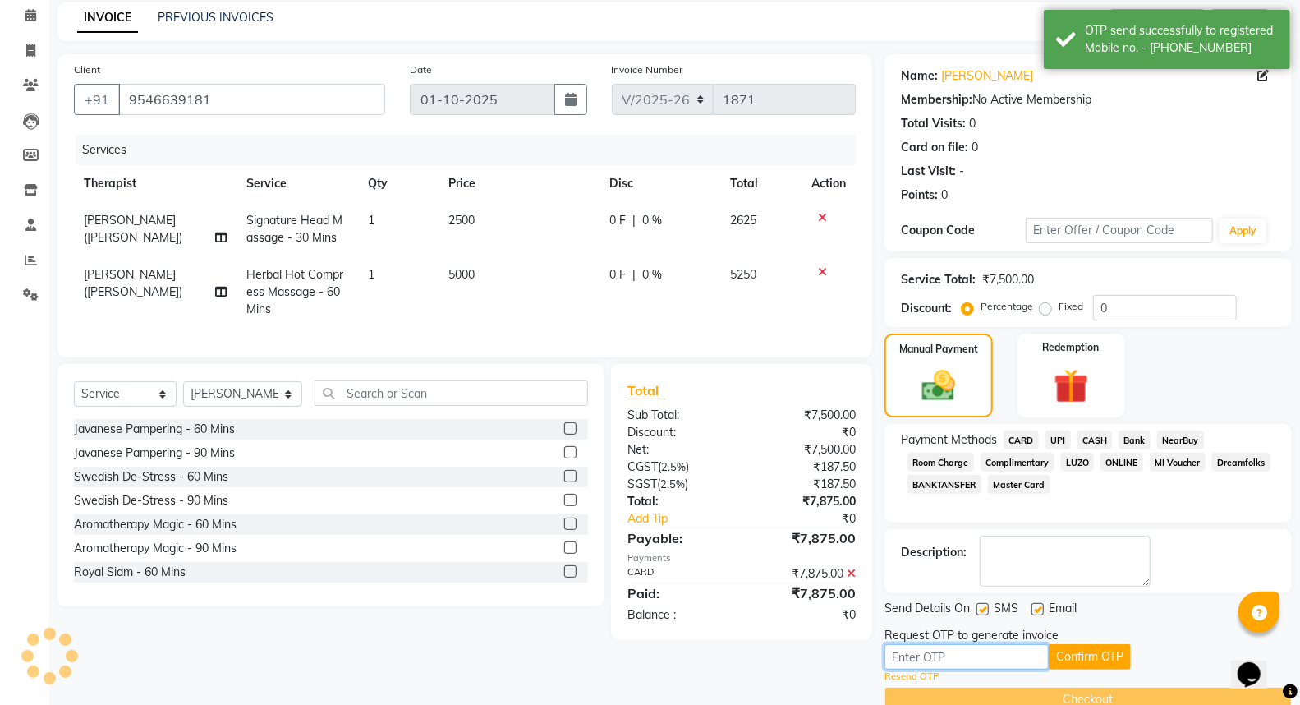
click at [950, 650] on input "text" at bounding box center [967, 656] width 164 height 25
type input "6898"
click at [1076, 660] on button "Confirm OTP" at bounding box center [1090, 656] width 82 height 25
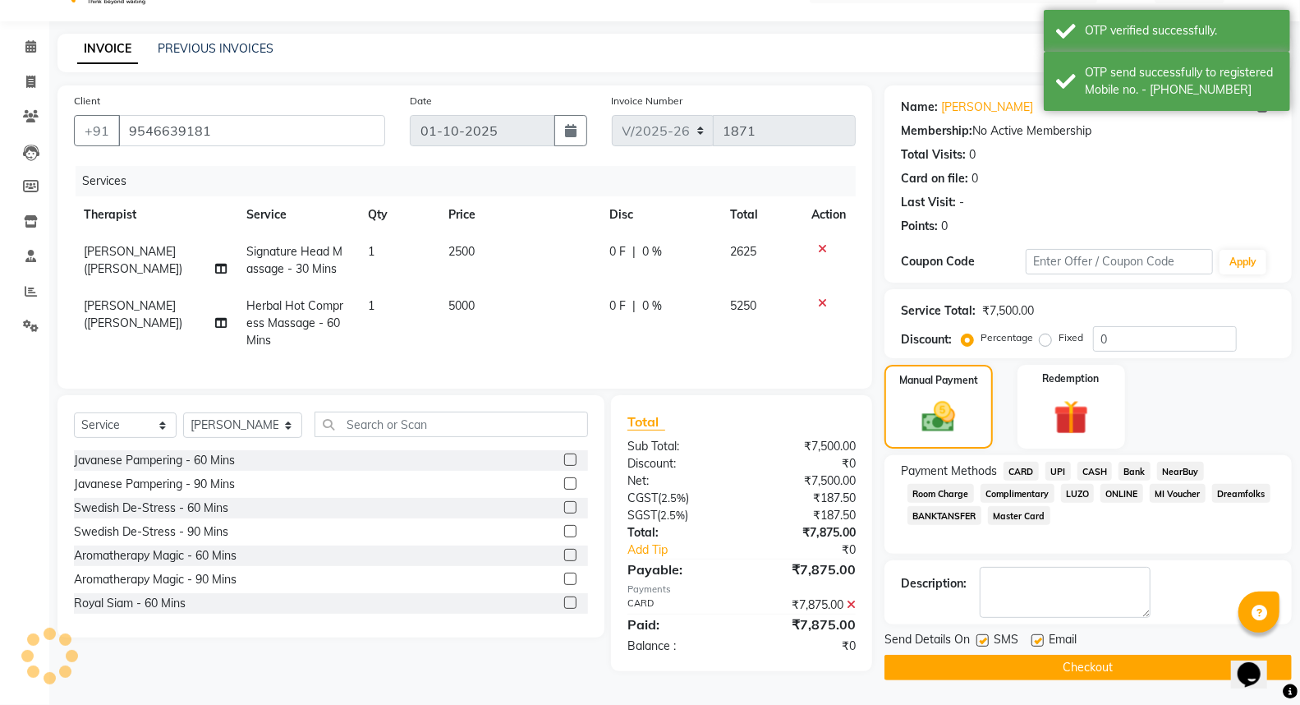
scroll to position [42, 0]
click at [1057, 669] on button "Checkout" at bounding box center [1088, 667] width 407 height 25
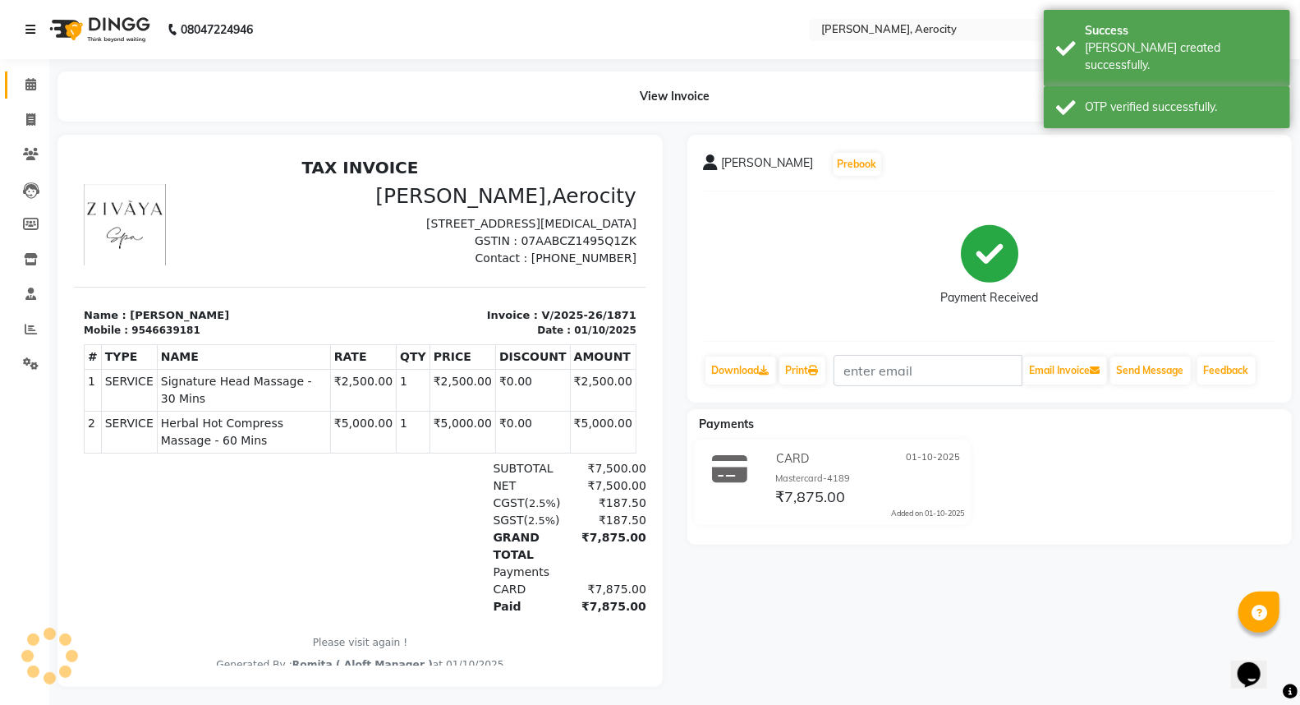
click at [30, 44] on link at bounding box center [33, 30] width 16 height 46
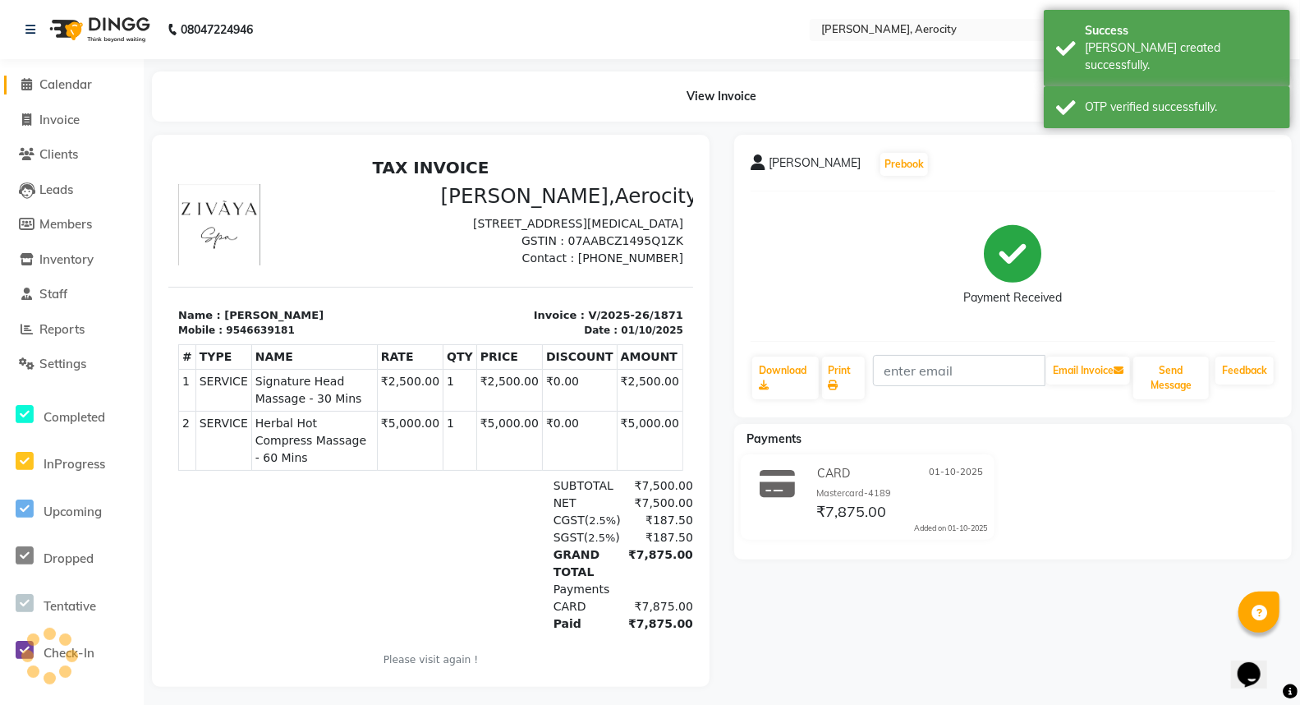
click at [64, 75] on li "Calendar" at bounding box center [72, 84] width 144 height 35
click at [64, 76] on link "Calendar" at bounding box center [72, 85] width 136 height 19
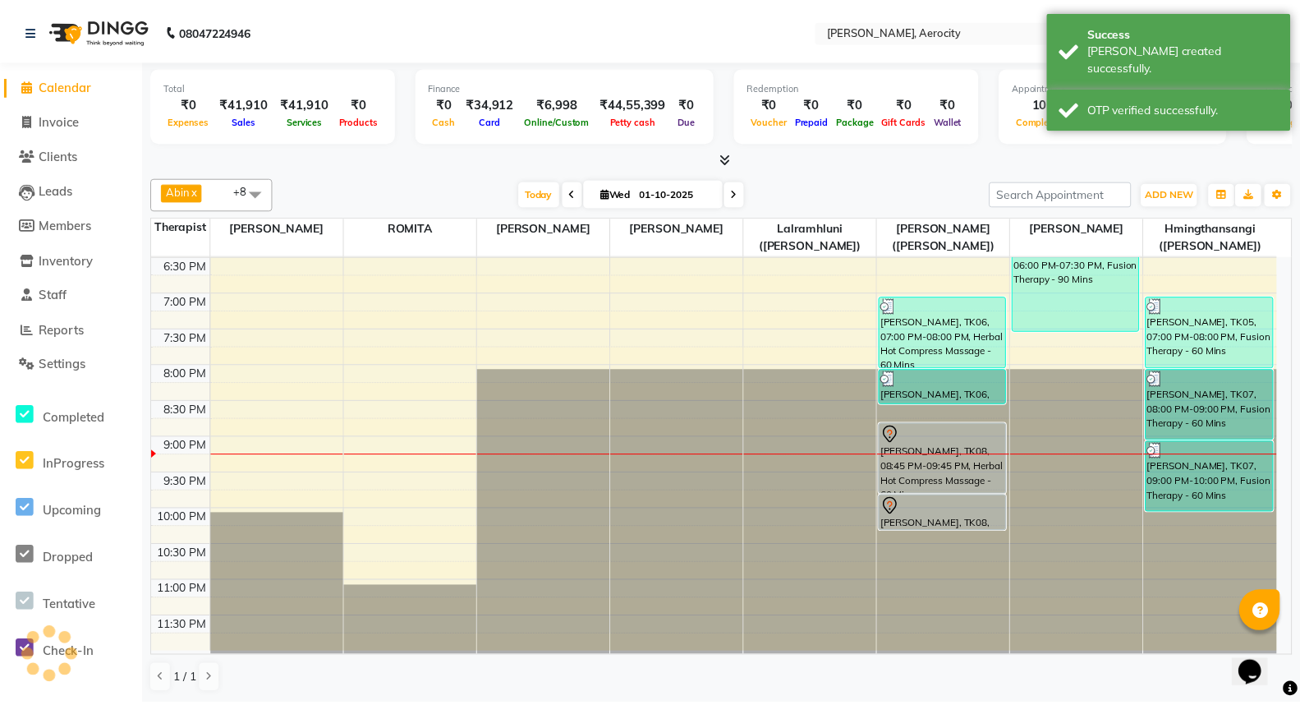
scroll to position [833, 0]
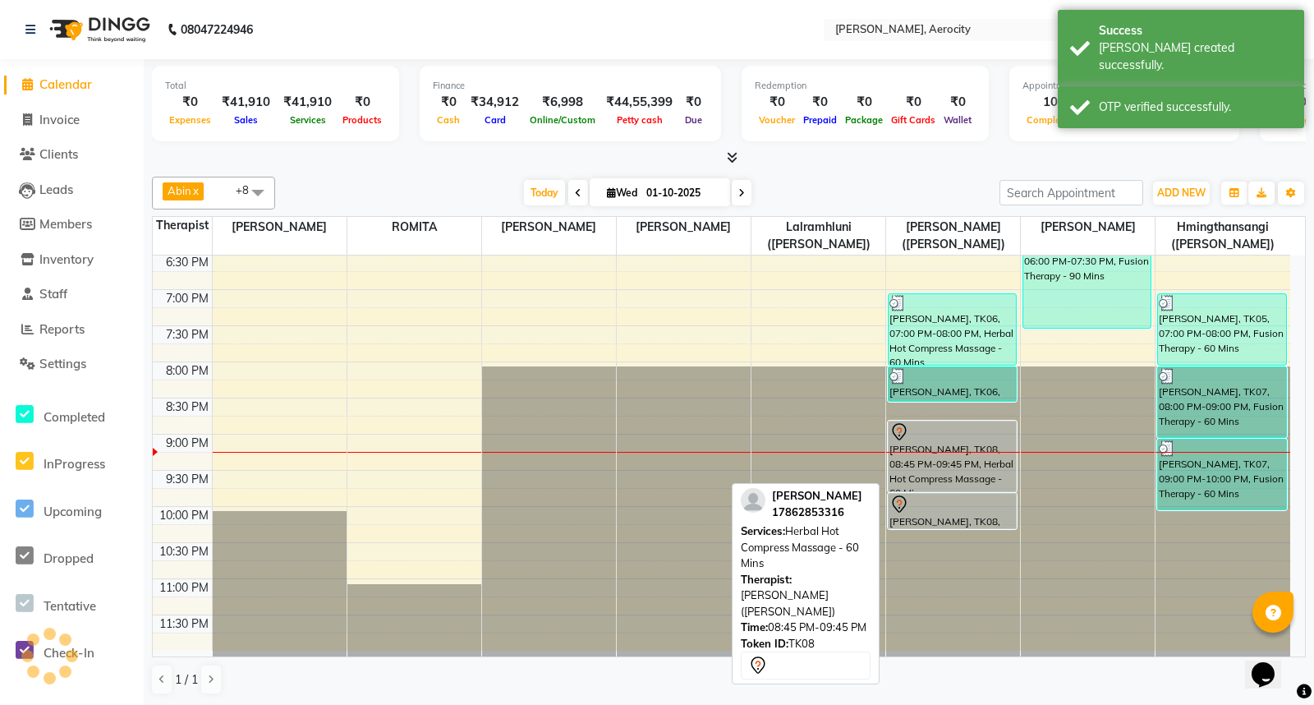
click at [958, 458] on div "Maria, TK08, 08:45 PM-09:45 PM, Herbal Hot Compress Massage - 60 Mins" at bounding box center [952, 456] width 127 height 70
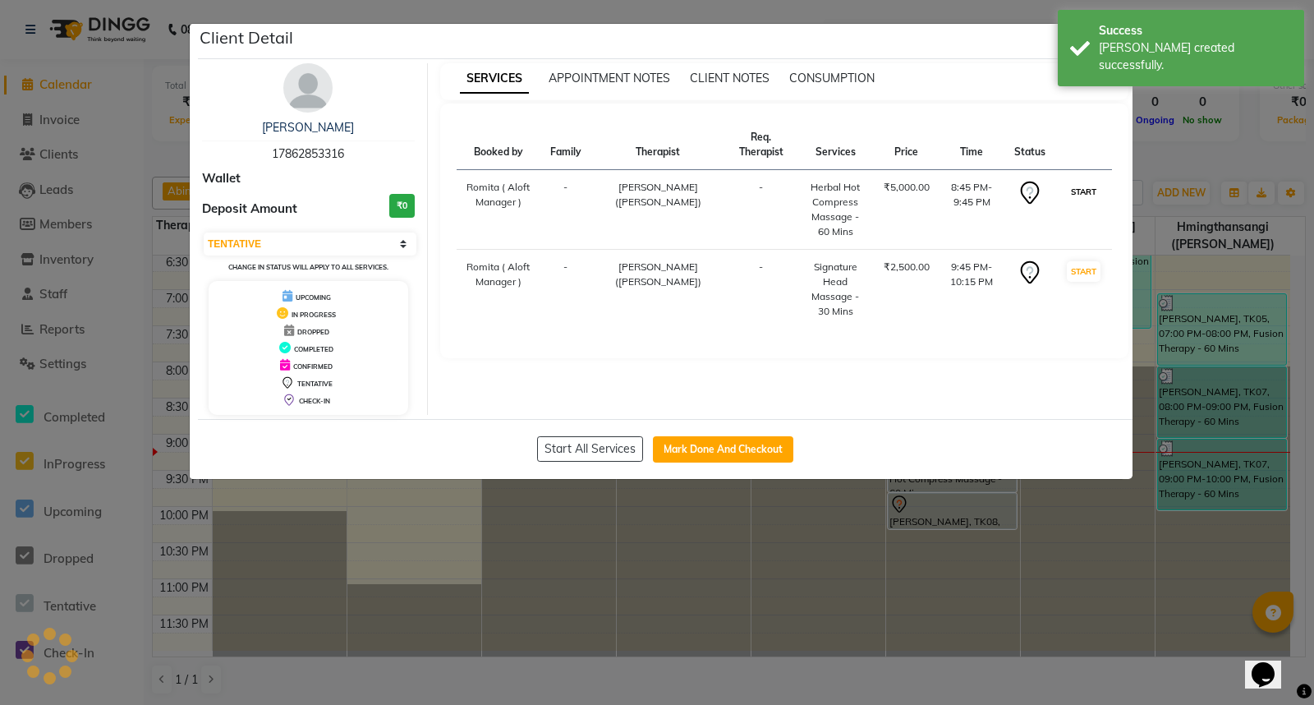
click at [1073, 192] on button "START" at bounding box center [1084, 192] width 34 height 21
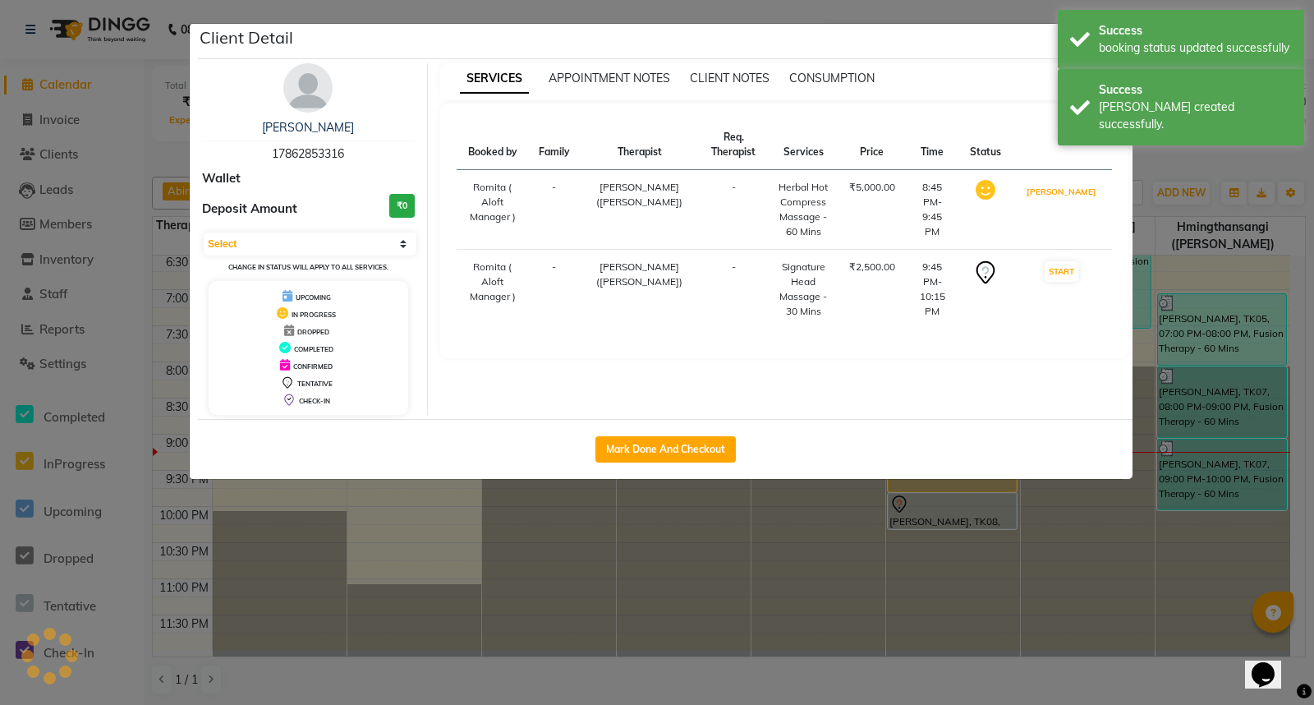
click at [1073, 192] on button "[PERSON_NAME]" at bounding box center [1062, 192] width 78 height 21
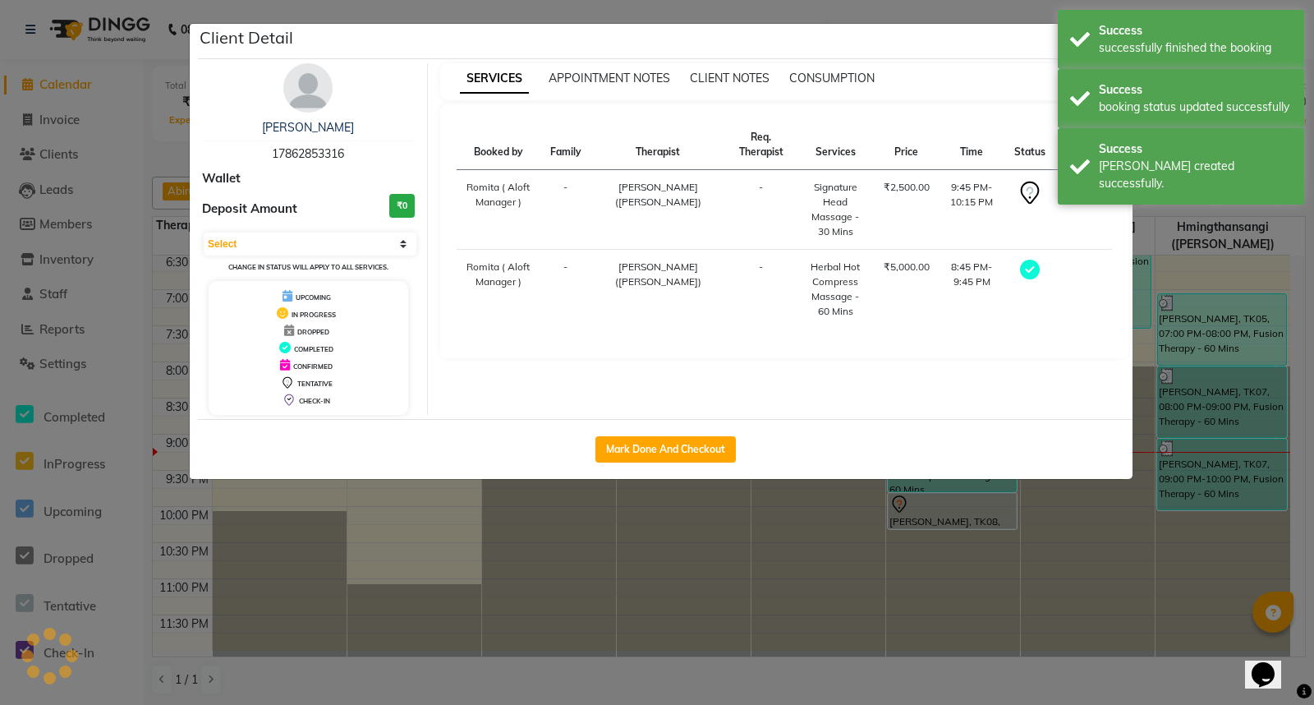
click at [1073, 192] on button "START" at bounding box center [1084, 192] width 34 height 21
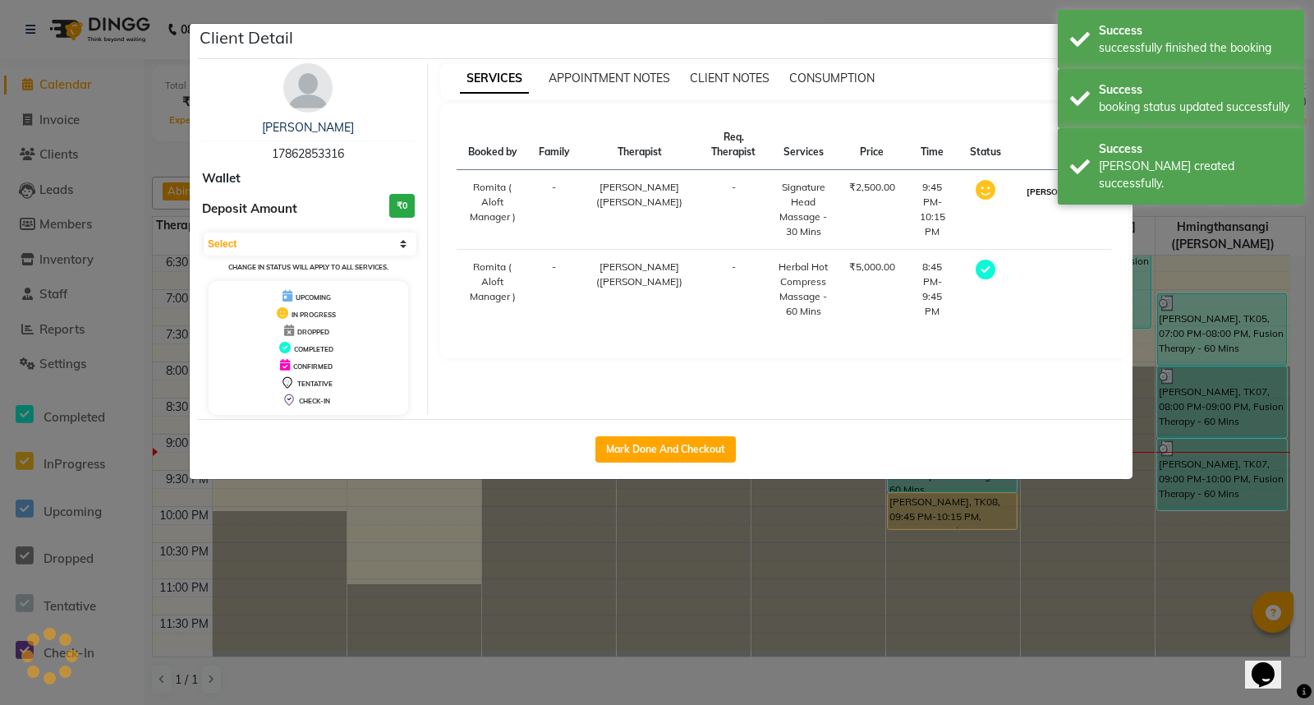
click at [1074, 197] on button "[PERSON_NAME]" at bounding box center [1062, 192] width 78 height 21
select select "3"
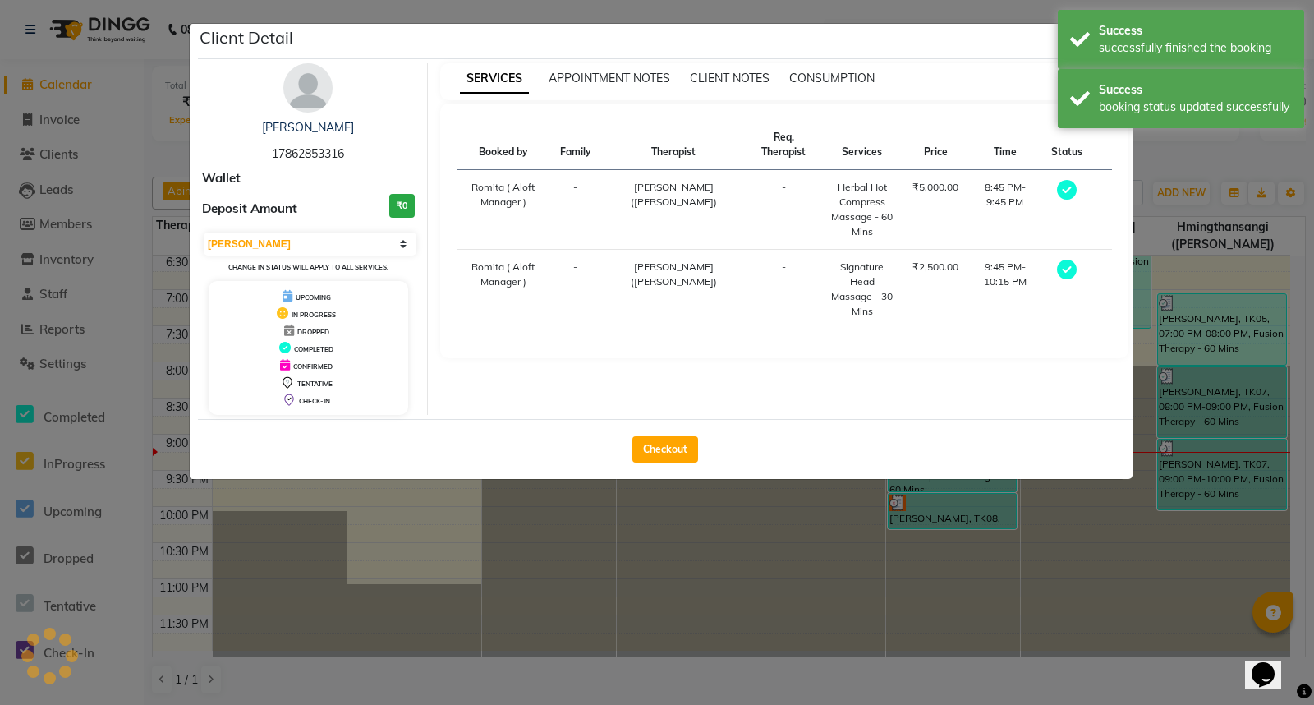
click at [679, 432] on div "Checkout" at bounding box center [665, 449] width 935 height 60
click at [674, 440] on button "Checkout" at bounding box center [666, 449] width 66 height 26
select select "6403"
select select "service"
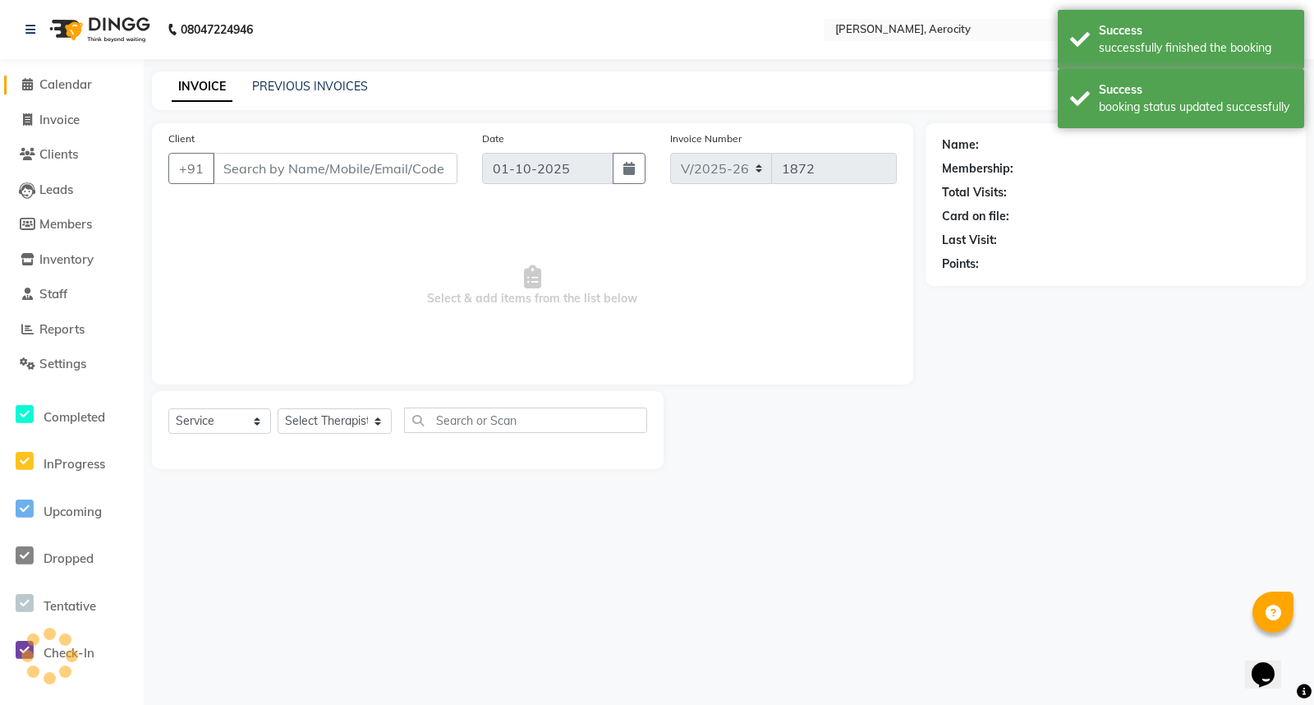
type input "17862853316"
select select "48460"
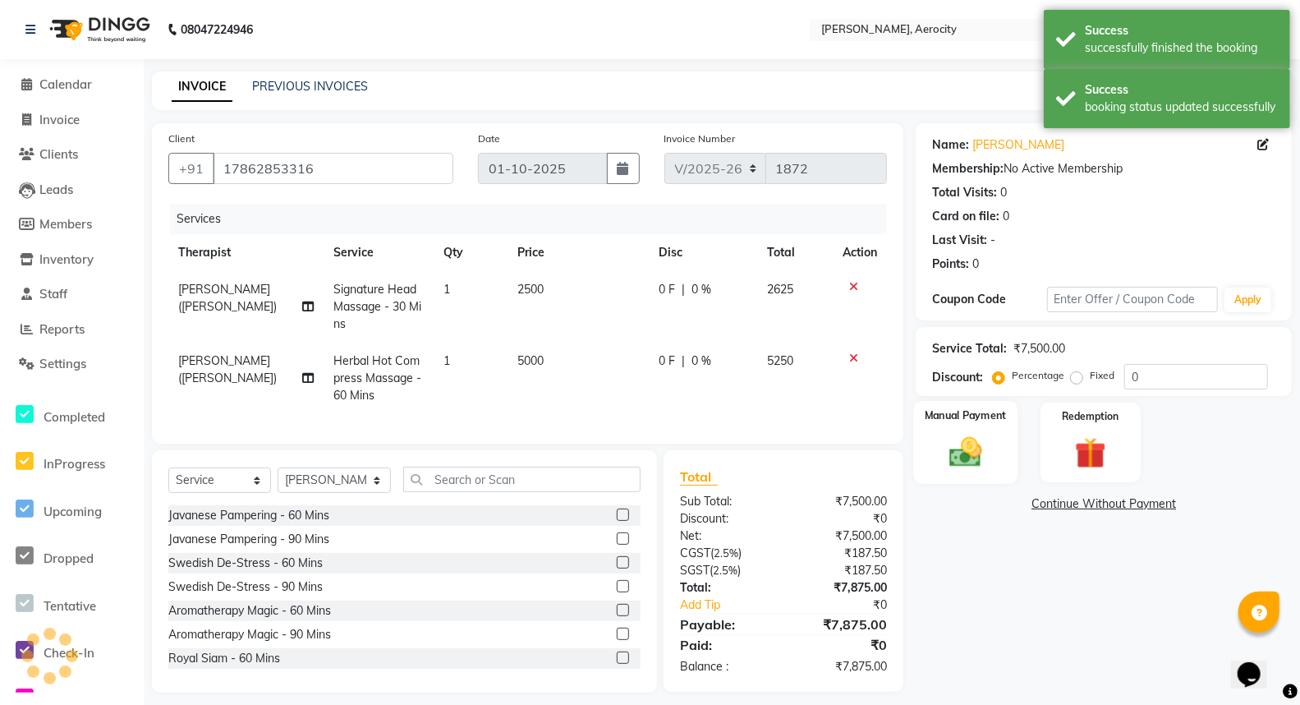
click at [988, 468] on img at bounding box center [966, 452] width 53 height 37
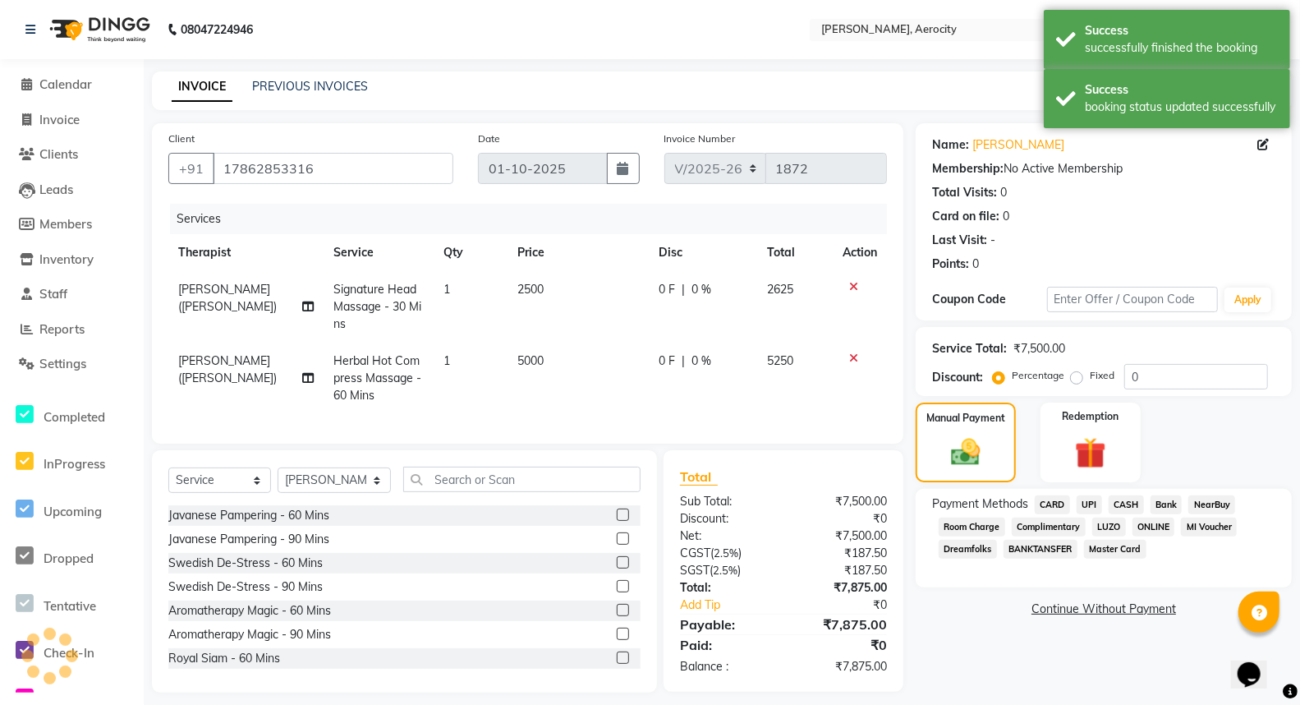
scroll to position [25, 0]
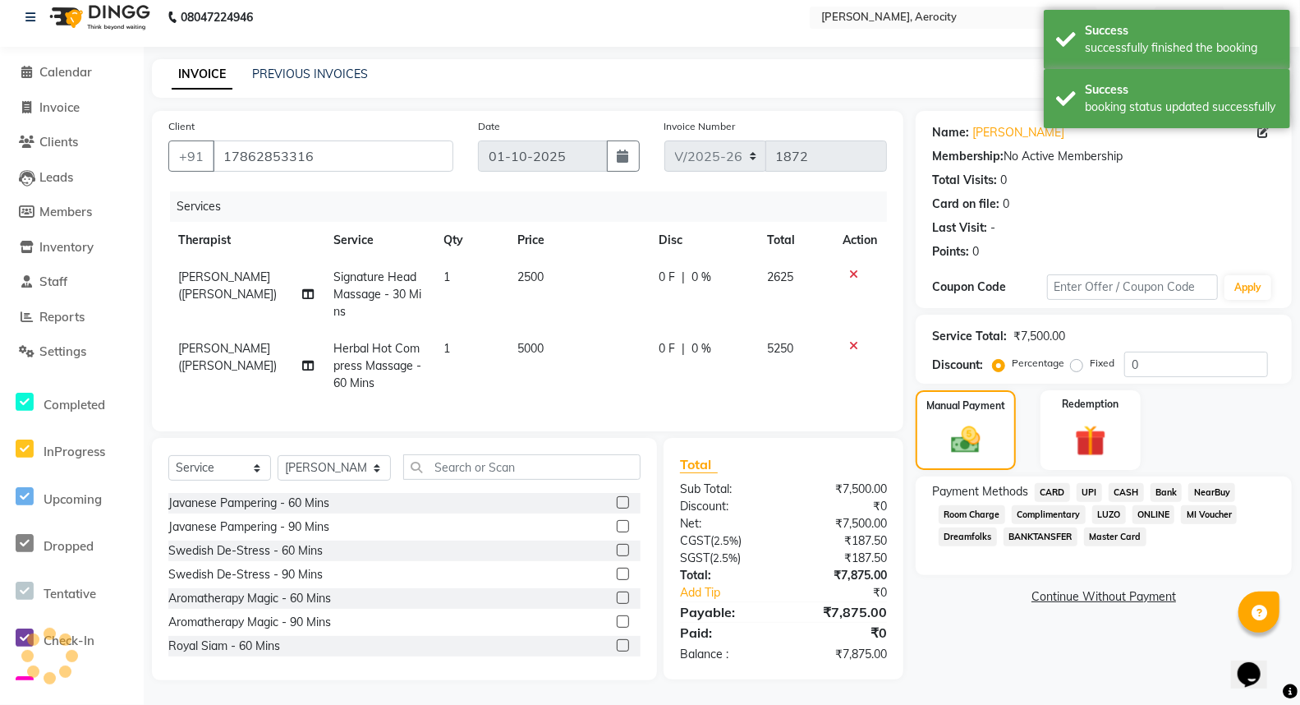
click at [1061, 496] on span "CARD" at bounding box center [1052, 492] width 35 height 19
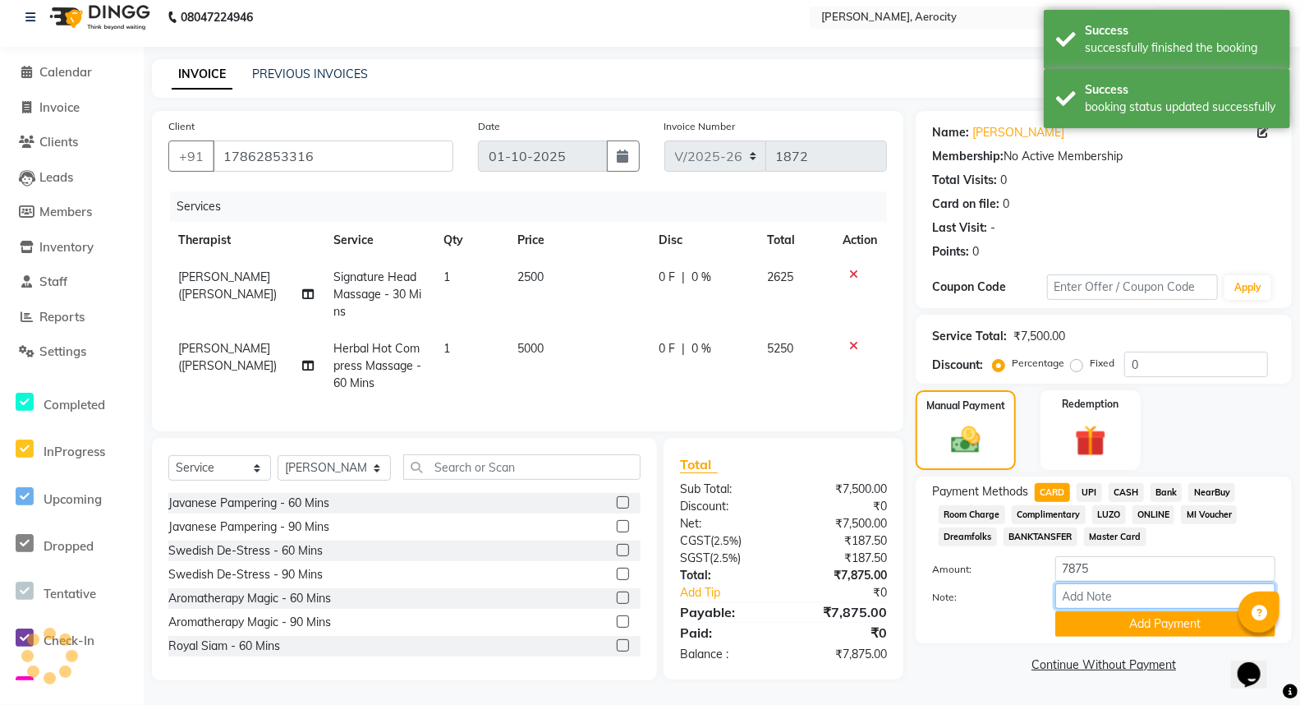
click at [1083, 602] on input "Note:" at bounding box center [1166, 595] width 220 height 25
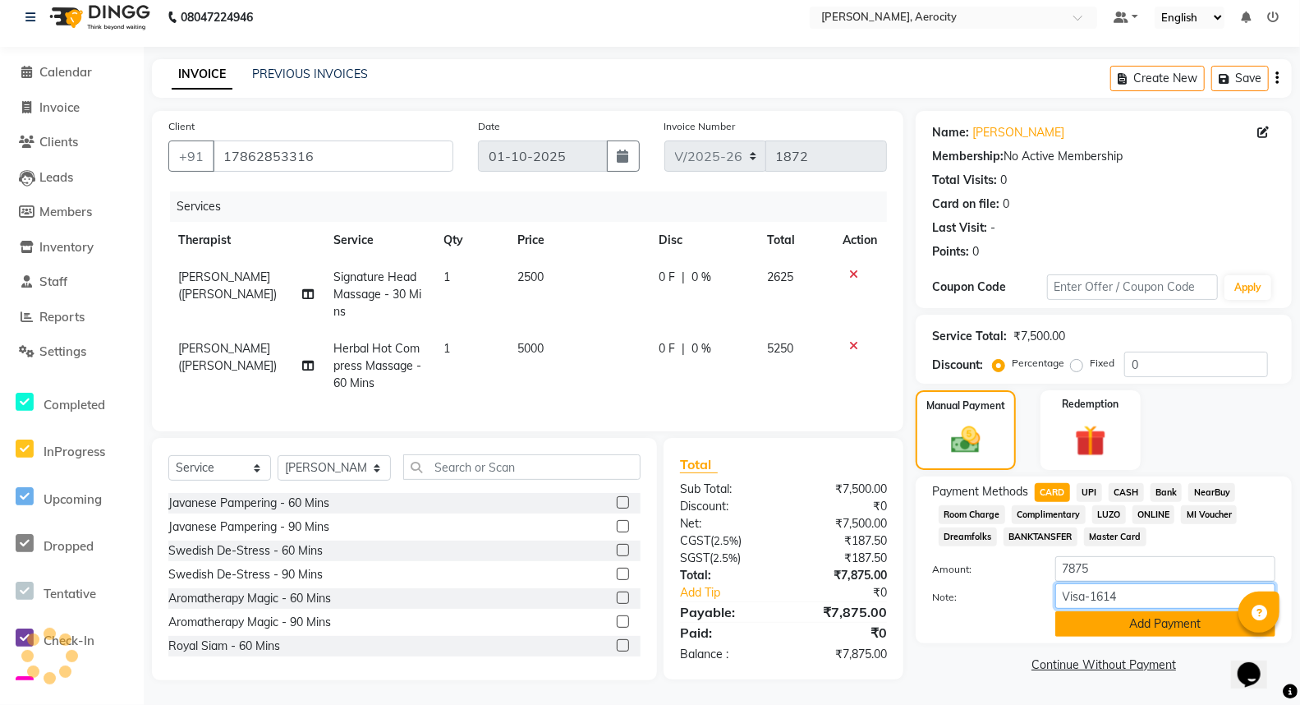
type input "Visa-1614"
click at [1172, 636] on button "Add Payment" at bounding box center [1166, 623] width 220 height 25
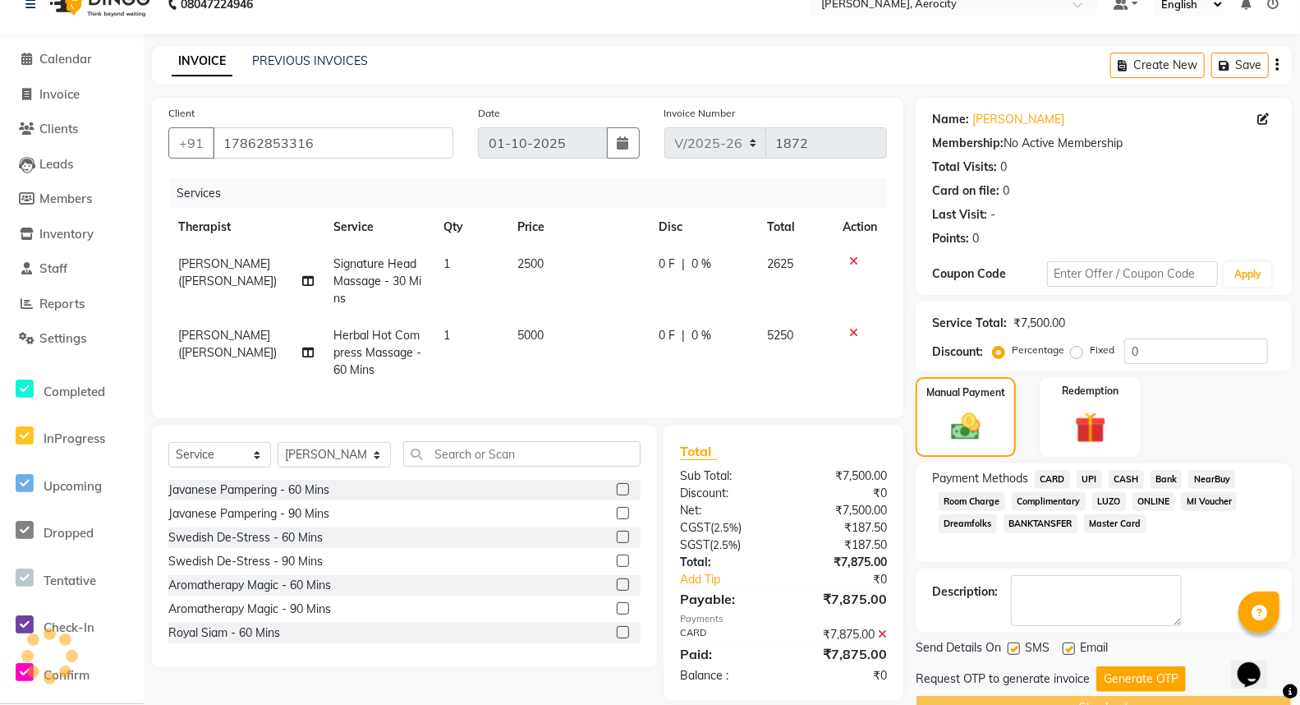
scroll to position [84, 0]
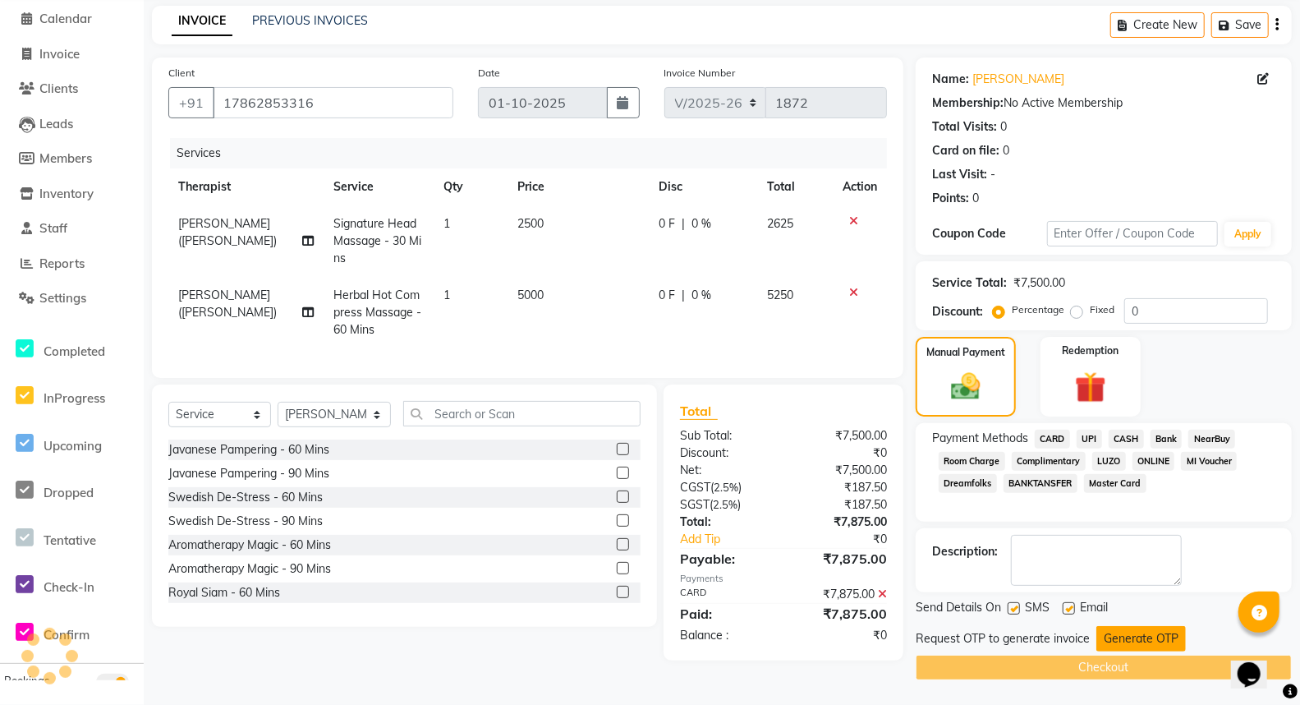
click at [1140, 629] on button "Generate OTP" at bounding box center [1142, 638] width 90 height 25
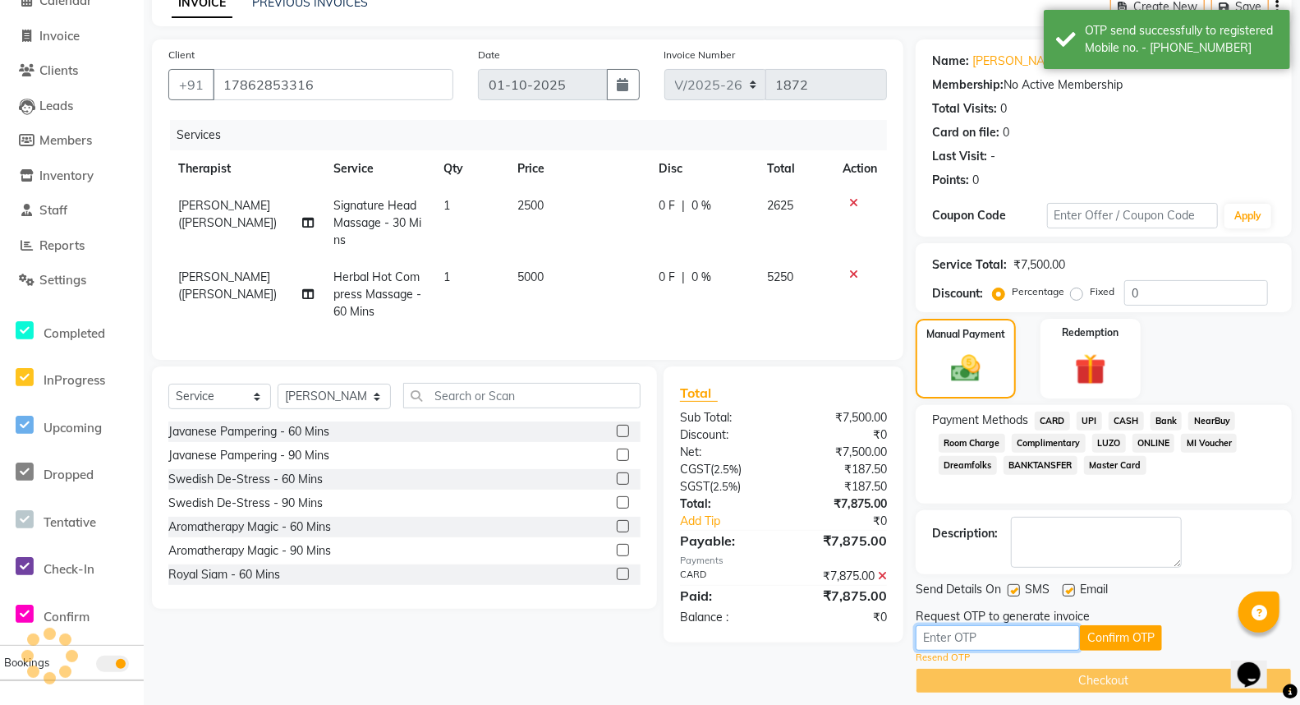
click at [1019, 651] on input "text" at bounding box center [998, 637] width 164 height 25
type input "6898"
click at [1132, 651] on button "Confirm OTP" at bounding box center [1121, 637] width 82 height 25
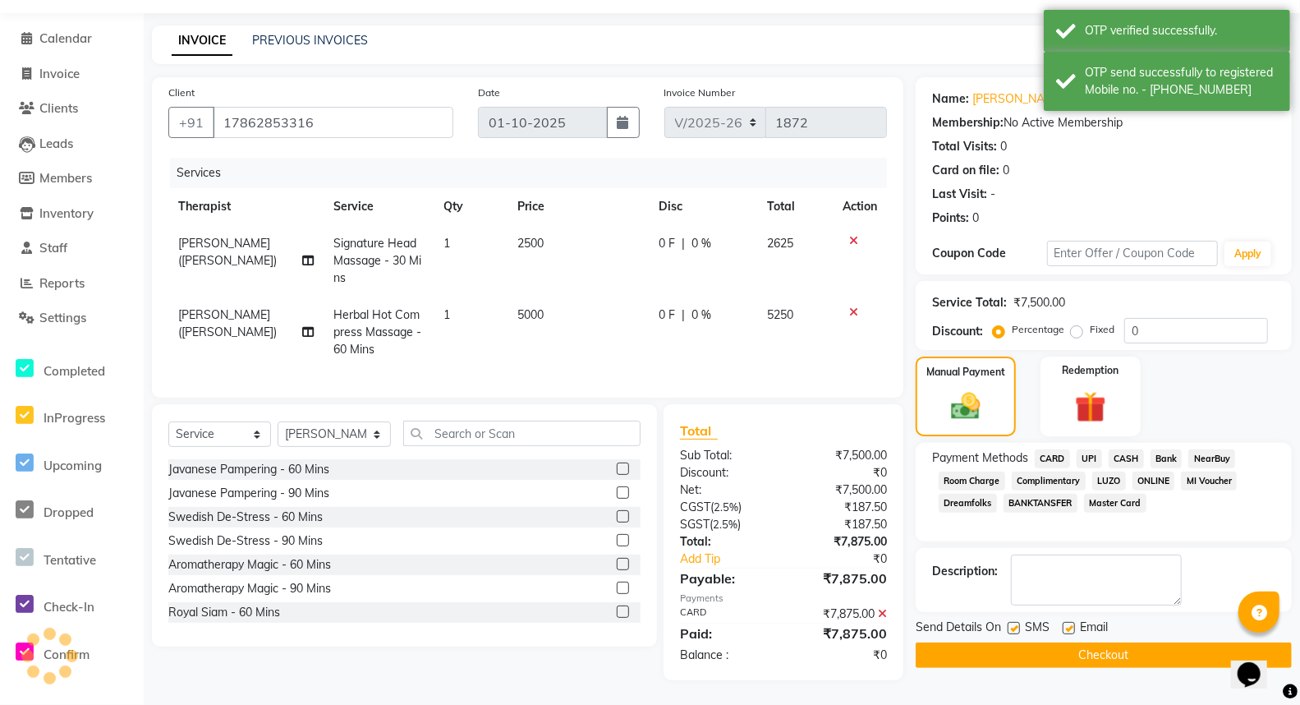
click at [1069, 658] on button "Checkout" at bounding box center [1104, 654] width 376 height 25
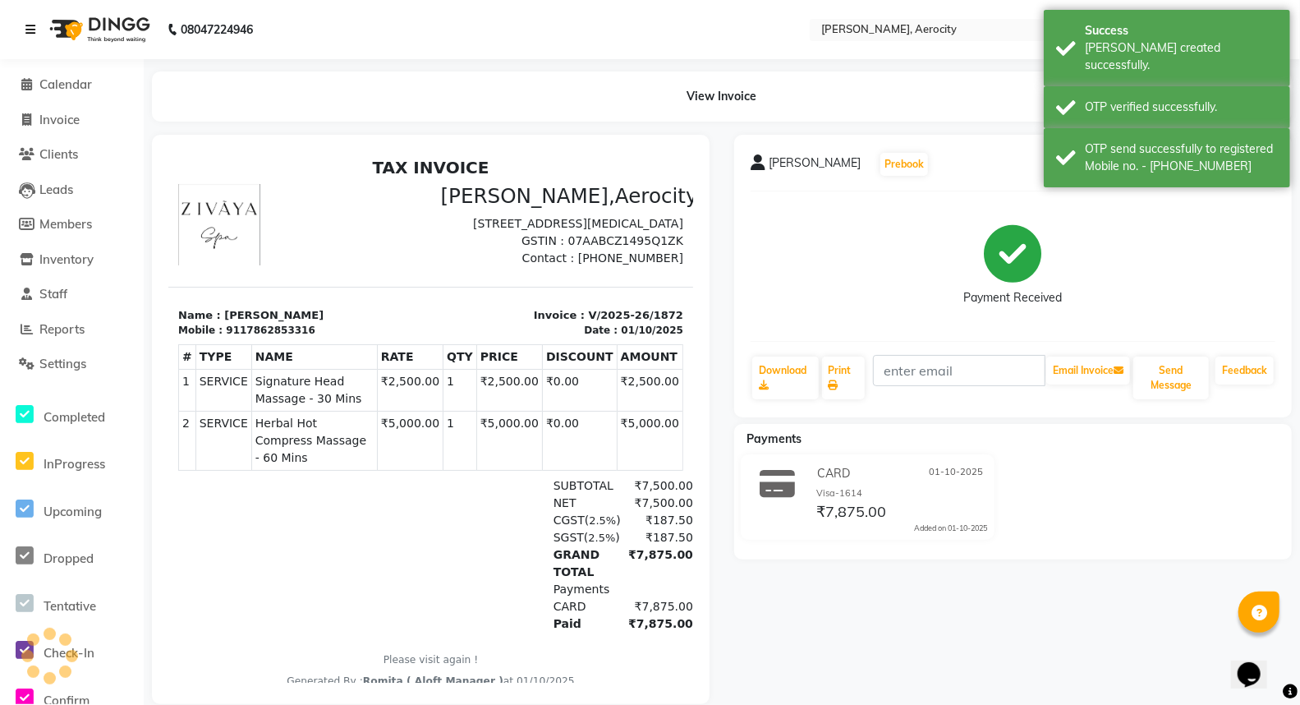
click at [35, 29] on icon at bounding box center [30, 30] width 10 height 12
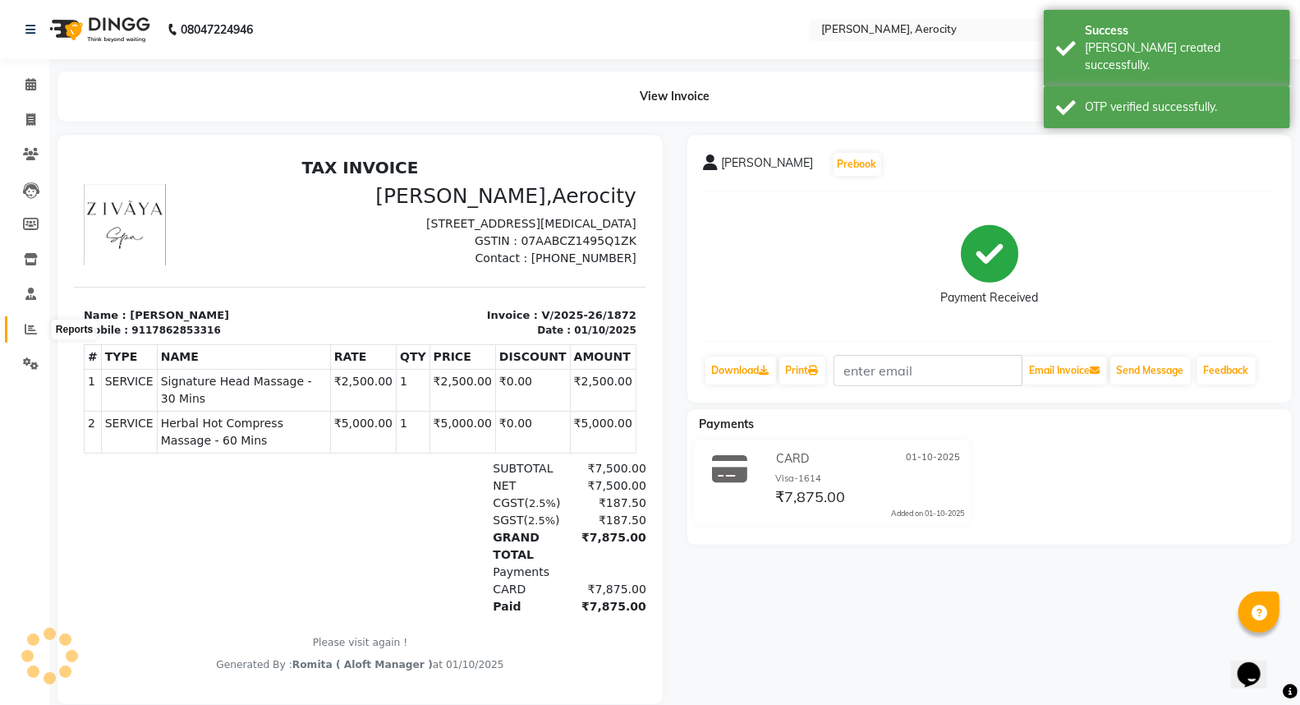
click at [25, 326] on icon at bounding box center [31, 329] width 12 height 12
